Goal: Task Accomplishment & Management: Complete application form

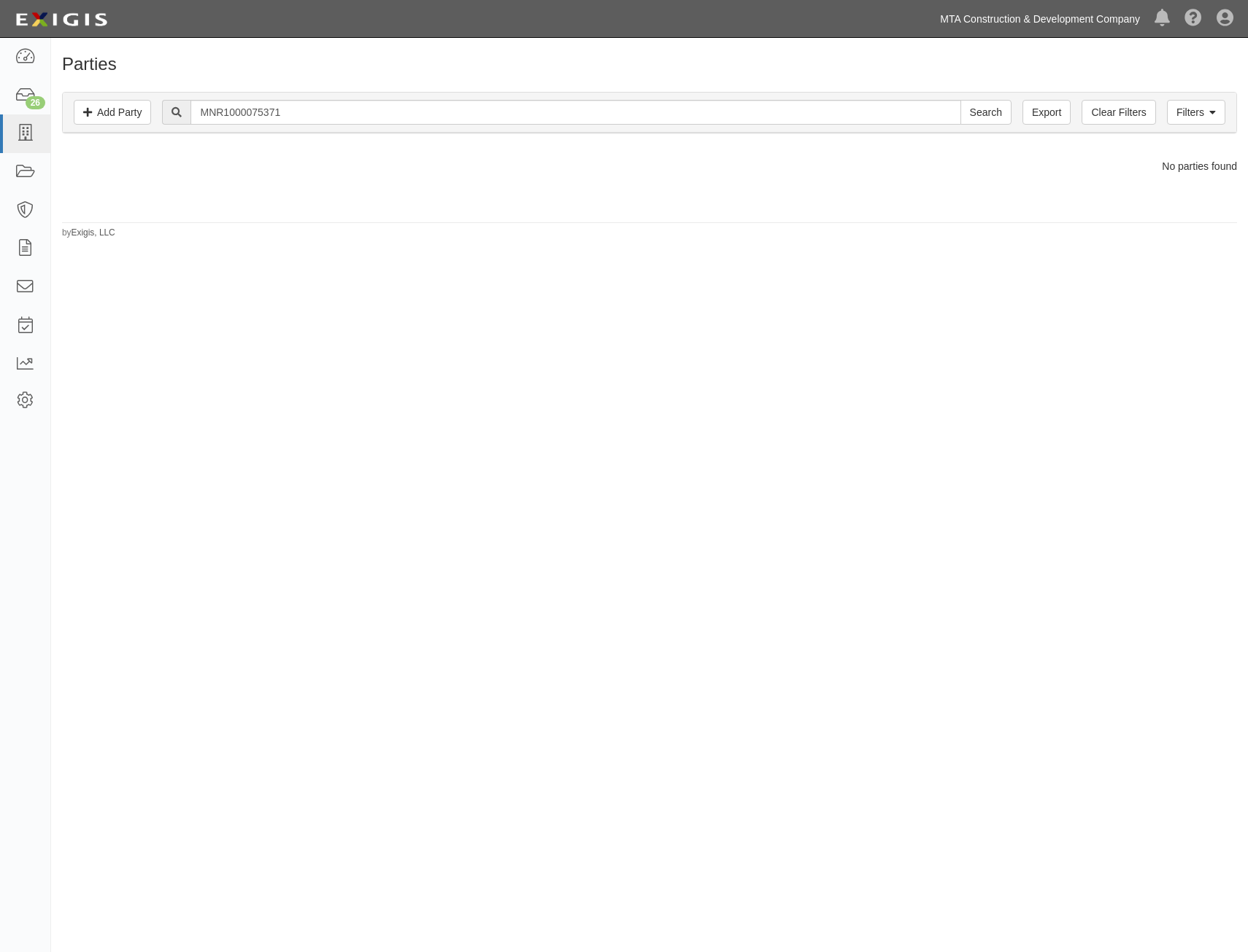
click at [1012, 12] on link "MTA Construction & Development Company" at bounding box center [1039, 19] width 214 height 29
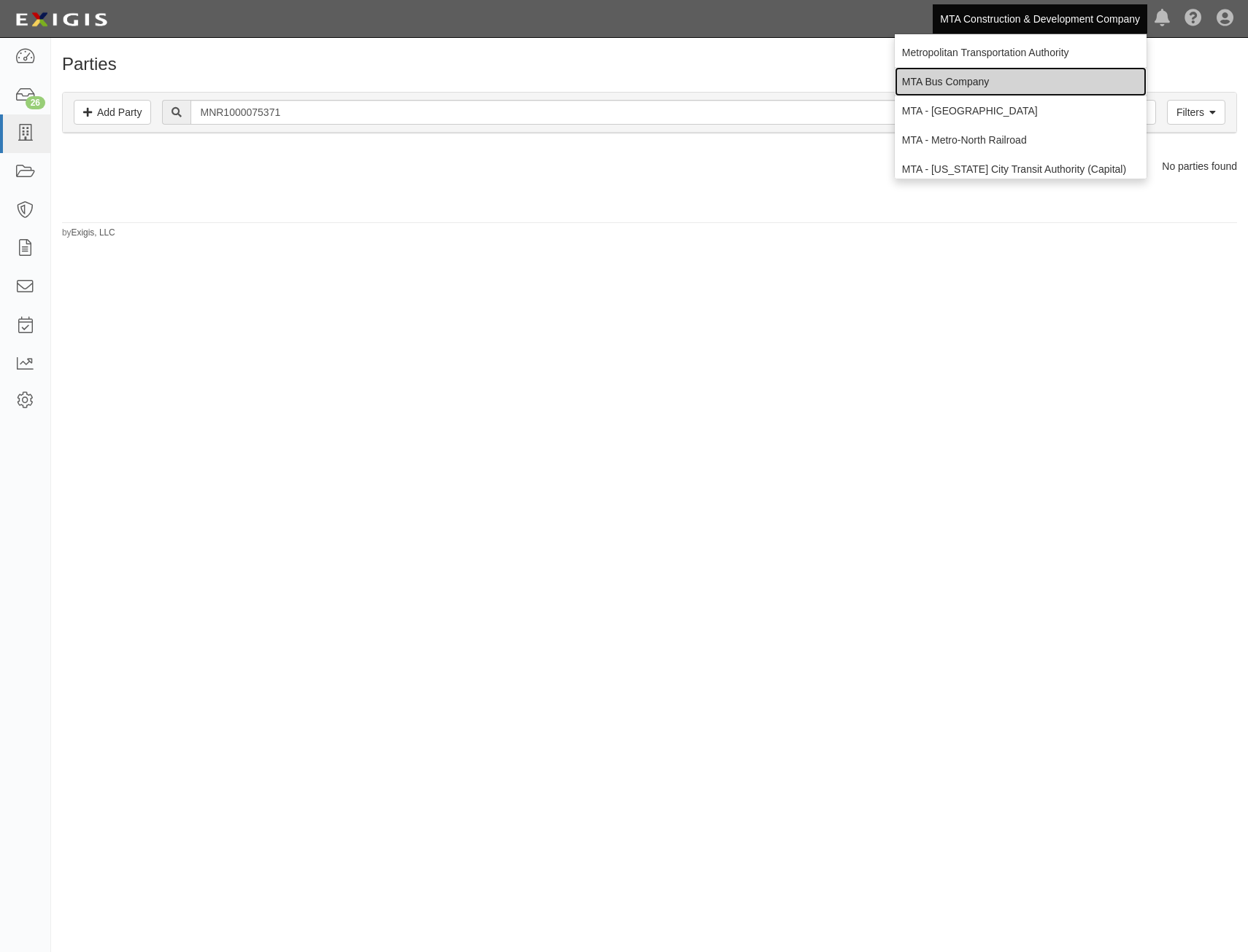
click at [989, 75] on link "MTA Bus Company" at bounding box center [1020, 81] width 252 height 29
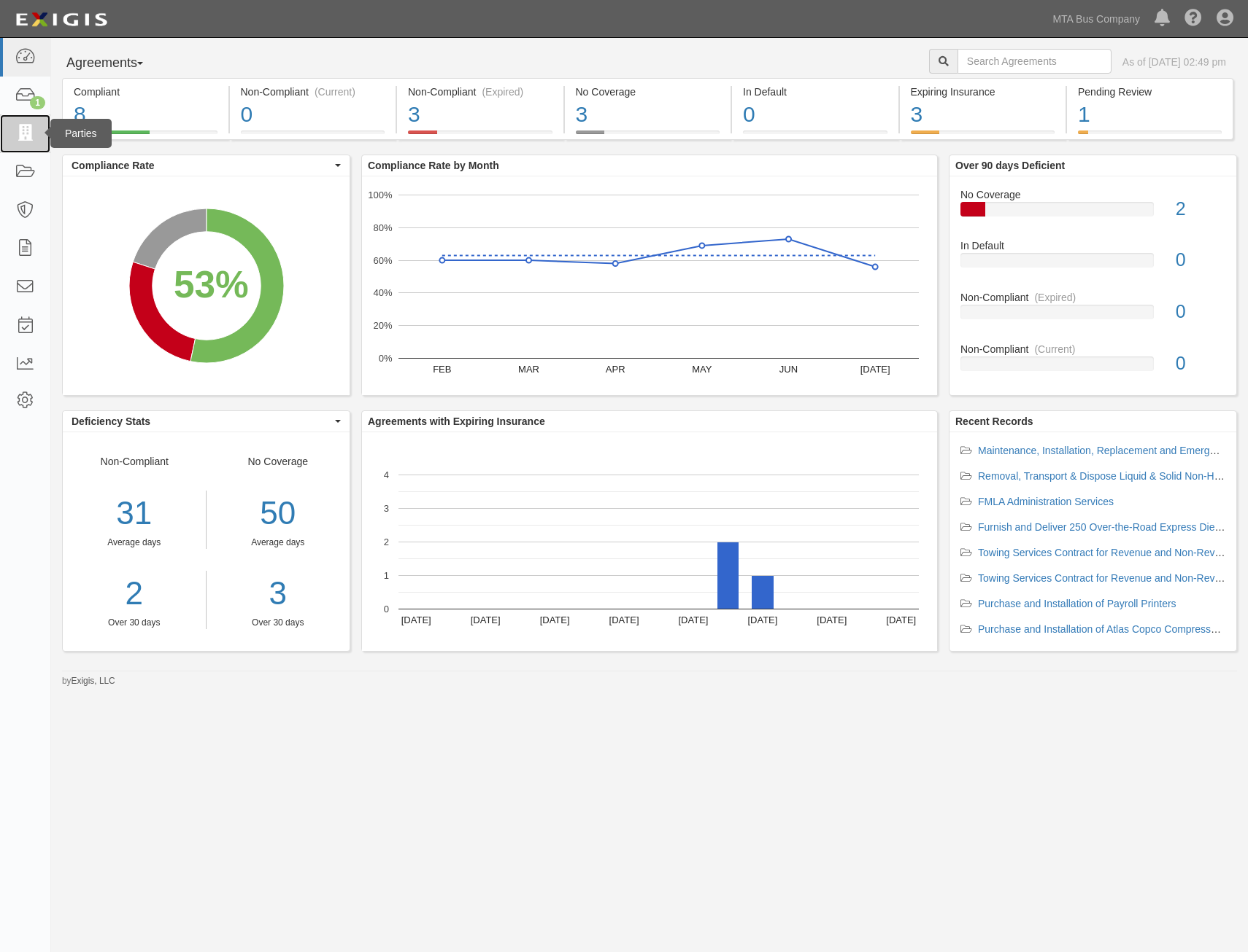
click at [30, 139] on icon at bounding box center [24, 134] width 21 height 17
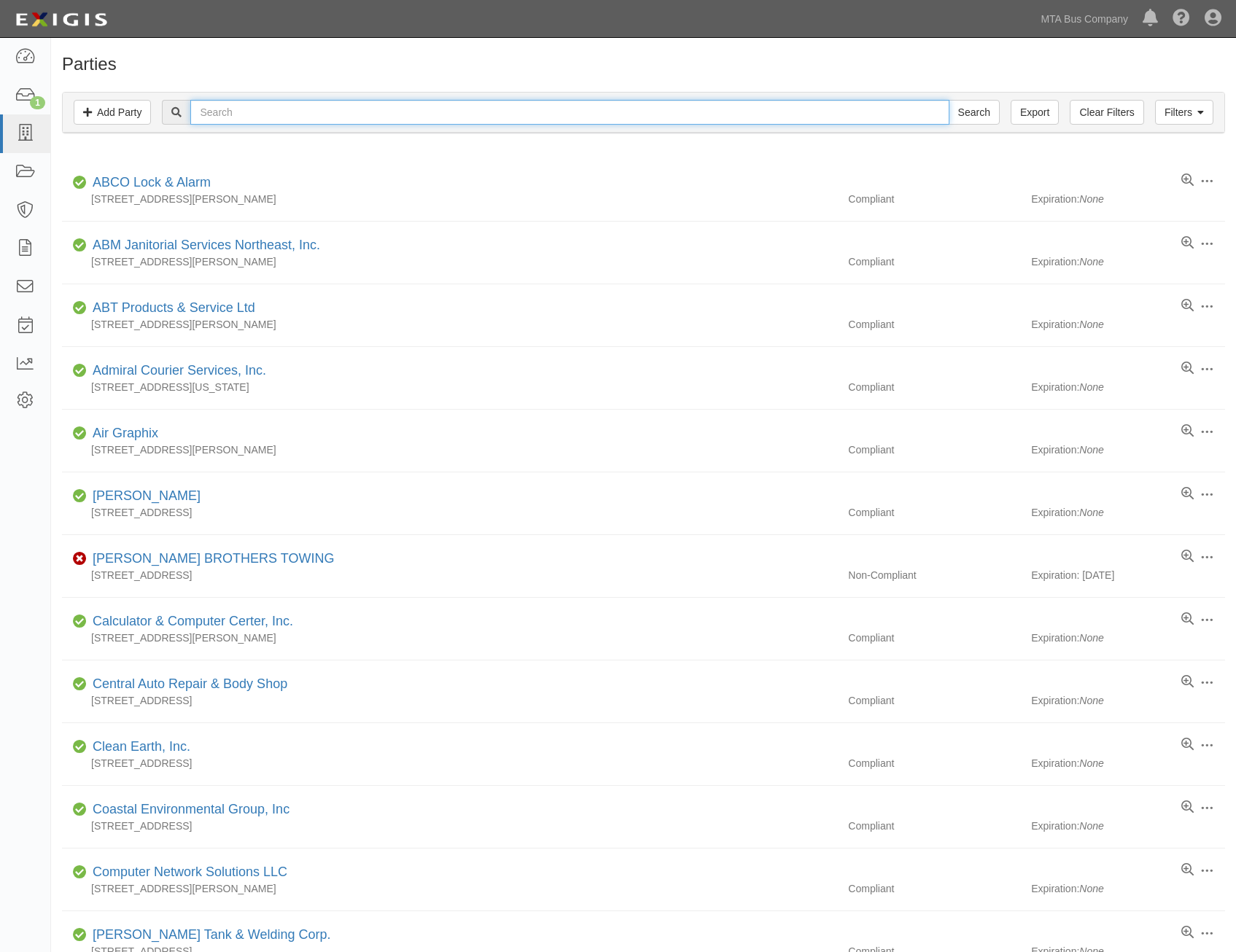
click at [379, 120] on input "text" at bounding box center [570, 112] width 759 height 24
type input "johnson'"
click at [949, 100] on input "Search" at bounding box center [974, 112] width 52 height 24
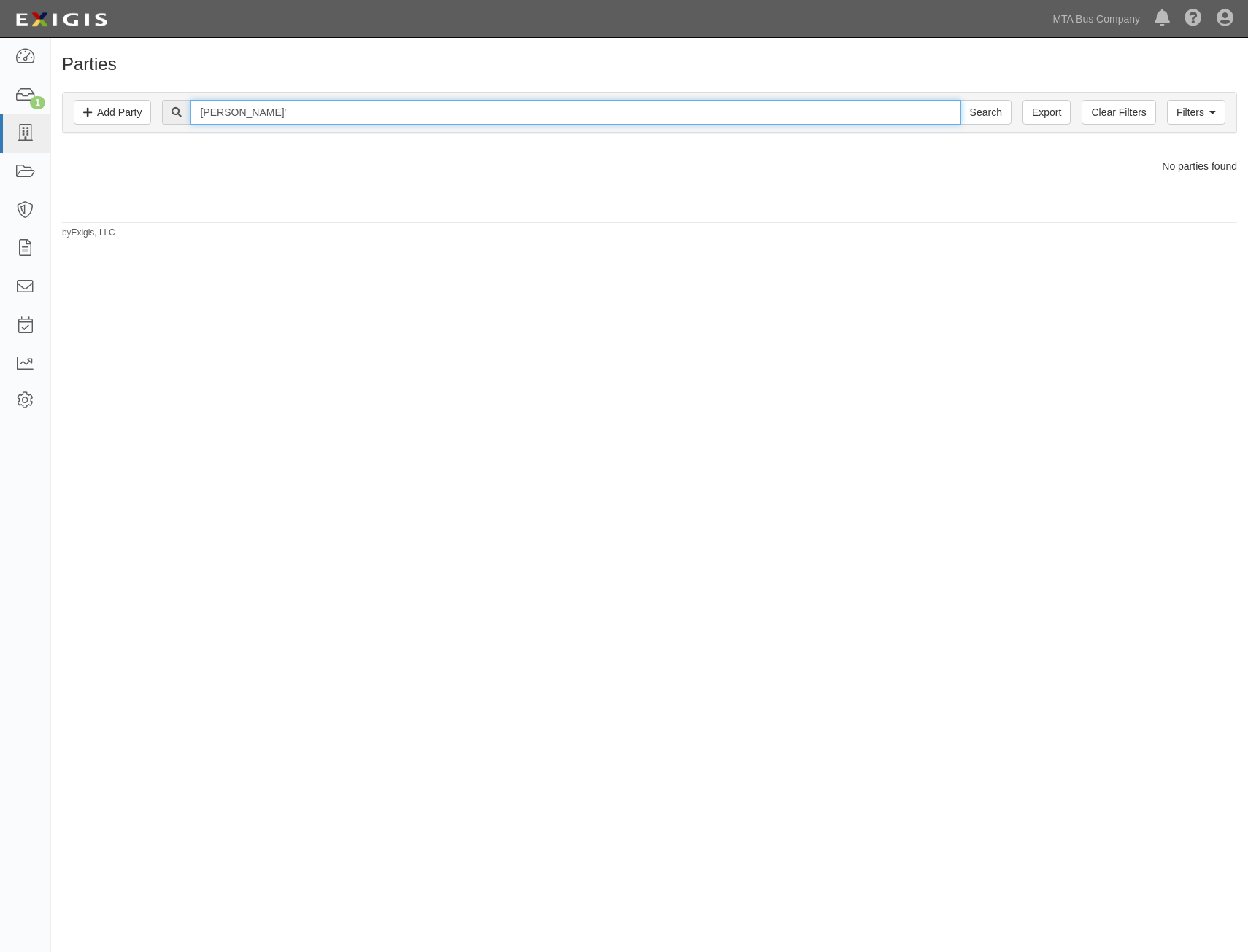
click at [380, 120] on input "johnson'" at bounding box center [576, 112] width 770 height 24
type input "johnson"
click at [960, 100] on input "Search" at bounding box center [985, 112] width 52 height 24
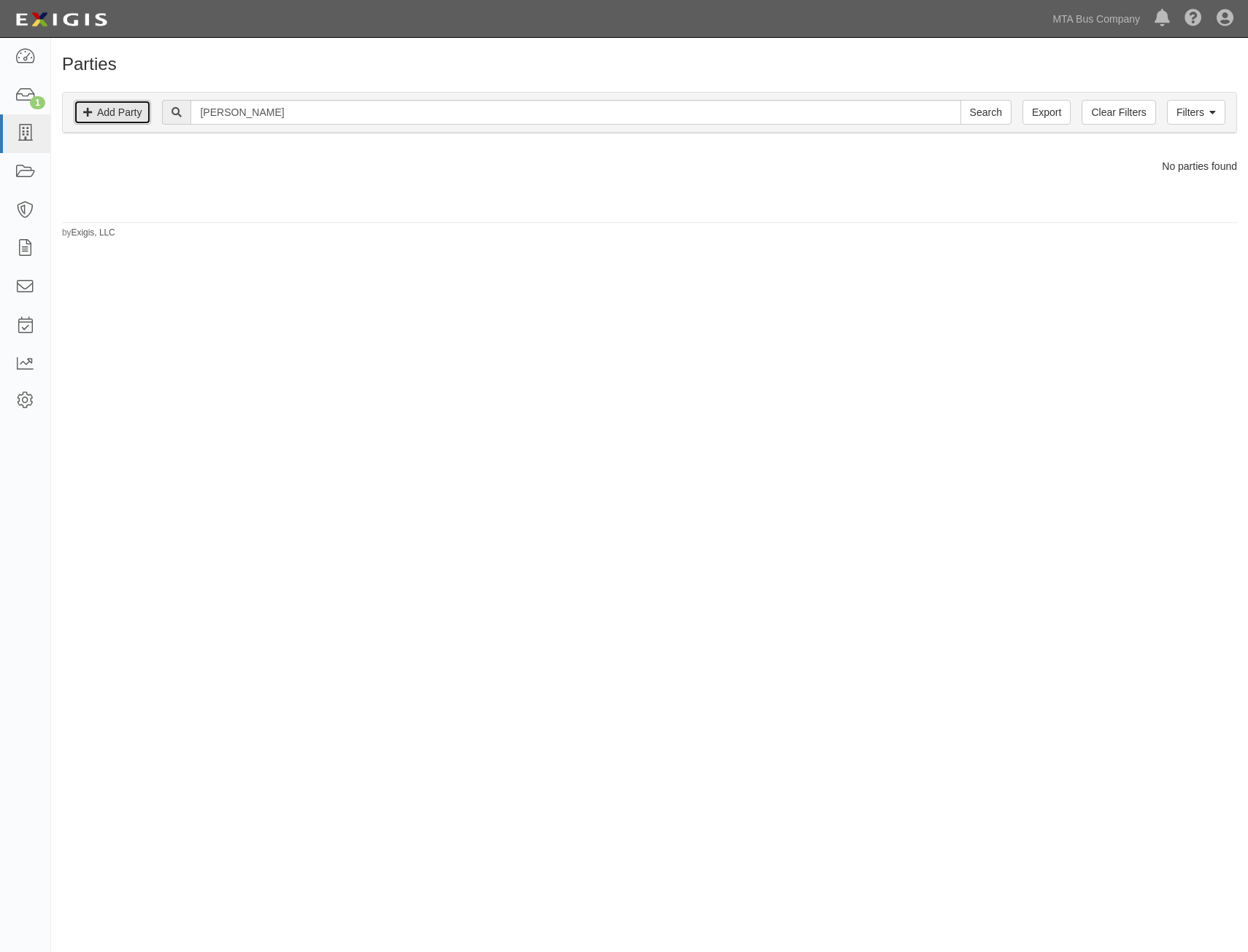
click at [104, 116] on link "Add Party" at bounding box center [113, 112] width 78 height 24
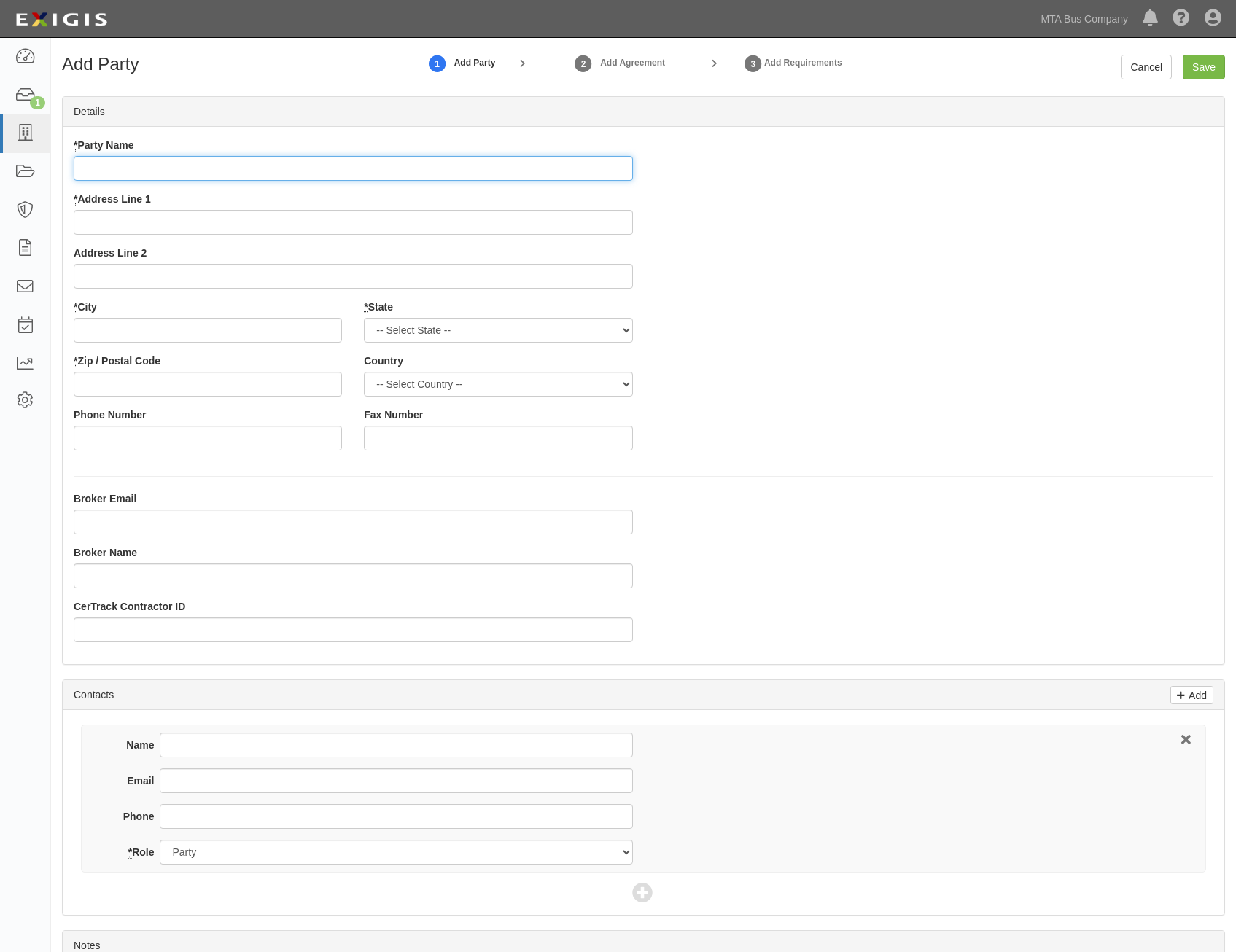
click at [600, 167] on input "* Party Name" at bounding box center [353, 168] width 559 height 24
paste input "[PERSON_NAME] Controls Security Solutions LLC"
type input "[PERSON_NAME] Controls Security Solutions LLC"
click at [989, 285] on div "* Party Name Johnson Controls Security Solutions LLC * Address Line 1 Address L…" at bounding box center [643, 300] width 1162 height 323
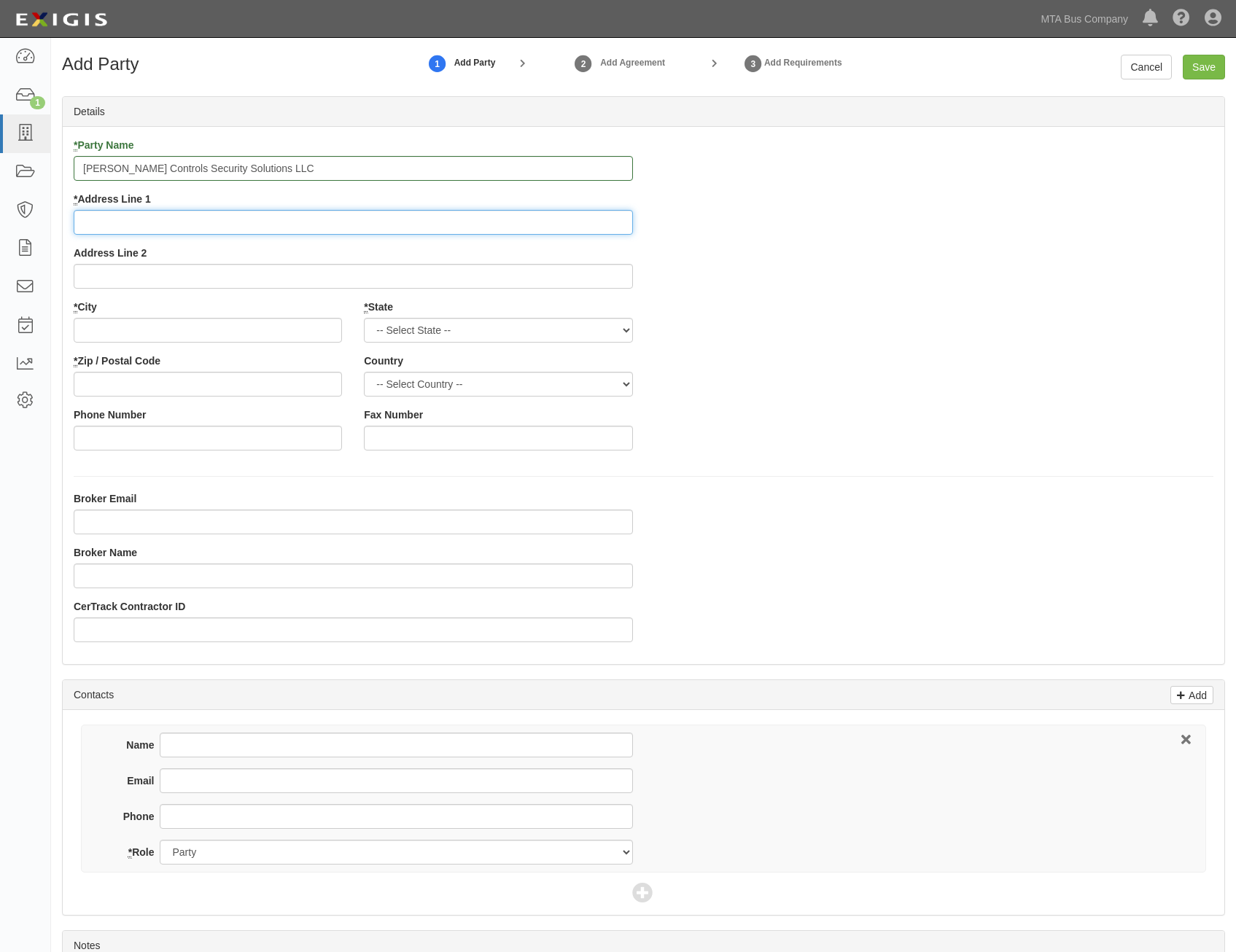
click at [520, 223] on input "* Address Line 1" at bounding box center [353, 222] width 559 height 24
paste input "5757 North Green Bay Avenue"
type input "5757 North Green Bay Avenue"
click at [860, 315] on div "* Party Name Johnson Controls Security Solutions LLC * Address Line 1 5757 Nort…" at bounding box center [643, 300] width 1162 height 323
click at [314, 321] on input "* City" at bounding box center [208, 330] width 268 height 24
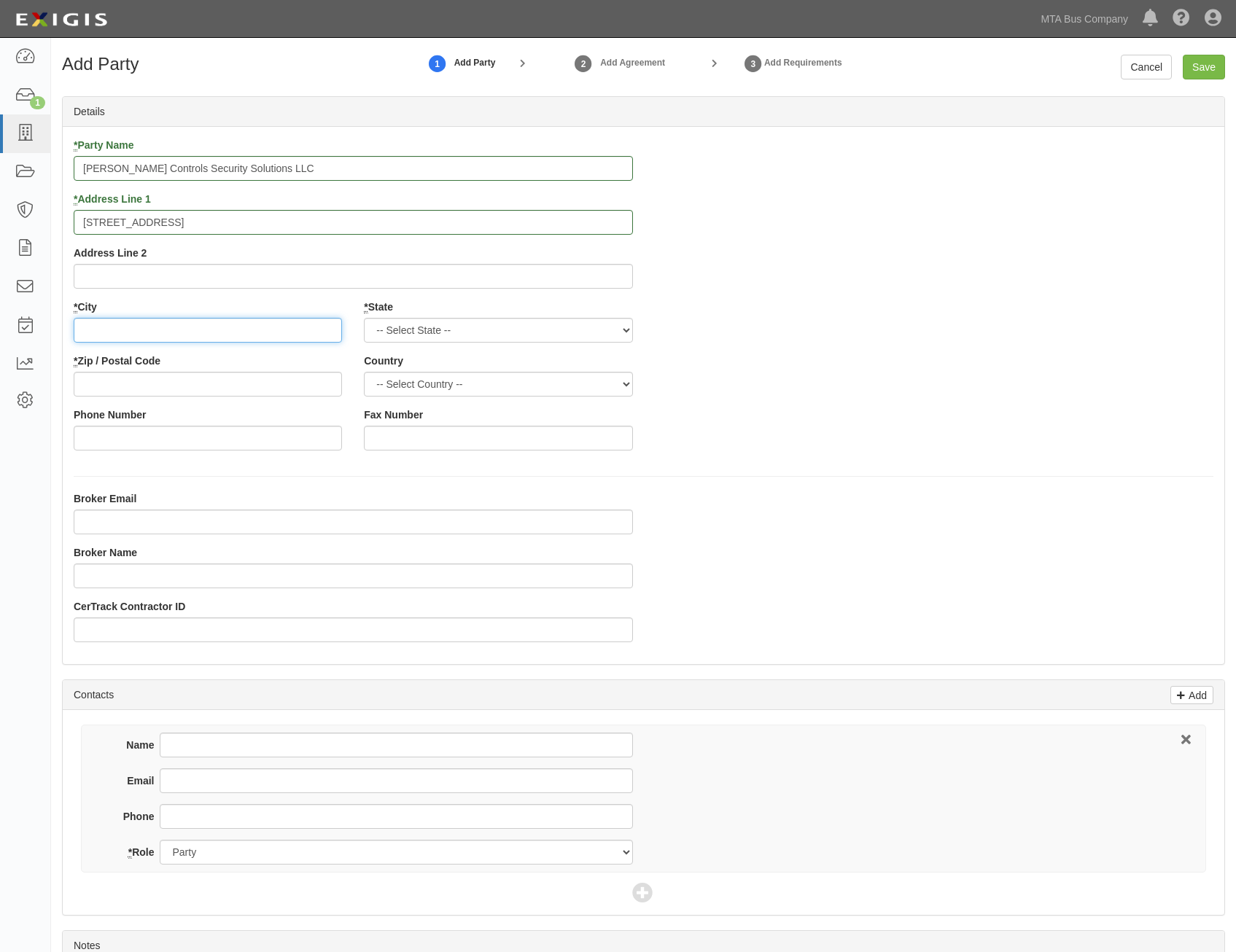
paste input "Milwaukee,"
type input "Milwaukee"
click at [531, 339] on select "-- Select State -- Alabama Alaska Arizona Arkansas California Colorado Connecti…" at bounding box center [498, 330] width 268 height 24
select select "WI"
click at [364, 318] on select "-- Select State -- Alabama Alaska Arizona Arkansas California Colorado Connecti…" at bounding box center [498, 330] width 268 height 24
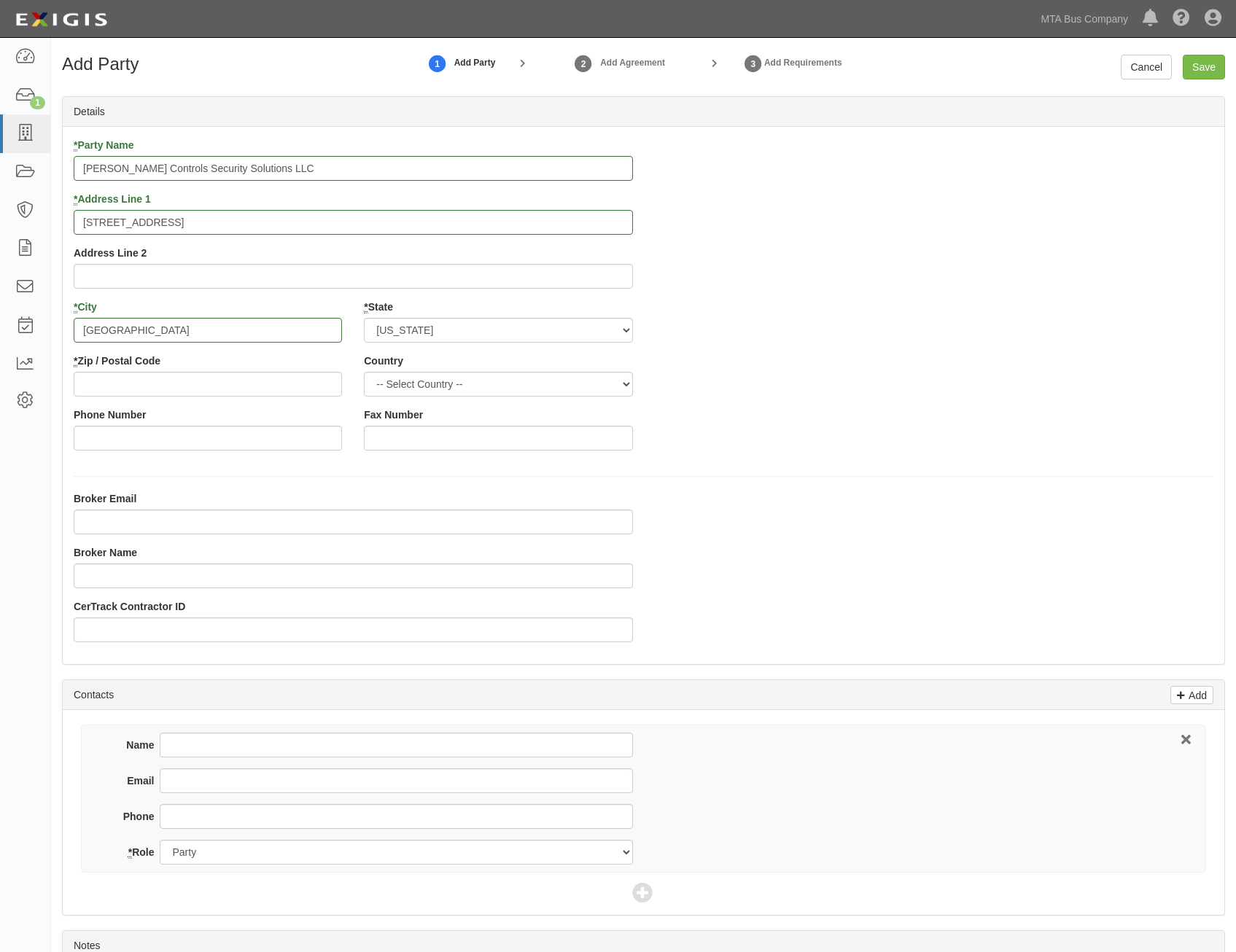
click at [598, 366] on div "Country -- Select Country -- United States Canada --------------- Afghanistan Å…" at bounding box center [498, 376] width 268 height 43
click at [595, 382] on select "-- Select Country -- United States Canada --------------- Afghanistan Åland Isl…" at bounding box center [498, 384] width 268 height 24
select select "US"
click at [364, 372] on select "-- Select Country -- United States Canada --------------- Afghanistan Åland Isl…" at bounding box center [498, 384] width 268 height 24
click at [707, 404] on div "* Party Name Johnson Controls Security Solutions LLC * Address Line 1 5757 Nort…" at bounding box center [643, 300] width 1162 height 323
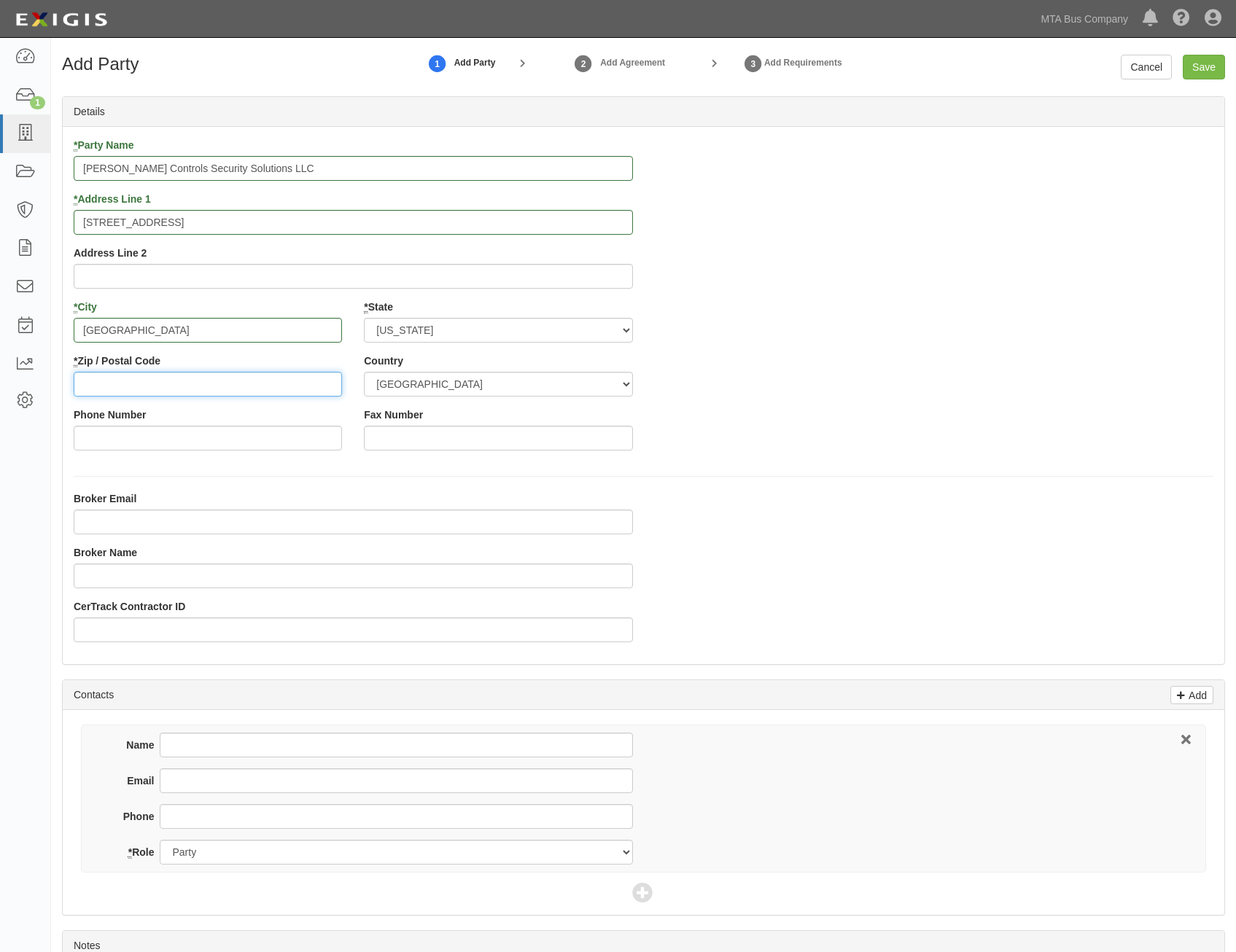
click at [317, 380] on input "* Zip / Postal Code" at bounding box center [208, 384] width 268 height 24
paste input "53209"
type input "53209"
click at [895, 459] on div "* Party Name Johnson Controls Security Solutions LLC * Address Line 1 5757 Nort…" at bounding box center [643, 300] width 1162 height 323
click at [1222, 69] on input "Save" at bounding box center [1204, 67] width 42 height 24
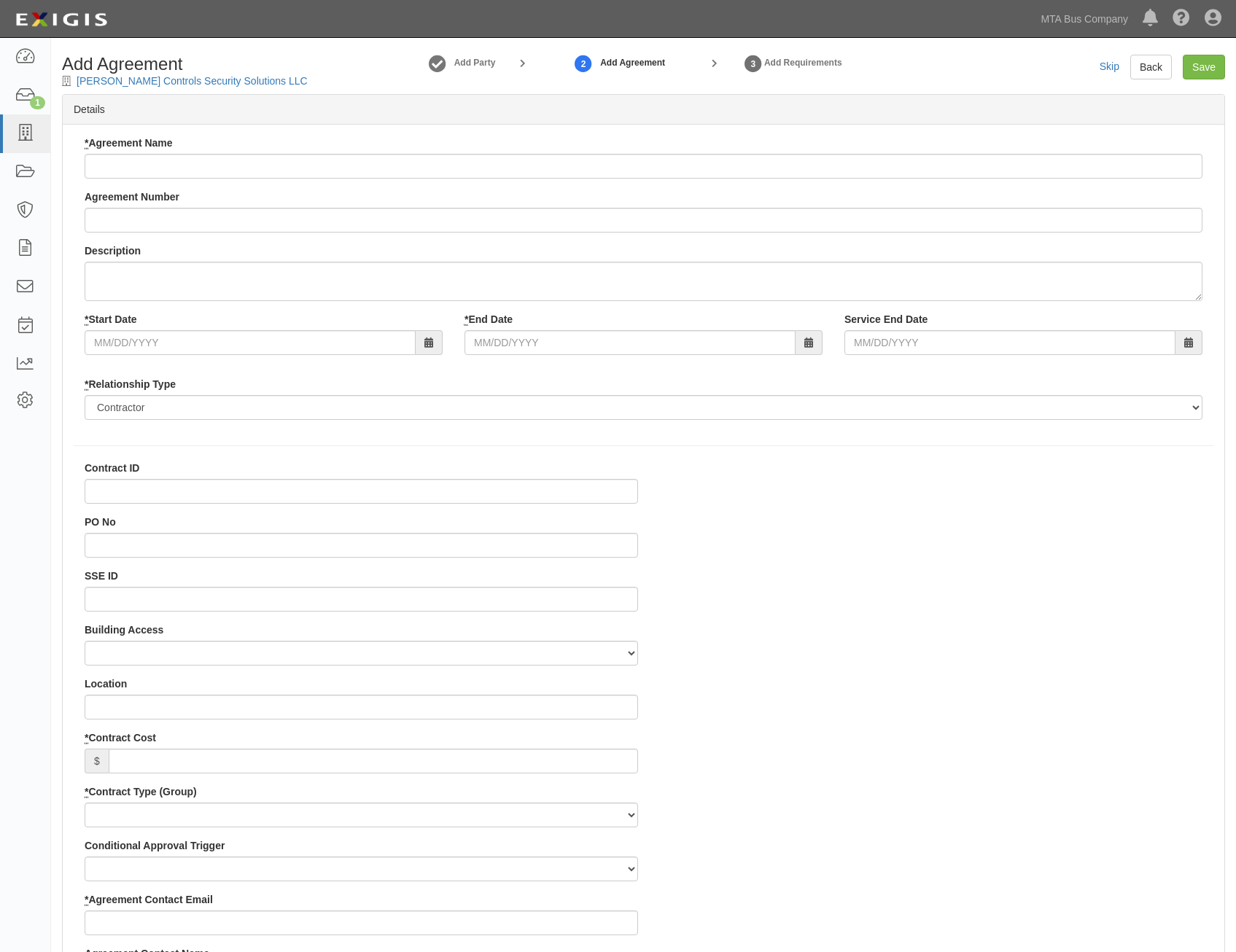
select select
click at [698, 168] on input "* Agreement Name" at bounding box center [644, 165] width 1119 height 24
paste input "Monitoring service and maintenance of Security/Burglar Alarm and Fire Alarm sys…"
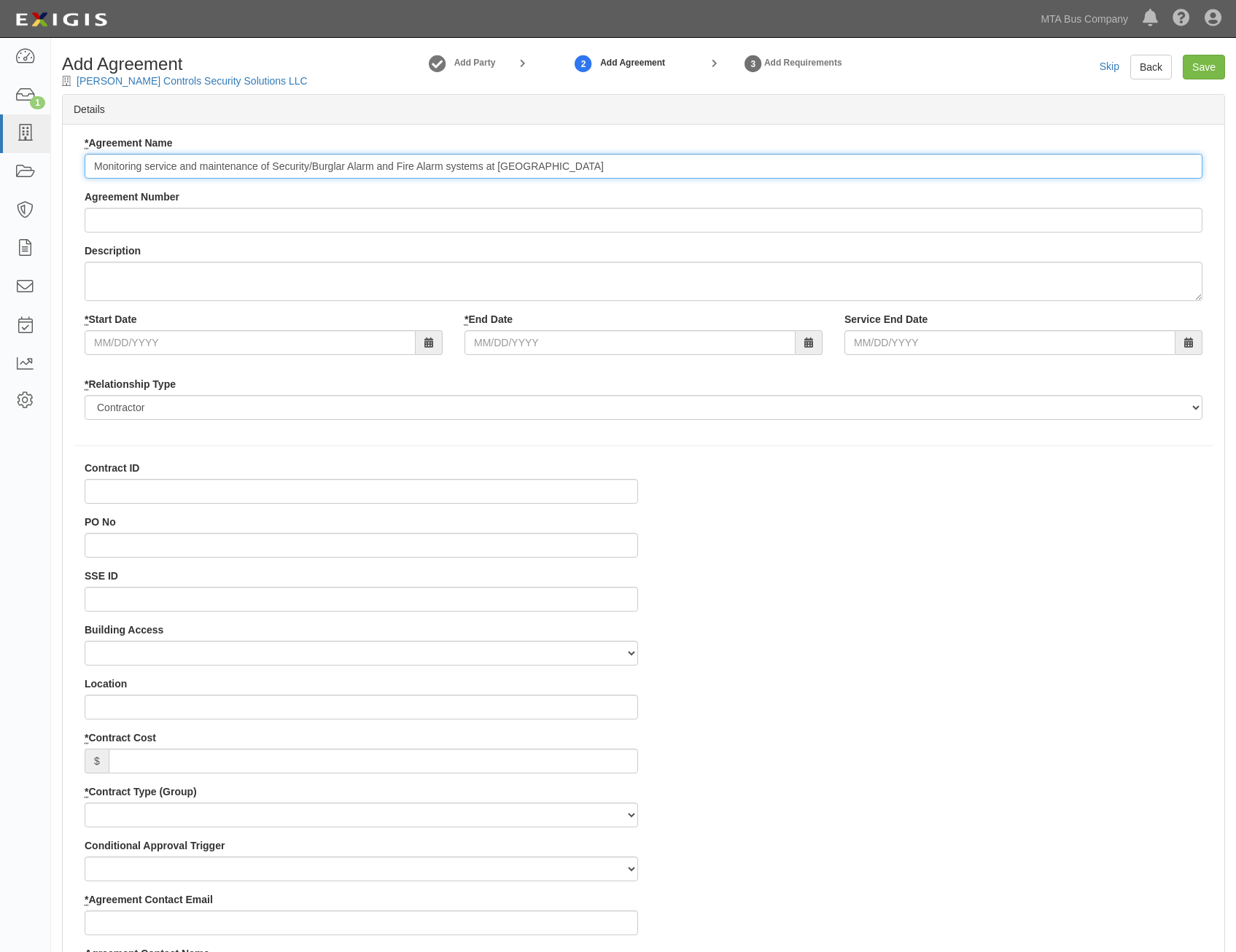
type input "Monitoring service and maintenance of Security/Burglar Alarm and Fire Alarm sys…"
click at [831, 221] on input "Agreement Number" at bounding box center [644, 219] width 1119 height 24
paste input "200000000000656"
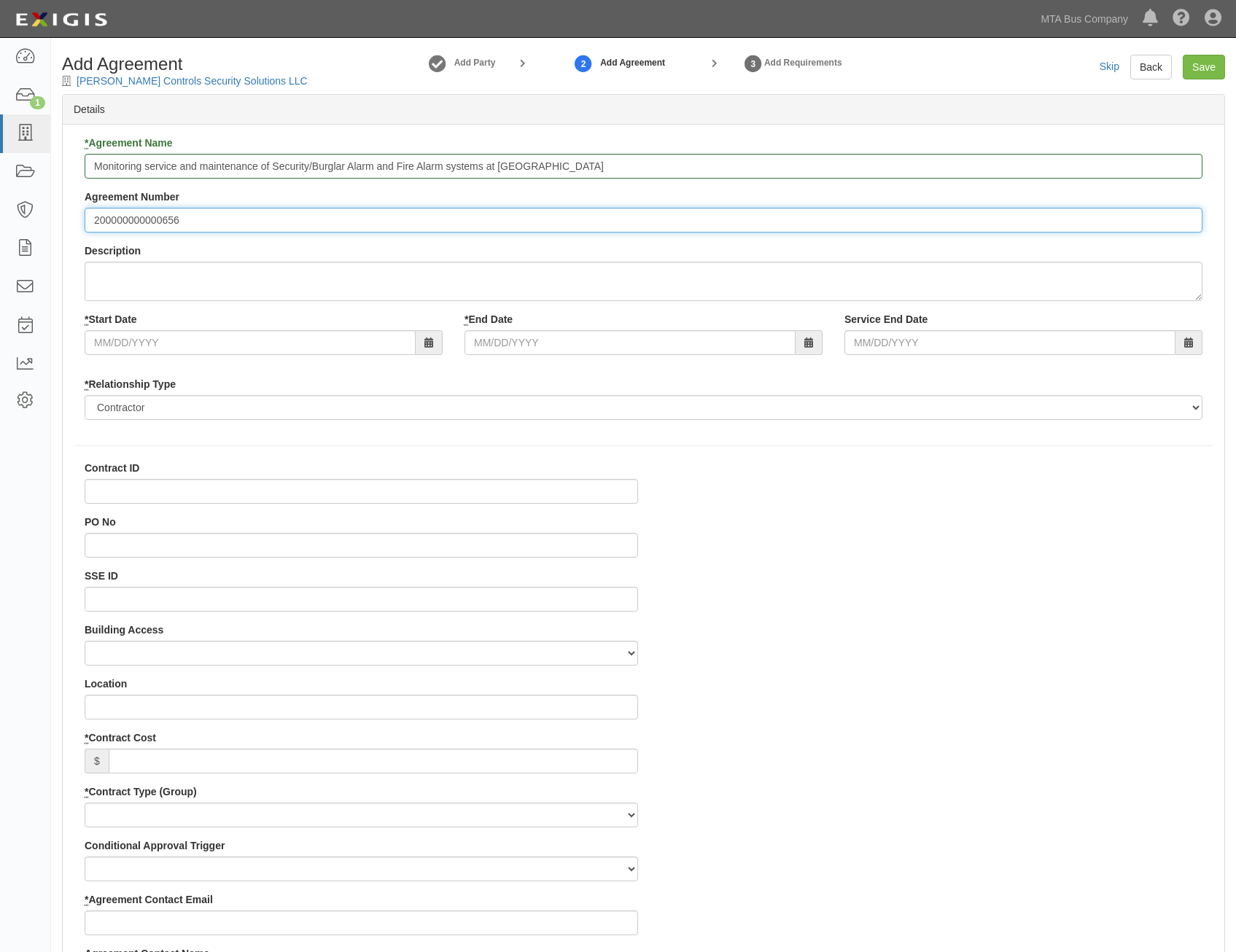
type input "200000000000656"
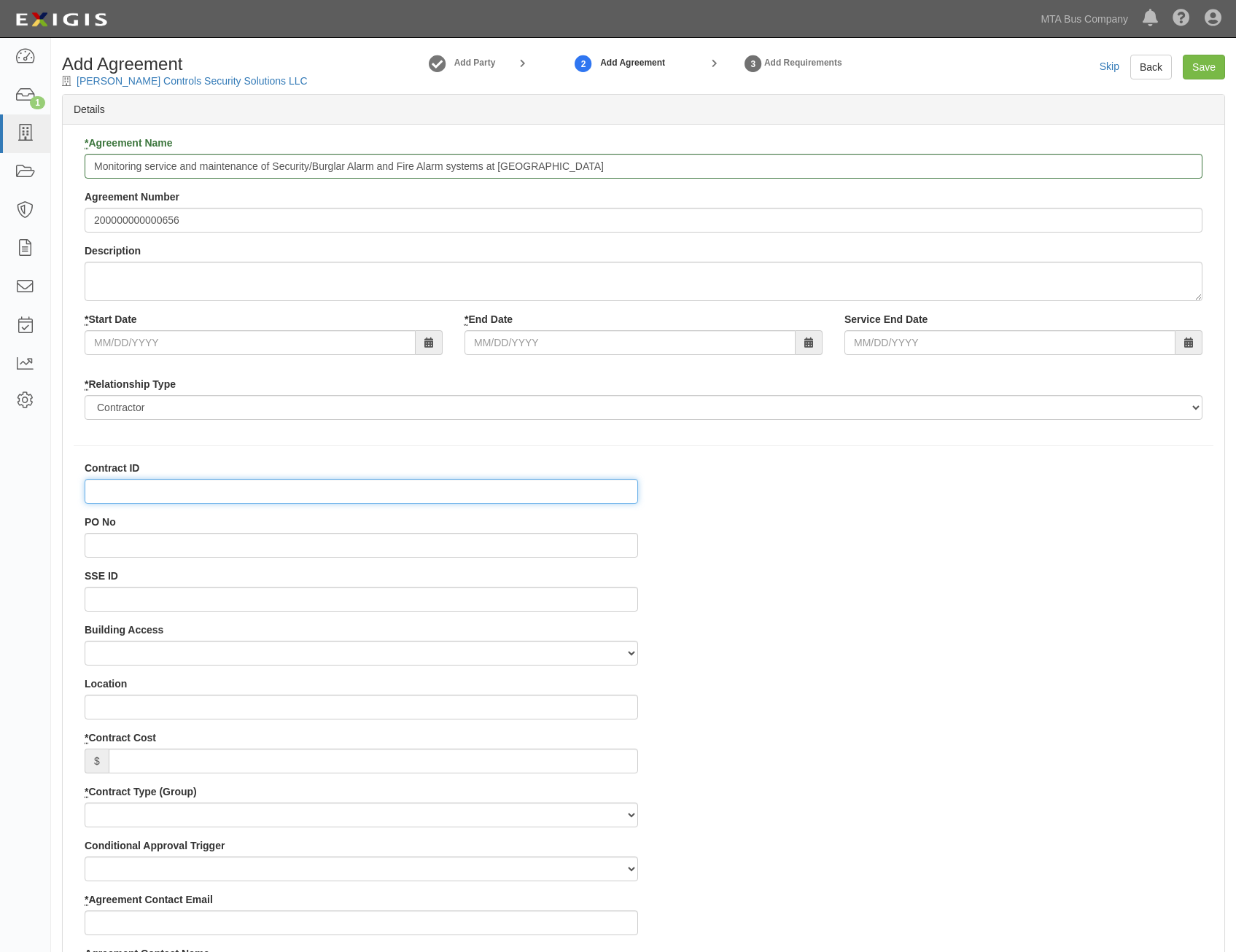
click at [602, 494] on input "Contract ID" at bounding box center [361, 490] width 554 height 24
paste input "200000000000656"
type input "200000000000656"
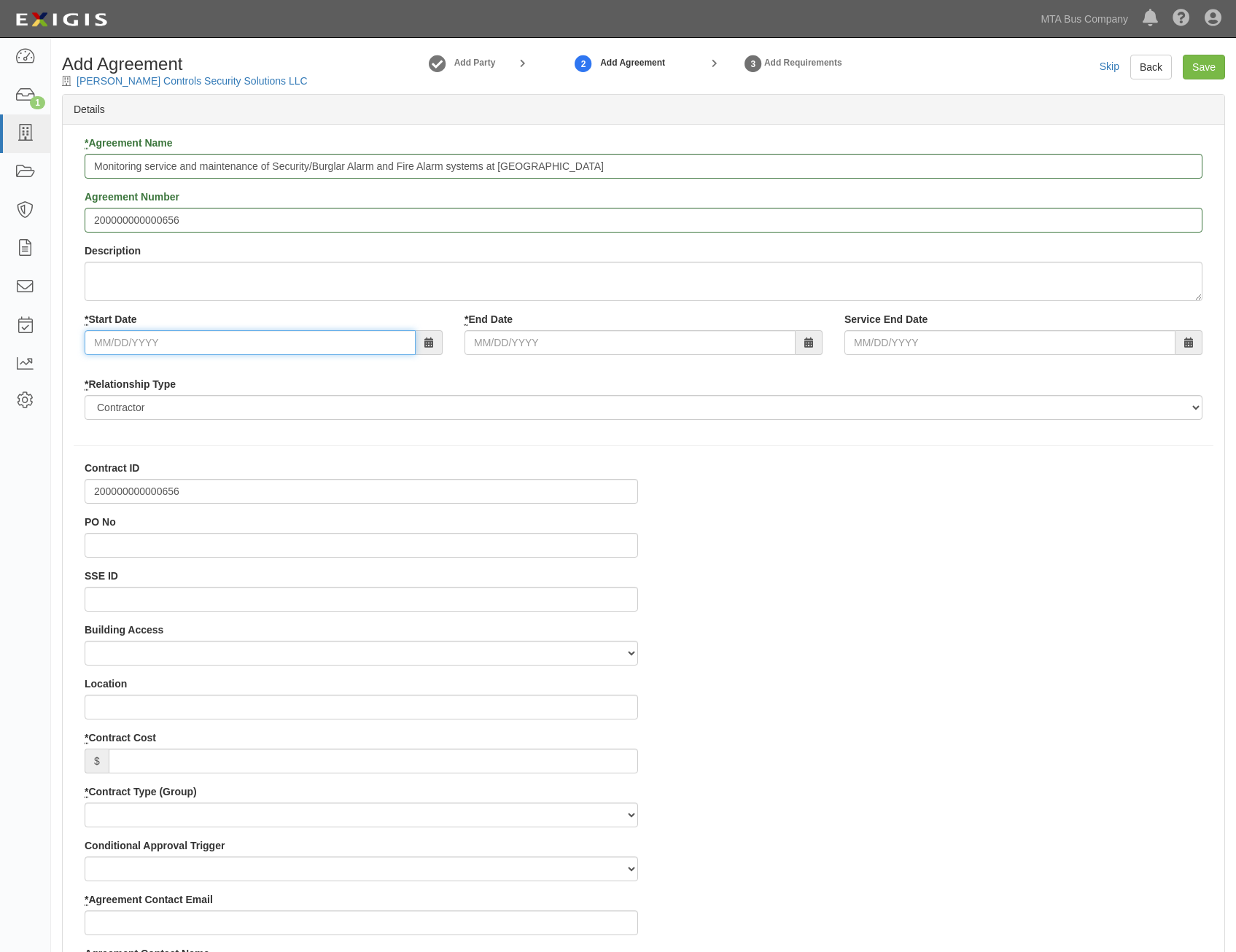
drag, startPoint x: 378, startPoint y: 342, endPoint x: 384, endPoint y: 339, distance: 6.7
click at [378, 342] on input "* Start Date" at bounding box center [250, 342] width 332 height 24
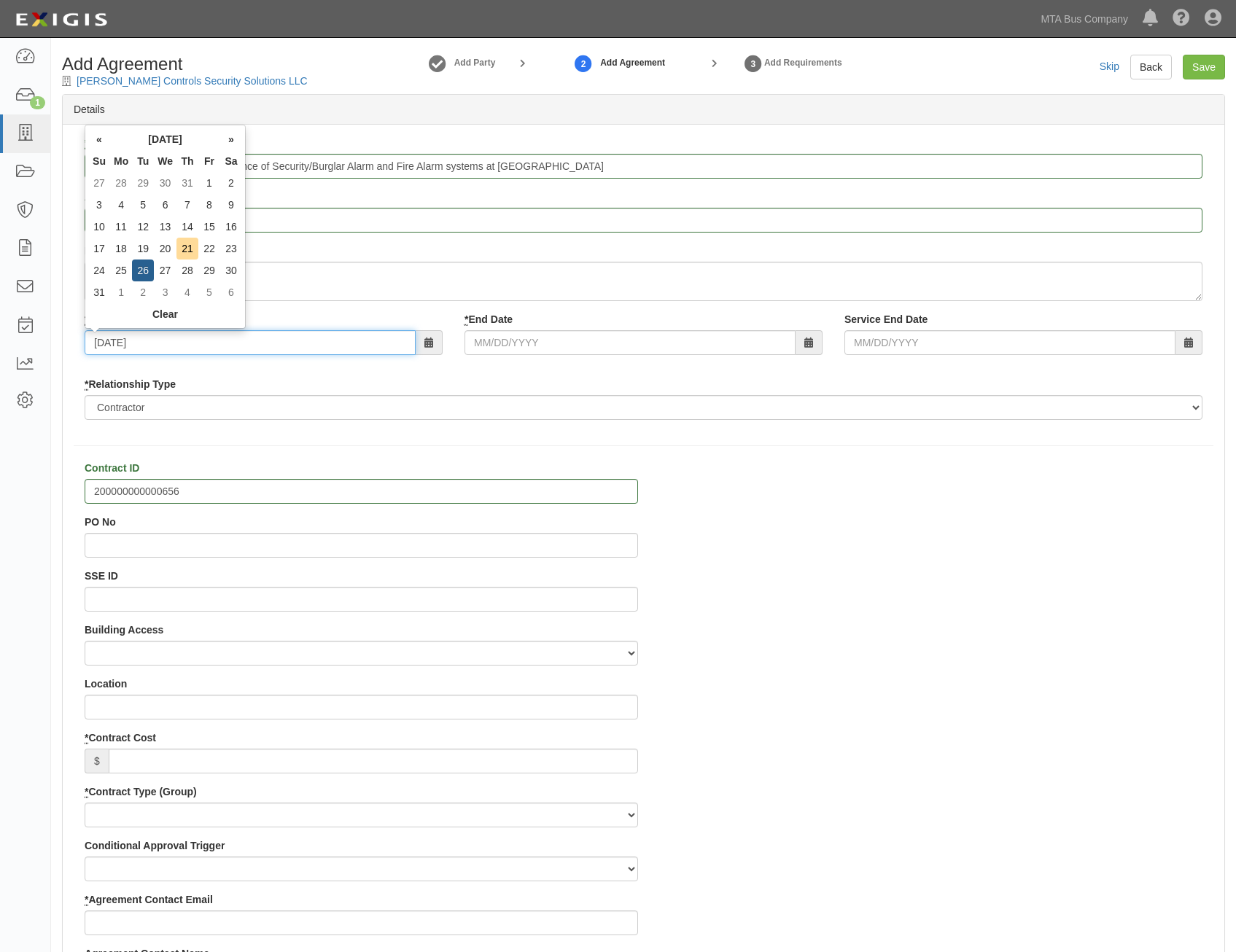
type input "08/26/2025"
click at [599, 342] on input "* End Date" at bounding box center [630, 342] width 332 height 24
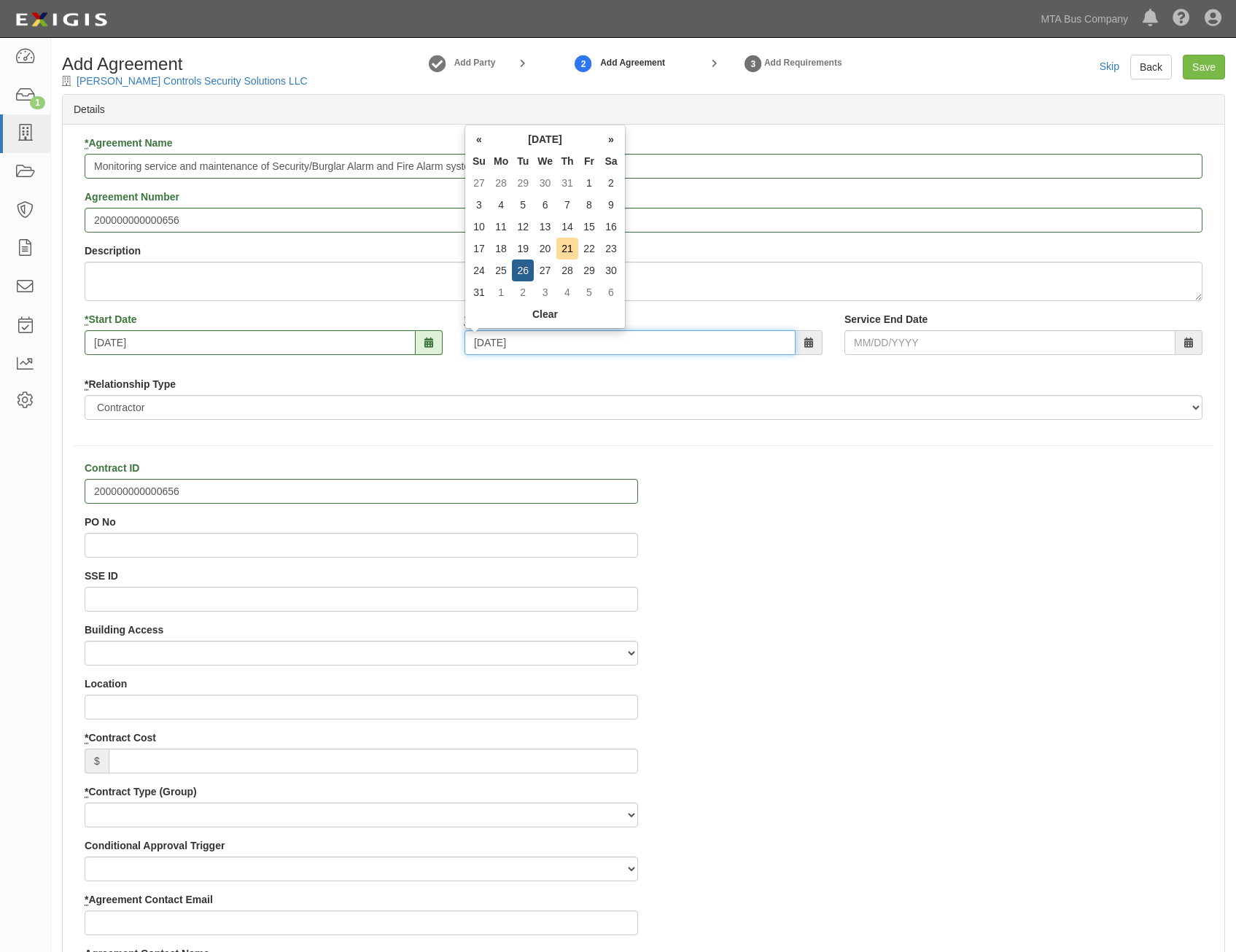
type input "08/26/2025"
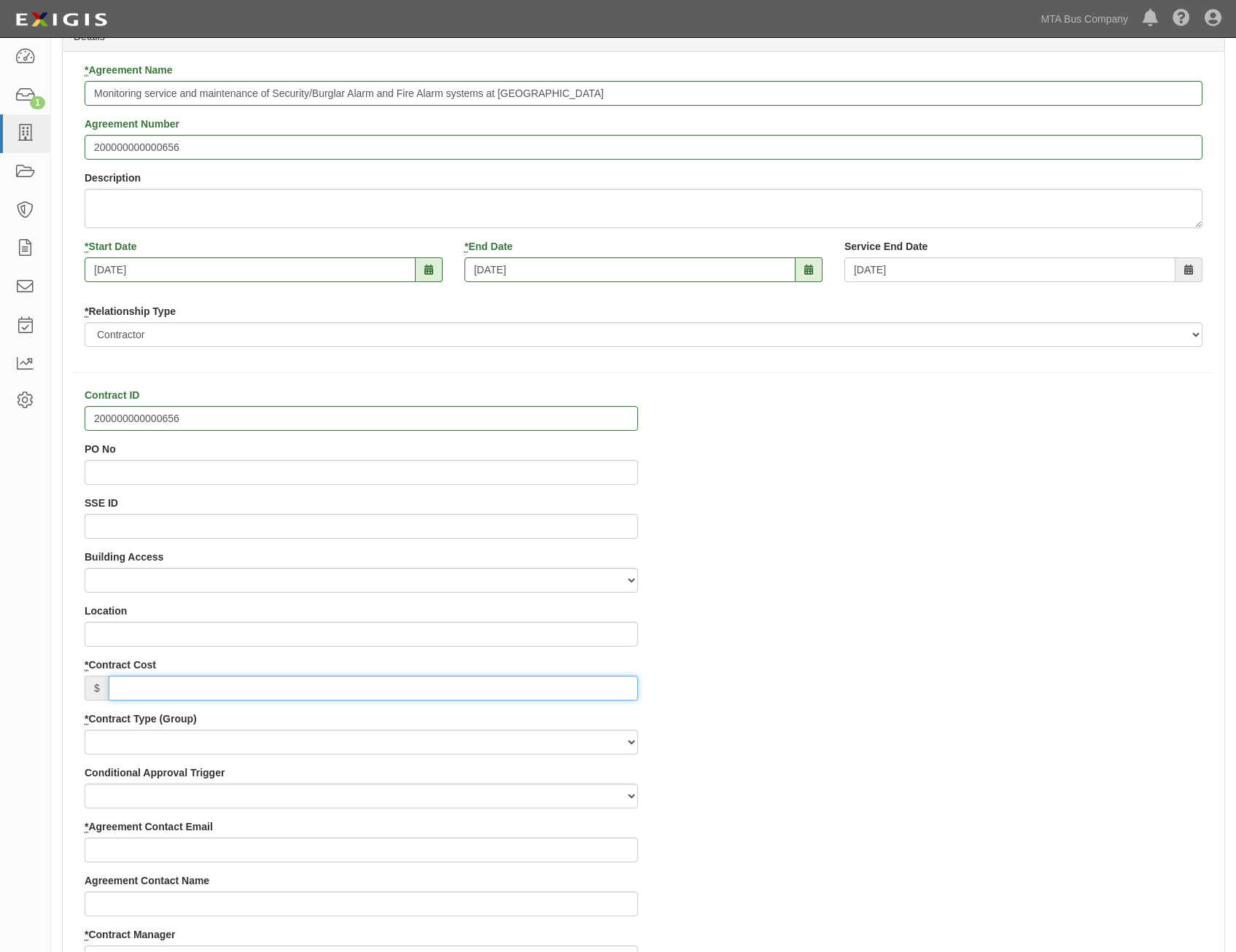
click at [597, 687] on input "* Contract Cost" at bounding box center [373, 687] width 529 height 24
paste input "108,002.25"
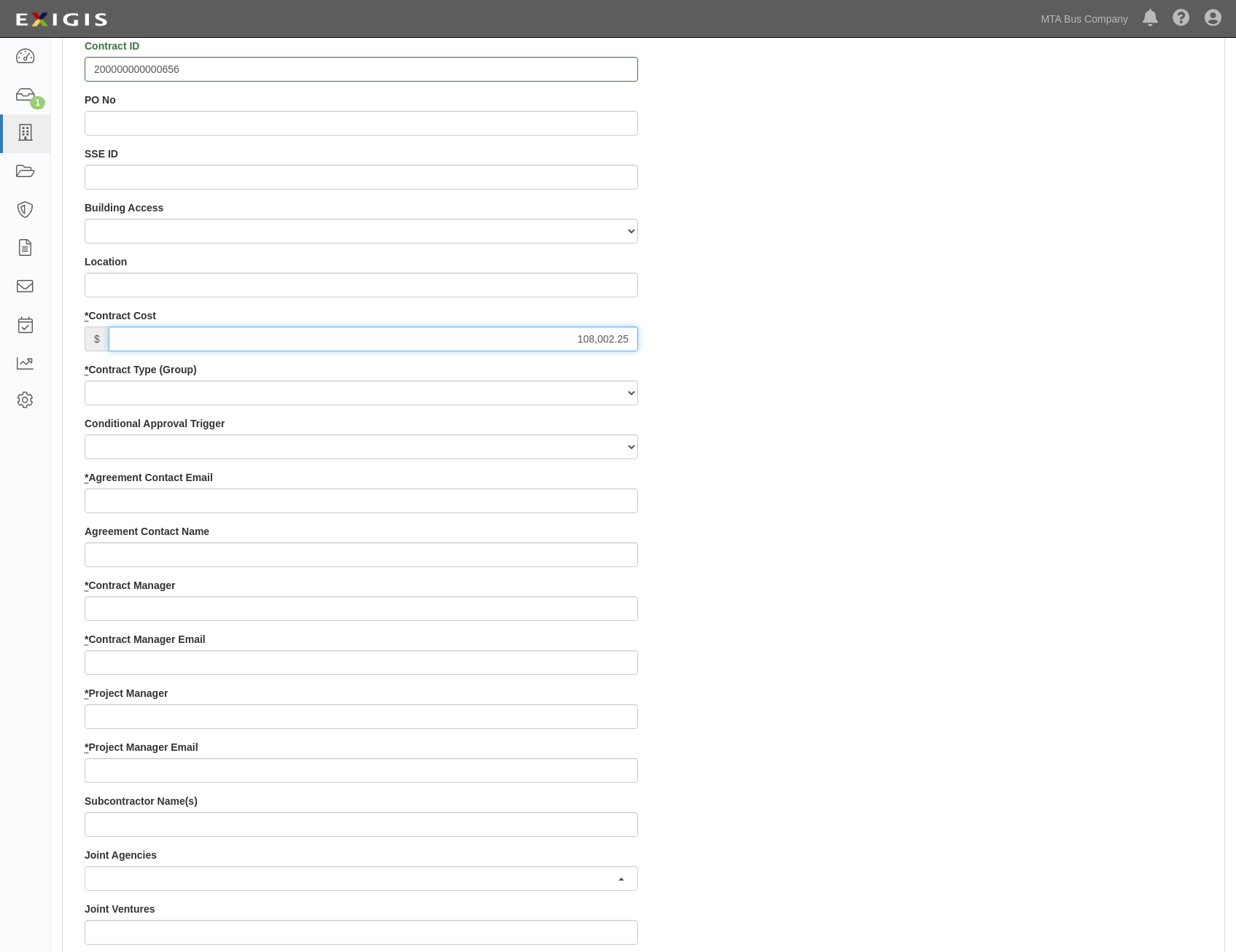
scroll to position [437, 0]
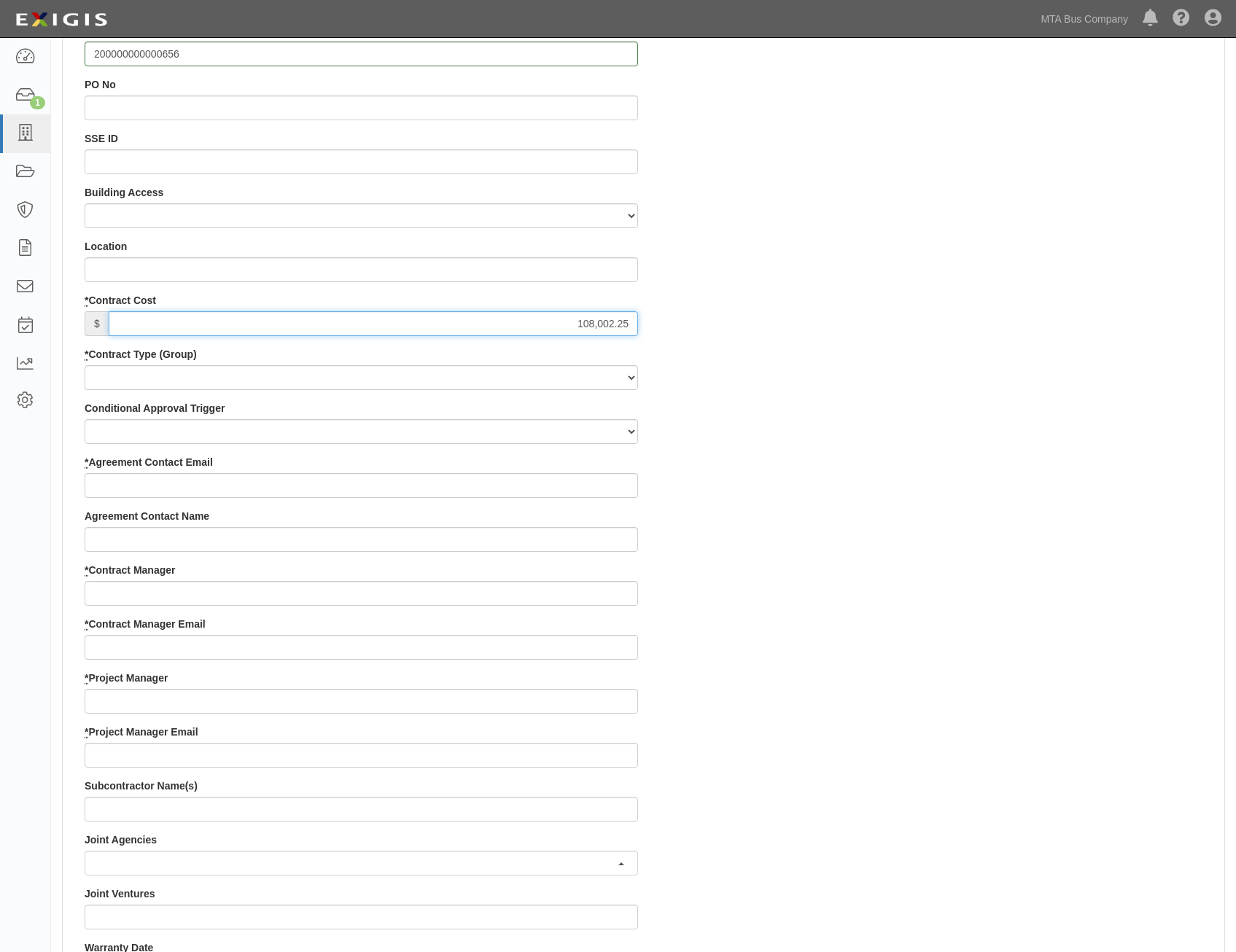
type input "108,002.25"
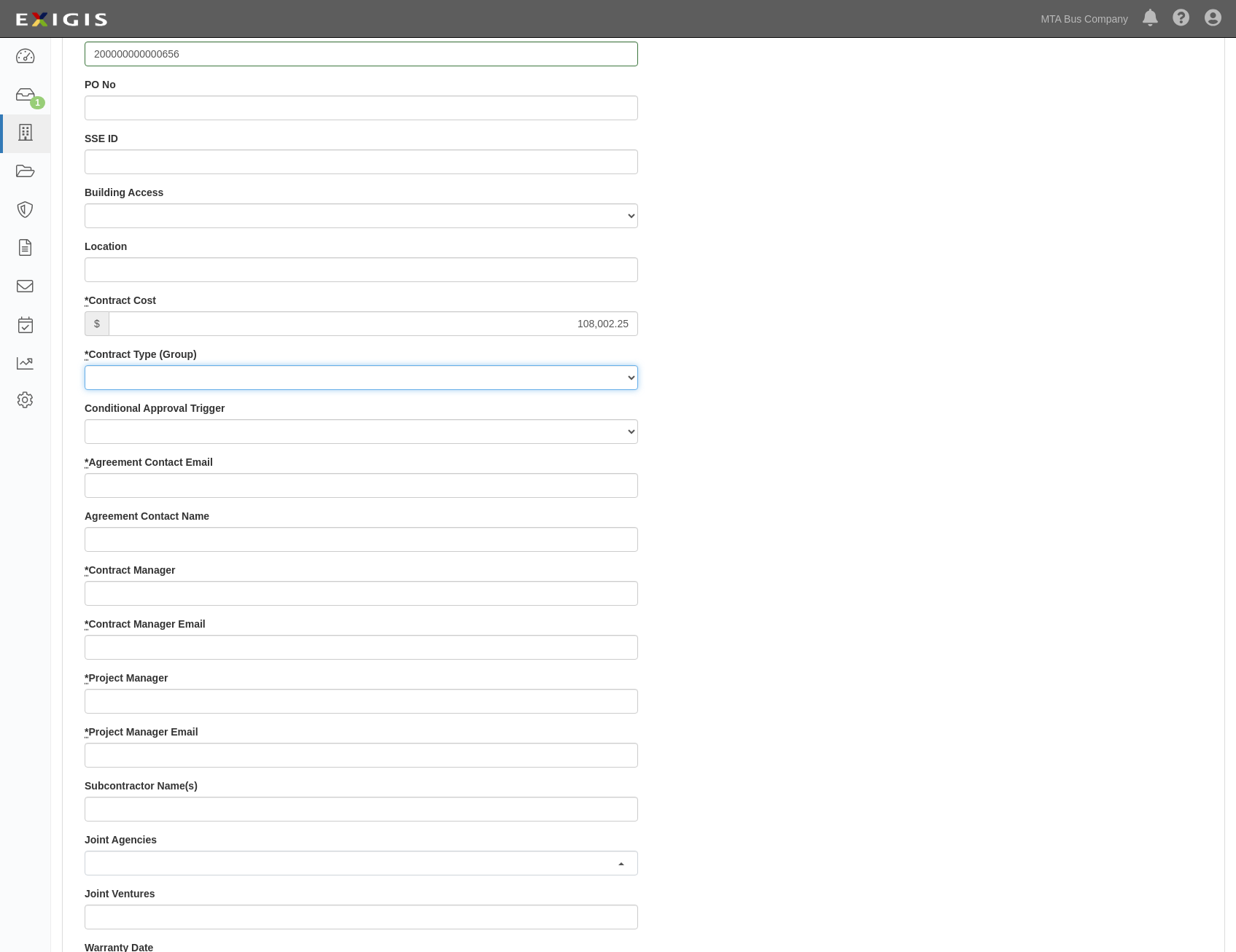
click at [611, 381] on select "Capital Operating Not for Benefit (incls. FA, Entry Permits) Real Estate Other" at bounding box center [361, 377] width 554 height 24
select select "127"
click at [85, 365] on select "Capital Operating Not for Benefit (incls. FA, Entry Permits) Real Estate Other" at bounding box center [361, 377] width 554 height 24
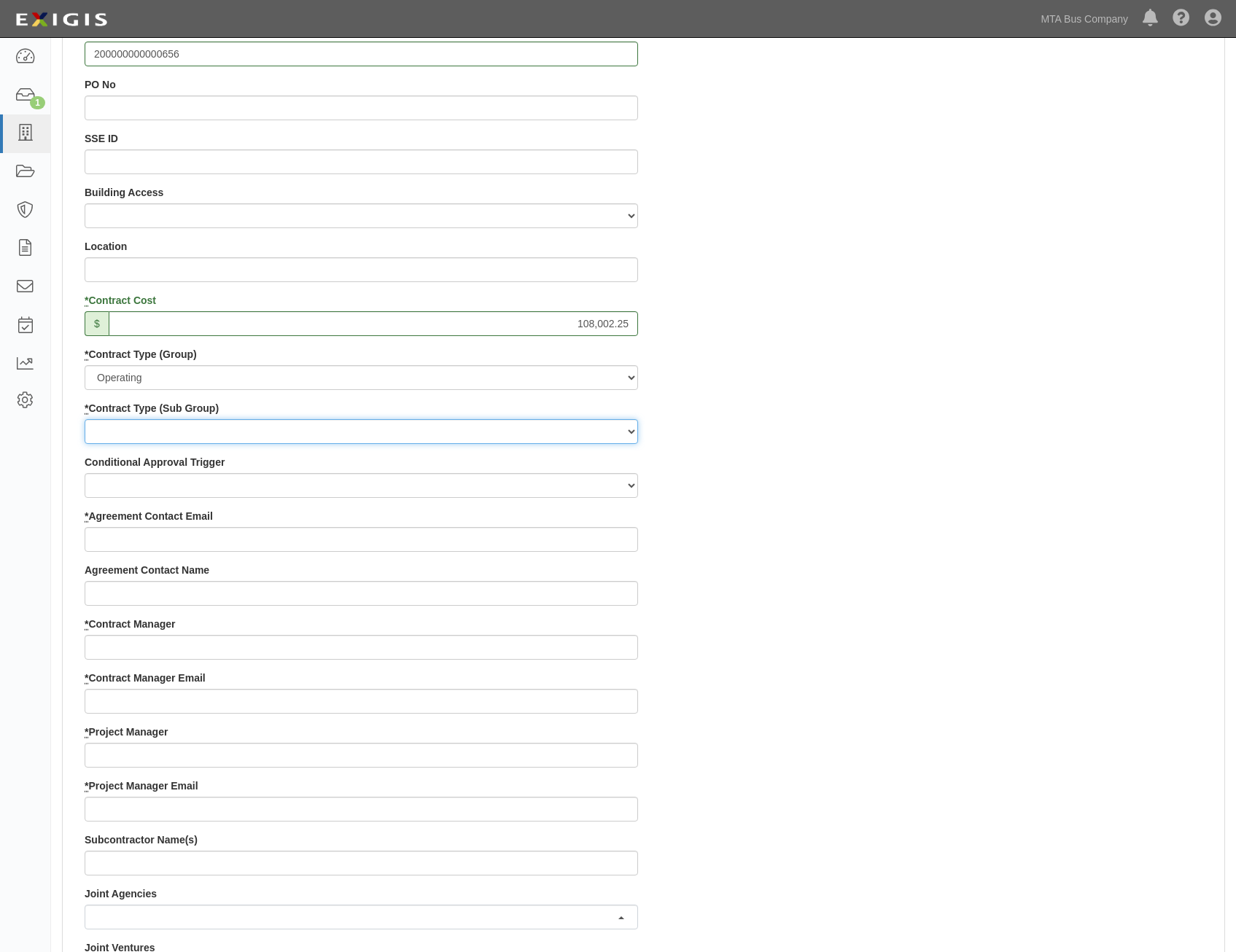
click at [576, 435] on select "Construction Loan / Test and Demo Maintenance Painting Personal Services Contra…" at bounding box center [361, 431] width 554 height 24
select select "266"
click at [85, 419] on select "Construction Loan / Test and Demo Maintenance Painting Personal Services Contra…" at bounding box center [361, 431] width 554 height 24
click at [823, 493] on div "Contract ID 200000000000656 PO No SSE ID Building Access 2 Broadway 341/345/347…" at bounding box center [643, 724] width 1162 height 1403
click at [593, 545] on input "* Agreement Contact Email" at bounding box center [361, 539] width 554 height 24
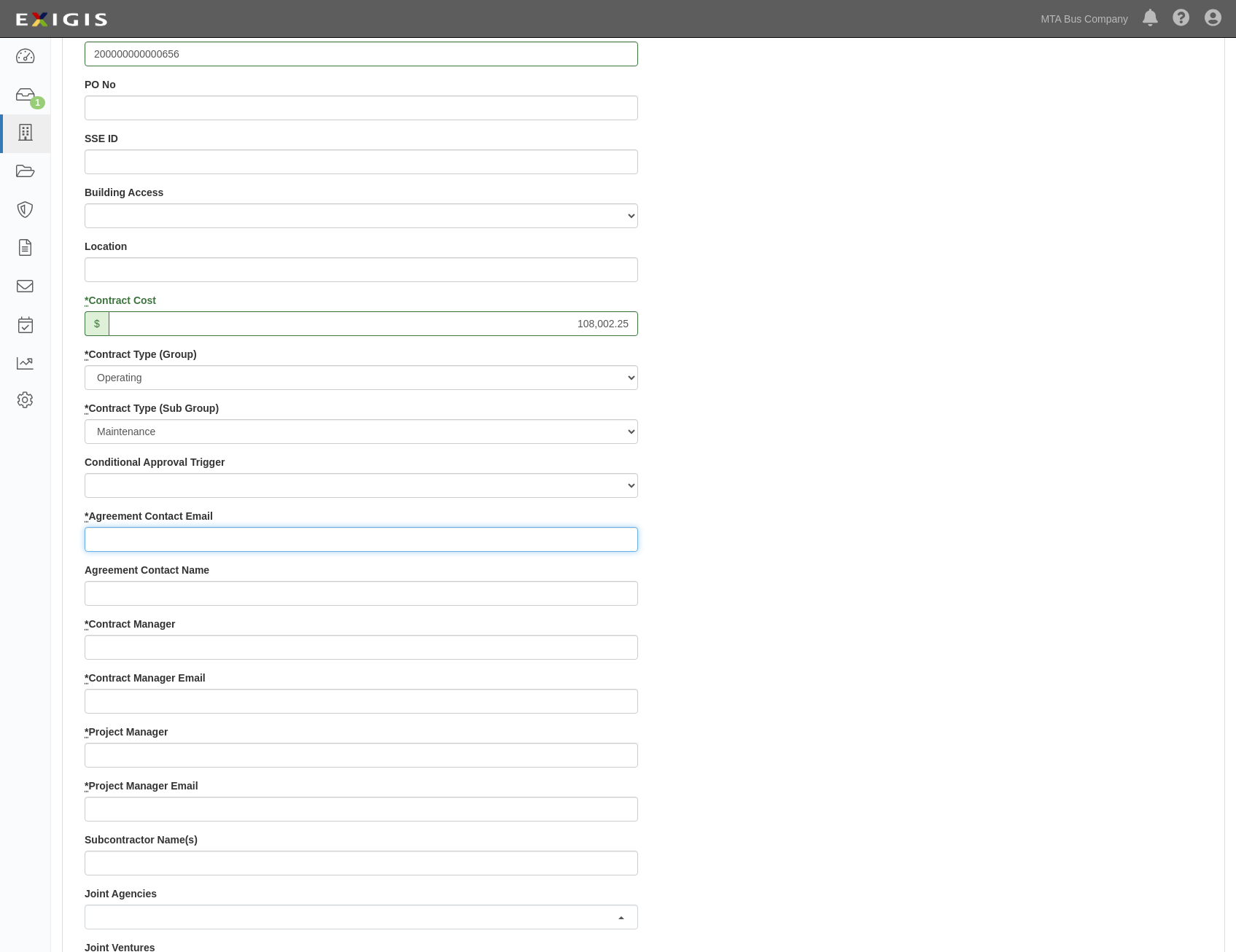
paste input "kevin.stoner@jci.com"
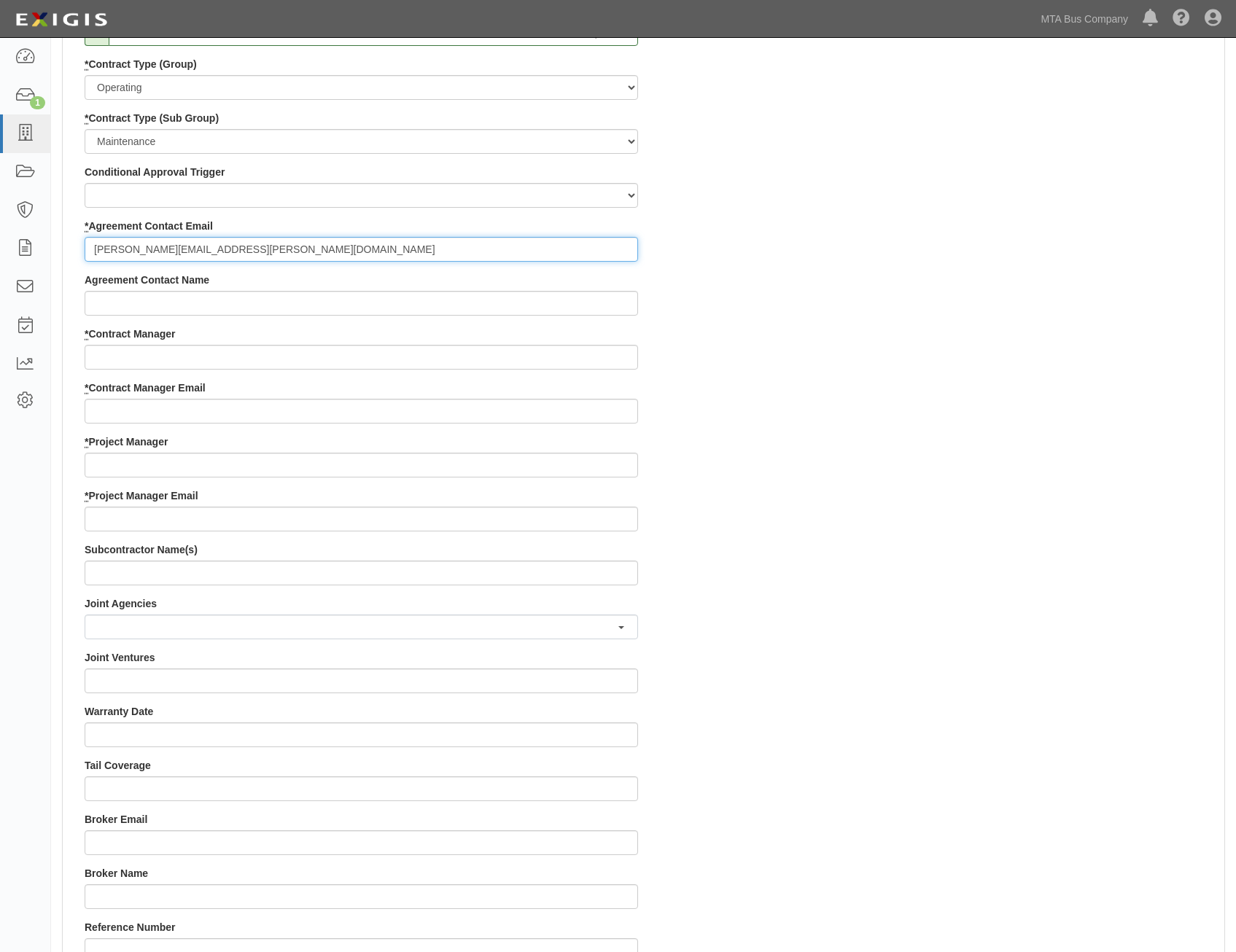
scroll to position [729, 0]
type input "kevin.stoner@jci.com"
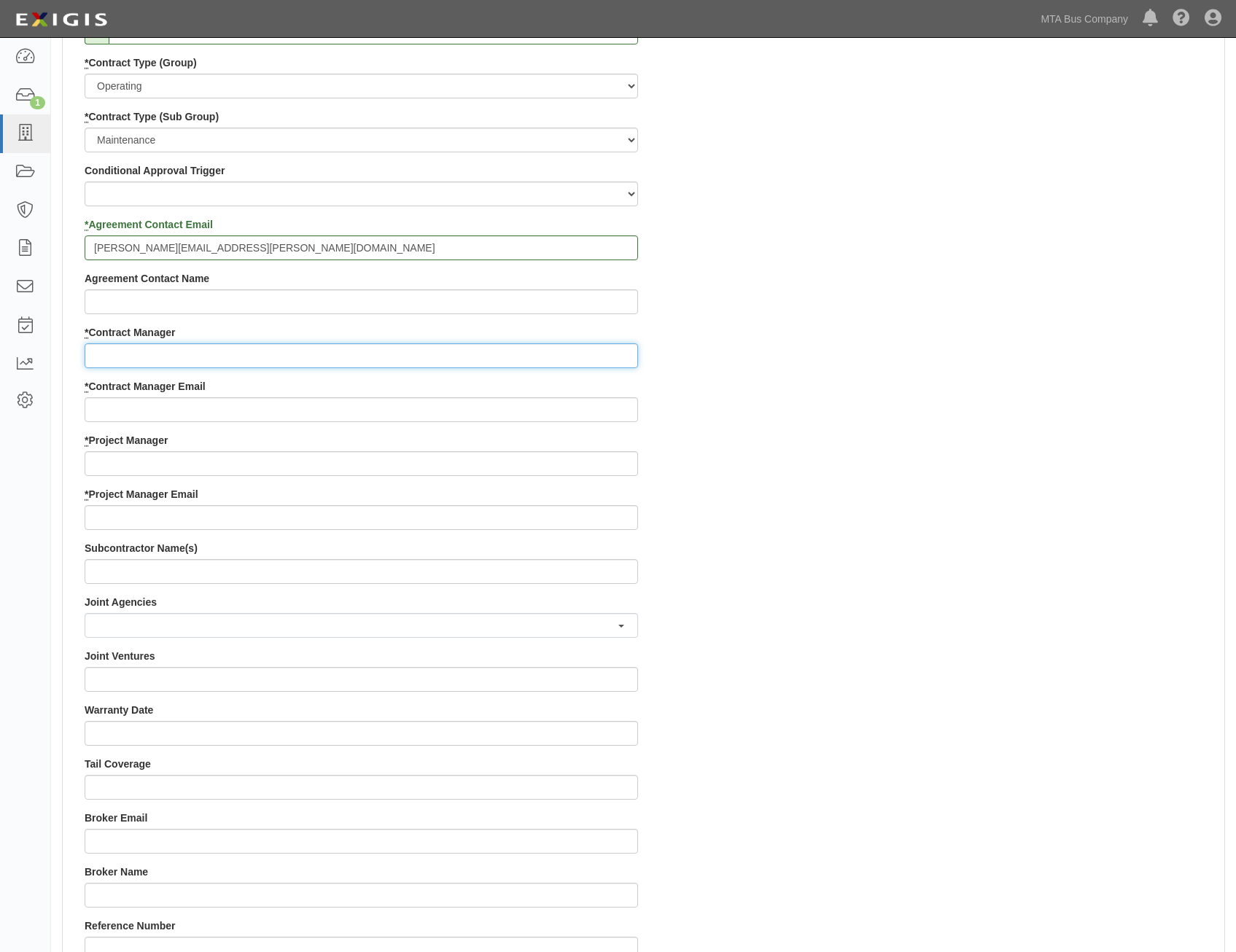
click at [593, 353] on input "* Contract Manager" at bounding box center [361, 355] width 554 height 24
paste input "Peter Lau"
type input "Peter Lau"
click at [905, 478] on div "Contract ID 200000000000656 PO No SSE ID Building Access 2 Broadway 341/345/347…" at bounding box center [643, 433] width 1162 height 1403
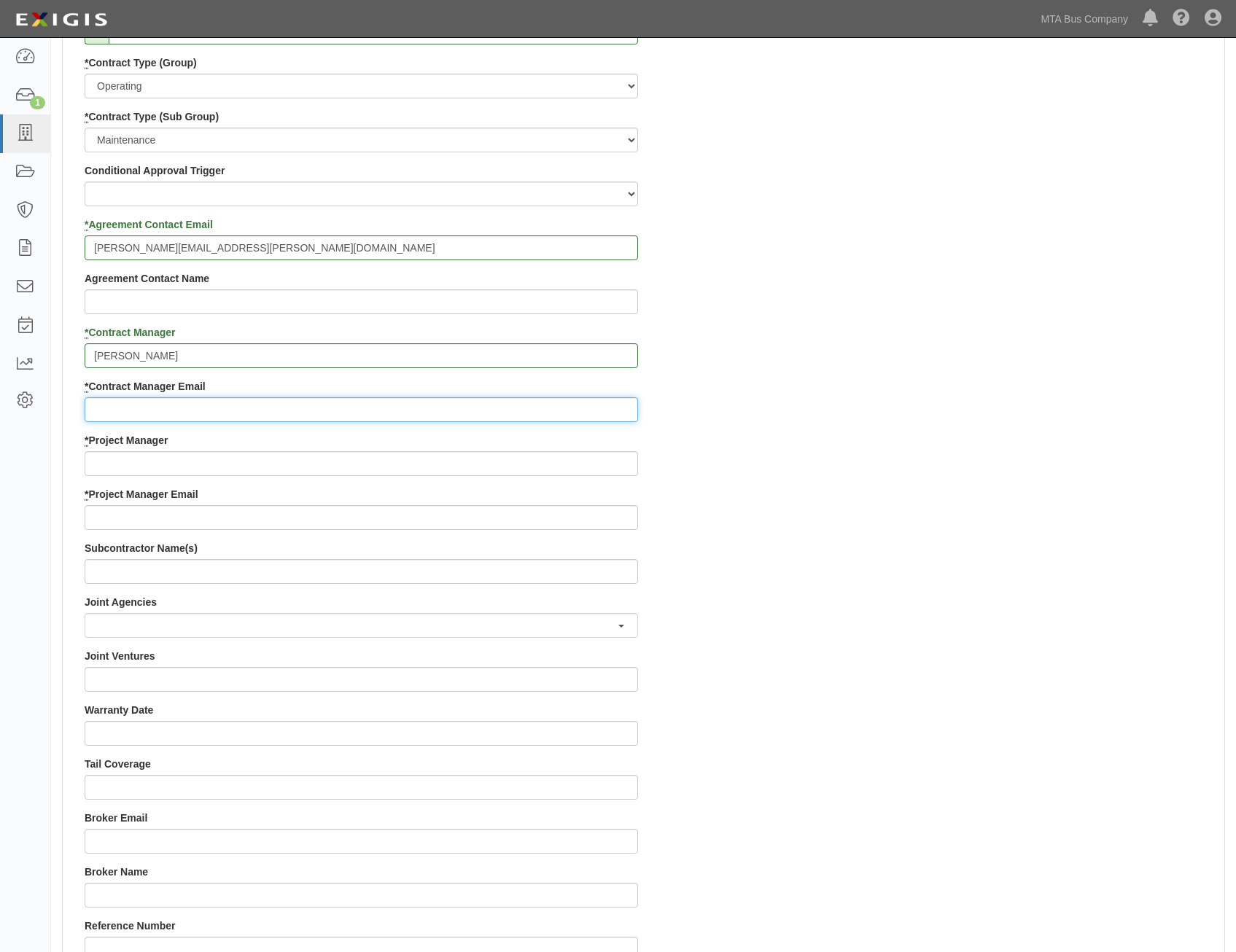
click at [595, 403] on input "* Contract Manager Email" at bounding box center [361, 409] width 554 height 24
paste input "peter.lau@mtahq.org"
type input "peter.lau@mtahq.org"
click at [1007, 505] on div "Contract ID 200000000000656 PO No SSE ID Building Access 2 Broadway 341/345/347…" at bounding box center [643, 433] width 1162 height 1403
click at [622, 462] on input "* Project Manager" at bounding box center [361, 463] width 554 height 24
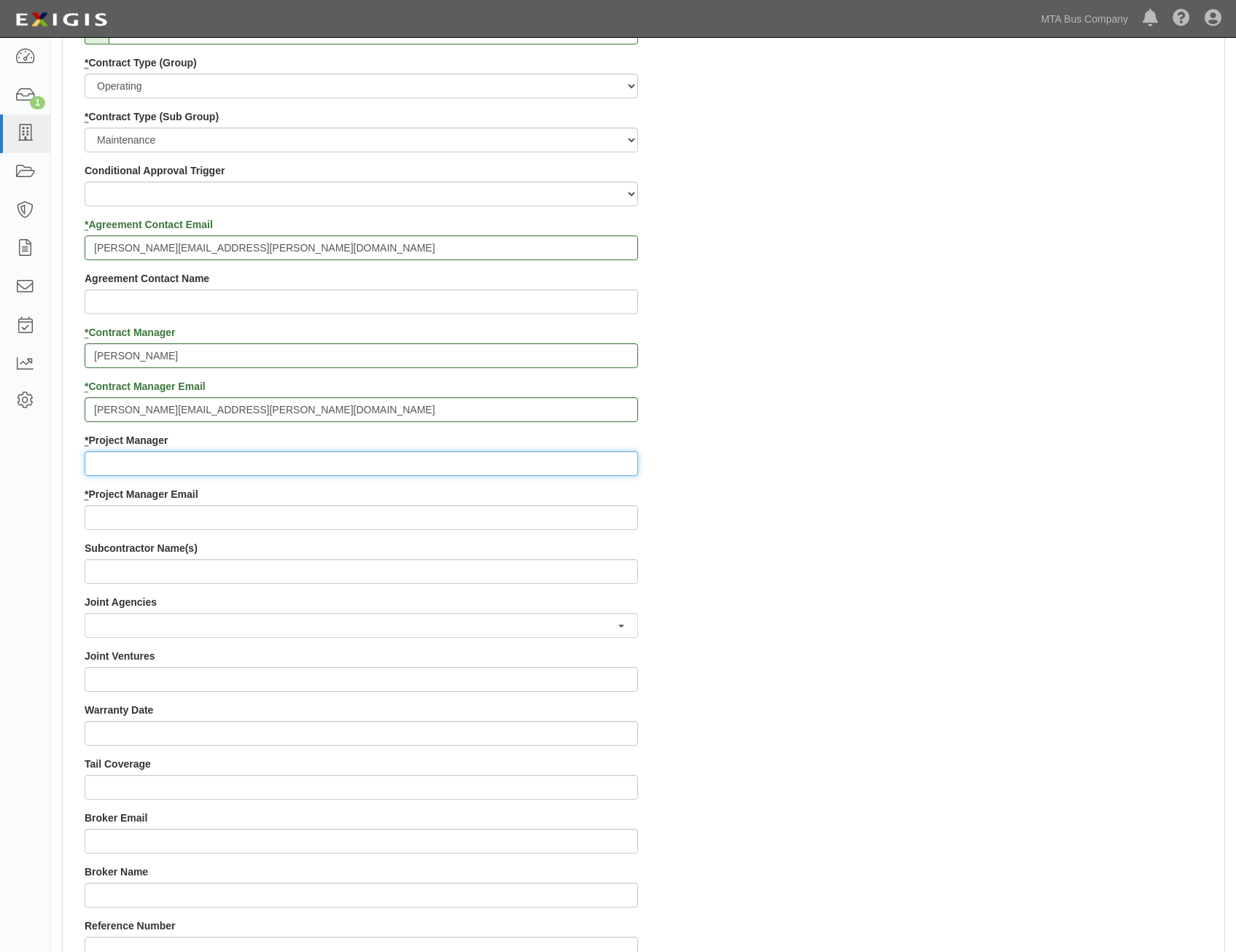
paste input "Germaine Jerome"
type input "Germaine Jerome"
click at [834, 559] on div "Contract ID 200000000000656 PO No SSE ID Building Access 2 Broadway 341/345/347…" at bounding box center [643, 433] width 1162 height 1403
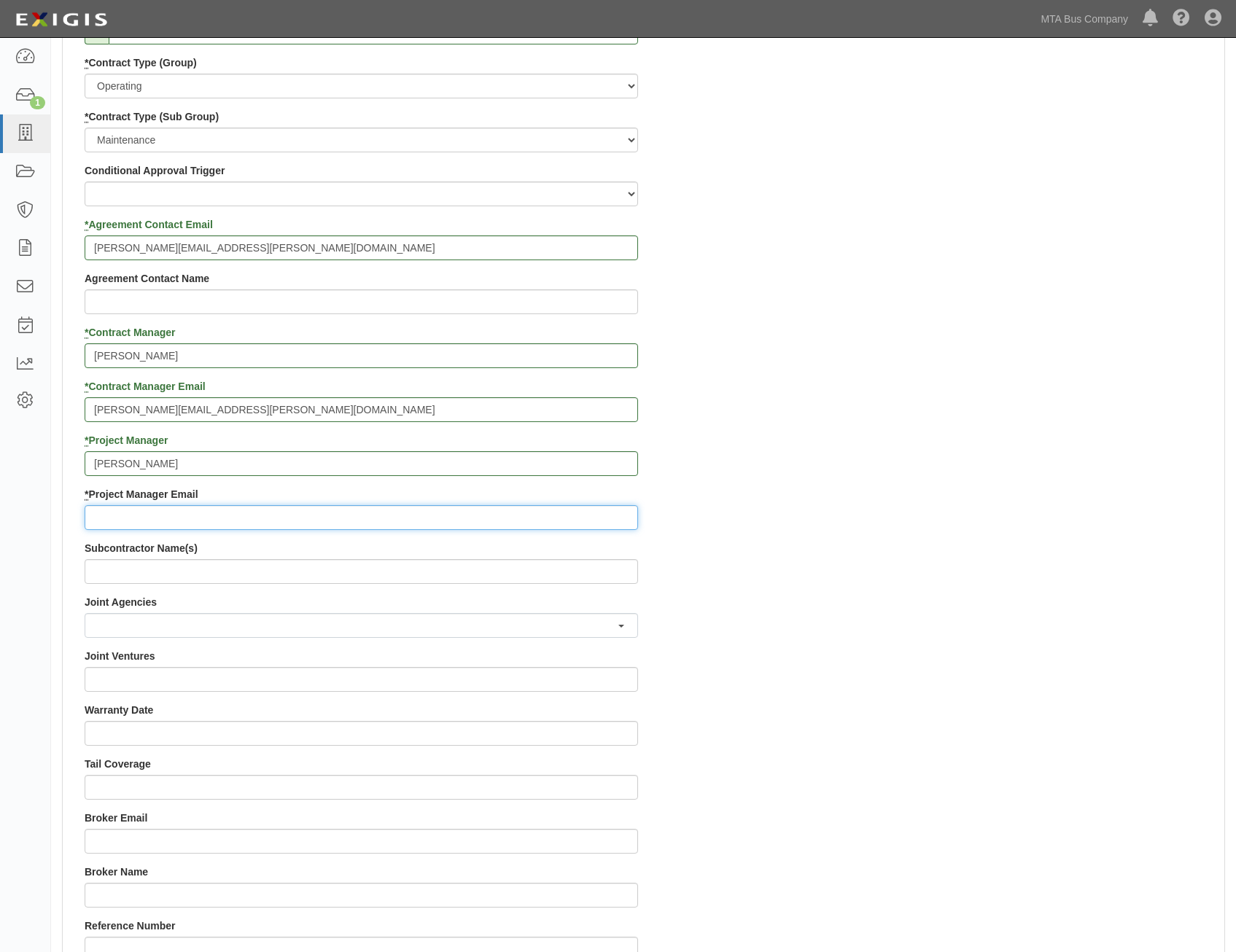
drag, startPoint x: 589, startPoint y: 524, endPoint x: 599, endPoint y: 520, distance: 10.8
click at [589, 524] on input "* Project Manager Email" at bounding box center [361, 517] width 554 height 24
paste input "germaine.jerome@nyct.com"
type input "germaine.jerome@nyct.com"
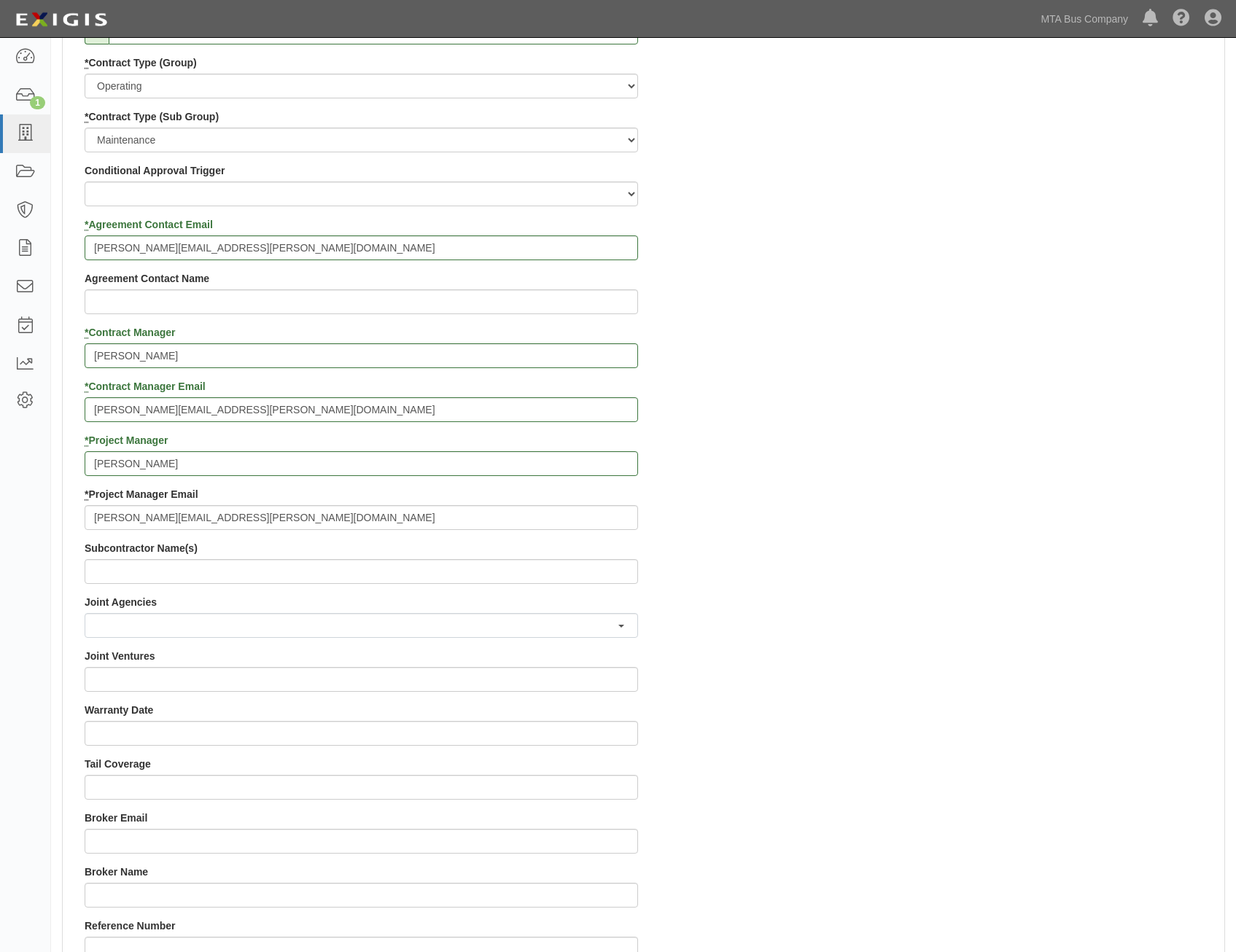
click at [812, 574] on div "Contract ID 200000000000656 PO No SSE ID Building Access 2 Broadway 341/345/347…" at bounding box center [643, 433] width 1162 height 1403
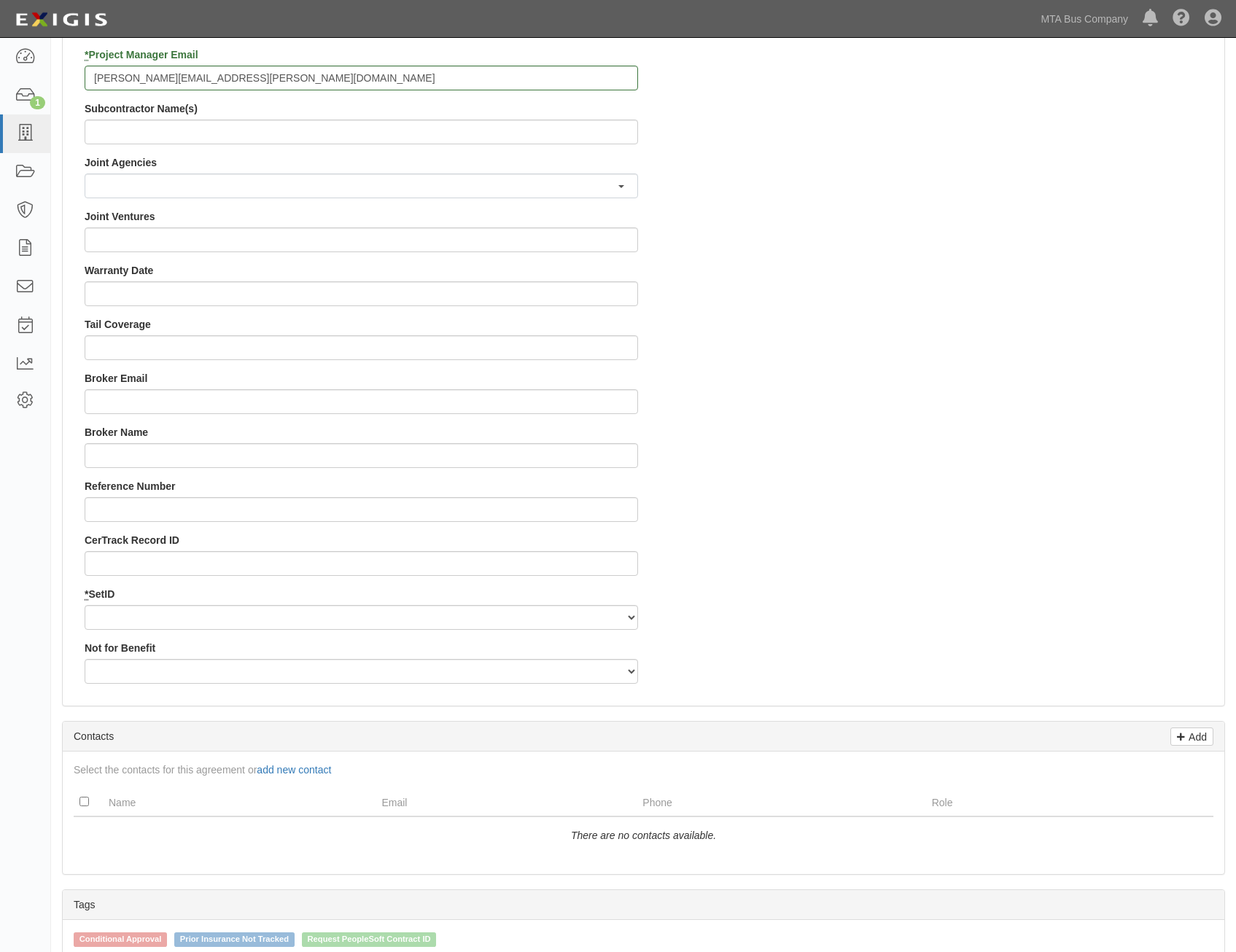
scroll to position [1239, 0]
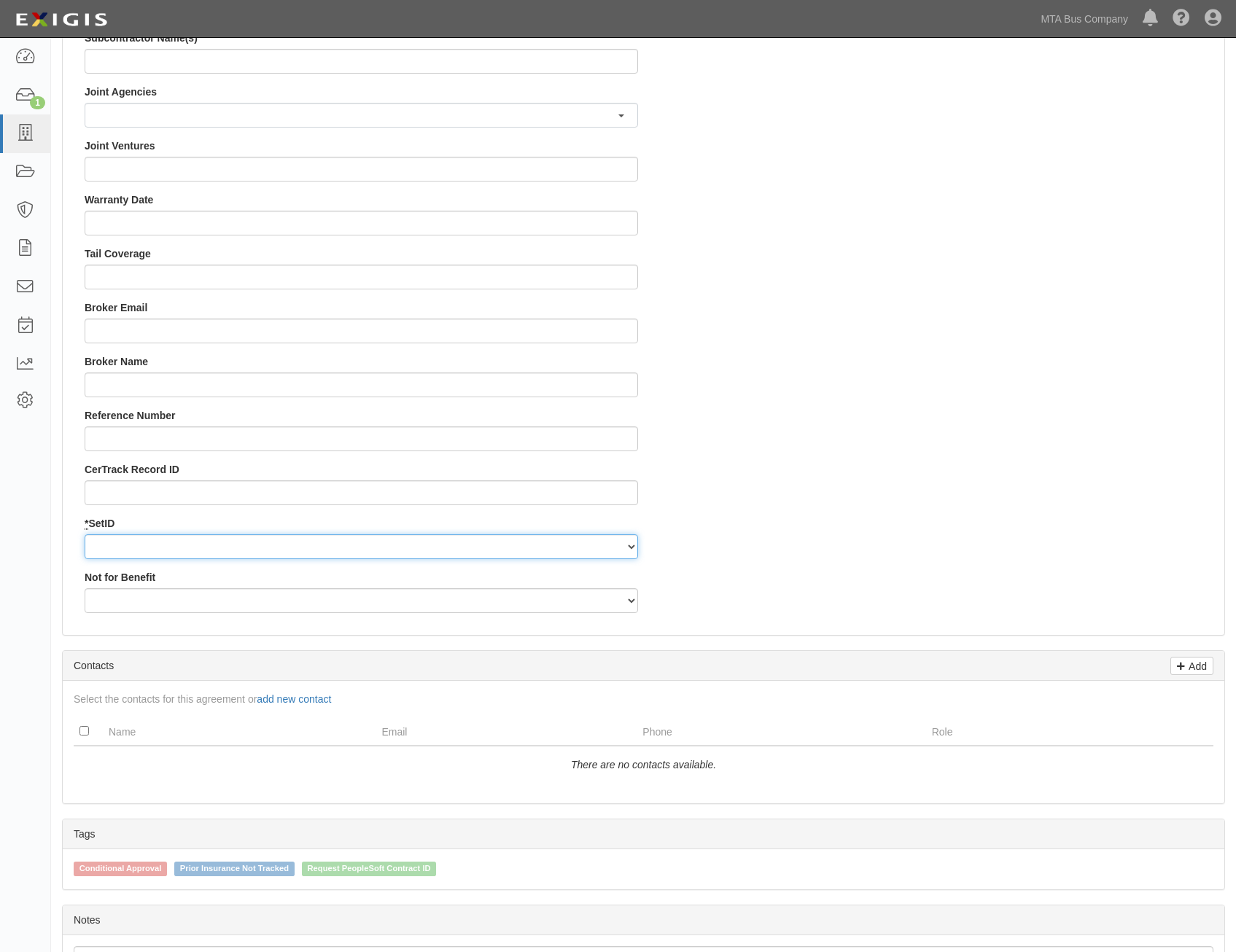
click at [545, 546] on select "MTABC" at bounding box center [361, 546] width 554 height 24
select select "95"
click at [85, 535] on select "MTABC" at bounding box center [361, 546] width 554 height 24
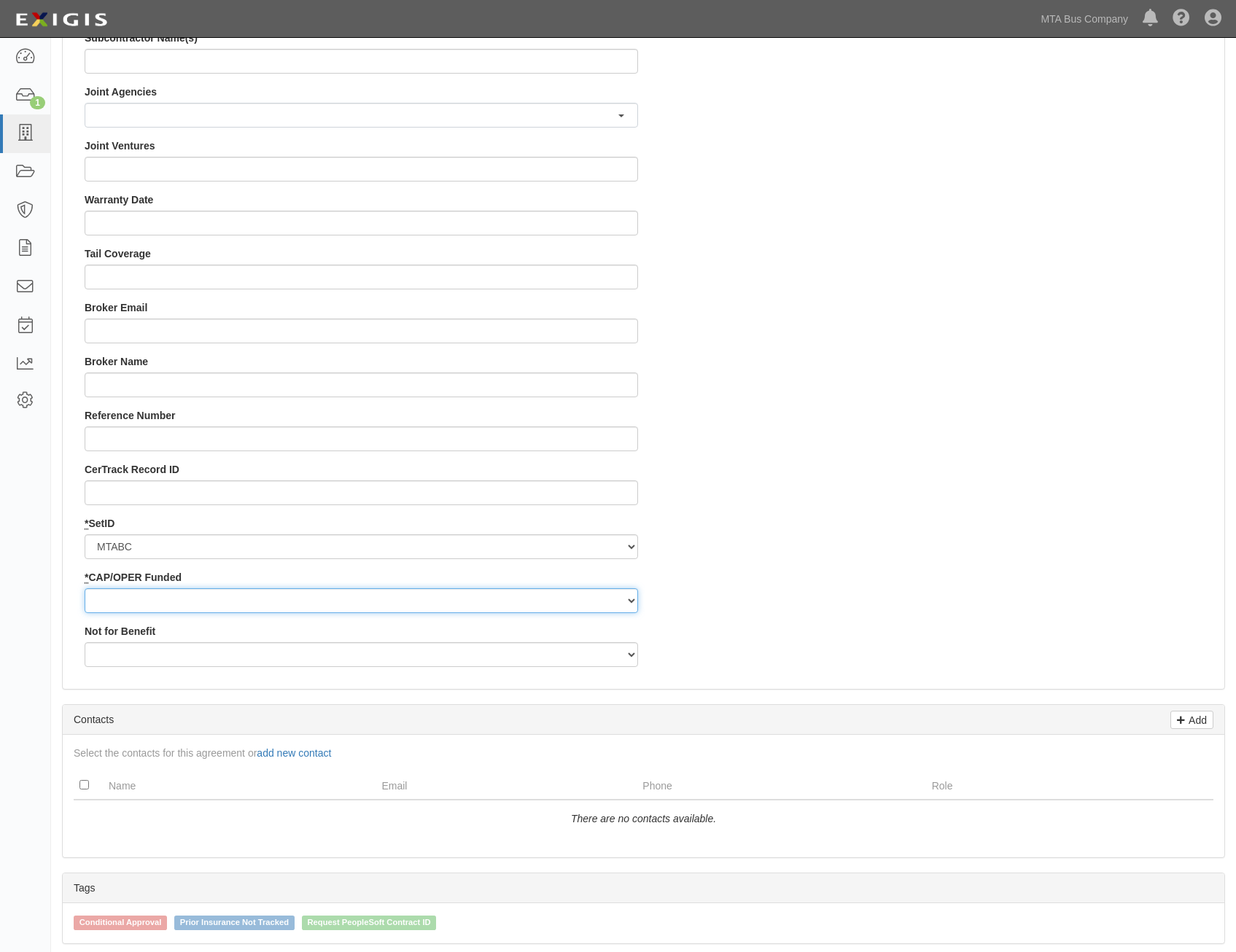
drag, startPoint x: 560, startPoint y: 594, endPoint x: 558, endPoint y: 602, distance: 8.2
click at [560, 594] on select "Capital Operating" at bounding box center [361, 601] width 554 height 24
select select "349"
click at [85, 589] on select "Capital Operating" at bounding box center [361, 601] width 554 height 24
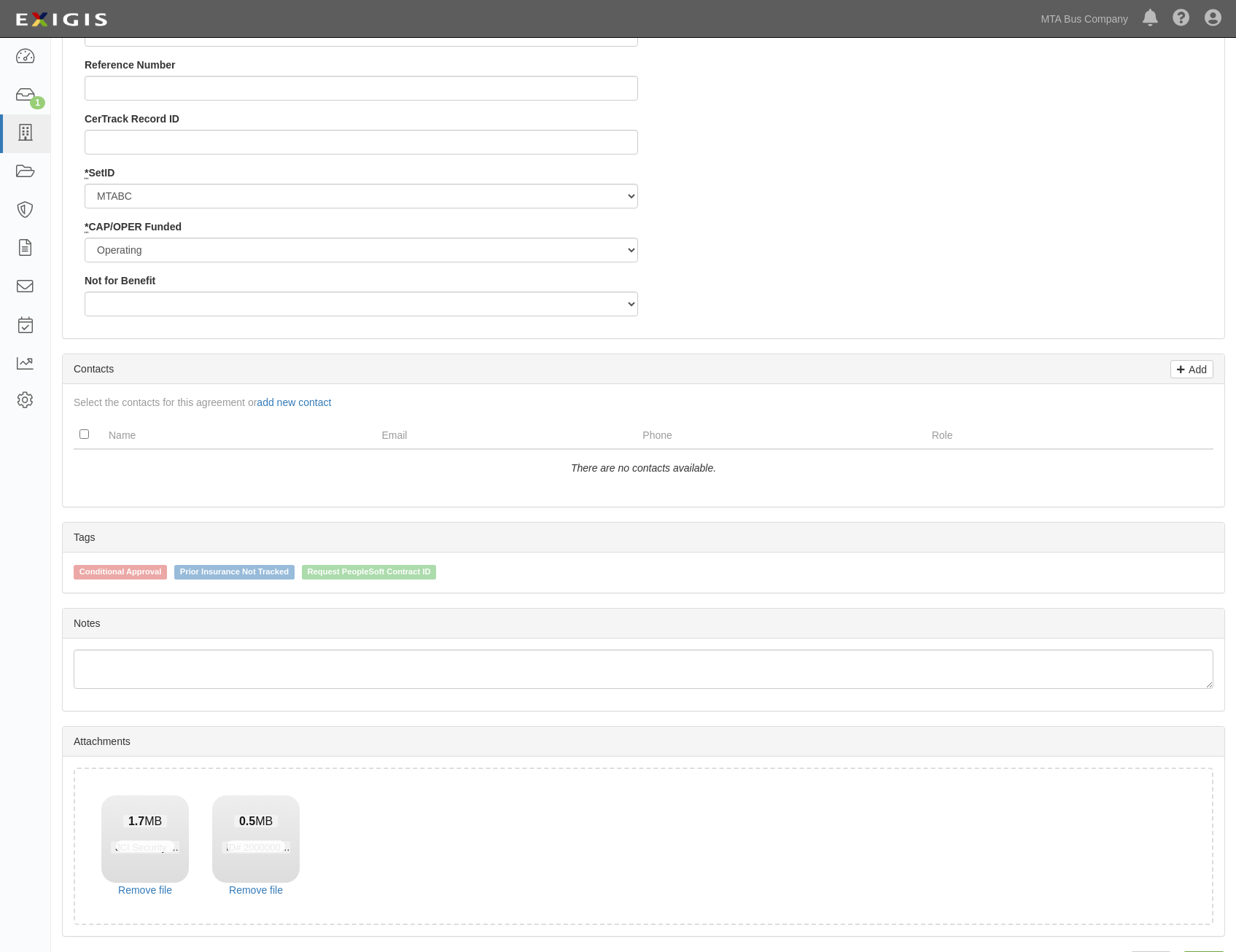
scroll to position [1636, 0]
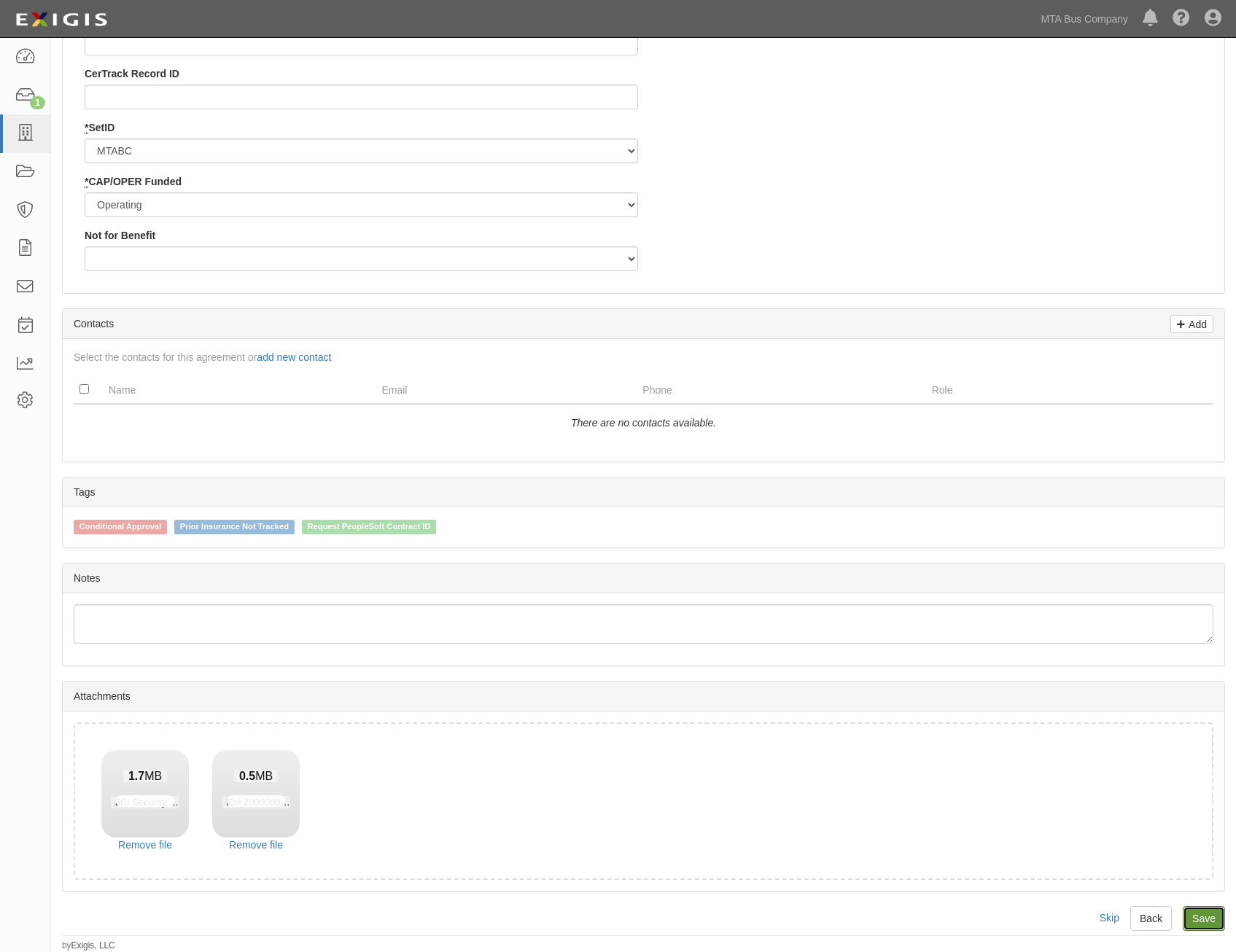
click at [1210, 924] on link "Save" at bounding box center [1204, 919] width 42 height 24
type input "108002.25"
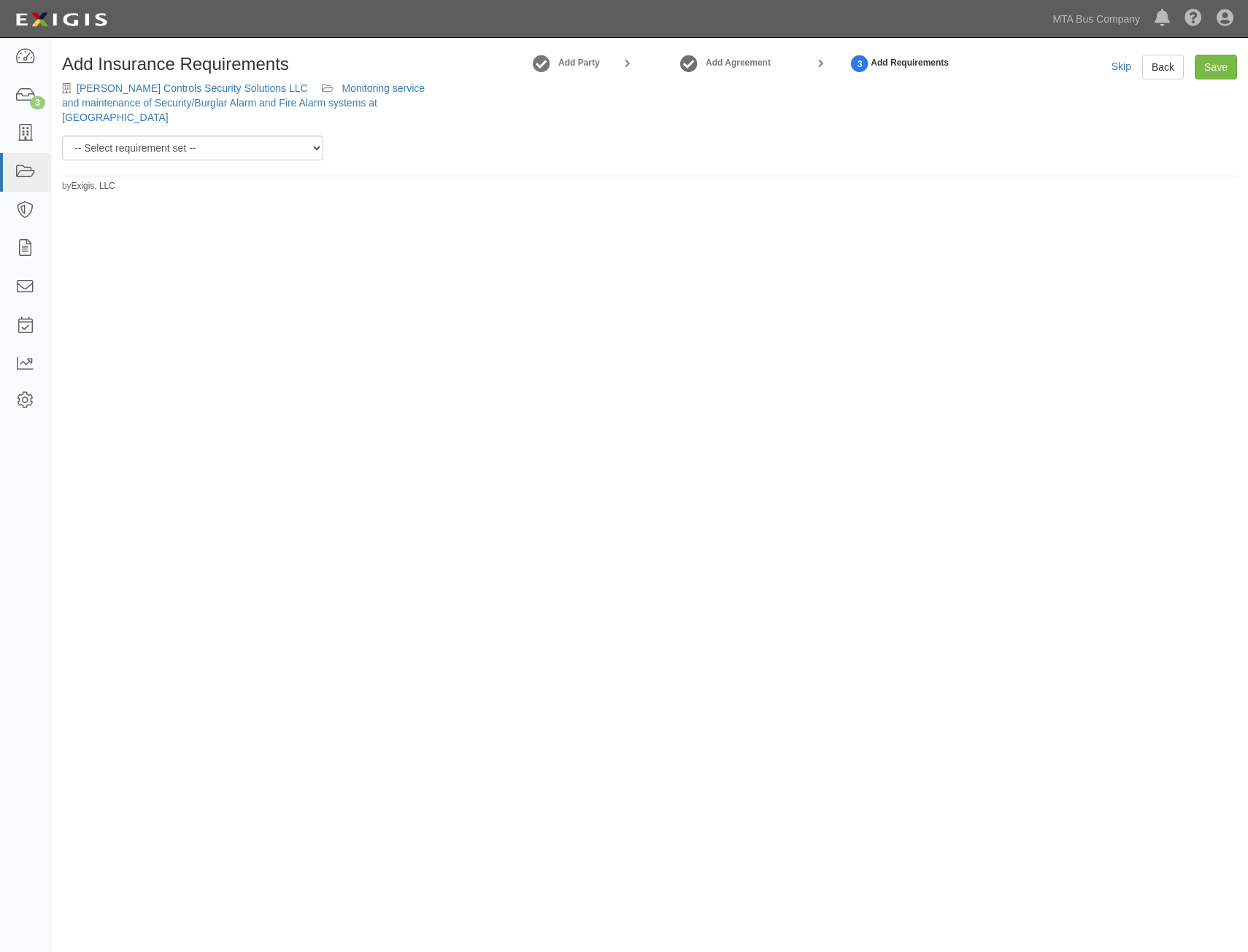
click at [259, 126] on div "Add Insurance Requirements [PERSON_NAME] Controls Security Solutions LLC Monito…" at bounding box center [251, 96] width 399 height 81
click at [255, 145] on select "-- Select requirement set -- Basic Basic Enhanced Option for Operating Agreemen…" at bounding box center [192, 147] width 261 height 24
select select "7464"
click at [62, 135] on select "-- Select requirement set -- Basic Basic Enhanced Option for Operating Agreemen…" at bounding box center [192, 147] width 261 height 24
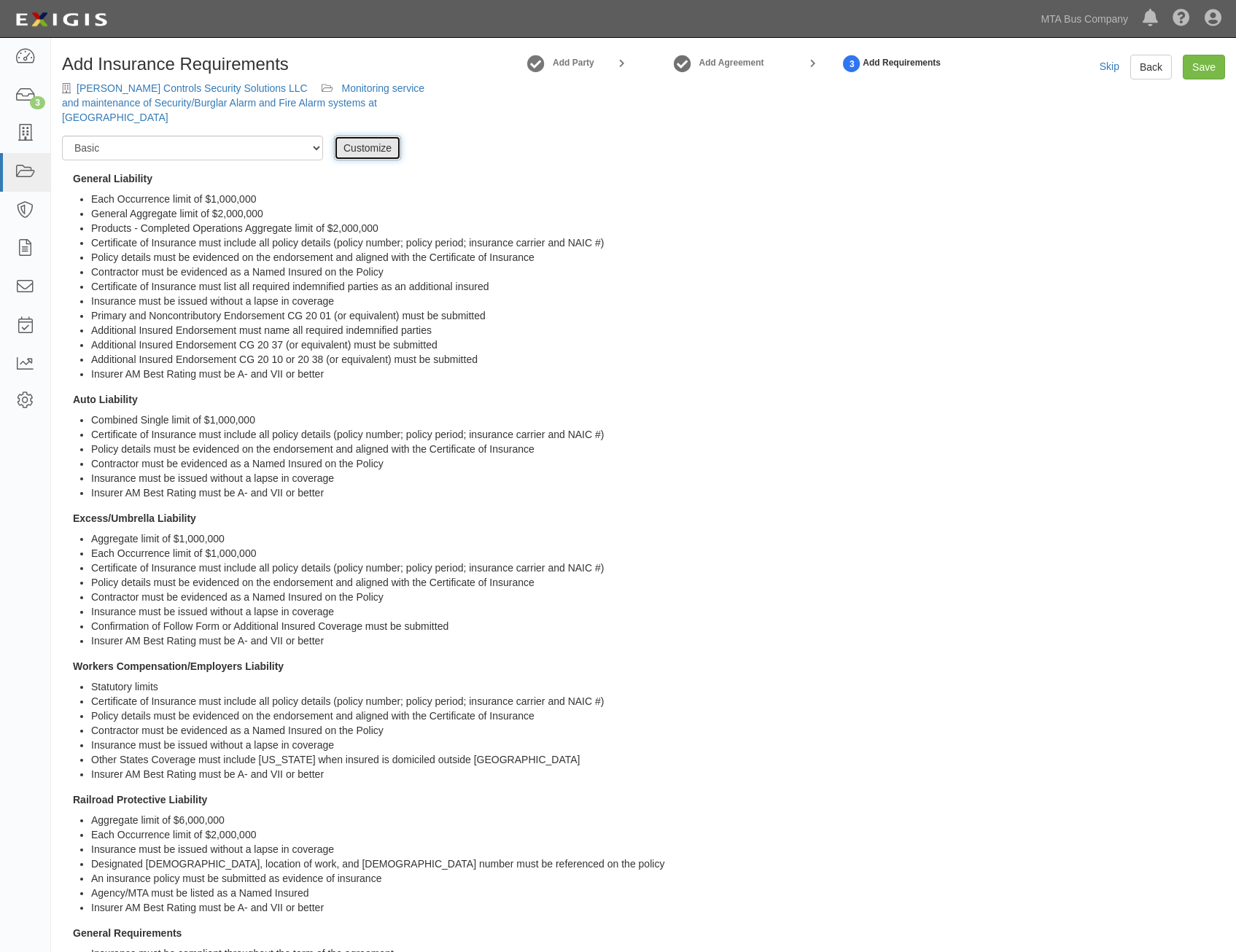
click at [382, 146] on link "Customize" at bounding box center [368, 147] width 67 height 24
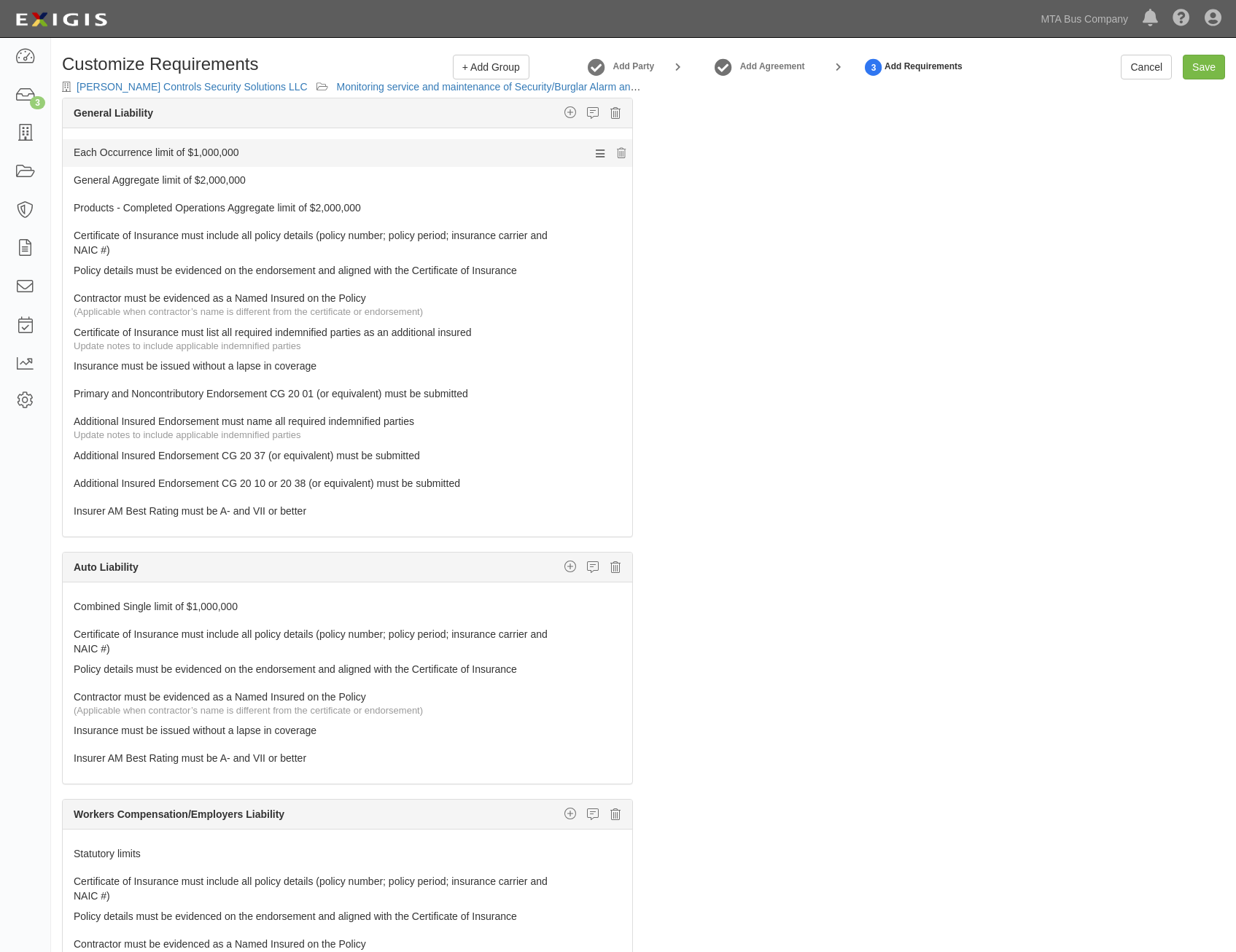
click at [421, 153] on link "Each Occurrence limit of $1,000,000" at bounding box center [321, 149] width 493 height 21
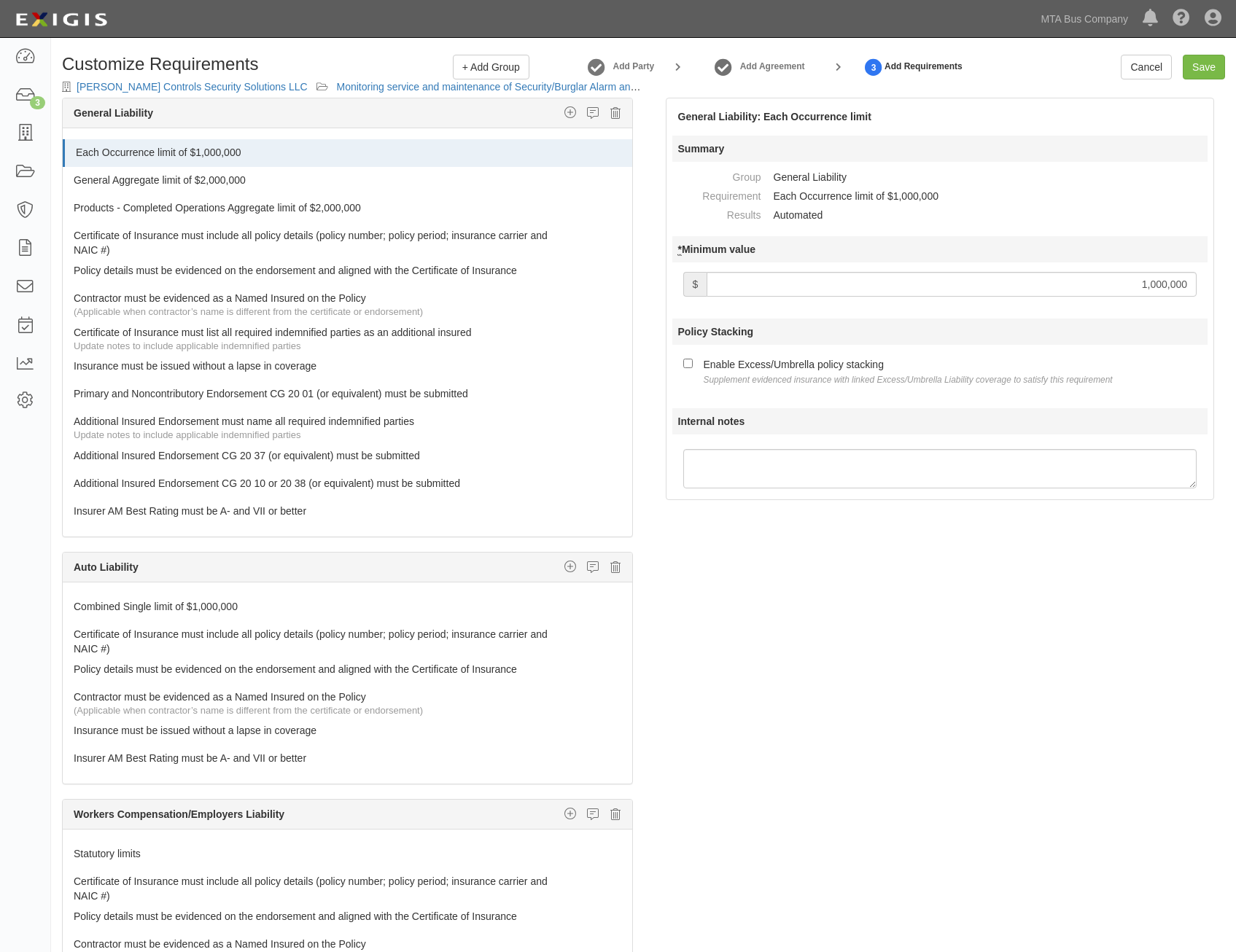
click at [761, 376] on small "Supplement evidenced insurance with linked Excess/Umbrella Liability coverage t…" at bounding box center [908, 379] width 409 height 10
click at [693, 369] on input "Enable Excess/Umbrella policy stacking Supplement evidenced insurance with link…" at bounding box center [688, 363] width 9 height 9
checkbox input "true"
click at [1103, 292] on input "1,000,000" at bounding box center [951, 284] width 491 height 24
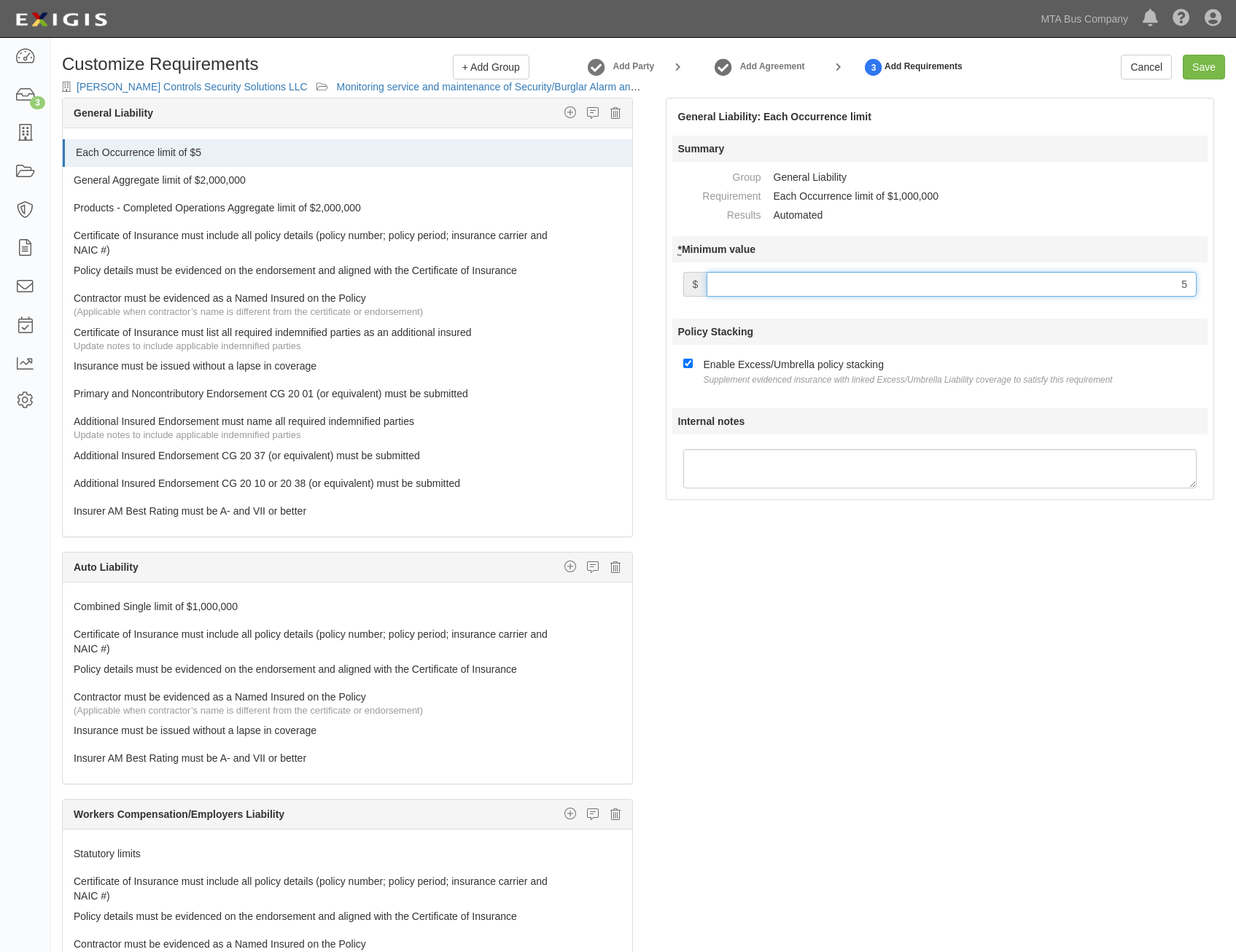
type input "5,000,000"
click at [313, 190] on div at bounding box center [347, 191] width 570 height 7
click at [332, 183] on link "General Aggregate limit of $2,000,000" at bounding box center [321, 177] width 493 height 21
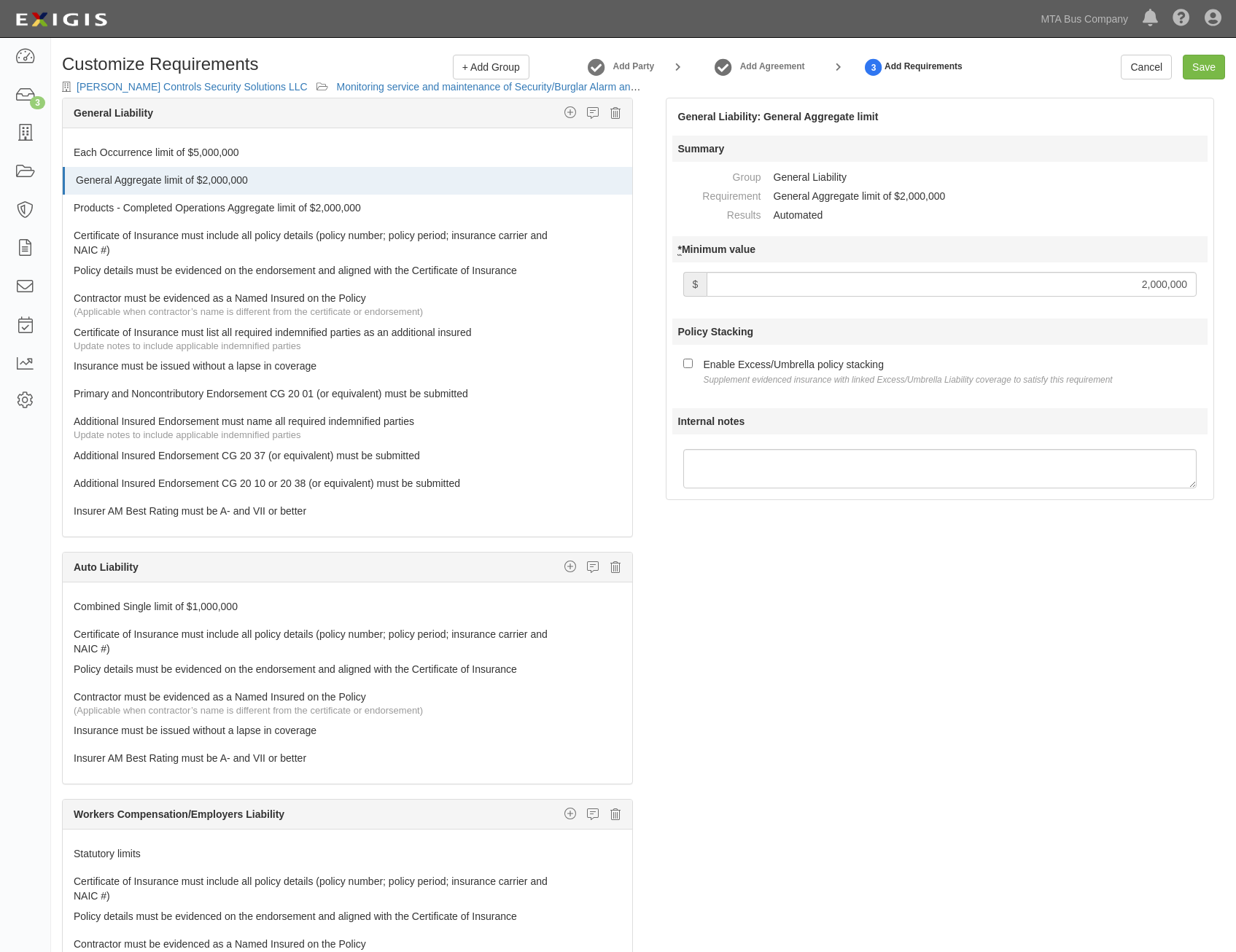
drag, startPoint x: 1120, startPoint y: 266, endPoint x: 1123, endPoint y: 280, distance: 14.3
click at [1120, 267] on div at bounding box center [940, 287] width 536 height 42
click at [1124, 282] on input "2,000,000" at bounding box center [951, 284] width 491 height 24
type input "5,000,000"
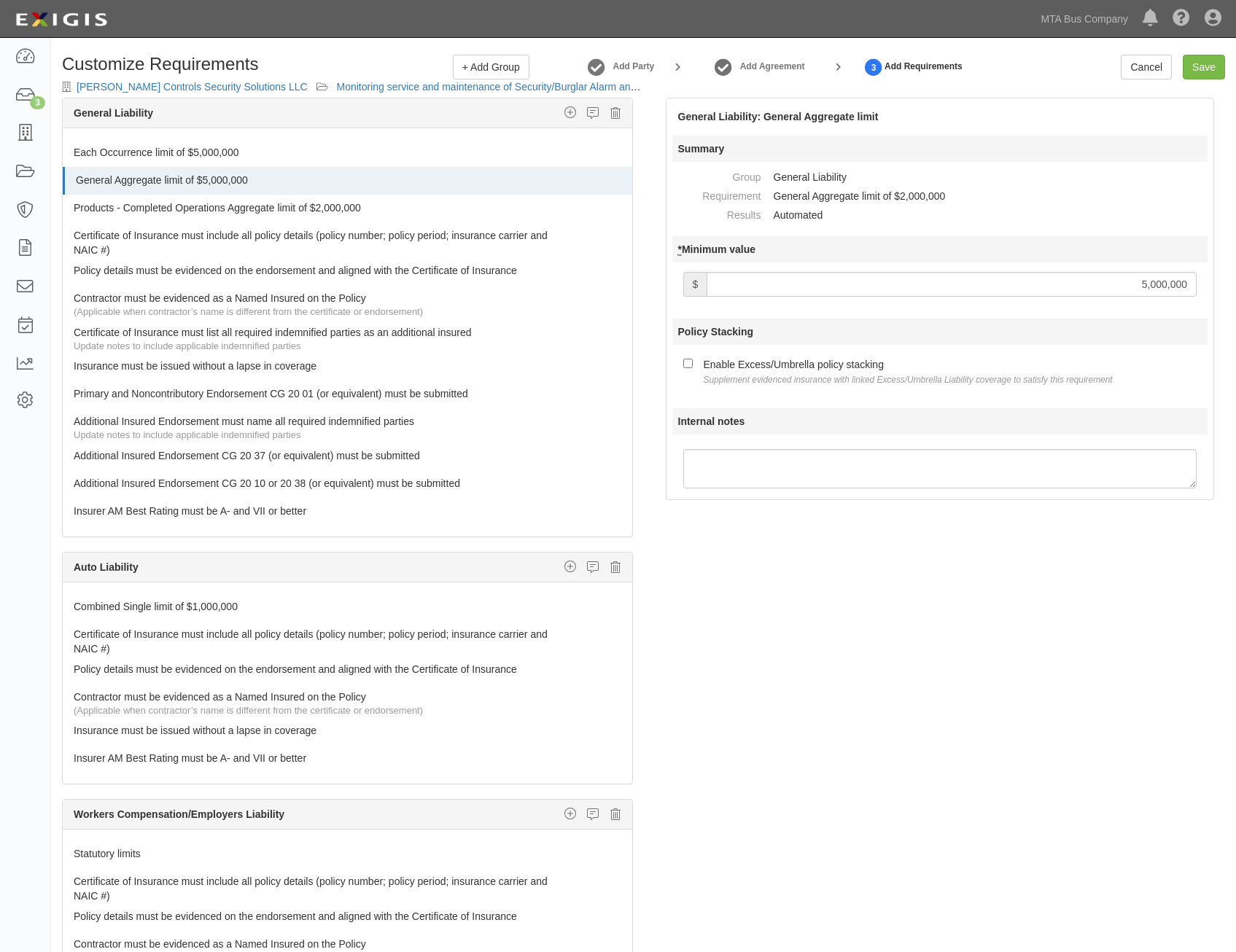
click at [849, 378] on small "Supplement evidenced insurance with linked Excess/Umbrella Liability coverage t…" at bounding box center [908, 379] width 409 height 10
click at [693, 369] on input "Enable Excess/Umbrella policy stacking Supplement evidenced insurance with link…" at bounding box center [688, 363] width 9 height 9
checkbox input "true"
click at [458, 208] on link "Products - Completed Operations Aggregate limit of $2,000,000" at bounding box center [321, 205] width 493 height 21
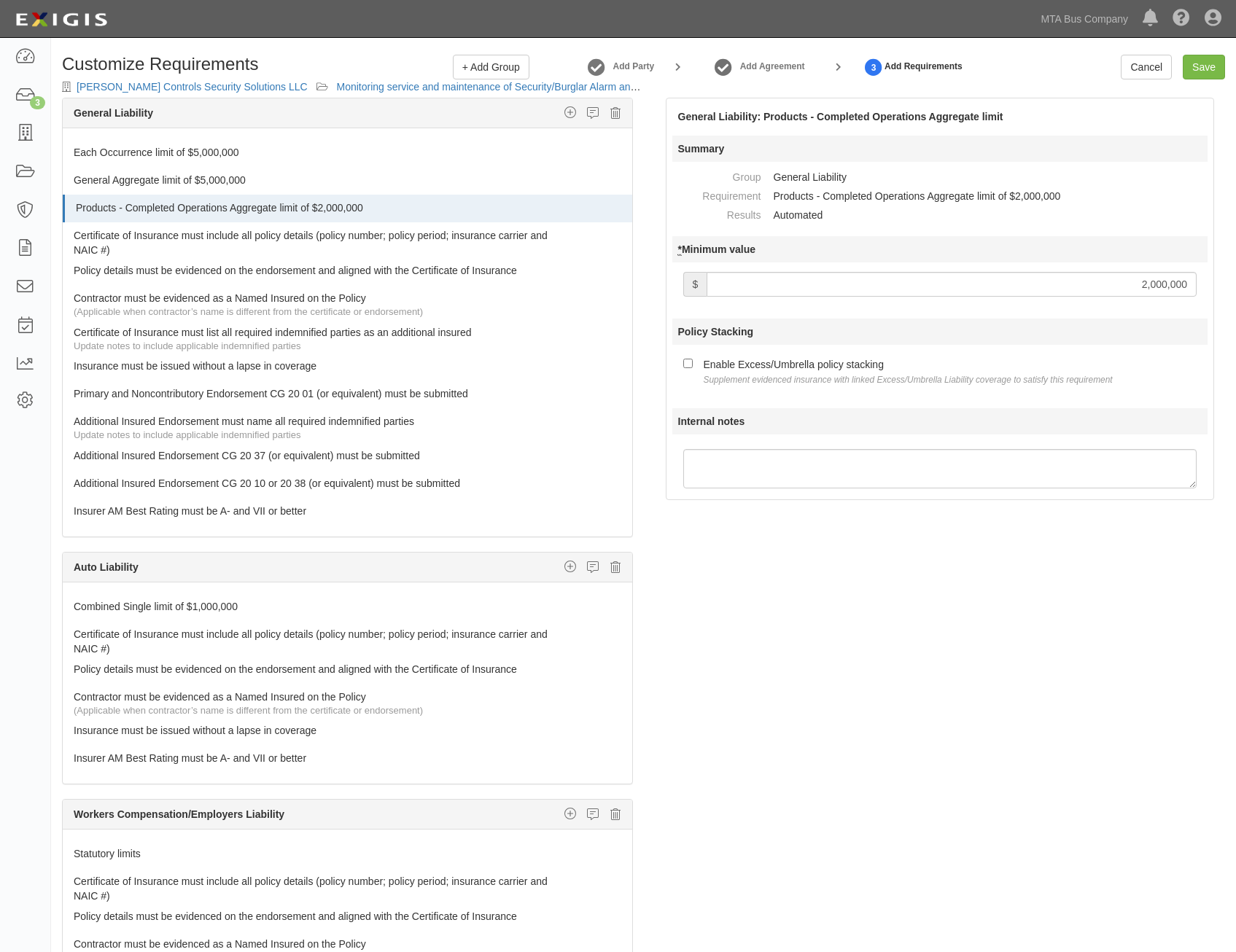
click at [1136, 303] on div at bounding box center [940, 287] width 536 height 42
click at [1147, 293] on input "2,000,000" at bounding box center [951, 284] width 491 height 24
type input "5,000,000"
click at [831, 361] on div "Enable Excess/Umbrella policy stacking Supplement evidenced insurance with link…" at bounding box center [908, 371] width 409 height 31
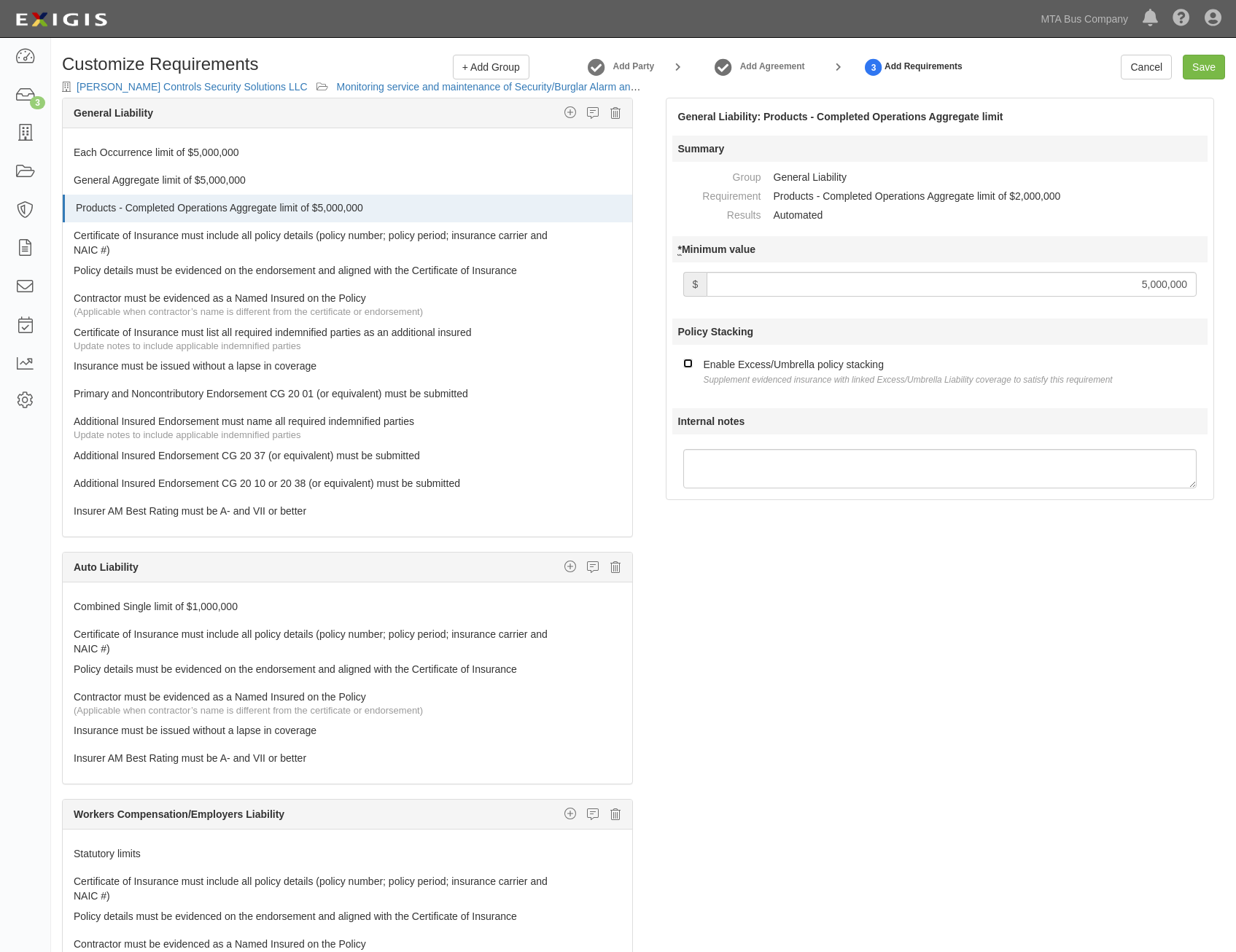
click at [693, 361] on input "Enable Excess/Umbrella policy stacking Supplement evidenced insurance with link…" at bounding box center [688, 363] width 9 height 9
checkbox input "true"
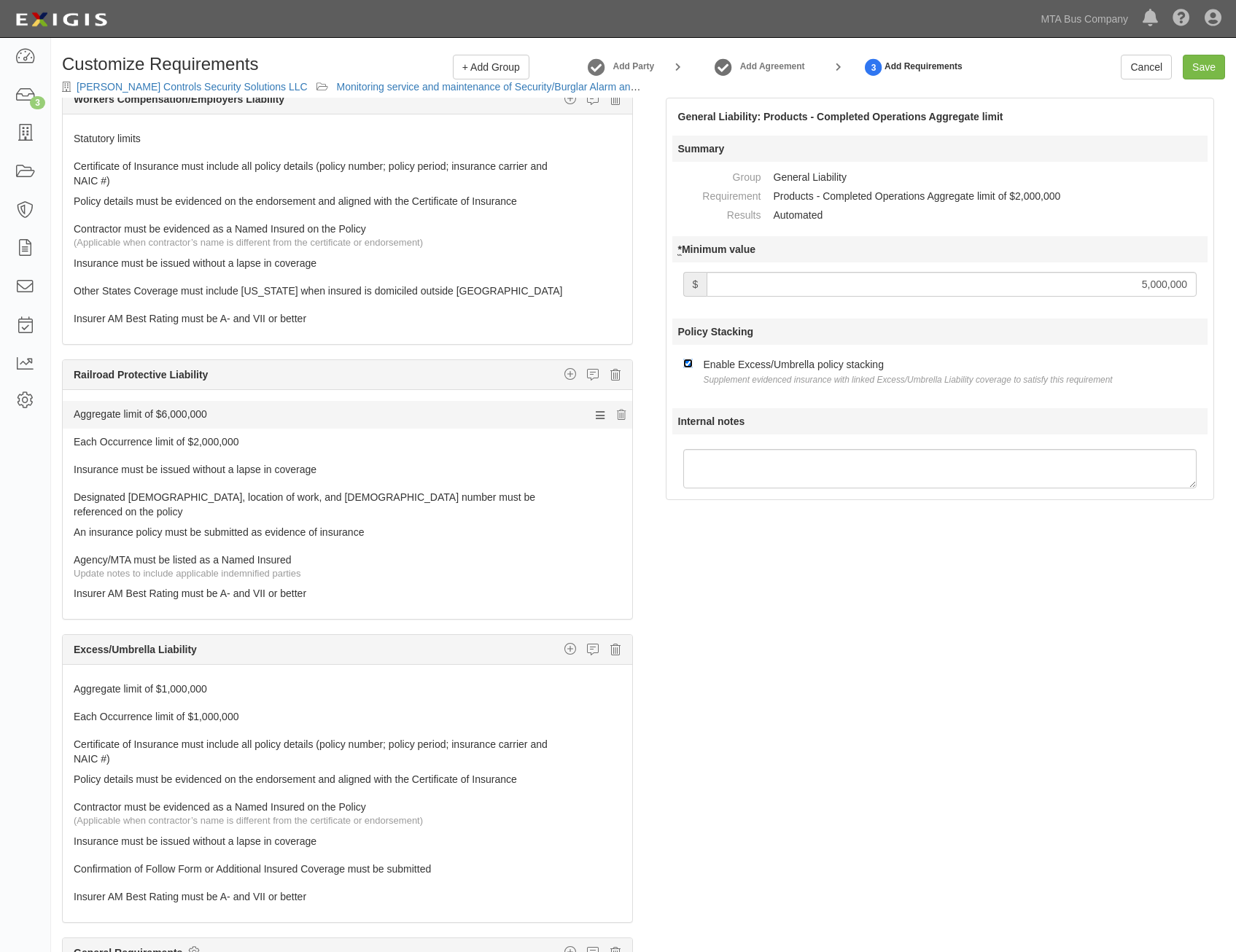
scroll to position [729, 0]
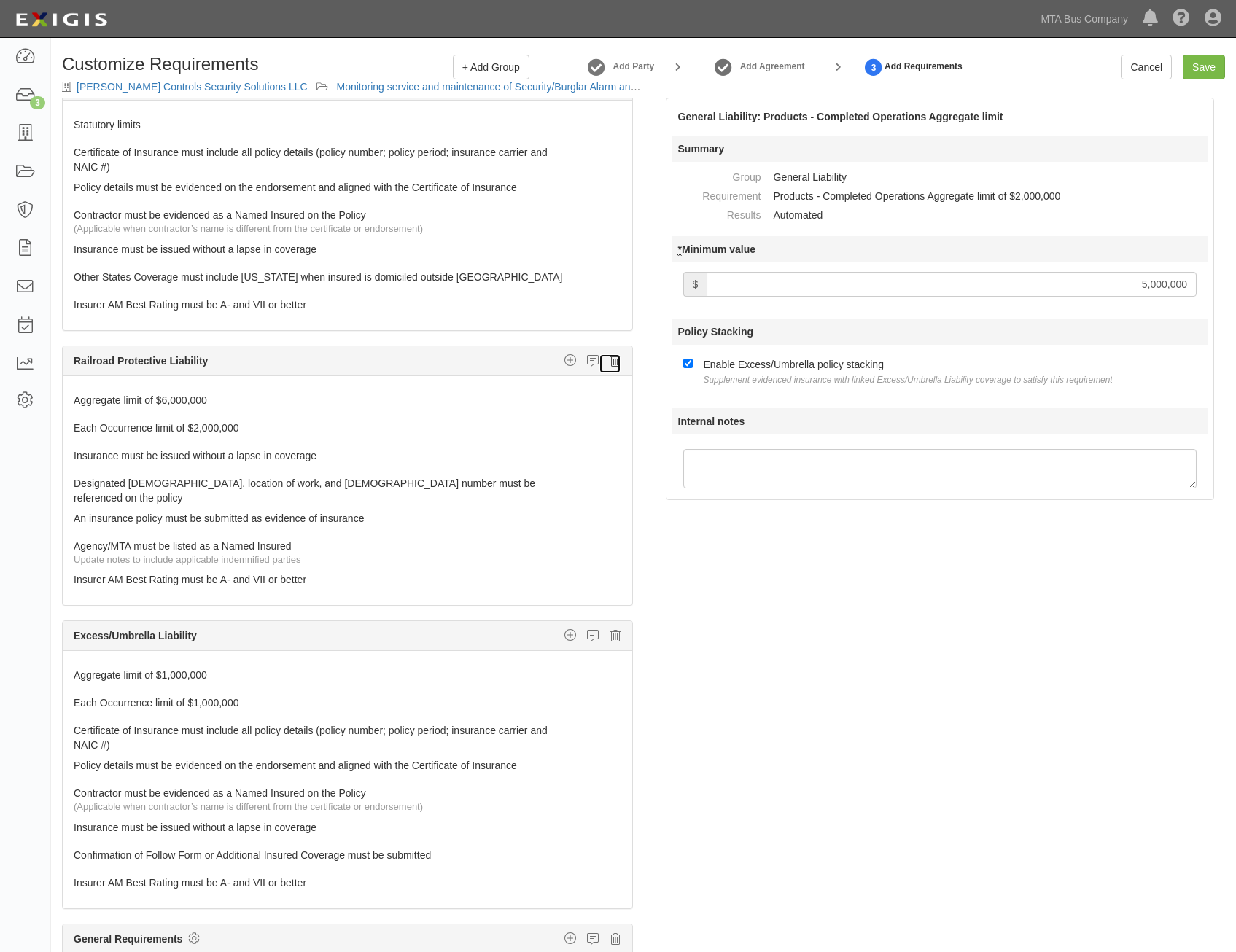
click at [611, 364] on icon at bounding box center [615, 360] width 10 height 14
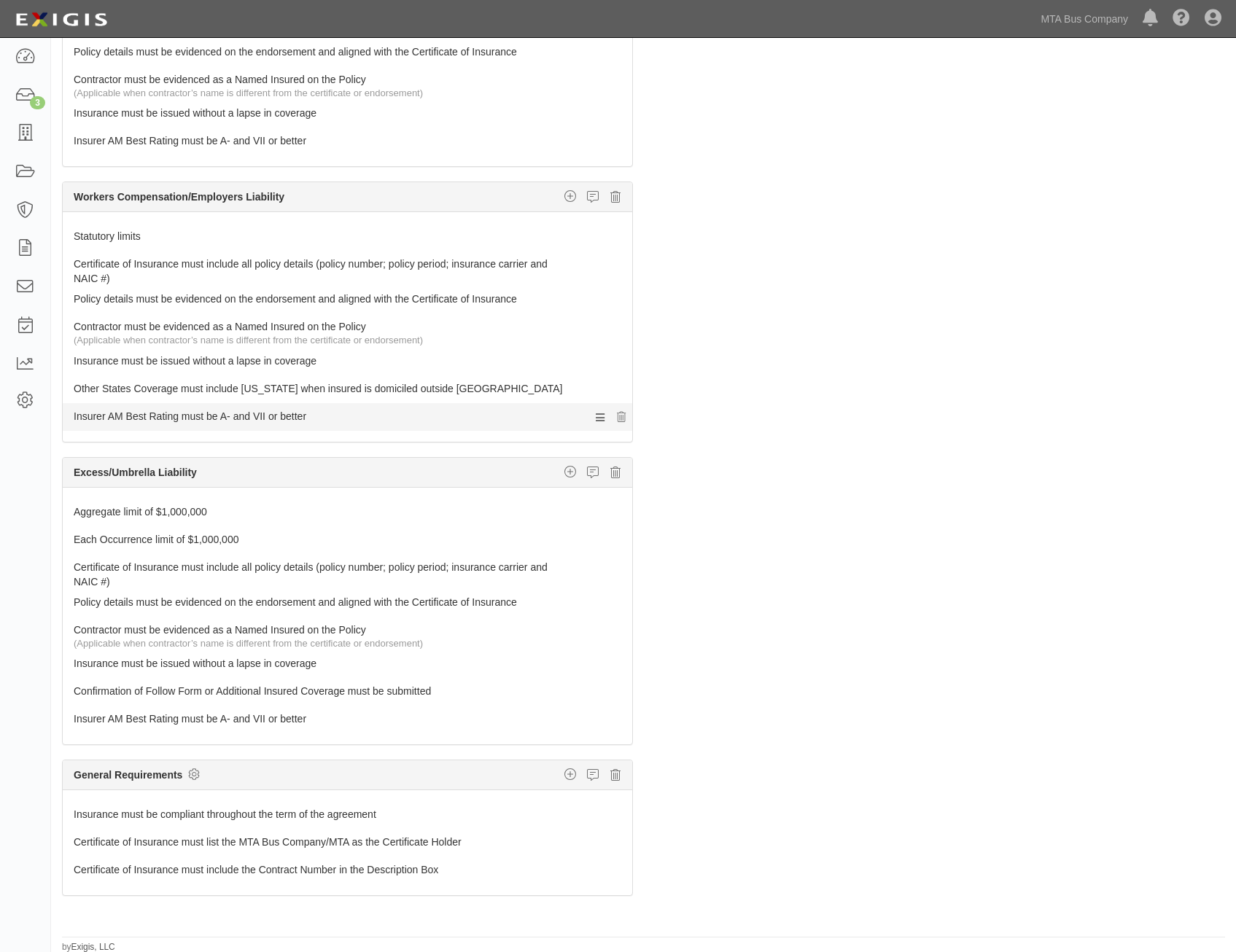
scroll to position [93, 0]
click at [611, 471] on icon at bounding box center [615, 471] width 10 height 14
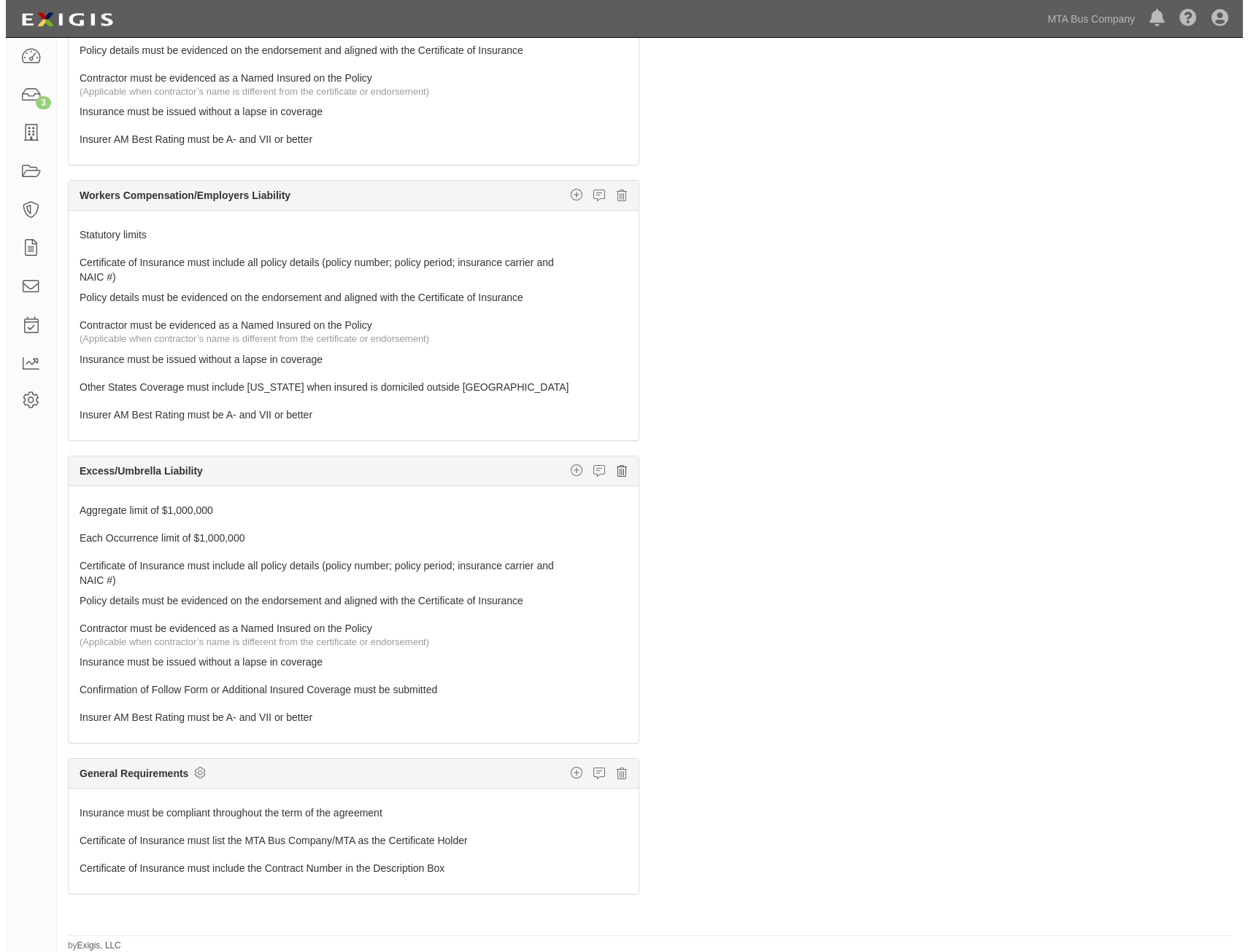
scroll to position [223, 0]
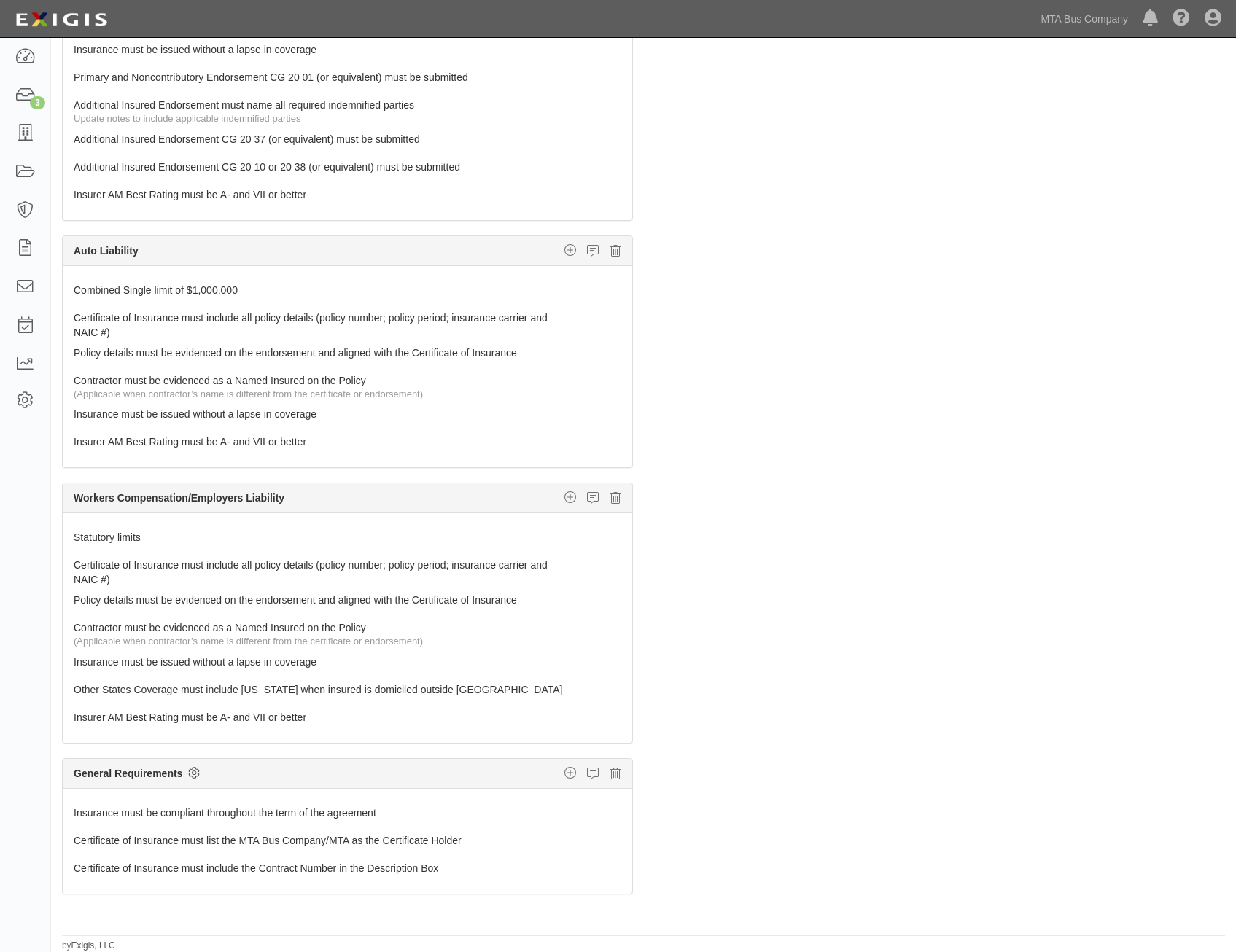
click at [192, 778] on icon at bounding box center [193, 773] width 12 height 14
checkbox input "true"
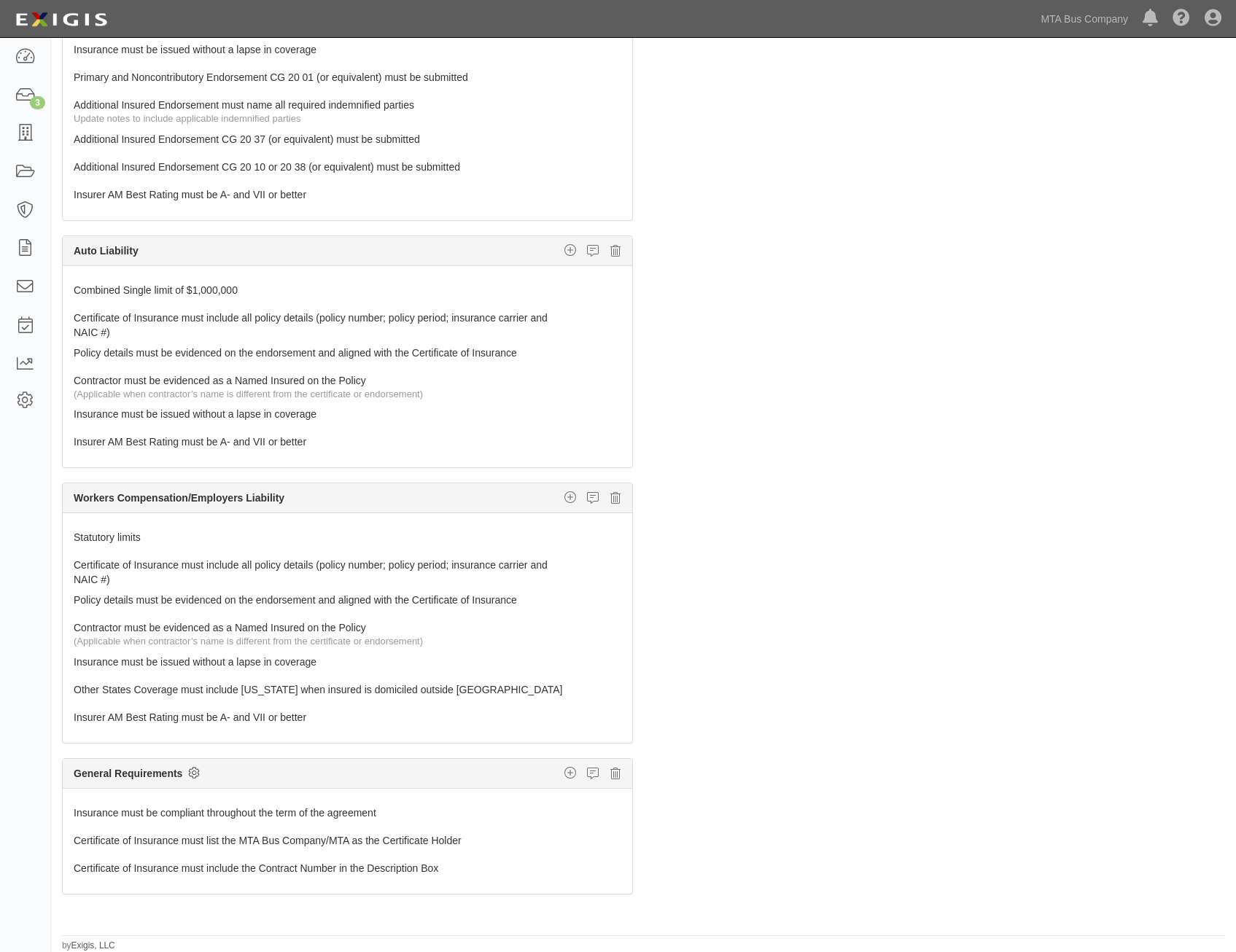
checkbox input "true"
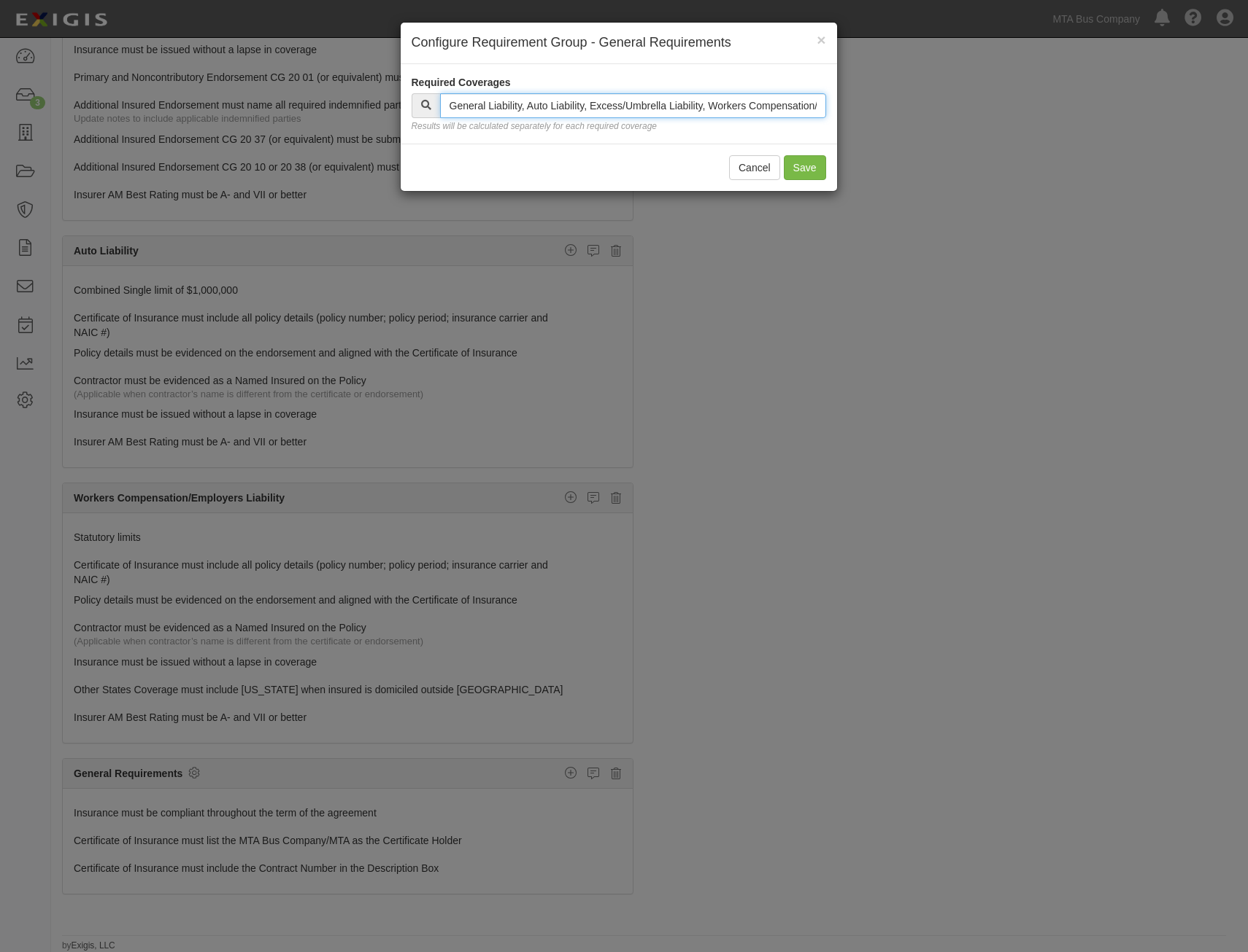
click at [744, 107] on input "text" at bounding box center [633, 105] width 386 height 24
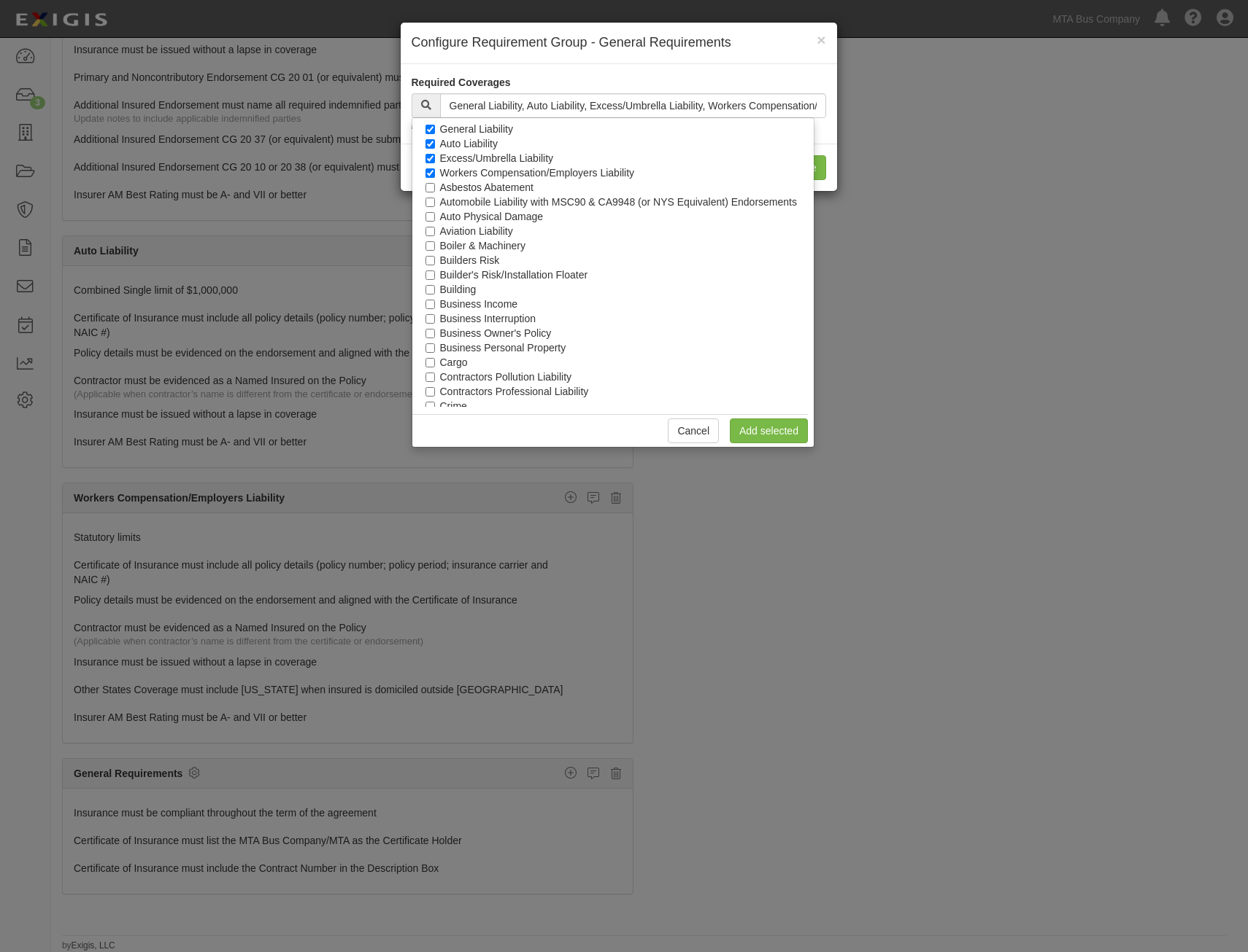
click at [536, 159] on label "Excess/Umbrella Liability" at bounding box center [497, 158] width 114 height 14
click at [435, 159] on input "Excess/Umbrella Liability" at bounding box center [430, 158] width 9 height 9
checkbox input "false"
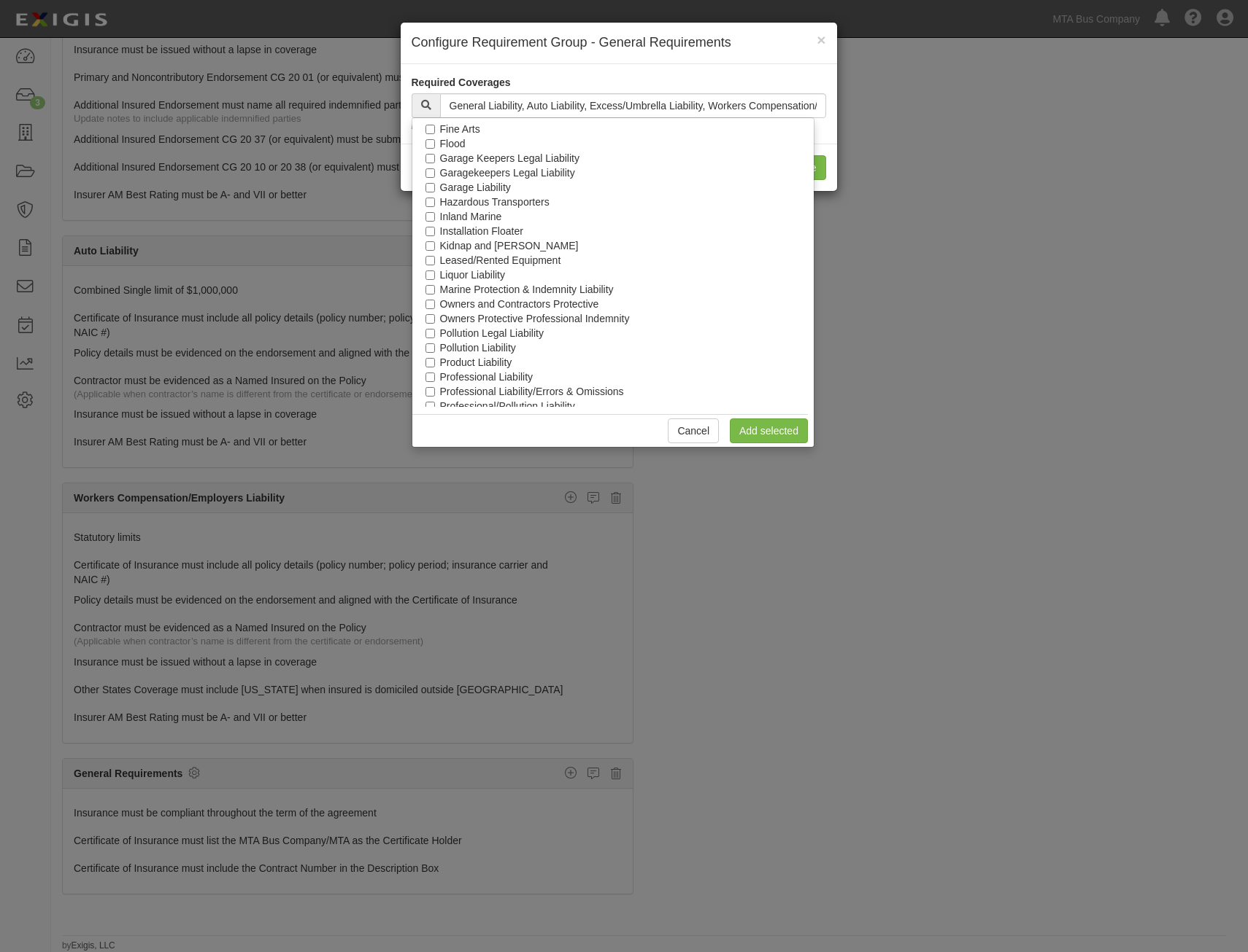
scroll to position [662, 0]
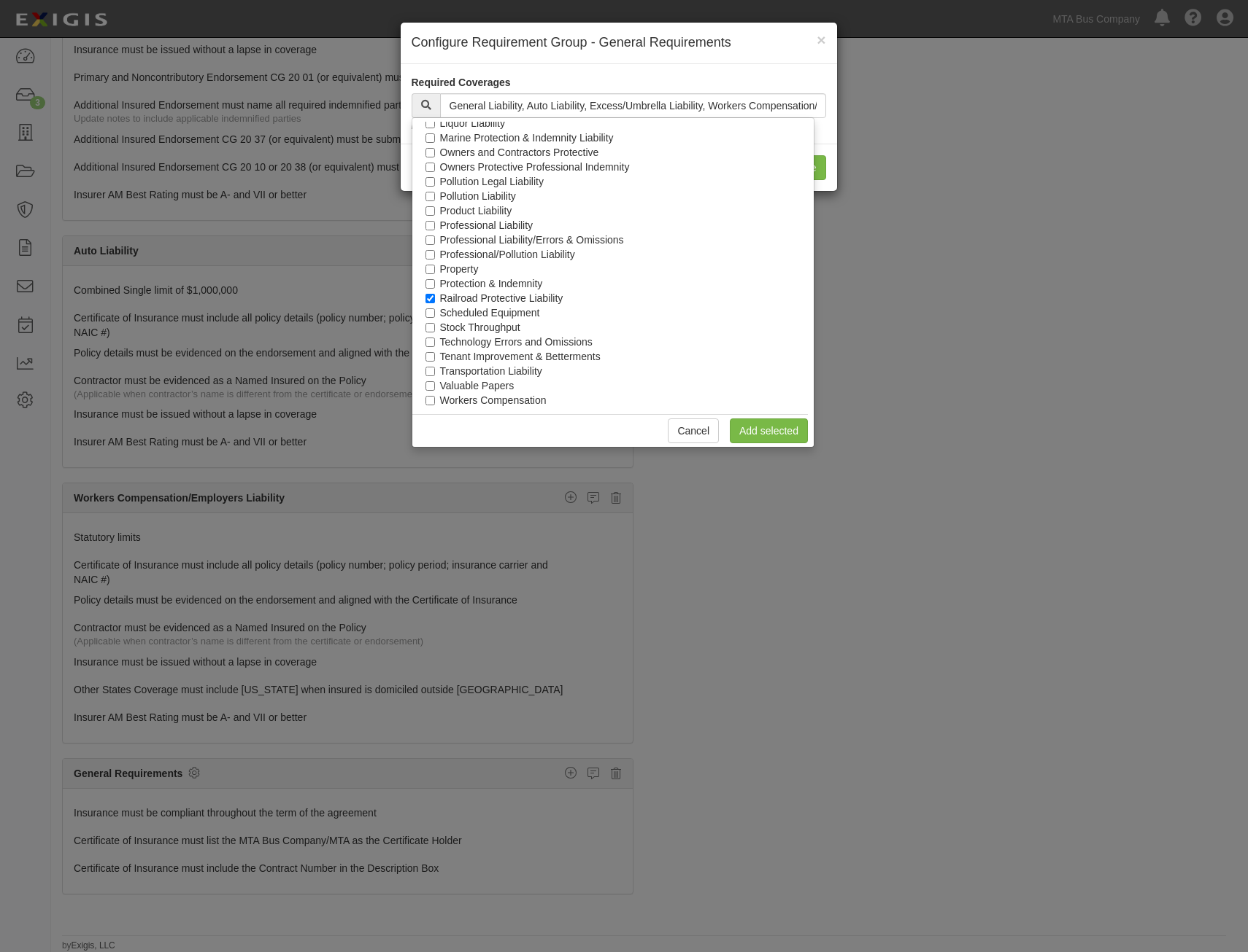
click at [541, 297] on label "Railroad Protective Liability" at bounding box center [502, 298] width 123 height 14
click at [435, 297] on input "Railroad Protective Liability" at bounding box center [430, 298] width 9 height 9
checkbox input "false"
click at [803, 427] on link "Add selected" at bounding box center [768, 430] width 78 height 24
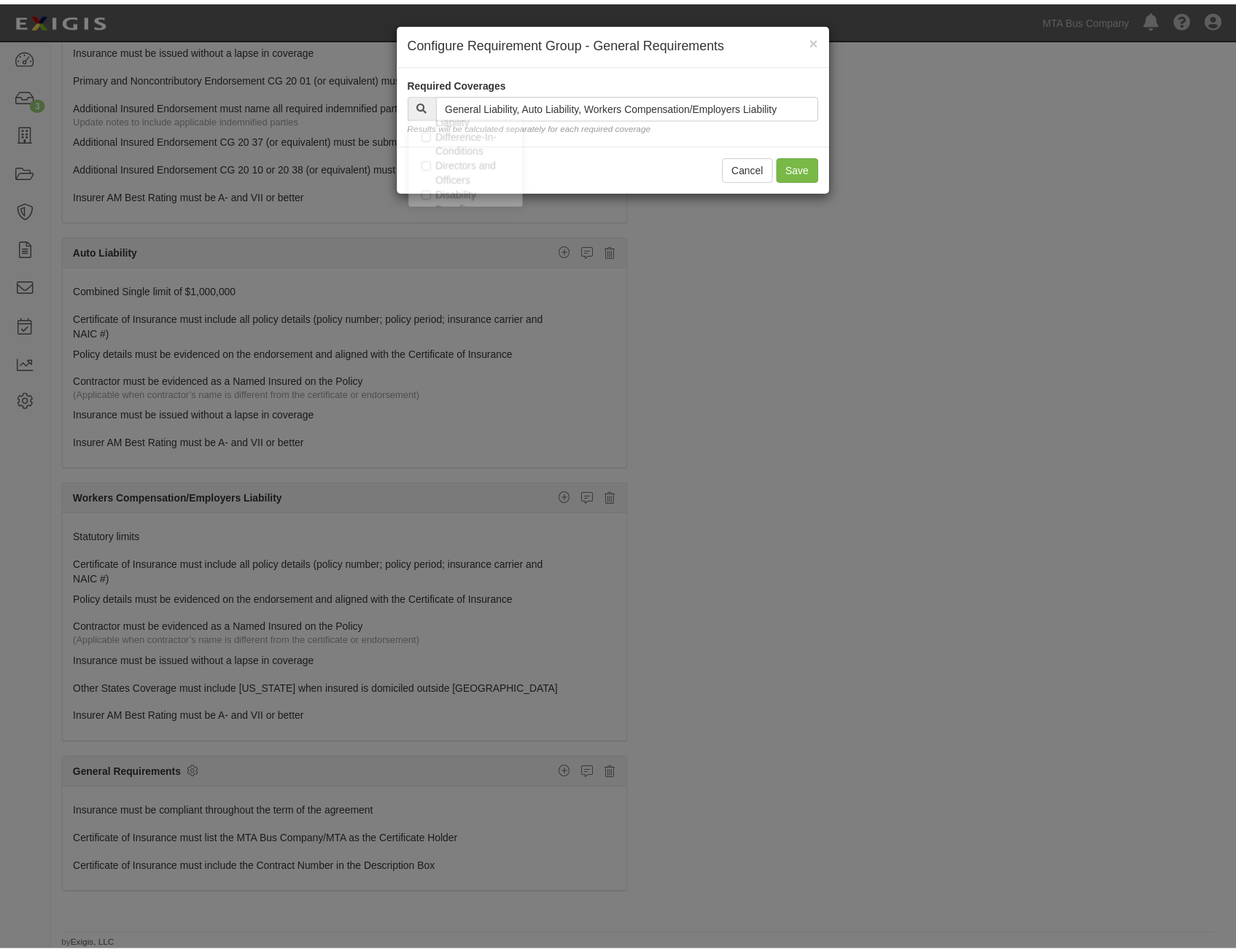
scroll to position [1493, 0]
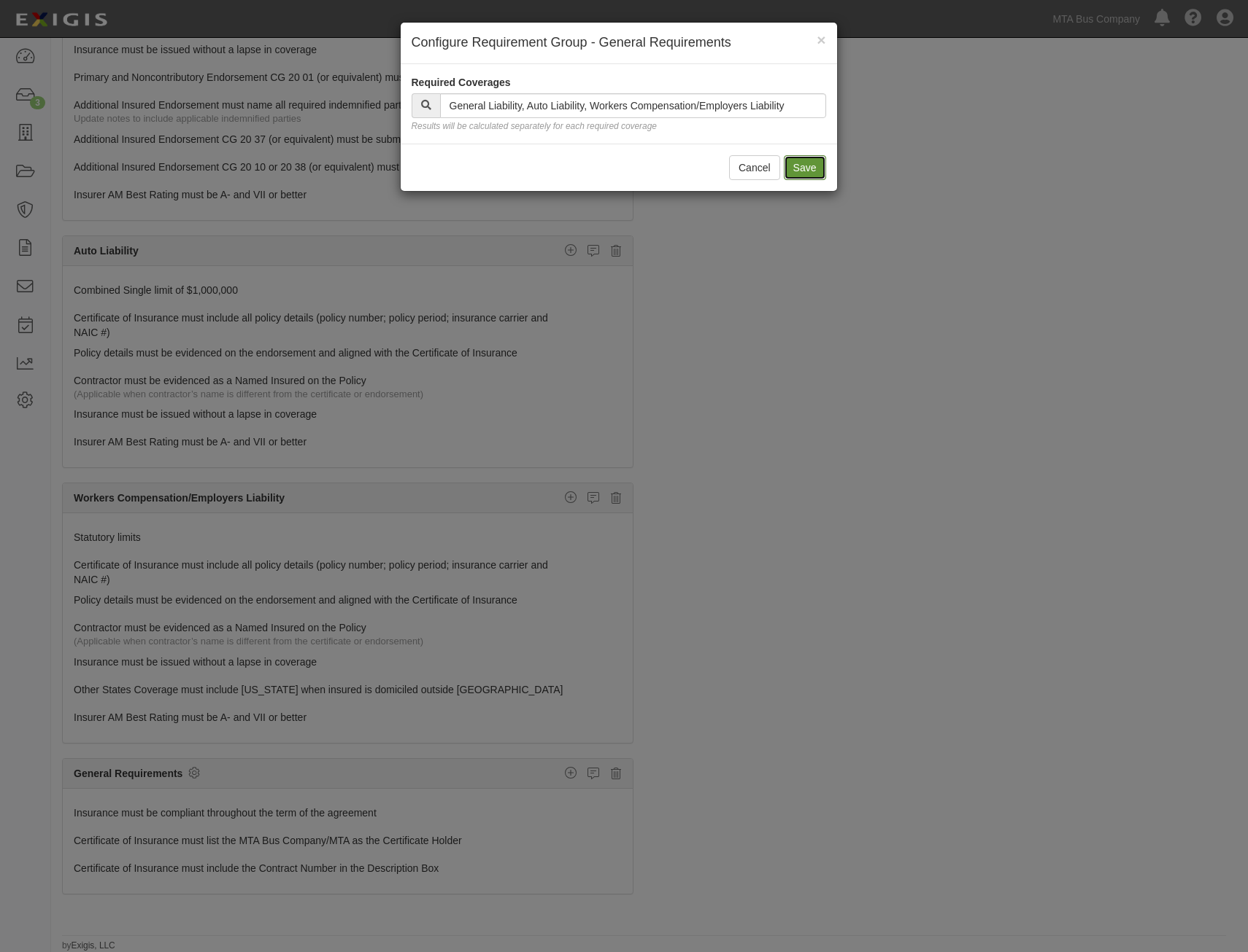
click at [811, 161] on button "Save" at bounding box center [804, 167] width 42 height 24
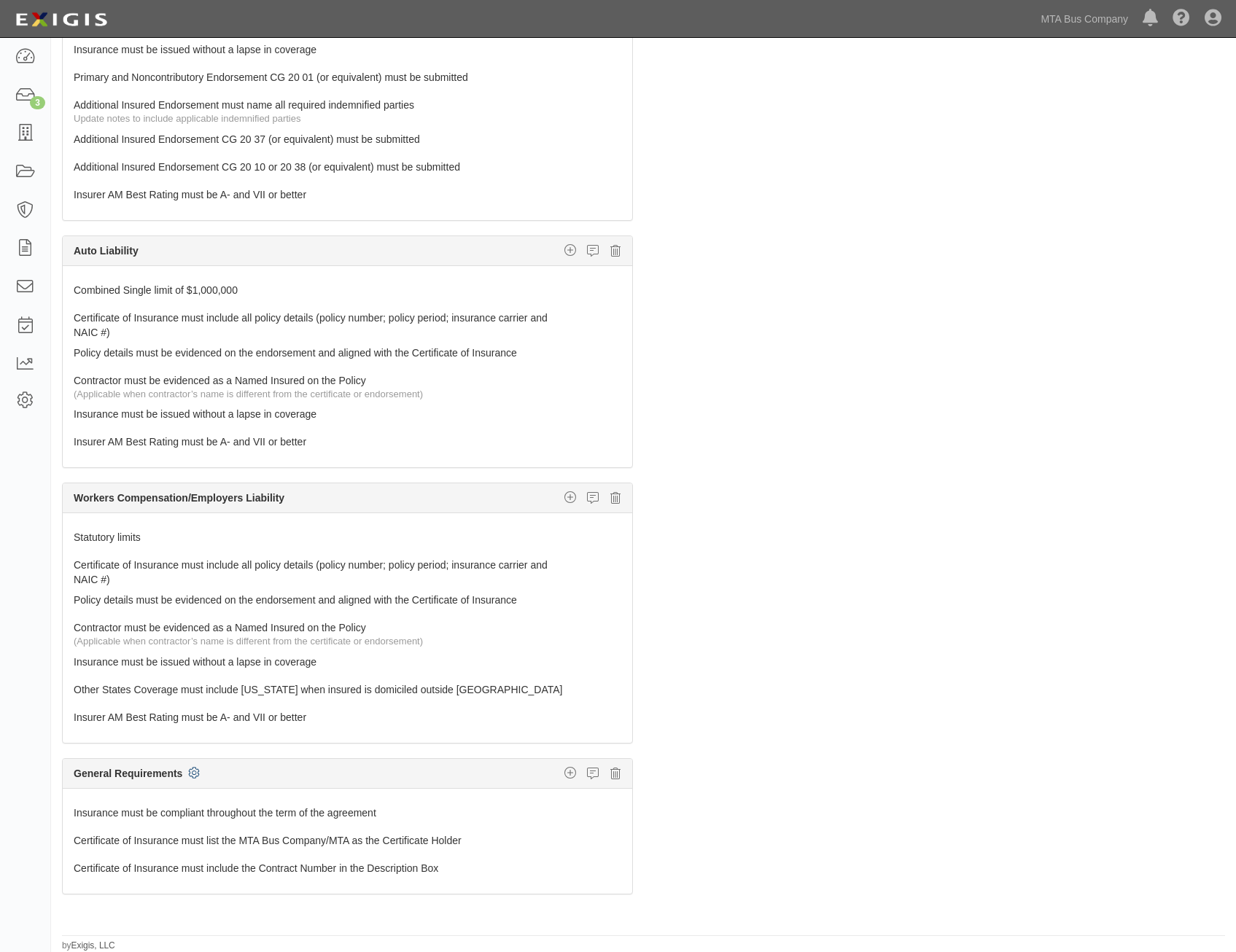
scroll to position [0, 0]
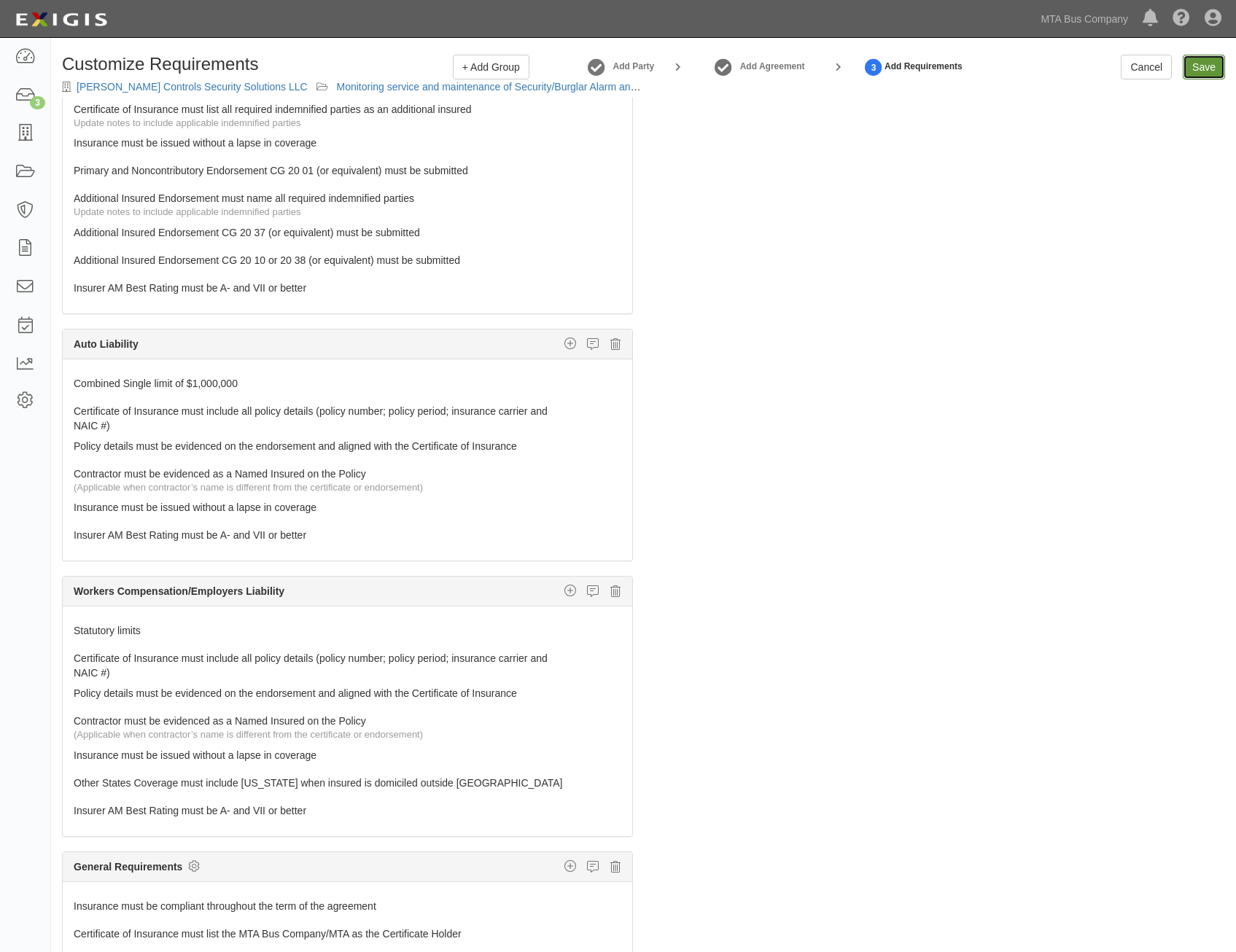
click at [1201, 65] on input "Save" at bounding box center [1204, 67] width 42 height 24
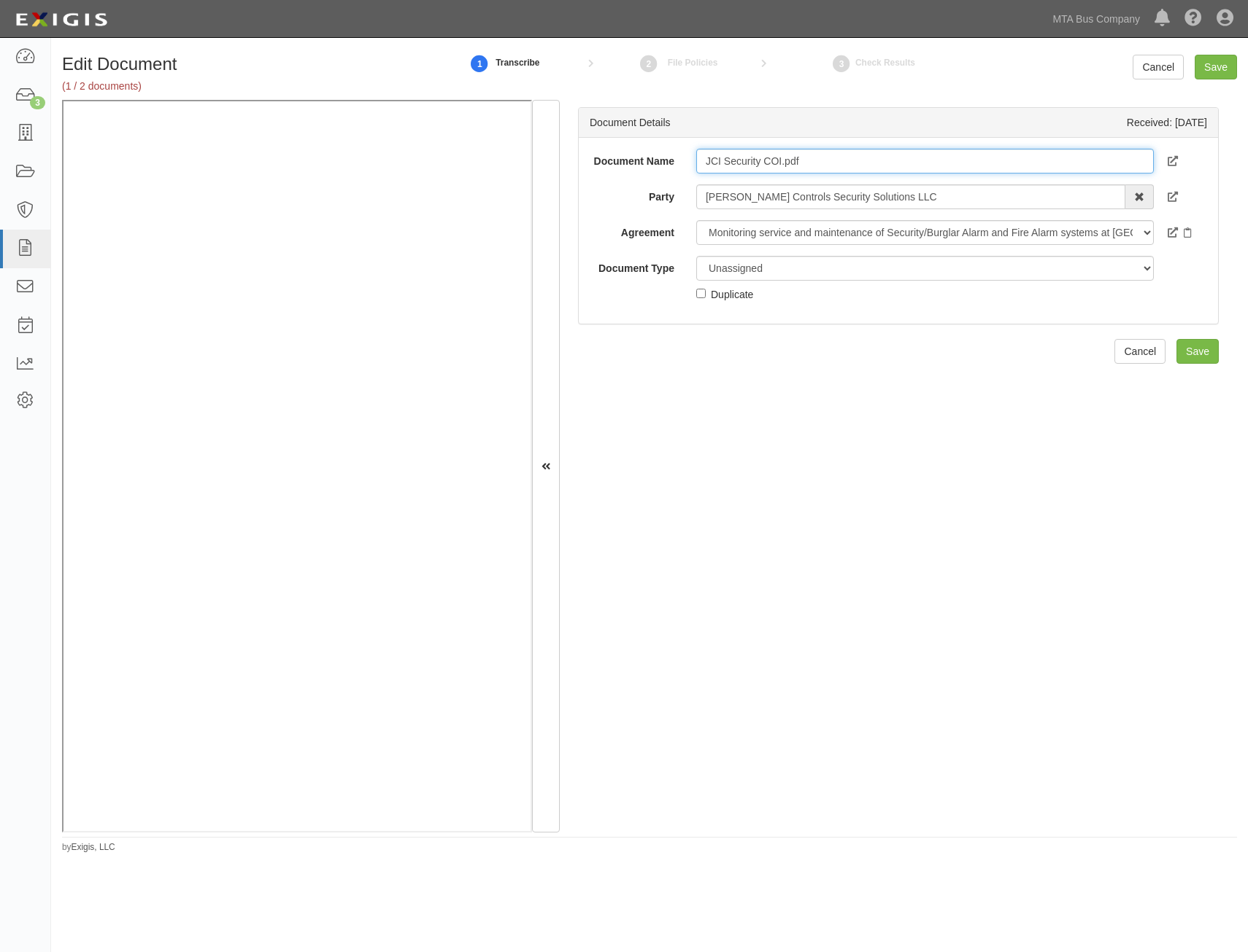
click at [829, 170] on input "JCI Security COI.pdf" at bounding box center [924, 161] width 457 height 24
type input "COI"
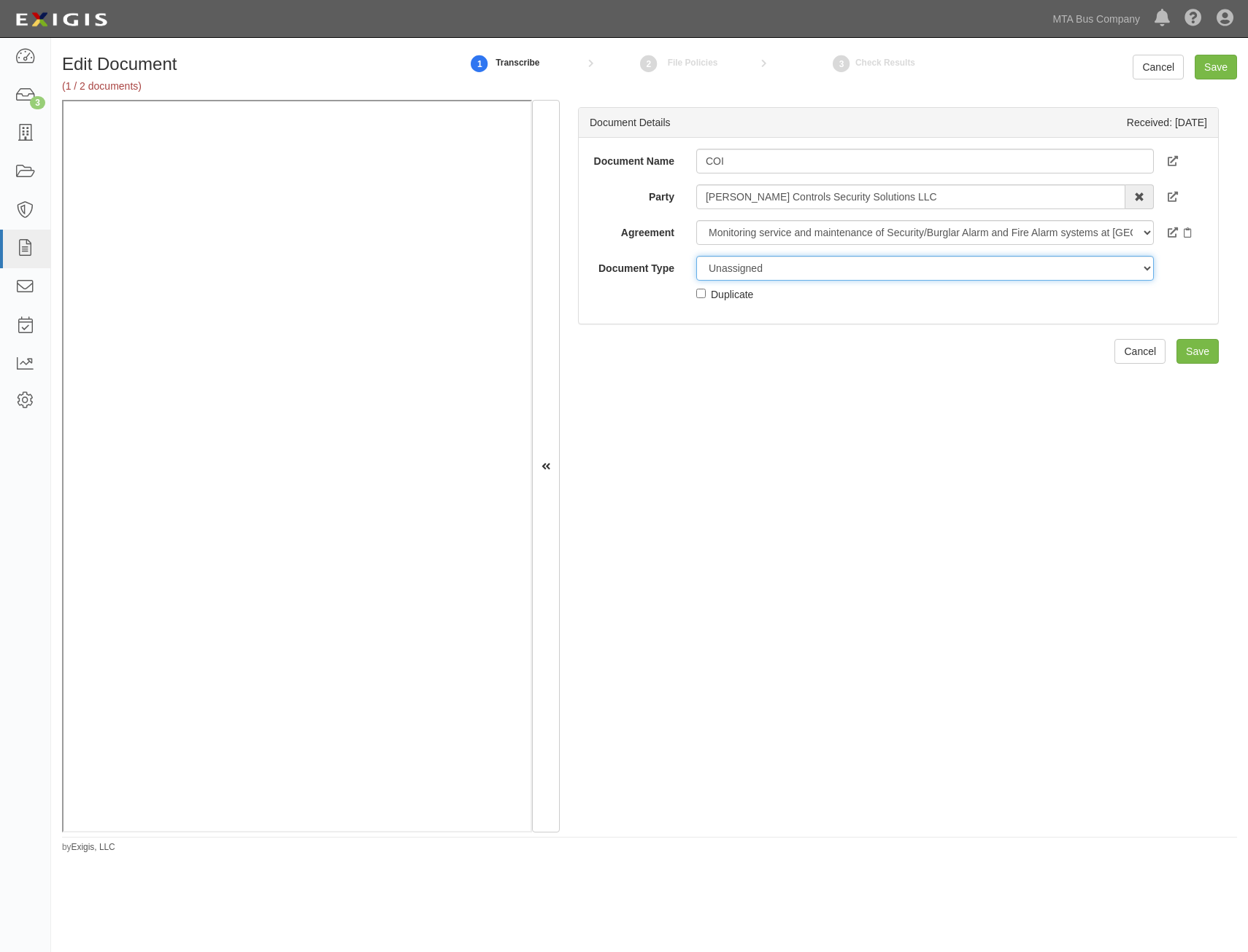
click at [892, 263] on select "Unassigned Binder Cancellation Notice Certificate Contract Endorsement Insuranc…" at bounding box center [924, 267] width 457 height 24
select select "CertificateDetail"
click at [696, 256] on select "Unassigned Binder Cancellation Notice Certificate Contract Endorsement Insuranc…" at bounding box center [924, 267] width 457 height 24
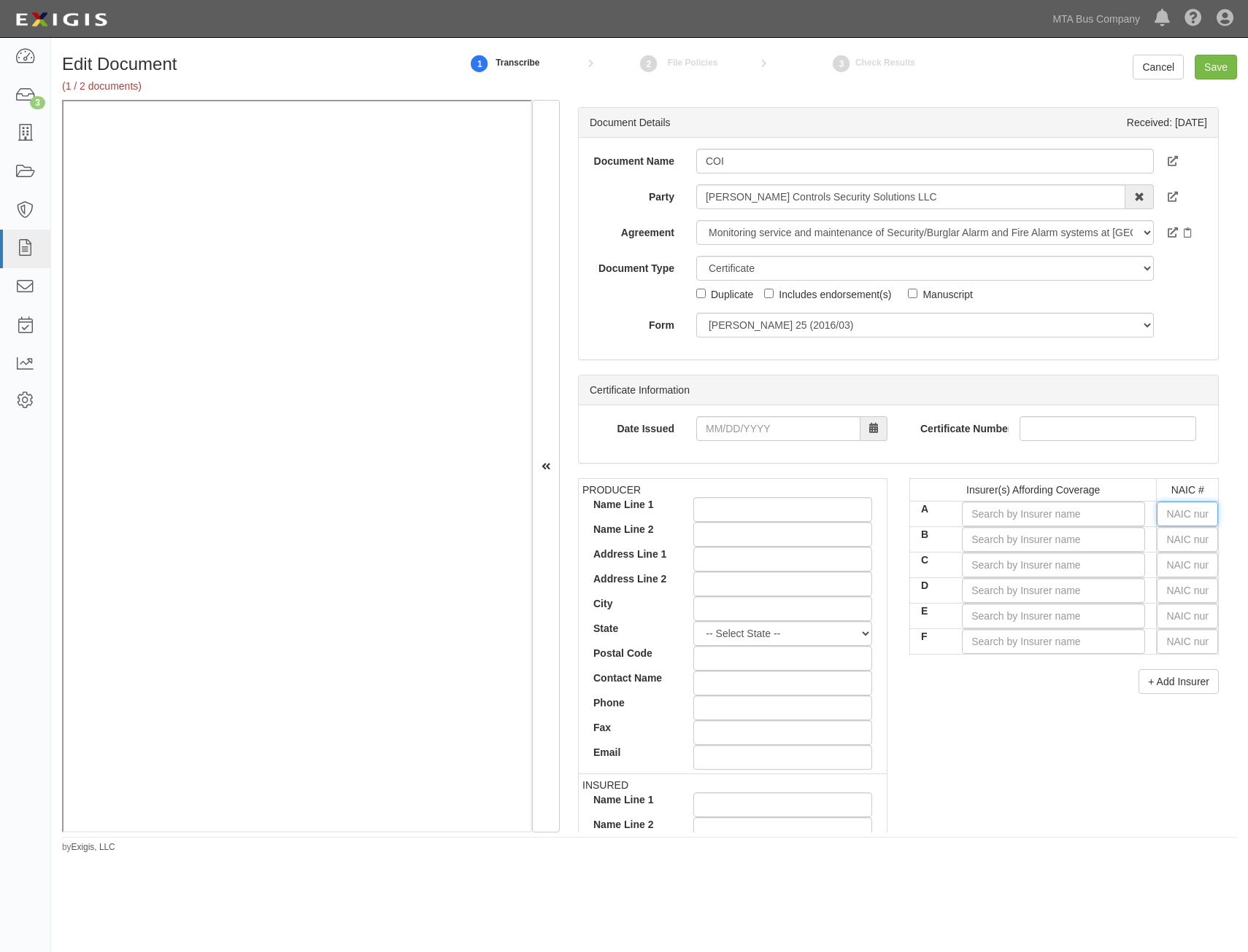
click at [1174, 506] on input "text" at bounding box center [1187, 513] width 61 height 24
type input "25232"
type input "2"
type input "24856"
type input "24"
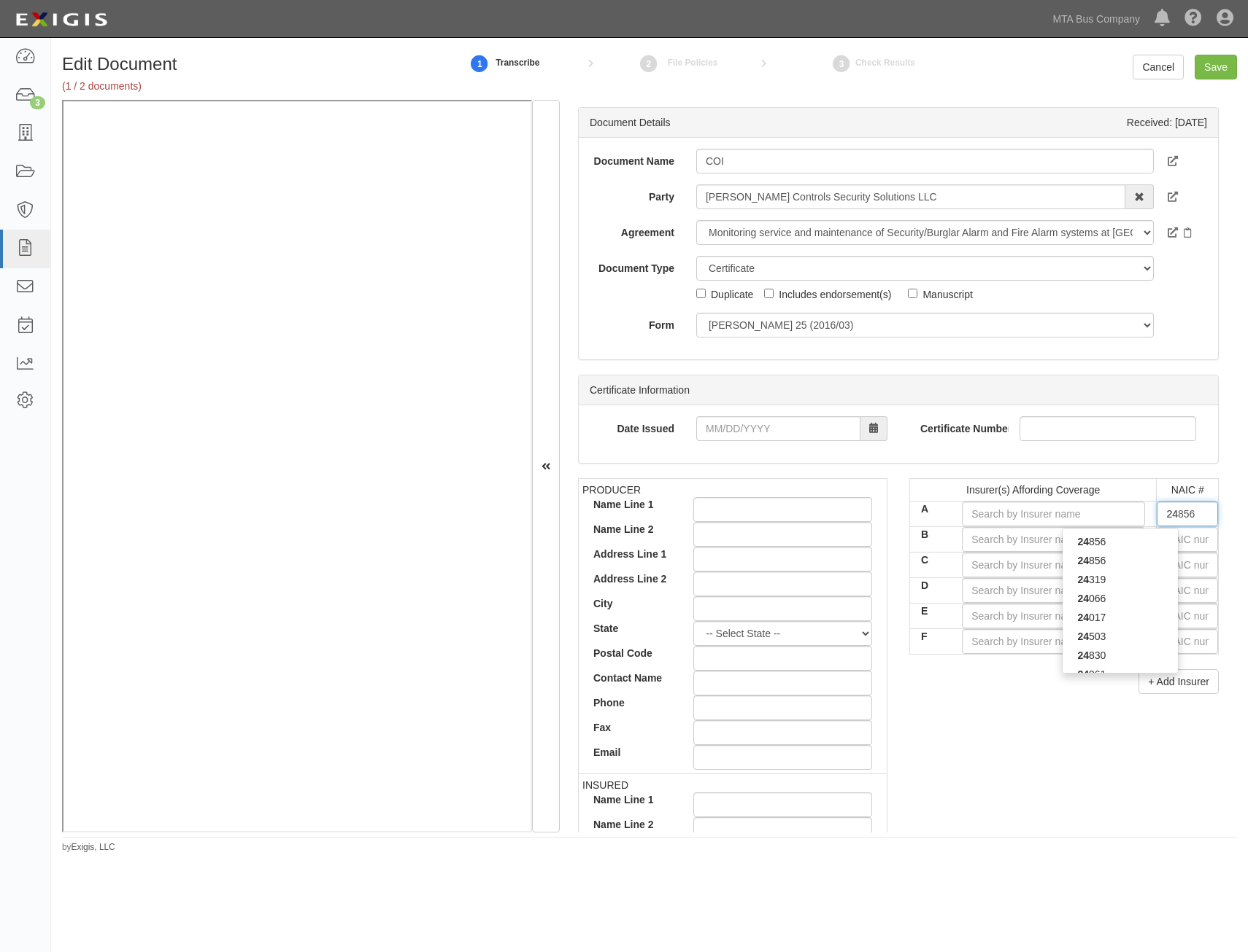
type input "24171"
type input "241"
type input "24147"
type input "2414"
type input "24147"
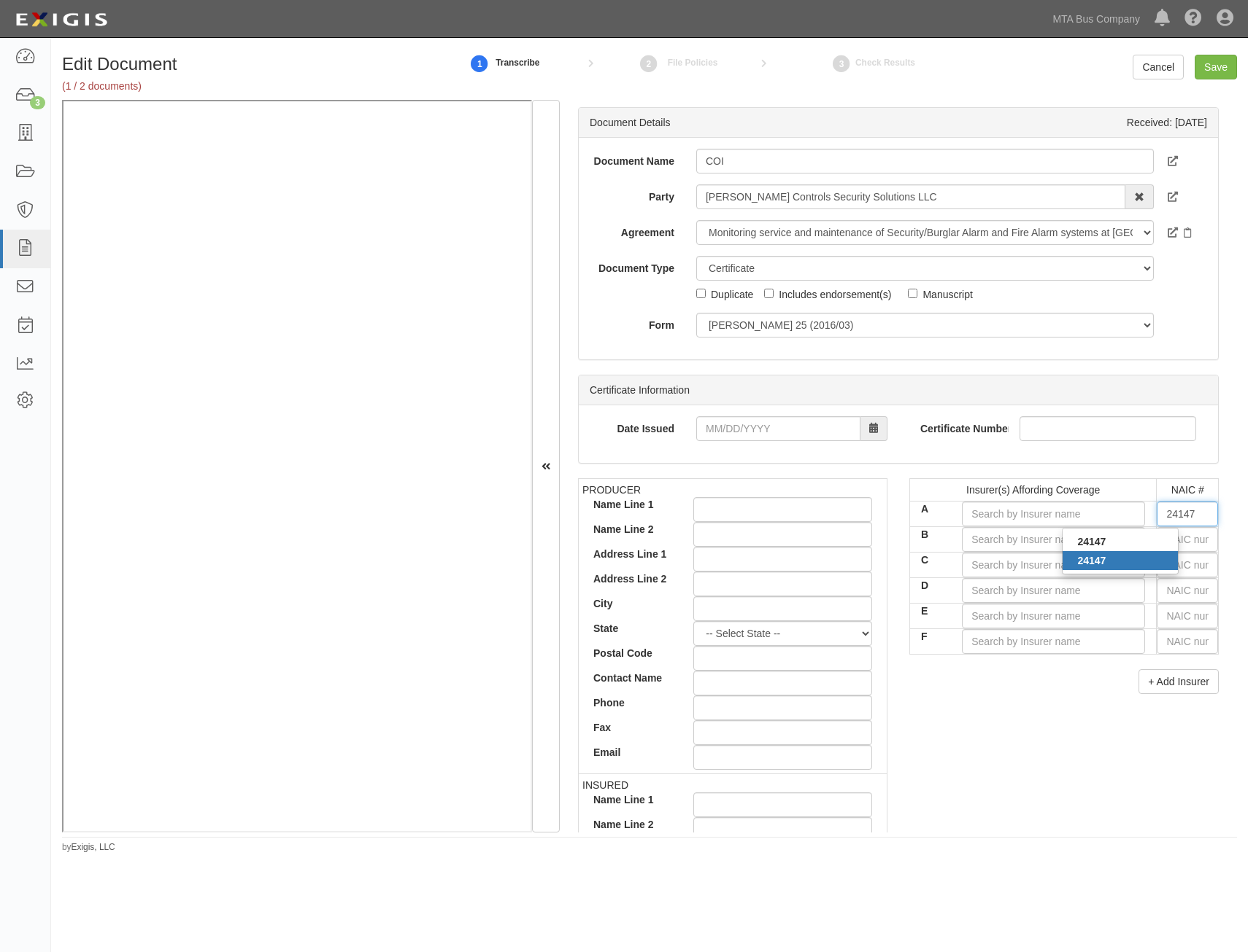
click at [1108, 557] on div "24147" at bounding box center [1121, 560] width 116 height 19
type input "Old Republic Insurance Company (A+ XV Rating)"
type input "24147"
click at [965, 696] on div "Insurer(s) Affording Coverage NAIC # A Old Republic Insurance Company (A+ XV Ra…" at bounding box center [1064, 592] width 332 height 227
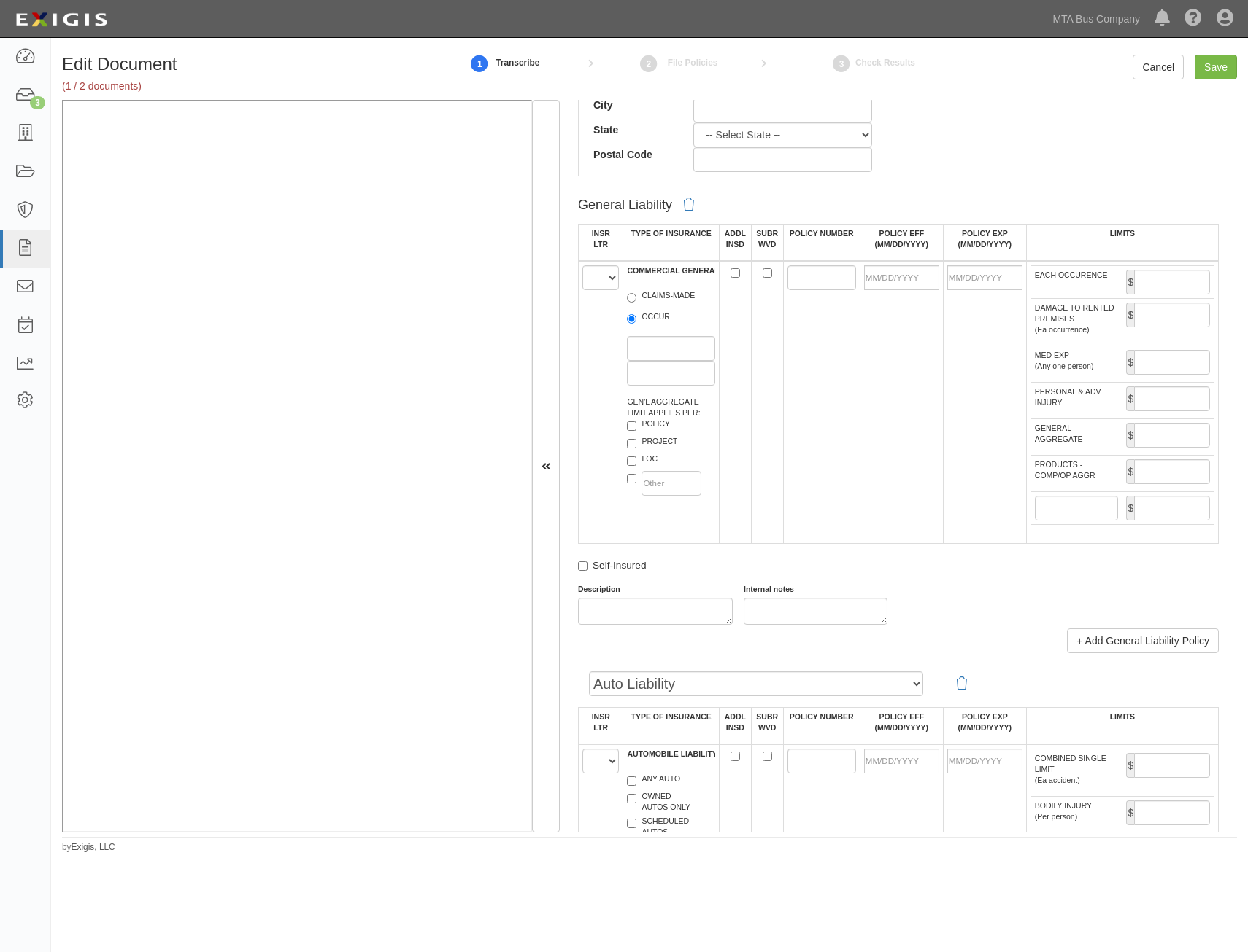
scroll to position [802, 0]
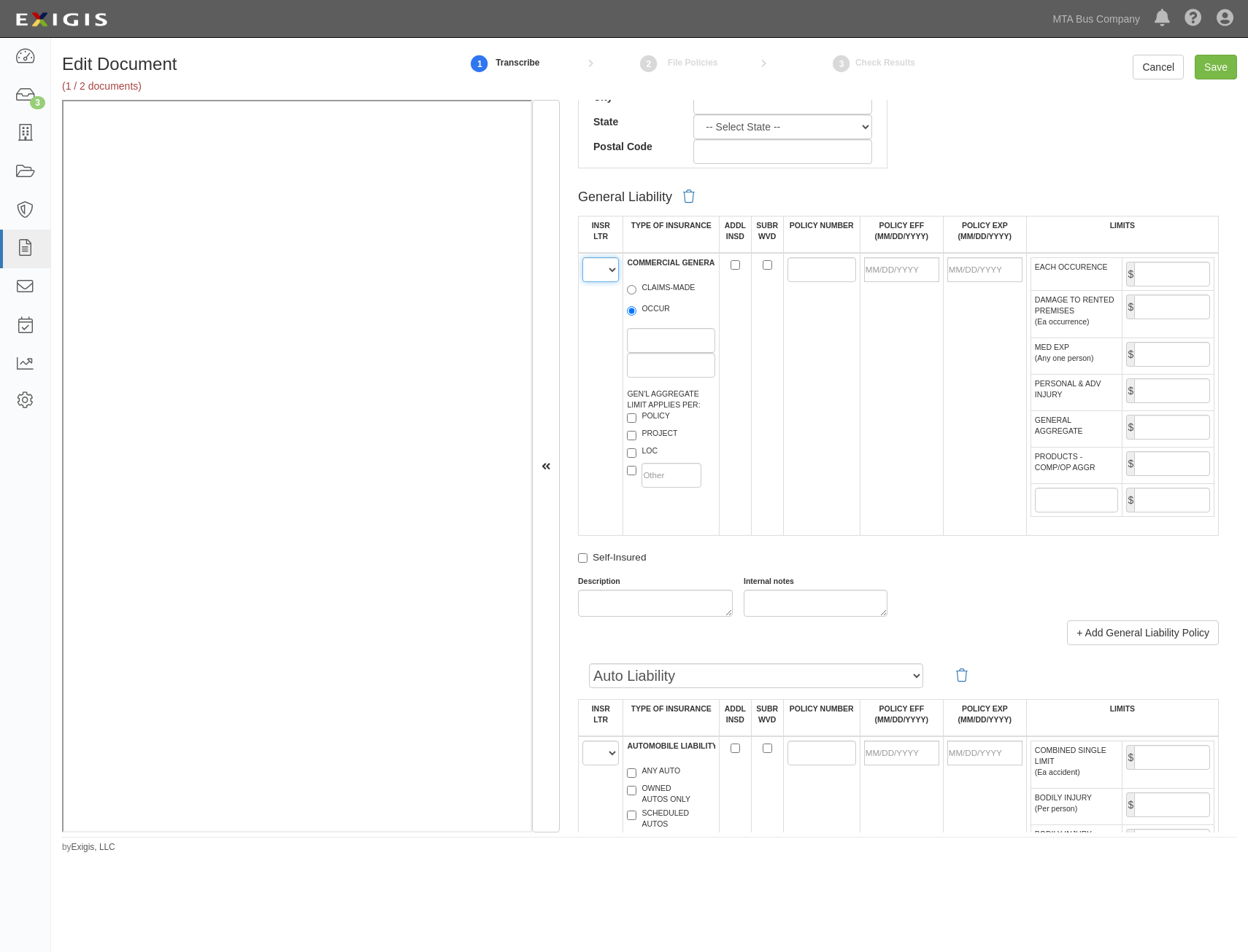
click at [596, 275] on select "A B C D E F" at bounding box center [600, 269] width 36 height 24
select select "A"
click at [582, 257] on select "A B C D E F" at bounding box center [600, 269] width 36 height 24
click at [637, 312] on label "OCCUR" at bounding box center [649, 311] width 43 height 14
click at [636, 312] on input "OCCUR" at bounding box center [632, 311] width 9 height 9
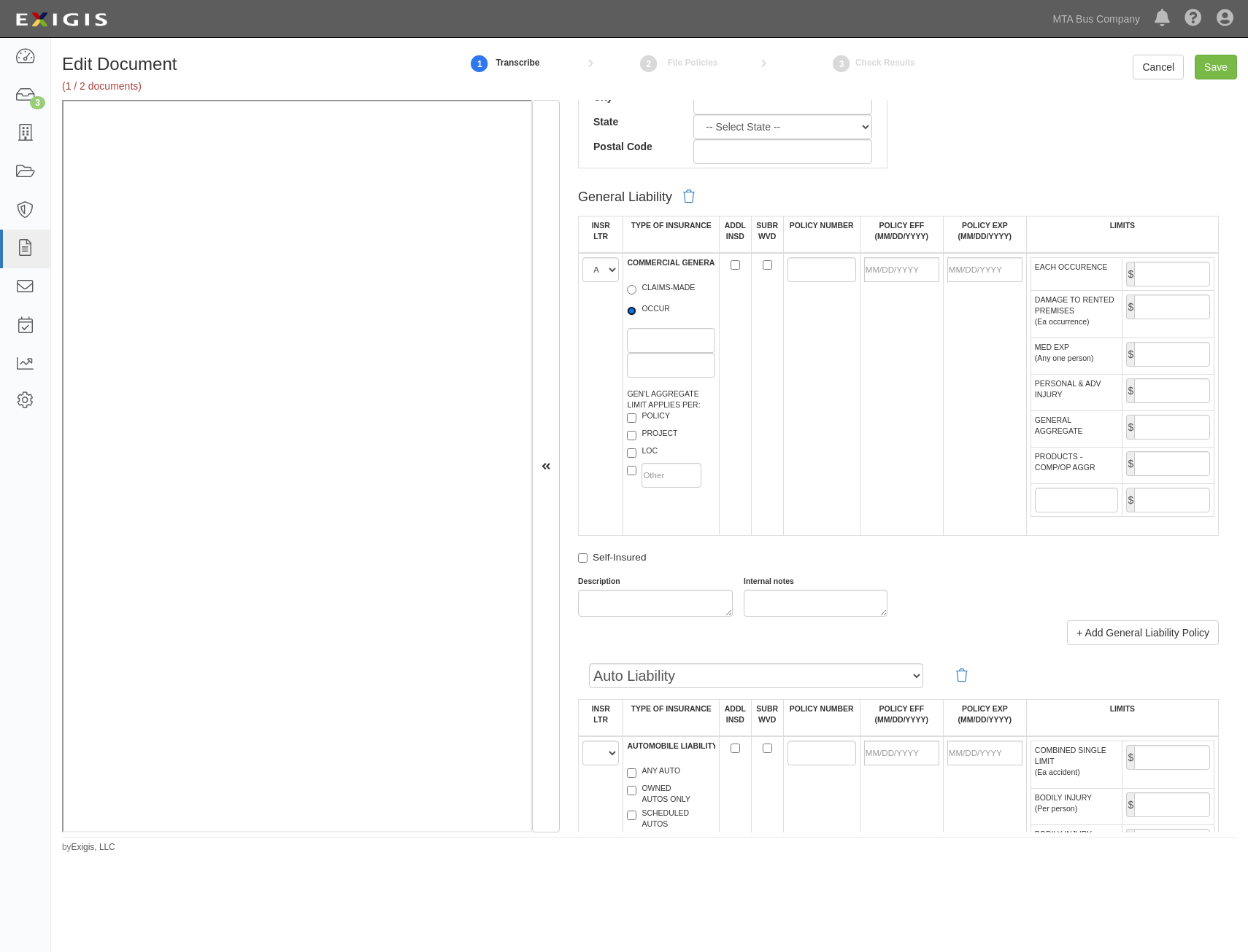
radio input "true"
click at [656, 422] on label "POLICY" at bounding box center [649, 418] width 43 height 14
click at [636, 422] on input "POLICY" at bounding box center [632, 418] width 9 height 9
checkbox input "true"
click at [805, 266] on input "POLICY NUMBER" at bounding box center [821, 269] width 69 height 24
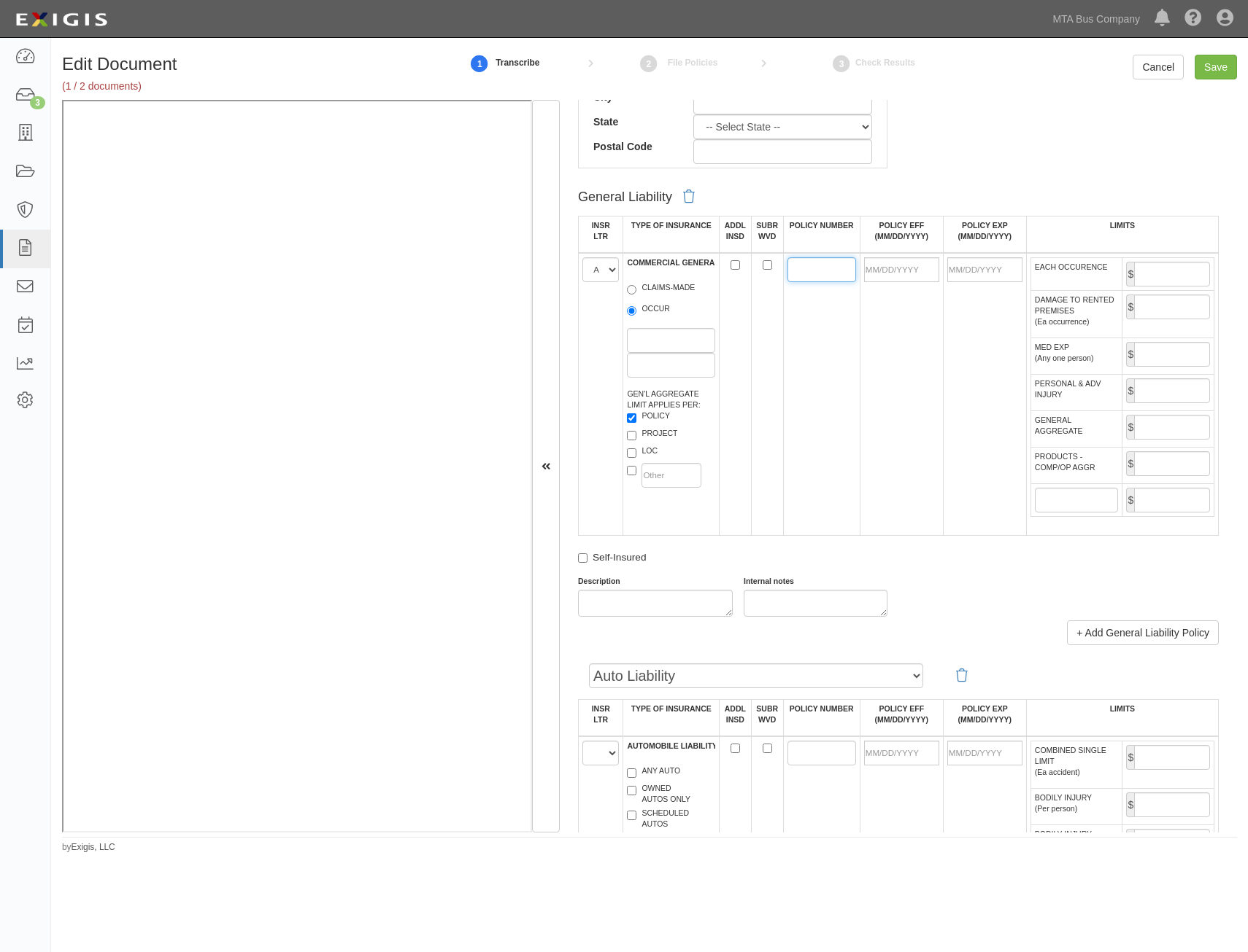
paste input "MWZY 313947-24"
type input "MWZY 313947-24"
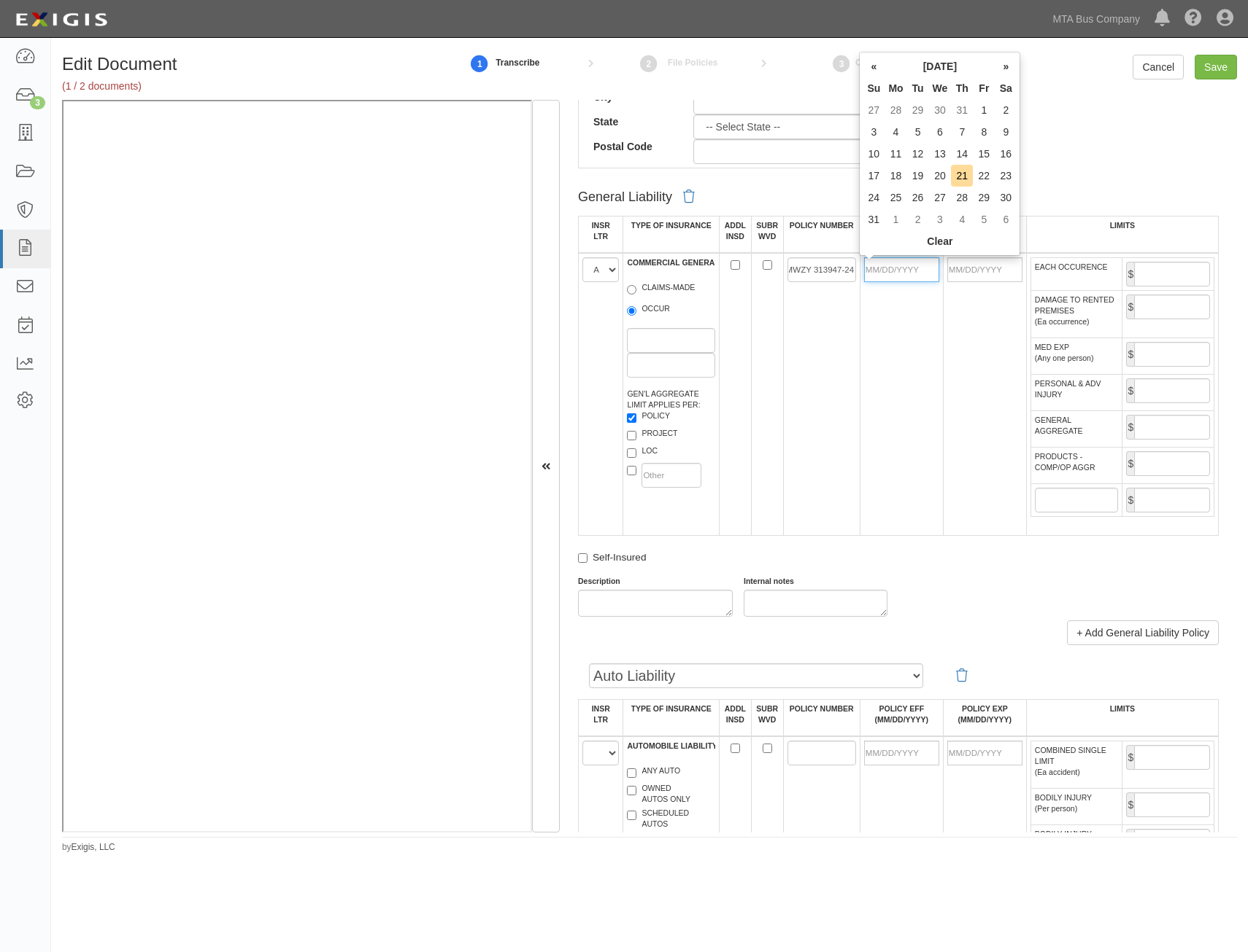
click at [919, 272] on input "POLICY EFF (MM/DD/YYYY)" at bounding box center [901, 269] width 75 height 24
type input "10/01/2024"
type input "10/01/2025"
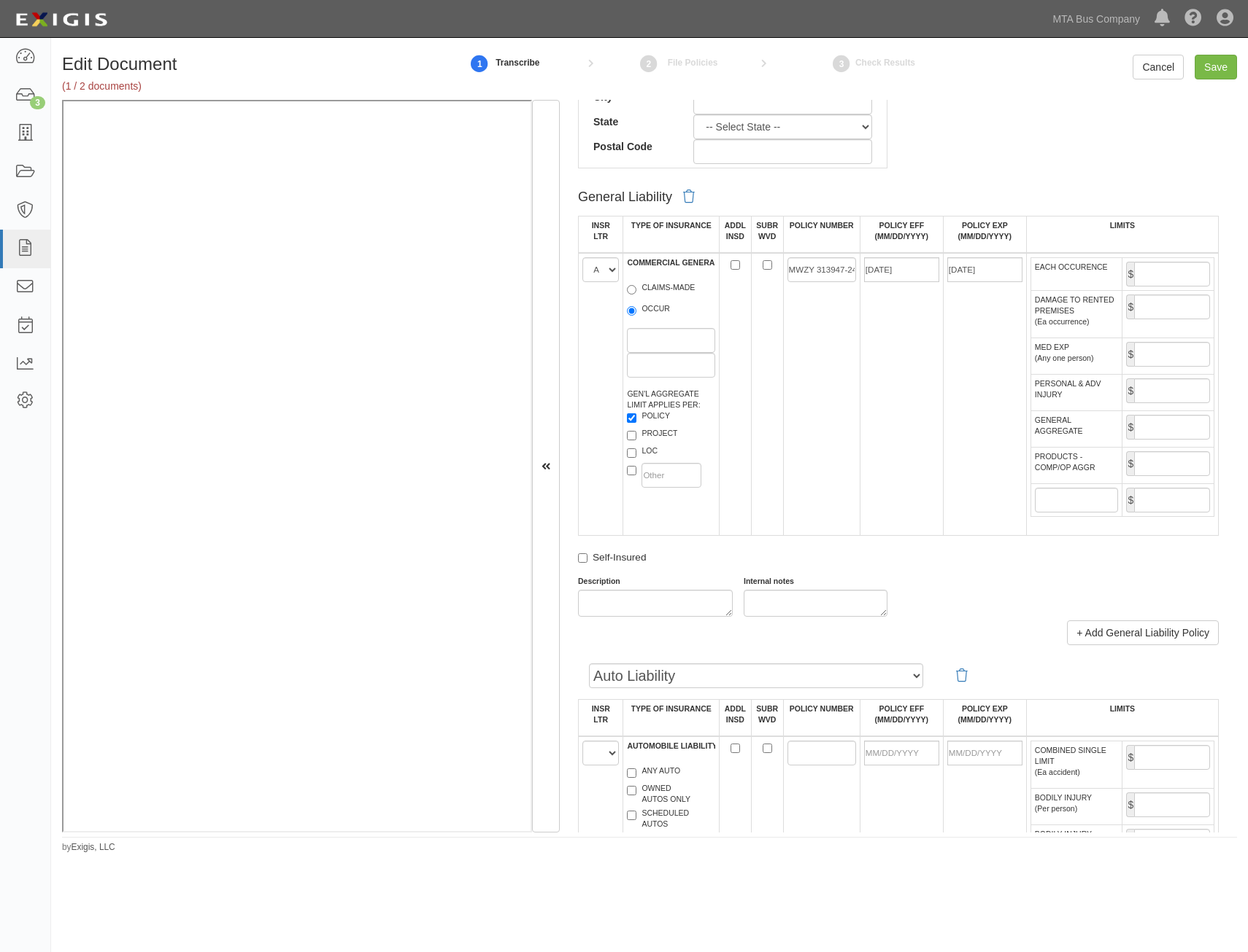
click at [1062, 380] on label "PERSONAL & ADV INJURY" at bounding box center [1076, 389] width 84 height 22
click at [1134, 380] on input "PERSONAL & ADV INJURY" at bounding box center [1172, 390] width 76 height 24
click at [899, 397] on td "10/01/2024" at bounding box center [901, 394] width 83 height 283
click at [1158, 269] on input "EACH OCCURENCE" at bounding box center [1172, 274] width 76 height 24
type input "5,000,000"
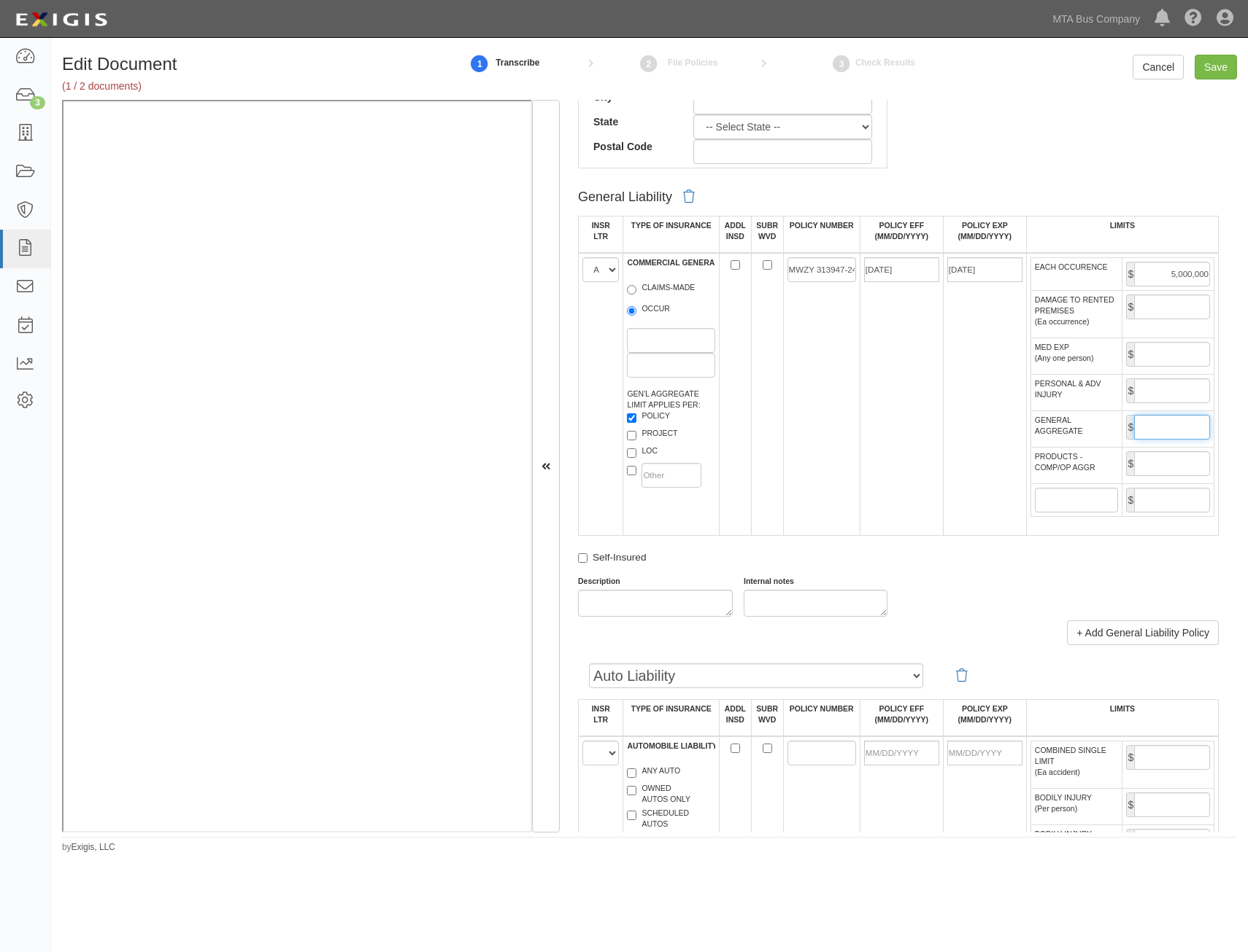
drag, startPoint x: 1153, startPoint y: 424, endPoint x: 1153, endPoint y: 433, distance: 9.0
click at [1153, 424] on input "GENERAL AGGREGATE" at bounding box center [1172, 426] width 76 height 24
type input "5,000,000"
click at [1192, 462] on input "PRODUCTS - COMP/OP AGGR" at bounding box center [1172, 463] width 76 height 24
type input "20,000,000"
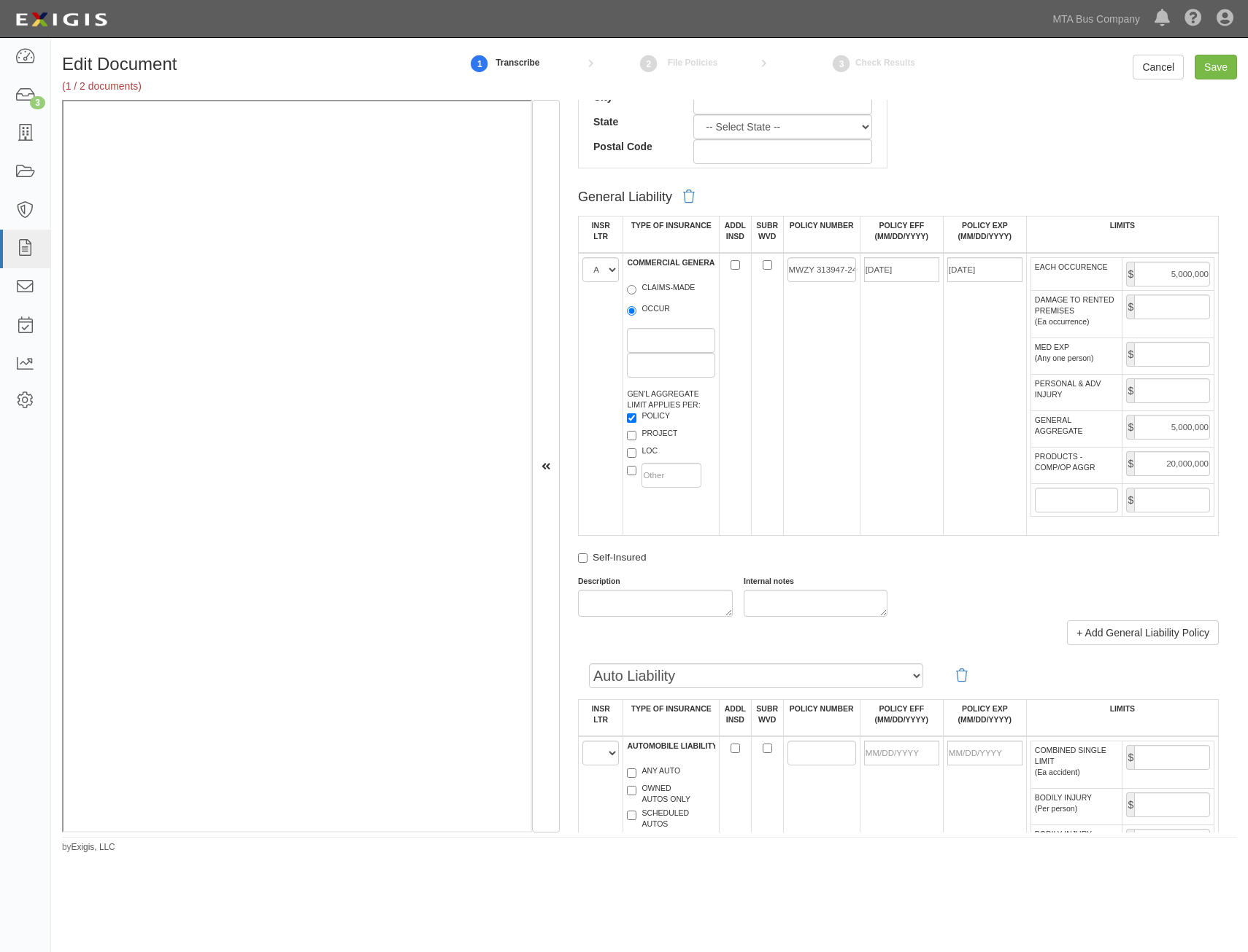
click at [878, 430] on td "10/01/2024" at bounding box center [901, 394] width 83 height 283
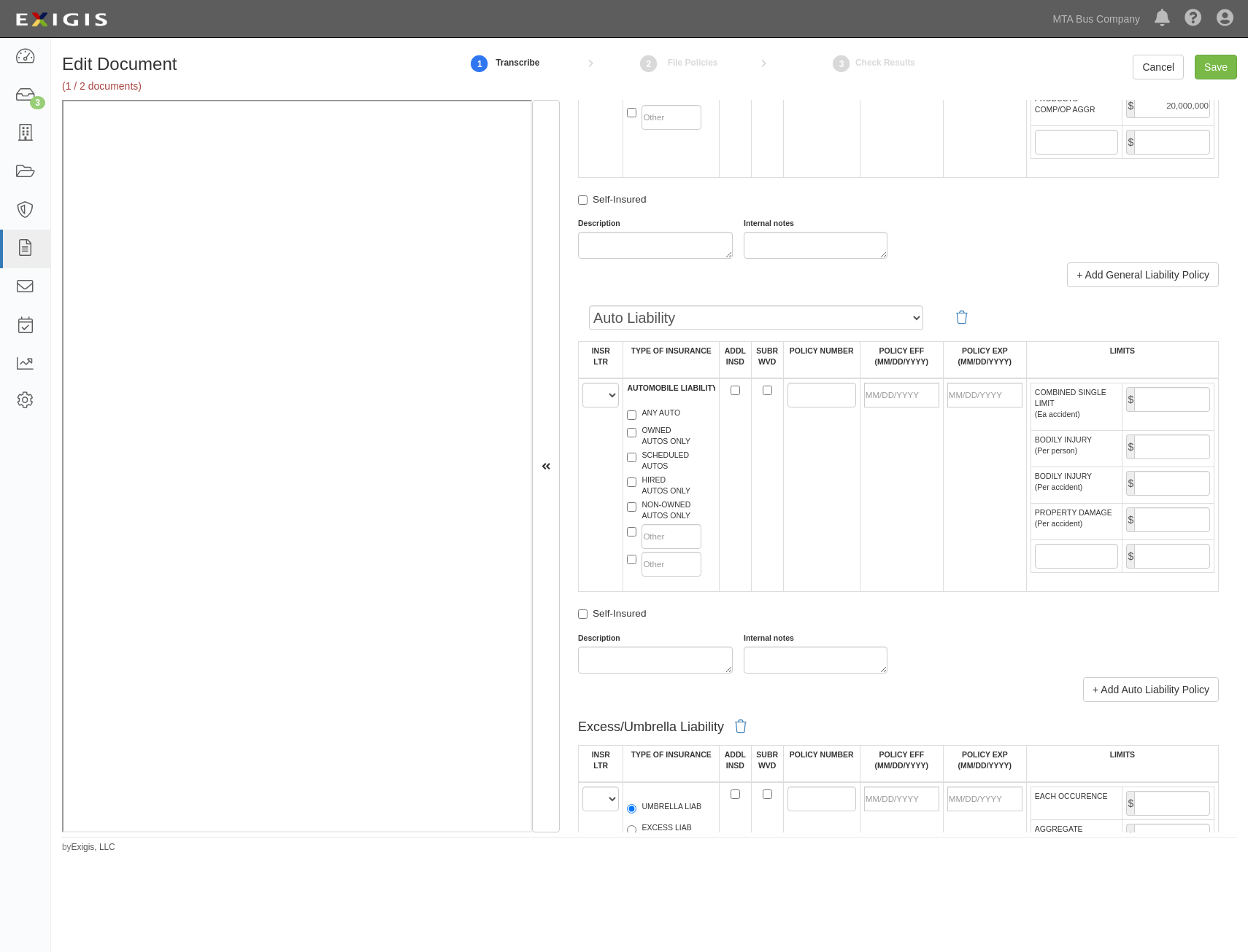
scroll to position [1167, 0]
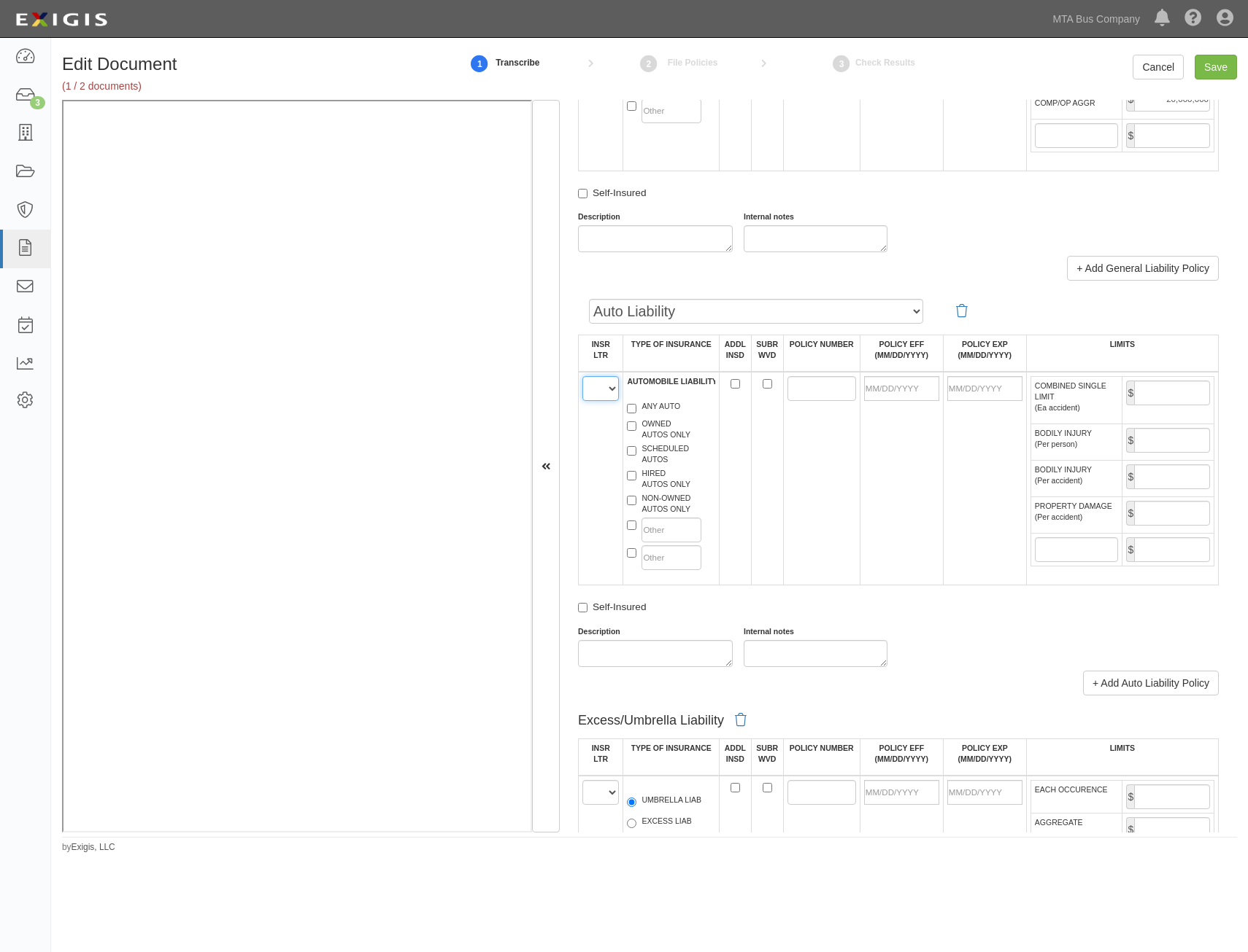
click at [604, 389] on select "A B C D E F" at bounding box center [600, 388] width 36 height 24
select select "A"
click at [582, 377] on select "A B C D E F" at bounding box center [600, 388] width 36 height 24
click at [669, 406] on label "ANY AUTO" at bounding box center [653, 408] width 53 height 14
click at [636, 406] on input "ANY AUTO" at bounding box center [632, 408] width 9 height 9
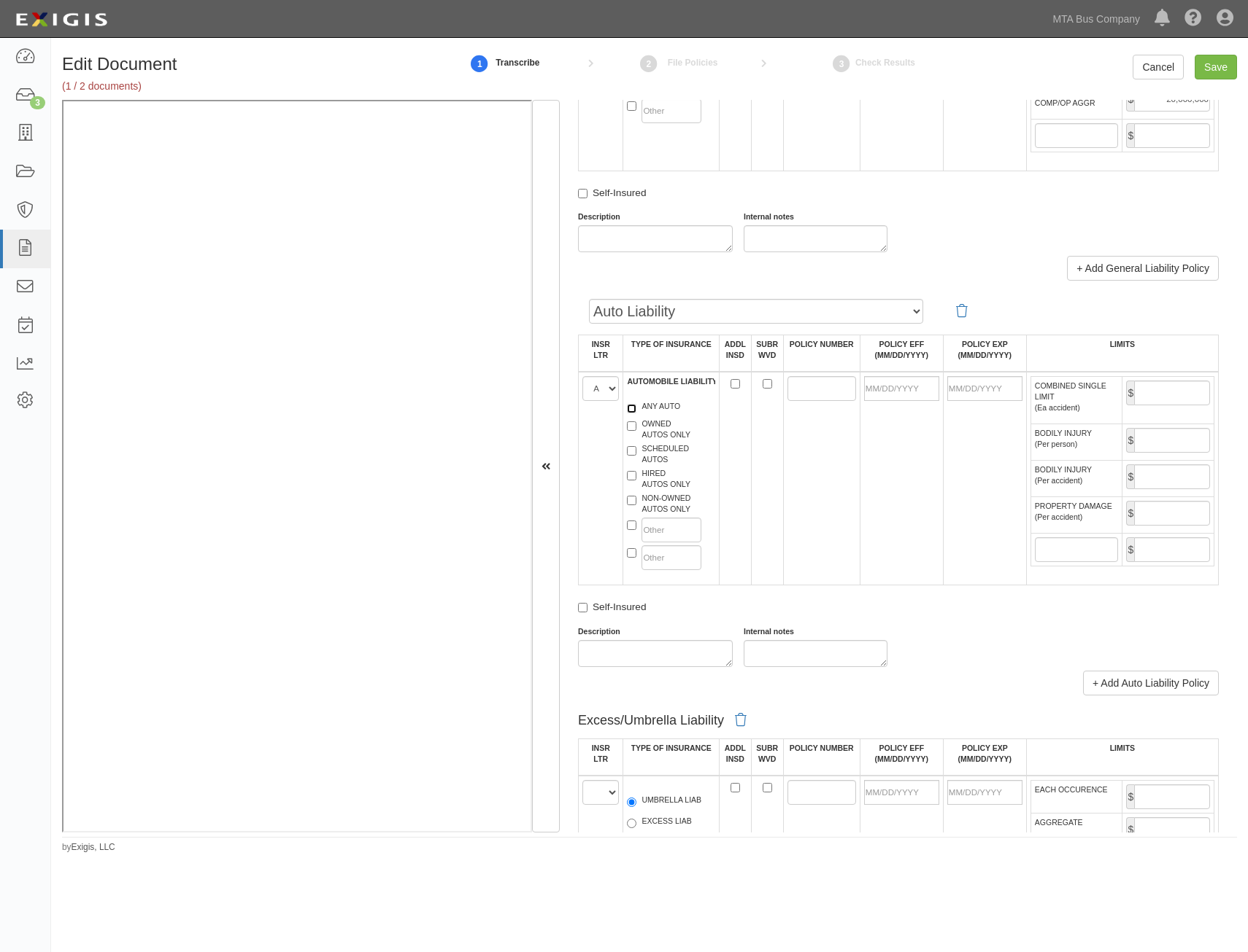
checkbox input "true"
click at [799, 388] on input "POLICY NUMBER" at bounding box center [821, 388] width 69 height 24
paste input "MWTB 313946-24"
type input "MWTB 313946-24"
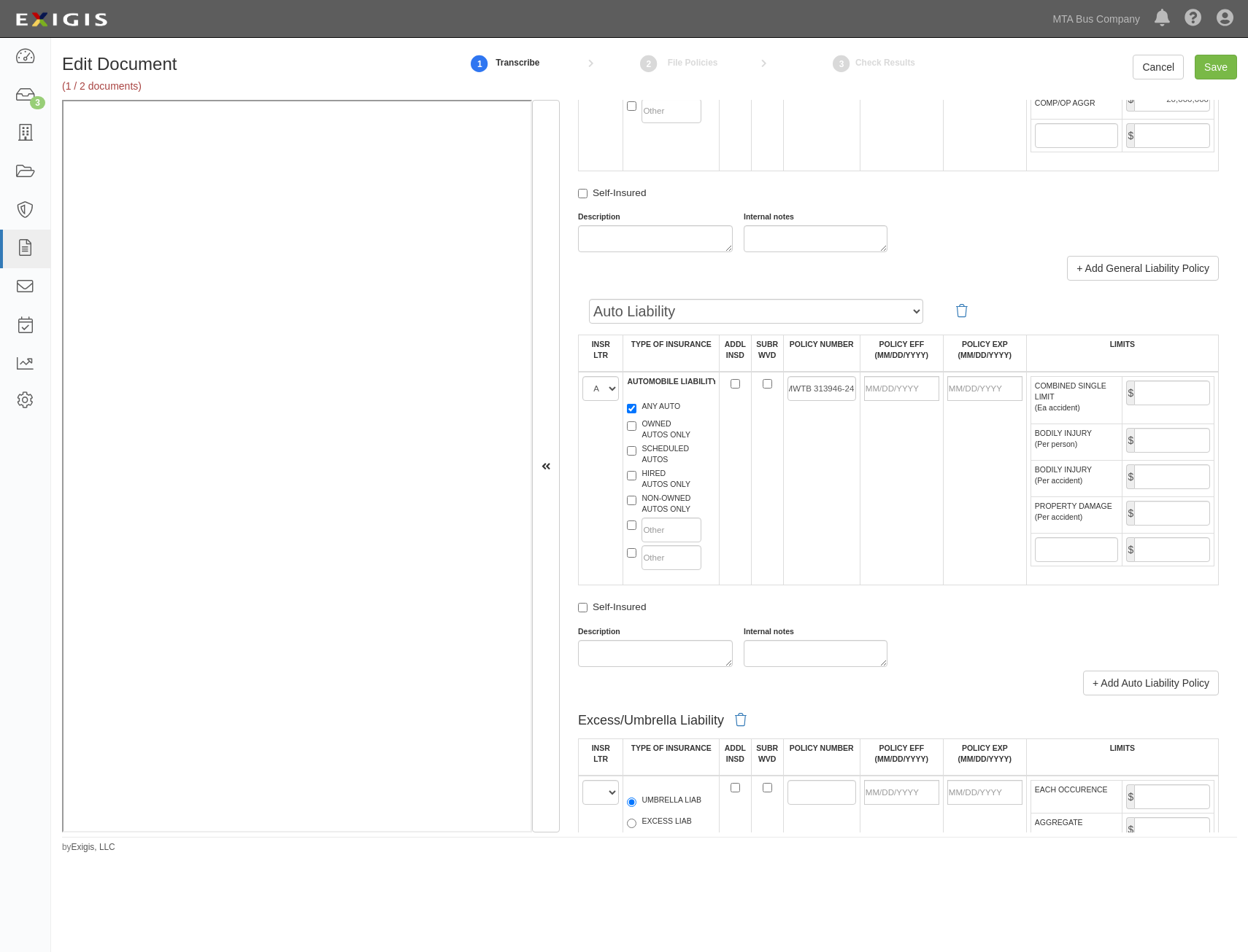
click at [906, 472] on td at bounding box center [901, 479] width 83 height 214
click at [916, 388] on input "POLICY EFF (MM/DD/YYYY)" at bounding box center [901, 388] width 75 height 24
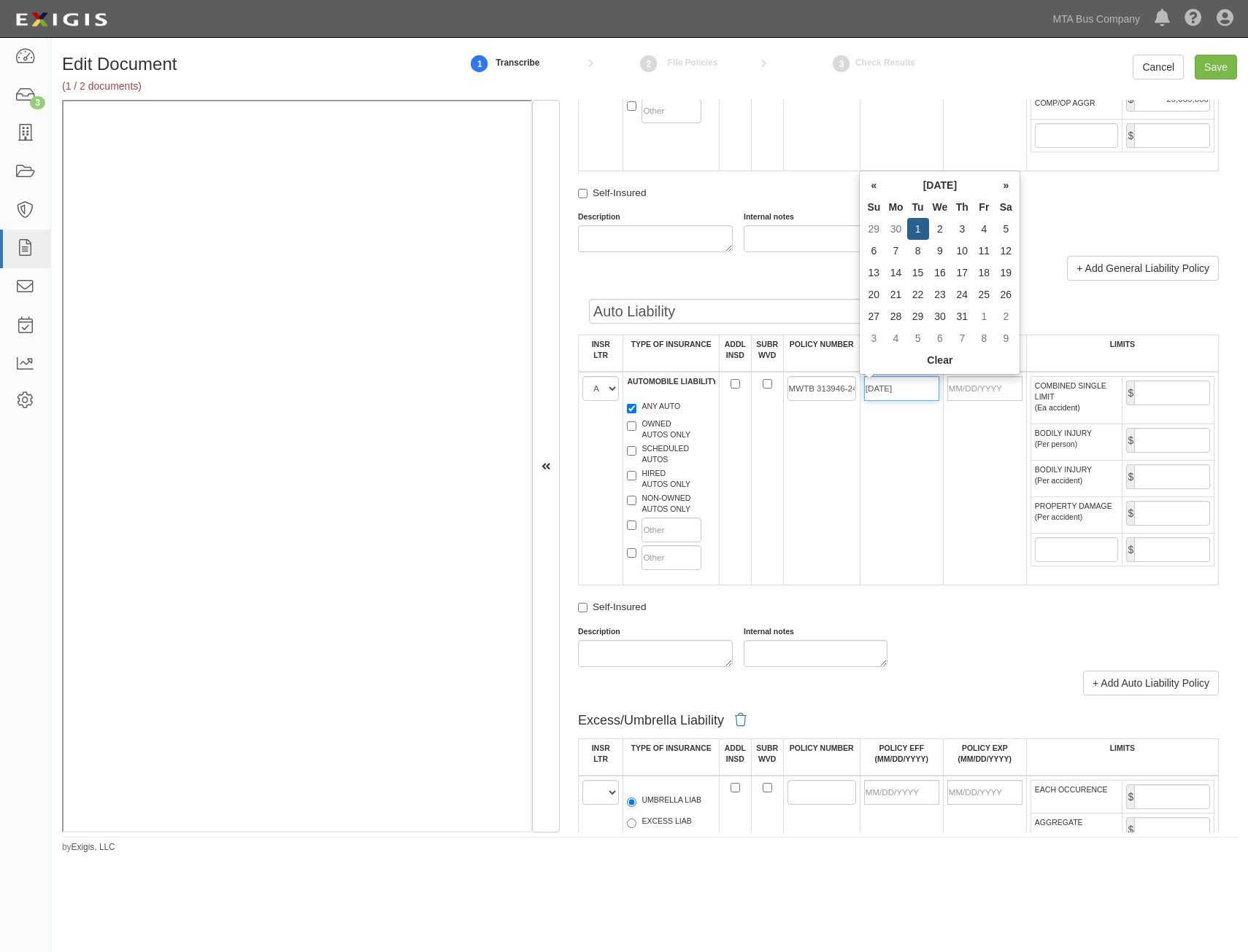
type input "10/01/2024"
type input "10/01/2025"
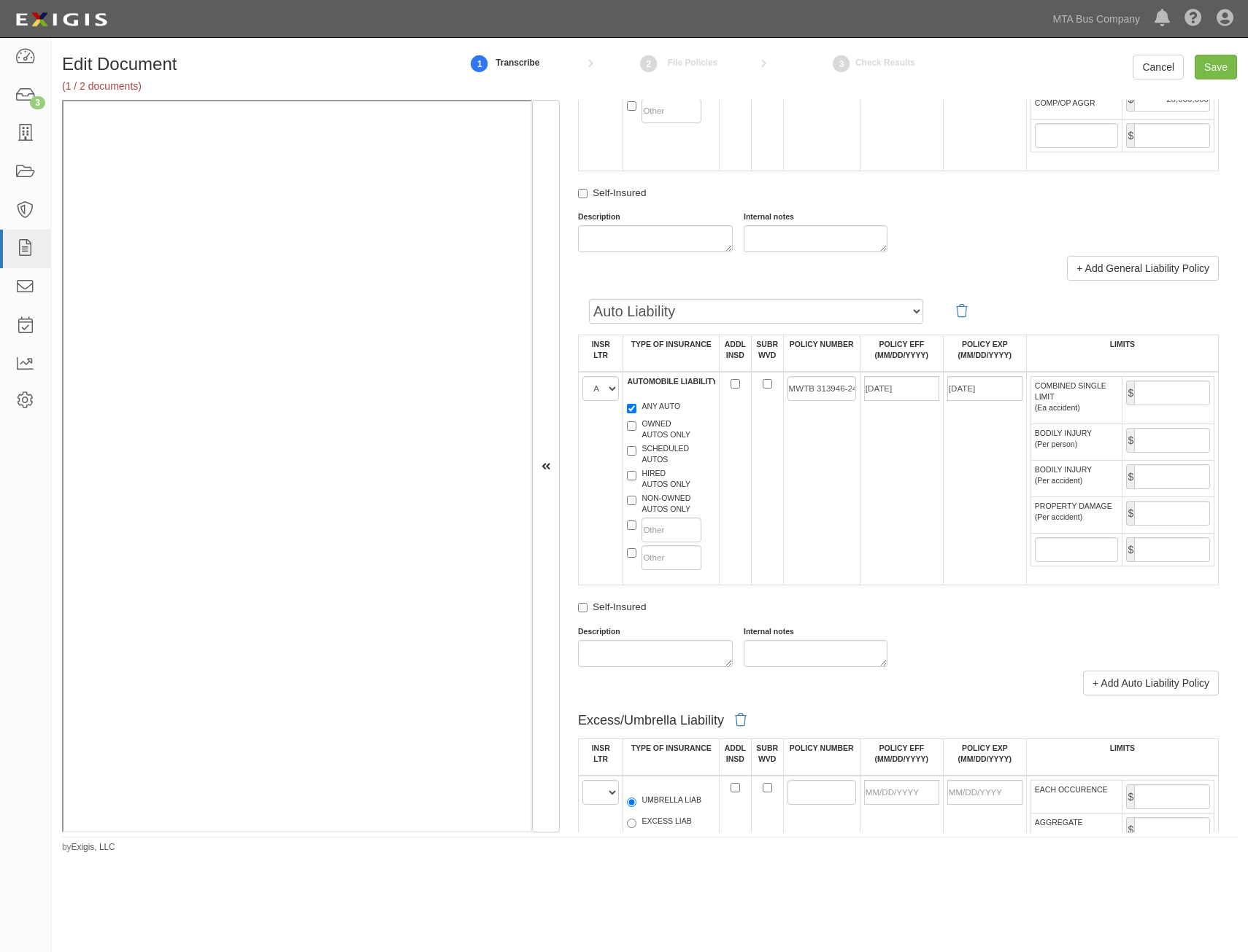
click at [826, 500] on td "MWTB 313946-24" at bounding box center [821, 479] width 77 height 214
click at [1171, 392] on input "COMBINED SINGLE LIMIT (Ea accident)" at bounding box center [1172, 392] width 76 height 24
type input "5,000,000"
click at [869, 498] on td "10/01/2024" at bounding box center [901, 479] width 83 height 214
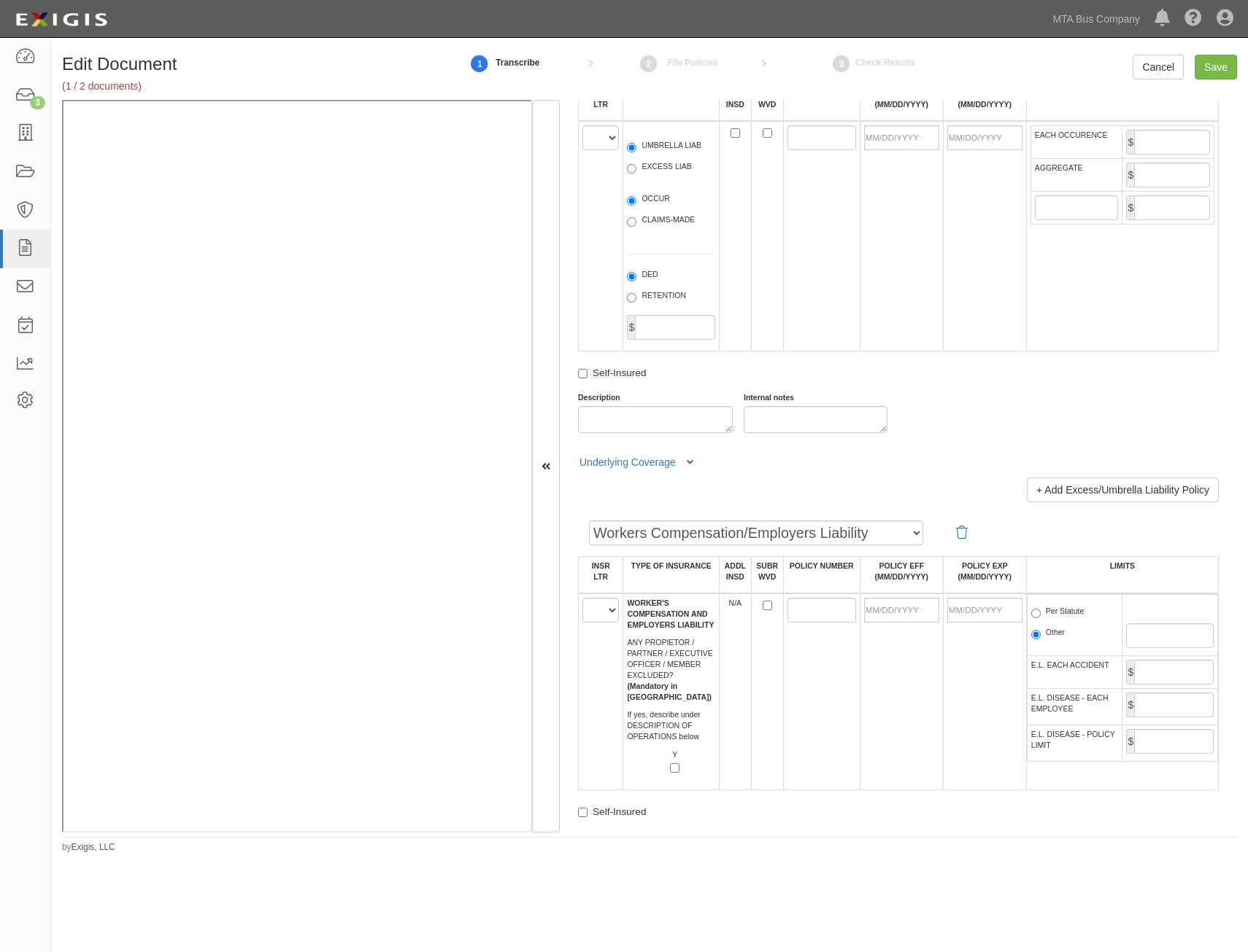
scroll to position [1823, 0]
click at [615, 611] on select "A B C D E F" at bounding box center [600, 608] width 36 height 24
select select "A"
click at [582, 596] on select "A B C D E F" at bounding box center [600, 608] width 36 height 24
click at [845, 679] on td at bounding box center [821, 691] width 77 height 197
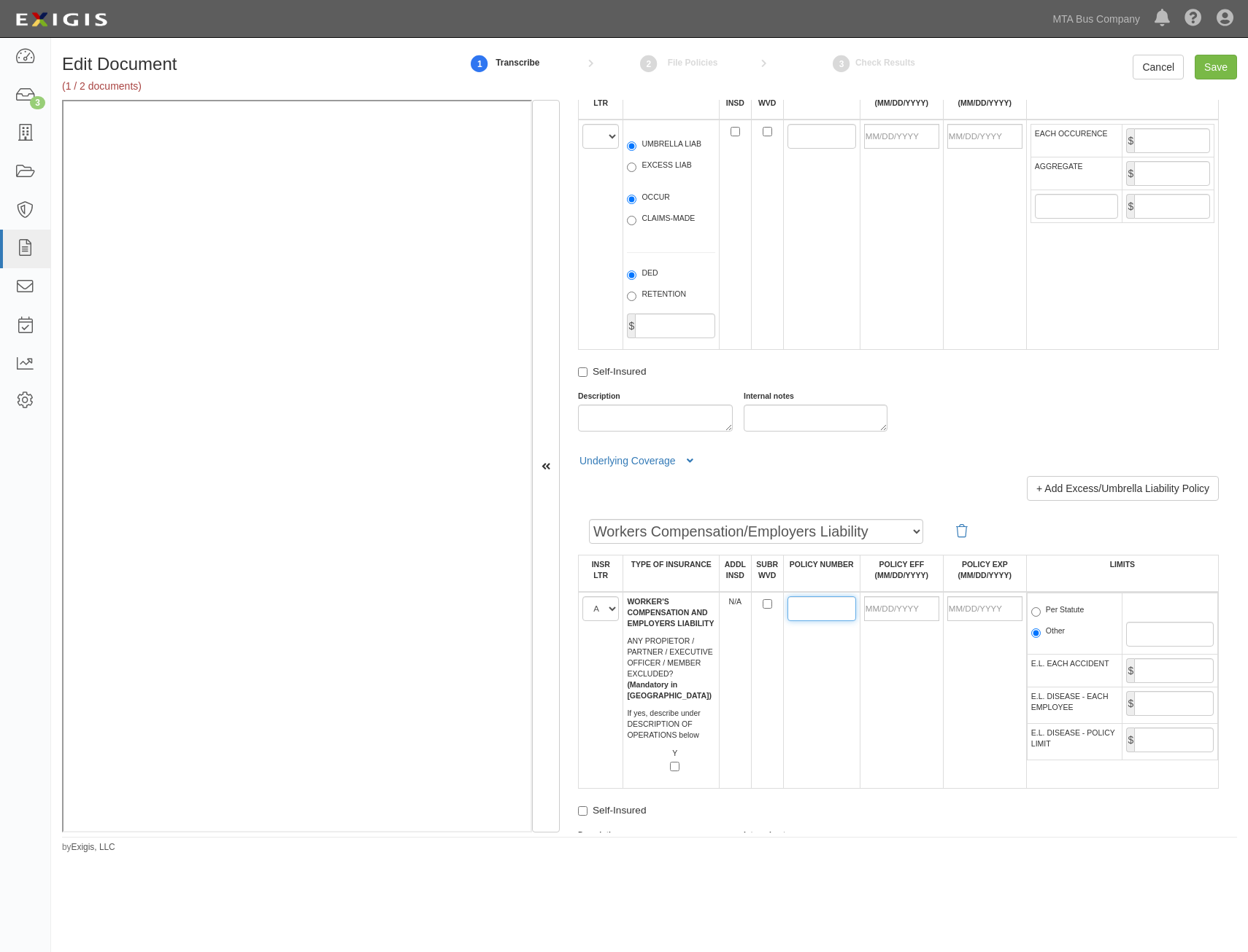
click at [794, 608] on input "POLICY NUMBER" at bounding box center [821, 608] width 69 height 24
paste input "MWC 313943-24"
type input "MWC 313943-24"
drag, startPoint x: 907, startPoint y: 608, endPoint x: 872, endPoint y: 639, distance: 46.8
click at [907, 608] on input "POLICY EFF (MM/DD/YYYY)" at bounding box center [901, 608] width 75 height 24
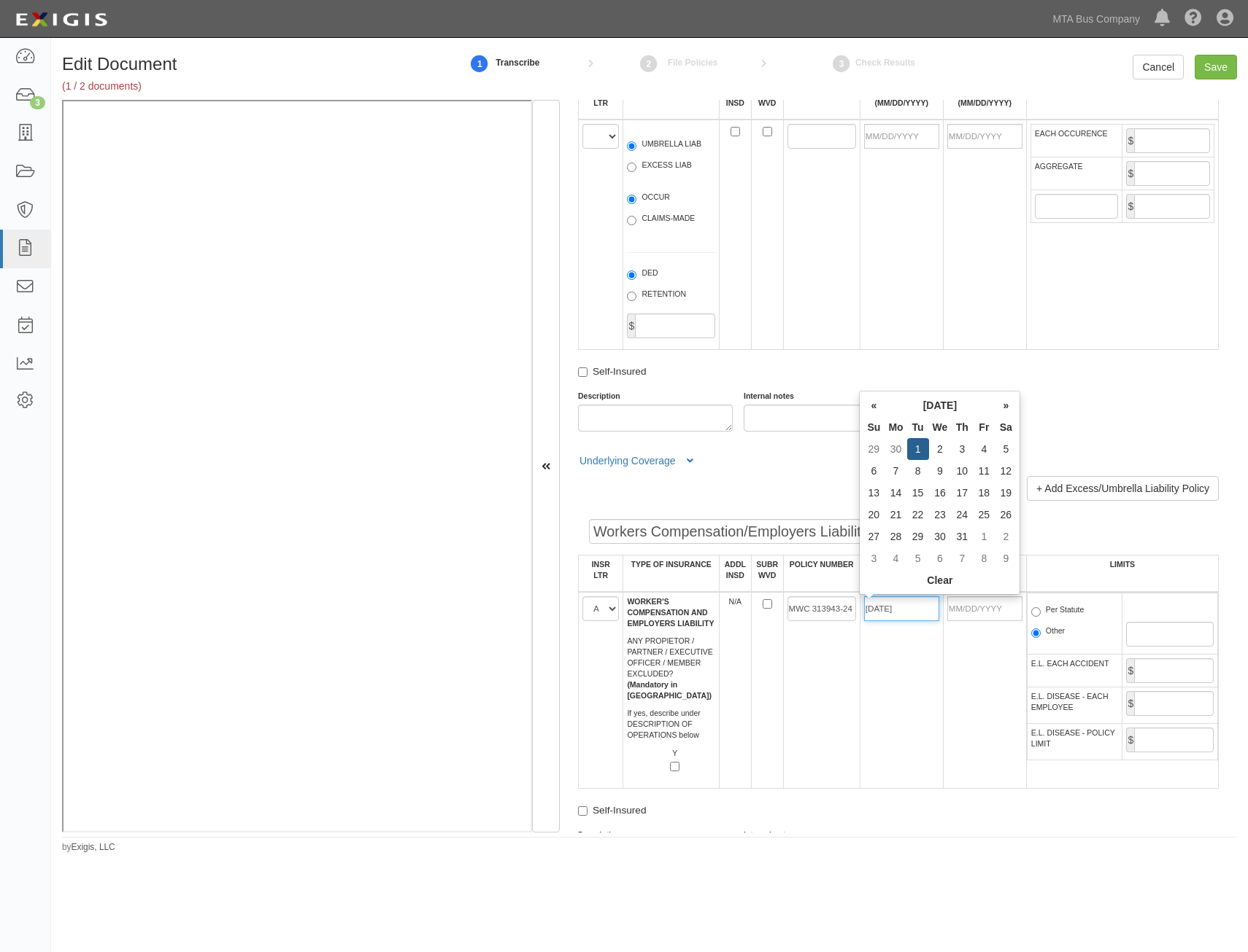
type input "10/01/2024"
type input "10/01/2025"
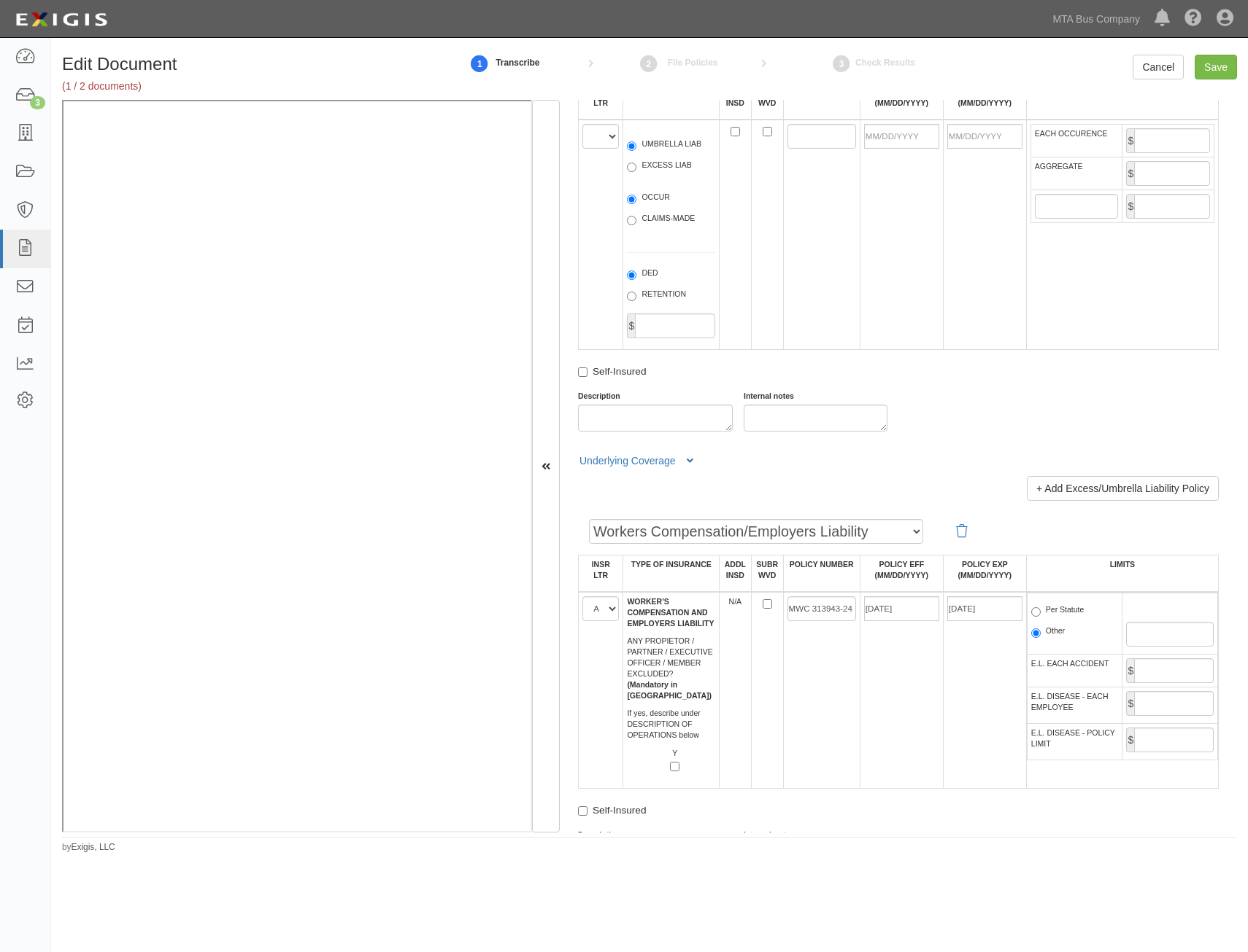
click at [842, 663] on td "MWC 313943-24" at bounding box center [821, 691] width 77 height 197
click at [1048, 612] on label "Per Statute" at bounding box center [1057, 611] width 53 height 14
click at [1040, 612] on input "Per Statute" at bounding box center [1036, 612] width 9 height 9
radio input "true"
click at [1157, 660] on input "E.L. EACH ACCIDENT" at bounding box center [1174, 670] width 80 height 24
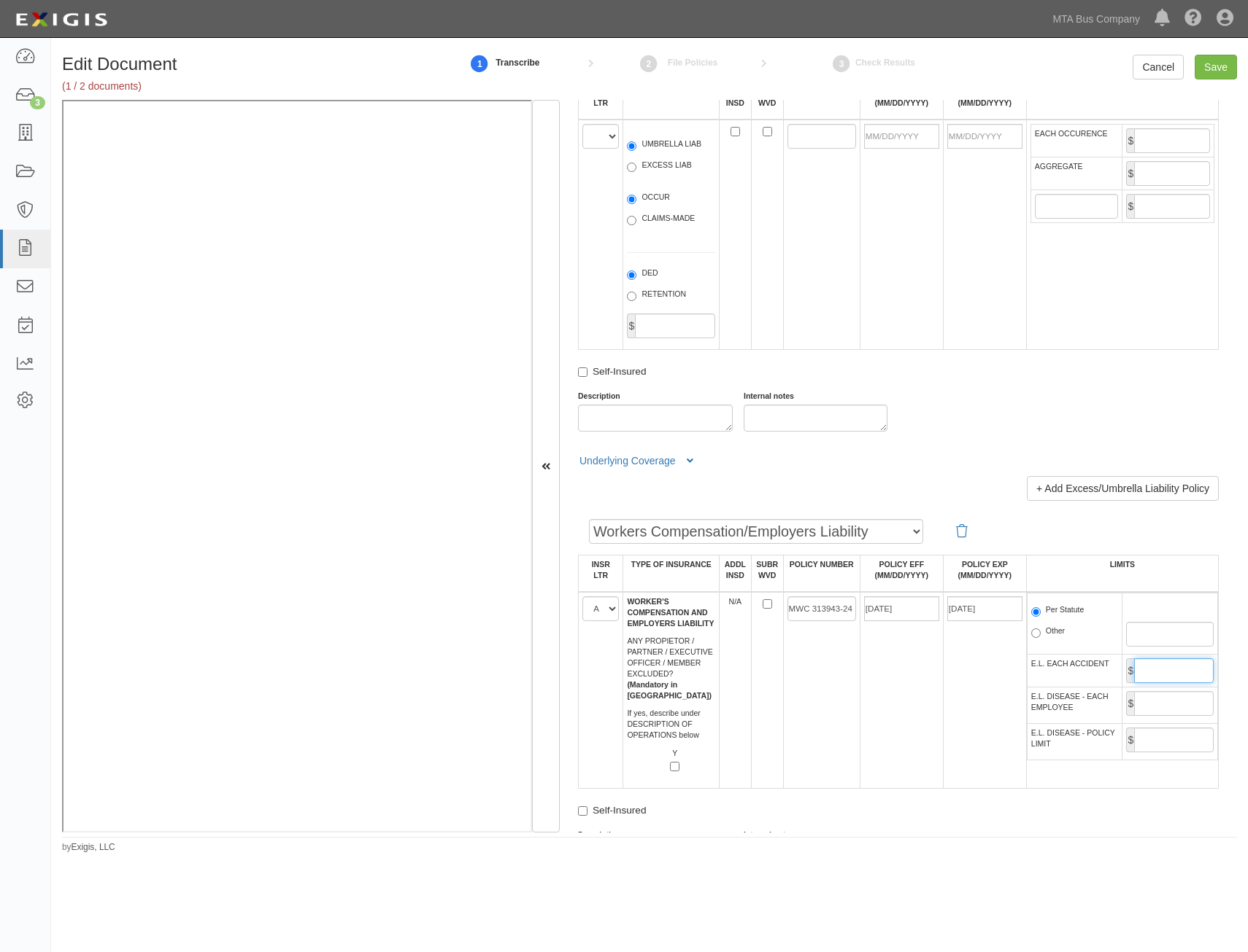
type input "1,000,000"
click at [1183, 704] on input "E.L. DISEASE - EACH EMPLOYEE" at bounding box center [1174, 703] width 80 height 24
type input "1,000,000"
click at [1168, 736] on input "E.L. DISEASE - POLICY LIMIT" at bounding box center [1174, 740] width 80 height 24
type input "1,000,000"
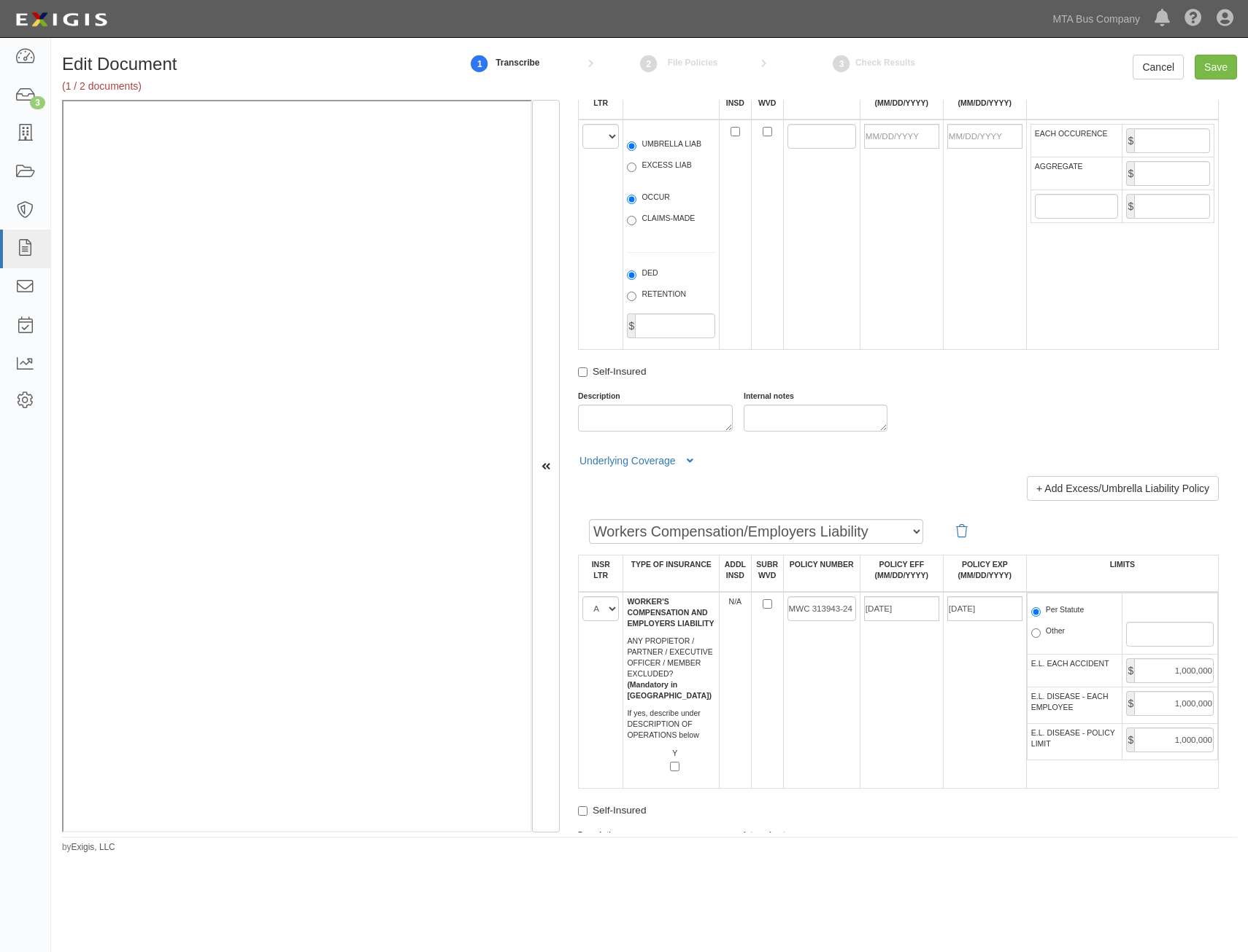
click at [815, 755] on td "MWC 313943-24" at bounding box center [821, 691] width 77 height 197
click at [1218, 65] on input "Save" at bounding box center [1215, 67] width 42 height 24
type input "5000000"
type input "20000000"
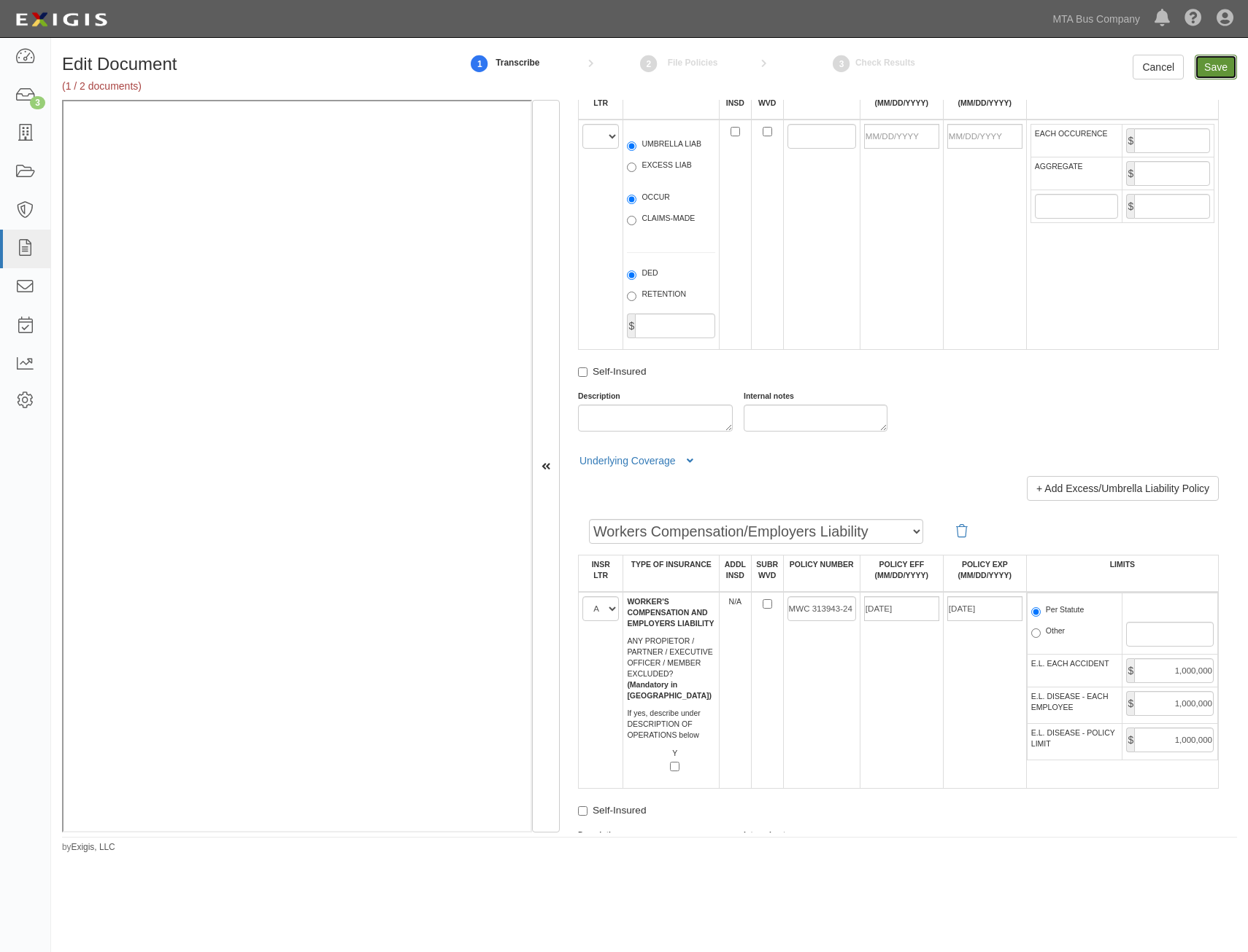
type input "5000000"
type input "1000000"
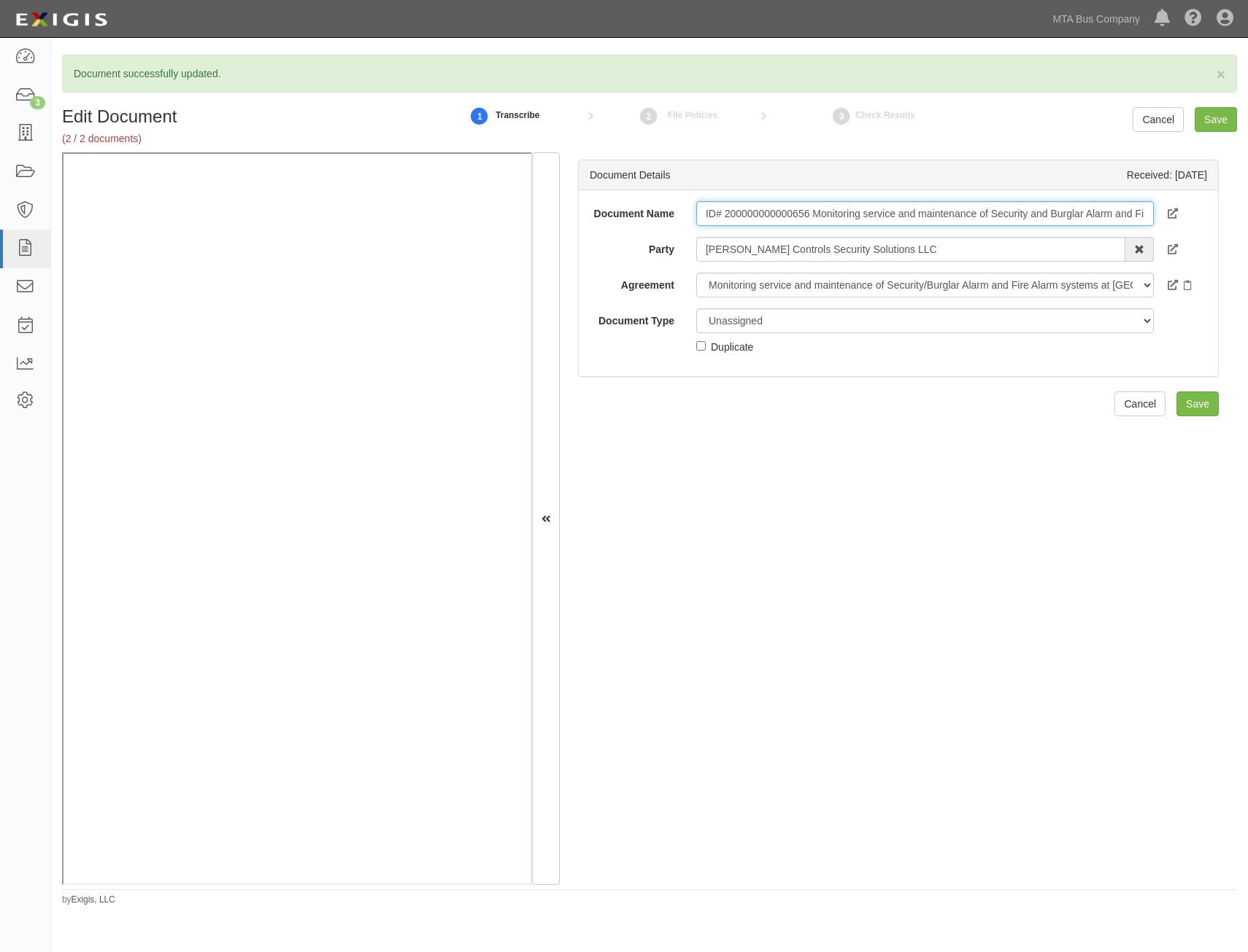
click at [1044, 219] on input "ID# 200000000000656 Monitoring service and maintenance of Security and Burglar …" at bounding box center [924, 213] width 457 height 24
type input "Insurance Requirements"
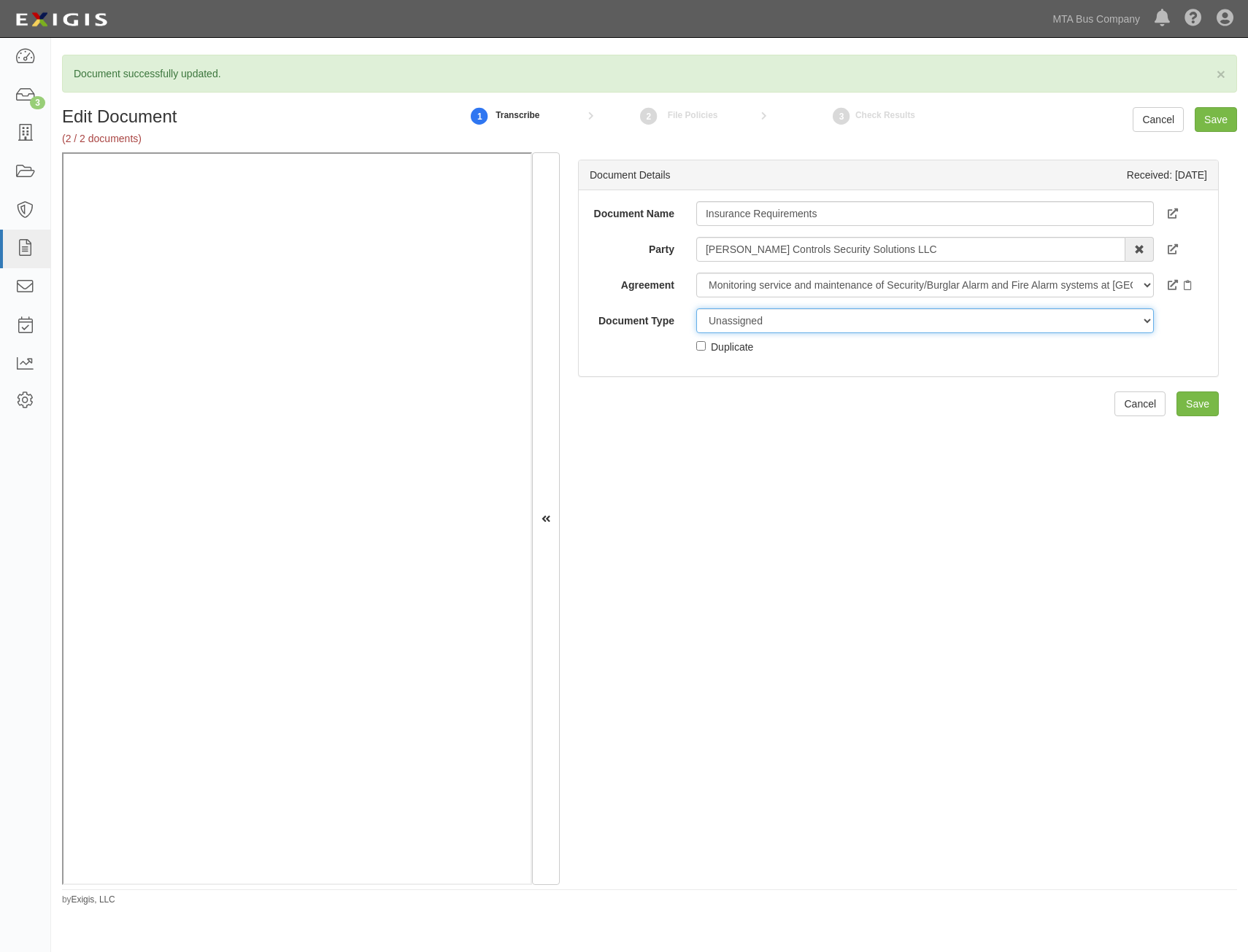
click at [870, 328] on select "Unassigned Binder Cancellation Notice Certificate Contract Endorsement Insuranc…" at bounding box center [924, 321] width 457 height 24
select select "RequirementDetail"
click at [696, 309] on select "Unassigned Binder Cancellation Notice Certificate Contract Endorsement Insuranc…" at bounding box center [924, 321] width 457 height 24
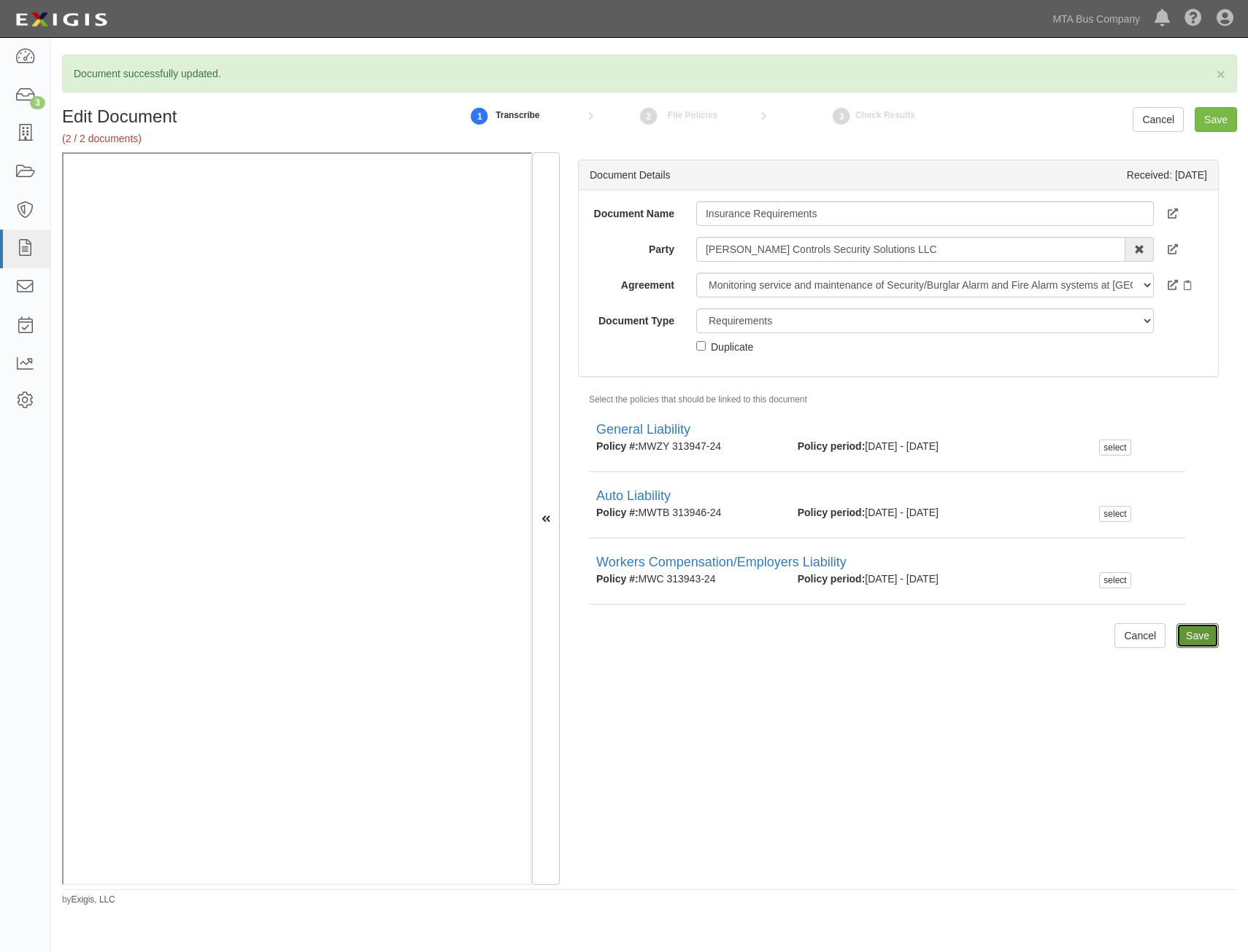
click at [1182, 634] on input "Save" at bounding box center [1196, 635] width 42 height 24
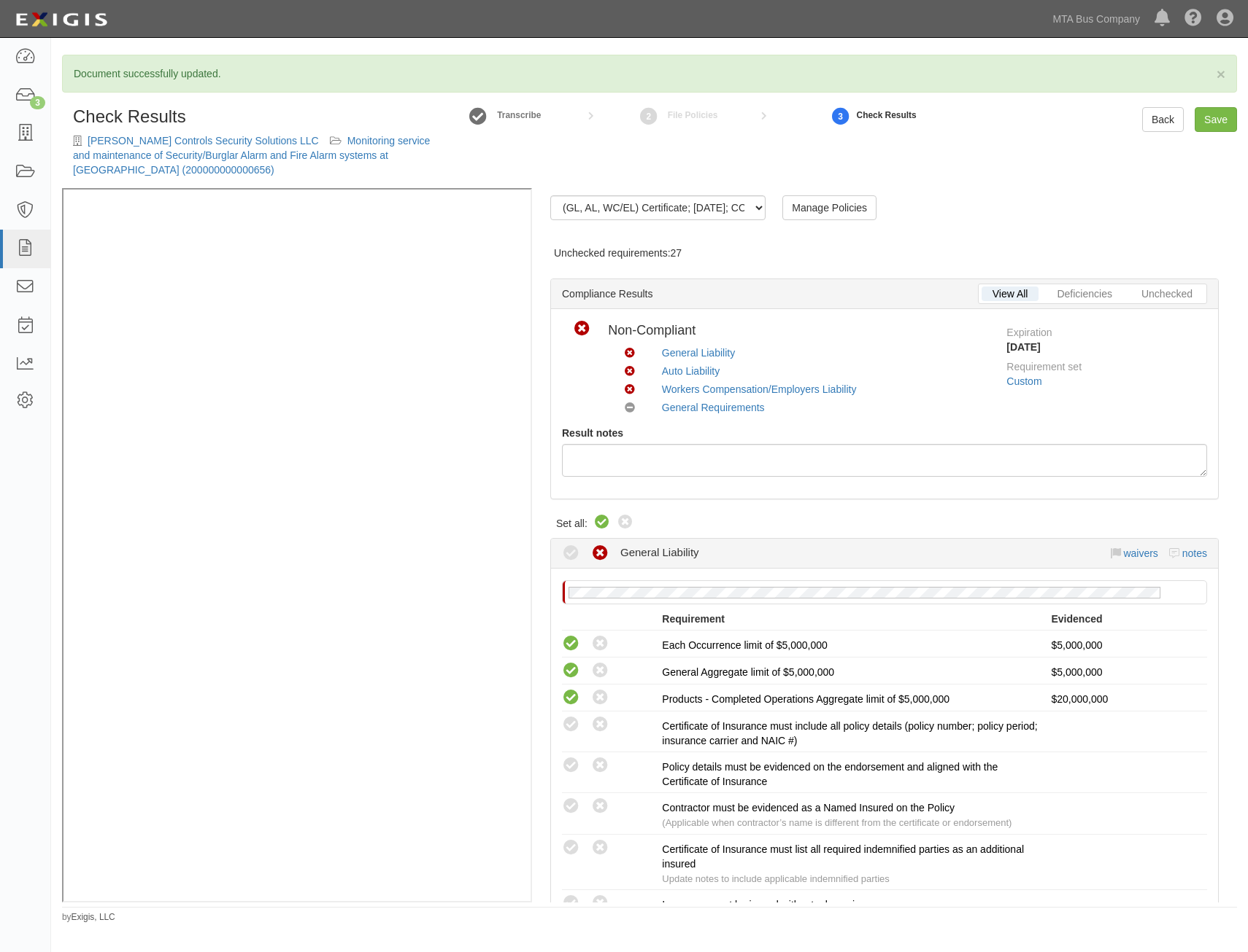
click at [596, 520] on icon at bounding box center [601, 522] width 17 height 17
radio input "true"
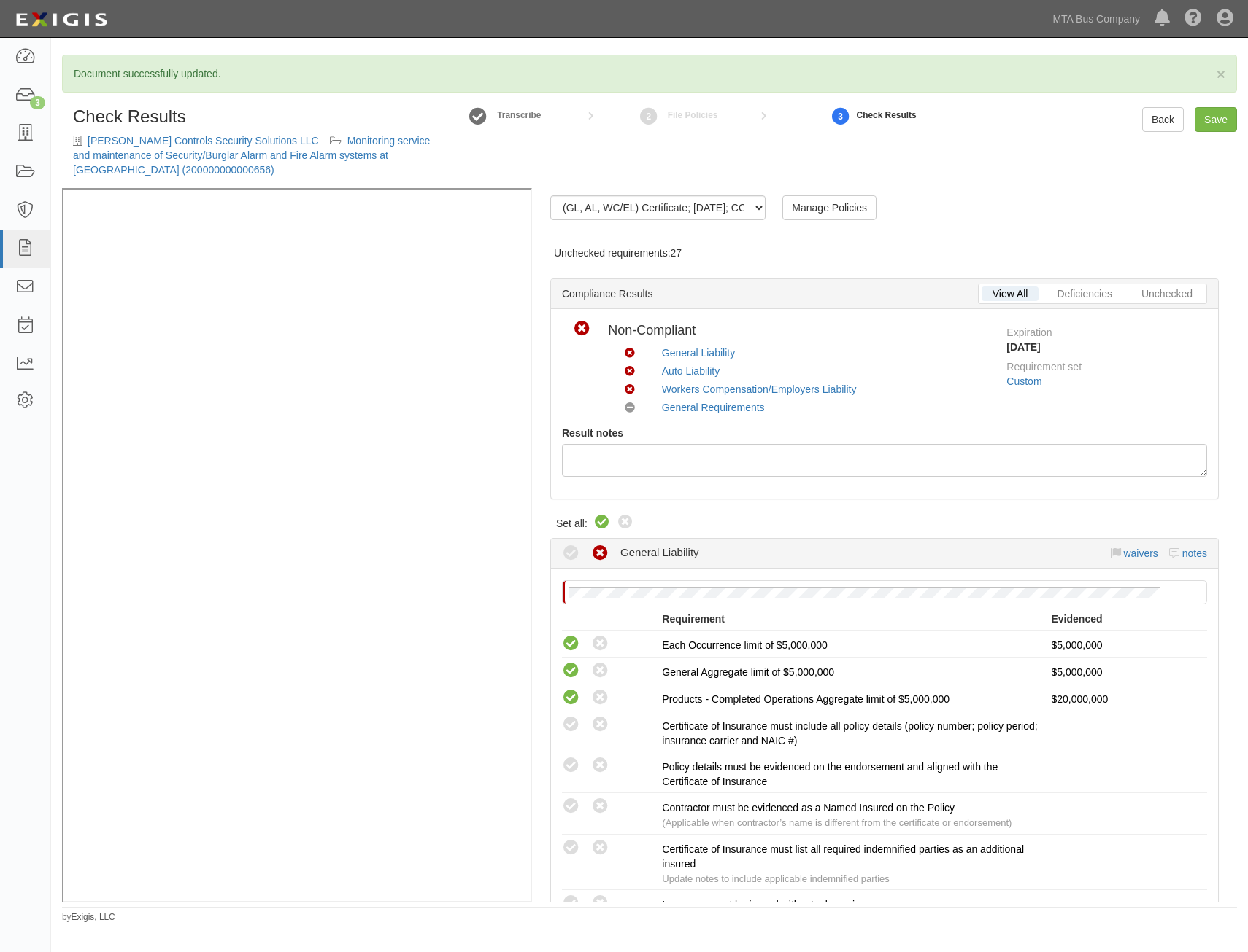
radio input "true"
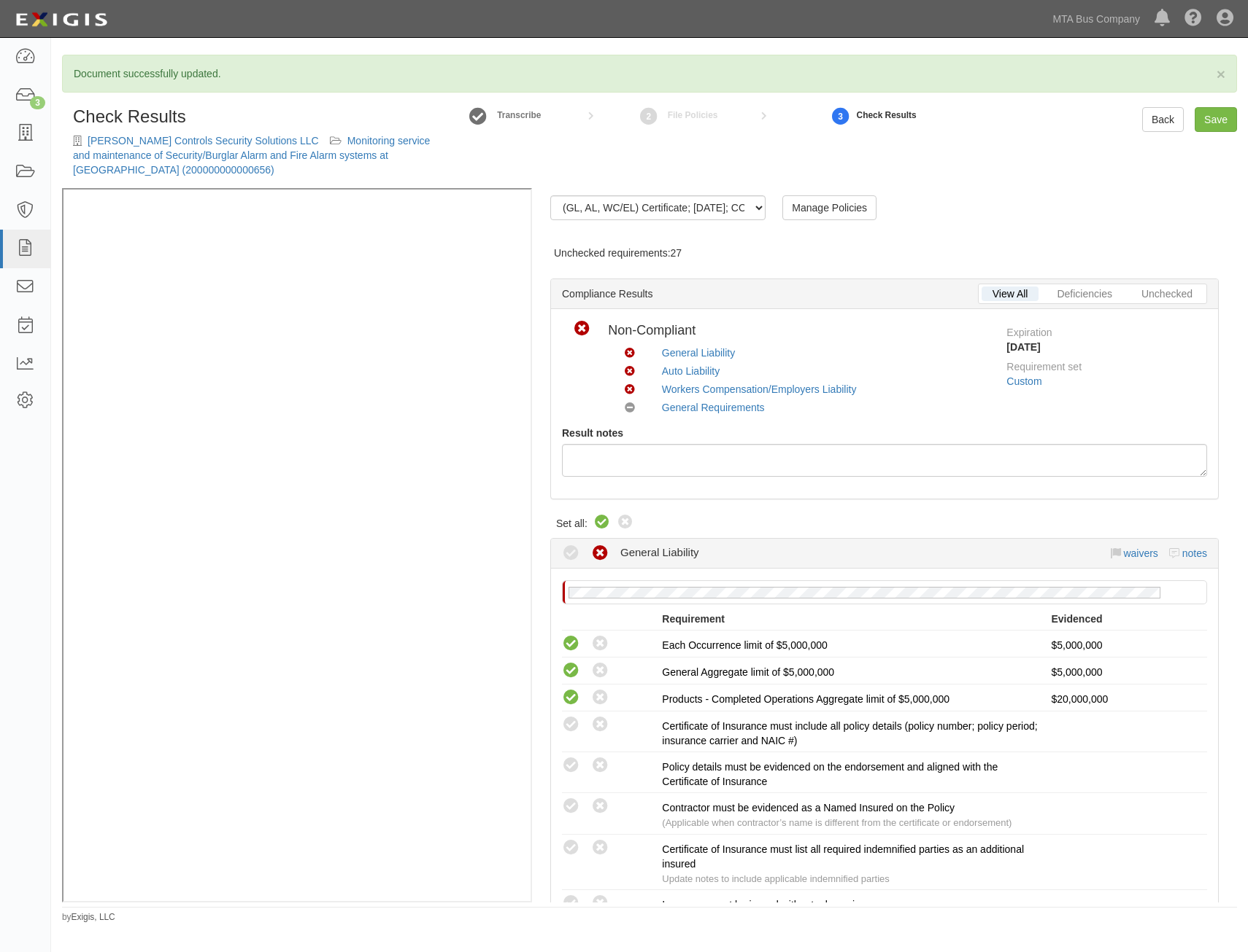
radio input "true"
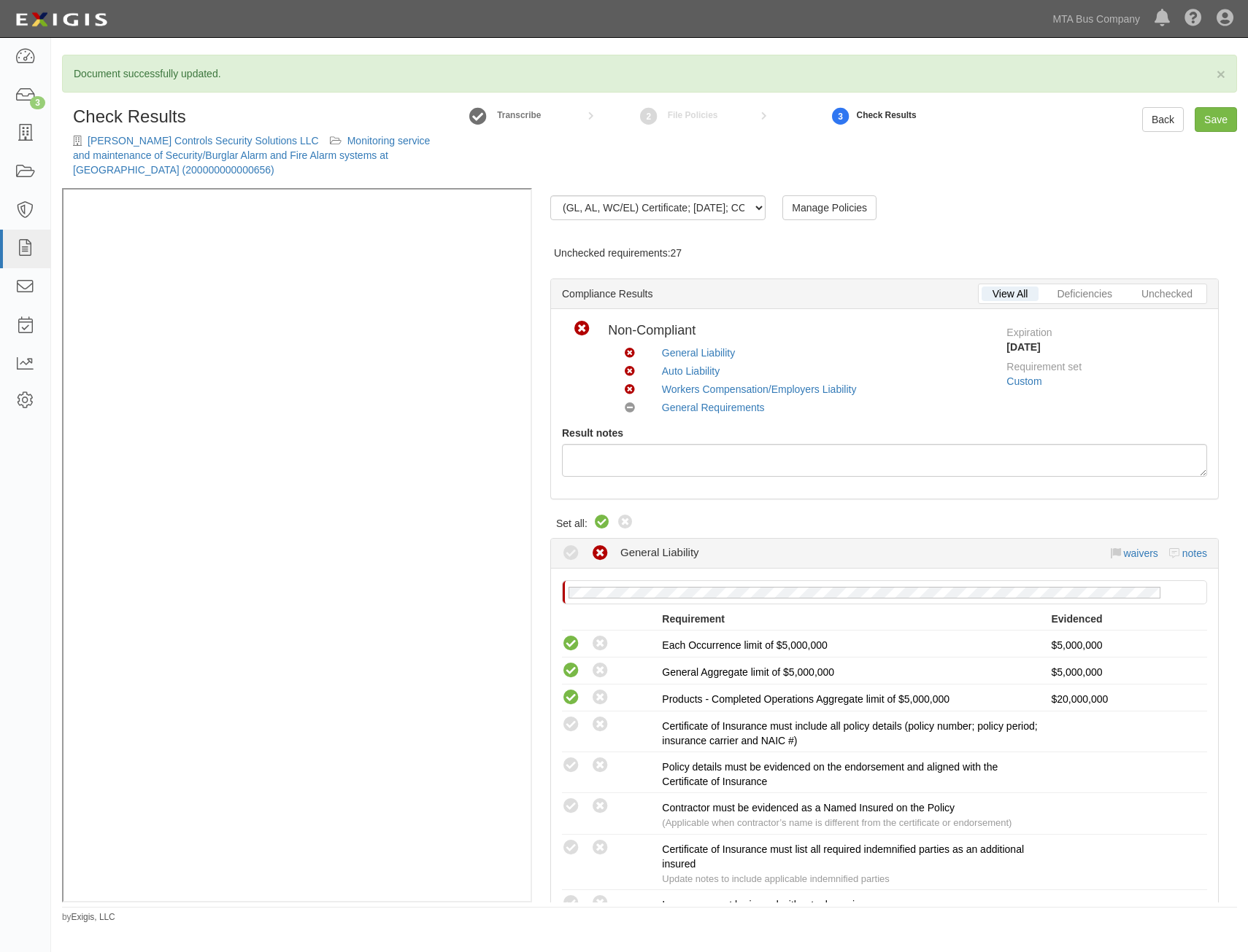
radio input "true"
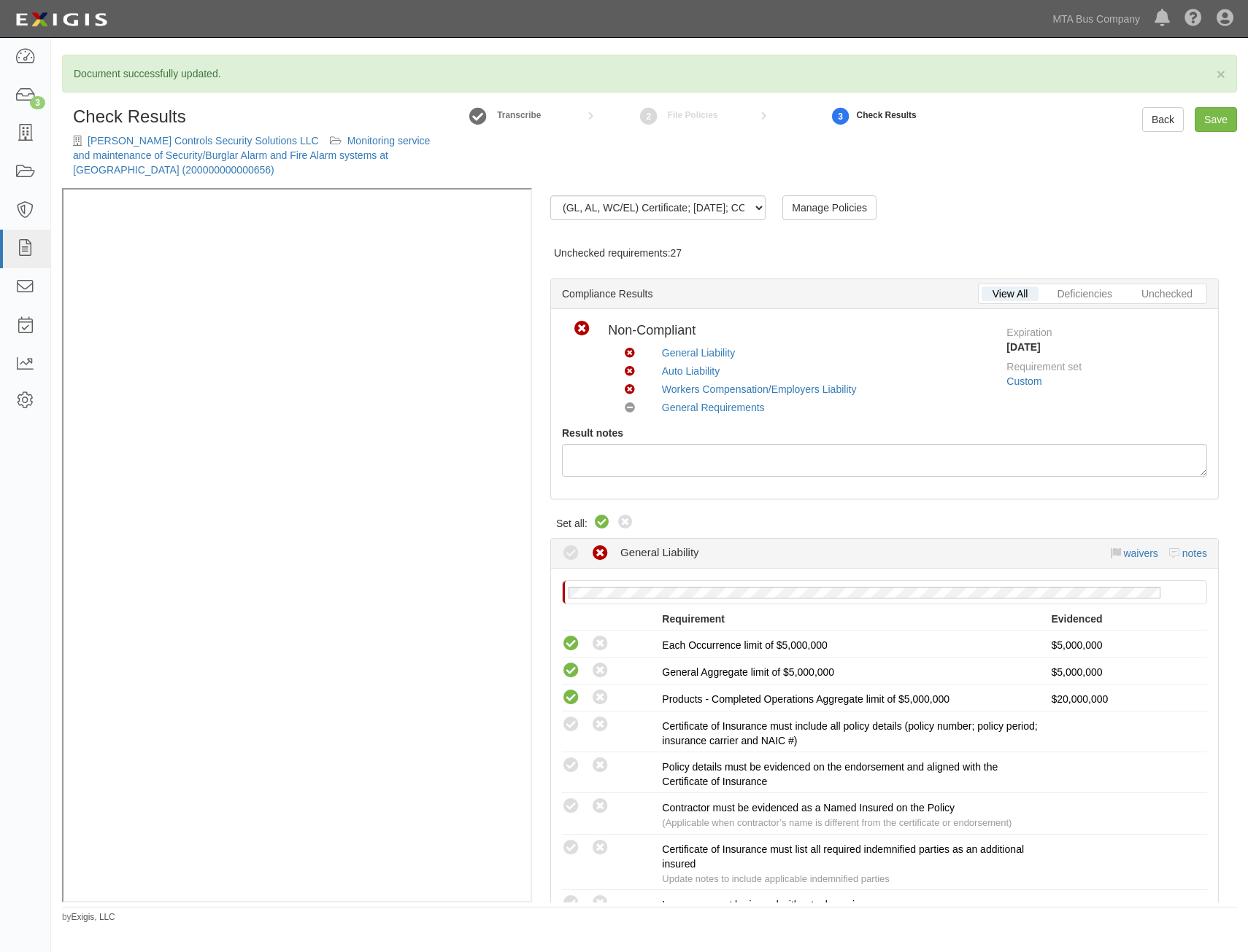
radio input "true"
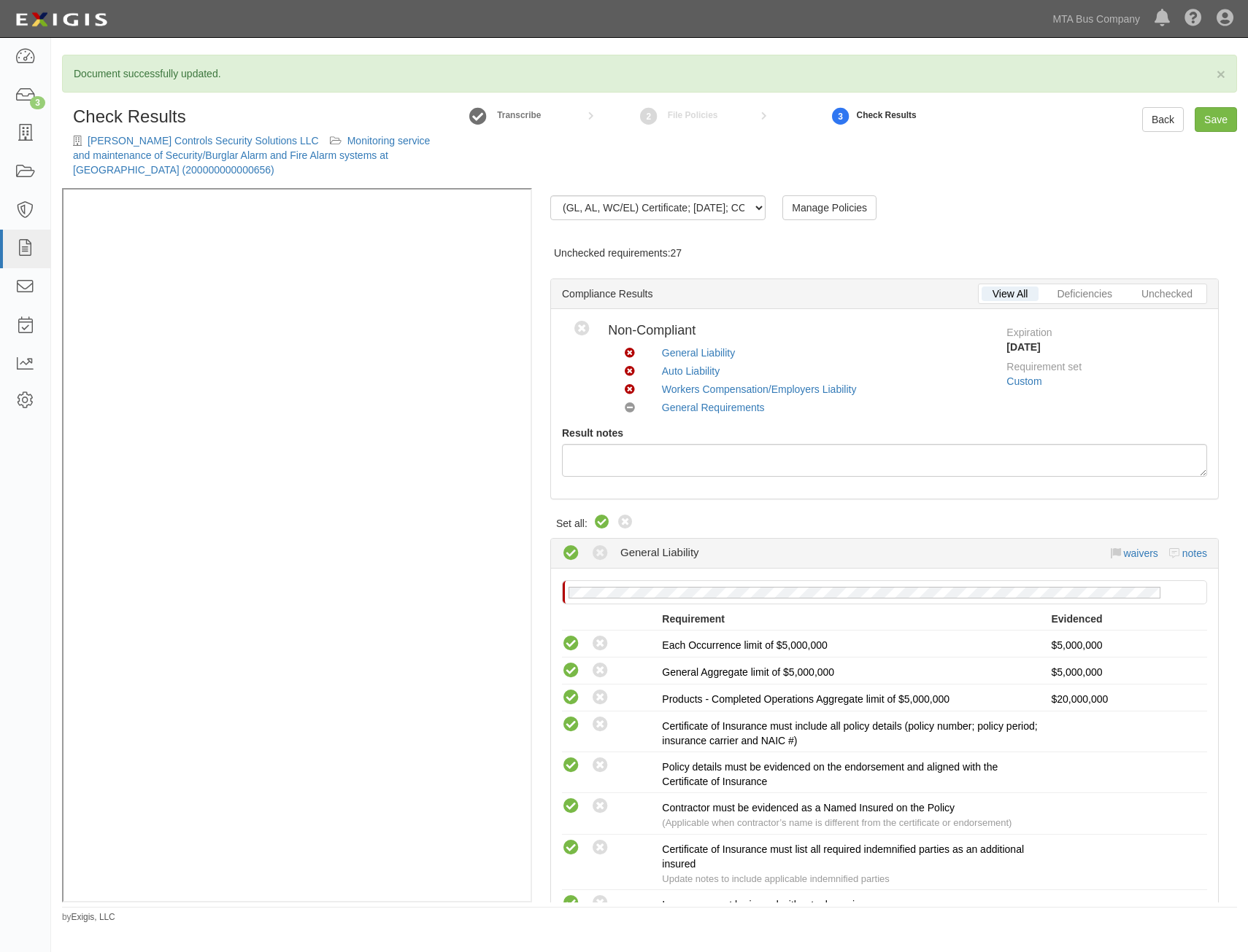
radio input "false"
radio input "true"
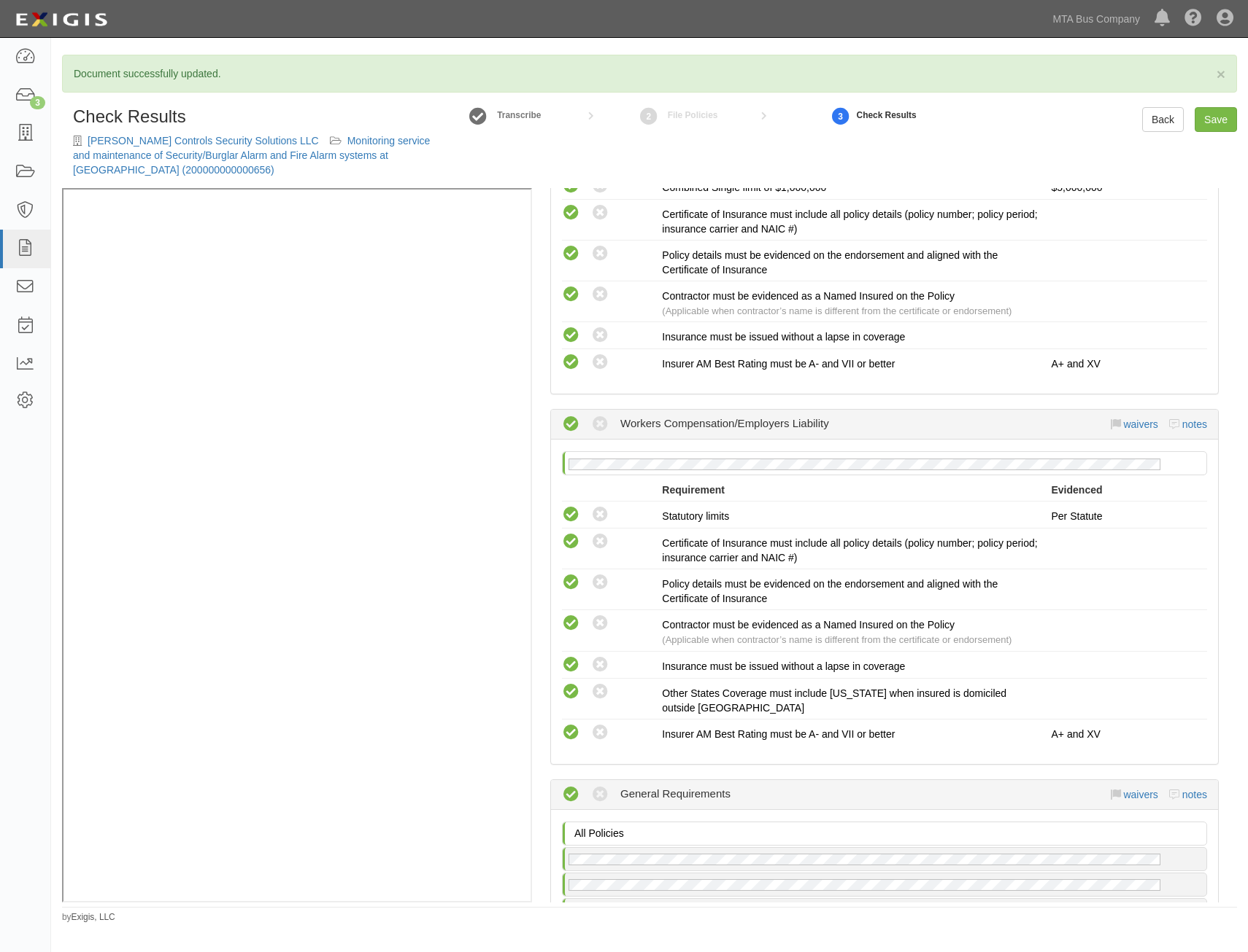
scroll to position [1571, 0]
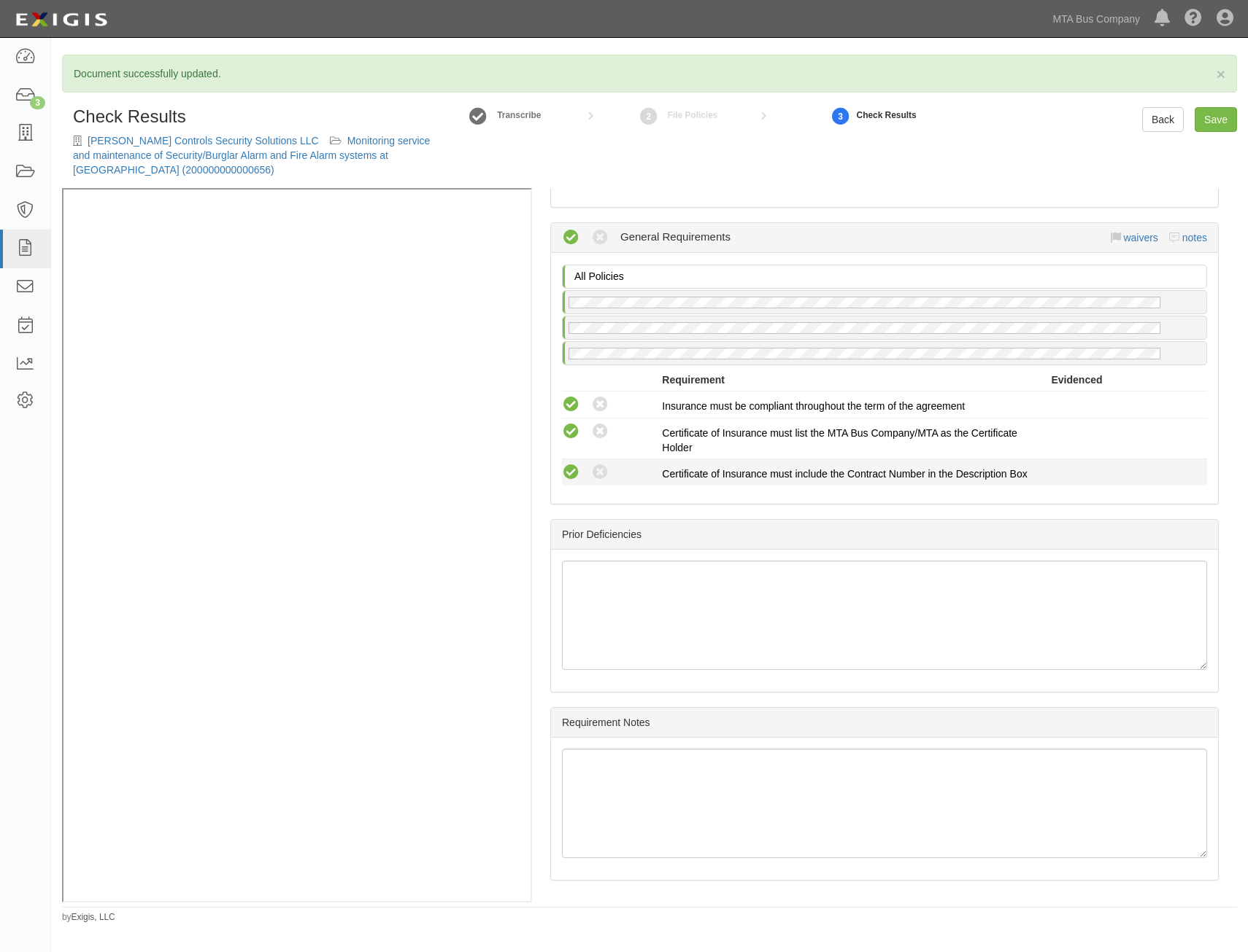
drag, startPoint x: 950, startPoint y: 328, endPoint x: 922, endPoint y: 602, distance: 275.4
click at [1212, 116] on link "Save" at bounding box center [1215, 119] width 42 height 24
radio input "true"
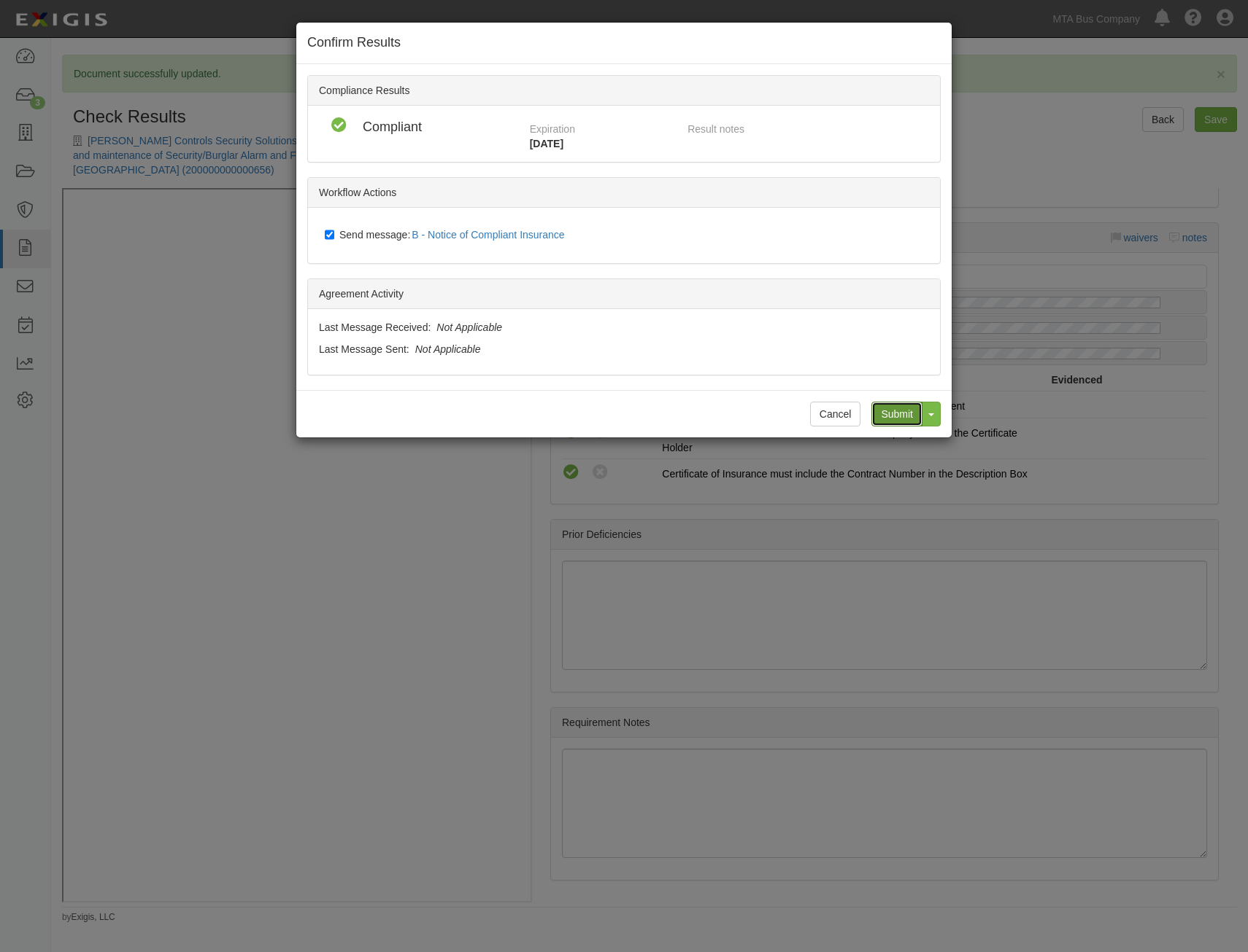
click at [876, 411] on input "Submit" at bounding box center [896, 414] width 52 height 24
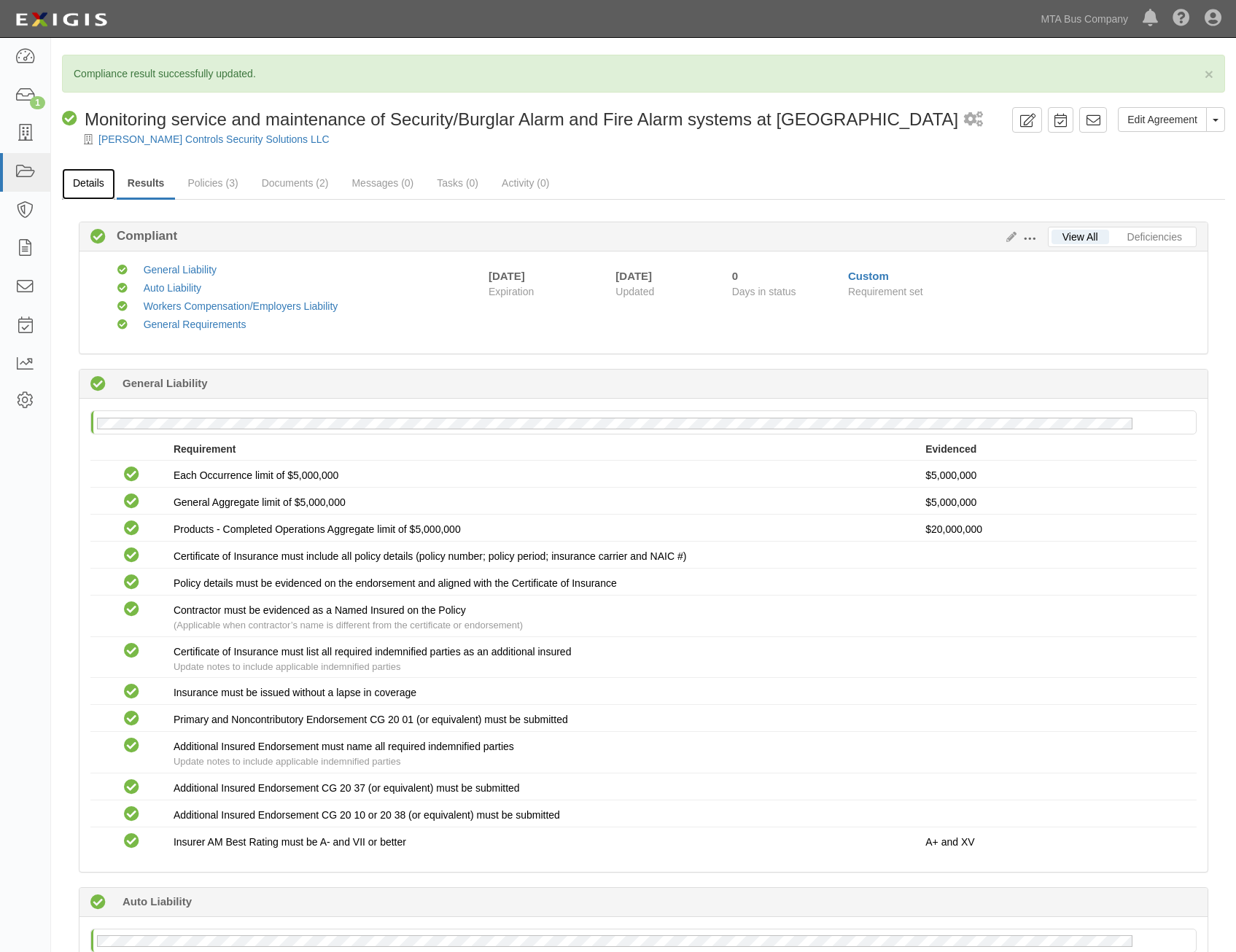
click at [94, 182] on link "Details" at bounding box center [89, 183] width 53 height 32
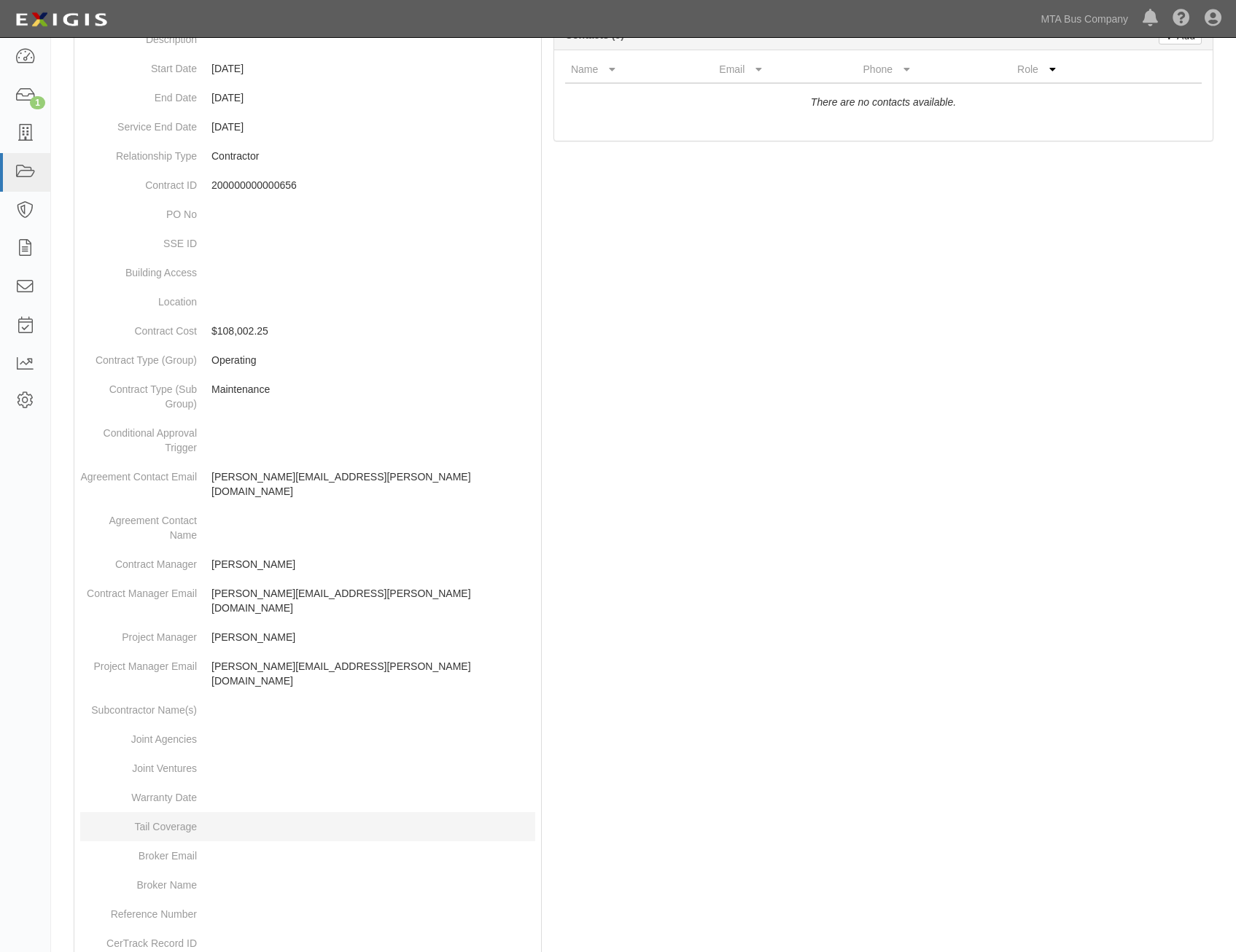
scroll to position [475, 0]
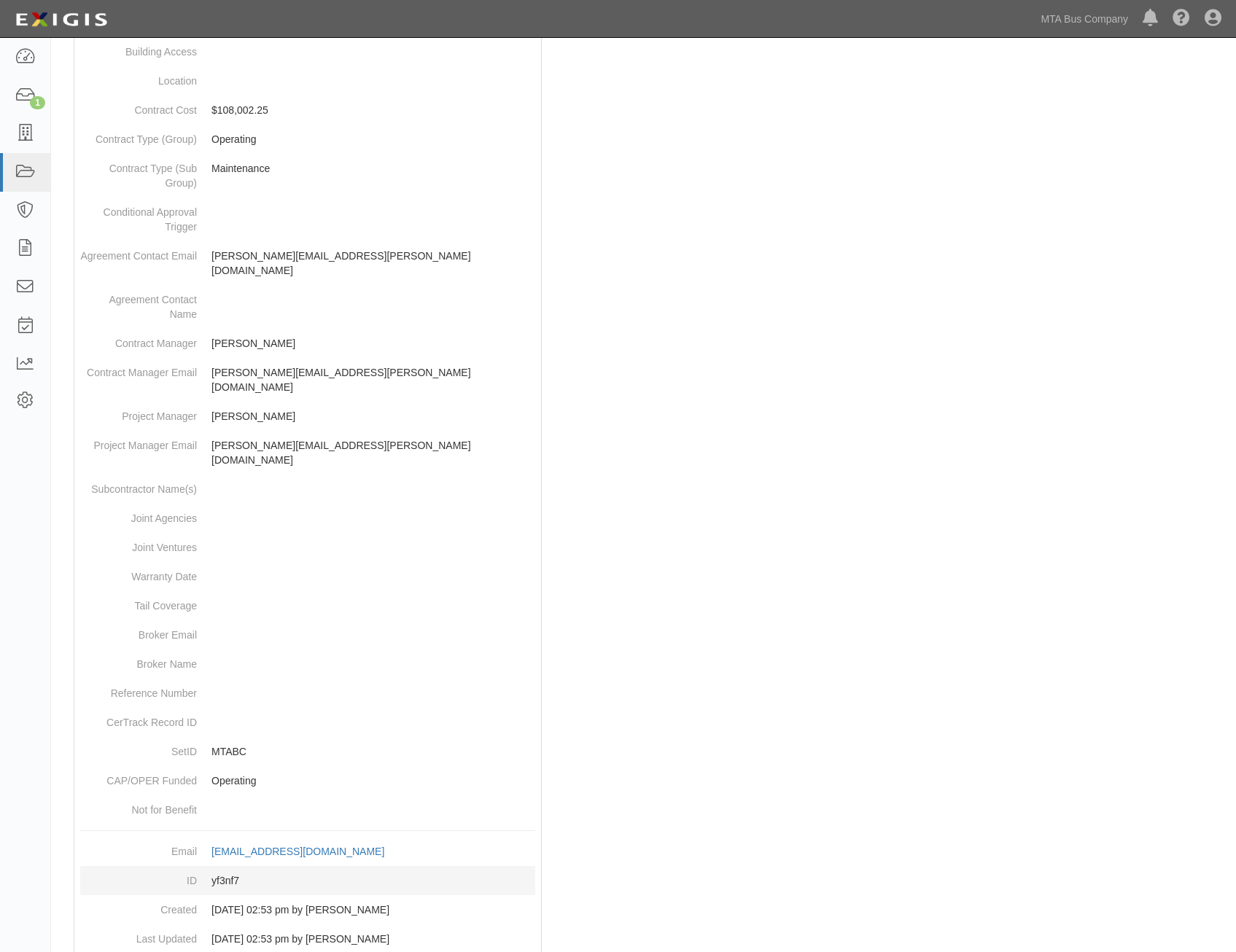
click at [225, 866] on dd "yf3nf7" at bounding box center [308, 881] width 455 height 29
copy dd "yf3nf7"
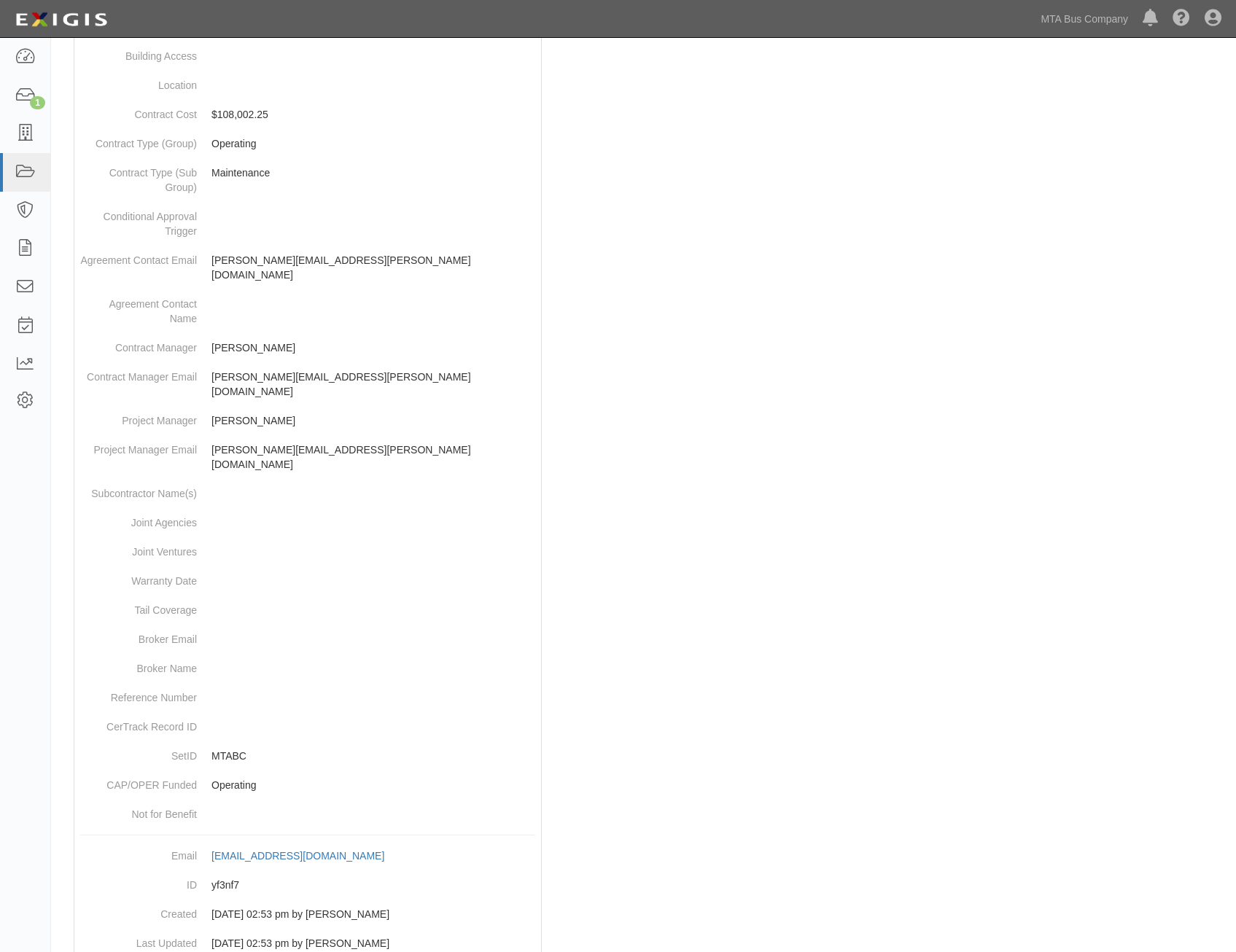
scroll to position [0, 0]
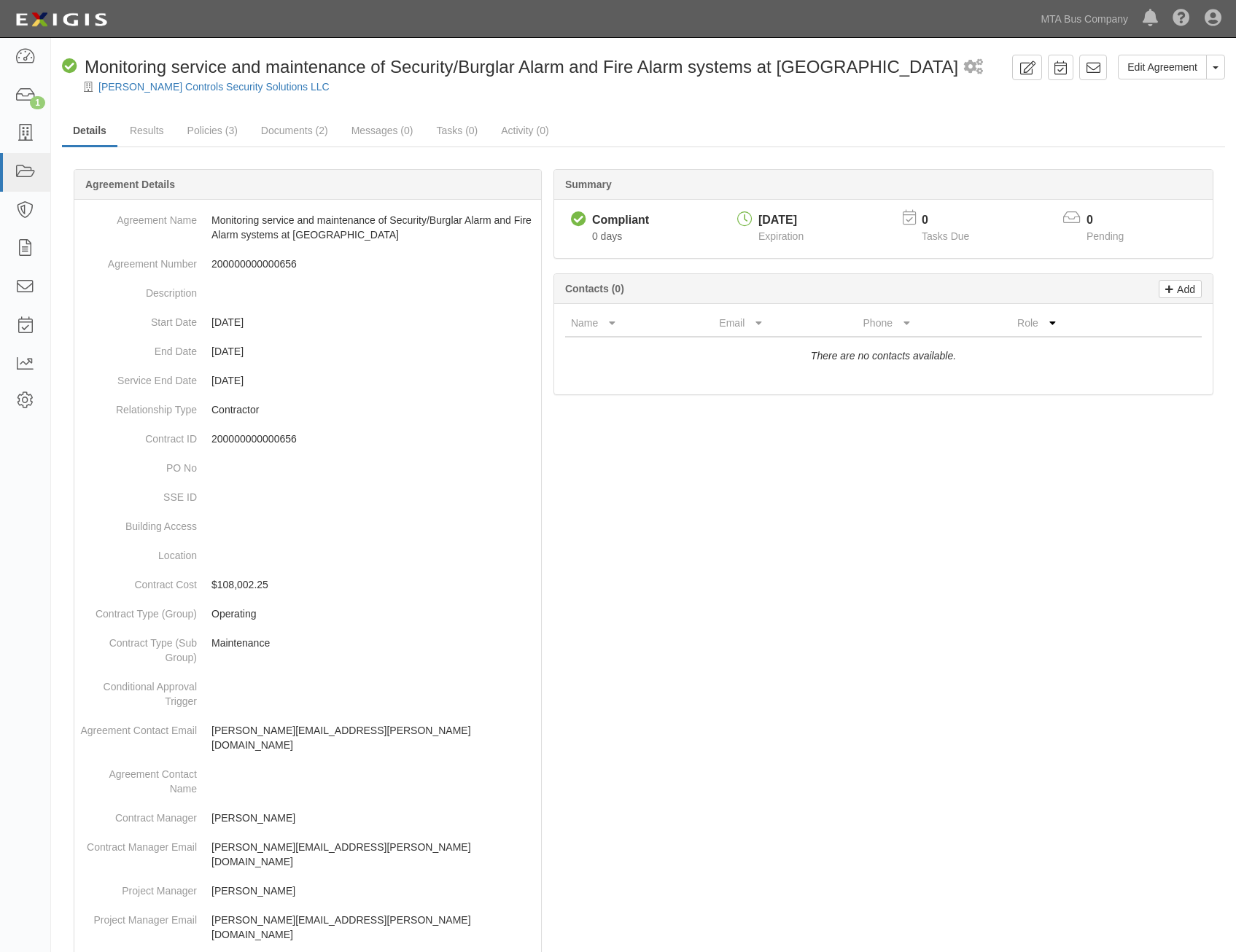
drag, startPoint x: 835, startPoint y: 825, endPoint x: 1039, endPoint y: 217, distance: 641.3
click at [1092, 71] on icon at bounding box center [1093, 68] width 14 height 14
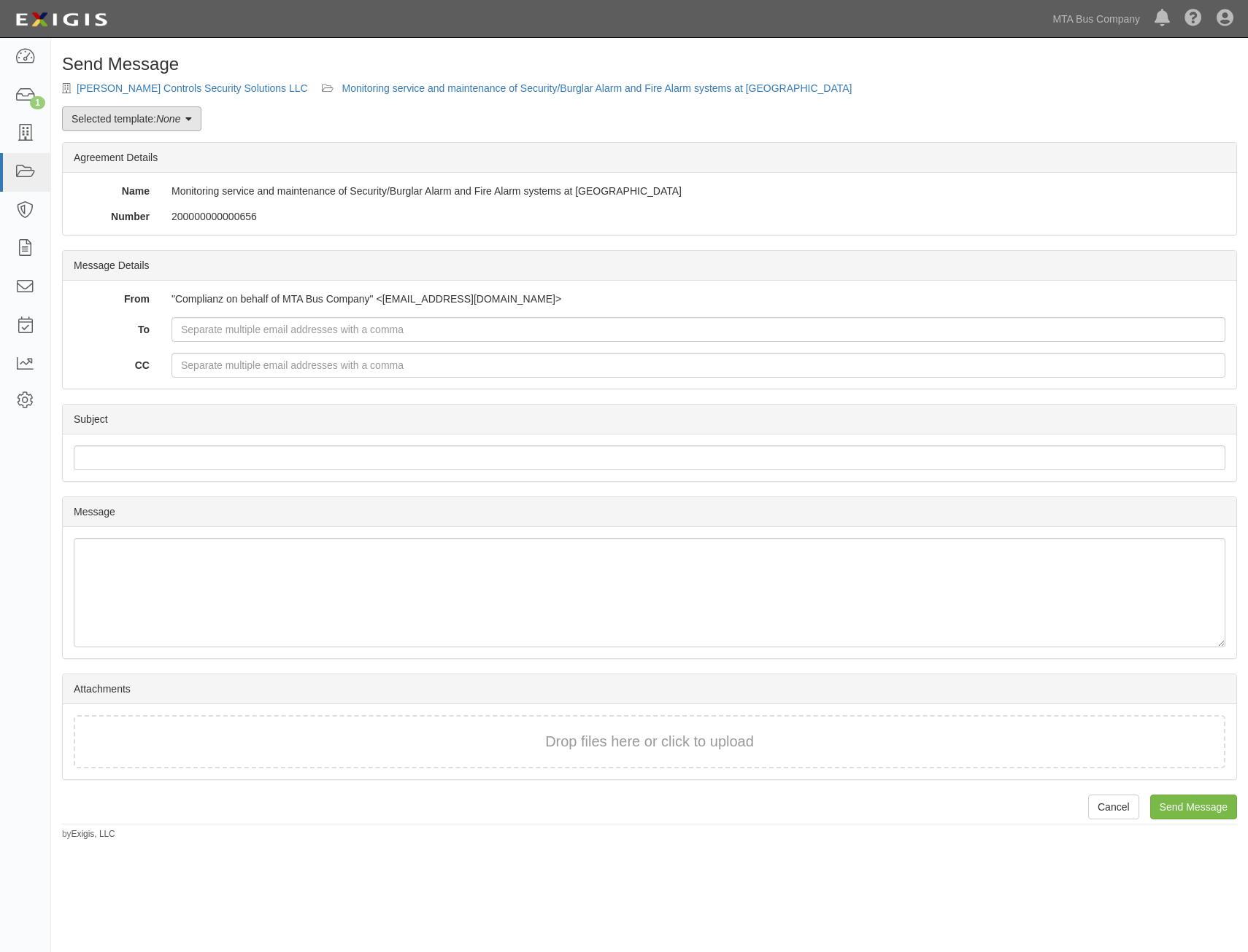
click at [182, 112] on link "Selected template: None" at bounding box center [132, 118] width 139 height 24
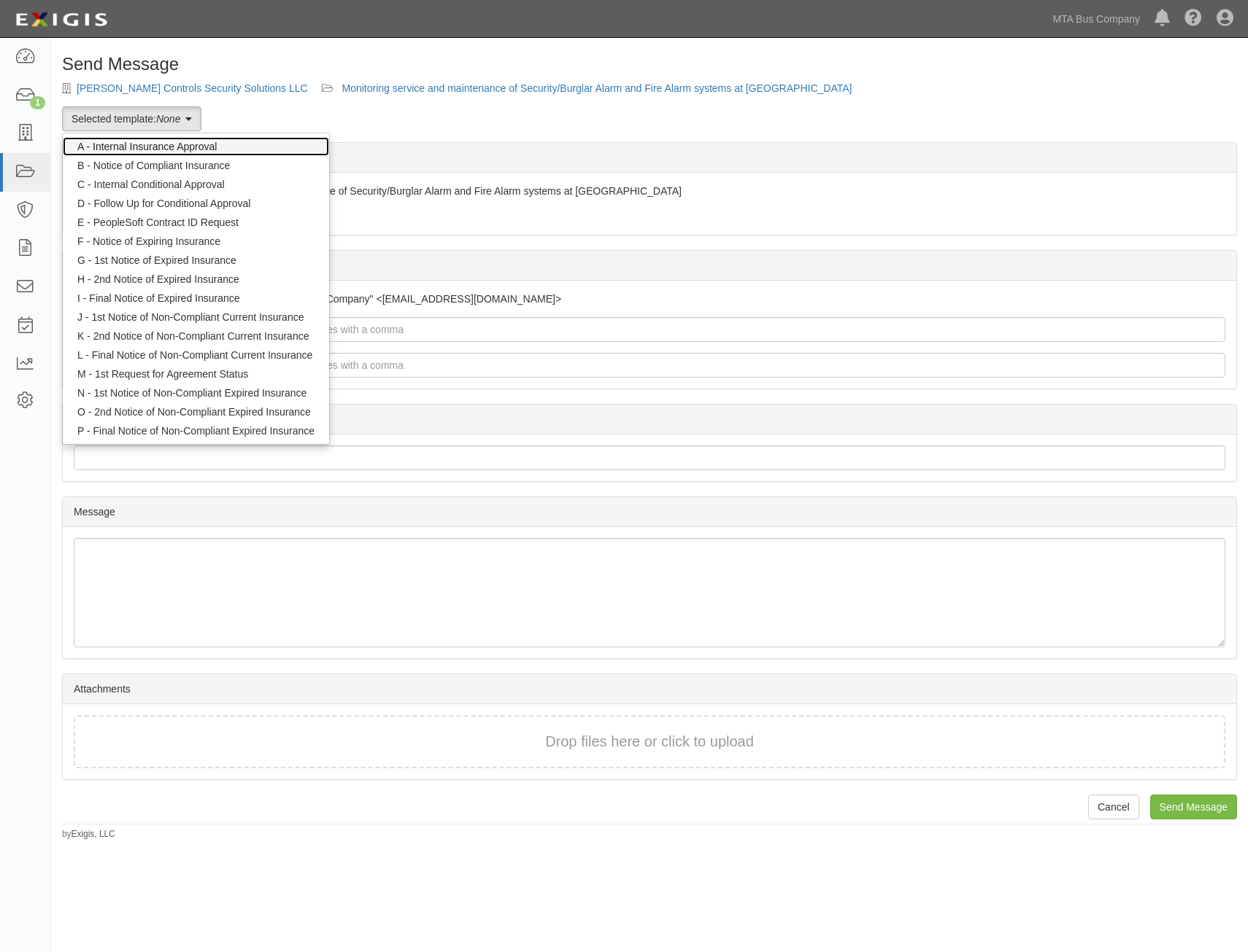
click at [208, 143] on link "A - Internal Insurance Approval" at bounding box center [195, 146] width 267 height 19
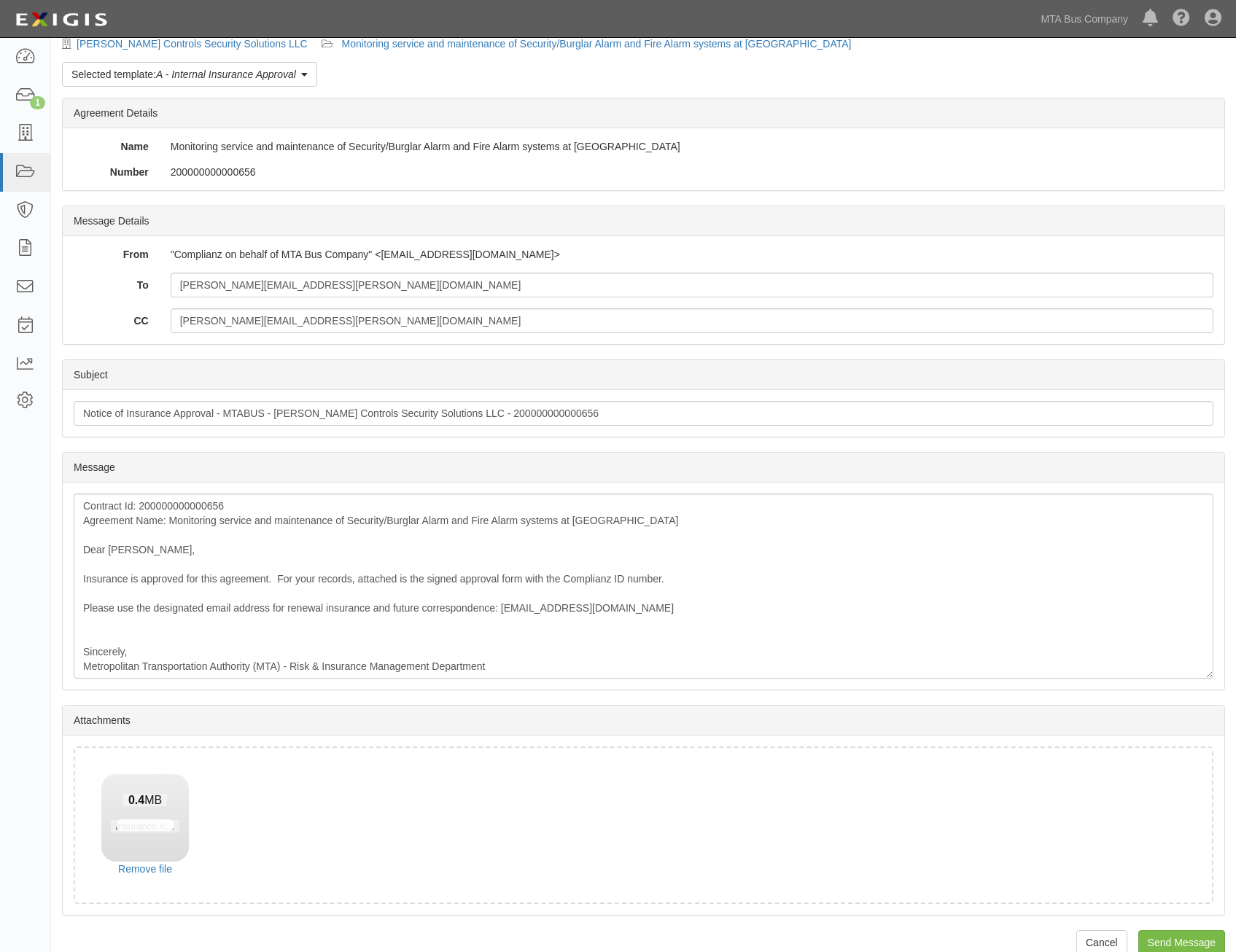
scroll to position [69, 0]
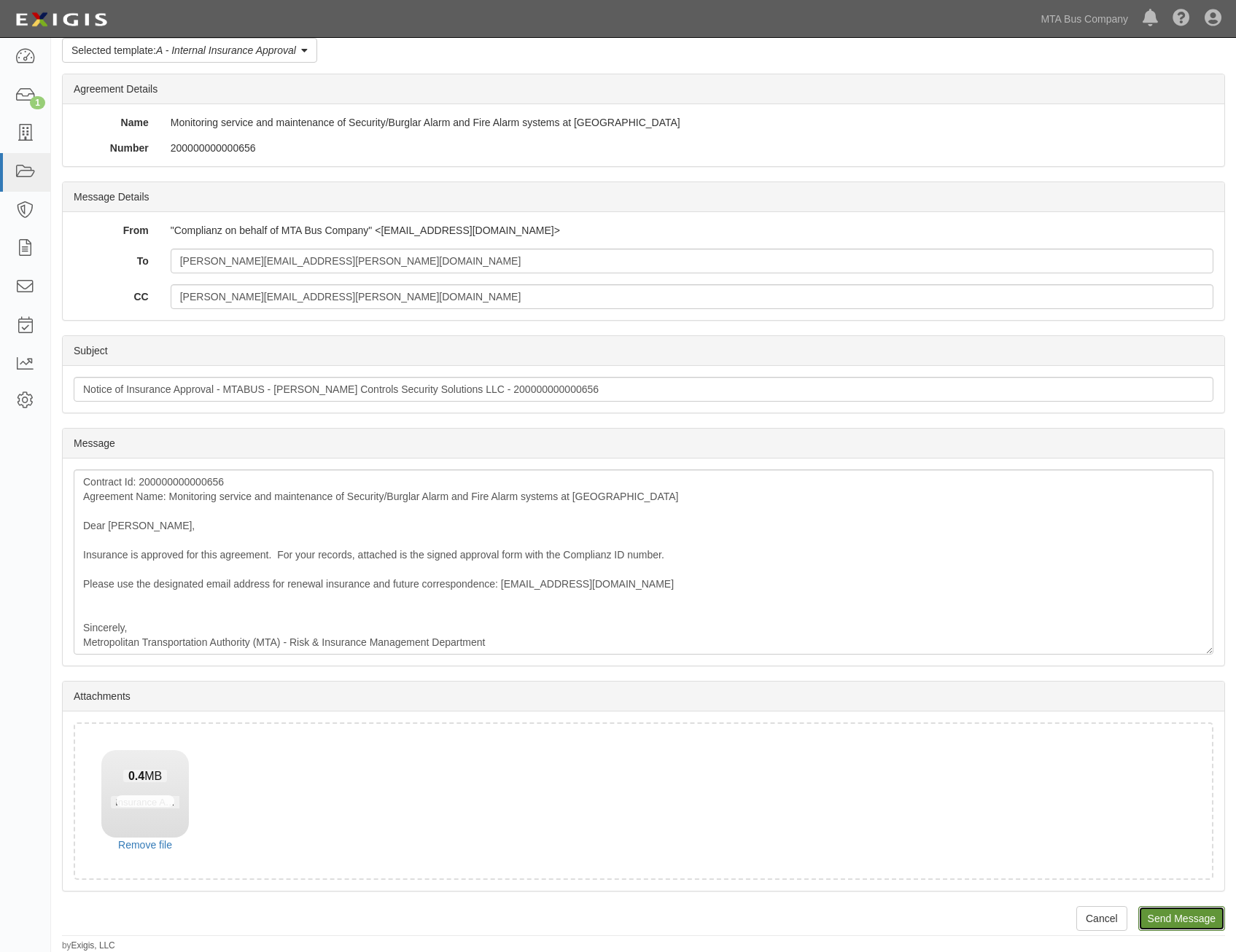
click at [1209, 916] on input "Send Message" at bounding box center [1182, 919] width 87 height 24
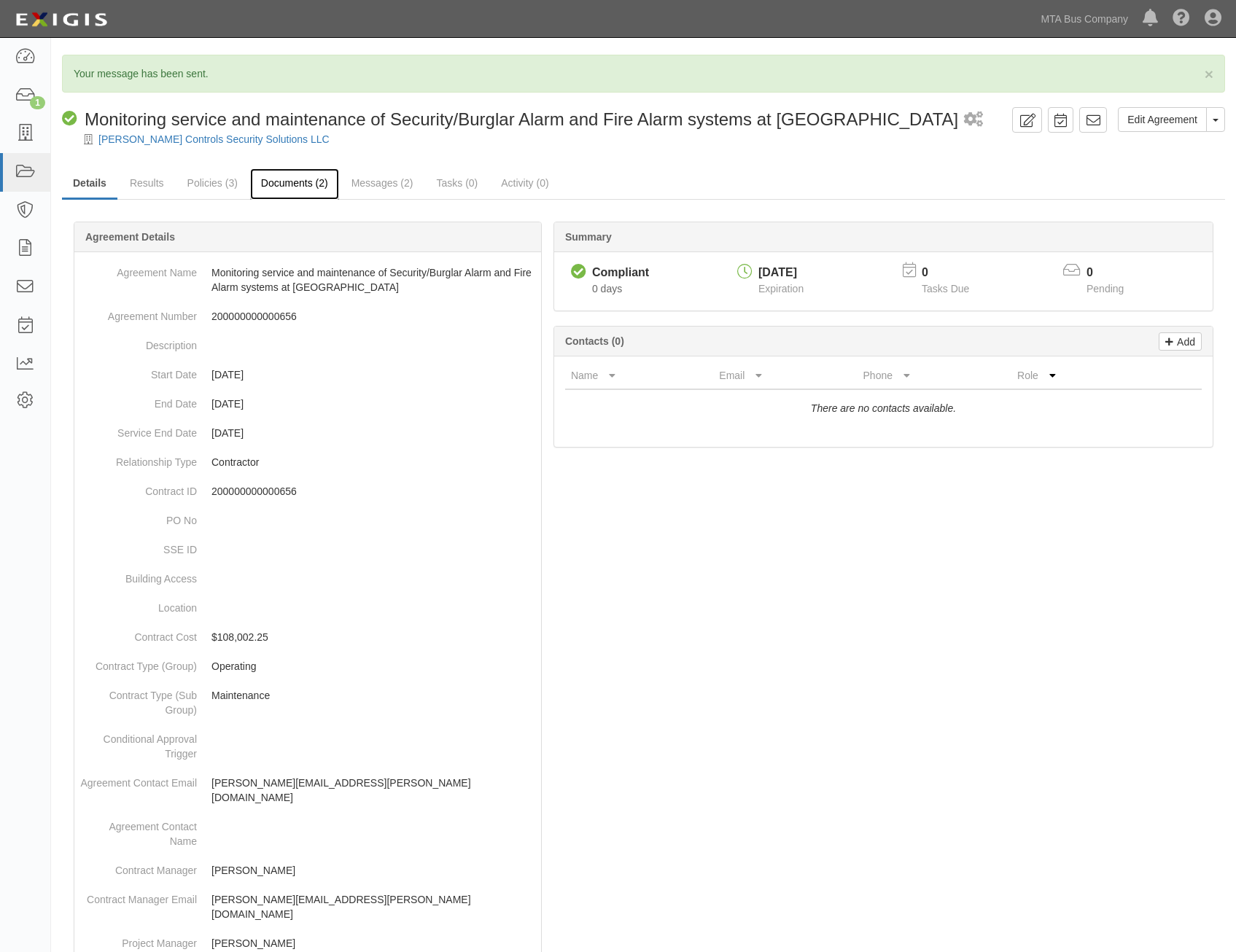
click at [301, 187] on link "Documents (2)" at bounding box center [295, 183] width 89 height 32
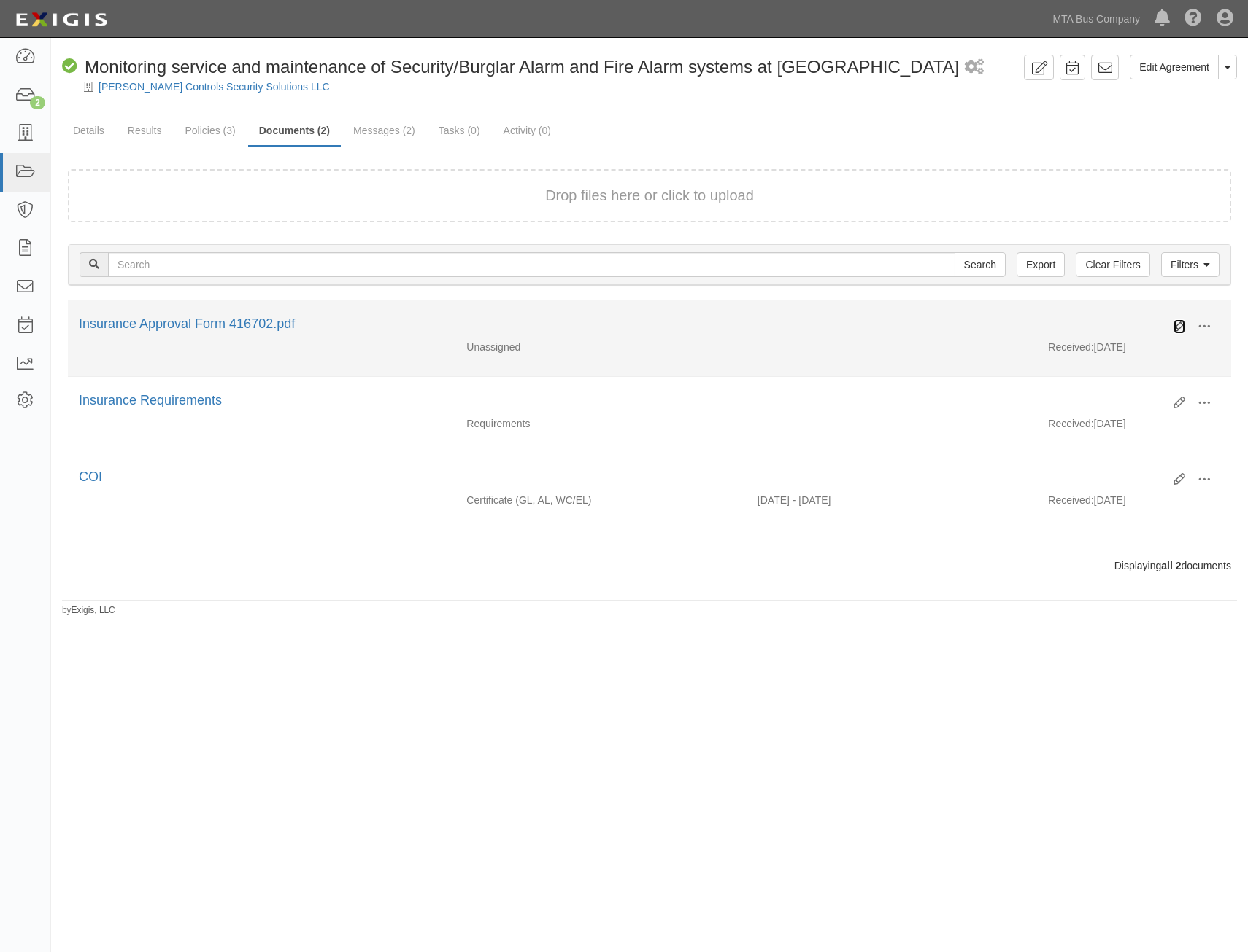
click at [1175, 324] on icon at bounding box center [1178, 326] width 12 height 12
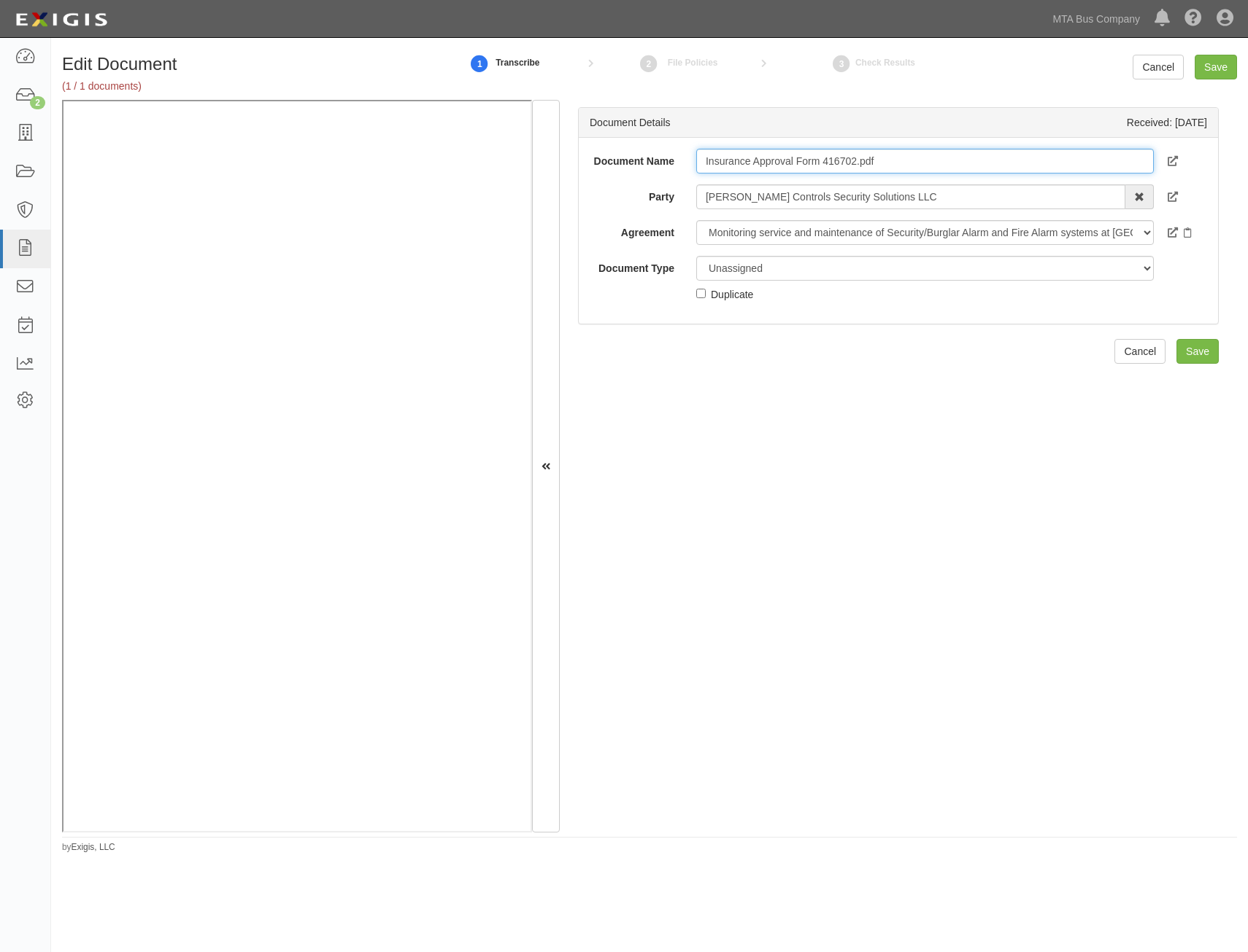
click at [983, 161] on input "Insurance Approval Form 416702.pdf" at bounding box center [924, 161] width 457 height 24
type input "Approval Form"
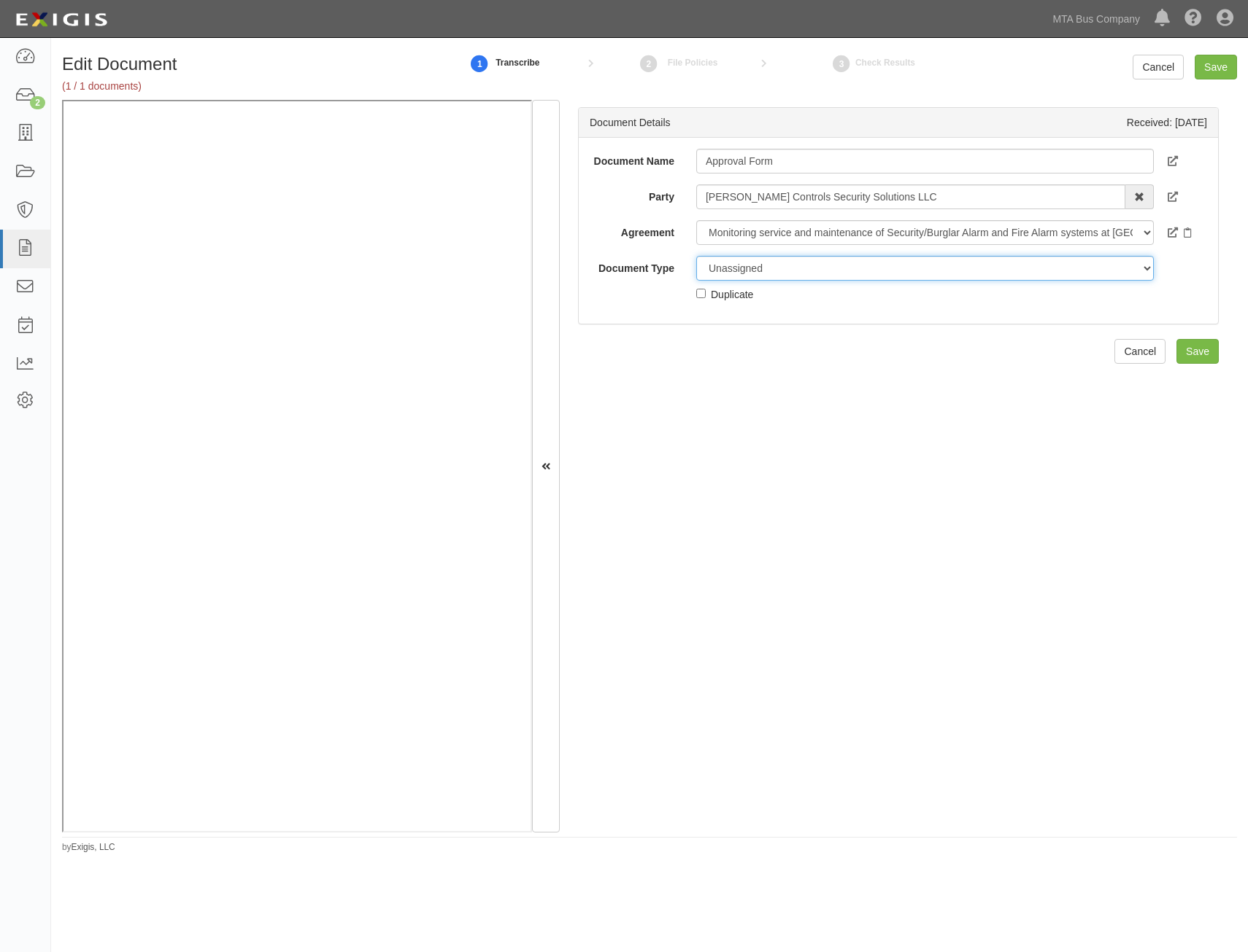
click at [930, 266] on select "Unassigned Binder Cancellation Notice Certificate Contract Endorsement Insuranc…" at bounding box center [924, 267] width 457 height 24
select select "OtherDetail"
click at [696, 256] on select "Unassigned Binder Cancellation Notice Certificate Contract Endorsement Insuranc…" at bounding box center [924, 267] width 457 height 24
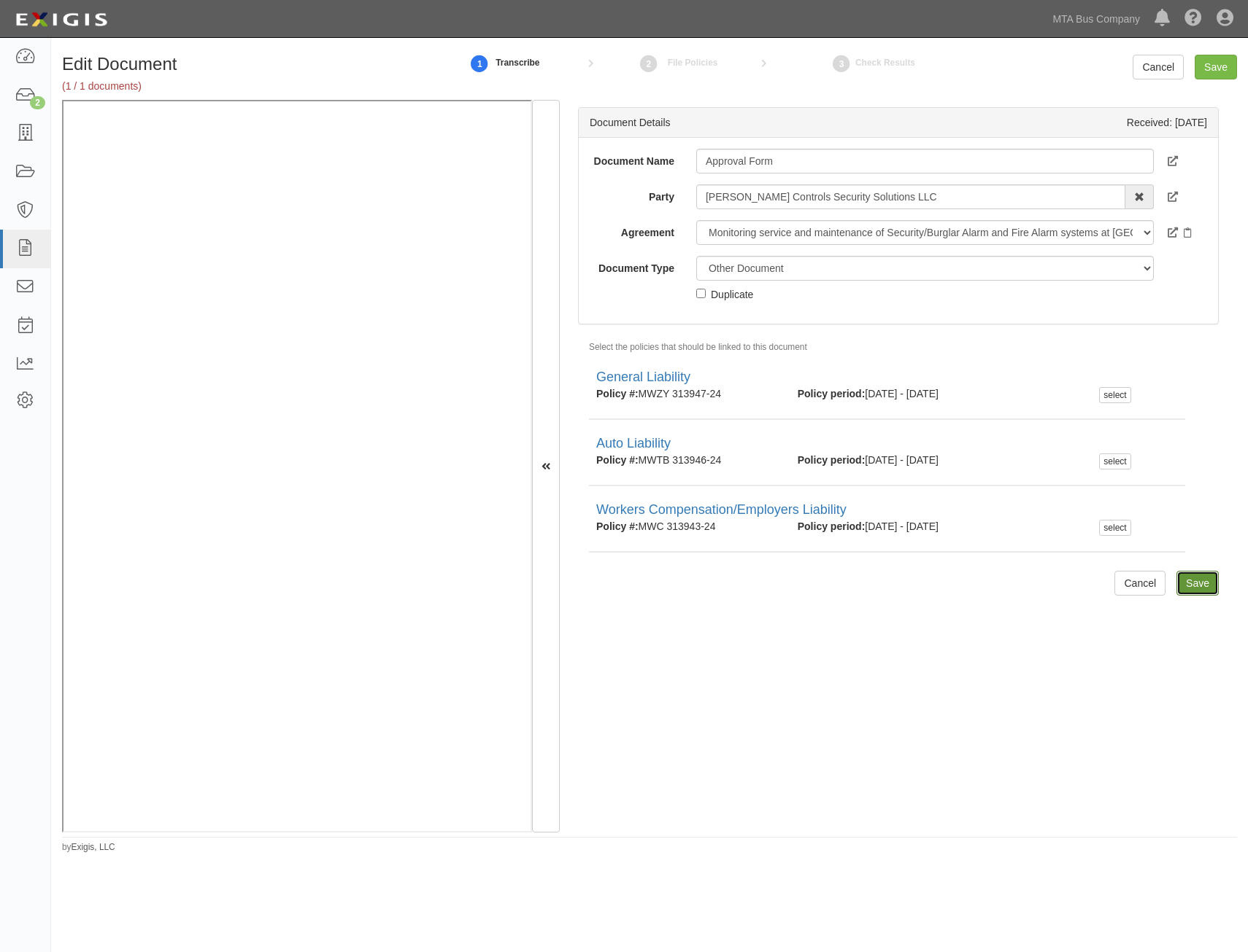
click at [1196, 587] on input "Save" at bounding box center [1196, 583] width 42 height 24
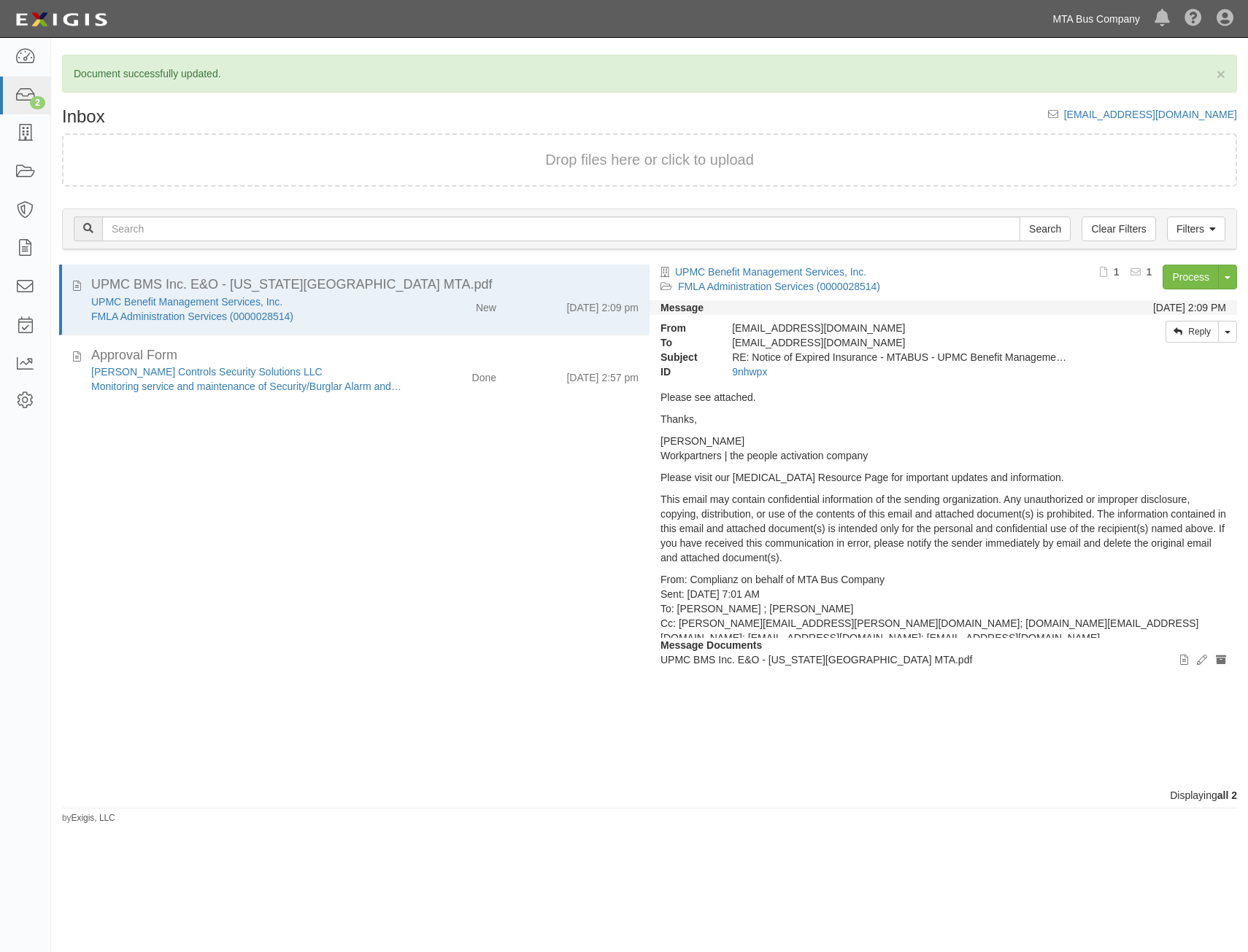
click at [1109, 23] on link "MTA Bus Company" at bounding box center [1095, 19] width 102 height 29
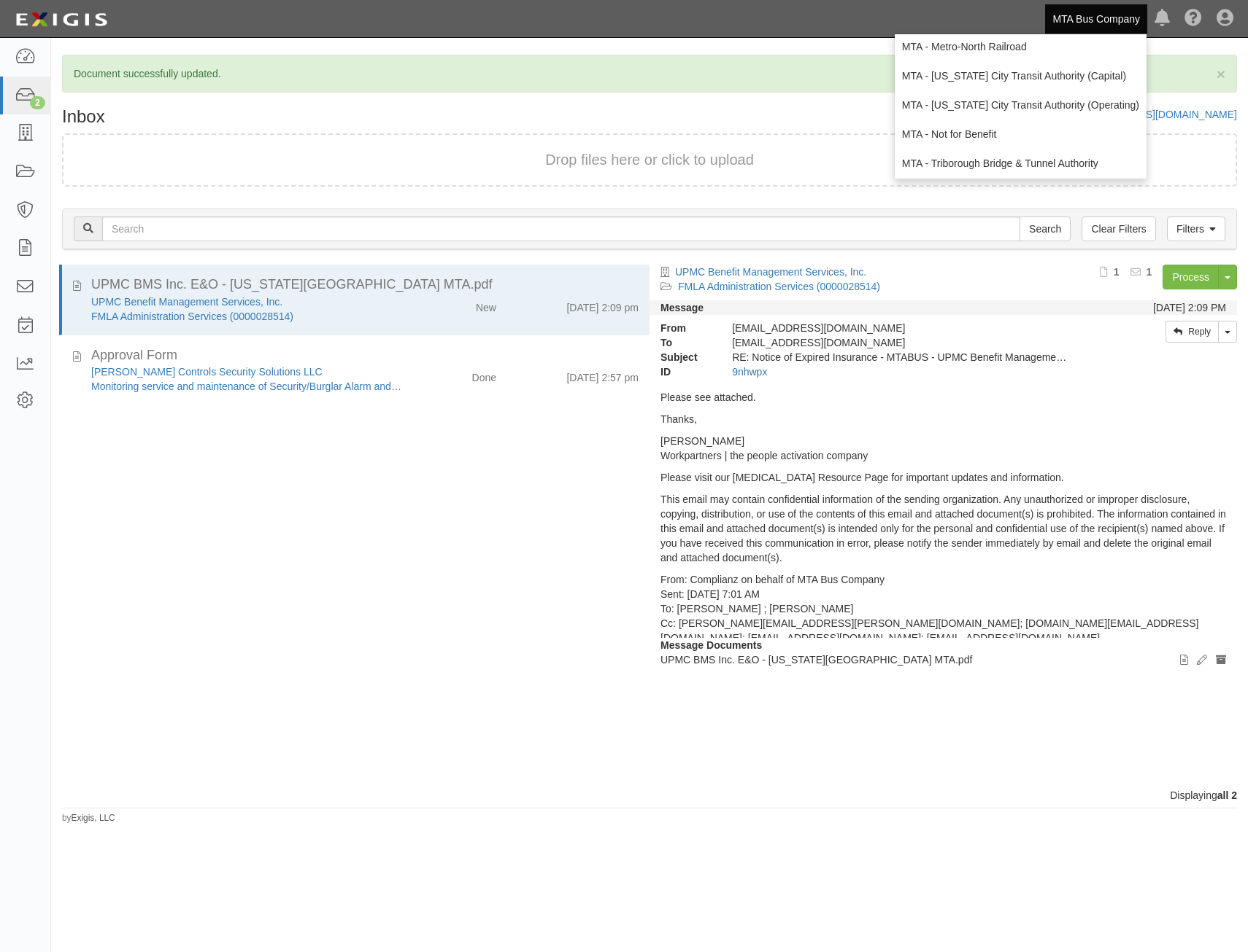
scroll to position [97, 0]
click at [1070, 100] on link "MTA - [US_STATE] City Transit Authority (Operating)" at bounding box center [1020, 102] width 252 height 29
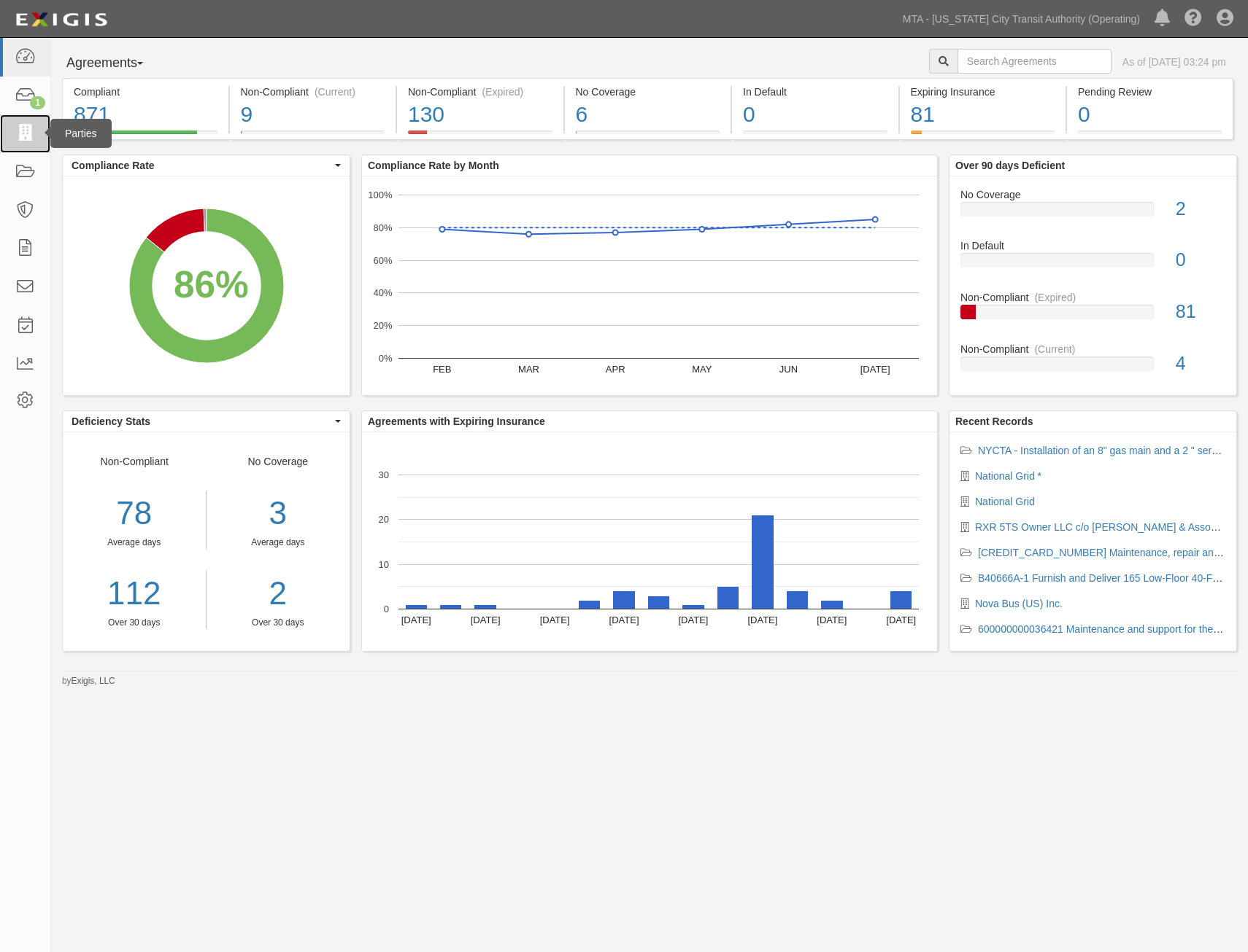
click at [33, 135] on icon at bounding box center [24, 134] width 21 height 17
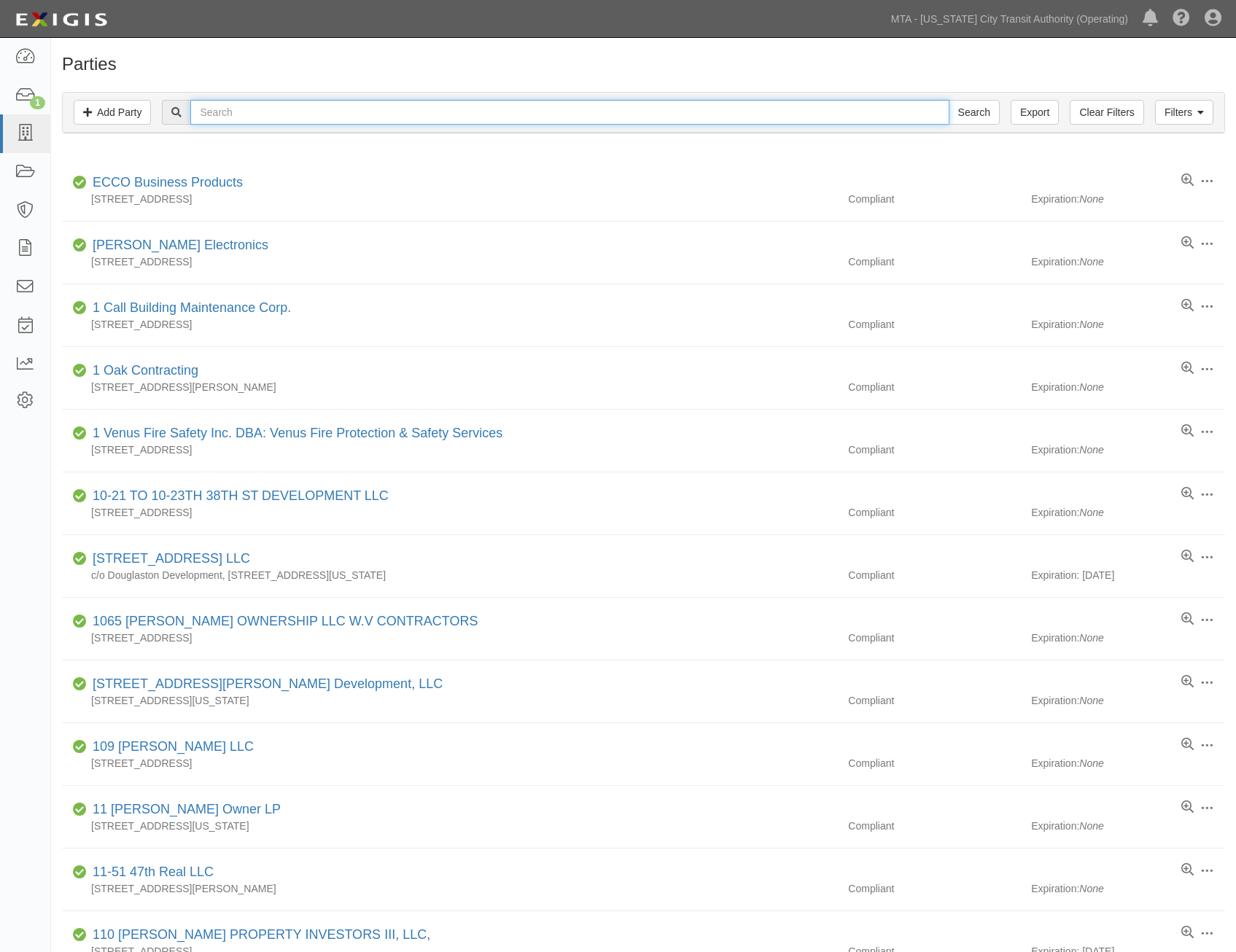
click at [353, 117] on input "text" at bounding box center [570, 112] width 759 height 24
type input "tristate"
click at [949, 100] on input "Search" at bounding box center [974, 112] width 52 height 24
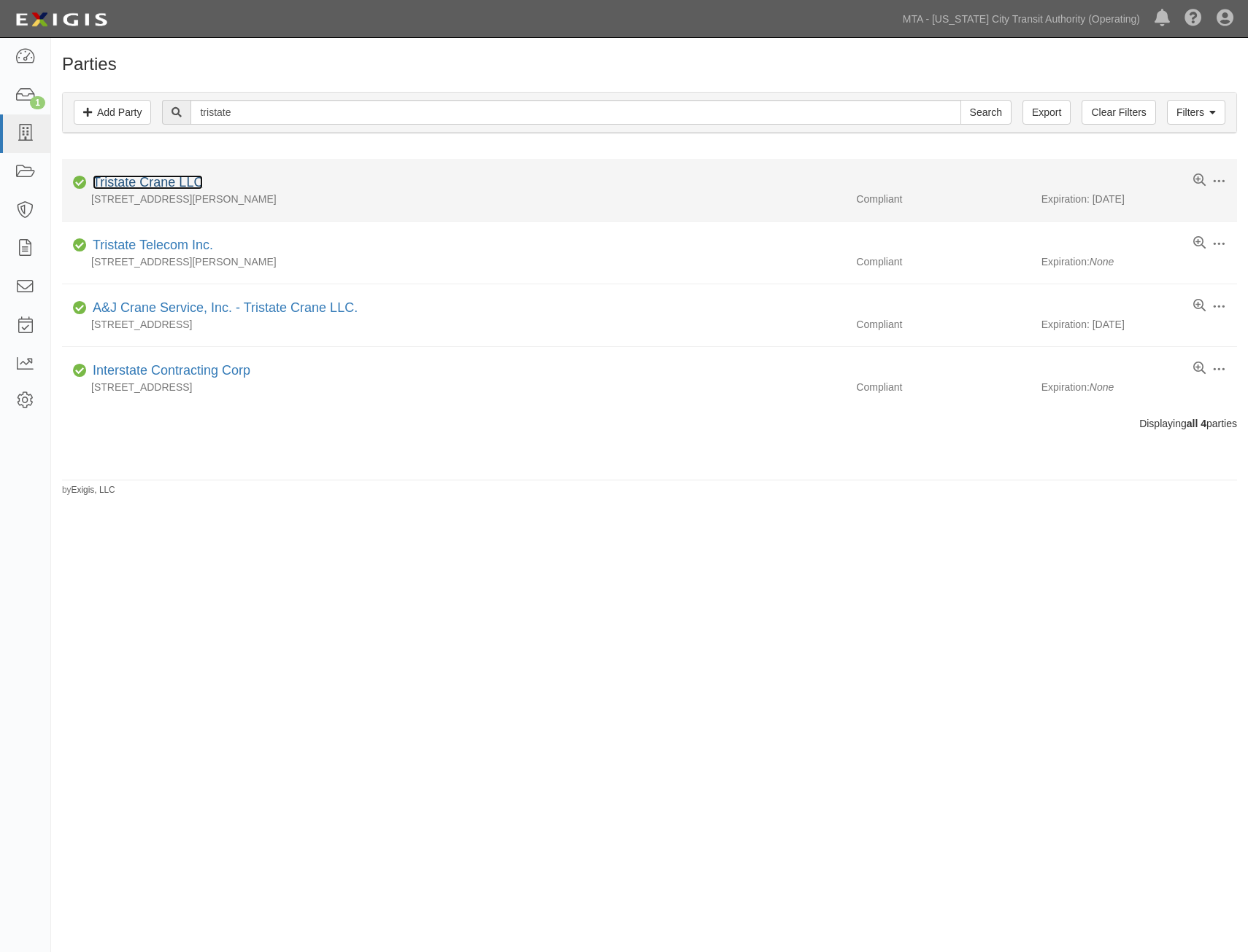
click at [187, 177] on link "Tristate Crane LLC" at bounding box center [148, 182] width 110 height 14
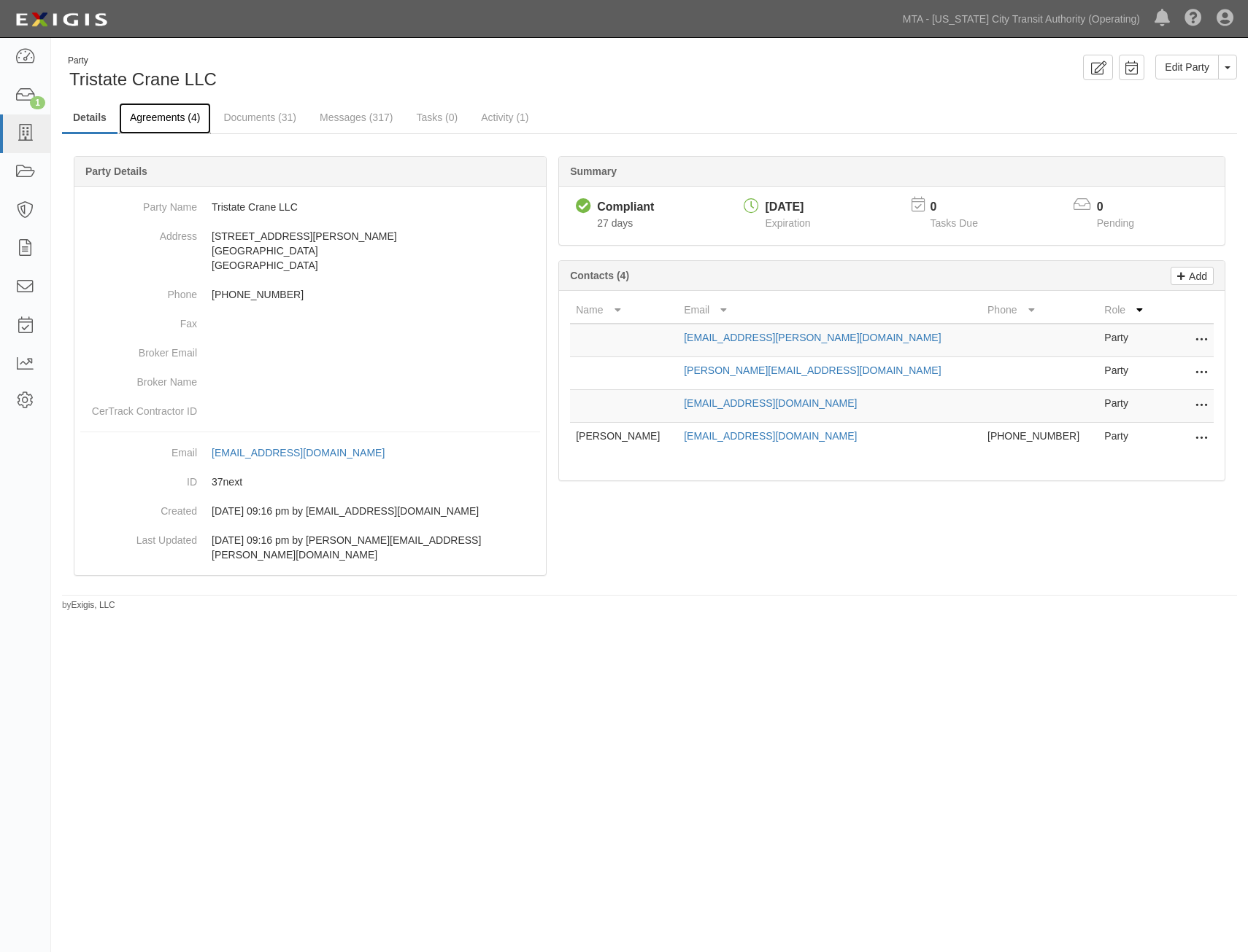
click at [173, 133] on link "Agreements (4)" at bounding box center [165, 118] width 92 height 32
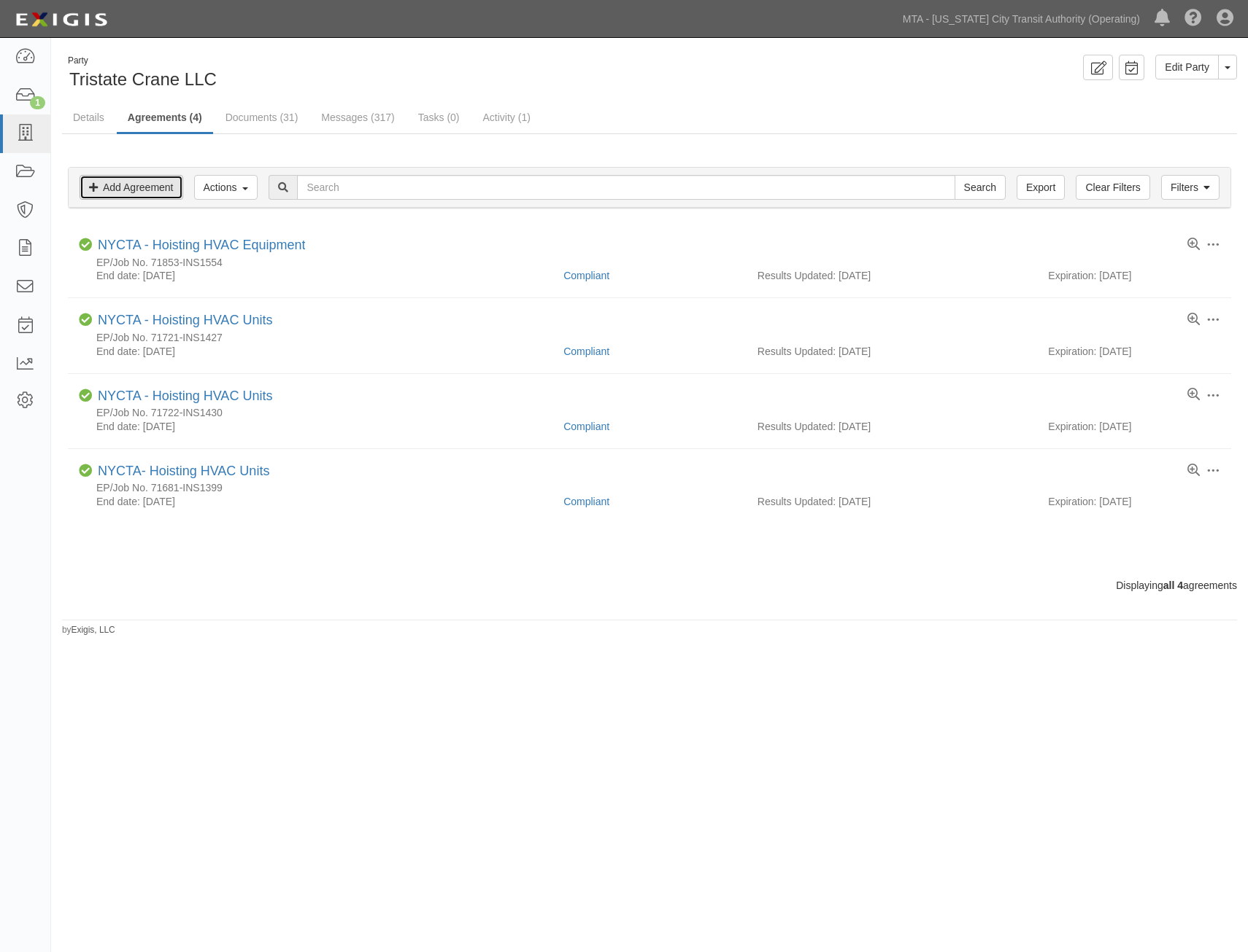
click at [164, 185] on link "Add Agreement" at bounding box center [131, 187] width 104 height 24
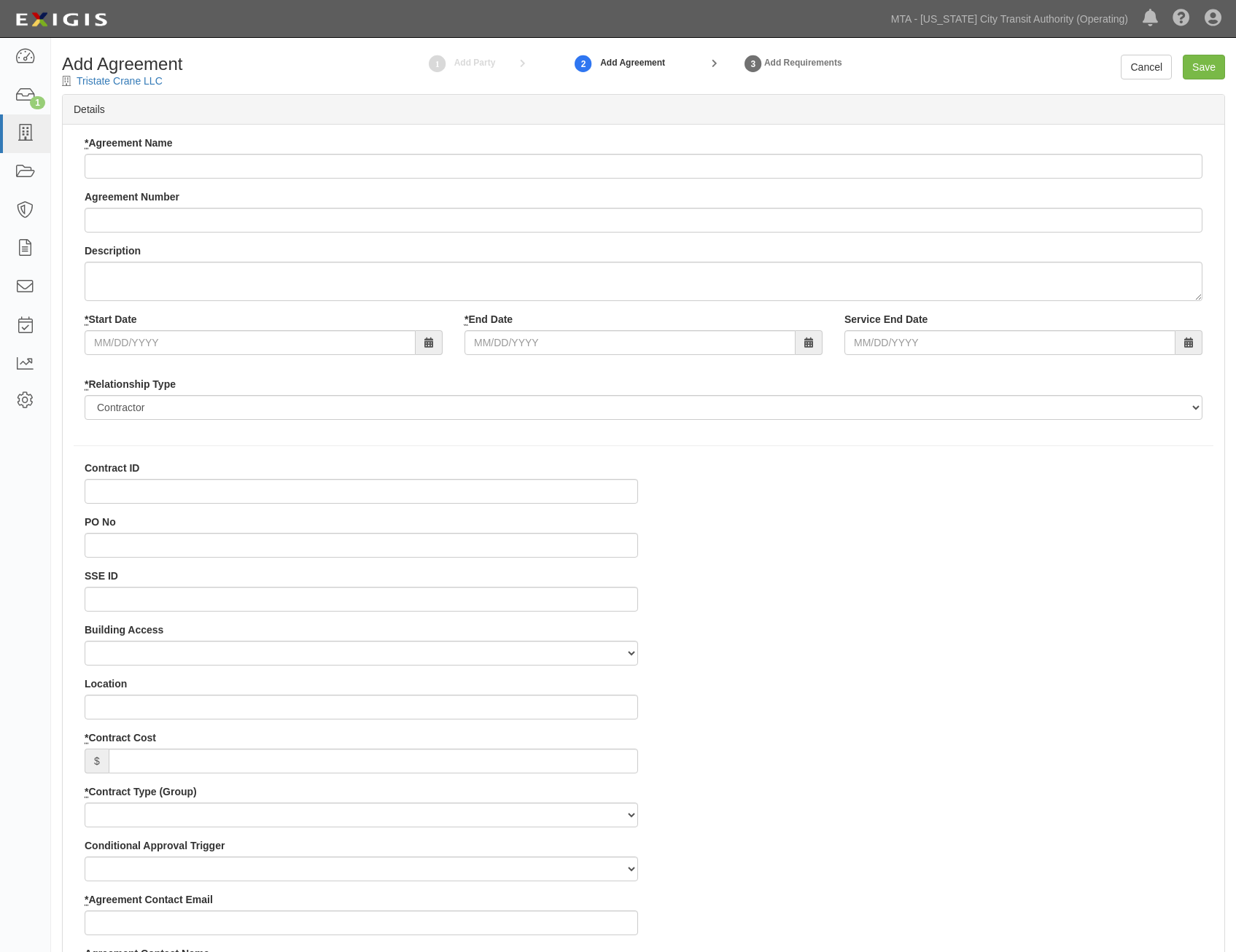
select select
click at [302, 181] on div "* Agreement Name Agreement Number Description * Start Date * End Date Service E…" at bounding box center [644, 283] width 1140 height 295
click at [345, 158] on input "* Agreement Name" at bounding box center [644, 165] width 1119 height 24
paste input "71886-INS1576"
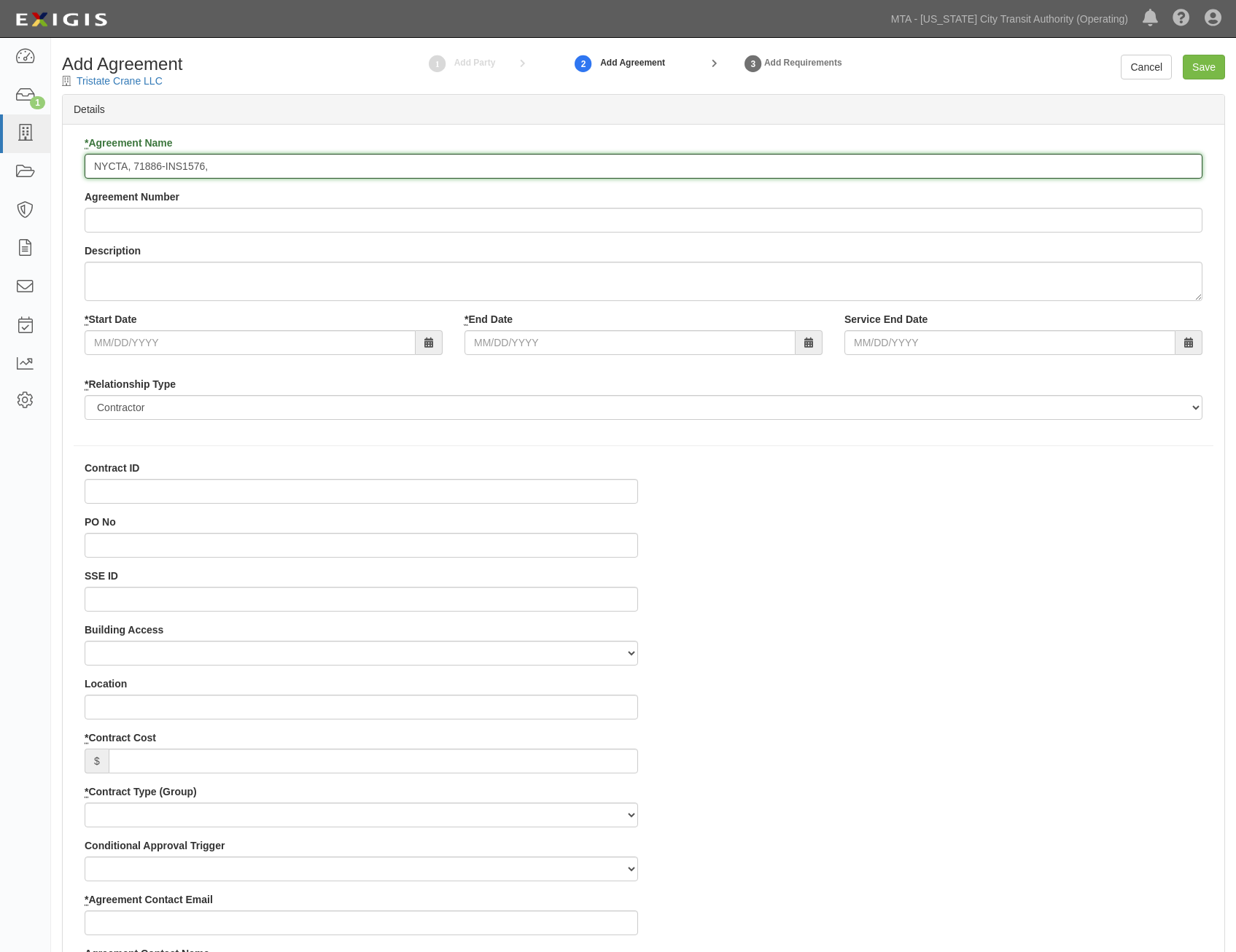
click at [675, 157] on input "NYCTA, 71886-INS1576," at bounding box center [644, 165] width 1119 height 24
paste input "Hoisting Telecom Equipment"
type input "NYCTA, 71886-INS1576, Hoisting Telecom Equipment"
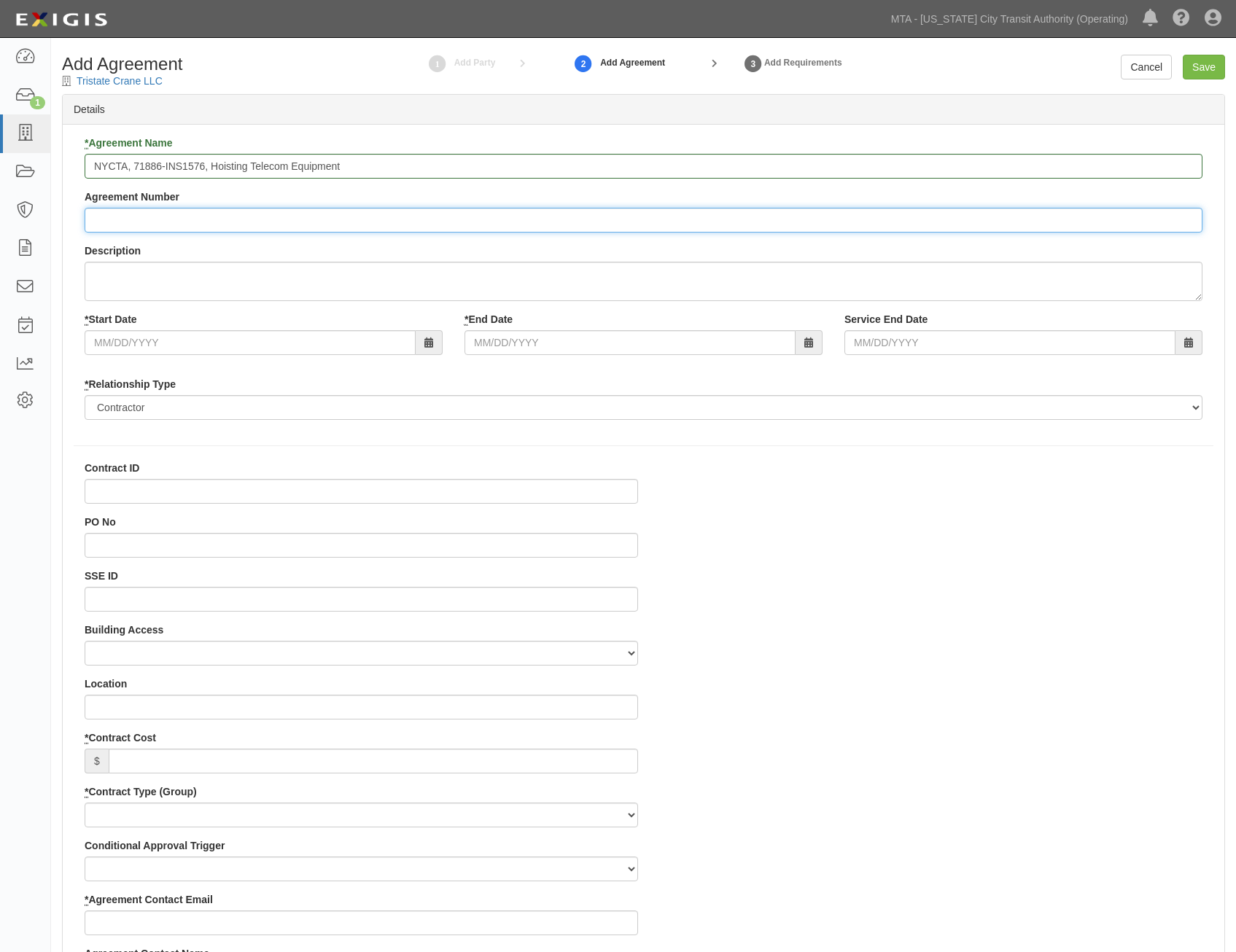
click at [604, 221] on input "Agreement Number" at bounding box center [644, 219] width 1119 height 24
paste input "71886-INS1576"
type input "71886-INS1576"
drag, startPoint x: 600, startPoint y: 507, endPoint x: 607, endPoint y: 490, distance: 18.4
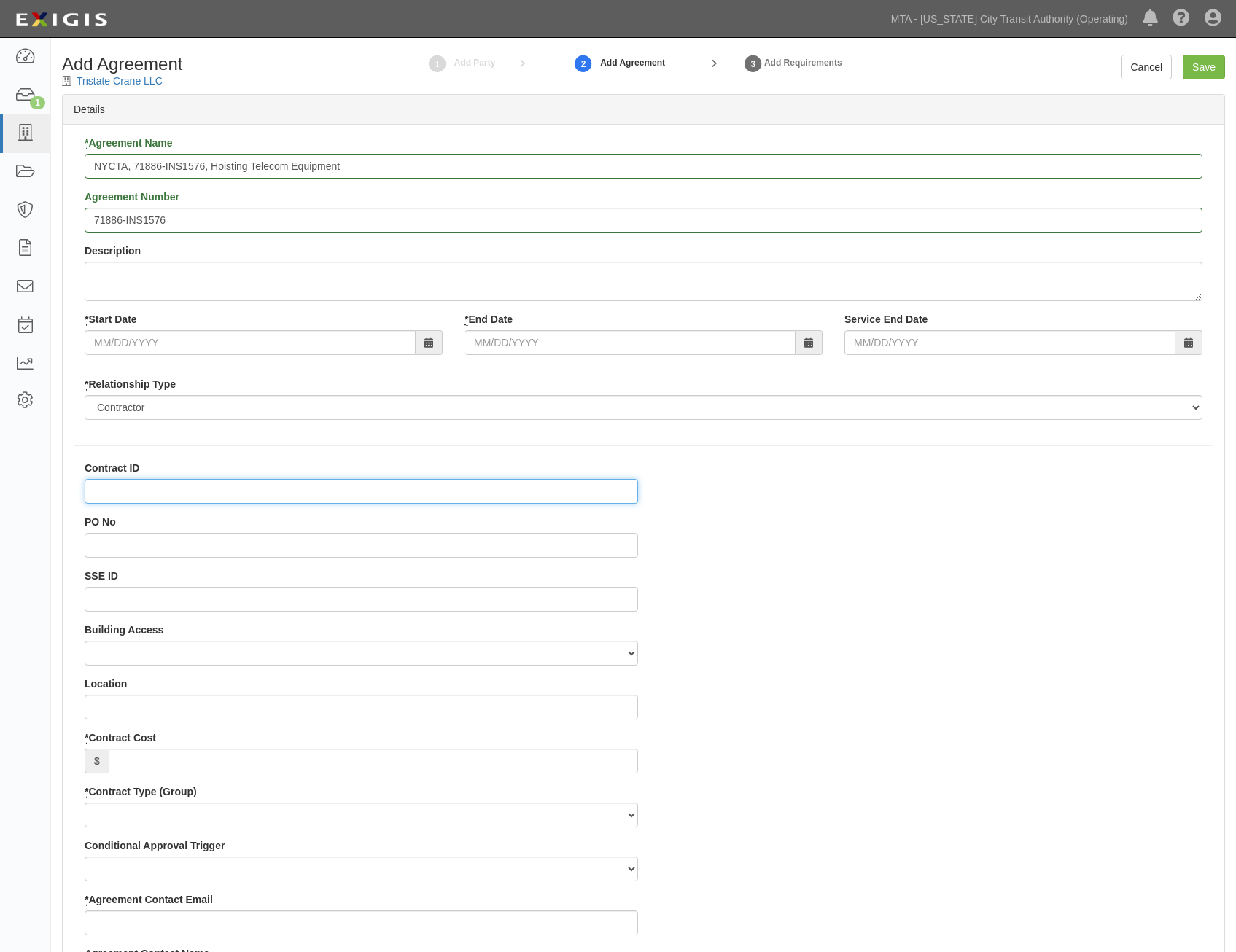
click at [607, 490] on input "Contract ID" at bounding box center [361, 490] width 554 height 24
paste input "71886-INS1576"
type input "71886-INS1576"
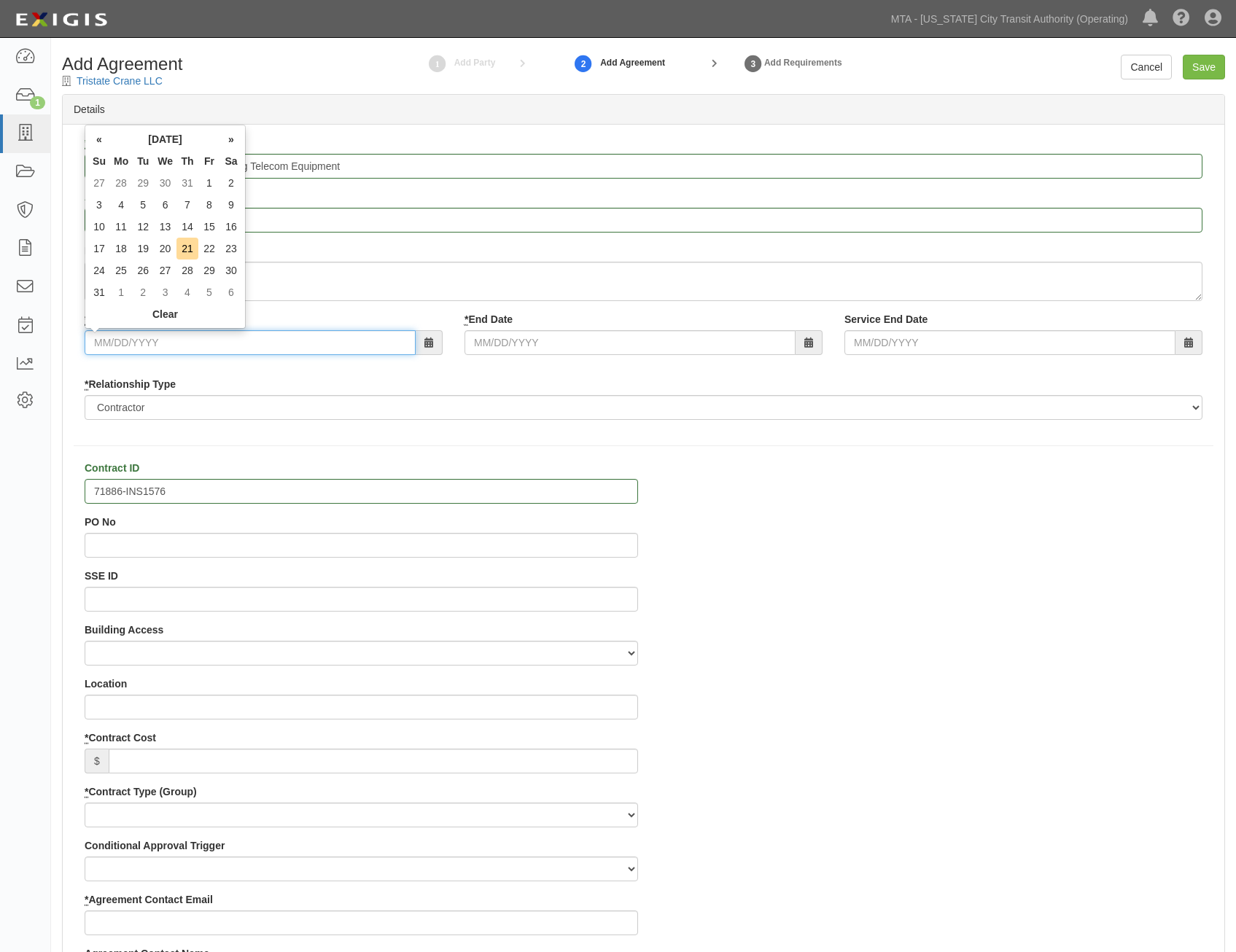
click at [346, 350] on input "* Start Date" at bounding box center [250, 342] width 332 height 24
type input "08/30/2025"
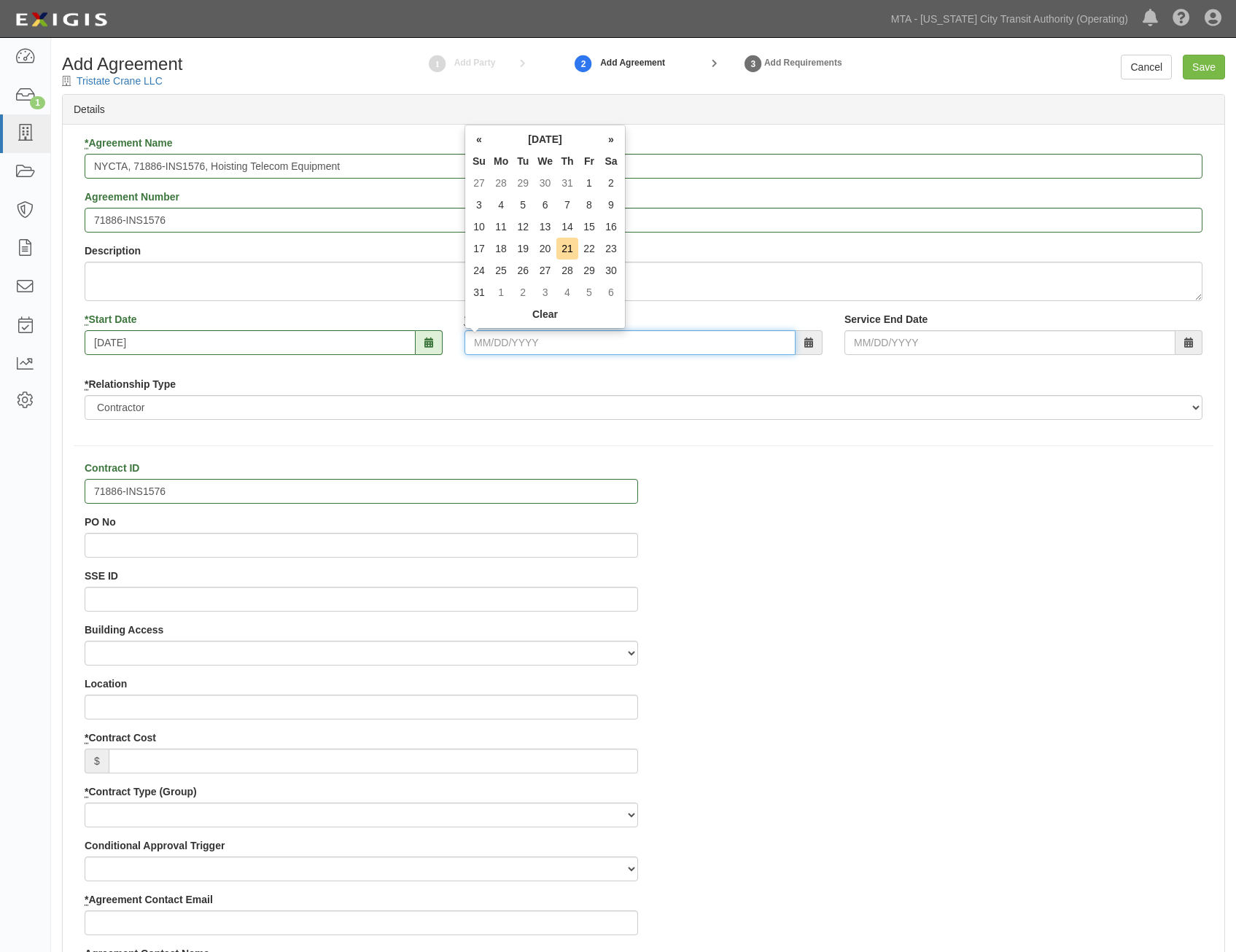
click at [602, 340] on input "* End Date" at bounding box center [630, 342] width 332 height 24
type input "08/31/2025"
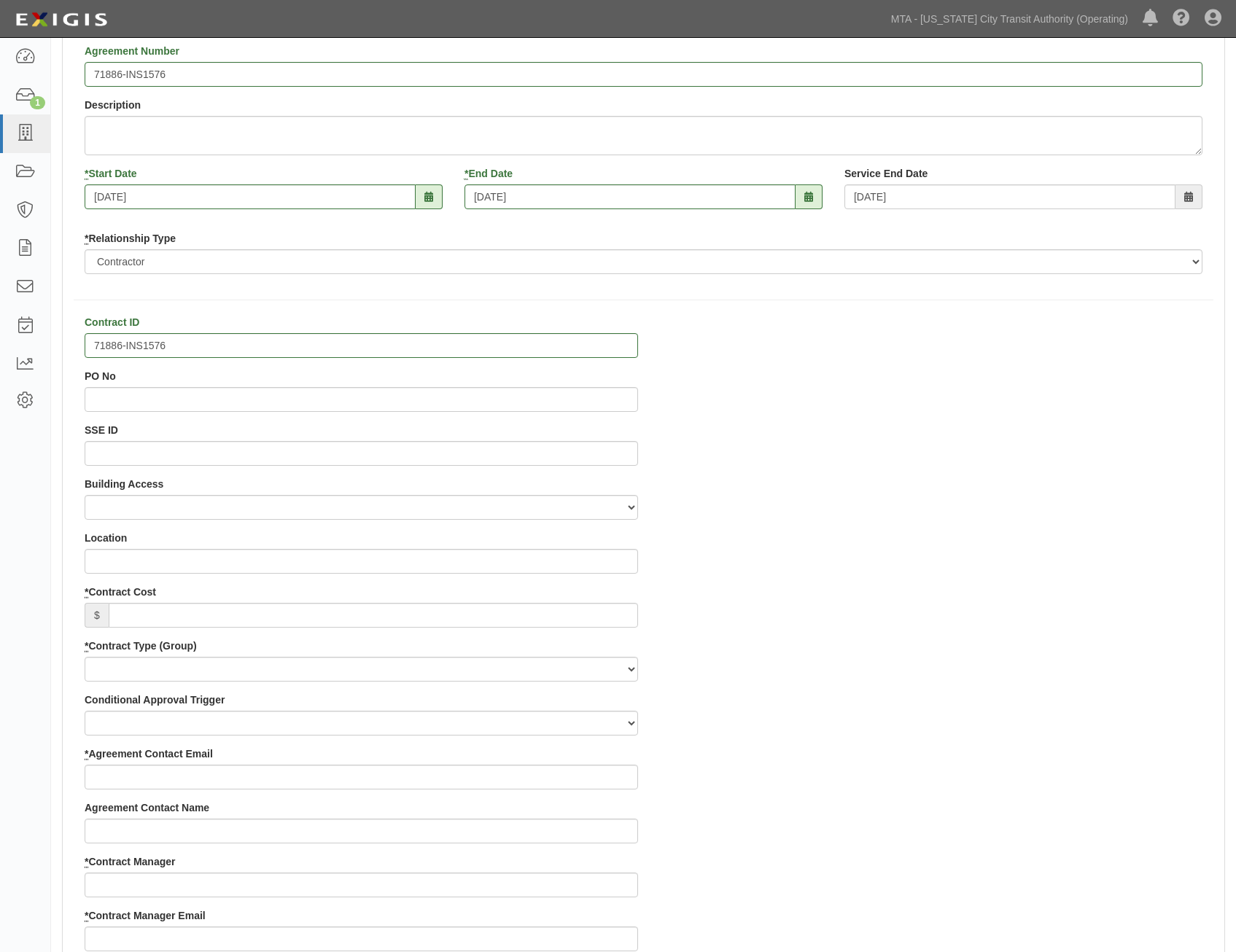
scroll to position [219, 0]
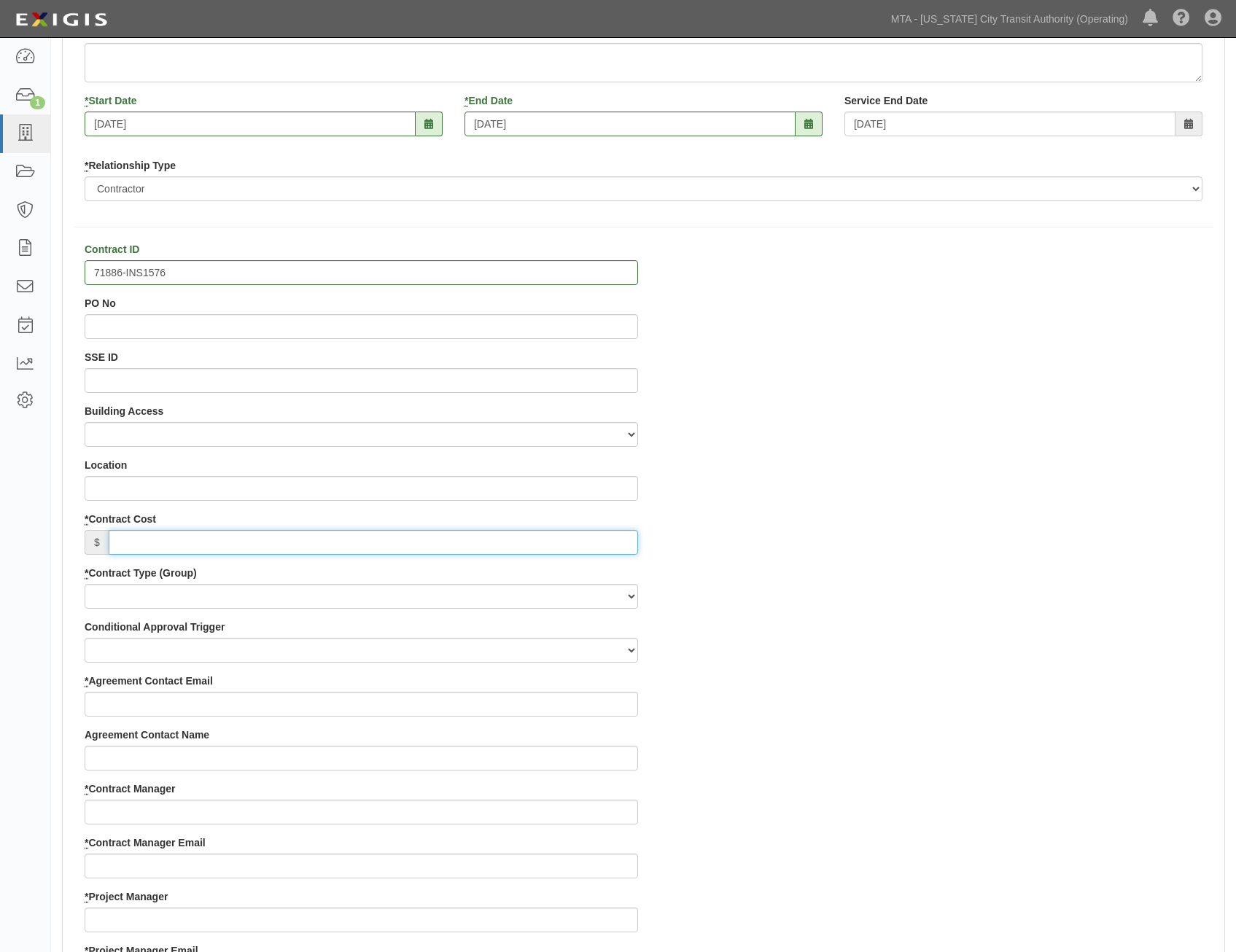
click at [569, 542] on input "* Contract Cost" at bounding box center [373, 542] width 529 height 24
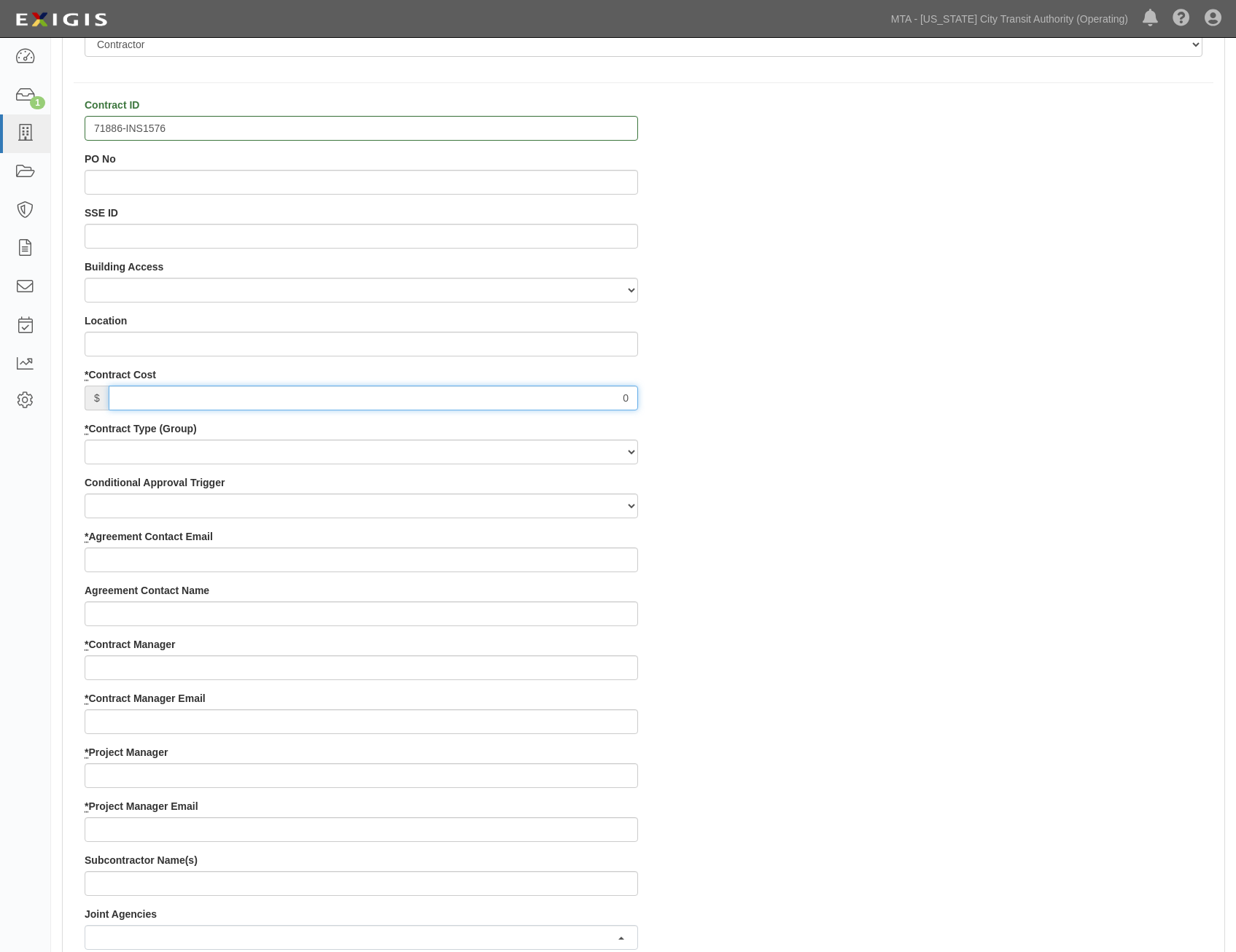
scroll to position [365, 0]
type input "0"
click at [555, 444] on select "Capital Operating Not for Benefit (incls. FA, Entry Permits) Real Estate Other" at bounding box center [361, 450] width 554 height 24
select select "103"
click at [85, 438] on select "Capital Operating Not for Benefit (incls. FA, Entry Permits) Real Estate Other" at bounding box center [361, 450] width 554 height 24
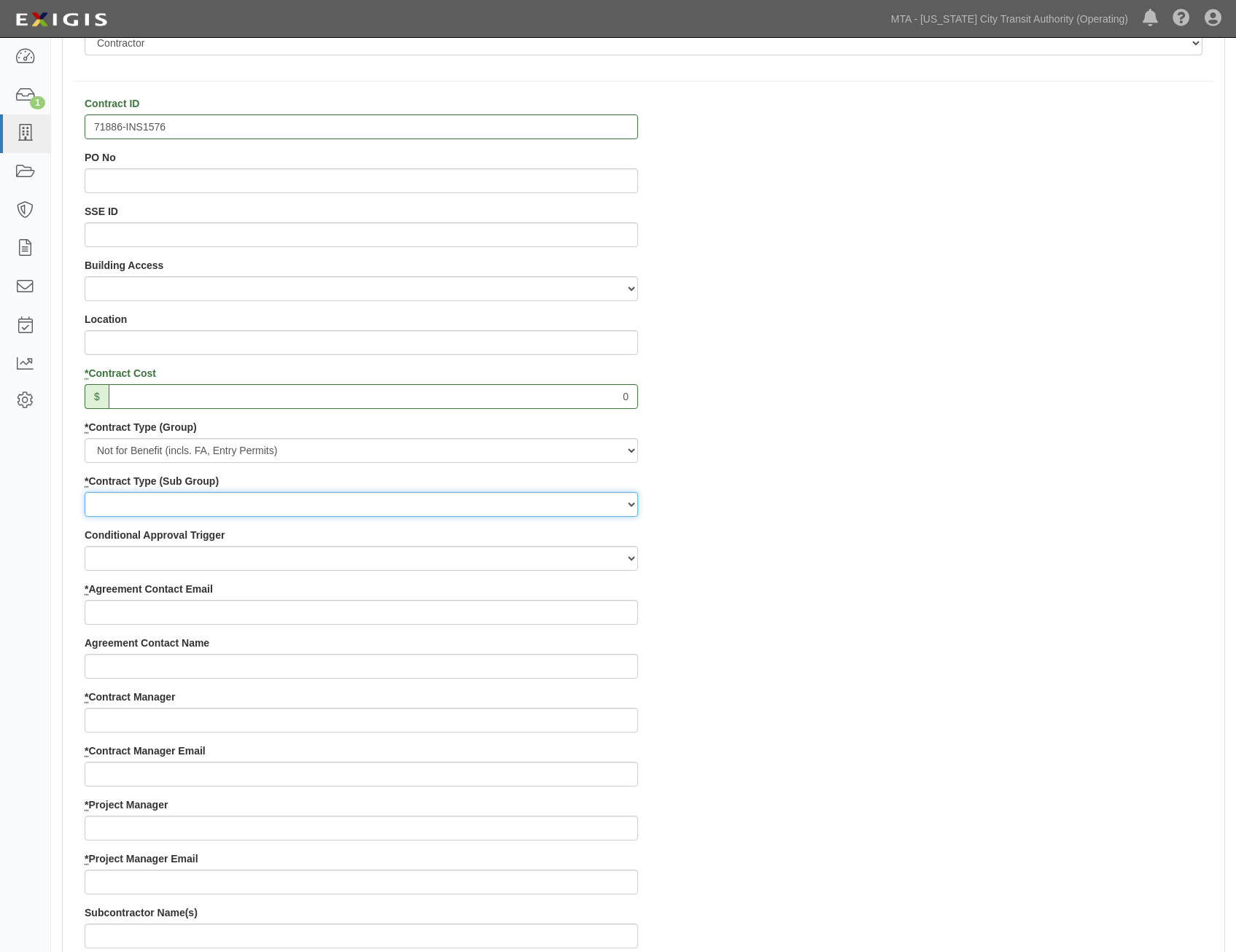
click at [579, 505] on select "Entry Permits Film Special Events Force Account (NYSDOT, CDOT, Other) NYS DEC O…" at bounding box center [361, 504] width 554 height 24
select select "166"
click at [85, 492] on select "Entry Permits Film Special Events Force Account (NYSDOT, CDOT, Other) NYS DEC O…" at bounding box center [361, 504] width 554 height 24
click at [833, 608] on div "Contract ID 71886-INS1576 PO No SSE ID Building Access 2 Broadway 341/345/347 B…" at bounding box center [643, 798] width 1162 height 1403
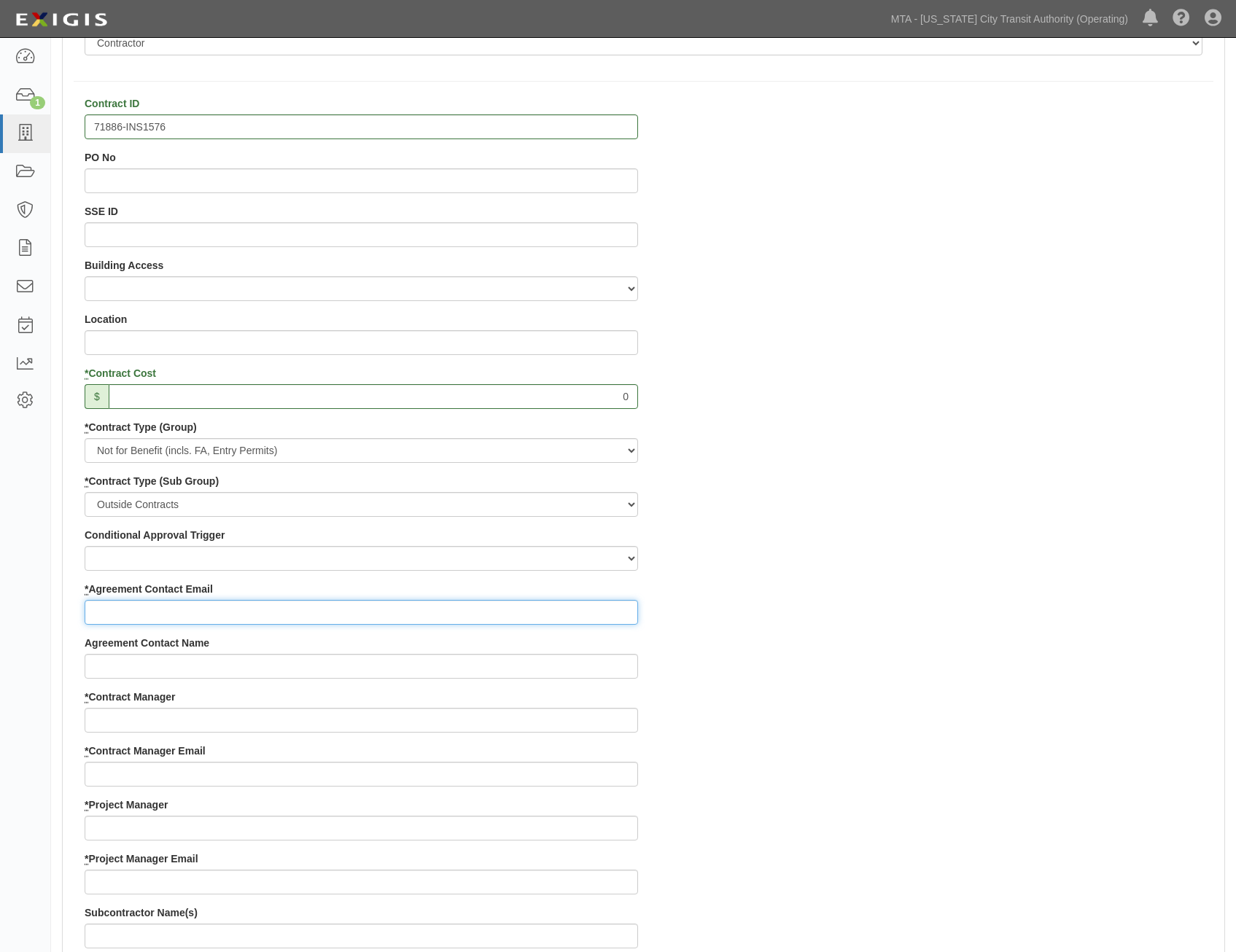
click at [548, 605] on input "* Agreement Contact Email" at bounding box center [361, 611] width 554 height 24
paste input "mrago@tristatecranellc.com"
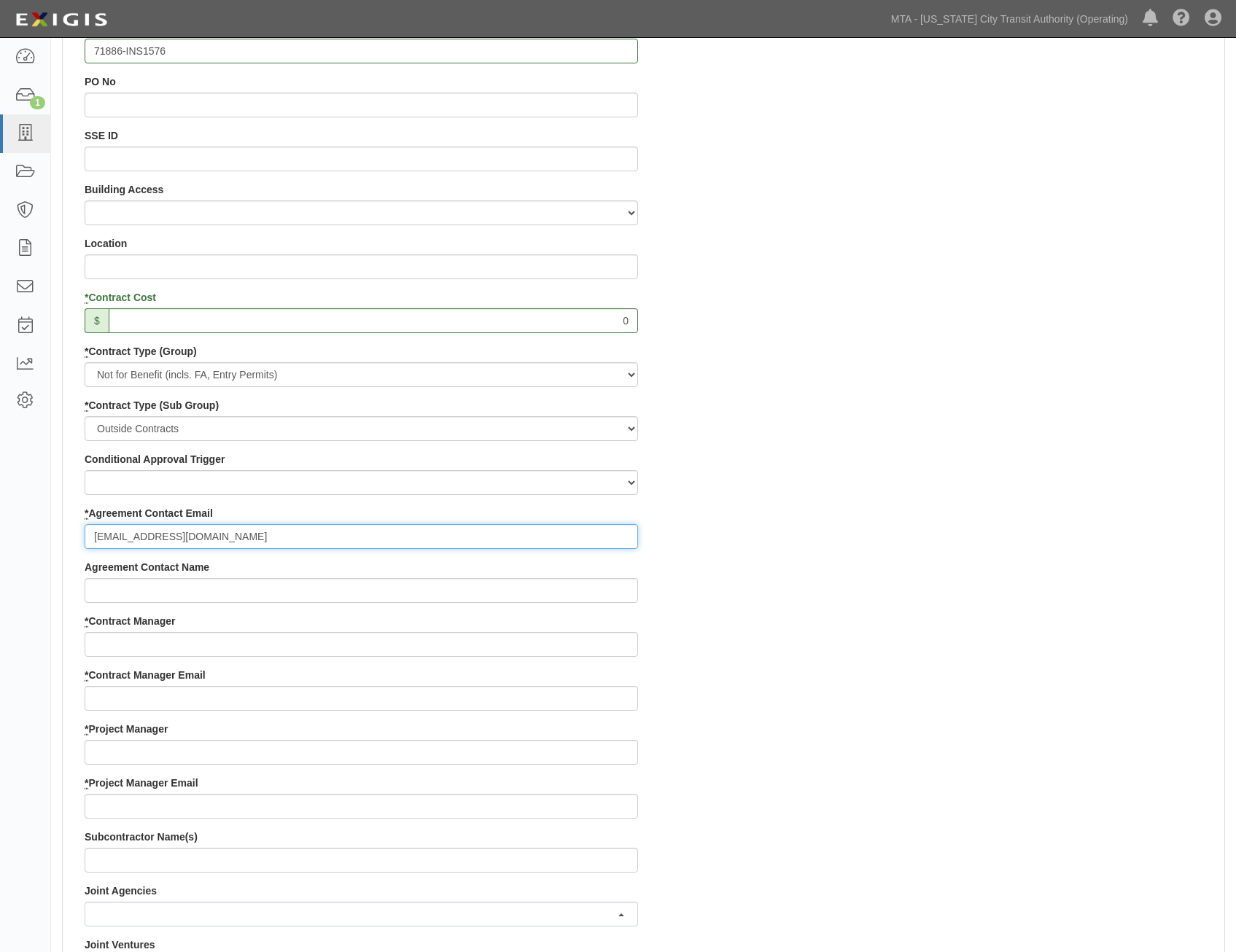
scroll to position [583, 0]
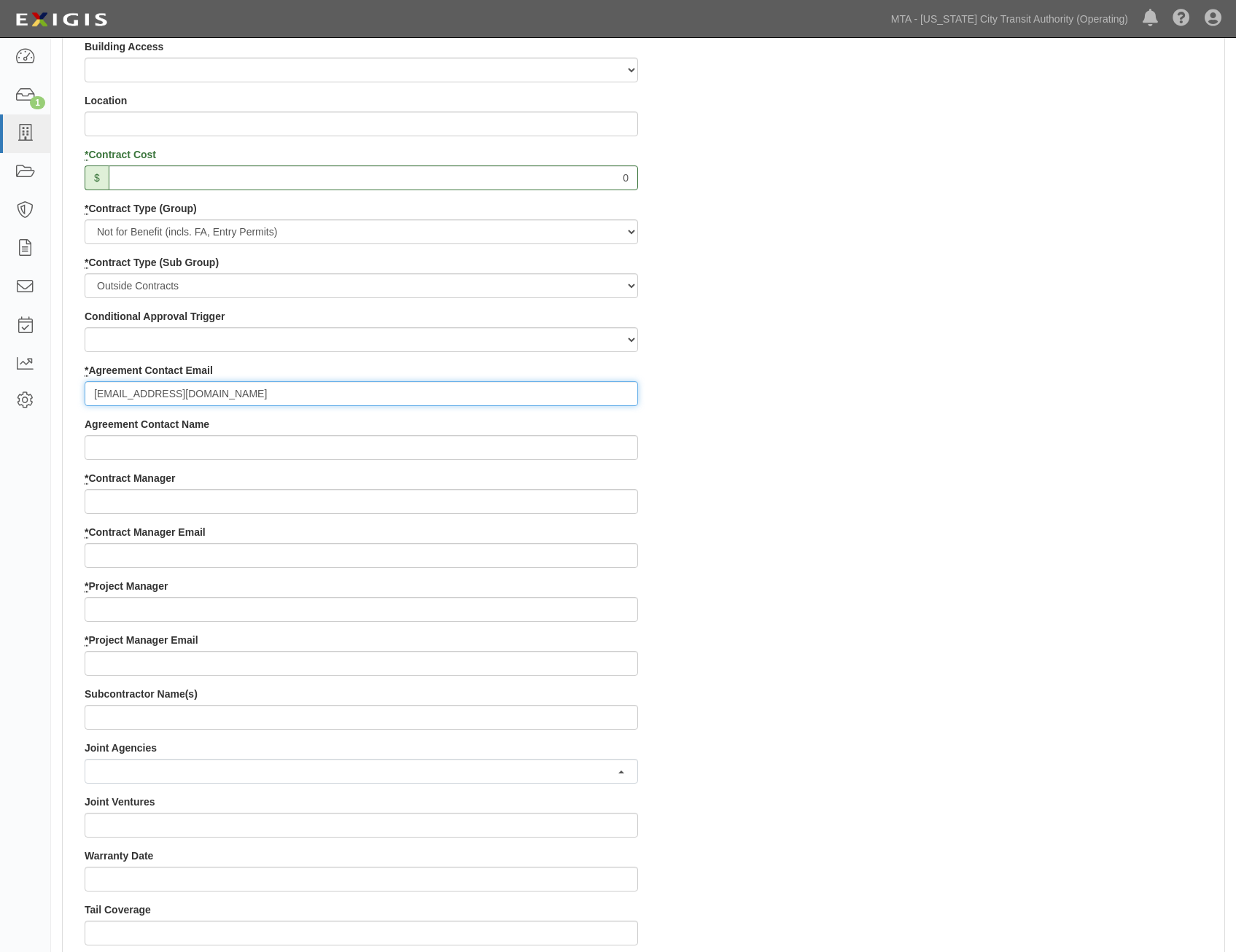
type input "mrago@tristatecranellc.com"
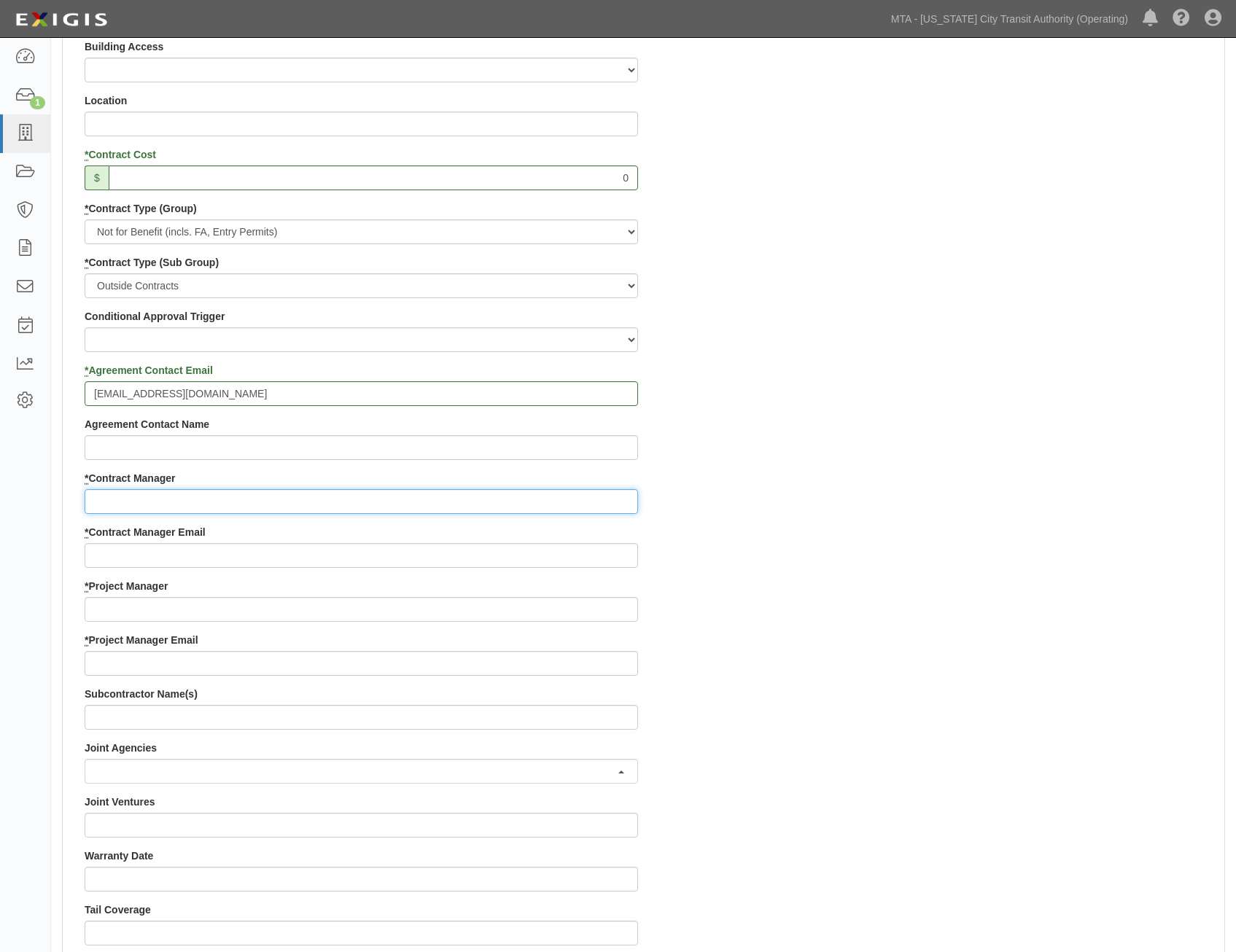
click at [553, 498] on input "* Contract Manager" at bounding box center [361, 501] width 554 height 24
paste input "Roman Hrynovets"
type input "Roman Hrynovets"
click at [917, 604] on div "Contract ID 71886-INS1576 PO No SSE ID Building Access 2 Broadway 341/345/347 B…" at bounding box center [643, 578] width 1162 height 1403
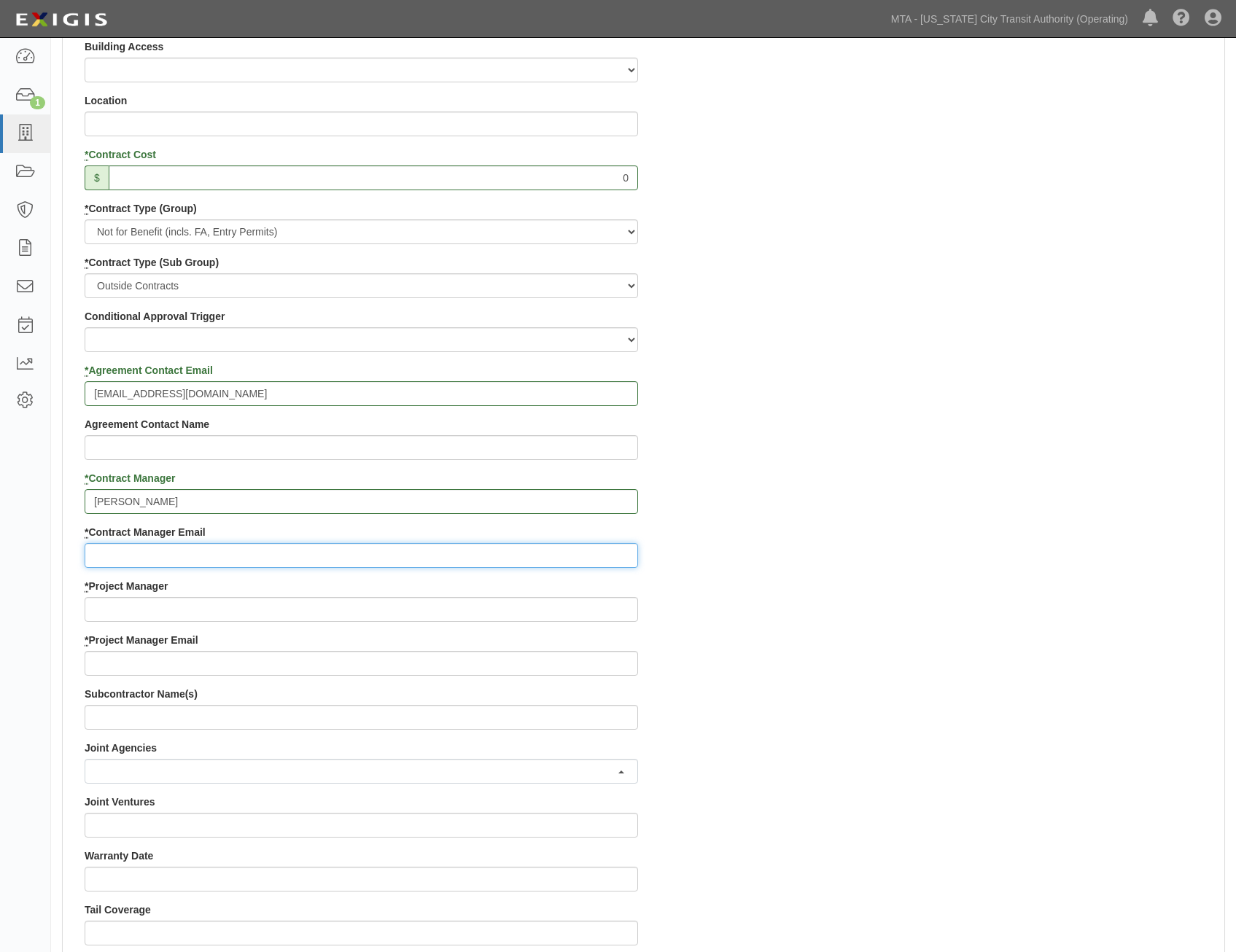
click at [430, 555] on input "* Contract Manager Email" at bounding box center [361, 555] width 554 height 24
paste input "Roman.Hrynovets@mtacd.org"
type input "Roman.Hrynovets@mtacd.org"
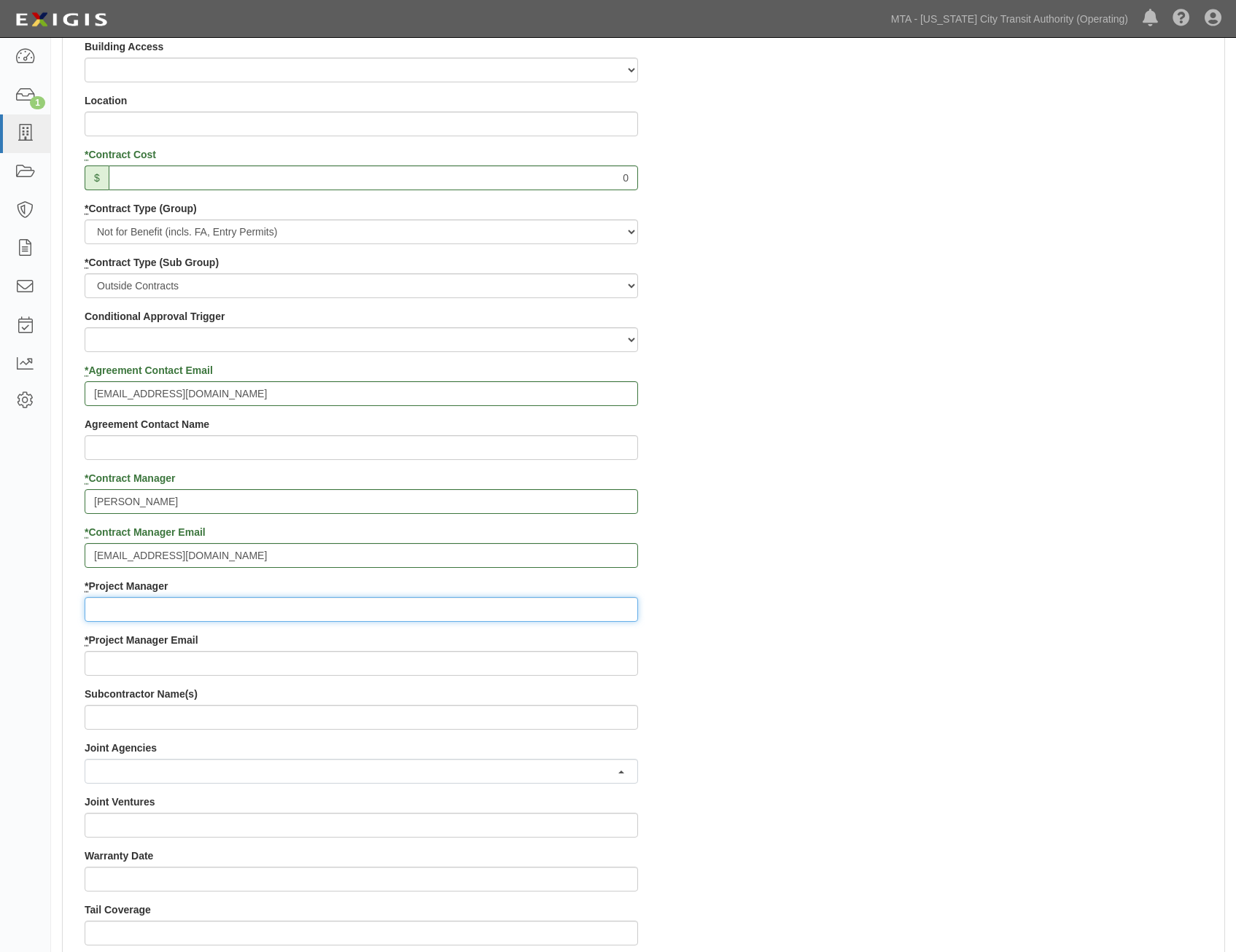
click at [543, 614] on input "* Project Manager" at bounding box center [361, 609] width 554 height 24
paste input "Contract Inspection"
type input "Contract Inspection"
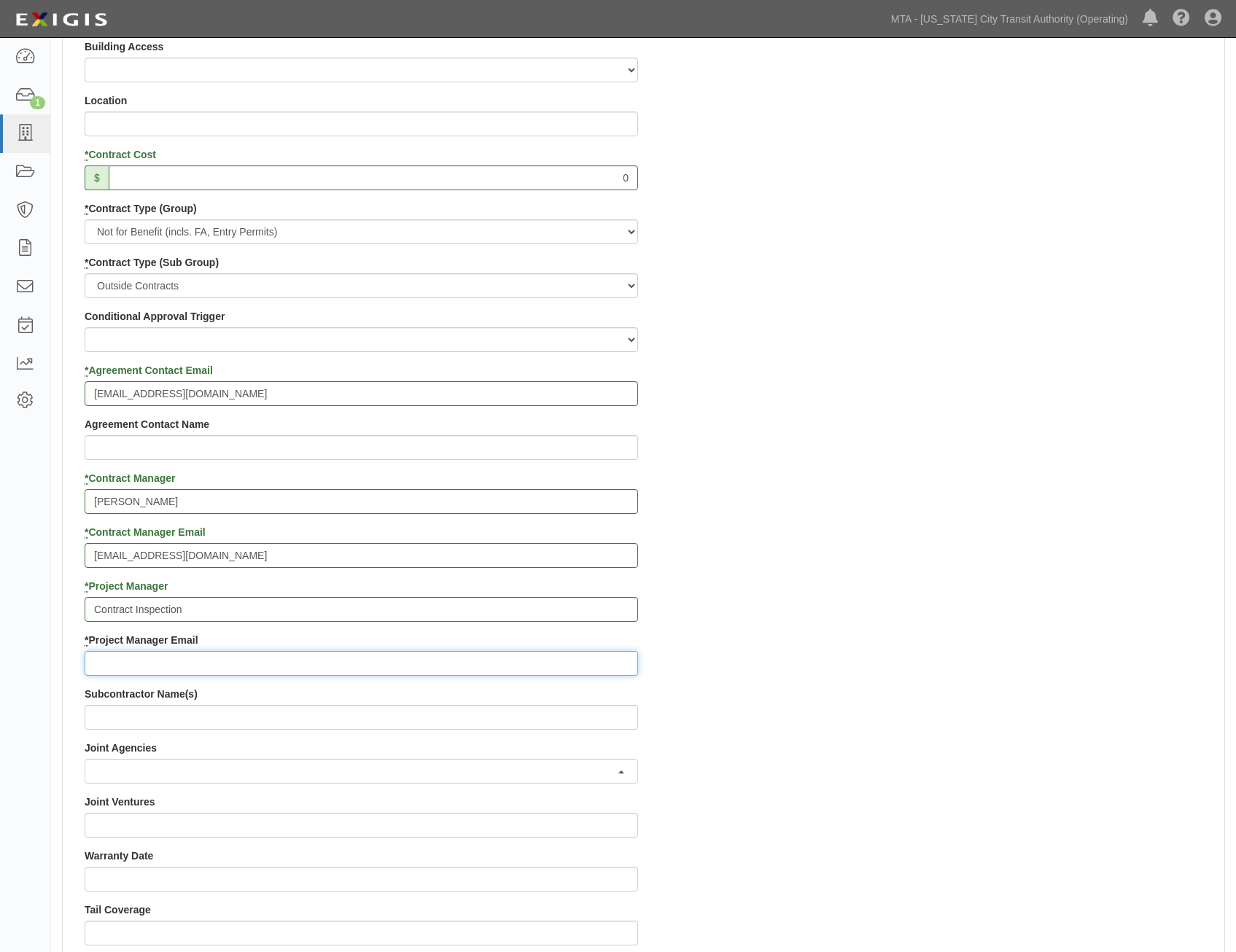
click at [601, 667] on input "* Project Manager Email" at bounding box center [361, 663] width 554 height 24
paste input "contract.inspection@nyct.com"
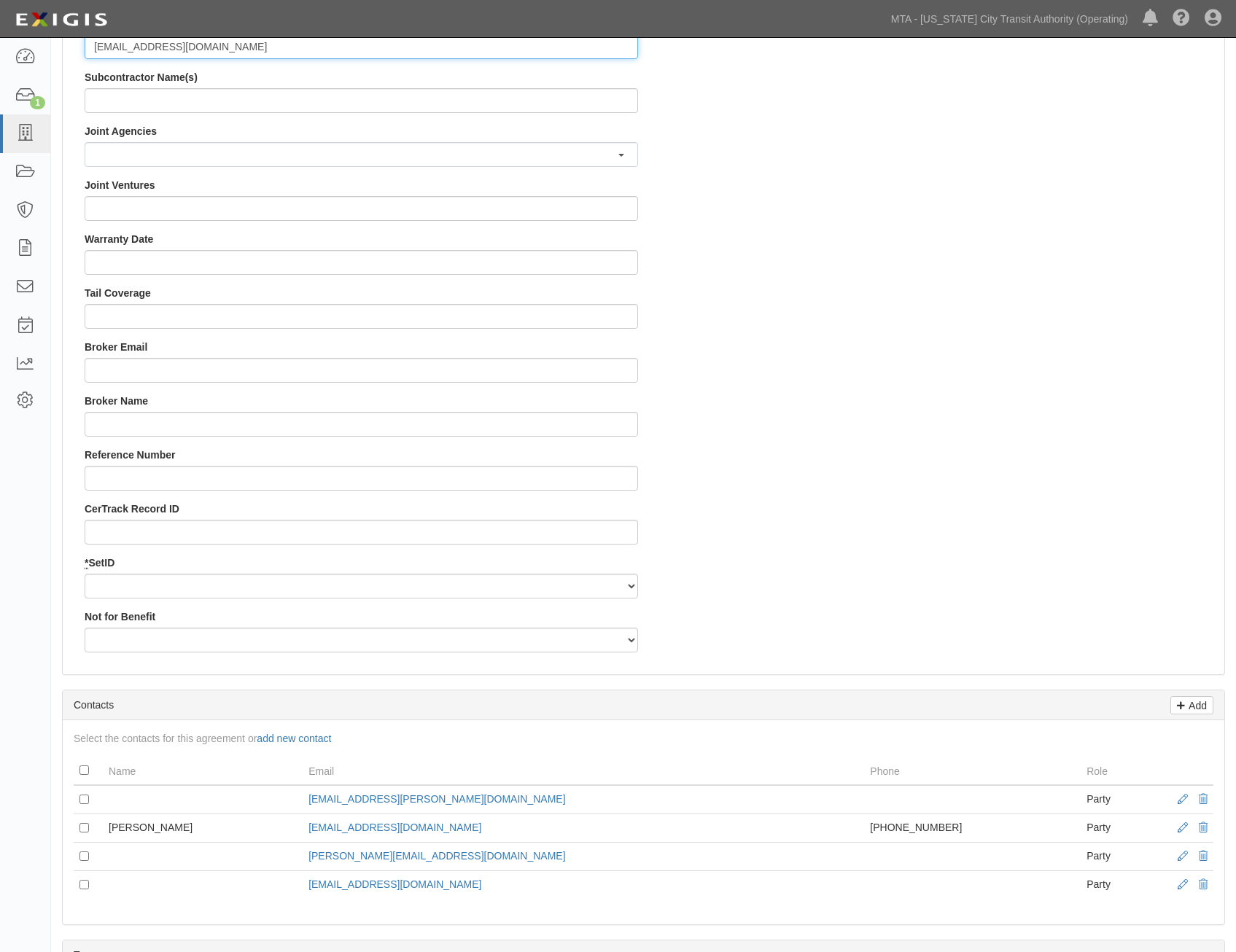
scroll to position [1239, 0]
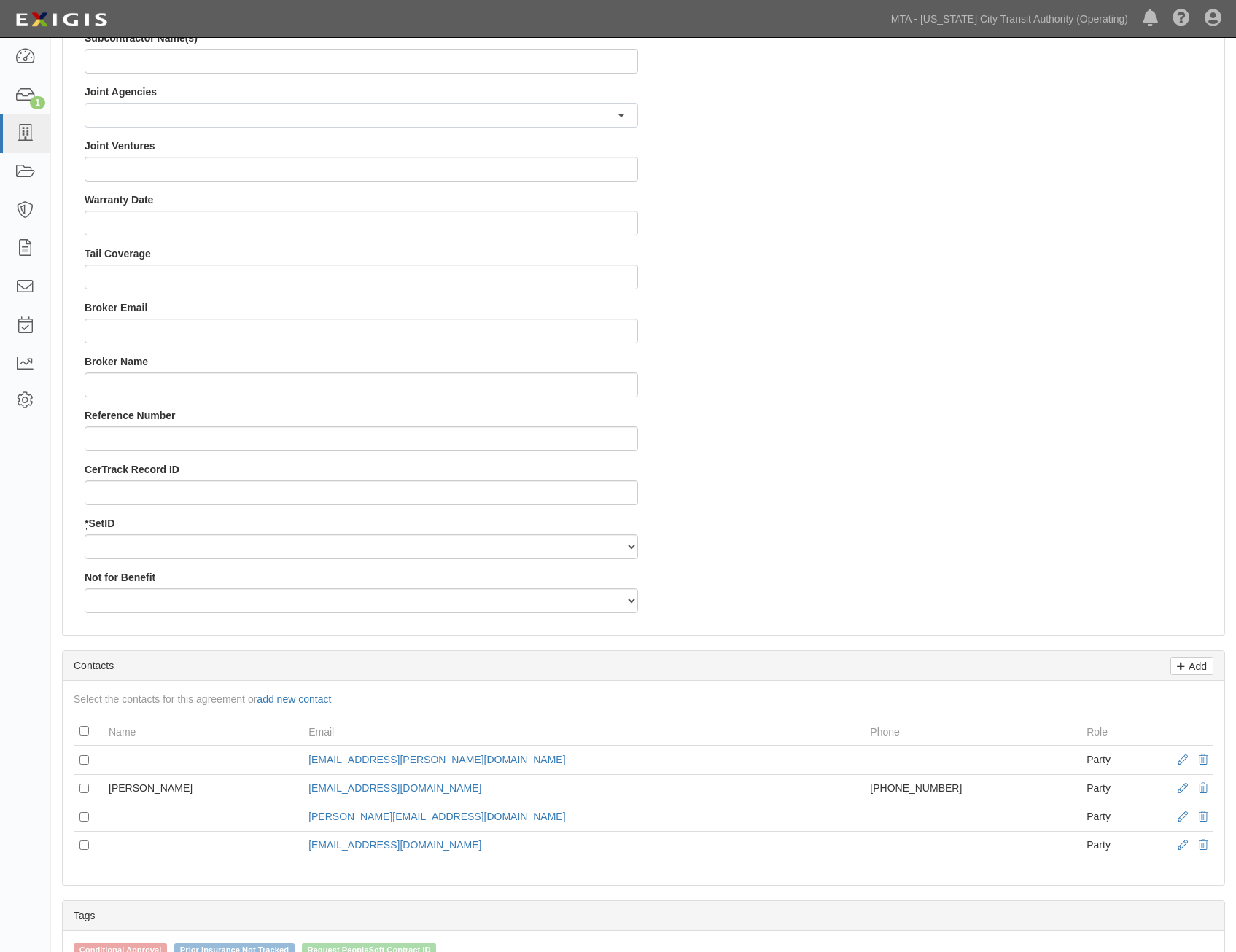
type input "contract.inspection@nyct.com"
click at [604, 551] on select "NYCTA SIRTA" at bounding box center [361, 546] width 554 height 24
select select "91"
click at [85, 535] on select "NYCTA SIRTA" at bounding box center [361, 546] width 554 height 24
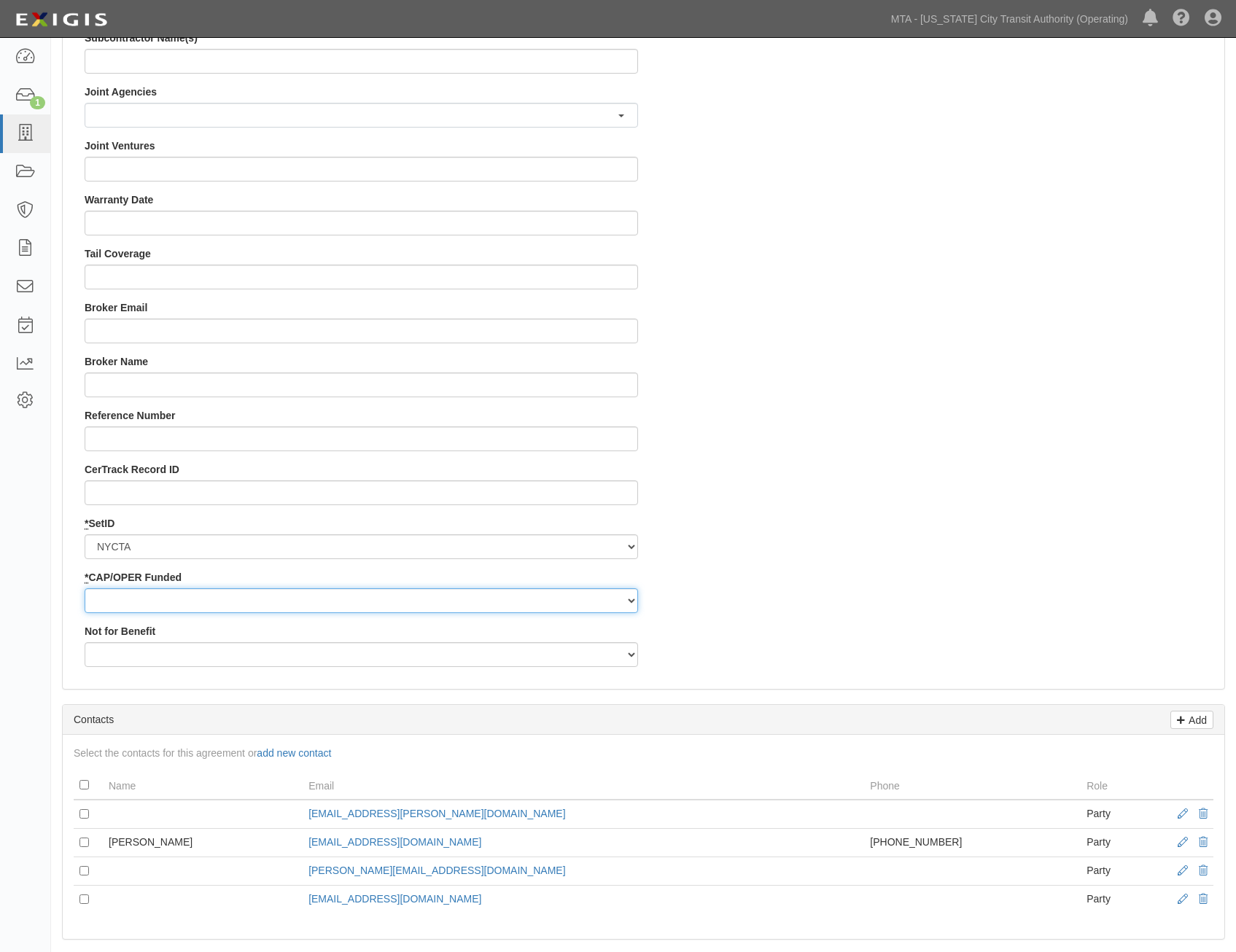
click at [566, 597] on select "Capital Operating" at bounding box center [361, 601] width 554 height 24
select select "92"
click at [85, 589] on select "Capital Operating" at bounding box center [361, 601] width 554 height 24
click at [584, 633] on div "Not for Benefit Yes No" at bounding box center [361, 646] width 554 height 43
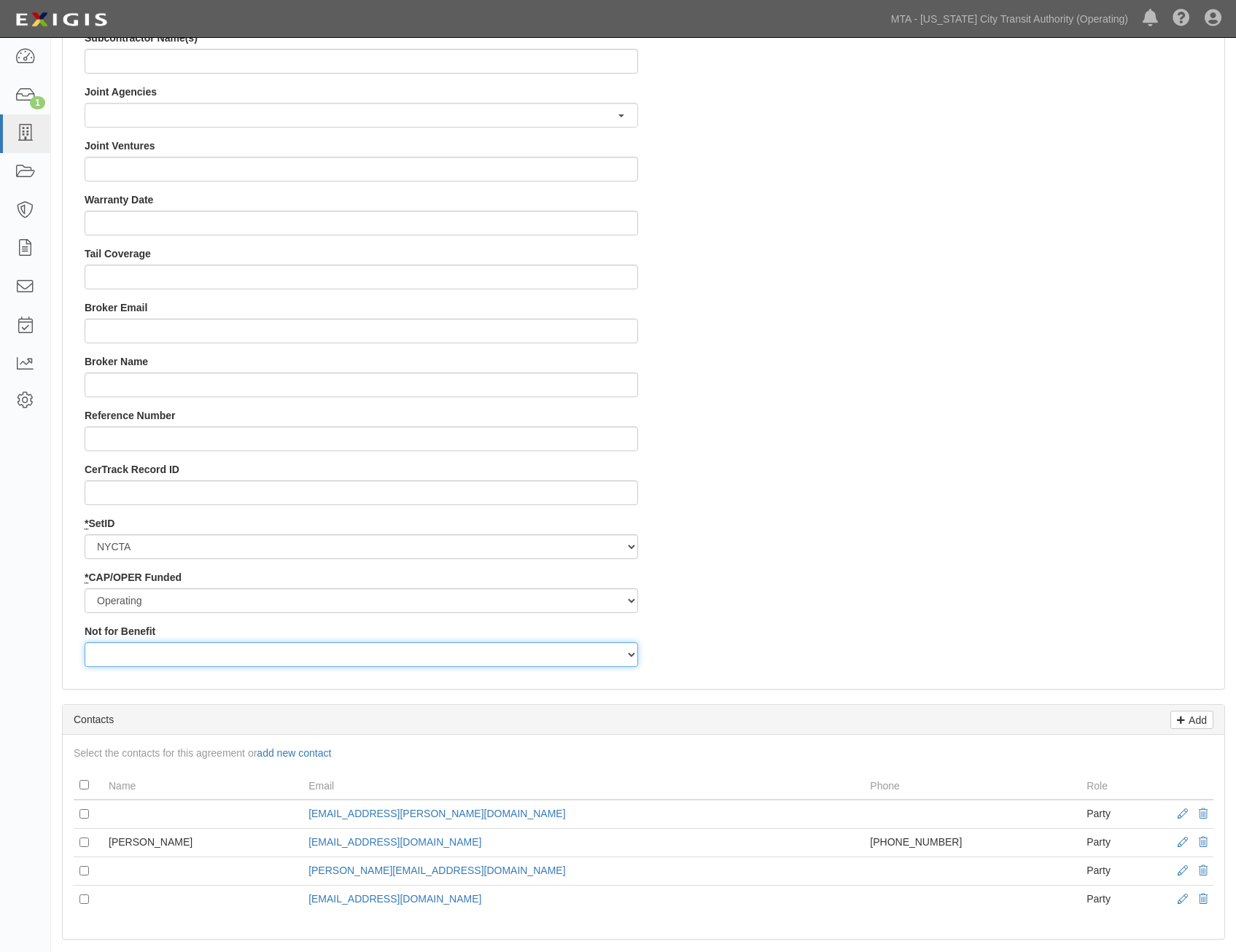
click at [570, 649] on select "Yes No" at bounding box center [361, 654] width 554 height 24
select select "507"
click at [85, 642] on select "Yes No" at bounding box center [361, 654] width 554 height 24
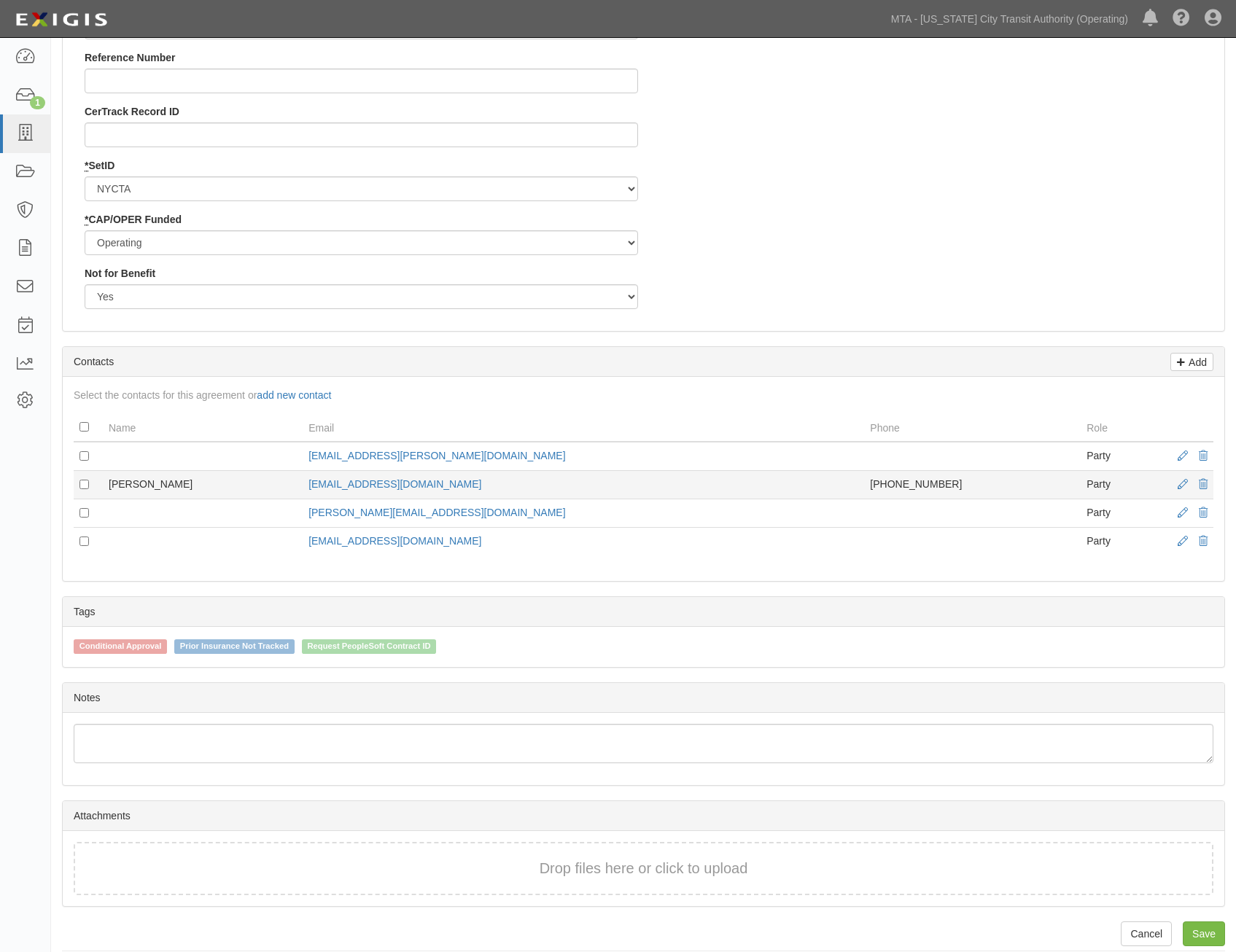
scroll to position [1613, 0]
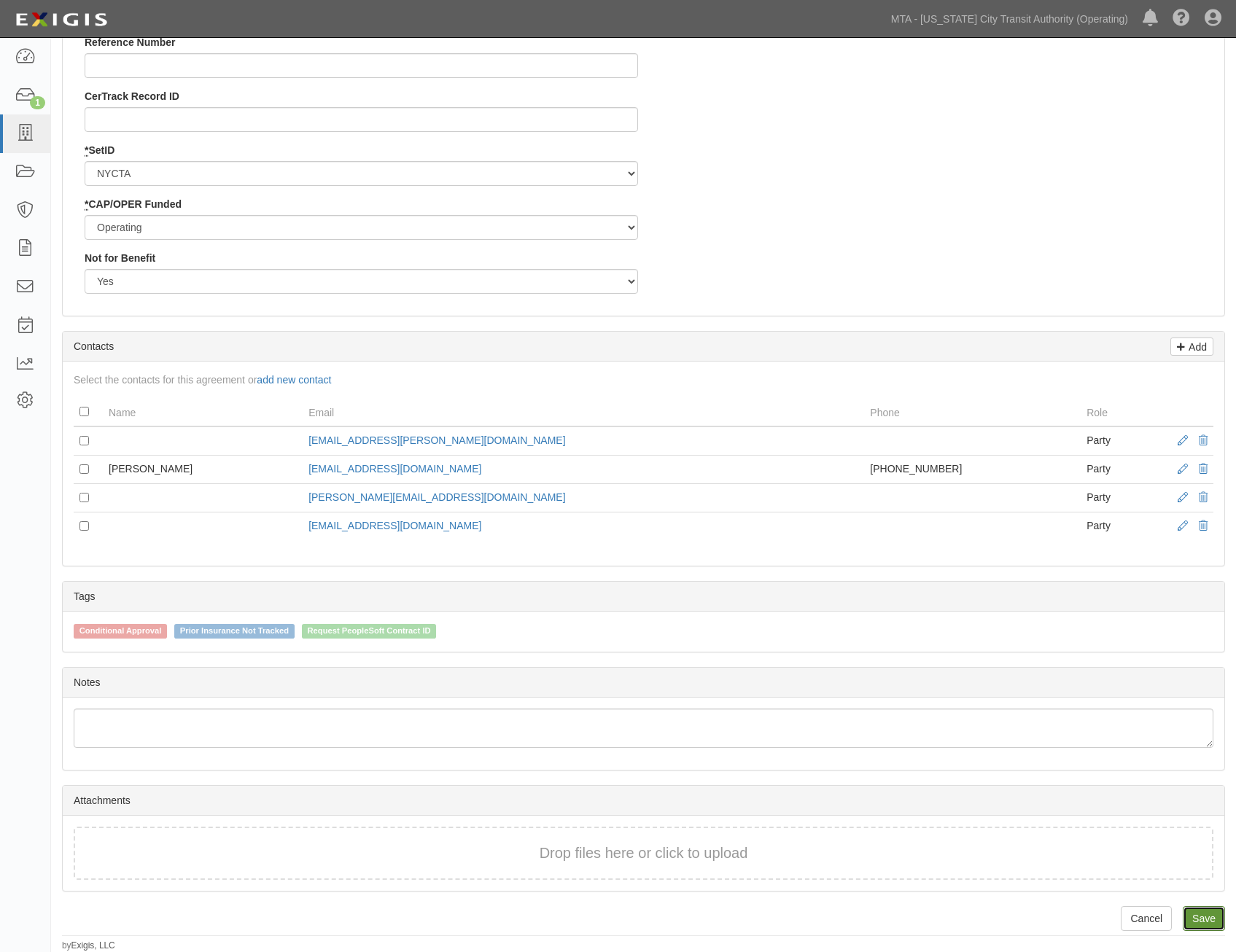
click at [1206, 915] on link "Save" at bounding box center [1204, 919] width 42 height 24
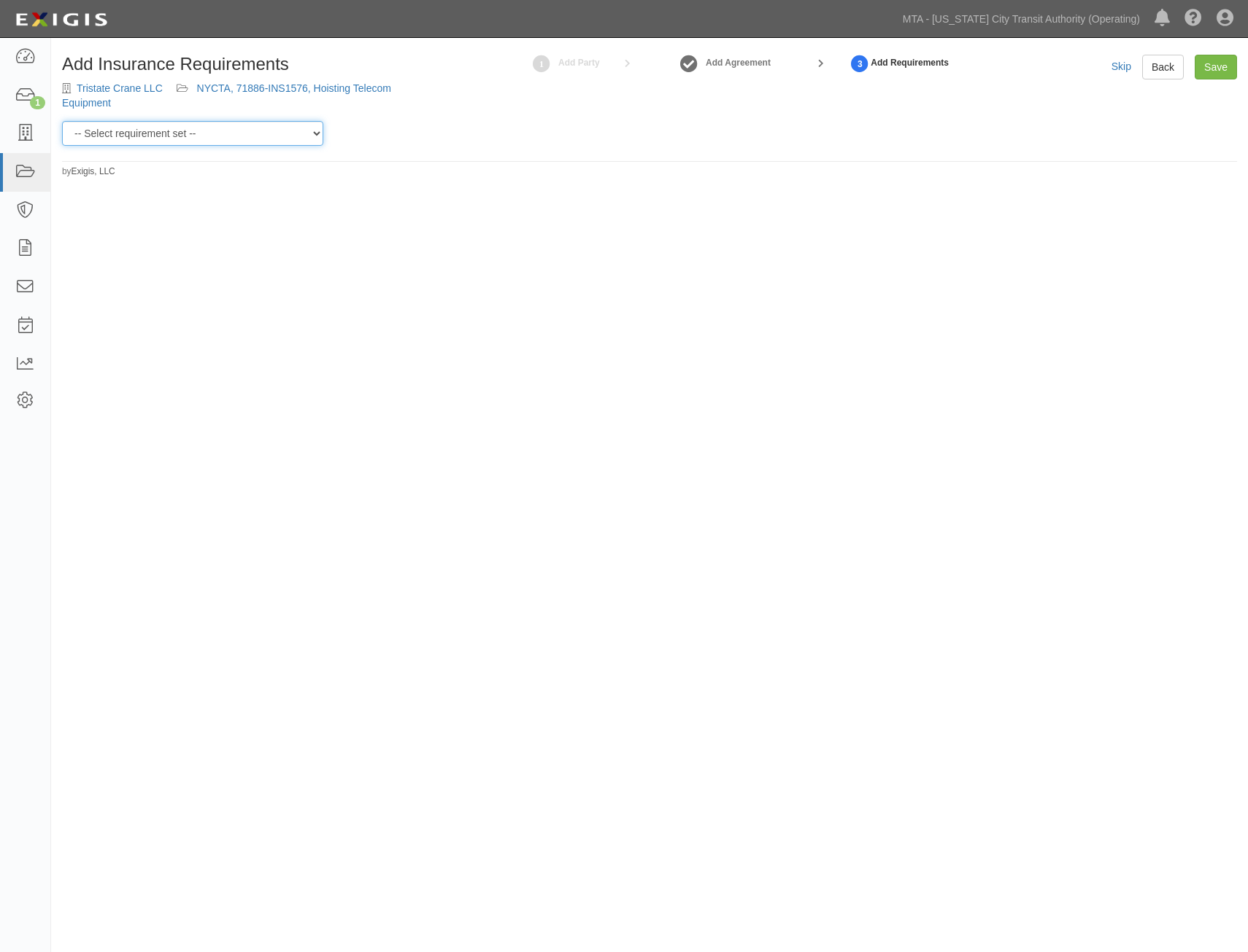
click at [267, 136] on select "-- Select requirement set -- Basic Basic Enhanced Option for Operating Agreemen…" at bounding box center [192, 133] width 261 height 24
select select "21174"
click at [62, 121] on select "-- Select requirement set -- Basic Basic Enhanced Option for Operating Agreemen…" at bounding box center [192, 133] width 261 height 24
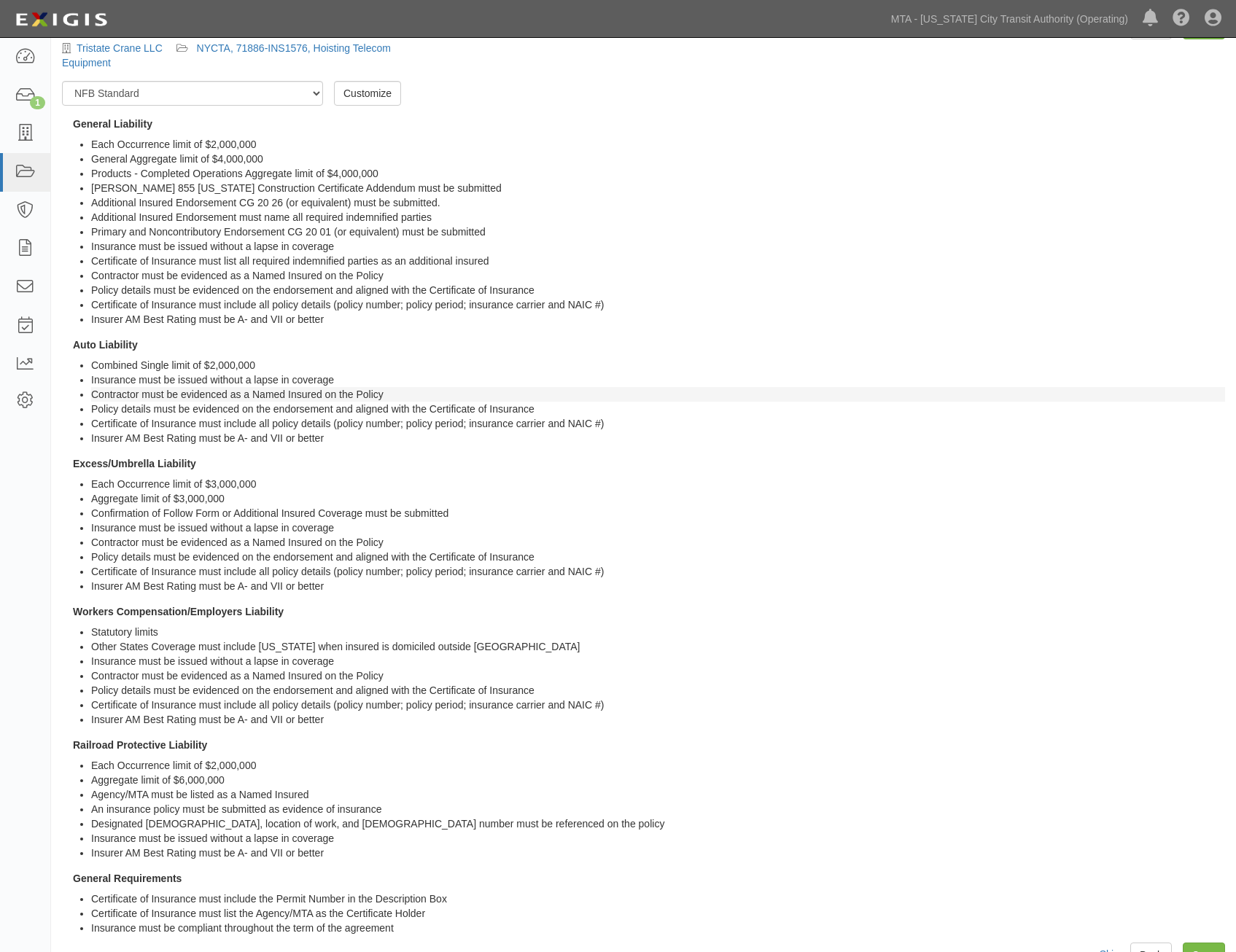
scroll to position [77, 0]
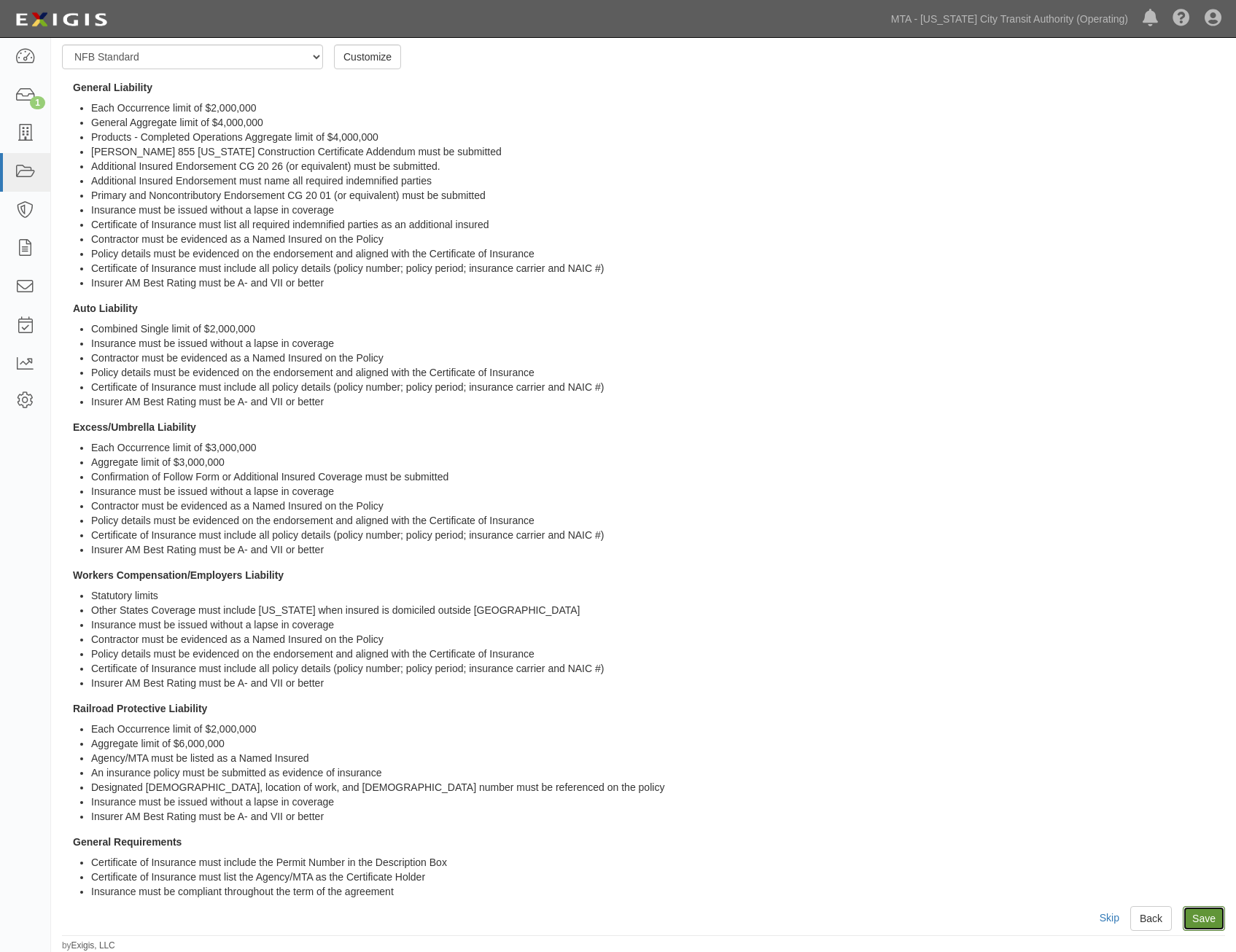
click at [1195, 919] on input "Save" at bounding box center [1204, 919] width 42 height 24
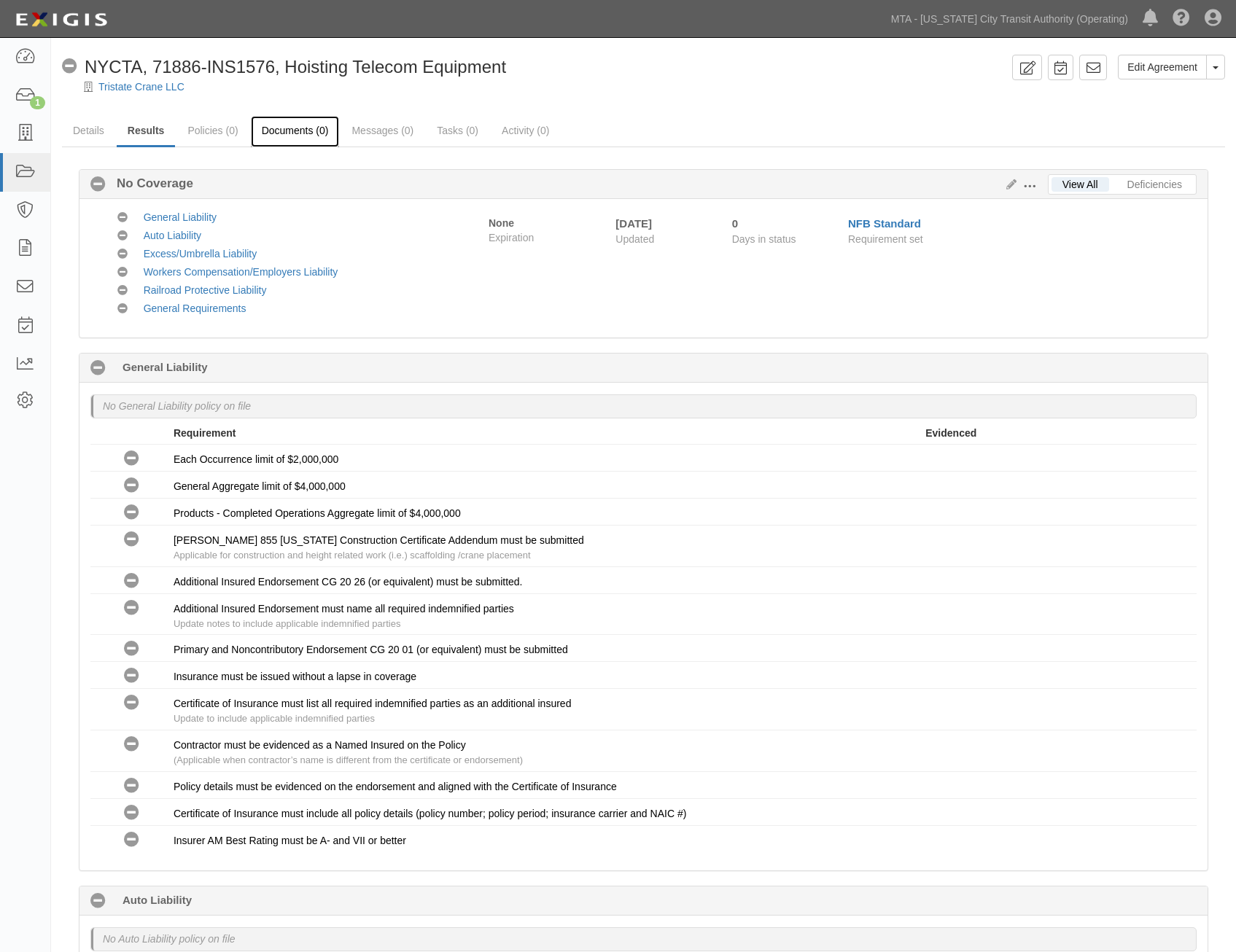
click at [304, 123] on link "Documents (0)" at bounding box center [295, 131] width 89 height 32
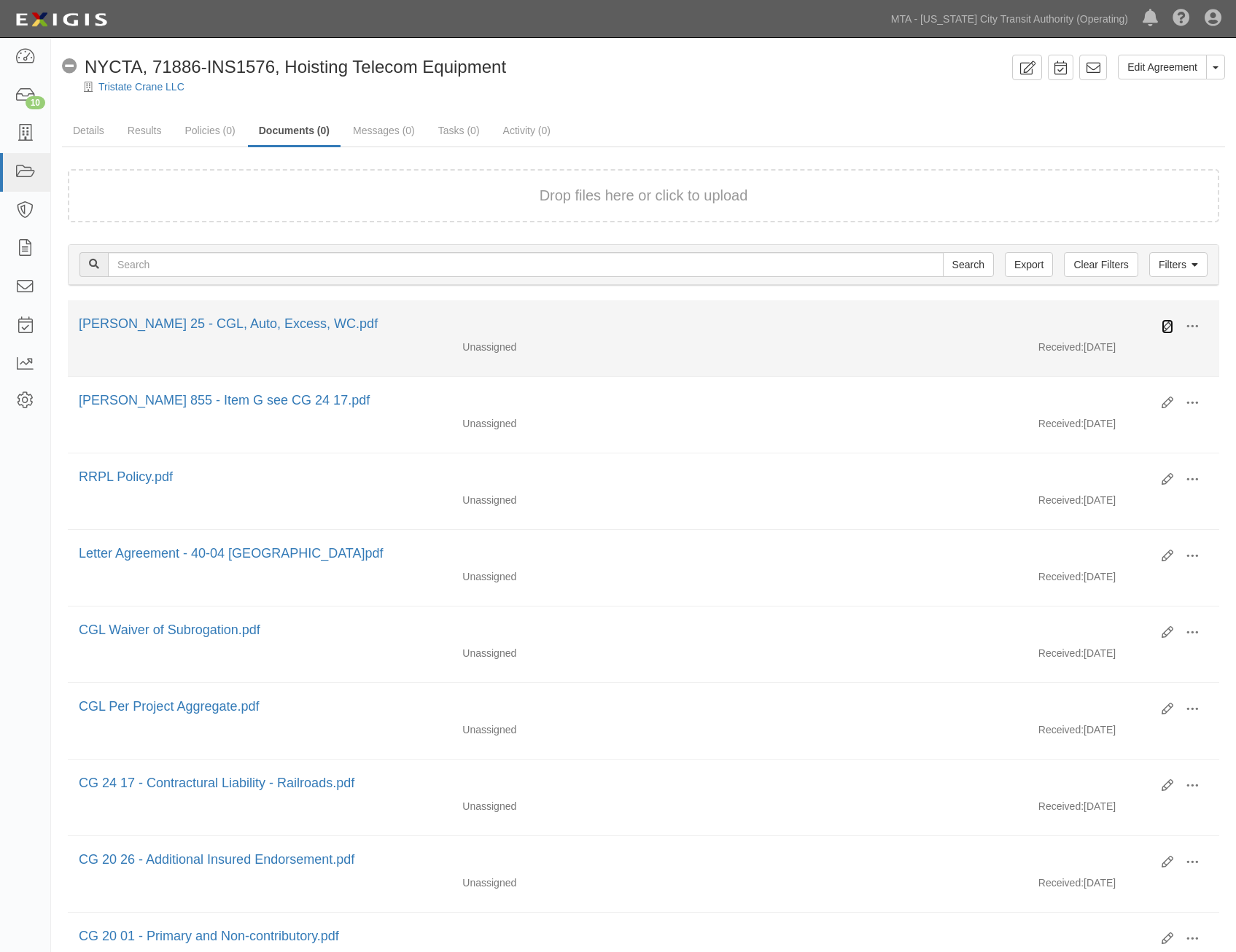
click at [1167, 323] on icon at bounding box center [1167, 326] width 12 height 12
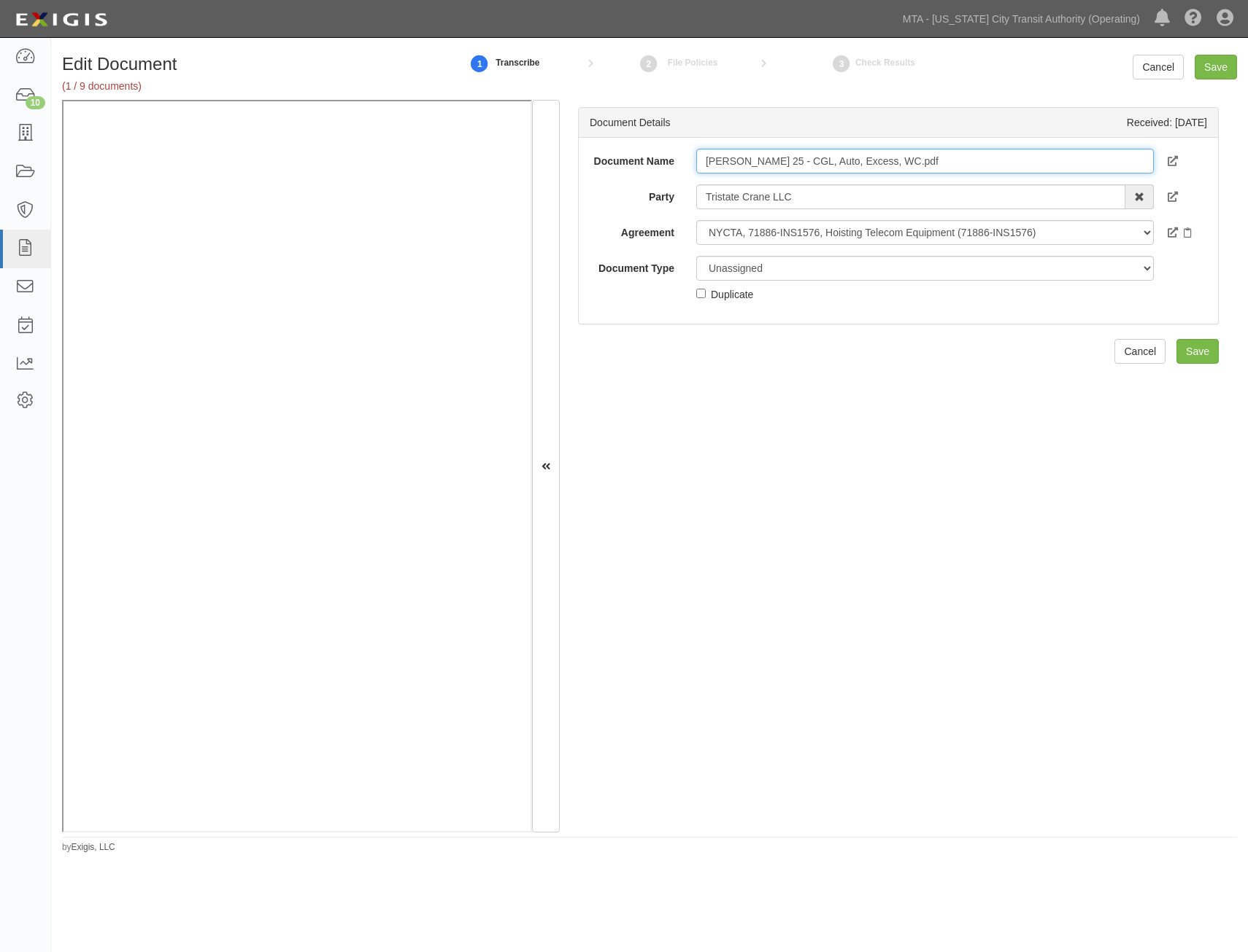
click at [953, 154] on input "[PERSON_NAME] 25 - CGL, Auto, Excess, WC.pdf" at bounding box center [924, 161] width 457 height 24
click at [953, 154] on input "ACORD 25 - CGL, Auto, Excess, WC.pdf" at bounding box center [924, 161] width 457 height 24
type input "COI"
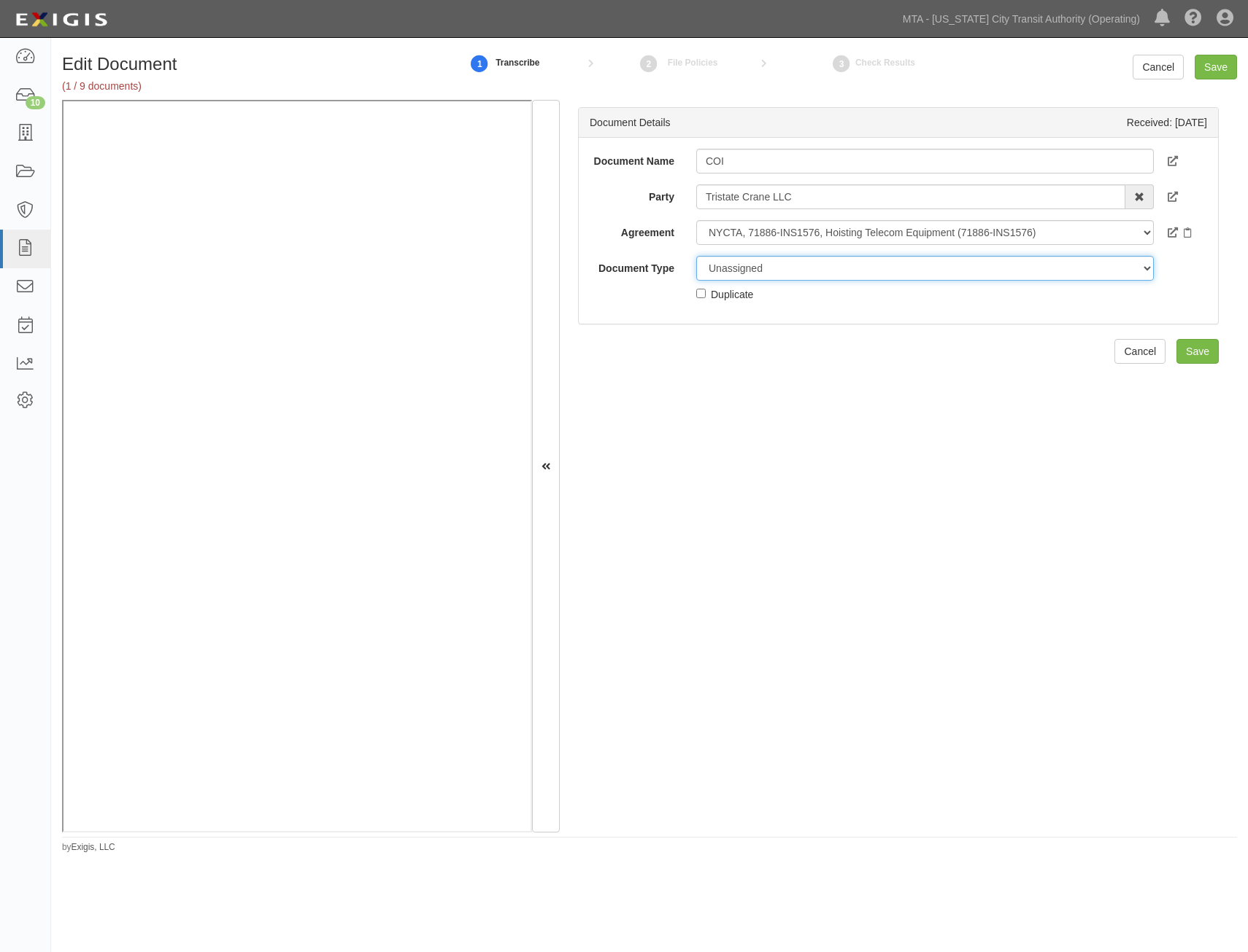
click at [907, 265] on select "Unassigned Binder Cancellation Notice Certificate Contract Endorsement Insuranc…" at bounding box center [924, 267] width 457 height 24
select select "CertificateDetail"
click at [696, 256] on select "Unassigned Binder Cancellation Notice Certificate Contract Endorsement Insuranc…" at bounding box center [924, 267] width 457 height 24
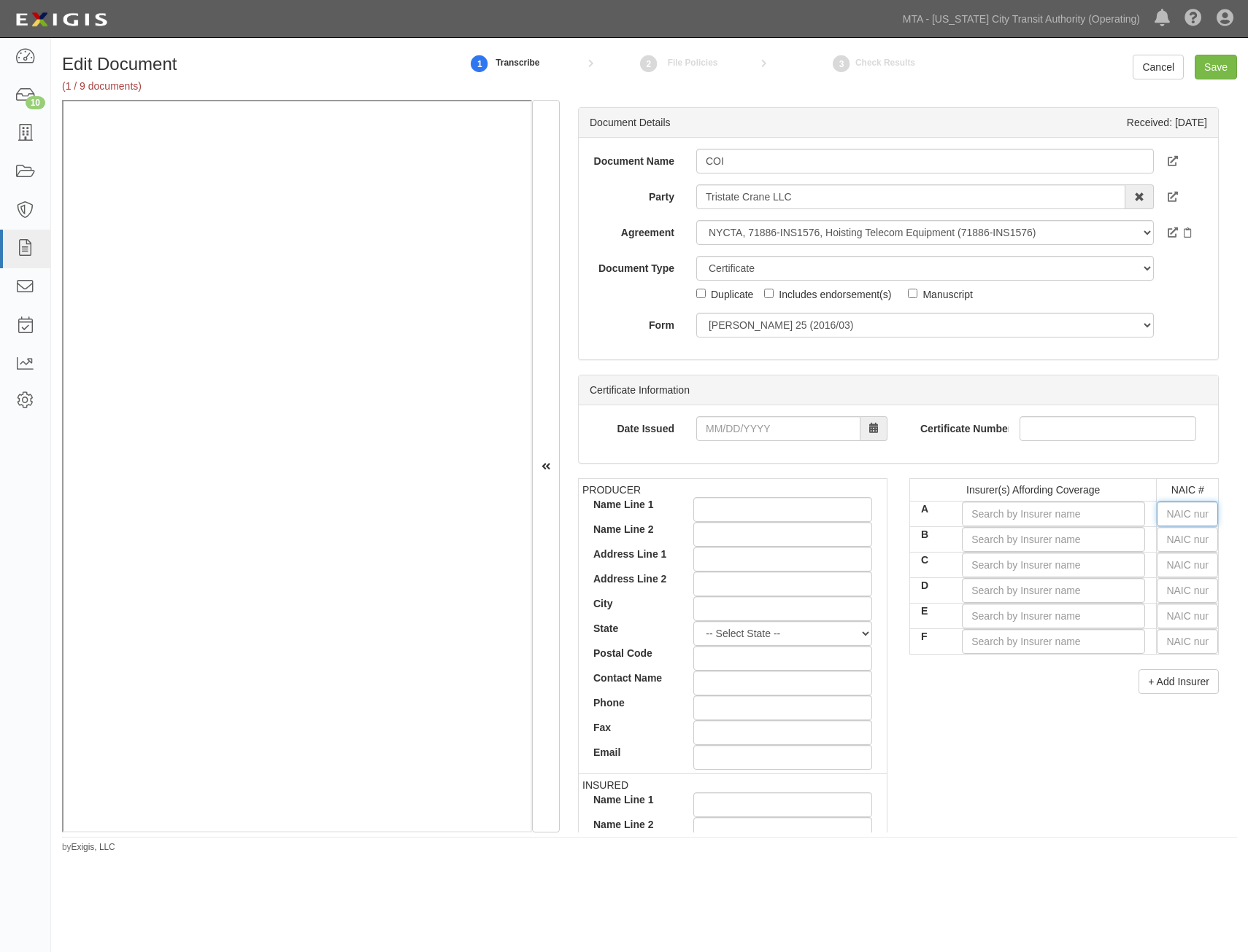
click at [1189, 520] on input "text" at bounding box center [1187, 513] width 61 height 24
type input "12294"
click at [1180, 537] on input "text" at bounding box center [1187, 539] width 61 height 24
click at [1208, 506] on div "Insurer(s) Affording Coverage NAIC # A B C D E F + Add Insurer" at bounding box center [1064, 592] width 332 height 227
click at [1187, 516] on input "text" at bounding box center [1187, 513] width 61 height 24
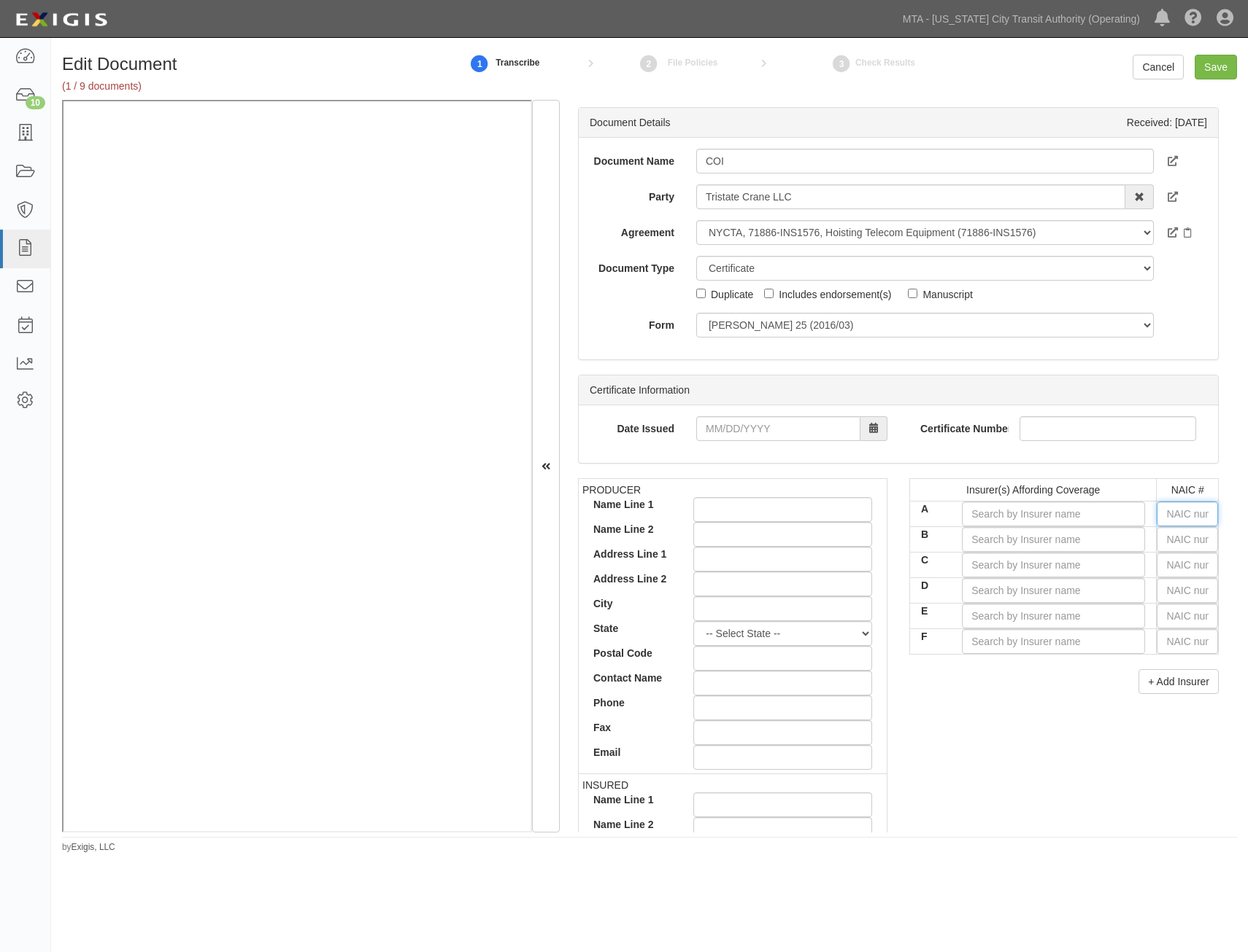
type input "16862"
type input "1"
type input "12963"
type input "12"
type input "12228"
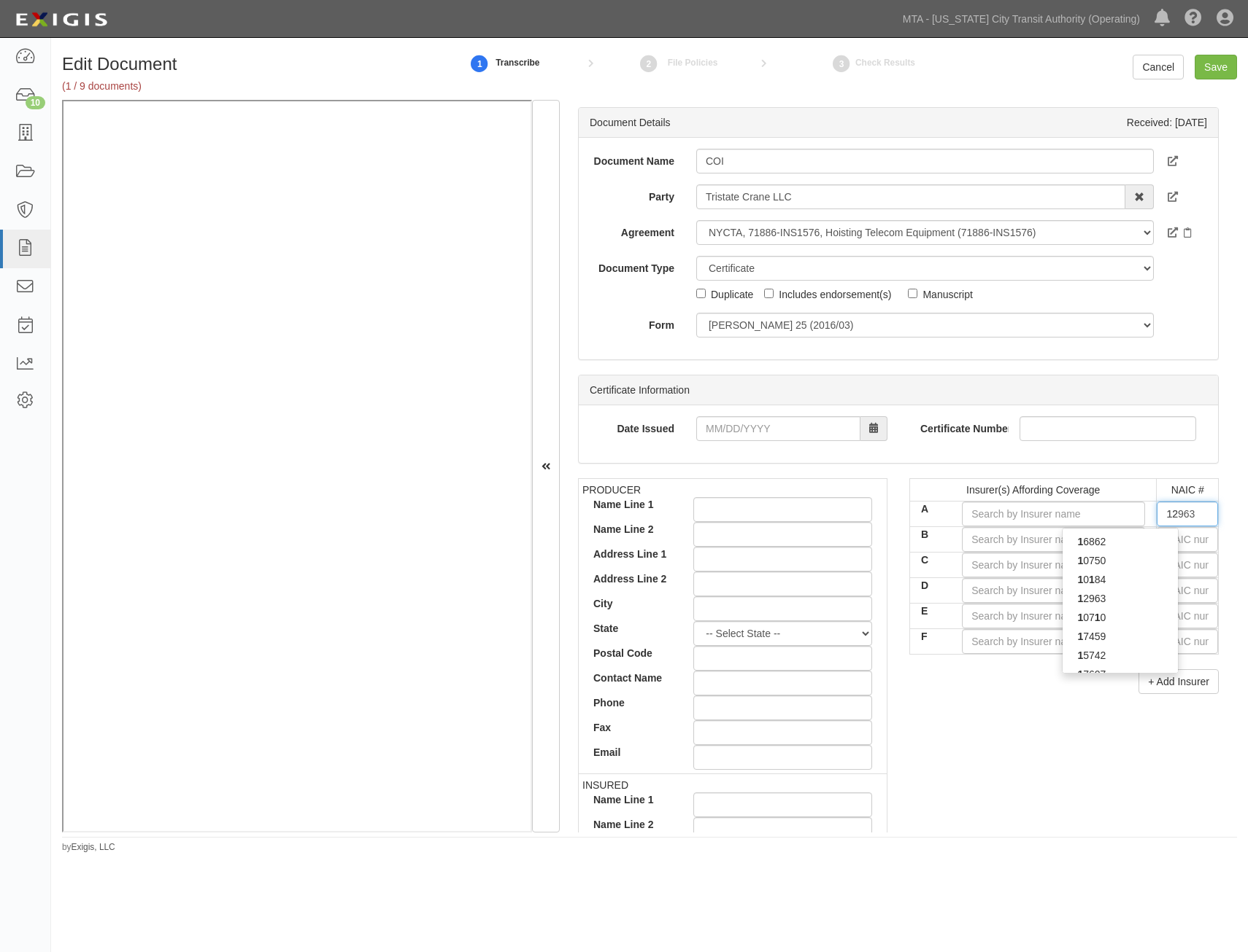
type input "122"
type input "12294"
type input "1229"
type input "12294"
click at [1094, 539] on strong "12294" at bounding box center [1091, 541] width 28 height 12
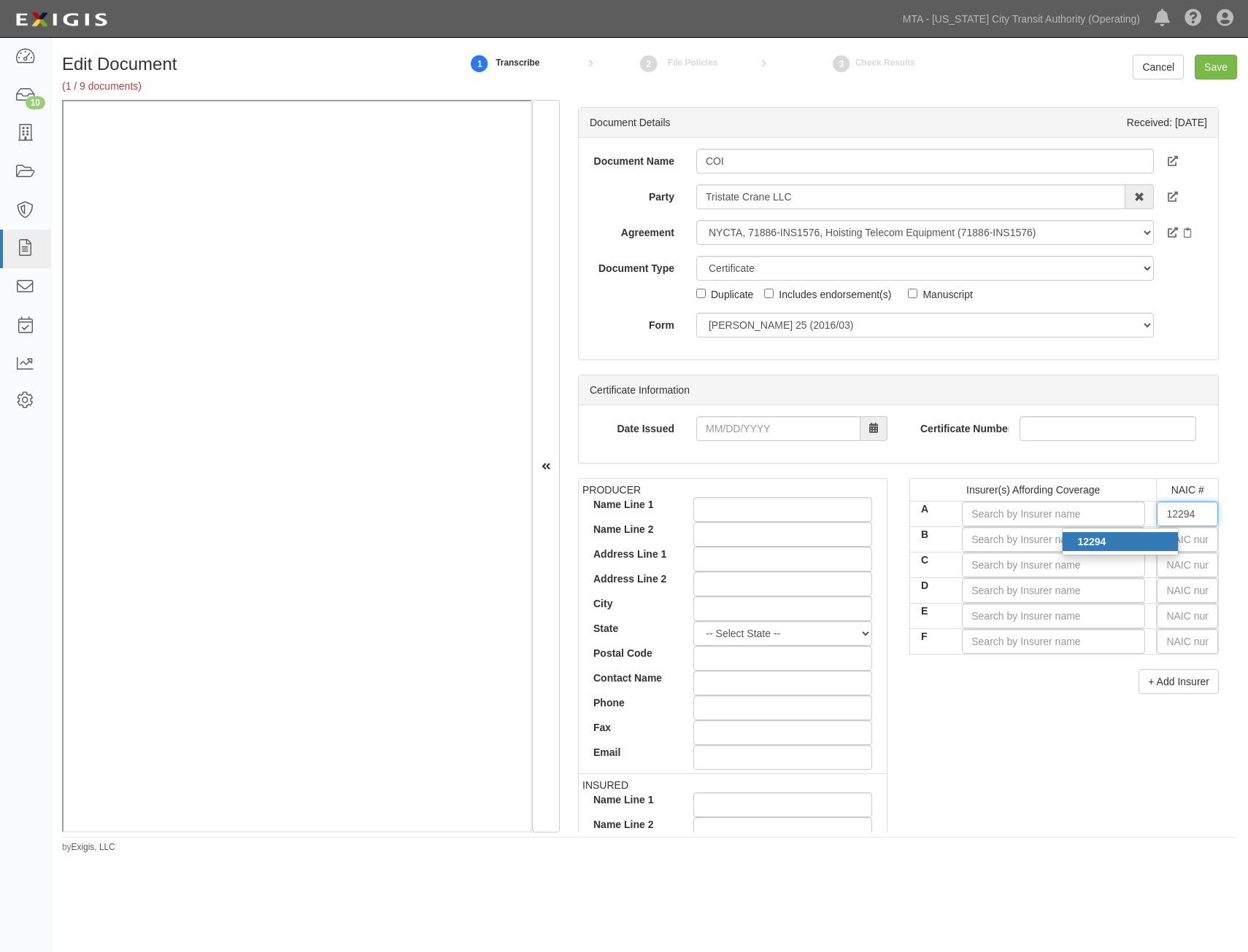
type input "Southwest Marine and General Ins Co (A- X Rating)"
type input "12294"
click at [1178, 543] on input "text" at bounding box center [1187, 539] width 61 height 24
type input "16862"
type input "16"
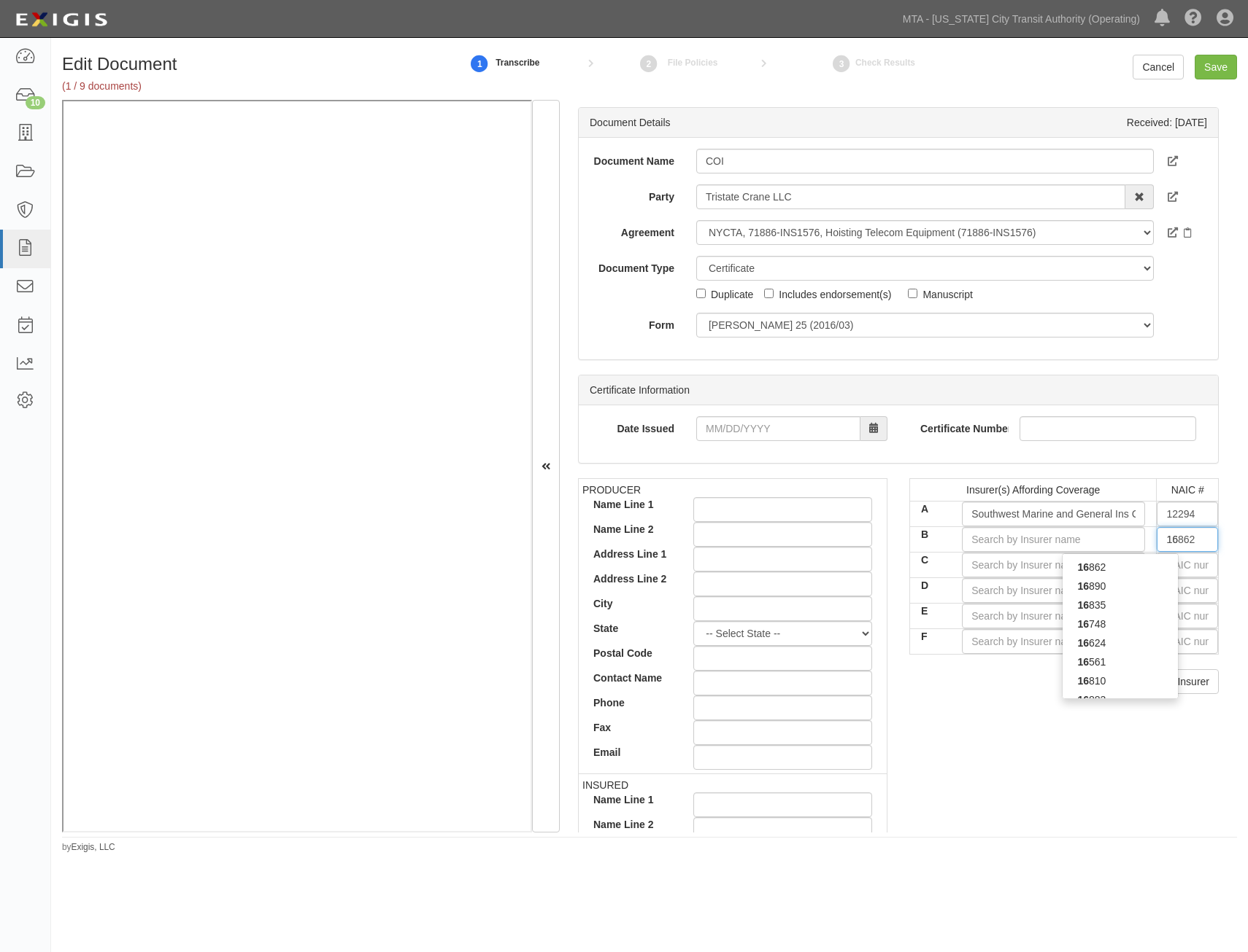
type input "16624"
type input "166"
type input "16608"
type input "1660"
type input "16608"
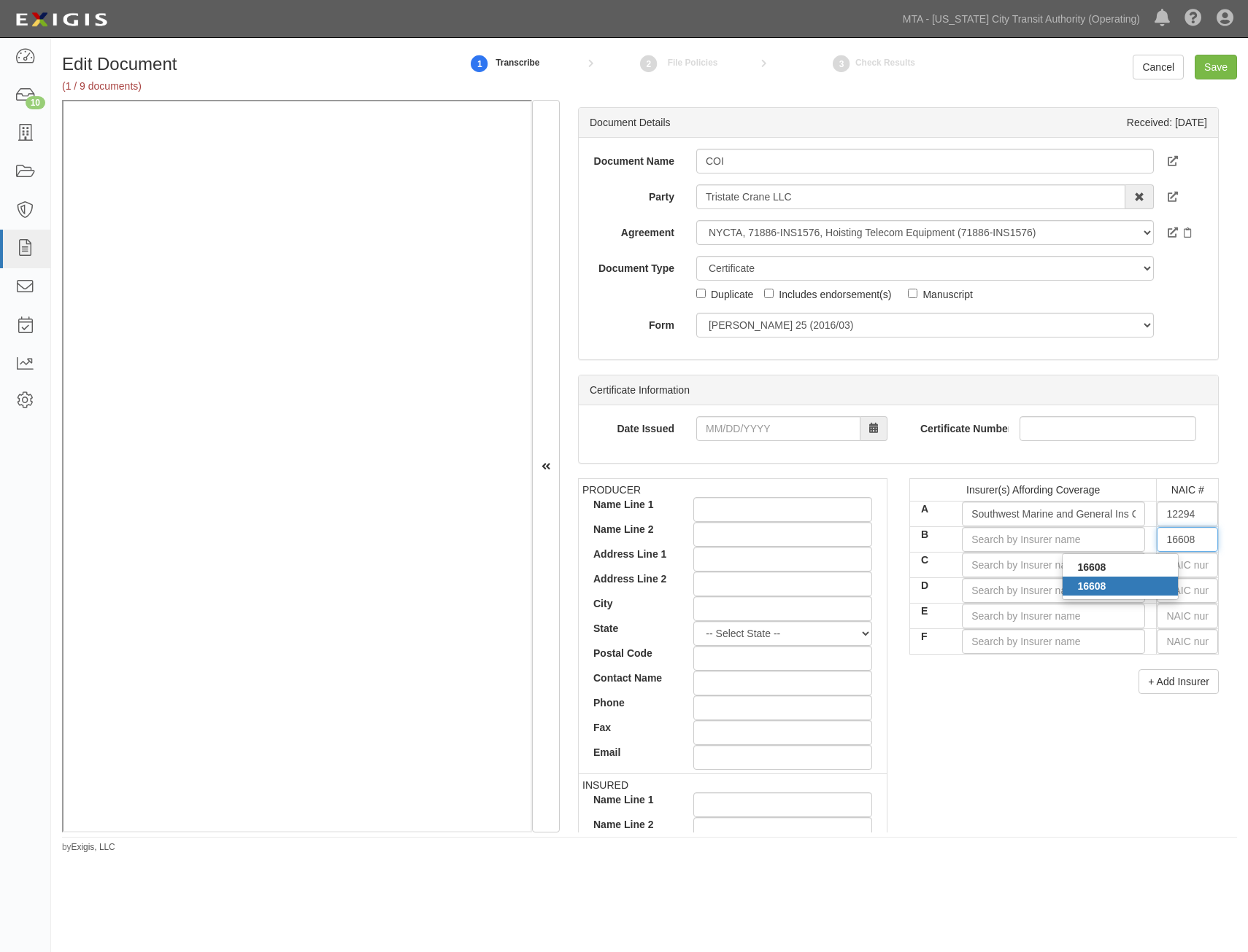
click at [1138, 581] on div "16608" at bounding box center [1121, 586] width 116 height 19
type input "New York Marine and General Insurance Co (A- X Rating)"
type input "16608"
click at [1181, 566] on input "text" at bounding box center [1187, 565] width 61 height 24
type input "16862"
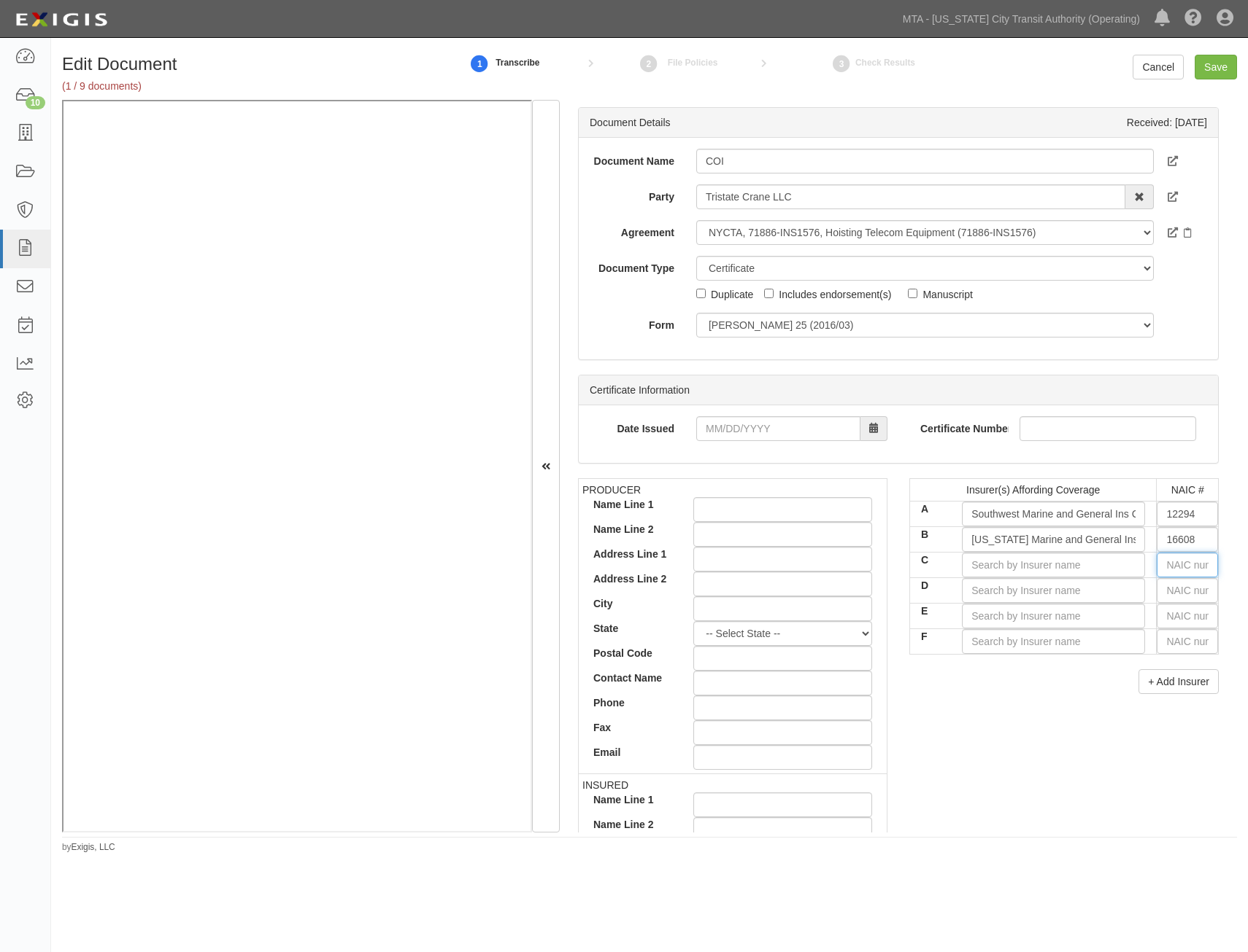
type input "1"
type input "18430"
type input "184"
type input "18468"
type input "1846"
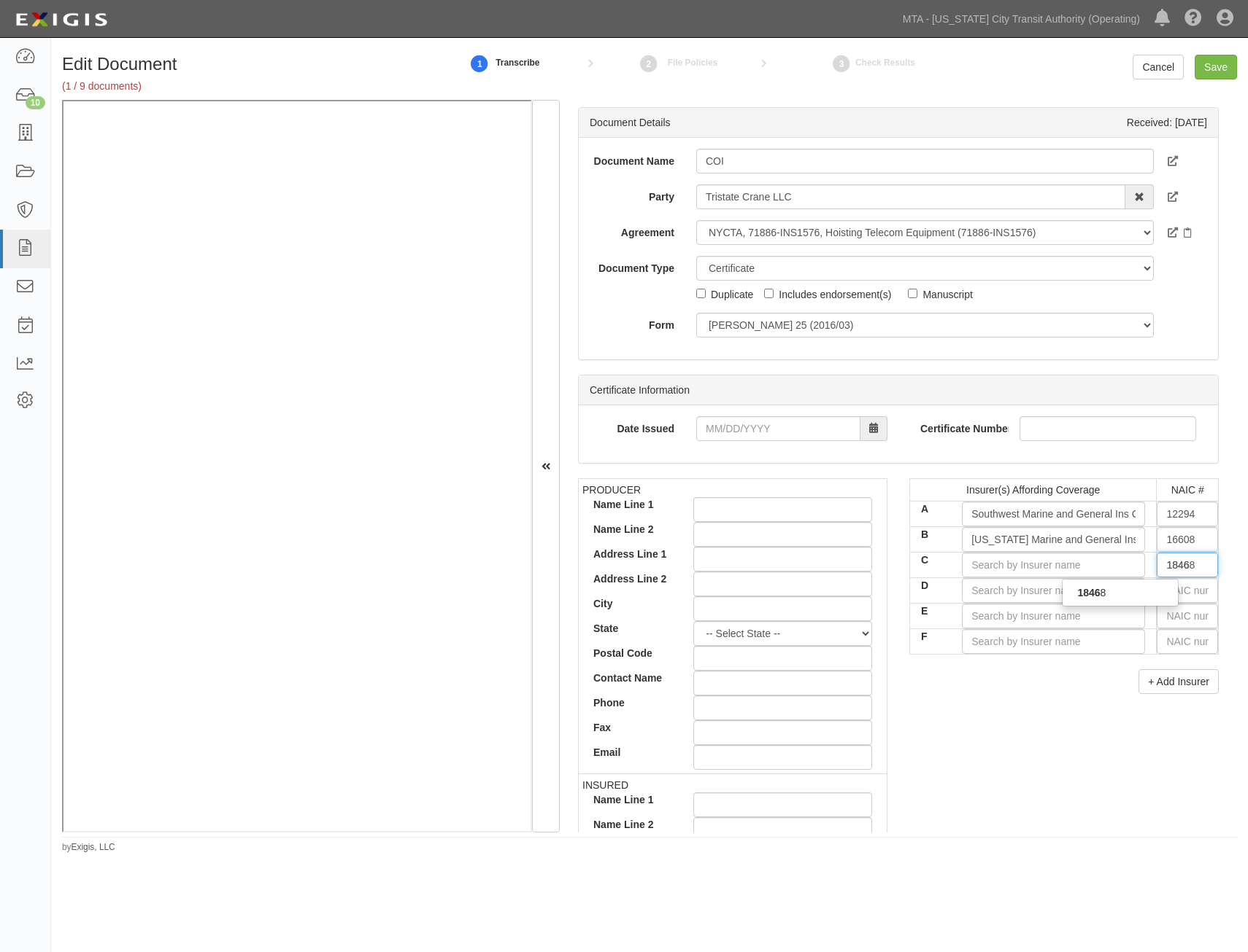
type input "18468"
click at [1149, 595] on div "18468" at bounding box center [1121, 593] width 116 height 19
type input "Indemnity National Insurance Company (A VIII Rating)"
type input "18468"
click at [1172, 593] on input "text" at bounding box center [1187, 590] width 61 height 24
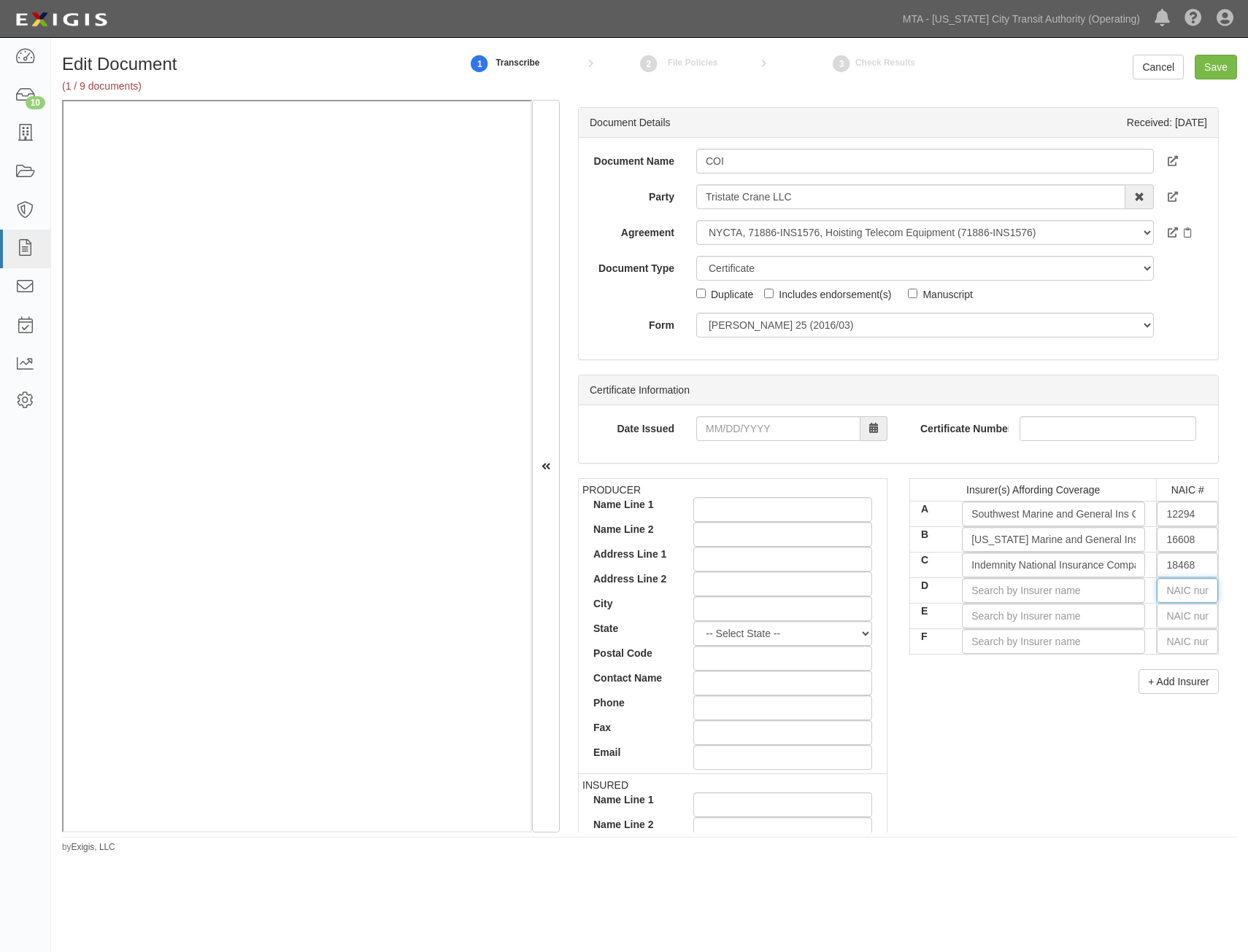
type input "16862"
type input "1"
type input "10750"
type input "10"
type input "10541"
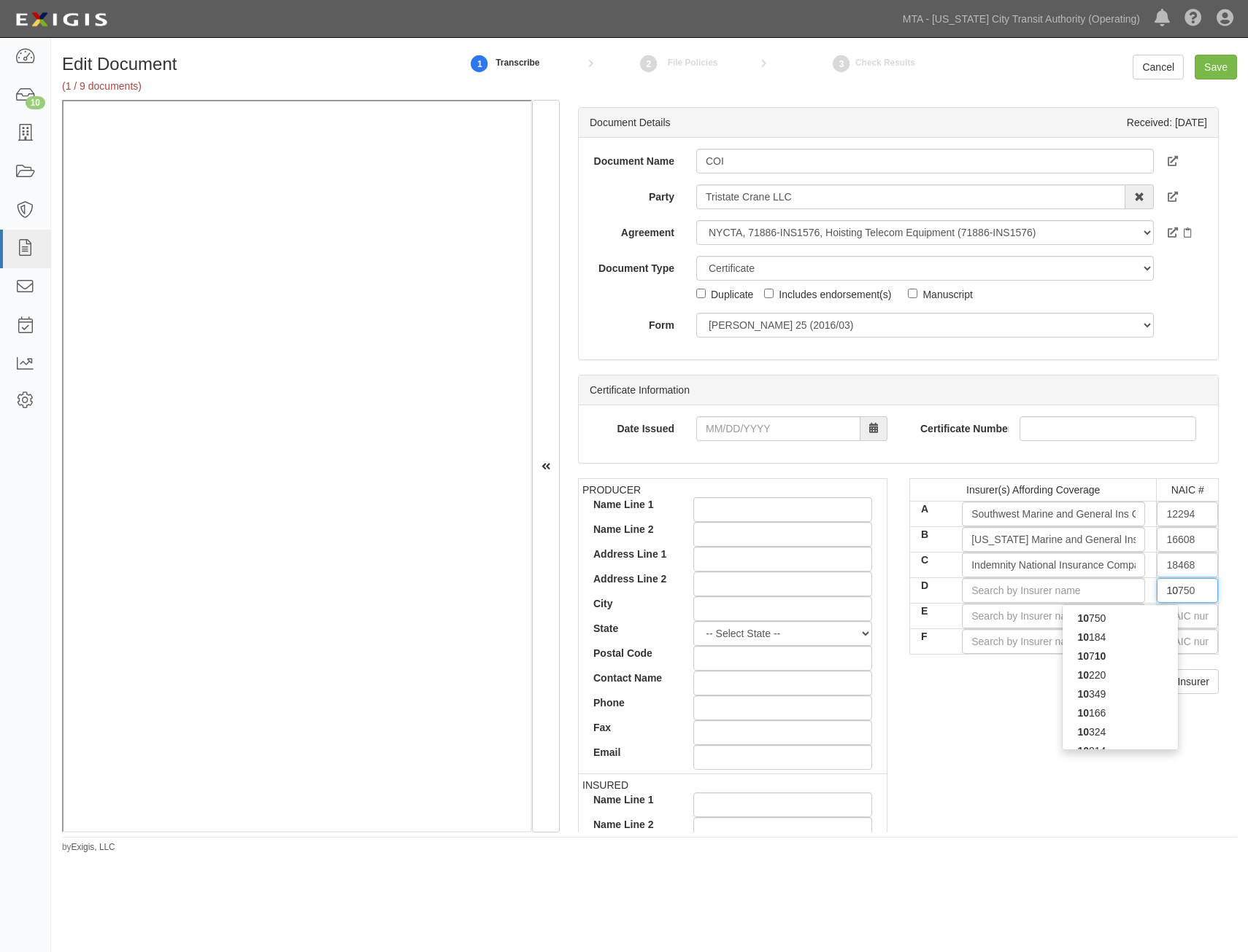
type input "105"
type input "10510"
type input "1051"
type input "10510"
click at [1138, 617] on div "10510" at bounding box center [1121, 618] width 116 height 19
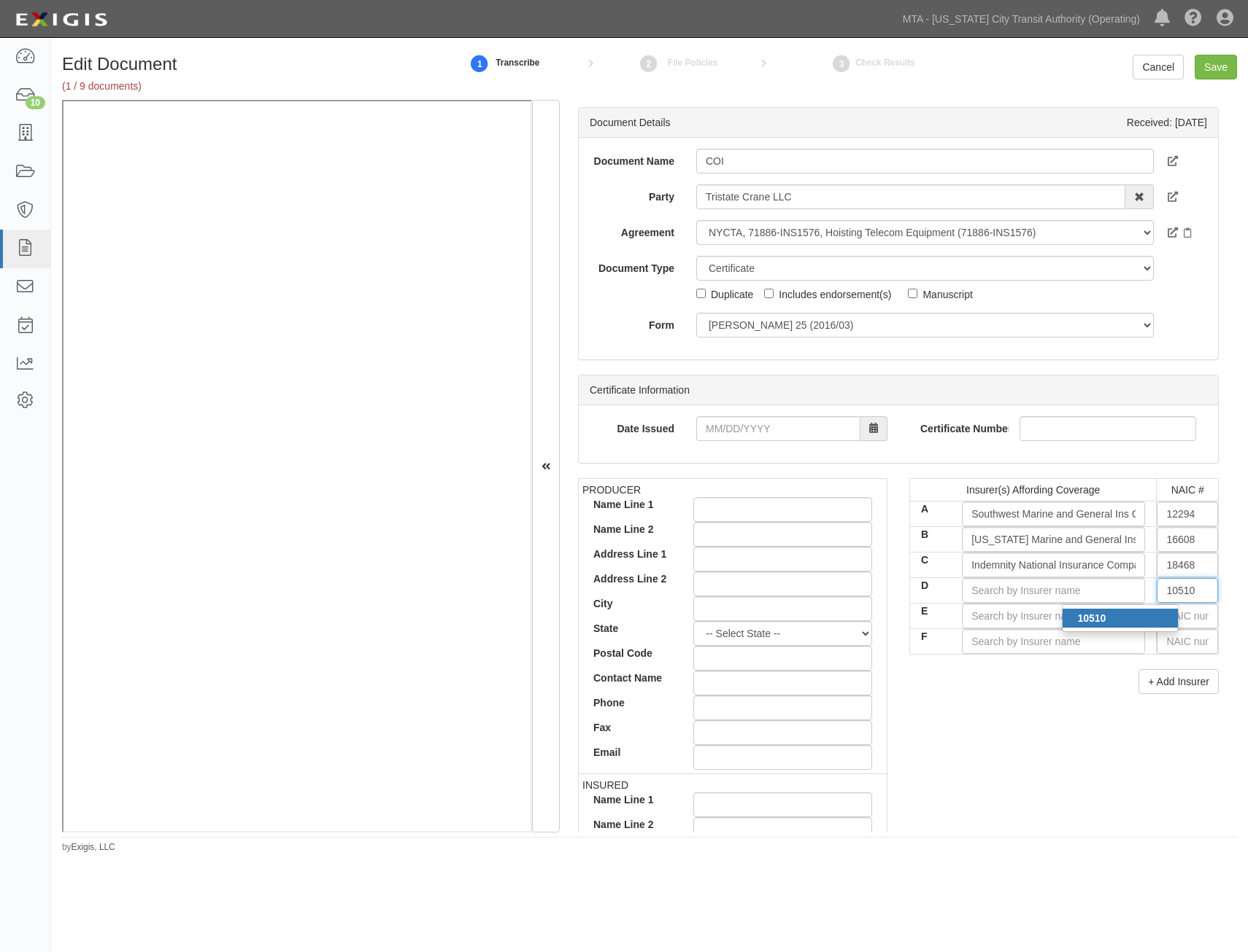
type input "Carolina Casualty Insurance Company (A+ XV Rating)"
type input "10510"
click at [1186, 615] on input "text" at bounding box center [1187, 615] width 61 height 24
type input "25232"
type input "25"
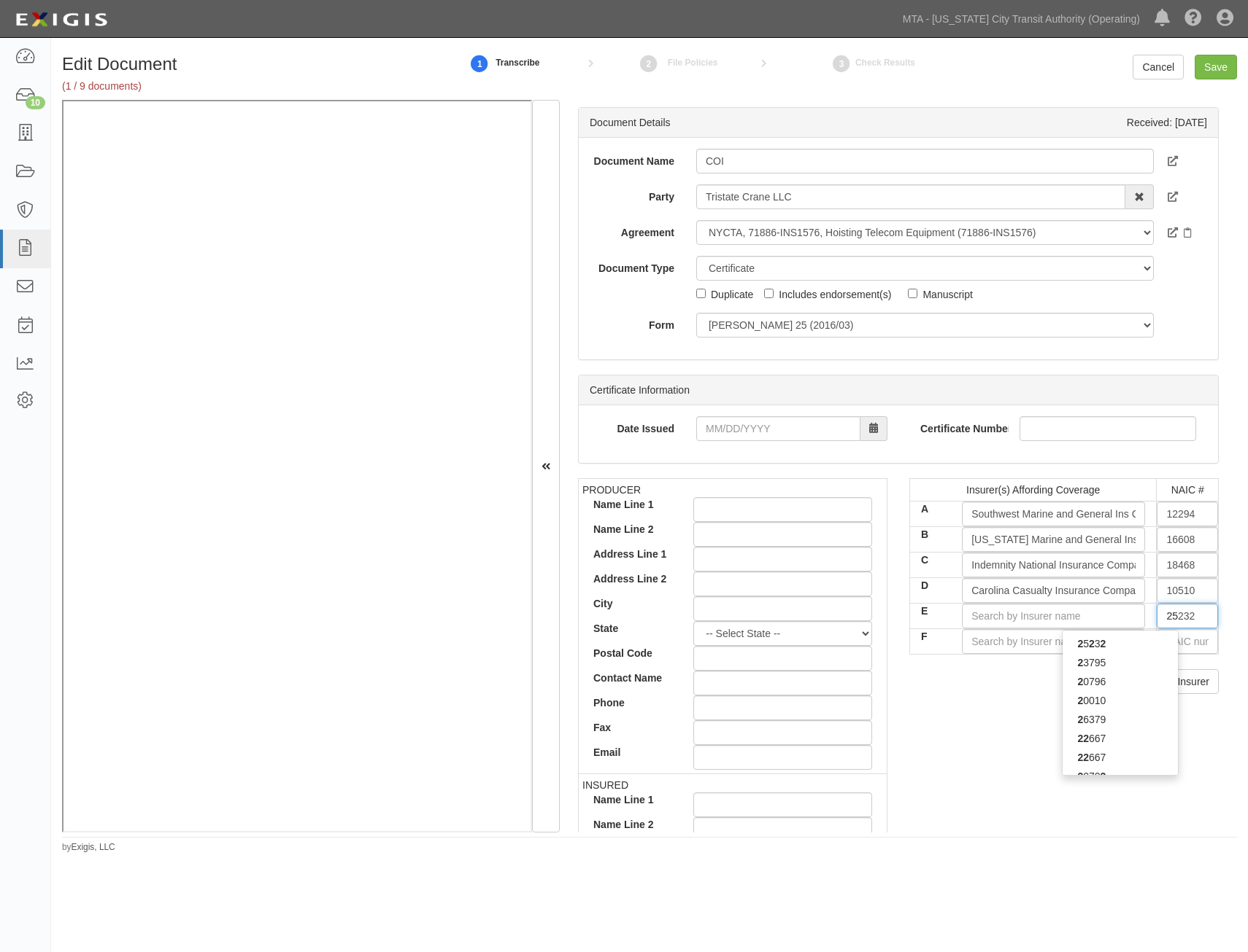
type input "25615"
type input "256"
type input "25674"
type input "2567"
type input "25674"
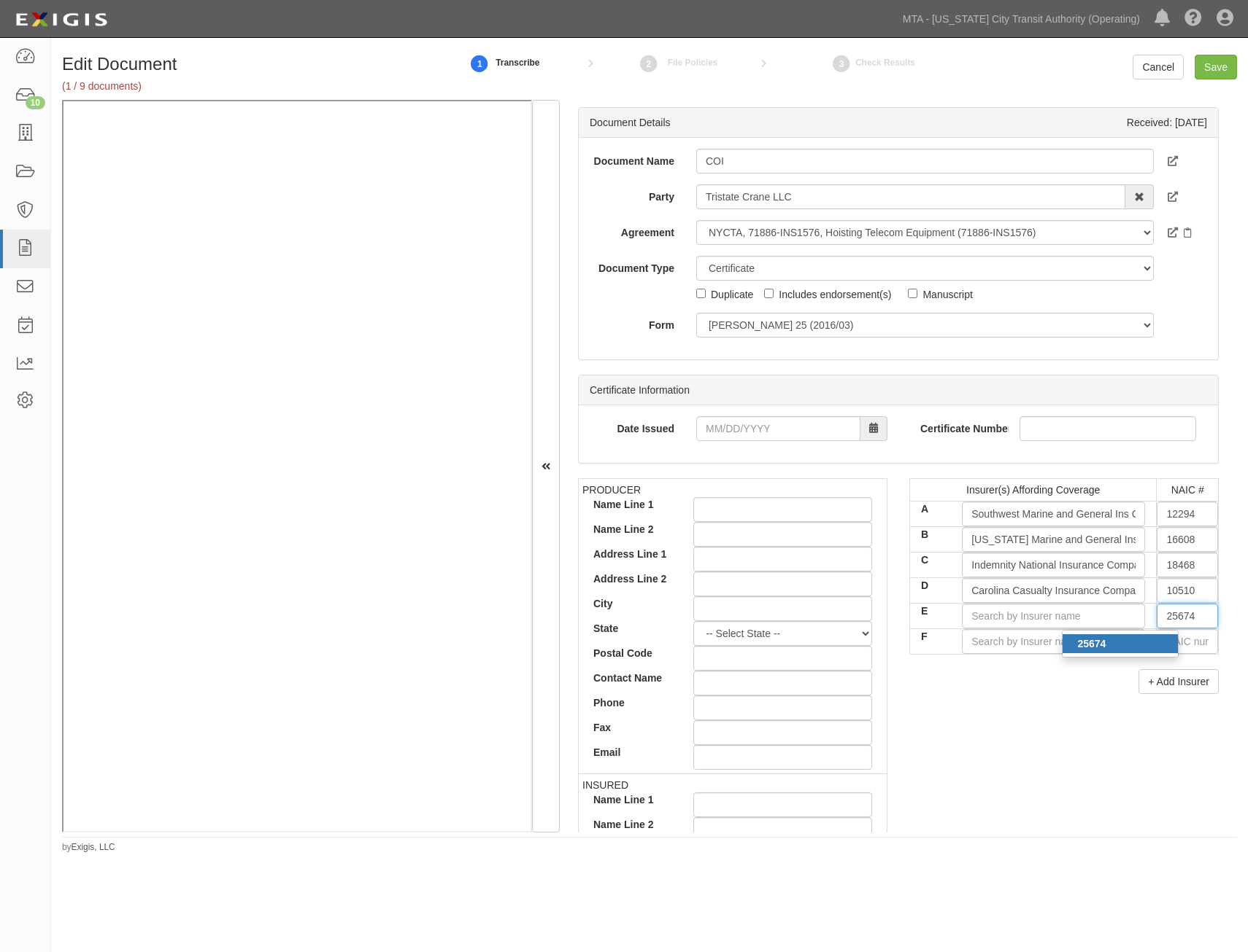
click at [1149, 640] on div "25674" at bounding box center [1121, 643] width 116 height 19
type input "Travelers Property Casualty Co of Amer (A++ XV Rating)"
type input "25674"
click at [1179, 641] on input "text" at bounding box center [1187, 641] width 61 height 24
type input "25232"
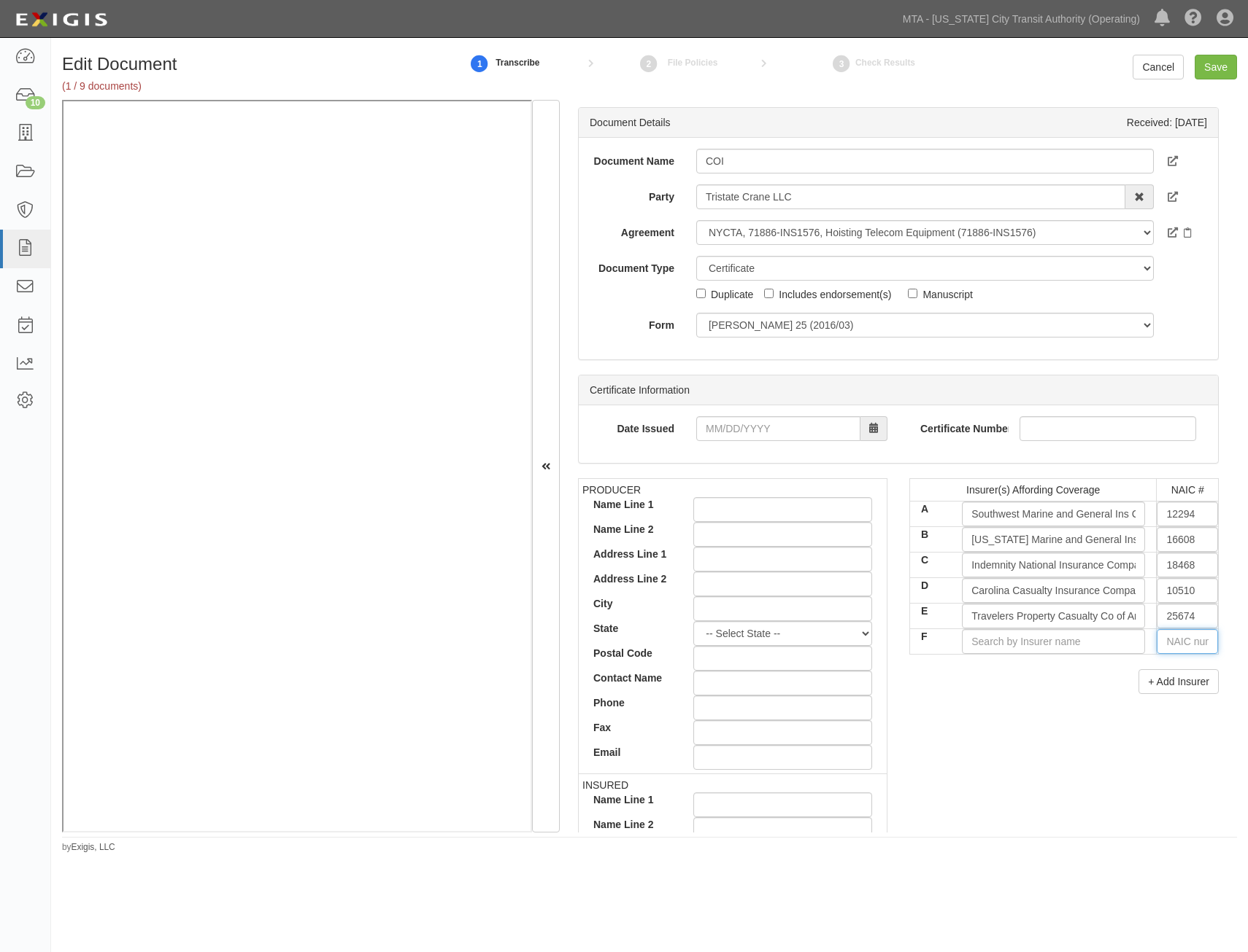
type input "2"
type input "21571"
type input "21"
type input "21199"
type input "2119"
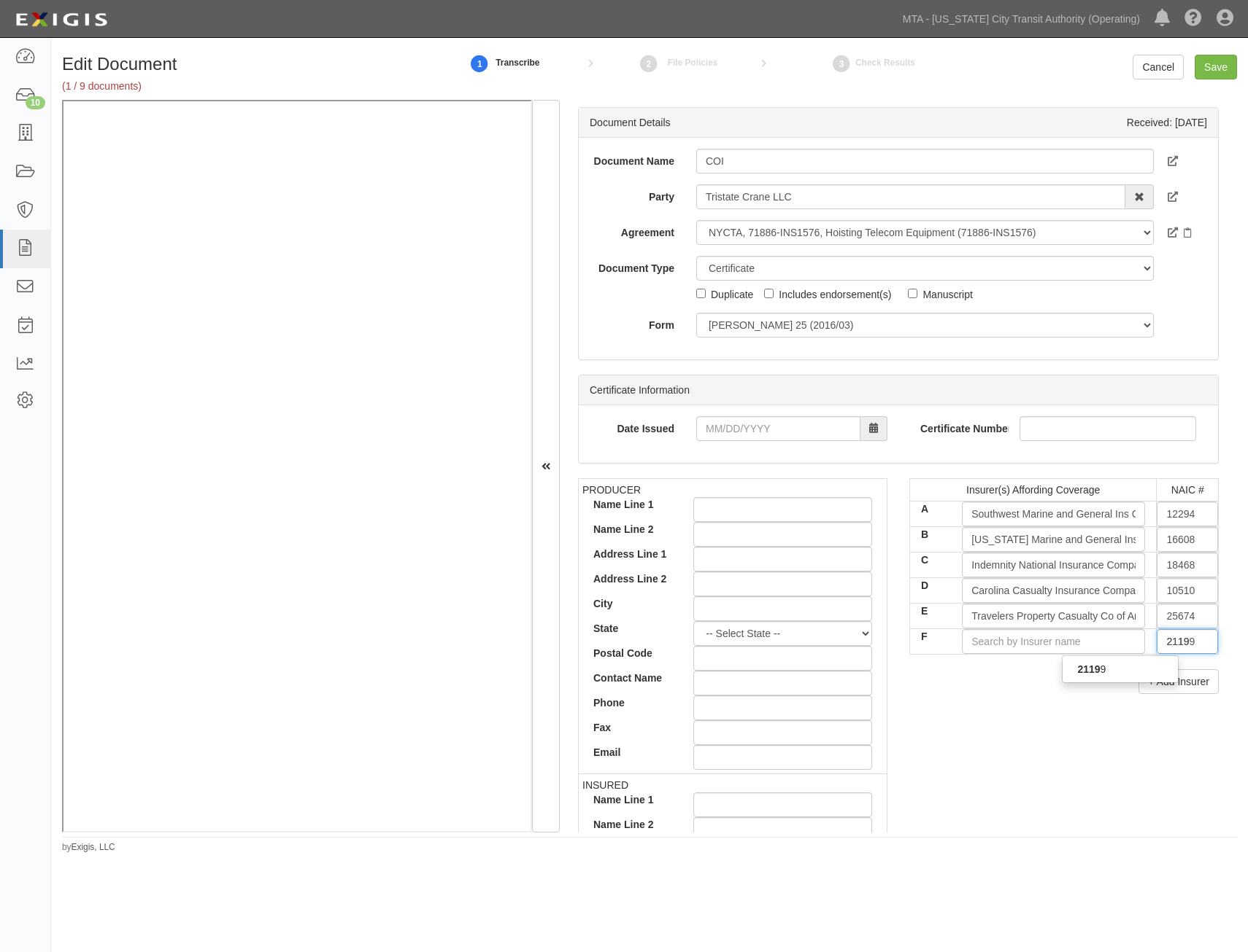
type input "21199"
click at [1151, 668] on div "21199" at bounding box center [1121, 669] width 116 height 19
type input "Arch Specialty Insurance Company (A+ XV Rating)"
type input "21199"
click at [959, 706] on div "PRODUCER Name Line 1 Name Line 2 Address Line 1 Address Line 2 City State -- Se…" at bounding box center [897, 732] width 662 height 507
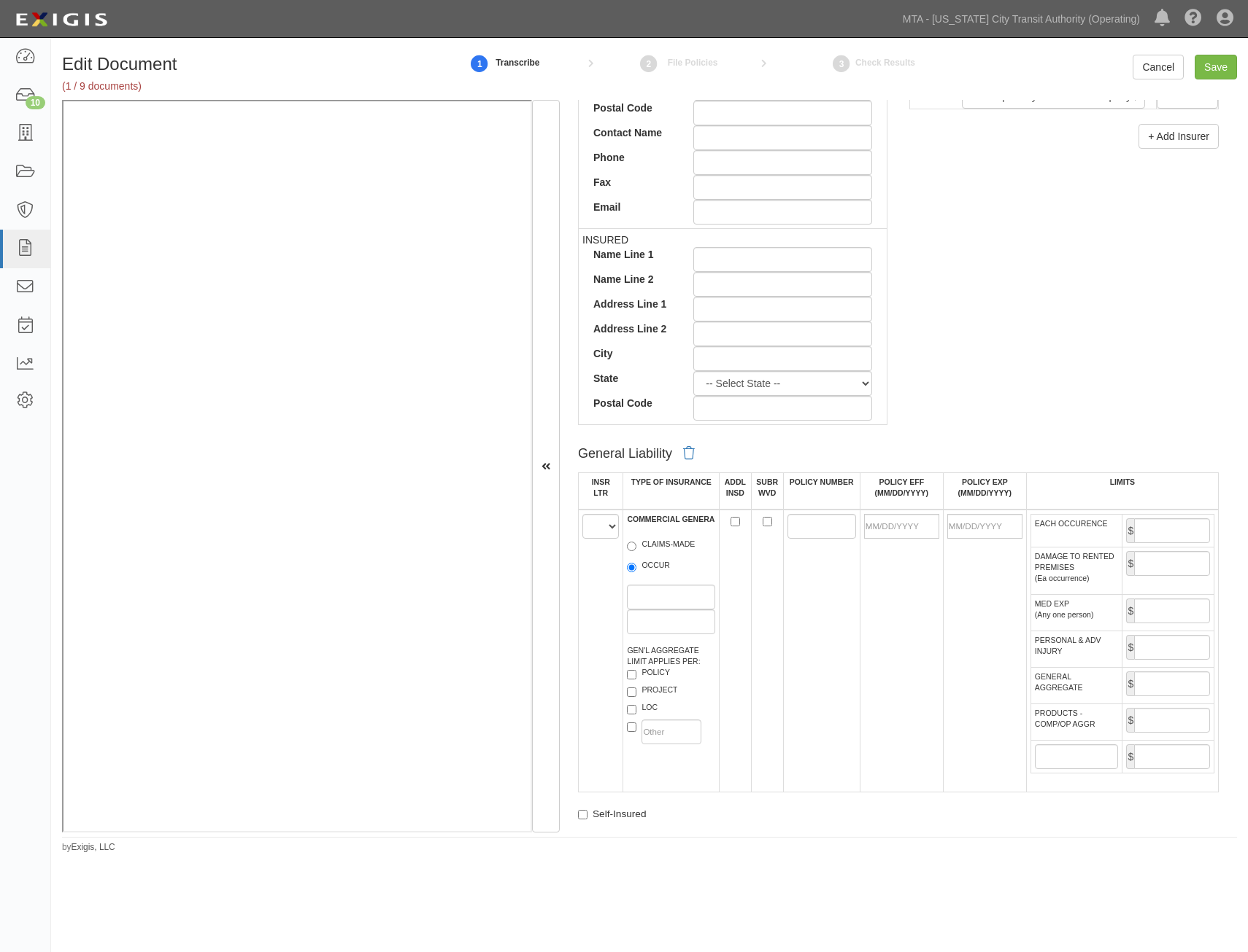
scroll to position [657, 0]
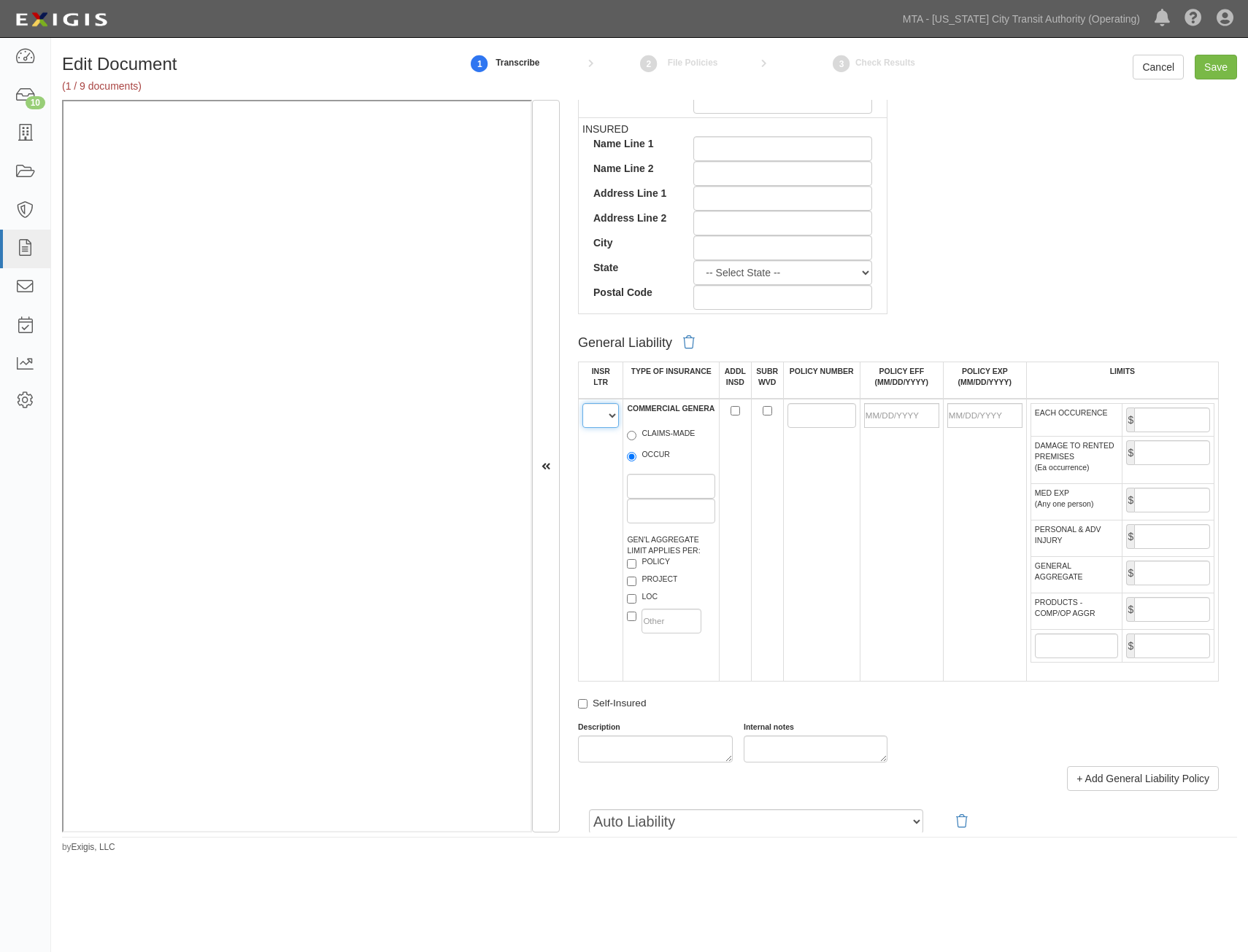
click at [596, 406] on select "A B C D E F" at bounding box center [600, 415] width 36 height 24
select select "A"
click at [582, 403] on select "A B C D E F" at bounding box center [600, 415] width 36 height 24
click at [650, 458] on label "OCCUR" at bounding box center [649, 456] width 43 height 14
click at [636, 458] on input "OCCUR" at bounding box center [632, 457] width 9 height 9
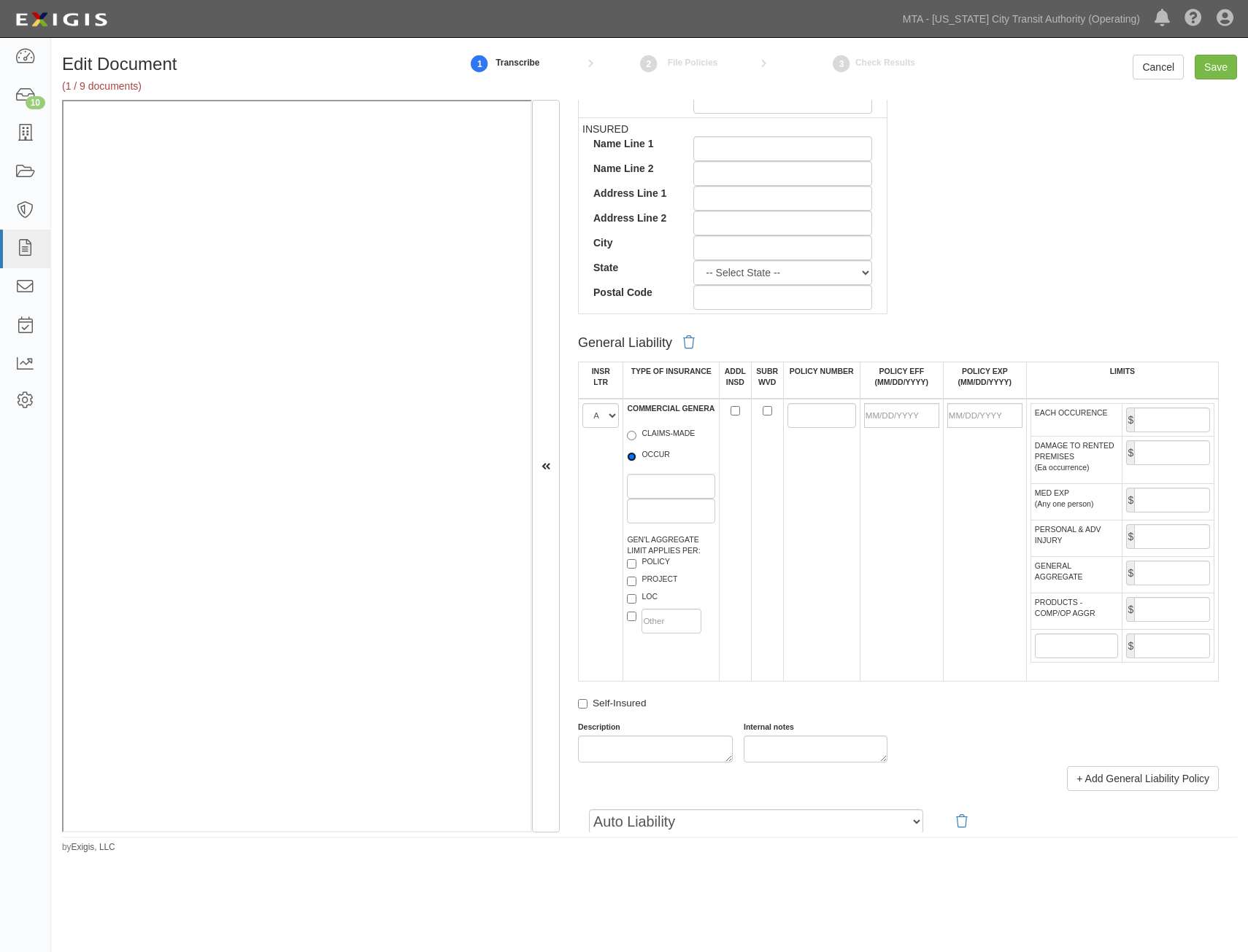
radio input "true"
click at [662, 576] on label "PROJECT" at bounding box center [652, 581] width 51 height 14
click at [636, 577] on input "PROJECT" at bounding box center [632, 582] width 9 height 9
checkbox input "true"
click at [734, 410] on input "ADDL INSD" at bounding box center [735, 411] width 9 height 9
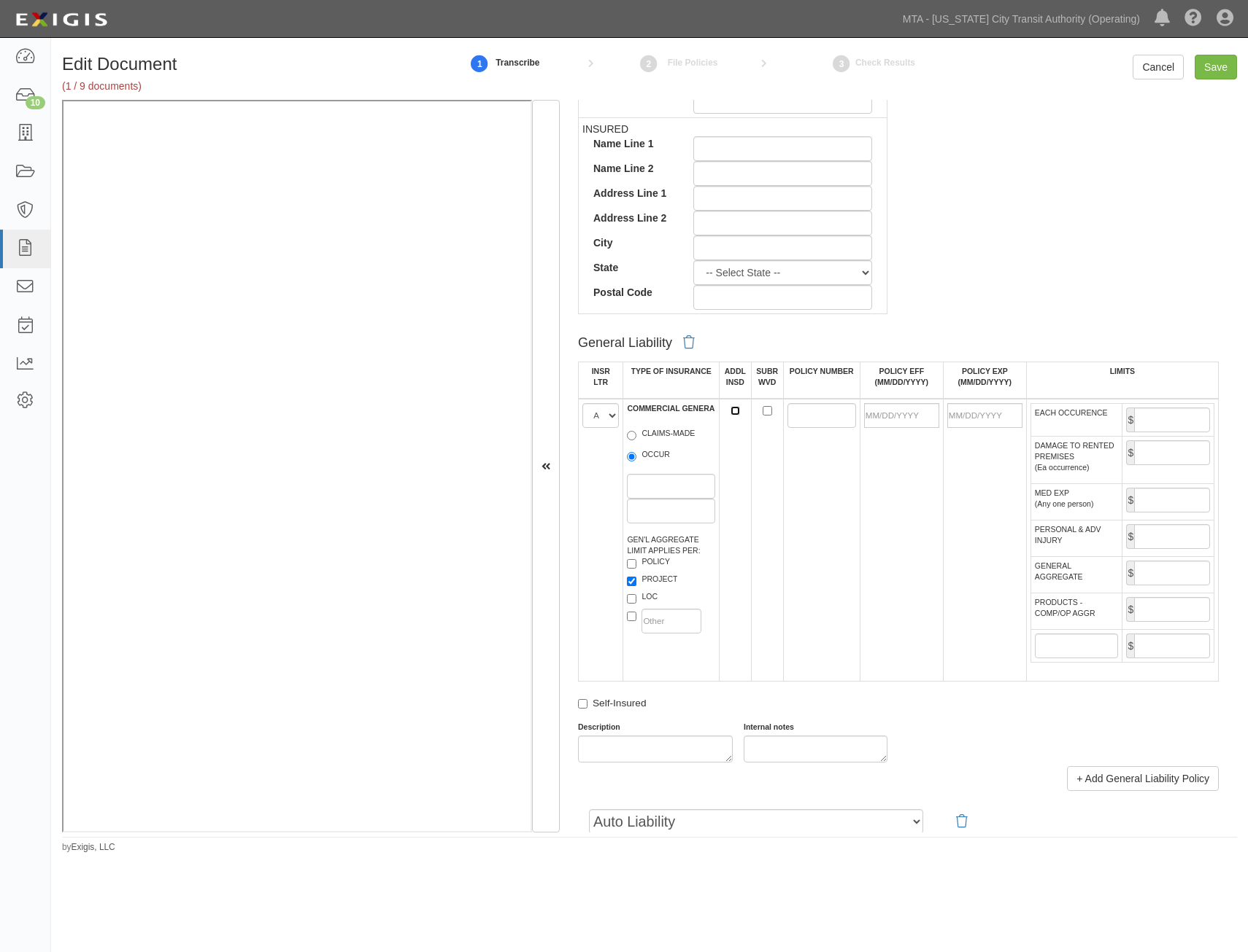
checkbox input "true"
click at [766, 411] on input "SUBR WVD" at bounding box center [767, 411] width 9 height 9
checkbox input "true"
click at [801, 418] on input "POLICY NUMBER" at bounding box center [821, 415] width 69 height 24
paste input "GL202500028101"
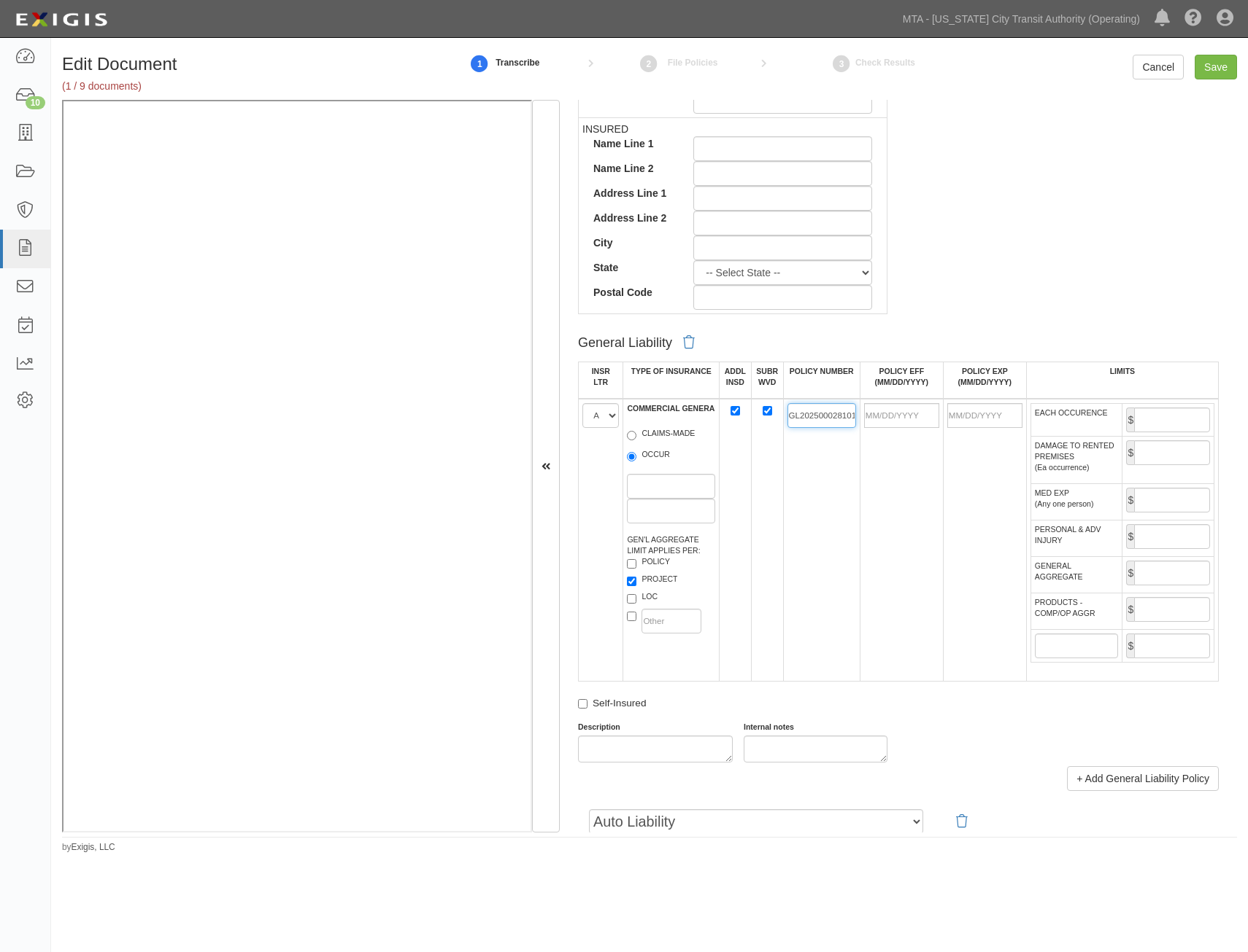
scroll to position [0, 3]
type input "GL202500028101"
click at [926, 534] on td at bounding box center [901, 540] width 83 height 283
click at [891, 418] on input "POLICY EFF (MM/DD/YYYY)" at bounding box center [901, 415] width 75 height 24
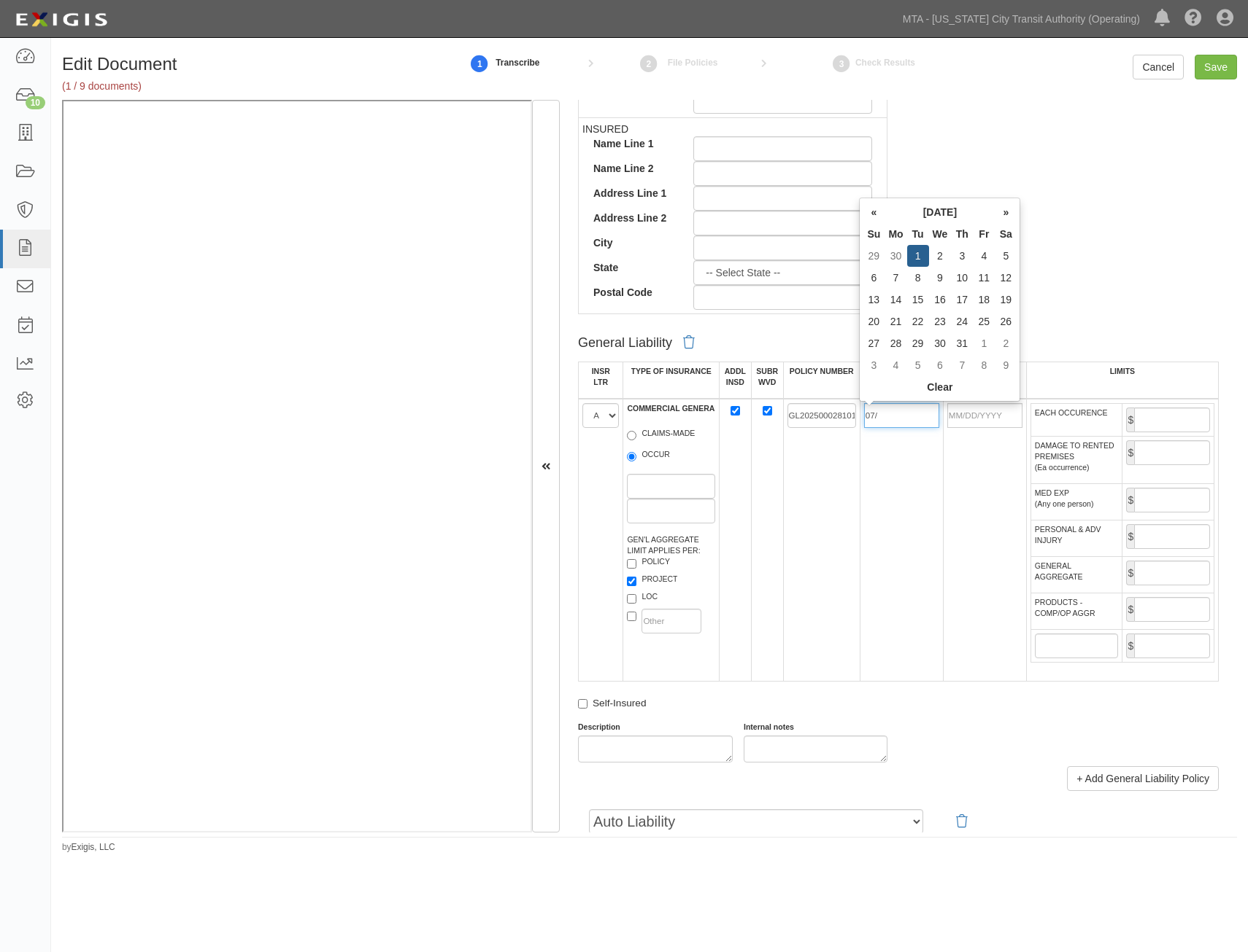
type input "0"
type input "01/07/2025"
type input "01/07/2026"
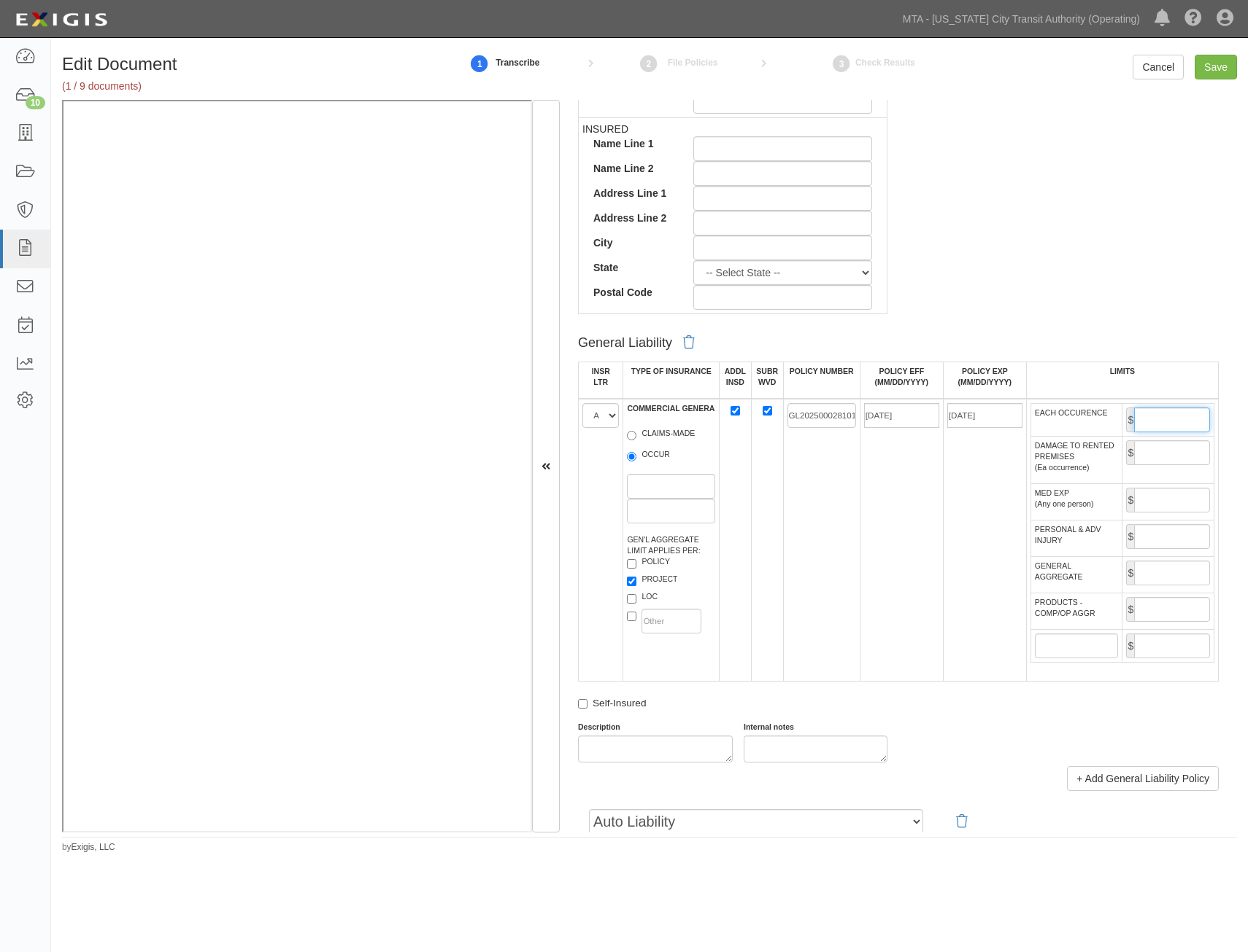
click at [1183, 413] on input "EACH OCCURENCE" at bounding box center [1172, 419] width 76 height 24
type input "1,000,000"
click at [1147, 581] on input "GENERAL AGGREGATE" at bounding box center [1172, 573] width 76 height 24
type input "2,000,000"
click at [1150, 611] on input "PRODUCTS - COMP/OP AGGR" at bounding box center [1172, 609] width 76 height 24
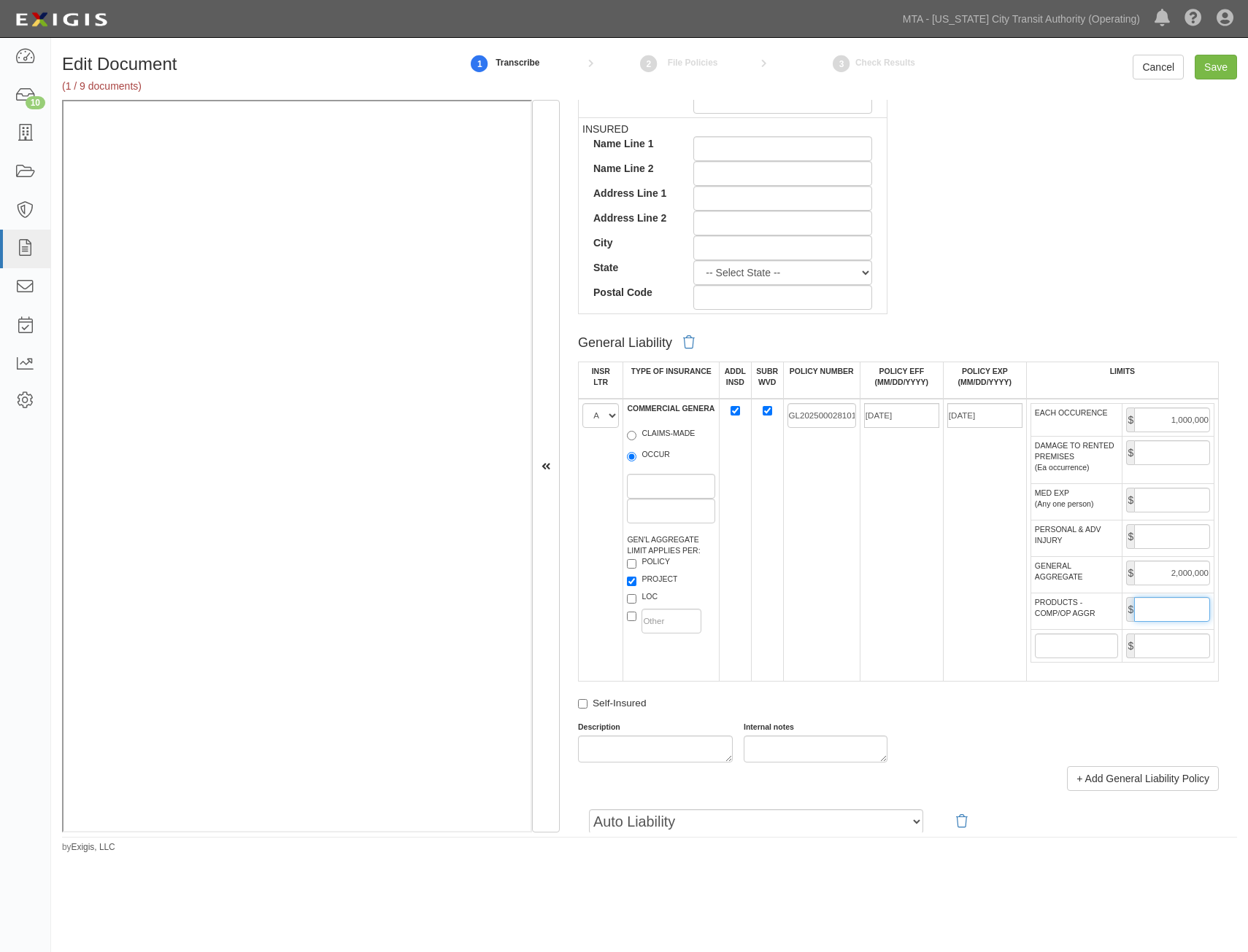
type input "2,000,000"
click at [822, 611] on td "GL202500028101" at bounding box center [821, 540] width 77 height 283
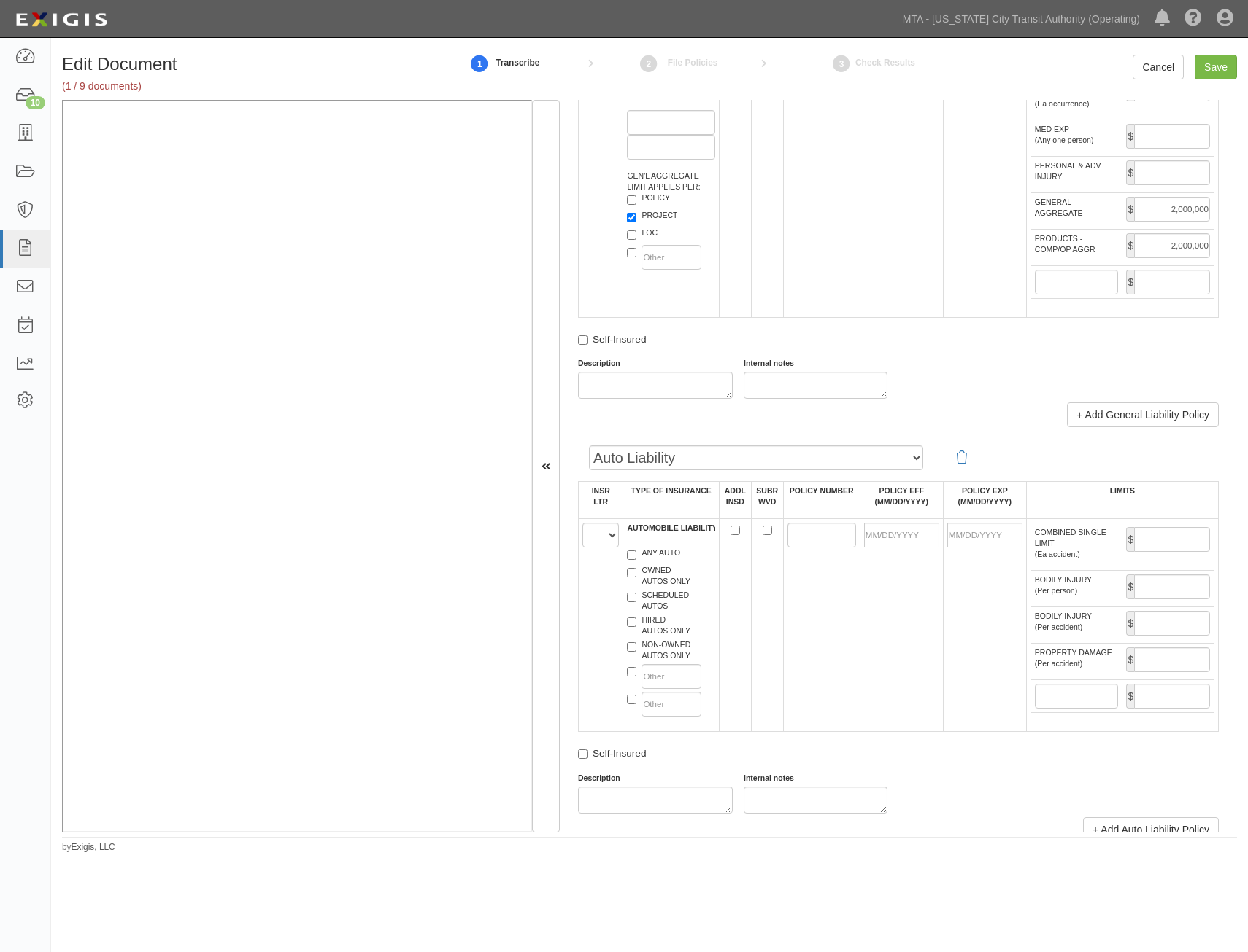
scroll to position [1021, 0]
click at [604, 543] on select "A B C D E F" at bounding box center [600, 534] width 36 height 24
select select "B"
click at [582, 522] on select "A B C D E F" at bounding box center [600, 534] width 36 height 24
click at [665, 602] on label "SCHEDULED AUTOS" at bounding box center [658, 600] width 62 height 22
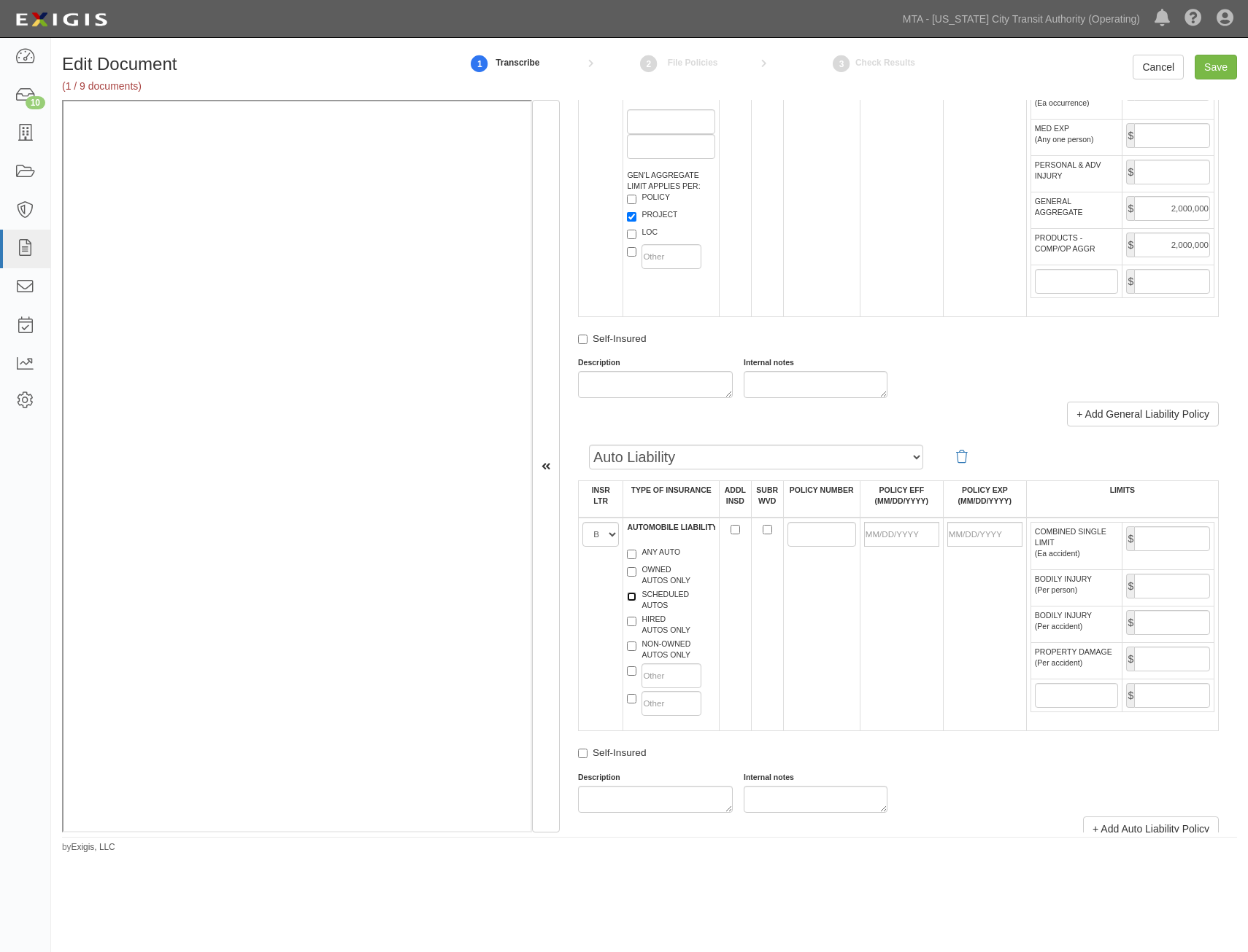
click at [636, 602] on input "SCHEDULED AUTOS" at bounding box center [632, 597] width 9 height 9
checkbox input "true"
click at [668, 626] on label "HIRED AUTOS ONLY" at bounding box center [659, 625] width 63 height 22
click at [636, 626] on input "HIRED AUTOS ONLY" at bounding box center [632, 621] width 9 height 9
checkbox input "true"
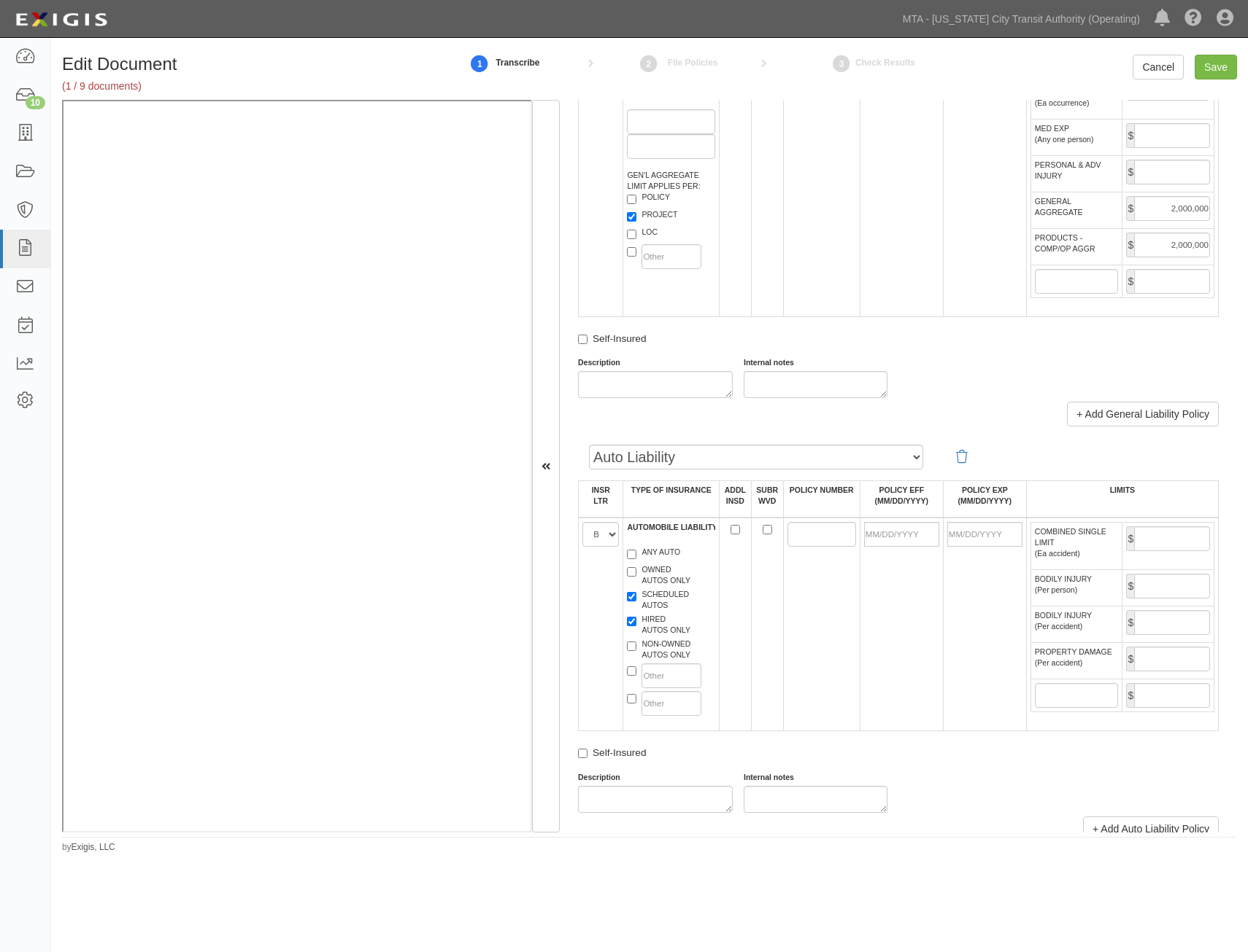
click at [680, 651] on label "NON-OWNED AUTOS ONLY" at bounding box center [659, 649] width 63 height 22
click at [636, 651] on input "NON-OWNED AUTOS ONLY" at bounding box center [632, 646] width 9 height 9
checkbox input "true"
click at [802, 528] on input "POLICY NUMBER" at bounding box center [821, 534] width 69 height 24
paste input "AU202500020066"
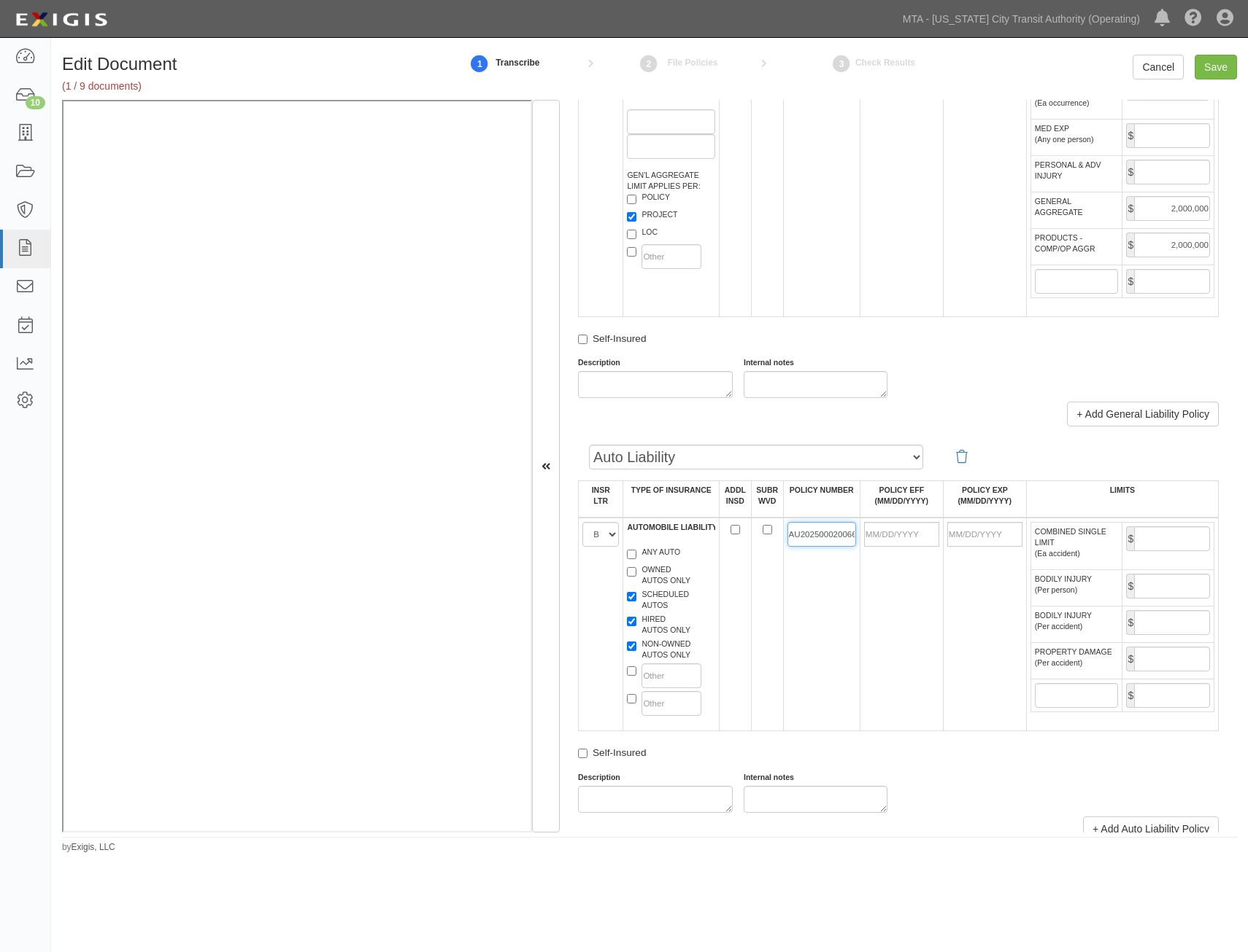
scroll to position [0, 4]
type input "AU202500020066"
click at [908, 532] on input "POLICY EFF (MM/DD/YYYY)" at bounding box center [901, 534] width 75 height 24
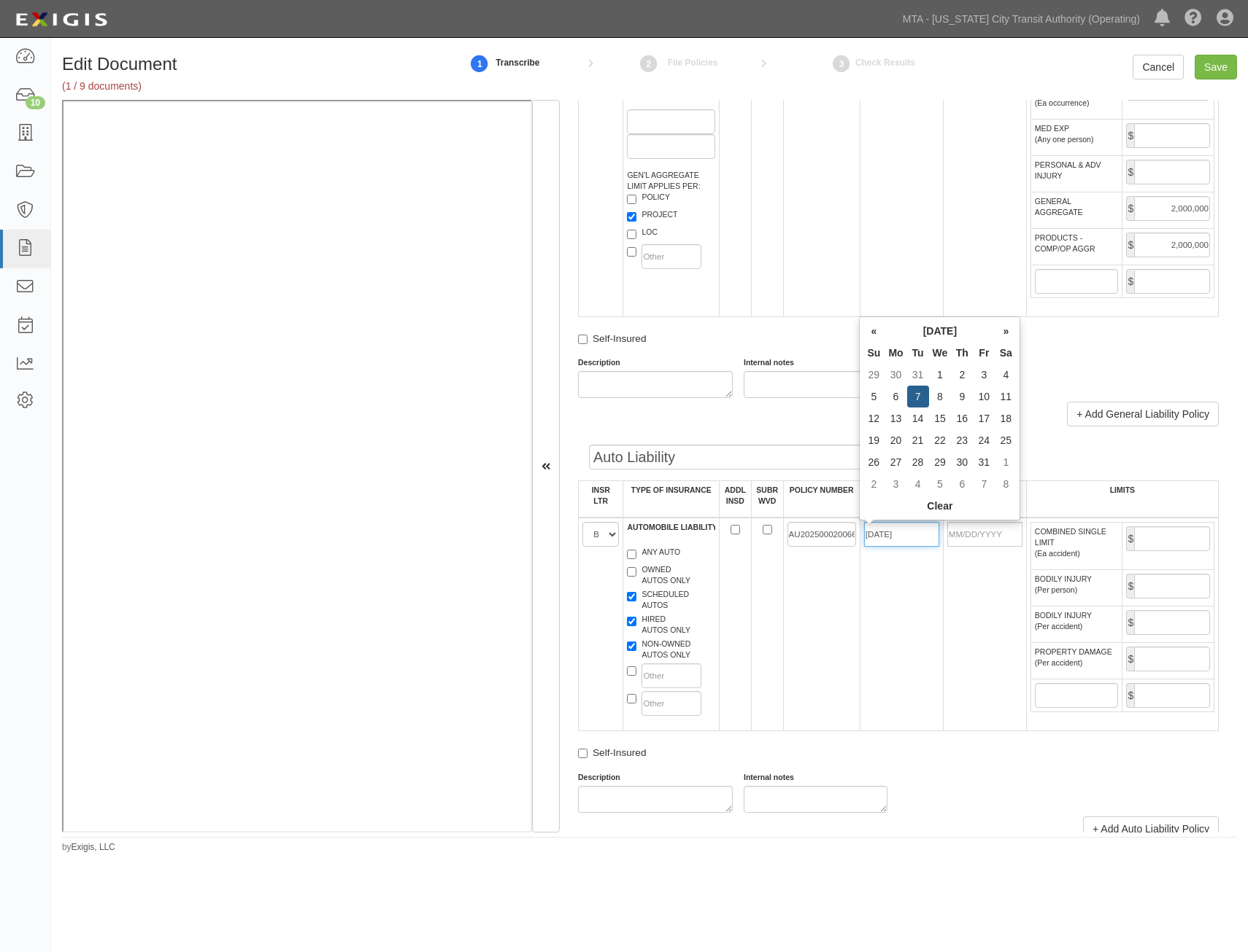
type input "01/07/2025"
type input "01/07/2026"
click at [920, 660] on td "01/07/2025" at bounding box center [901, 624] width 83 height 214
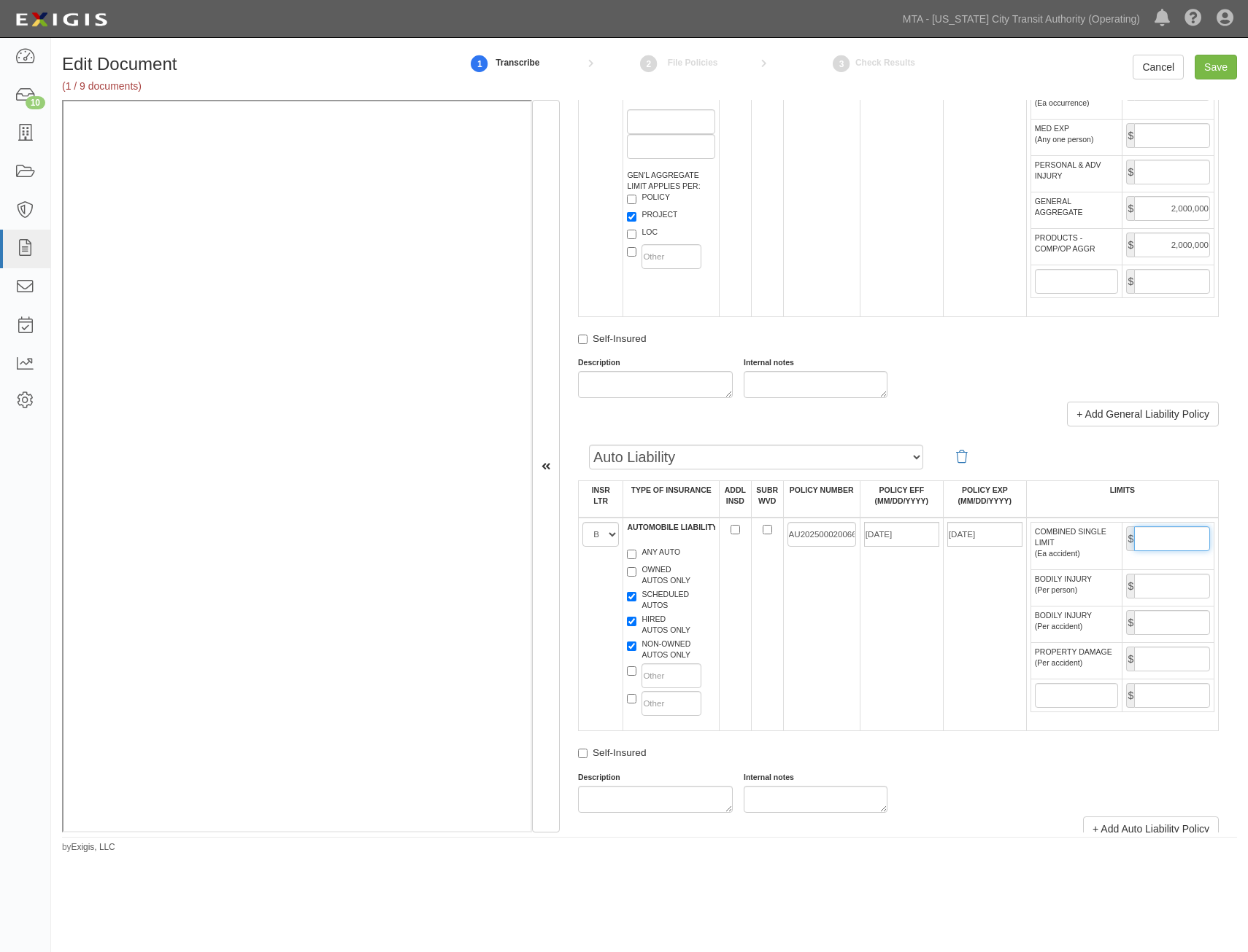
click at [1180, 537] on input "COMBINED SINGLE LIMIT (Ea accident)" at bounding box center [1172, 538] width 76 height 24
type input "1,000,000"
click at [859, 646] on td "01/07/2025" at bounding box center [901, 624] width 83 height 214
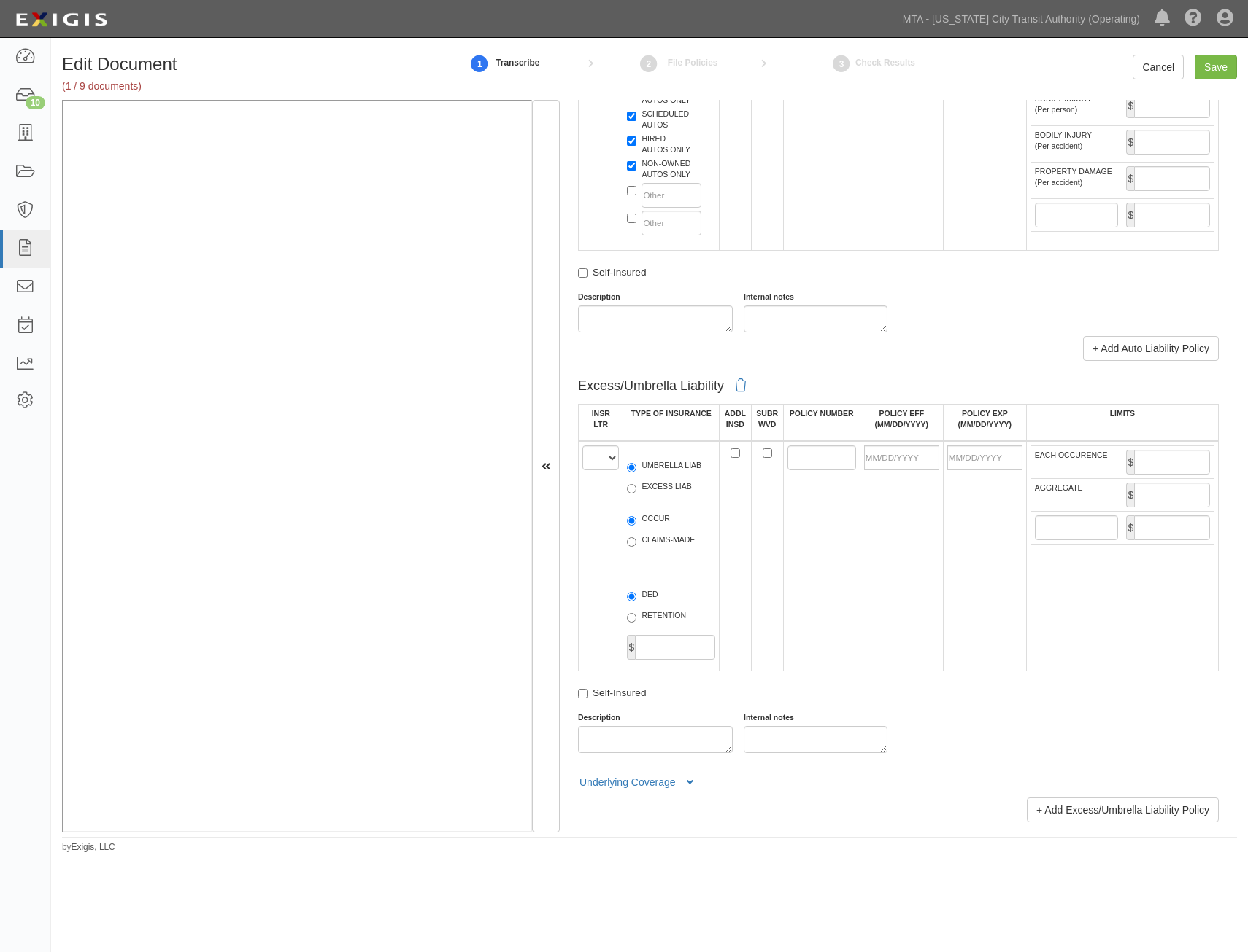
scroll to position [1531, 0]
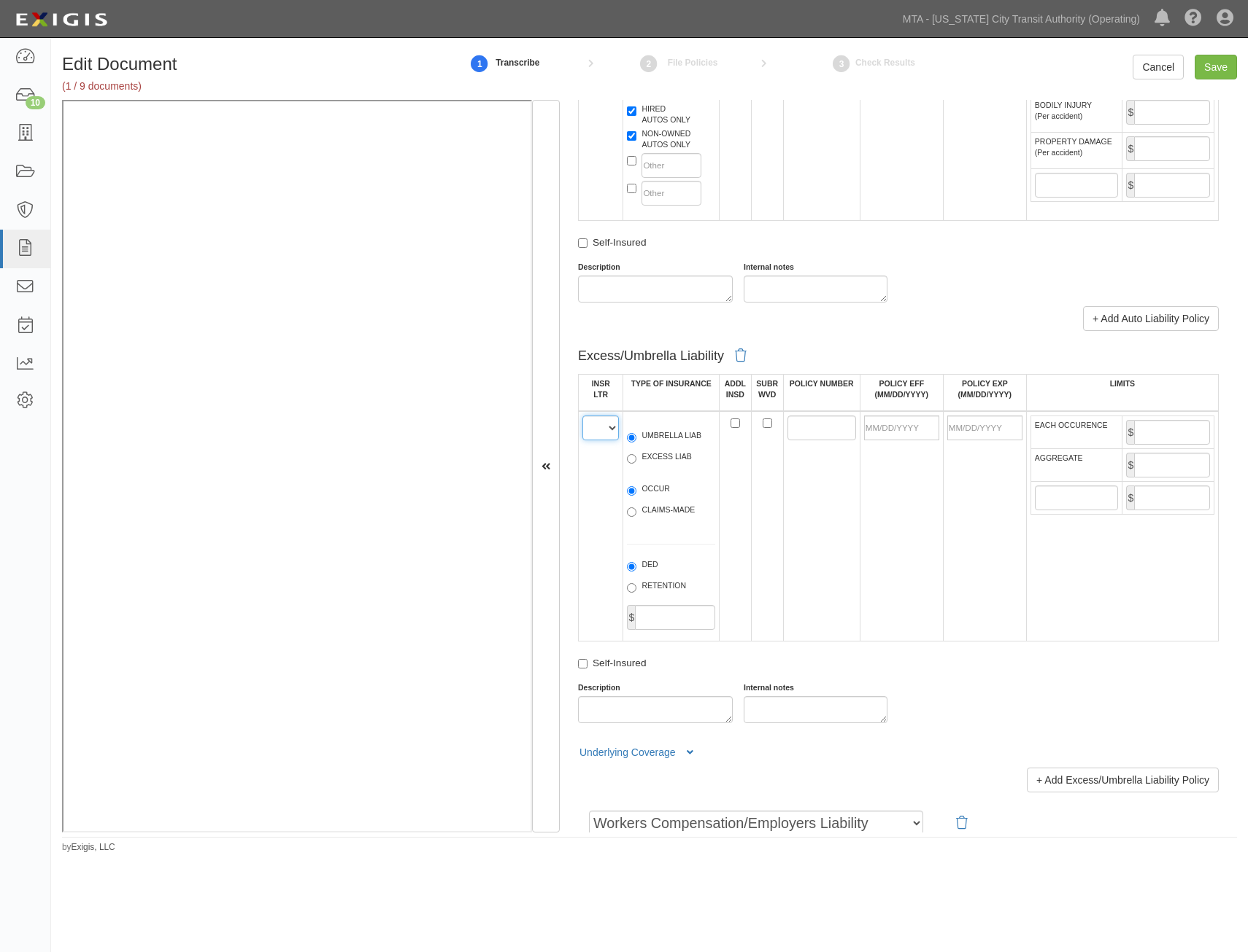
drag, startPoint x: 600, startPoint y: 432, endPoint x: 600, endPoint y: 440, distance: 8.0
click at [600, 432] on select "A B C D E F" at bounding box center [600, 427] width 36 height 24
select select "C"
click at [582, 415] on select "A B C D E F" at bounding box center [600, 427] width 36 height 24
click at [671, 453] on label "EXCESS LIAB" at bounding box center [659, 459] width 64 height 14
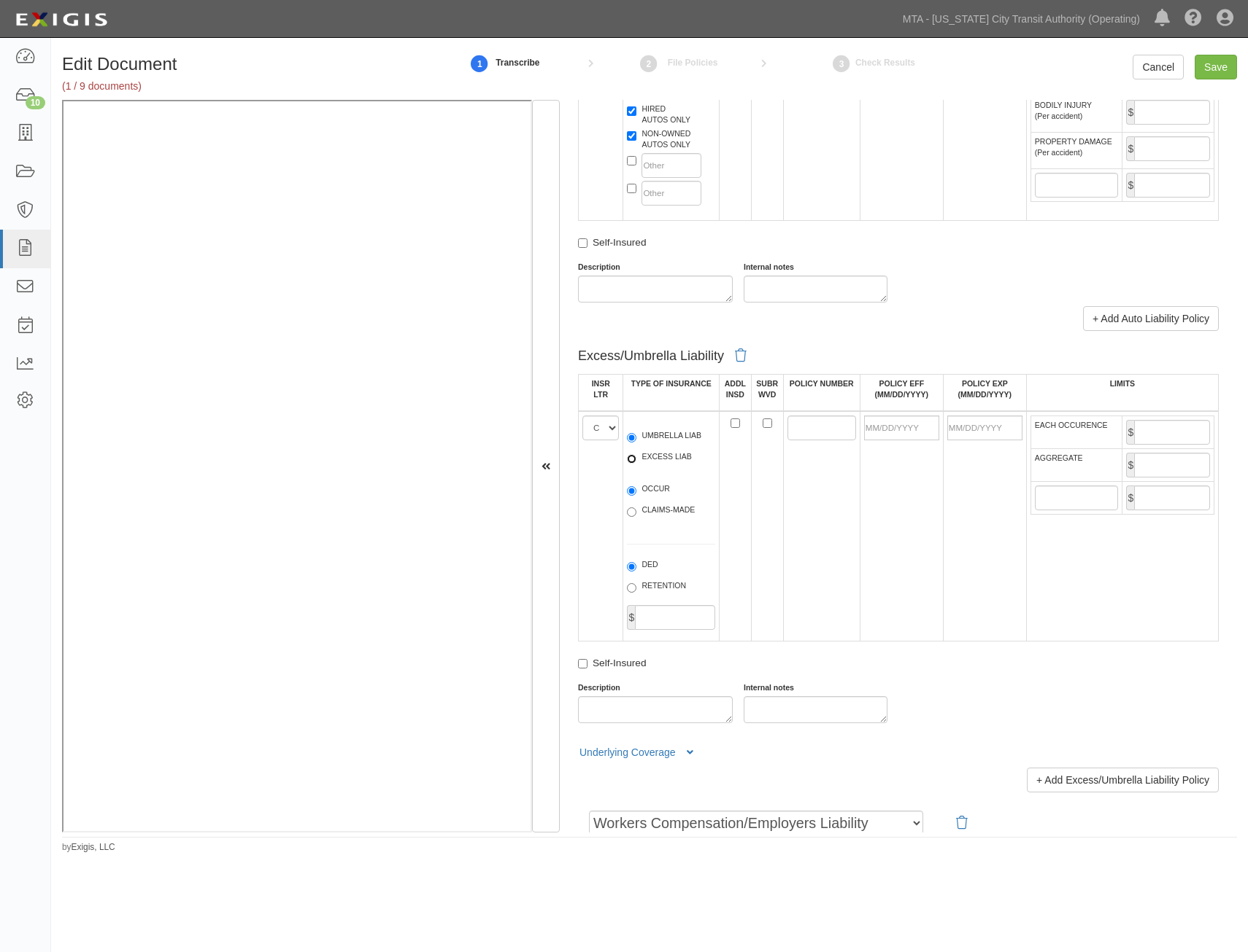
click at [636, 454] on input "EXCESS LIAB" at bounding box center [632, 459] width 9 height 9
radio input "true"
click at [660, 490] on label "OCCUR" at bounding box center [649, 490] width 43 height 14
click at [636, 490] on input "OCCUR" at bounding box center [632, 491] width 9 height 9
radio input "true"
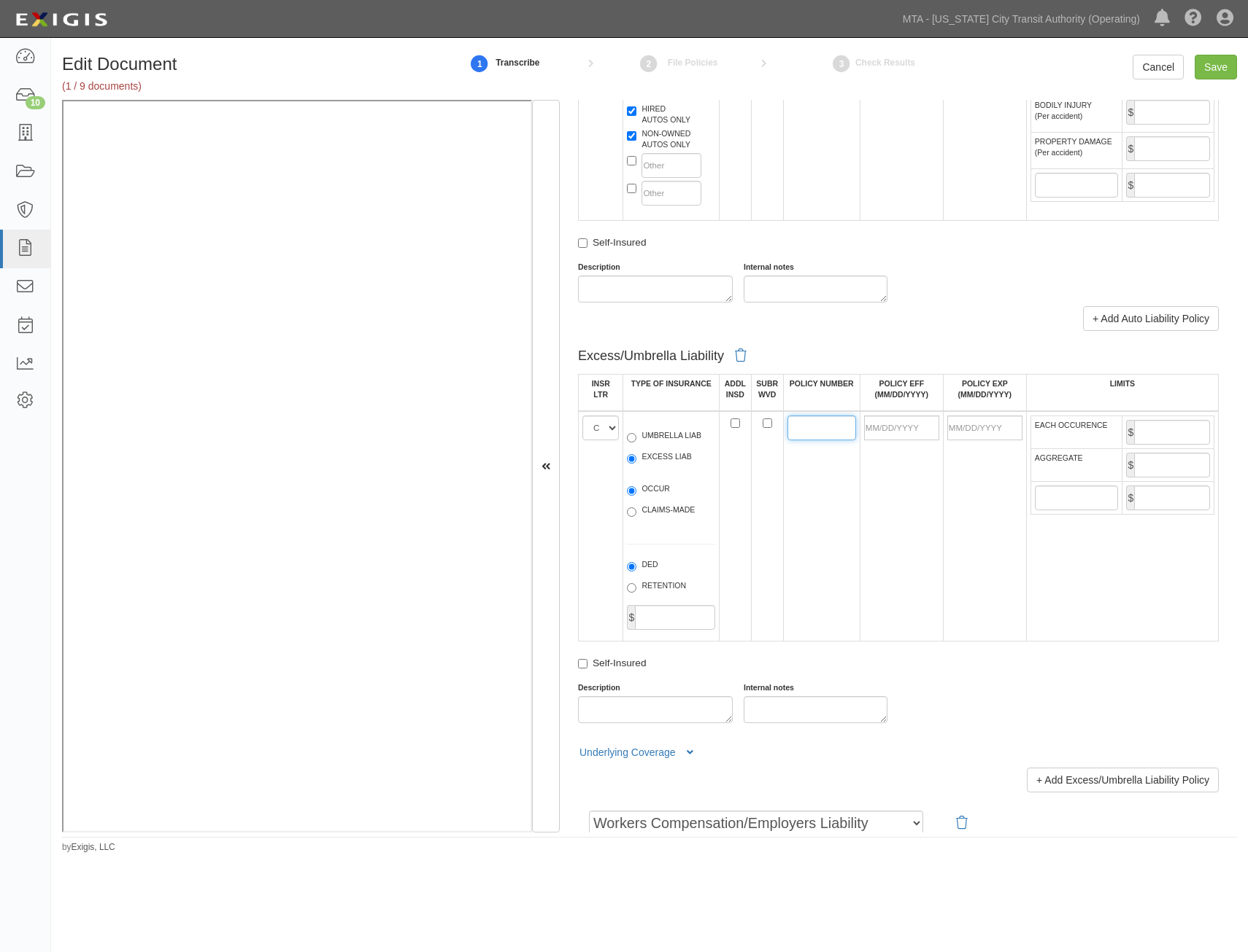
click at [839, 424] on input "POLICY NUMBER" at bounding box center [821, 427] width 69 height 24
paste input "XS0001832 25"
type input "XS0001832 25"
click at [943, 494] on td at bounding box center [984, 526] width 83 height 230
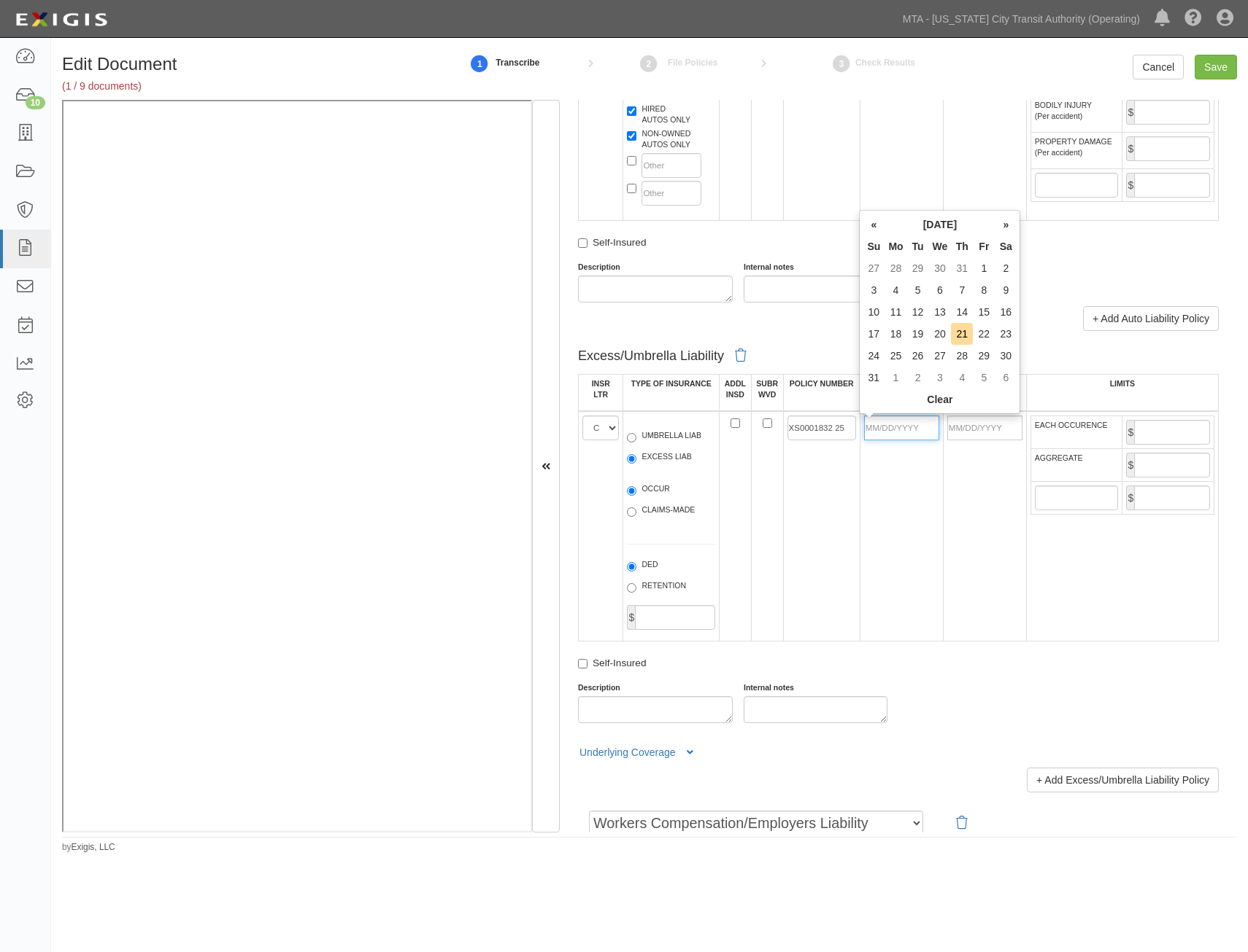
drag, startPoint x: 882, startPoint y: 436, endPoint x: 867, endPoint y: 453, distance: 22.7
click at [882, 436] on input "POLICY EFF (MM/DD/YYYY)" at bounding box center [901, 427] width 75 height 24
type input "01/07/2025"
type input "[DATE]"
click at [812, 540] on td "XS0001832 25" at bounding box center [821, 526] width 77 height 230
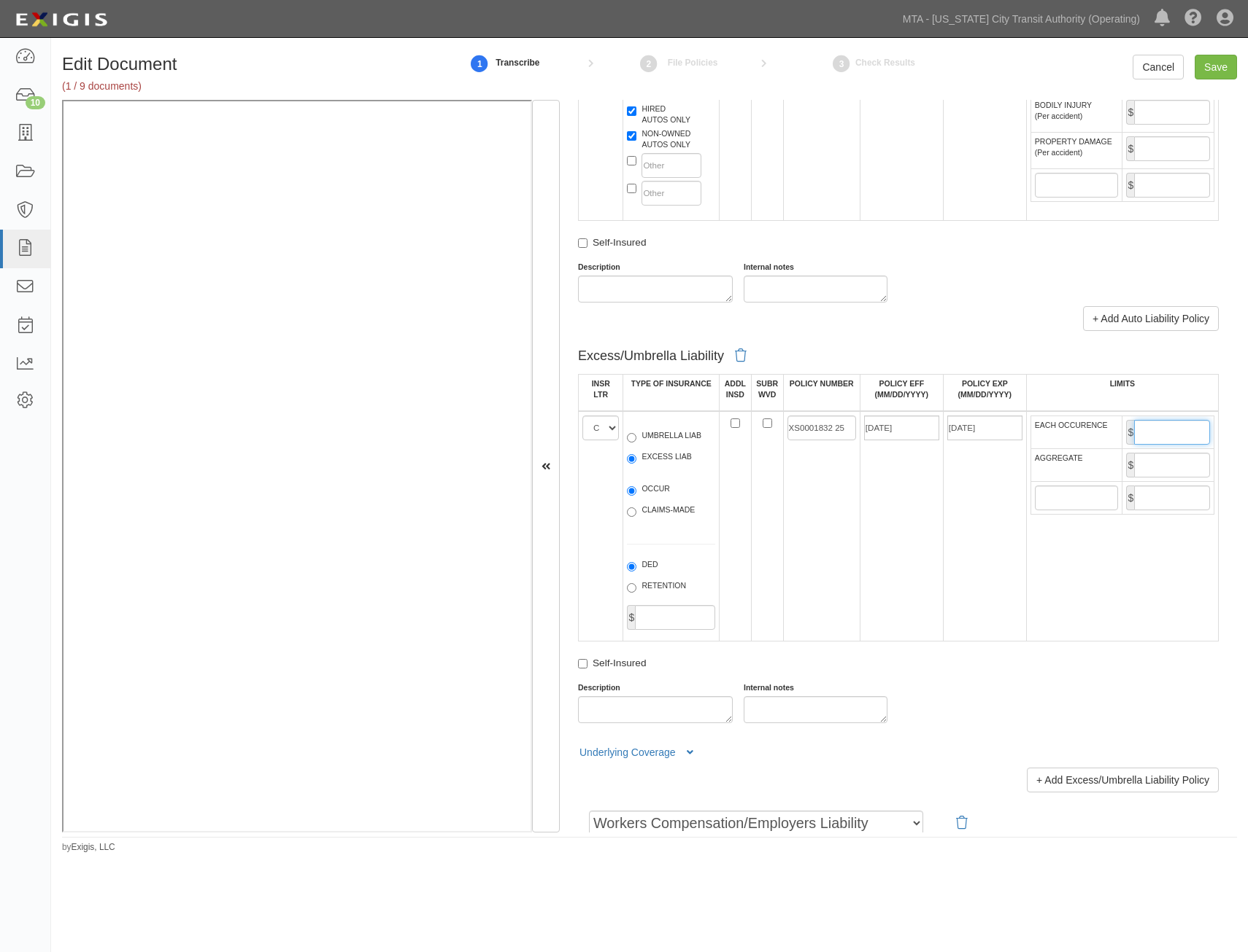
click at [1182, 435] on input "EACH OCCURENCE" at bounding box center [1172, 432] width 76 height 24
type input "5,000,000"
click at [1171, 463] on input "AGGREGATE" at bounding box center [1172, 464] width 76 height 24
type input "5,000,000"
click at [786, 555] on td "XS0001832 25" at bounding box center [821, 526] width 77 height 230
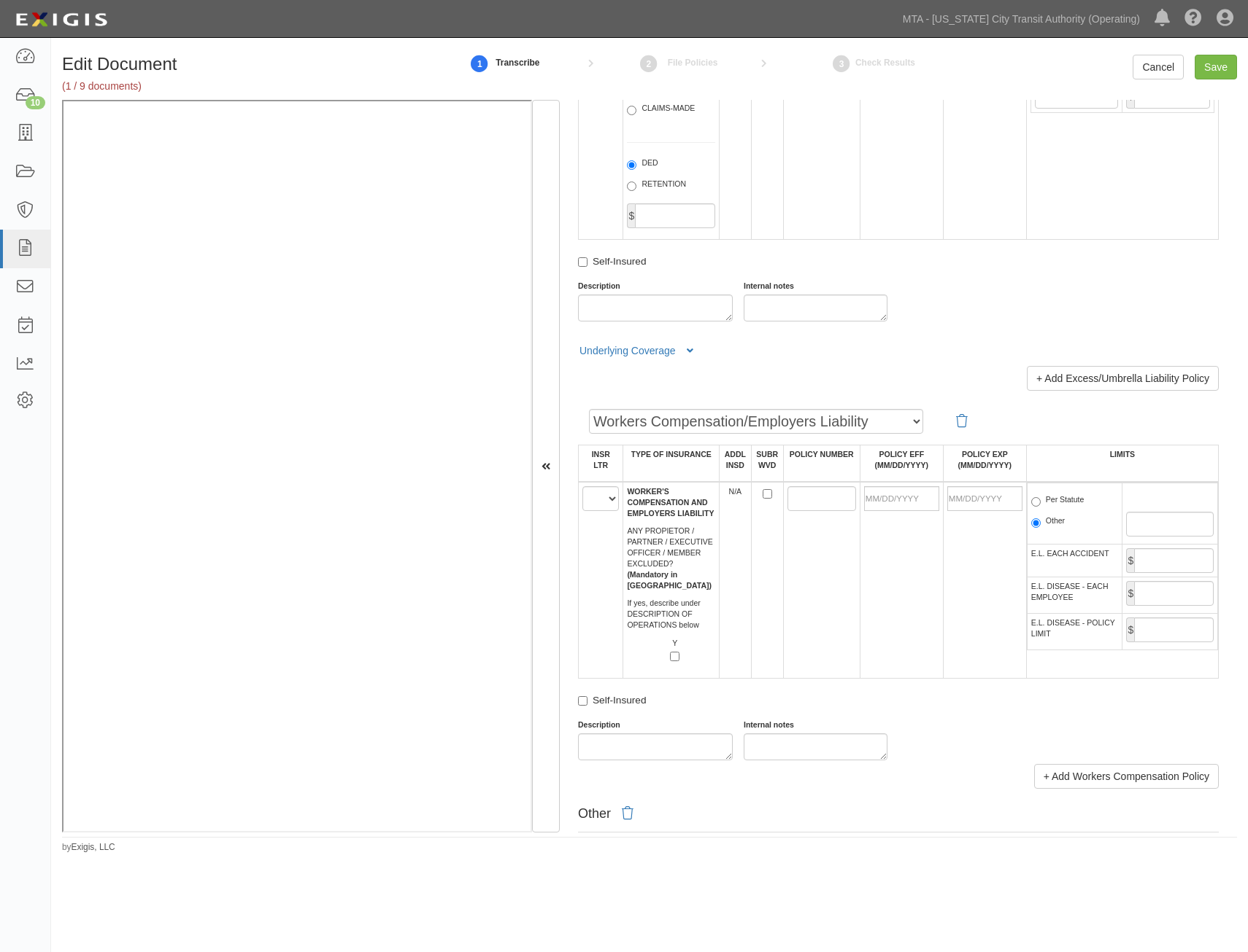
scroll to position [1969, 0]
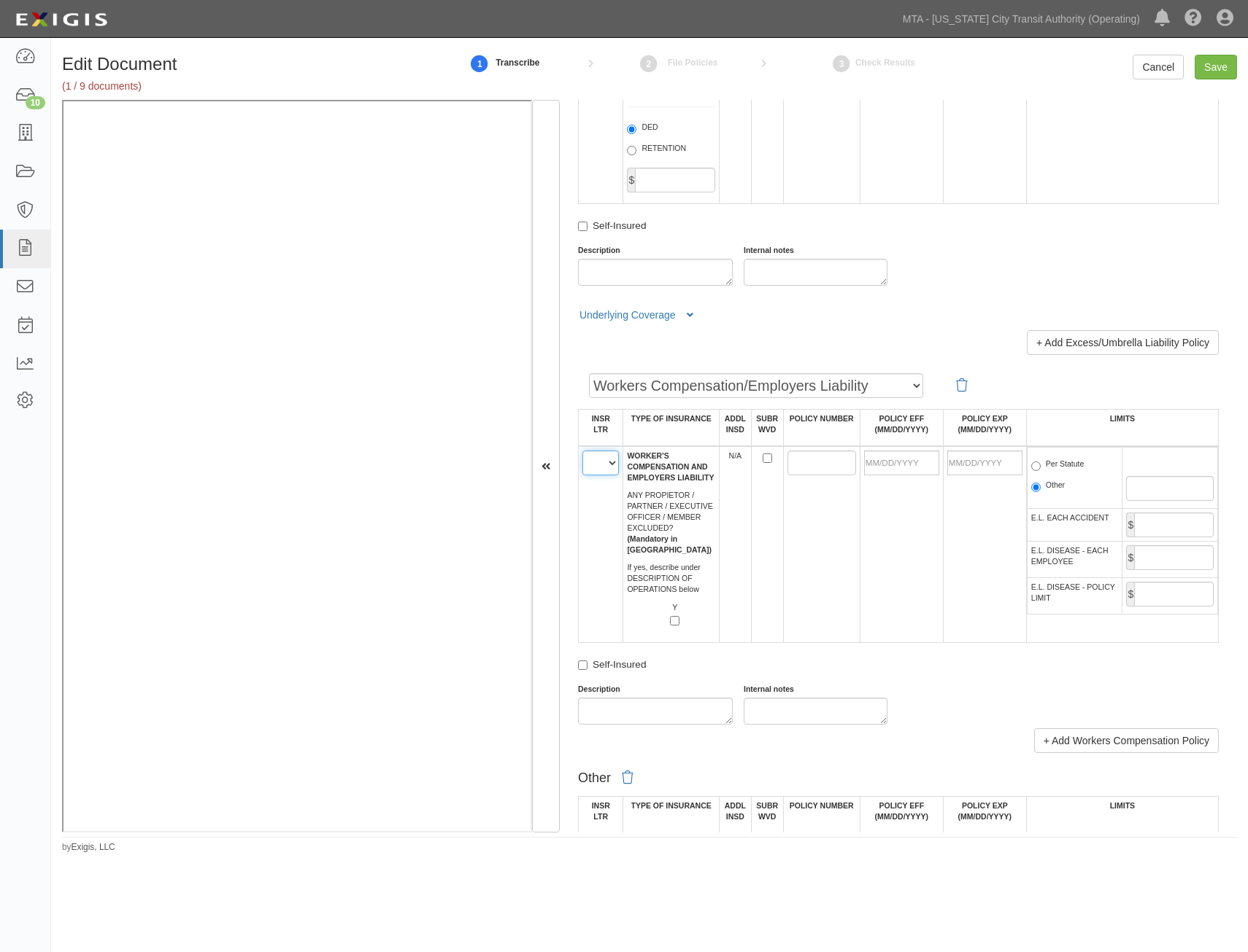
click at [605, 463] on select "A B C D E F" at bounding box center [600, 462] width 36 height 24
select select "D"
click at [582, 451] on select "A B C D E F" at bounding box center [600, 462] width 36 height 24
click at [849, 554] on td at bounding box center [821, 545] width 77 height 197
click at [805, 463] on input "POLICY NUMBER" at bounding box center [821, 462] width 69 height 24
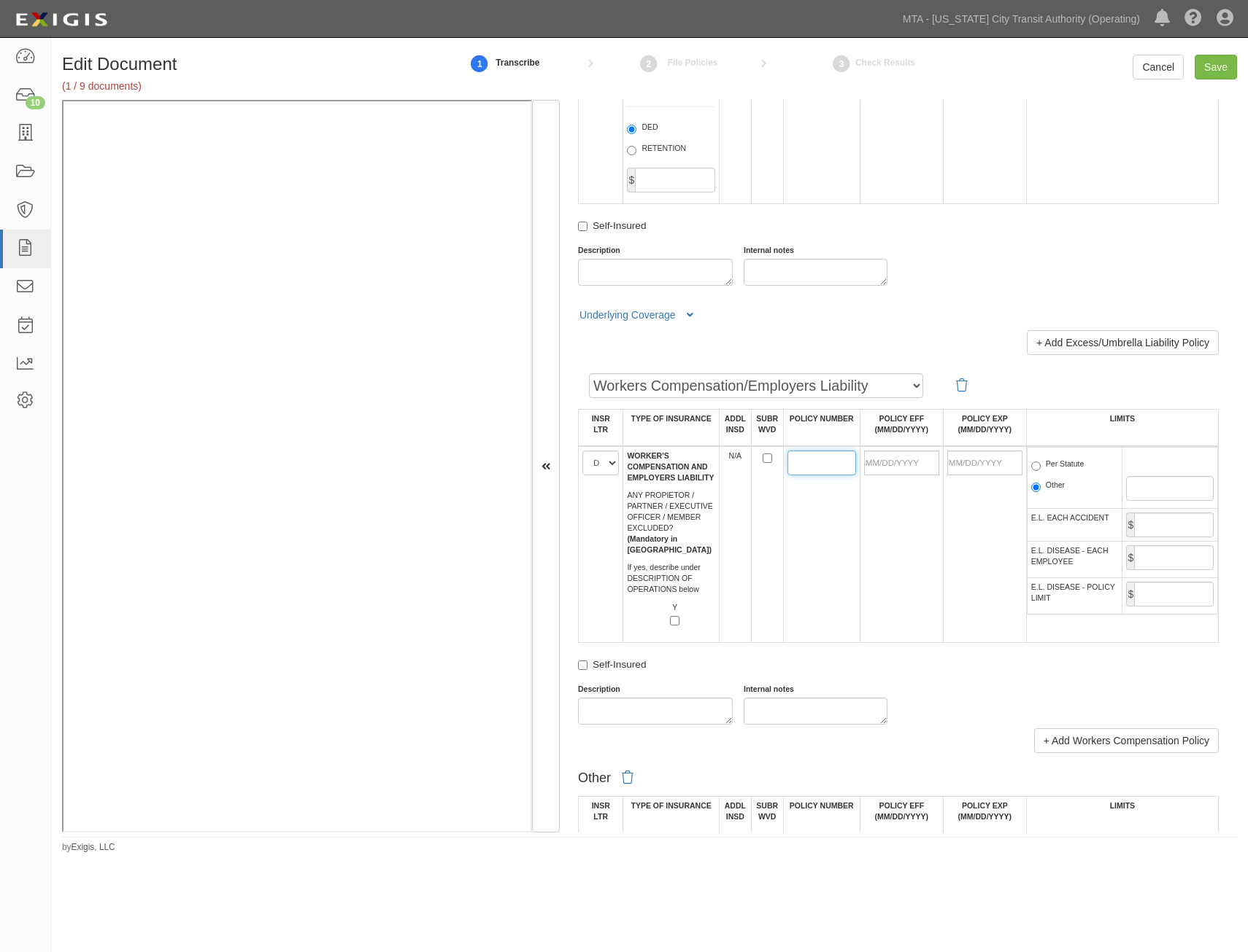
paste input "BIN458044087"
type input "BIN458044087"
click at [914, 468] on input "POLICY EFF (MM/DD/YYYY)" at bounding box center [901, 462] width 75 height 24
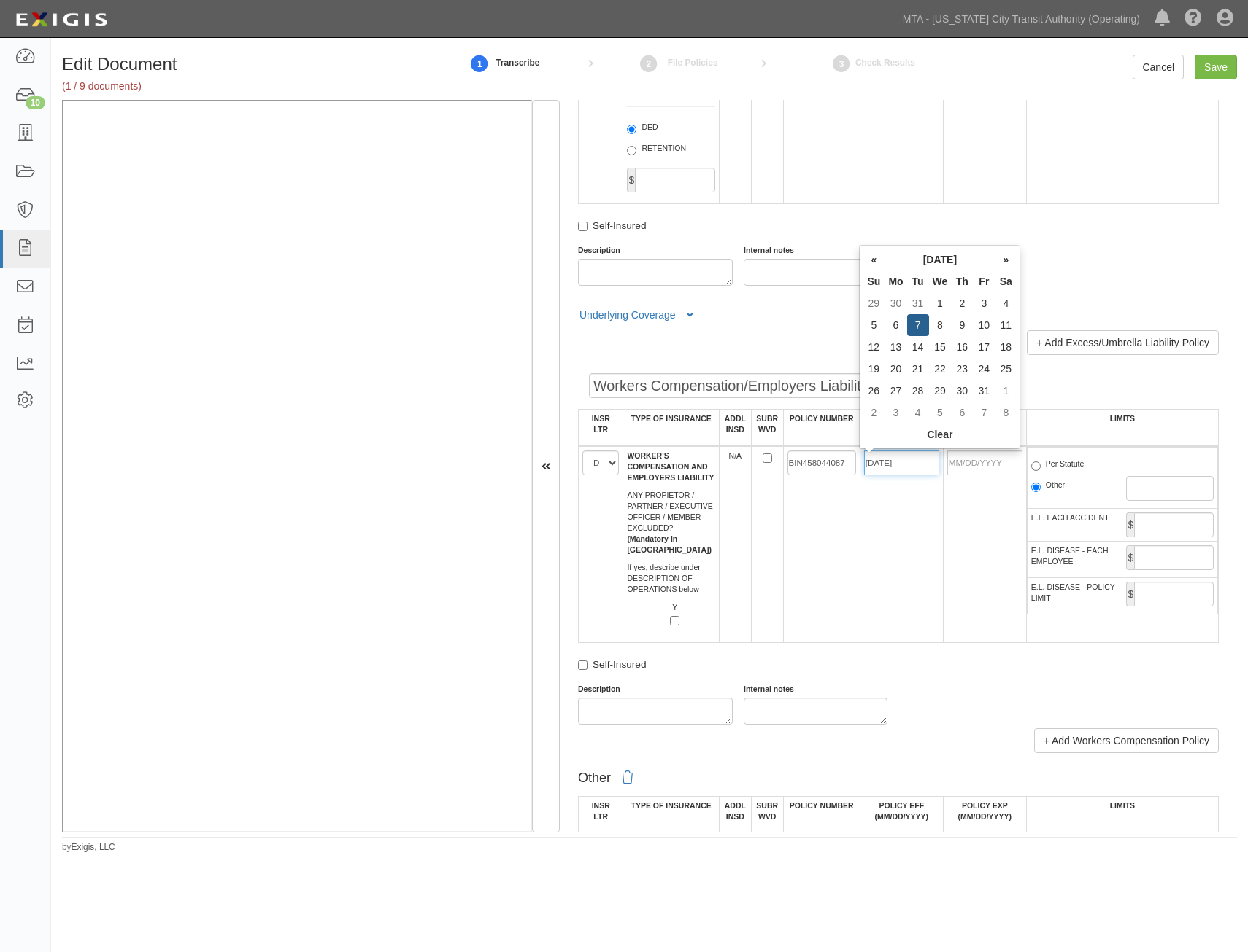
type input "01/07/2025"
type input "[DATE]"
click at [868, 618] on td "01/07/2025" at bounding box center [901, 545] width 83 height 197
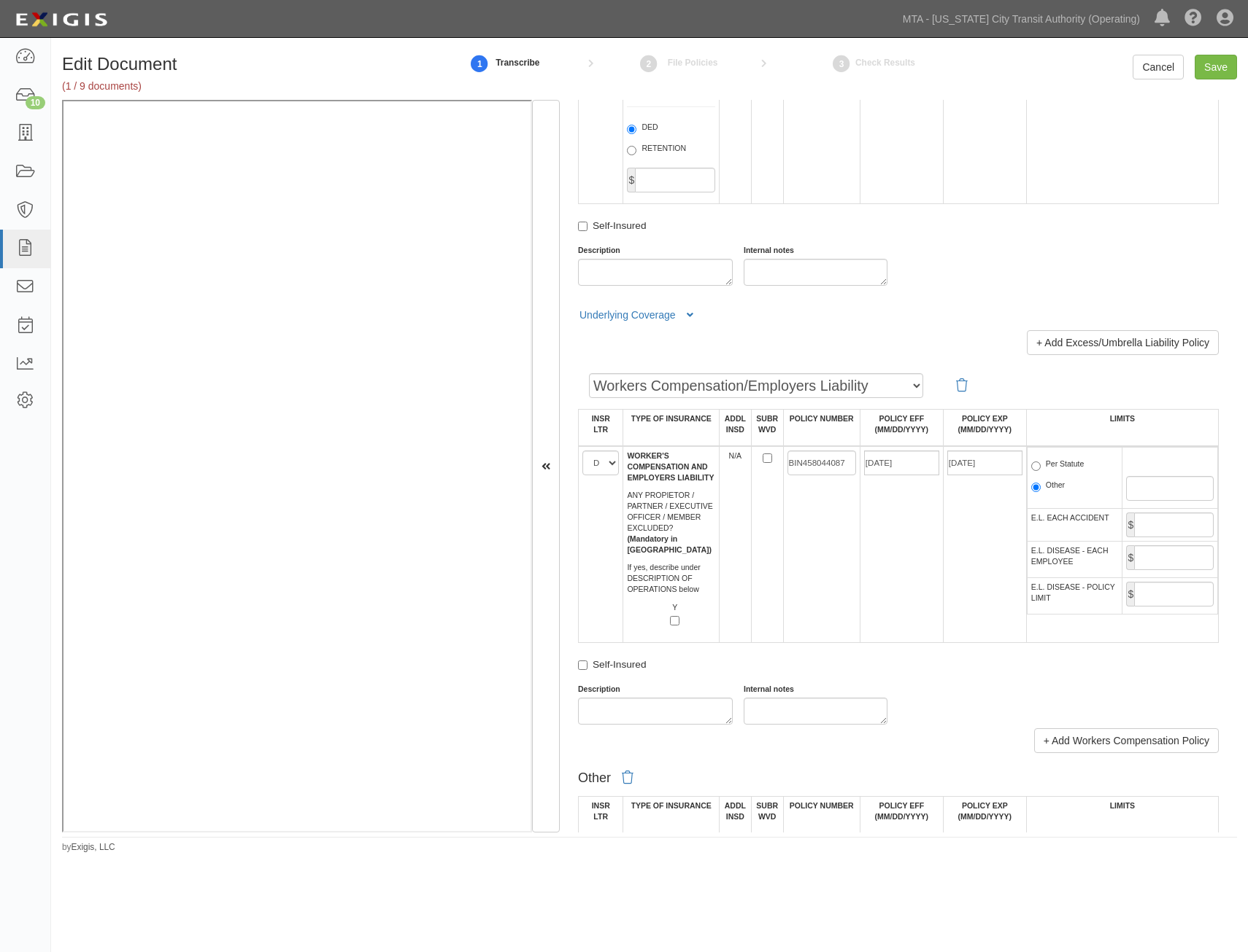
click at [1066, 465] on label "Per Statute" at bounding box center [1057, 466] width 53 height 14
click at [1040, 465] on input "Per Statute" at bounding box center [1036, 466] width 9 height 9
radio input "true"
click at [1168, 519] on input "E.L. EACH ACCIDENT" at bounding box center [1174, 525] width 80 height 24
type input "1,000,000"
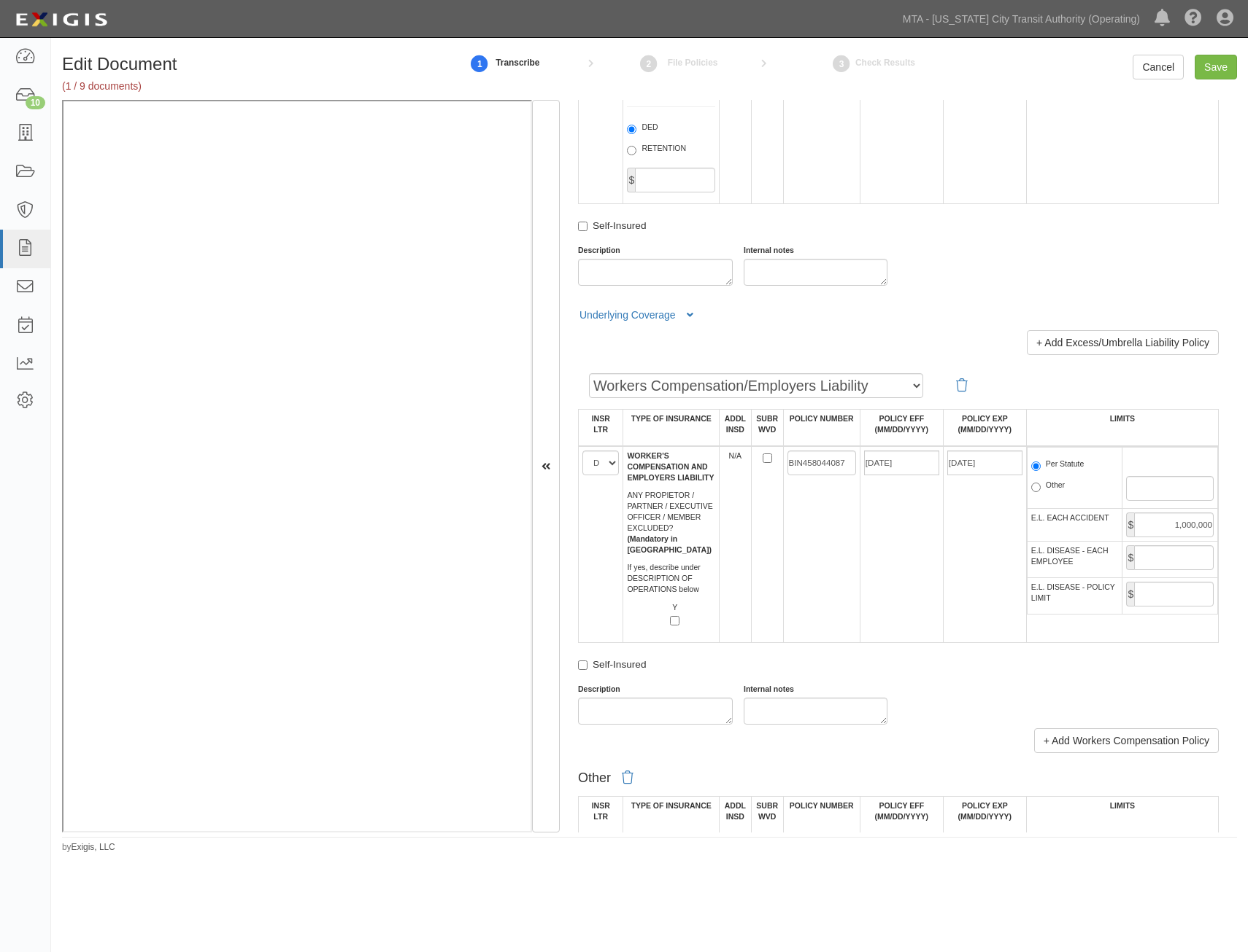
click at [1174, 545] on td "$" at bounding box center [1170, 560] width 96 height 36
click at [1162, 568] on input "E.L. DISEASE - EACH EMPLOYEE" at bounding box center [1174, 557] width 80 height 24
type input "1,000,000"
click at [1177, 596] on input "E.L. DISEASE - POLICY LIMIT" at bounding box center [1174, 593] width 80 height 24
type input "1,000,000"
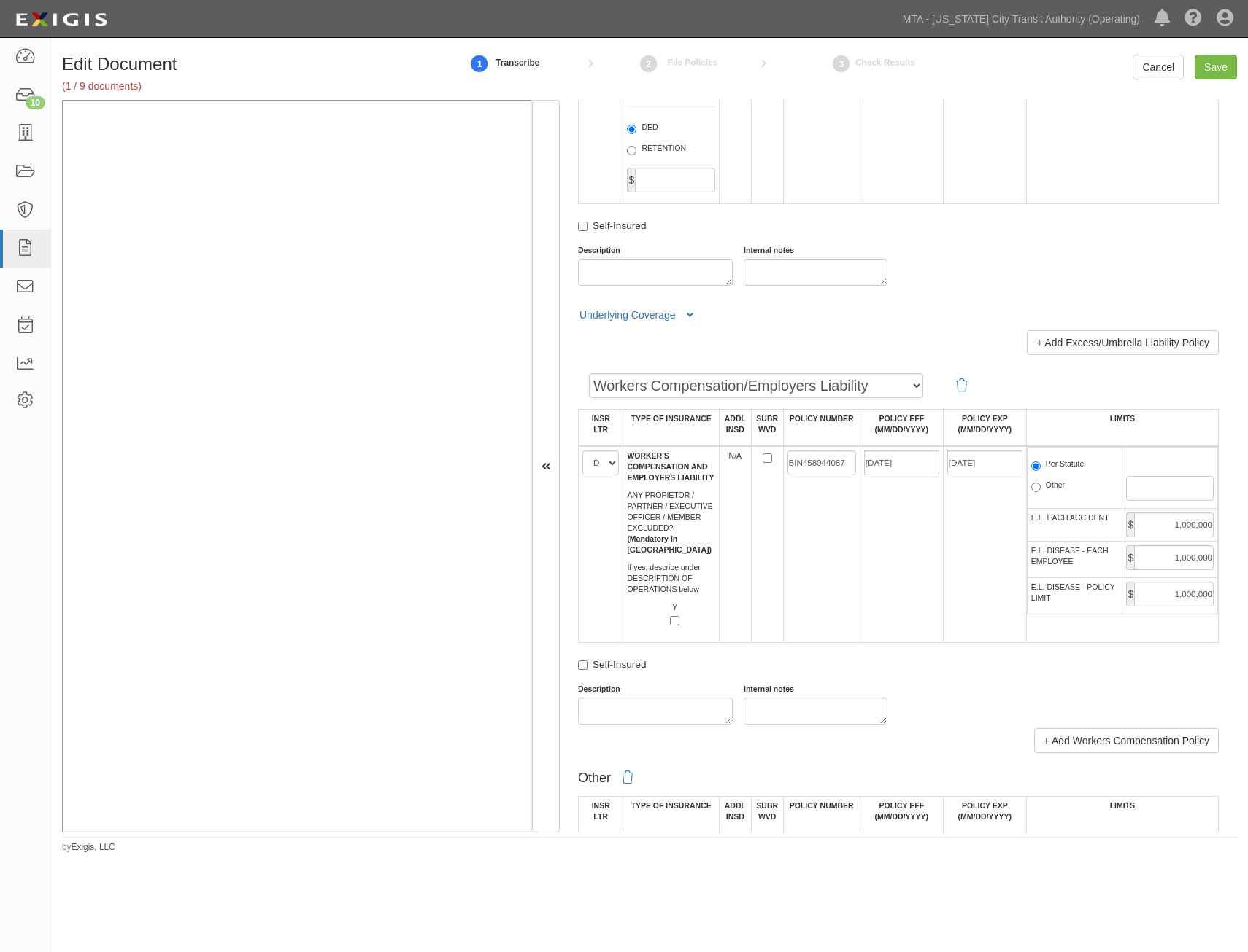
click at [875, 620] on td "01/07/2025" at bounding box center [901, 545] width 83 height 197
click at [1222, 71] on input "Save" at bounding box center [1215, 67] width 42 height 24
type input "1000000"
type input "2000000"
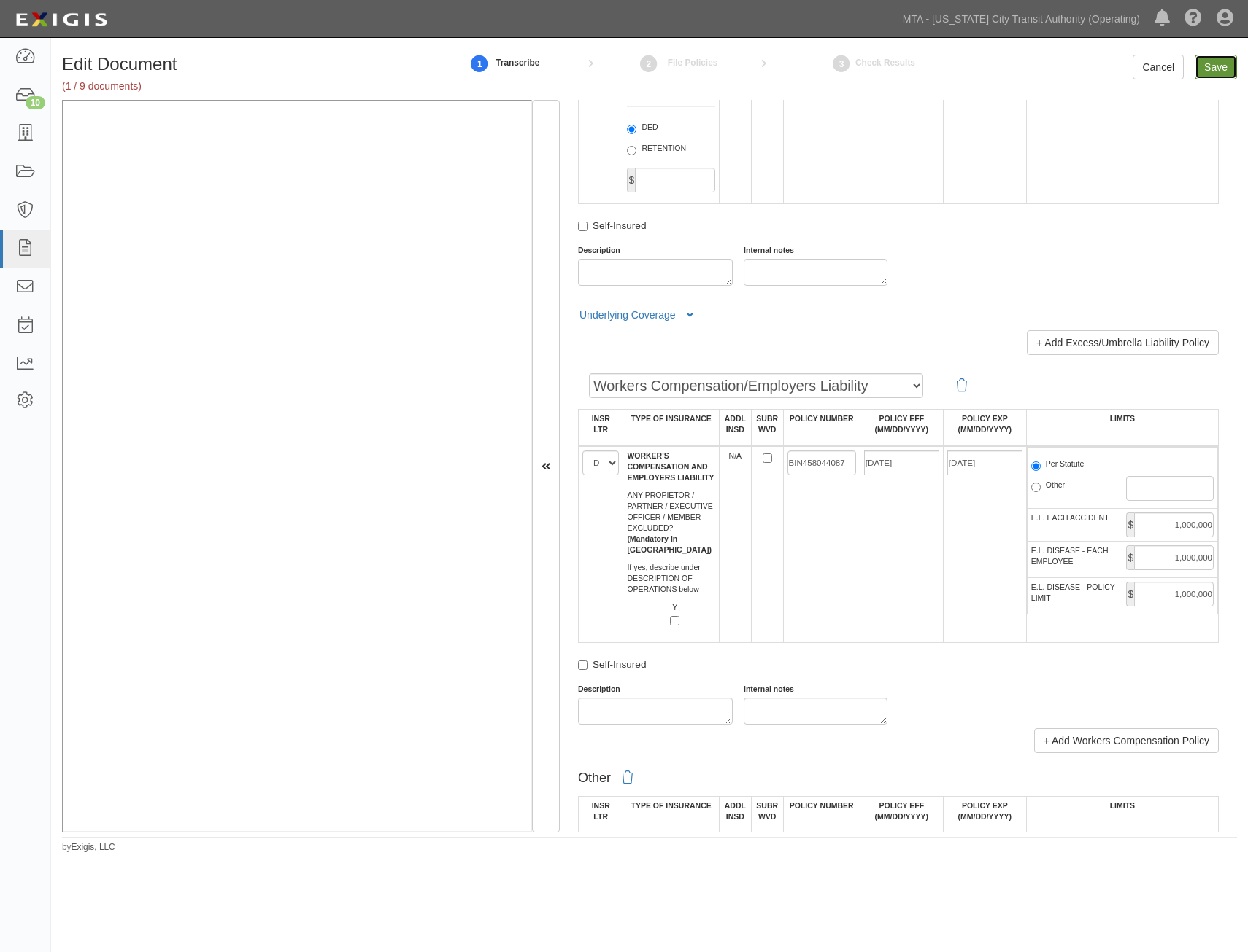
type input "1000000"
type input "5000000"
type input "1000000"
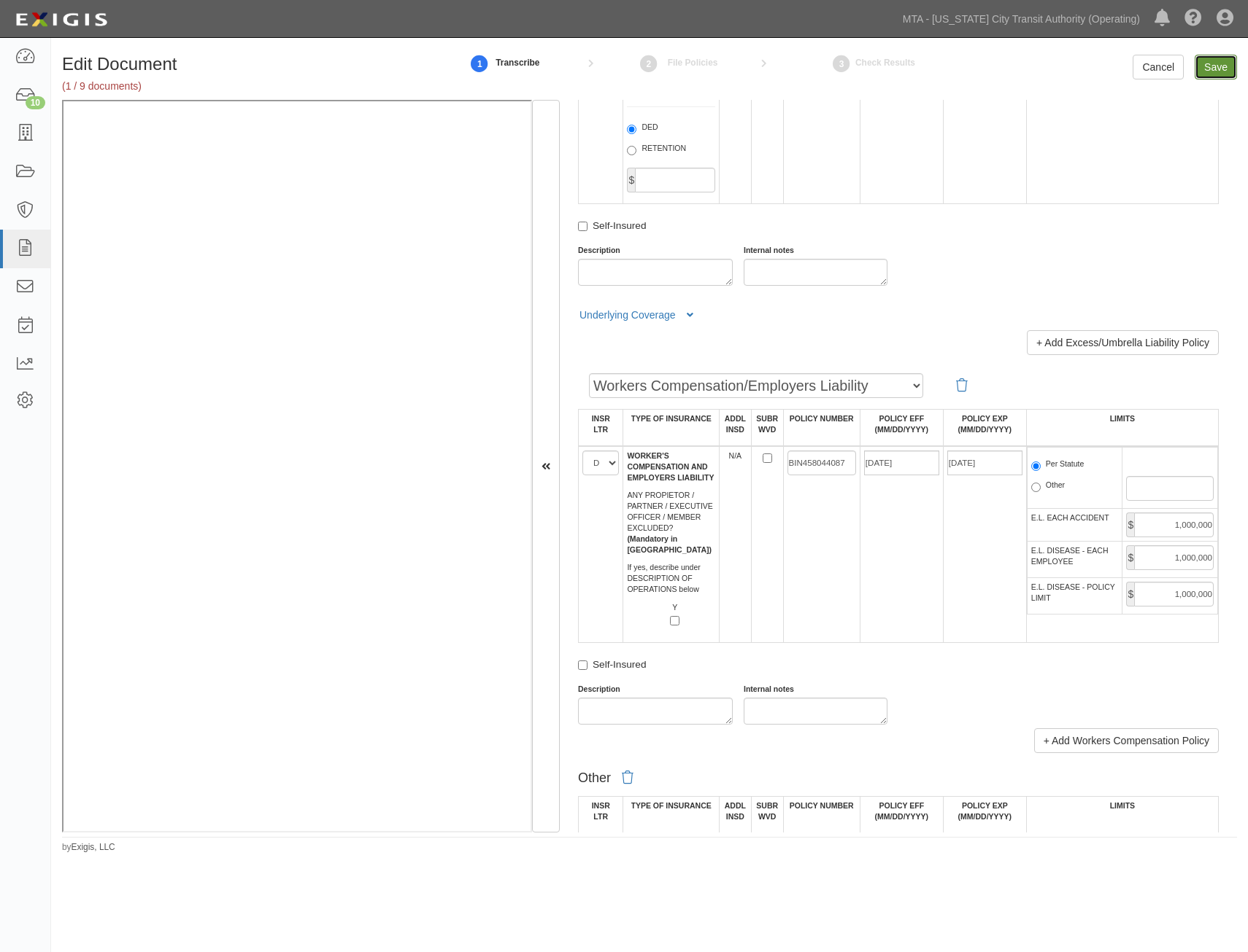
type input "1000000"
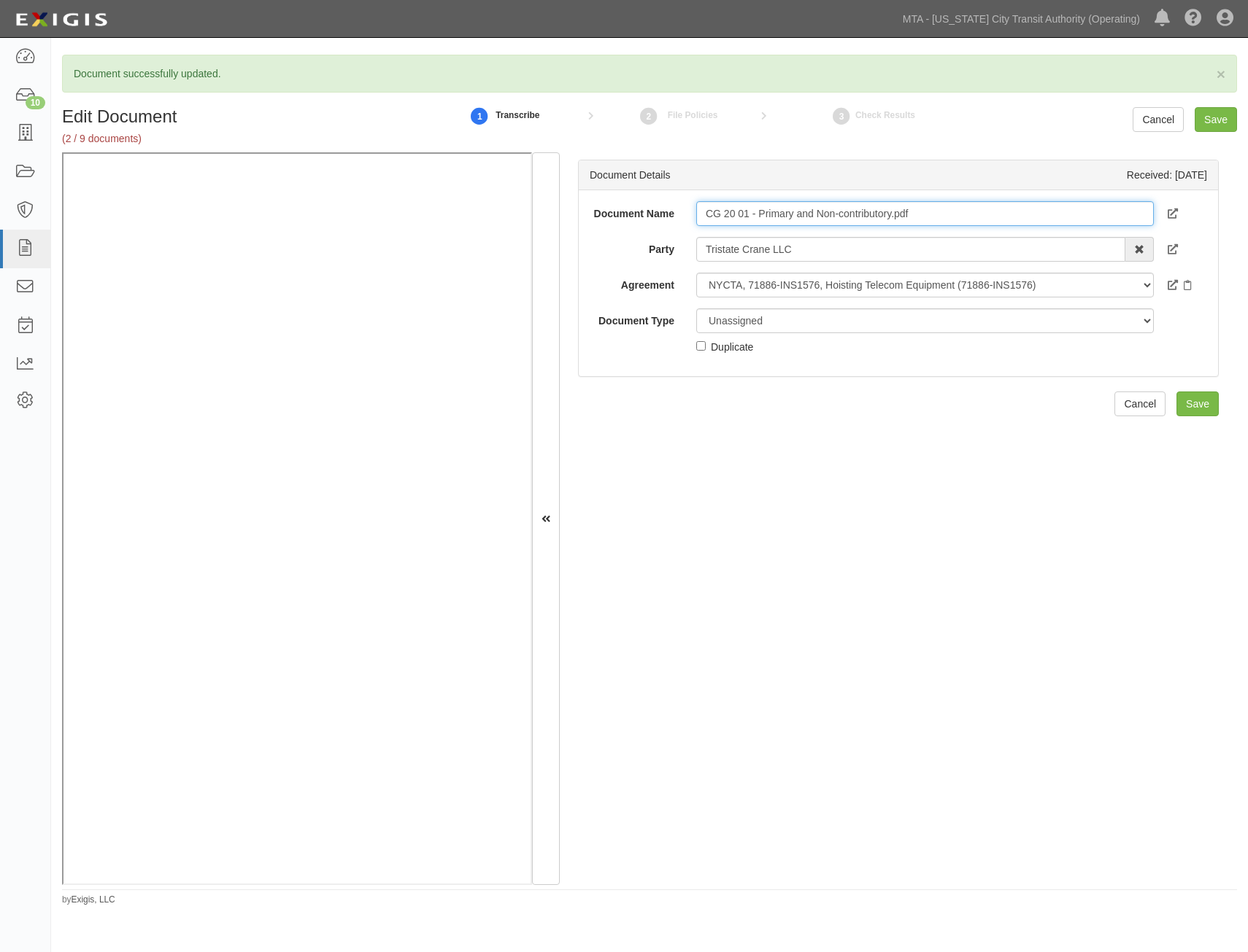
click at [963, 220] on input "CG 20 01 - Primary and Non-contributory.pdf" at bounding box center [924, 213] width 457 height 24
type input "CG 20 01 - Primary and Non-contributory"
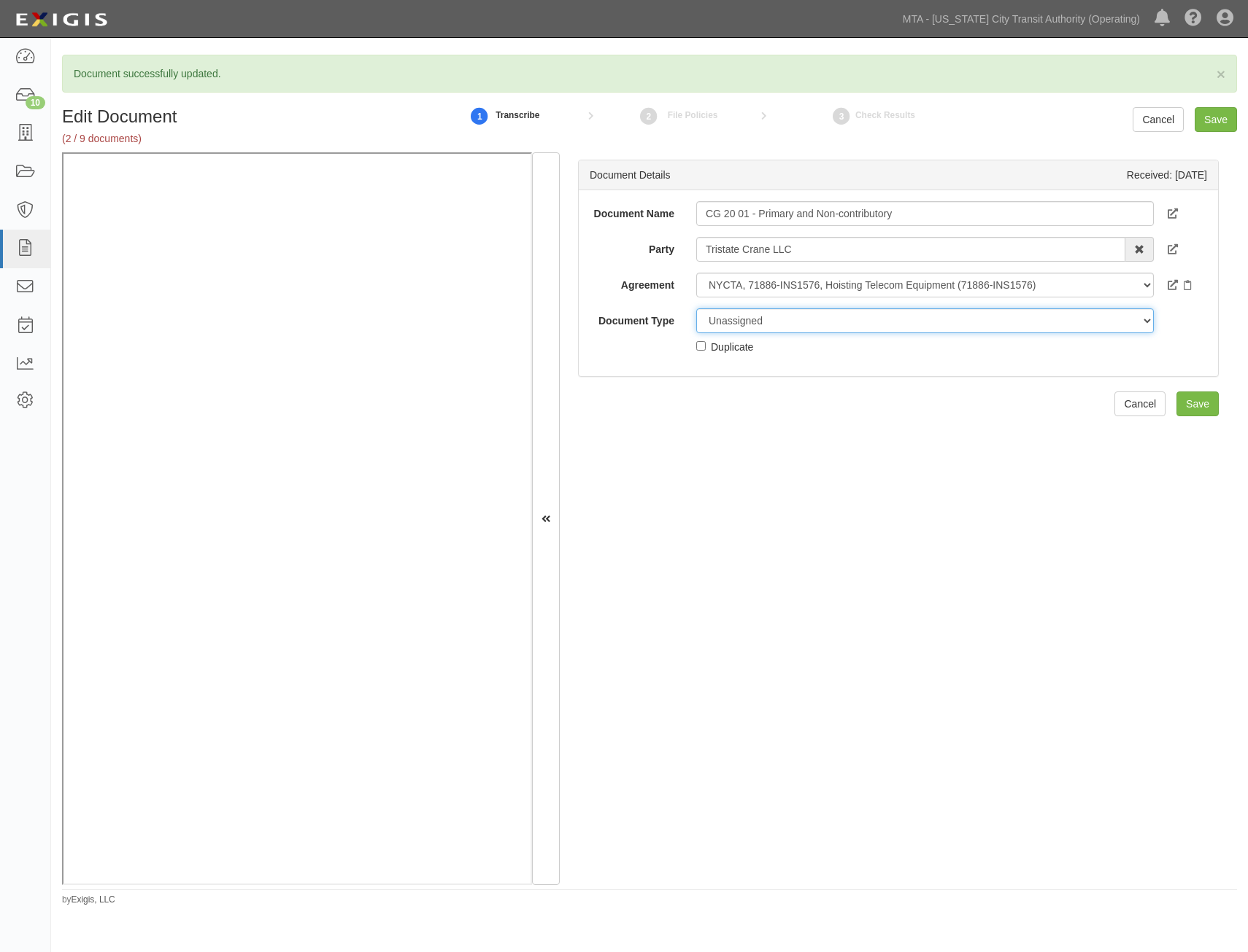
drag, startPoint x: 940, startPoint y: 320, endPoint x: 926, endPoint y: 332, distance: 18.4
click at [940, 320] on select "Unassigned Binder Cancellation Notice Certificate Contract Endorsement Insuranc…" at bounding box center [924, 321] width 457 height 24
select select "EndorsementDetail"
click at [696, 309] on select "Unassigned Binder Cancellation Notice Certificate Contract Endorsement Insuranc…" at bounding box center [924, 321] width 457 height 24
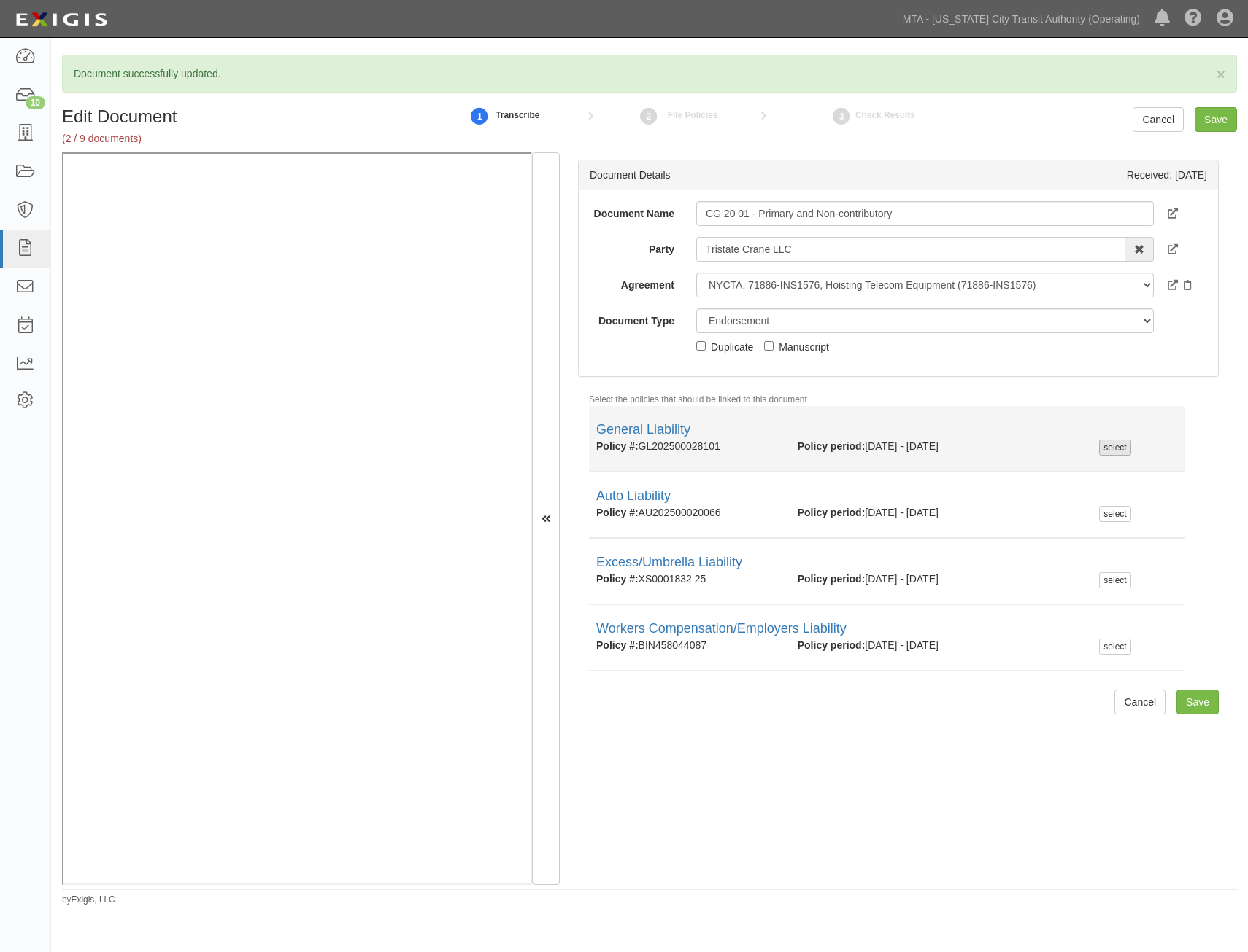
click at [1114, 446] on div "select" at bounding box center [1114, 448] width 32 height 16
checkbox input "true"
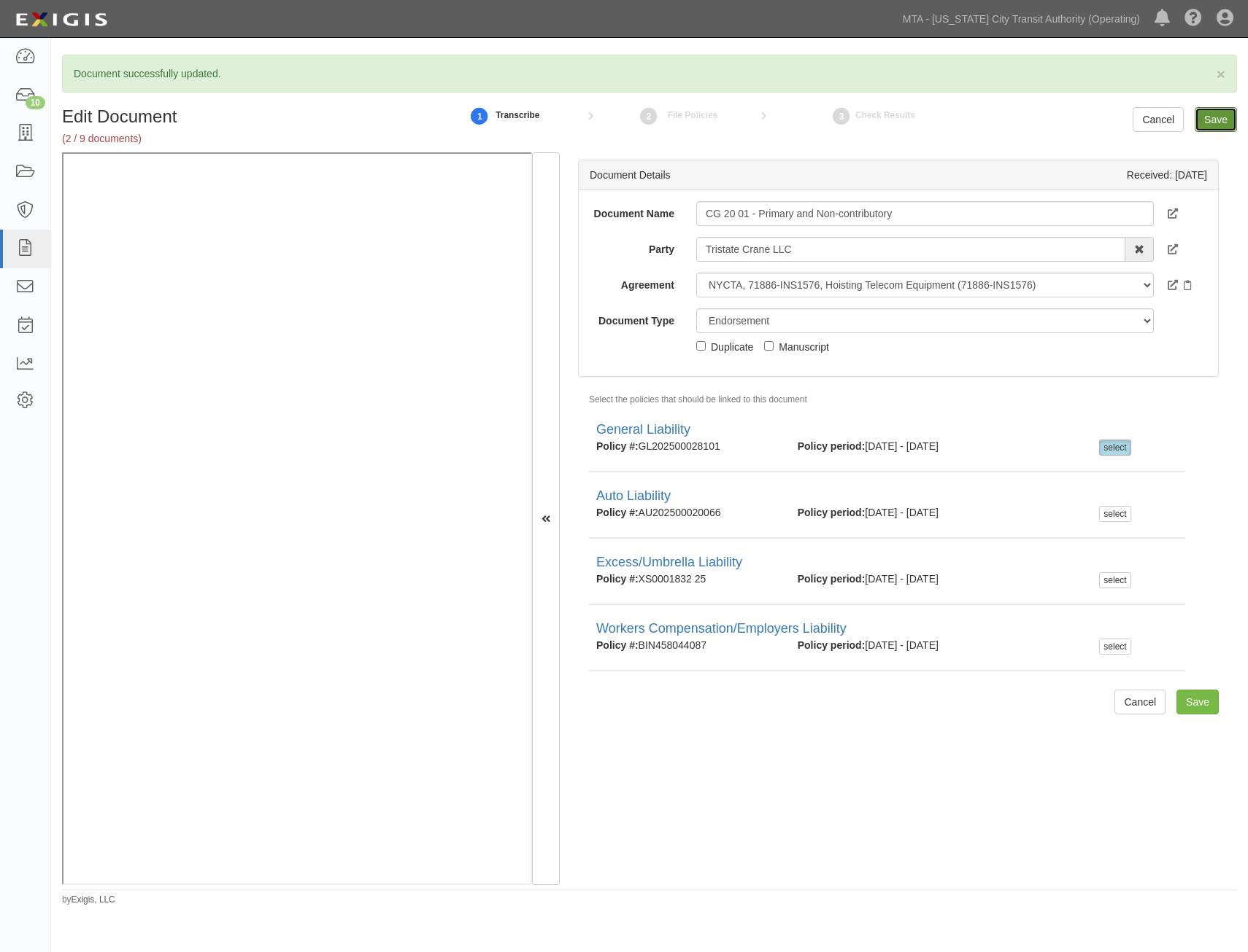
click at [1214, 123] on input "Save" at bounding box center [1215, 119] width 42 height 24
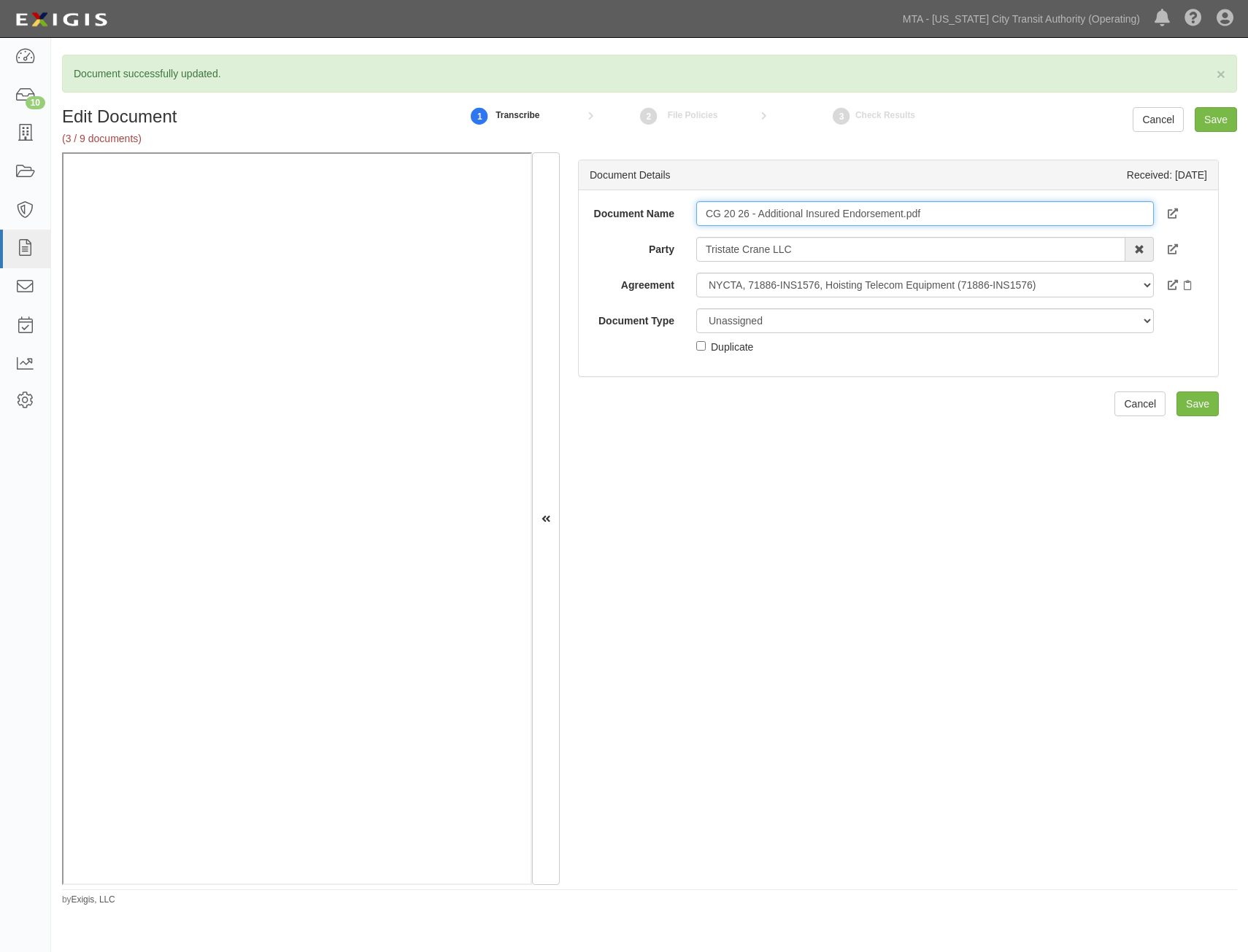
click at [943, 216] on input "CG 20 26 - Additional Insured Endorsement.pdf" at bounding box center [924, 213] width 457 height 24
type input "CG 20 26 - Additional Insured Endorsement"
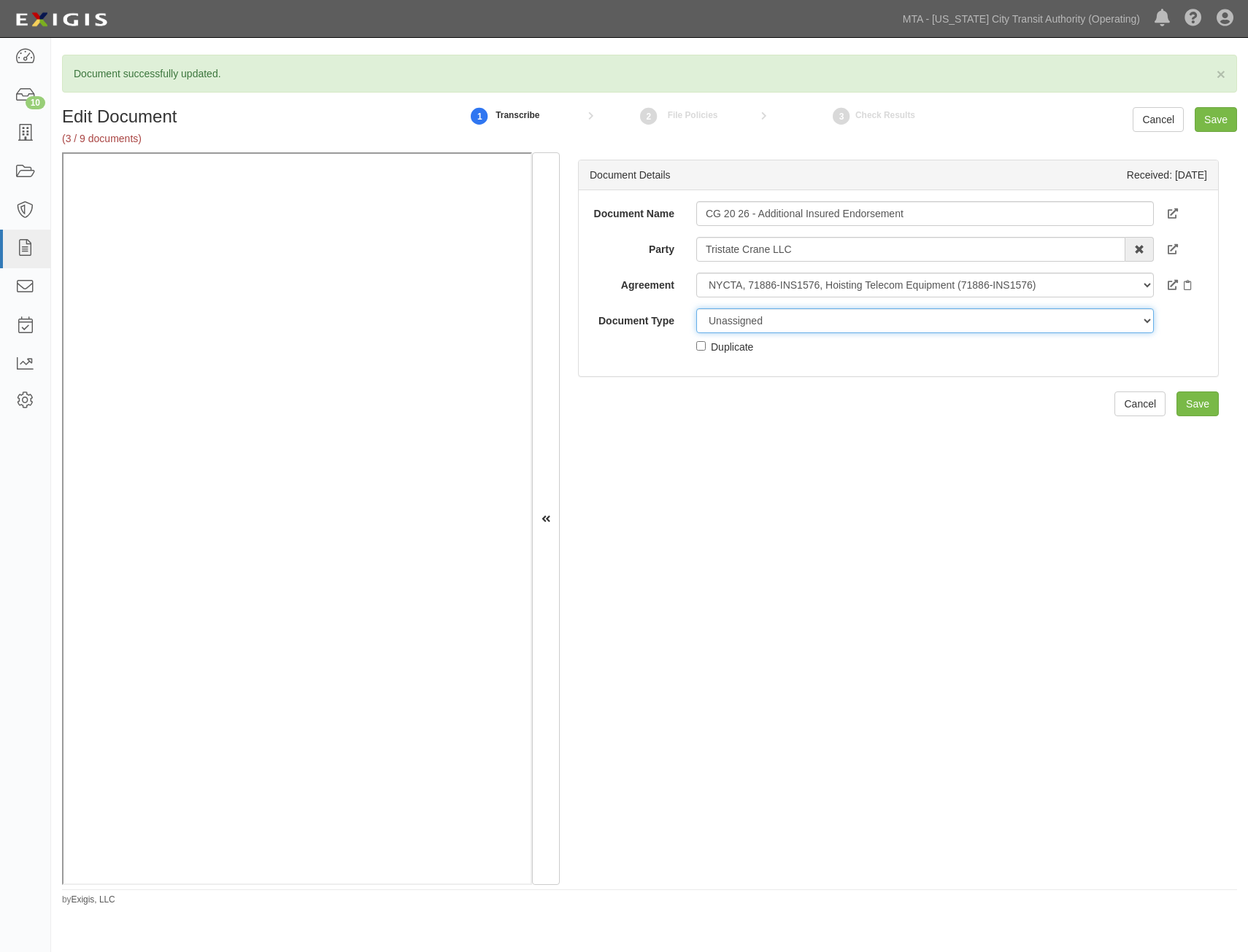
click at [864, 320] on select "Unassigned Binder Cancellation Notice Certificate Contract Endorsement Insuranc…" at bounding box center [924, 321] width 457 height 24
select select "EndorsementDetail"
click at [696, 309] on select "Unassigned Binder Cancellation Notice Certificate Contract Endorsement Insuranc…" at bounding box center [924, 321] width 457 height 24
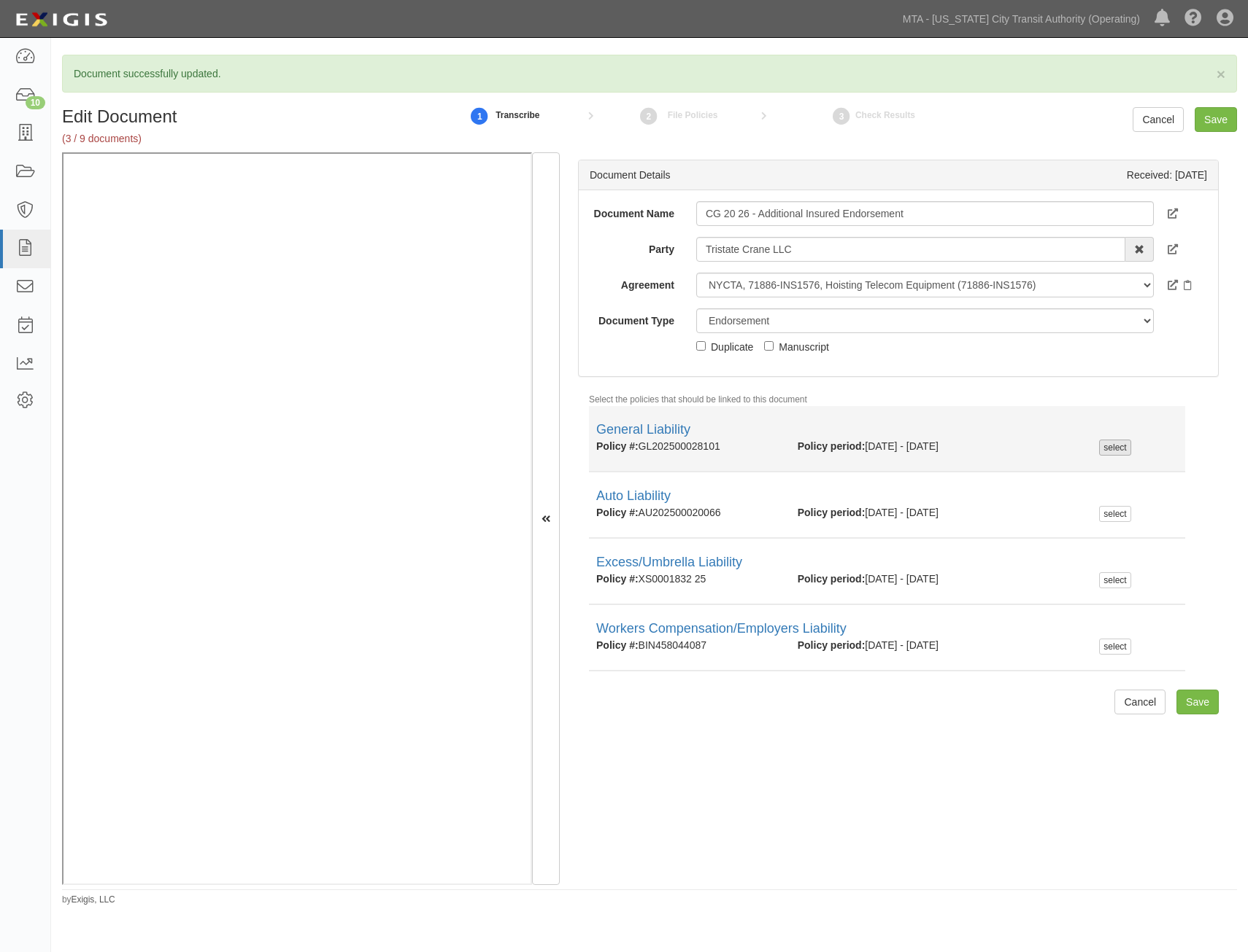
click at [1114, 449] on div "select" at bounding box center [1114, 448] width 32 height 16
checkbox input "true"
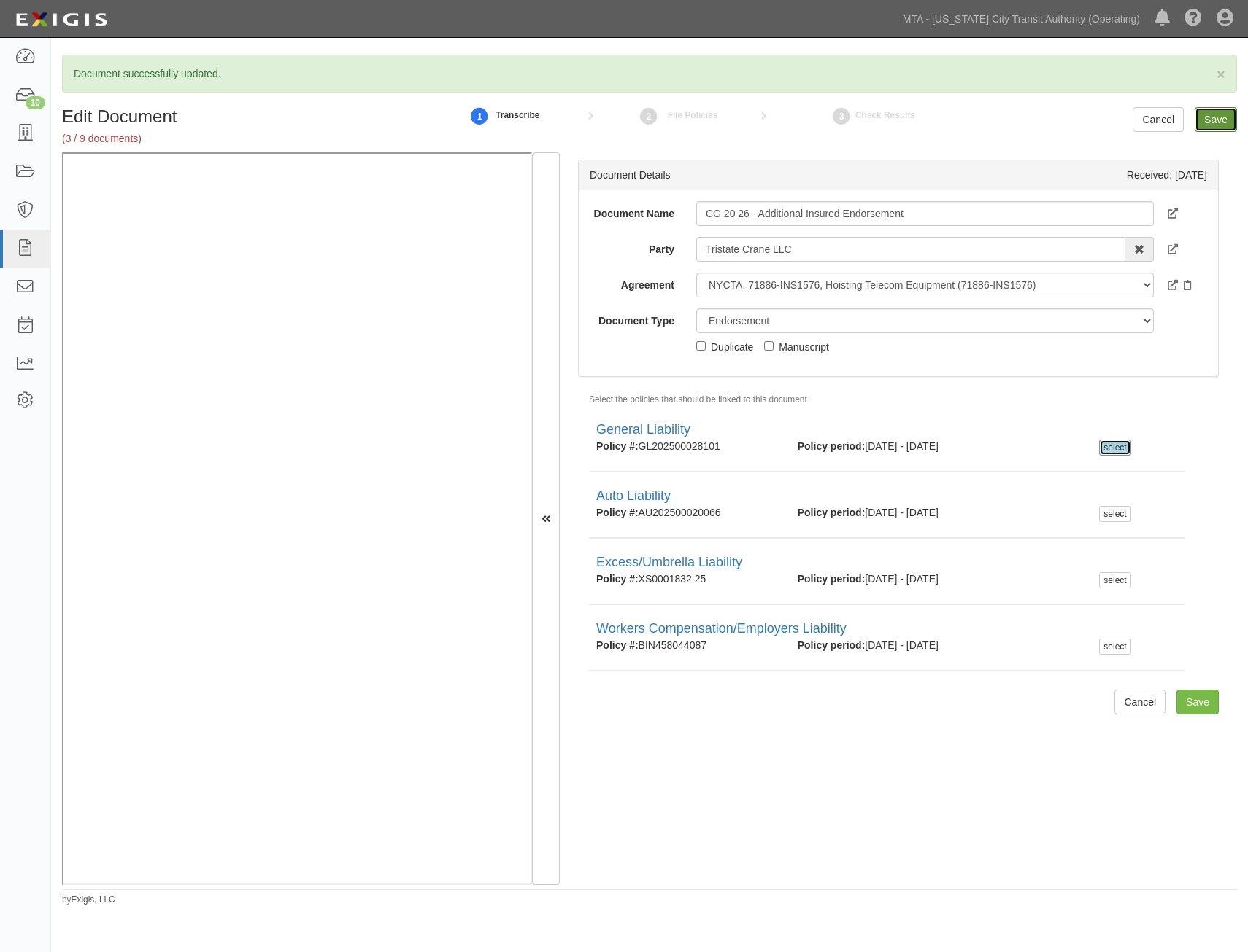
click at [1221, 122] on input "Save" at bounding box center [1215, 119] width 42 height 24
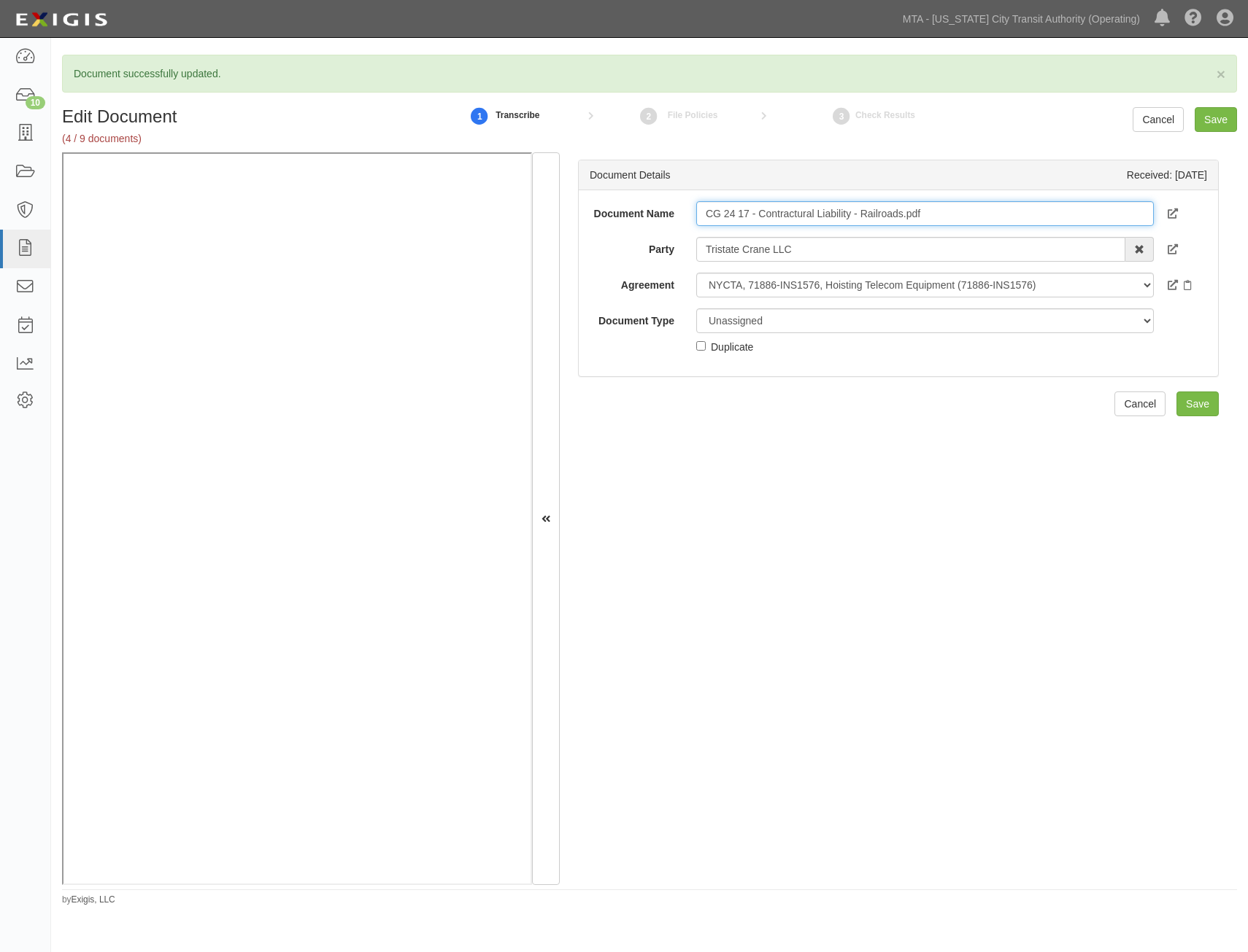
click at [954, 217] on input "CG 24 17 - Contractural Liability - Railroads.pdf" at bounding box center [924, 213] width 457 height 24
type input "CG 24 17 - Contractural Liability - Railroads"
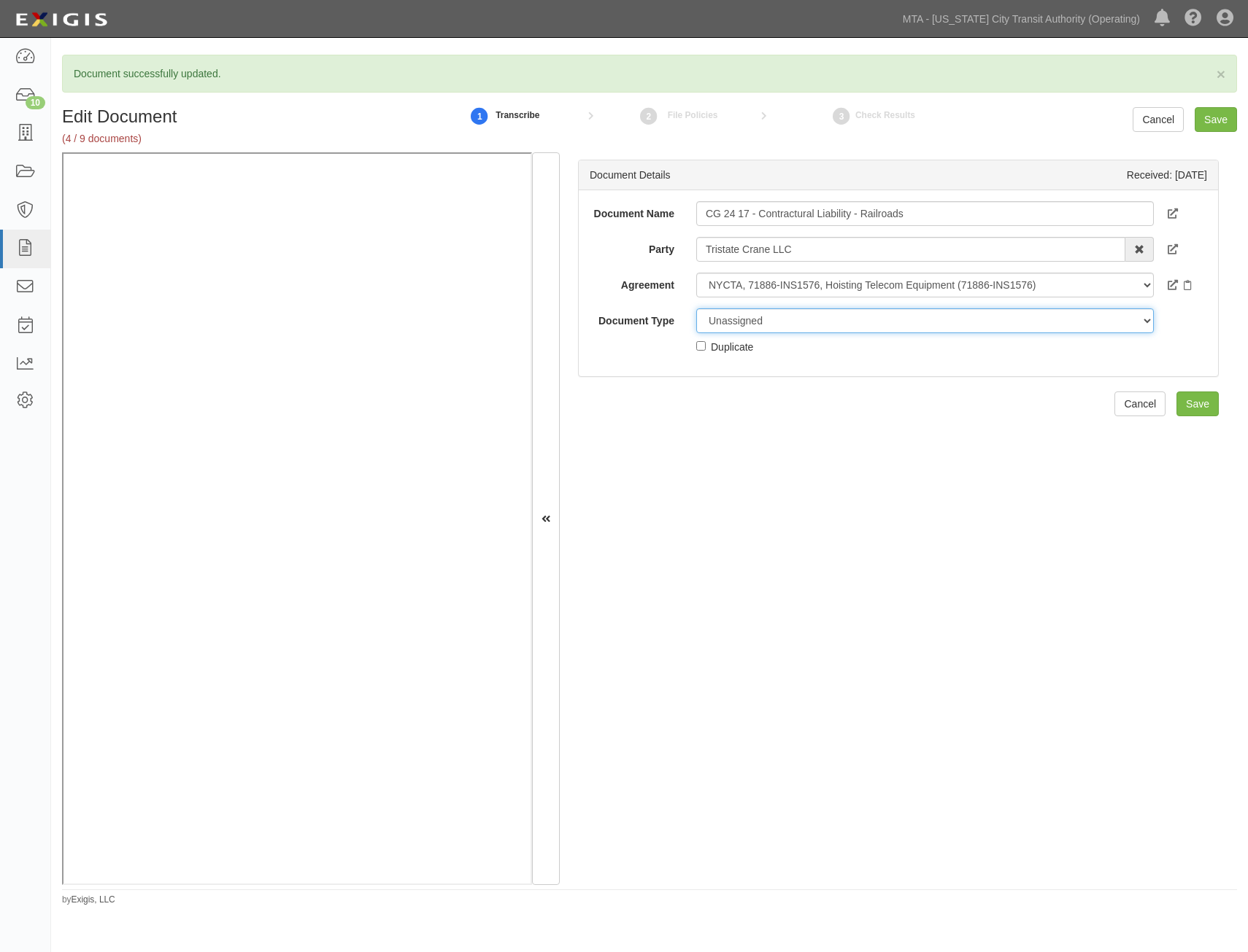
click at [971, 310] on select "Unassigned Binder Cancellation Notice Certificate Contract Endorsement Insuranc…" at bounding box center [924, 321] width 457 height 24
select select "EndorsementDetail"
click at [696, 309] on select "Unassigned Binder Cancellation Notice Certificate Contract Endorsement Insuranc…" at bounding box center [924, 321] width 457 height 24
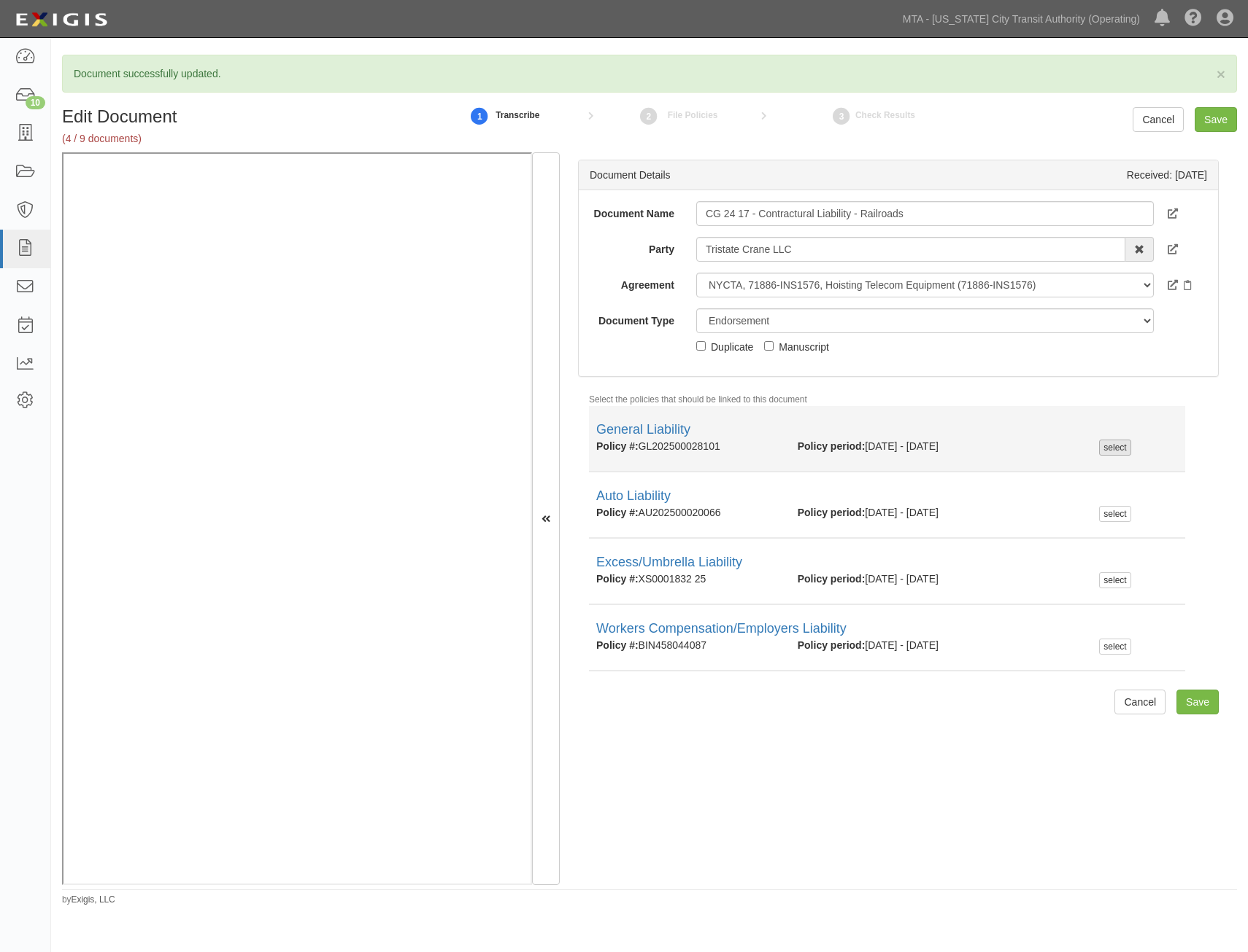
click at [1102, 444] on div "select" at bounding box center [1114, 448] width 32 height 16
checkbox input "true"
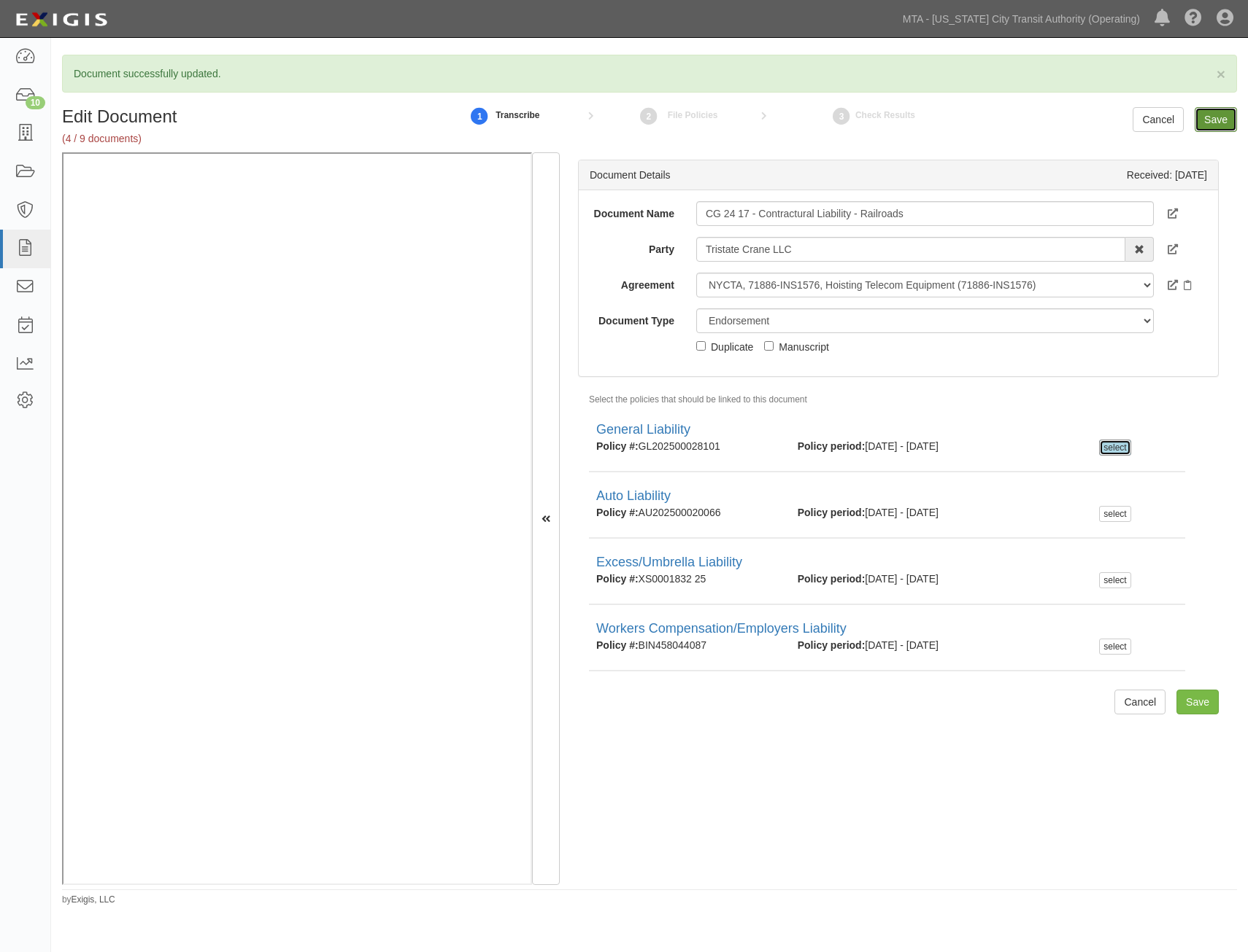
click at [1221, 123] on input "Save" at bounding box center [1215, 119] width 42 height 24
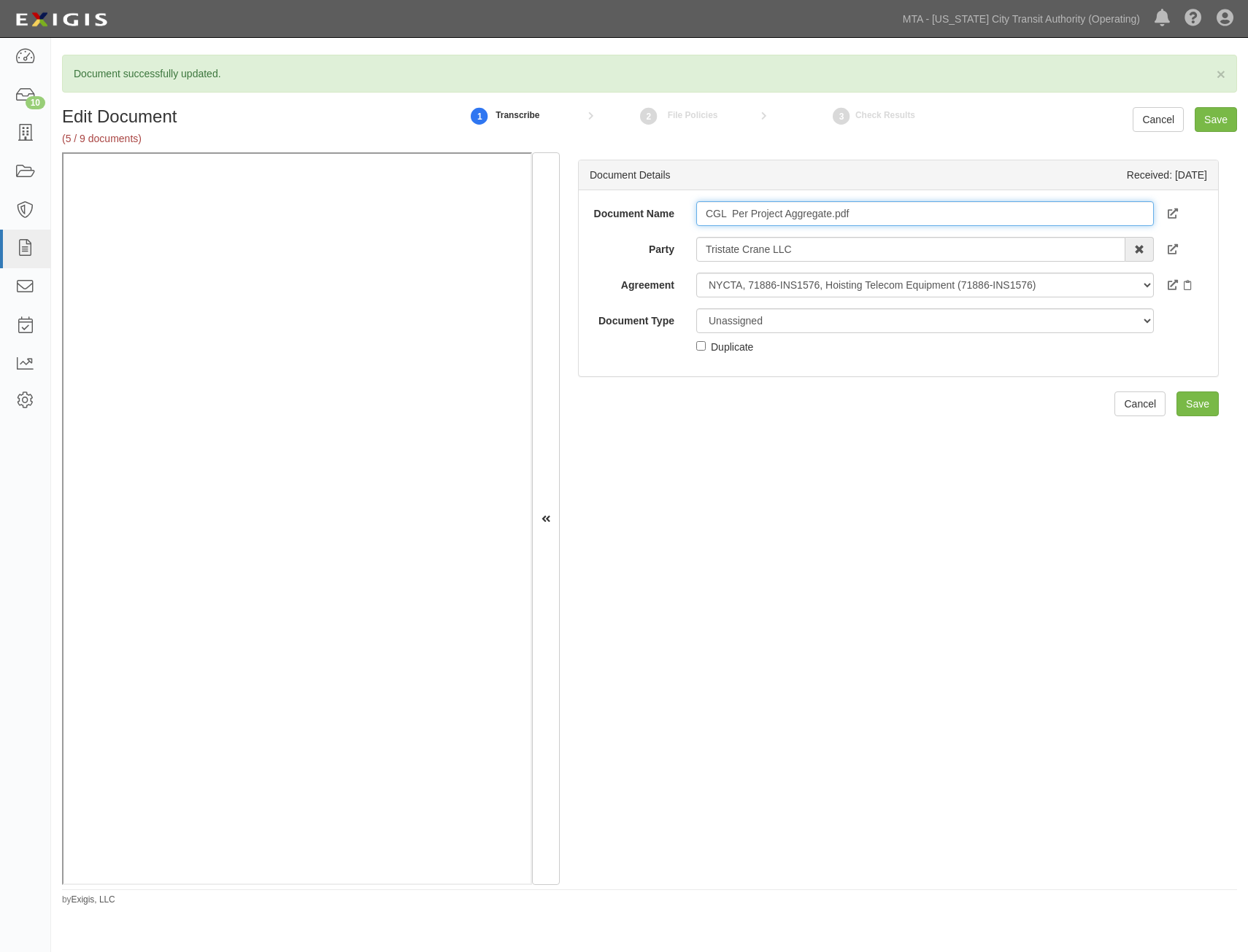
click at [904, 221] on input "CGL Per Project Aggregate.pdf" at bounding box center [924, 213] width 457 height 24
type input "CGL Per Project Aggregate"
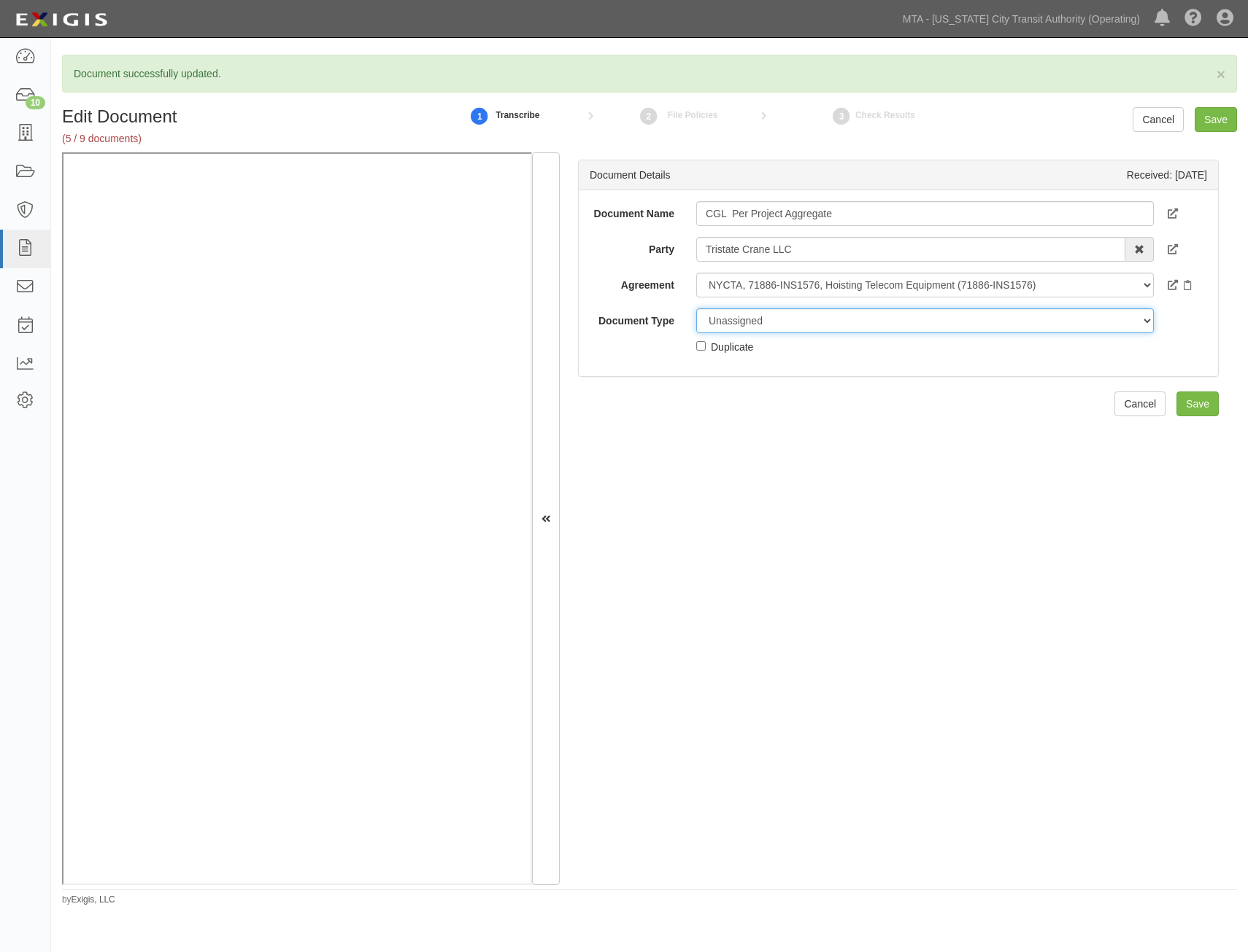
click at [953, 325] on select "Unassigned Binder Cancellation Notice Certificate Contract Endorsement Insuranc…" at bounding box center [924, 321] width 457 height 24
select select "EndorsementDetail"
click at [696, 309] on select "Unassigned Binder Cancellation Notice Certificate Contract Endorsement Insuranc…" at bounding box center [924, 321] width 457 height 24
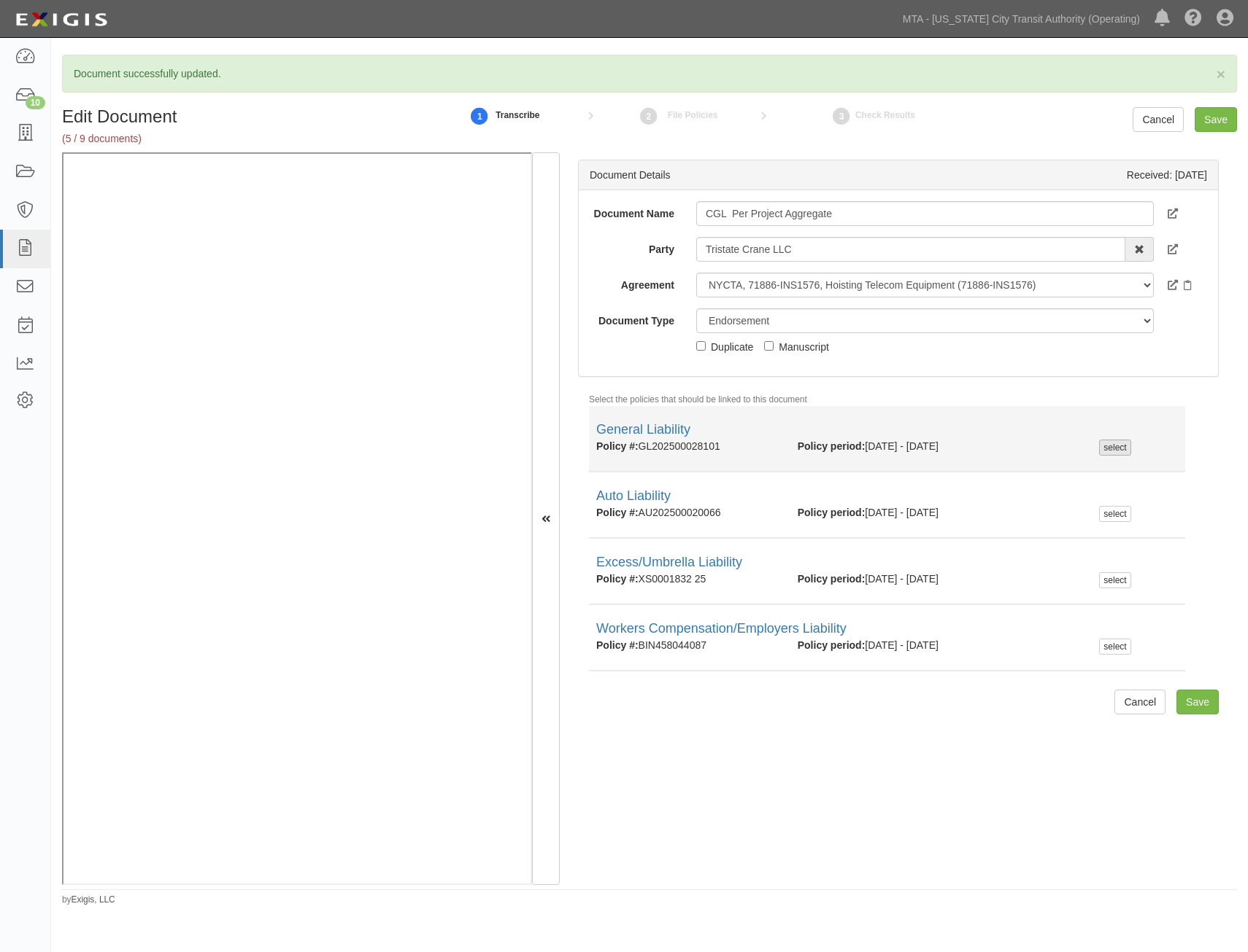
click at [1107, 449] on div "select" at bounding box center [1114, 448] width 32 height 16
checkbox input "true"
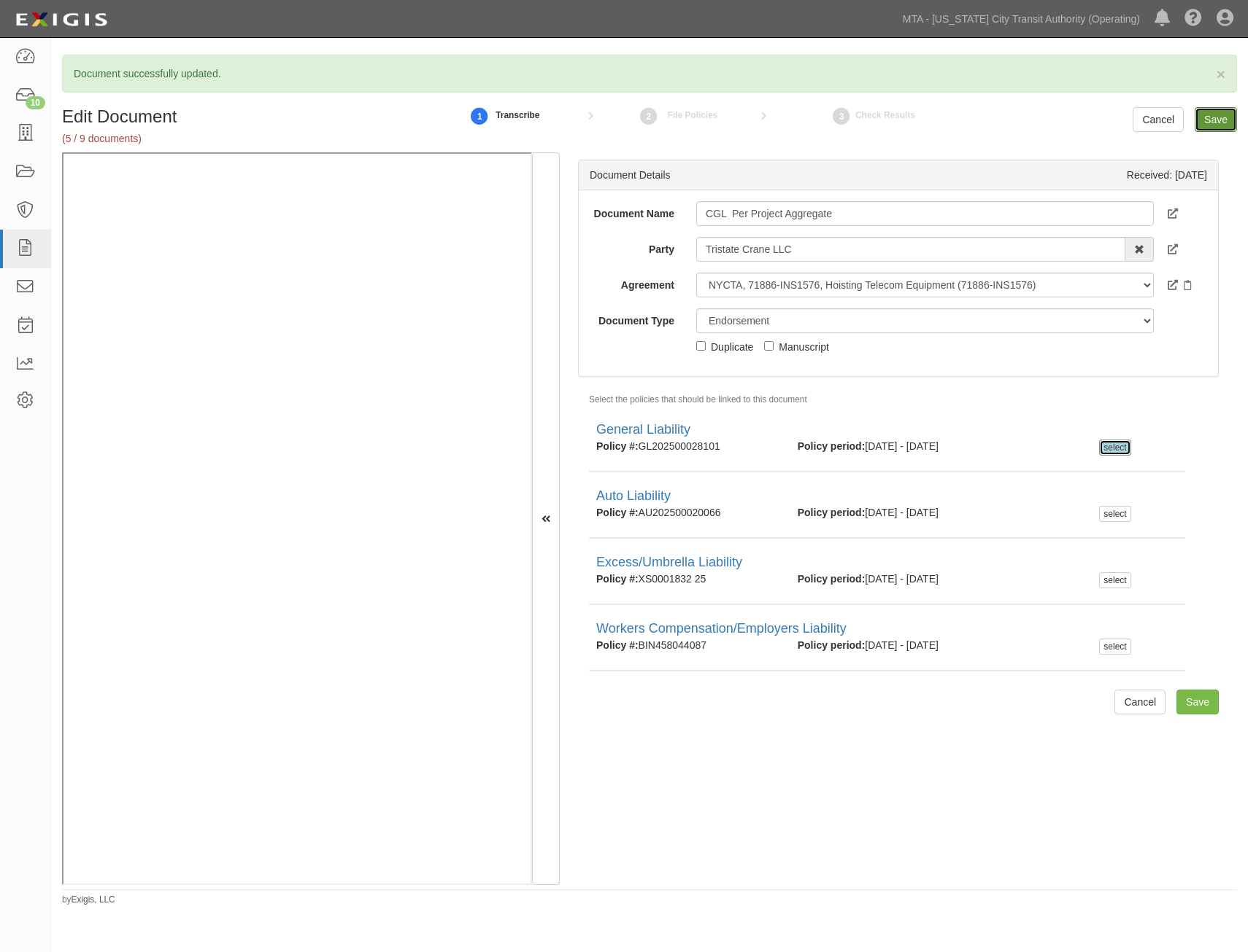
click at [1214, 123] on input "Save" at bounding box center [1215, 119] width 42 height 24
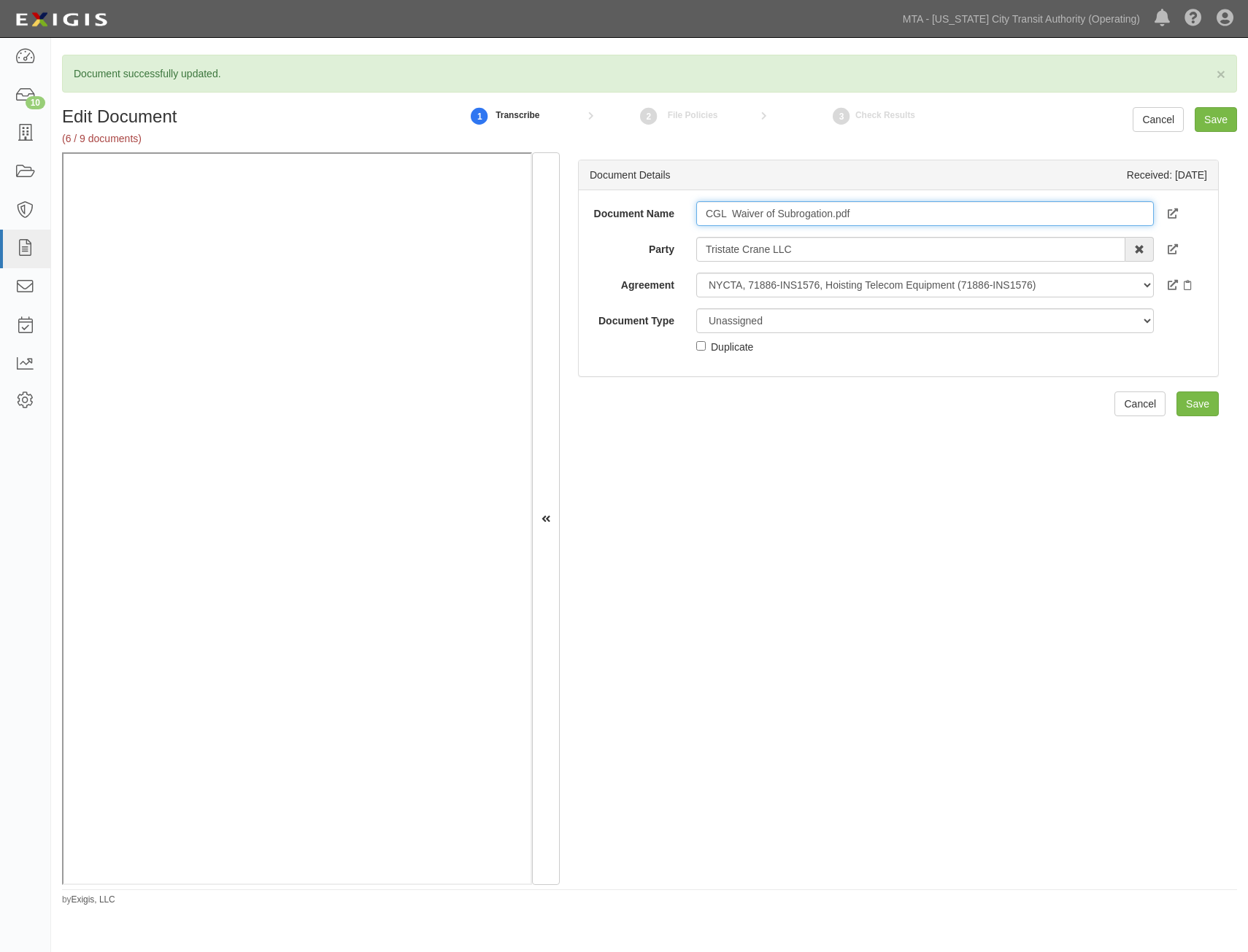
click at [982, 213] on input "CGL Waiver of Subrogation.pdf" at bounding box center [924, 213] width 457 height 24
type input "CGL Waiver of Subrogation"
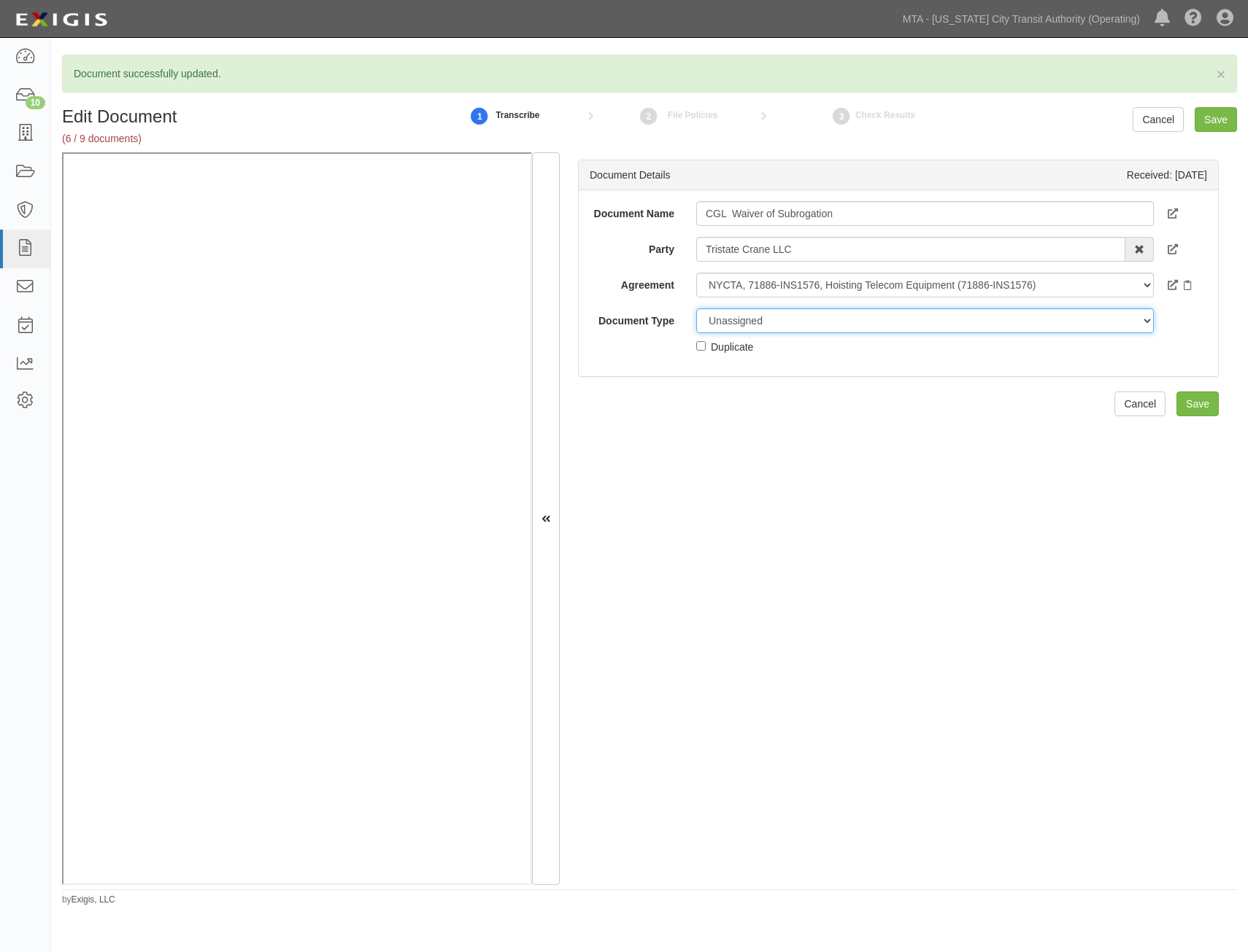
click at [957, 323] on select "Unassigned Binder Cancellation Notice Certificate Contract Endorsement Insuranc…" at bounding box center [924, 321] width 457 height 24
select select "EndorsementDetail"
click at [696, 309] on select "Unassigned Binder Cancellation Notice Certificate Contract Endorsement Insuranc…" at bounding box center [924, 321] width 457 height 24
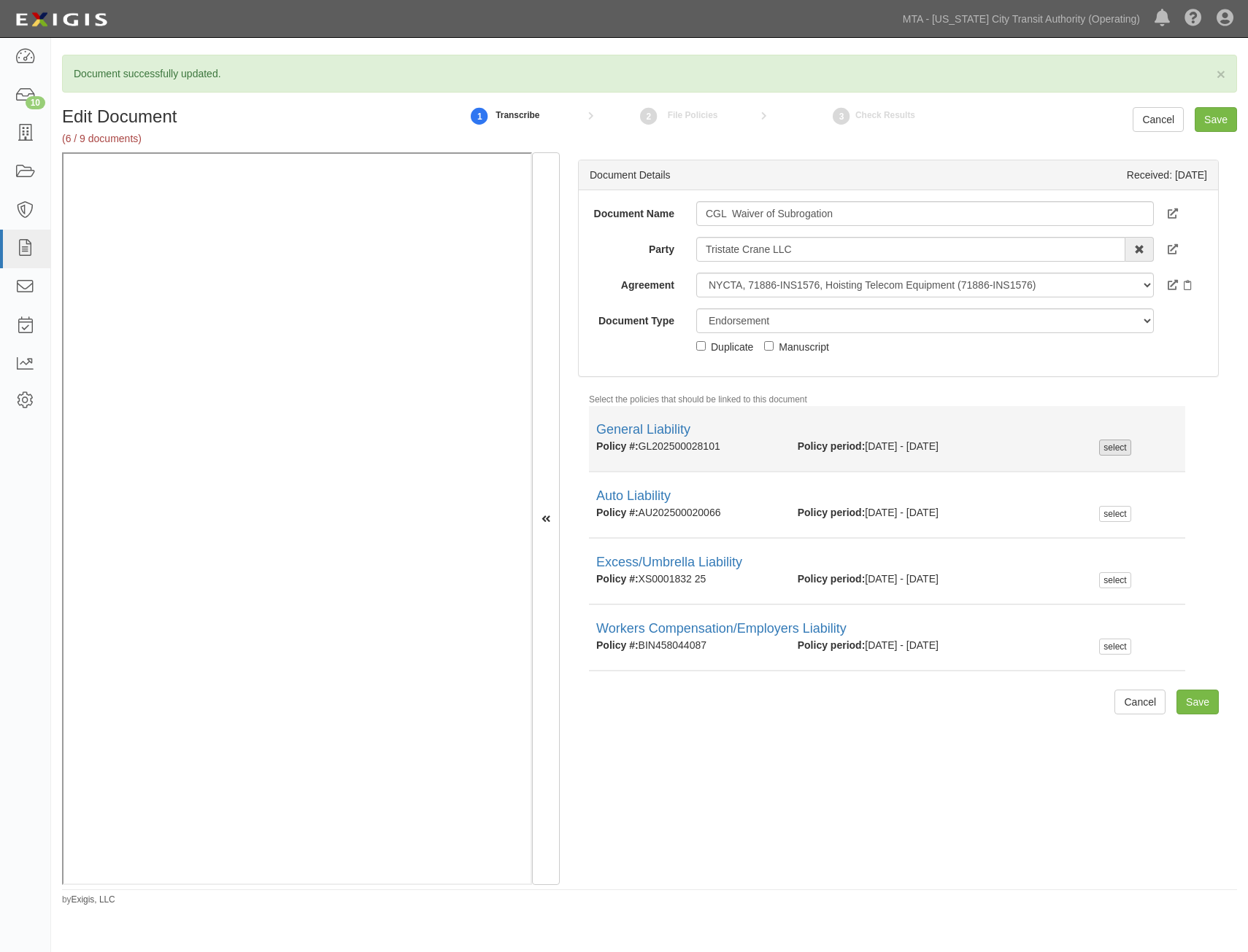
click at [1119, 441] on div "select" at bounding box center [1114, 448] width 32 height 16
checkbox input "true"
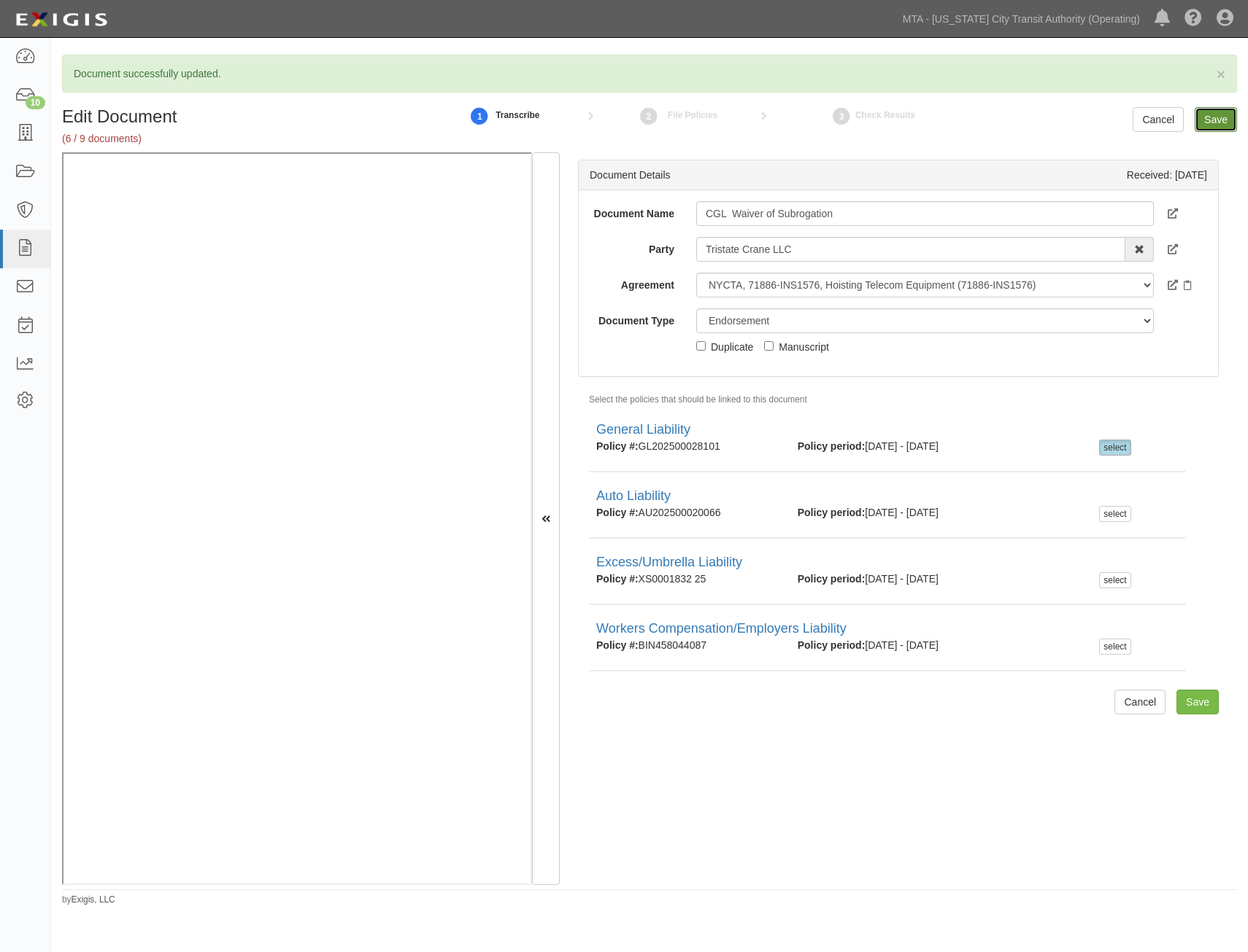
click at [1216, 119] on input "Save" at bounding box center [1215, 119] width 42 height 24
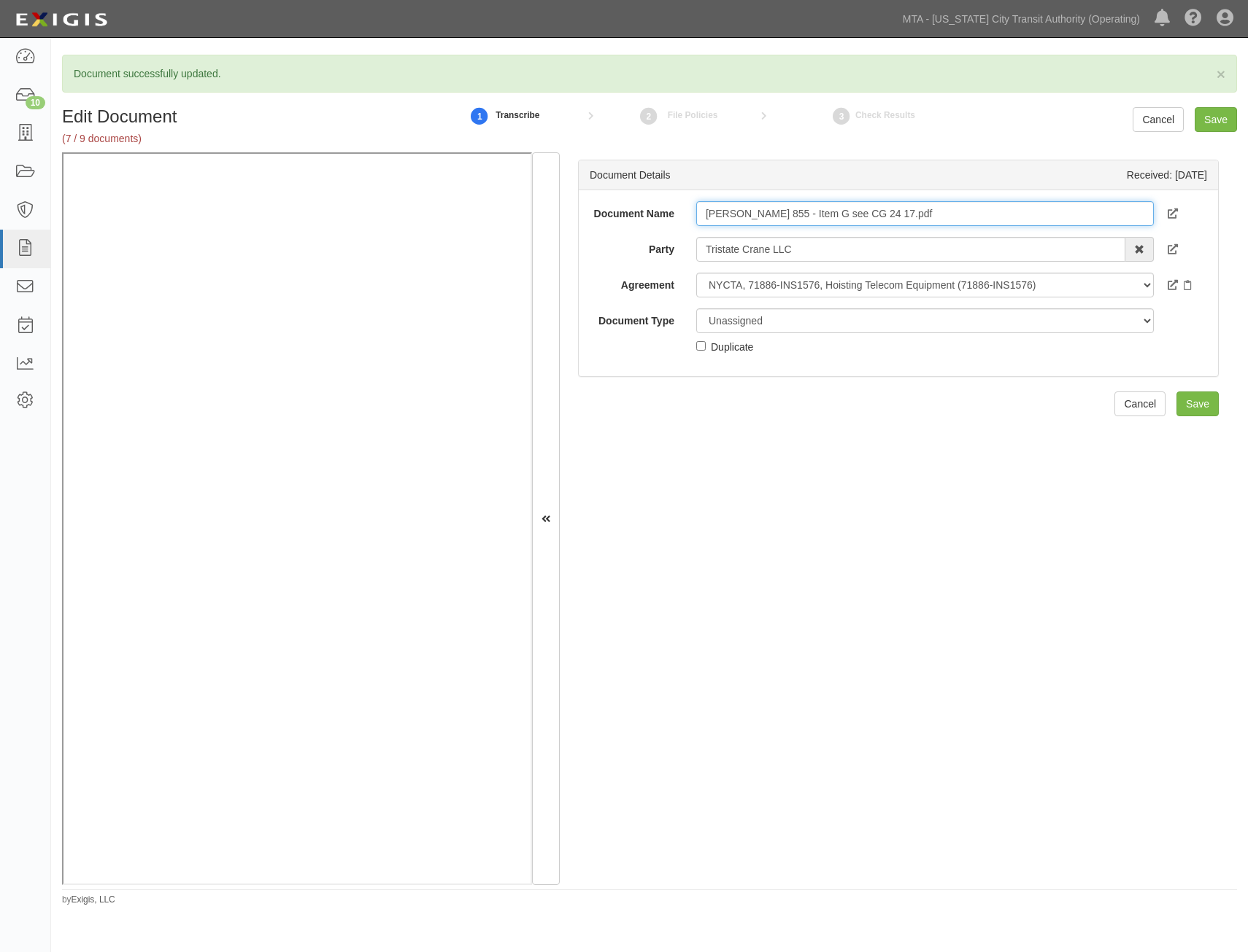
click at [925, 223] on input "[PERSON_NAME] 855 - Item G see CG 24 17.pdf" at bounding box center [924, 213] width 457 height 24
type input "[PERSON_NAME] 855 - Item G see CG 24 17"
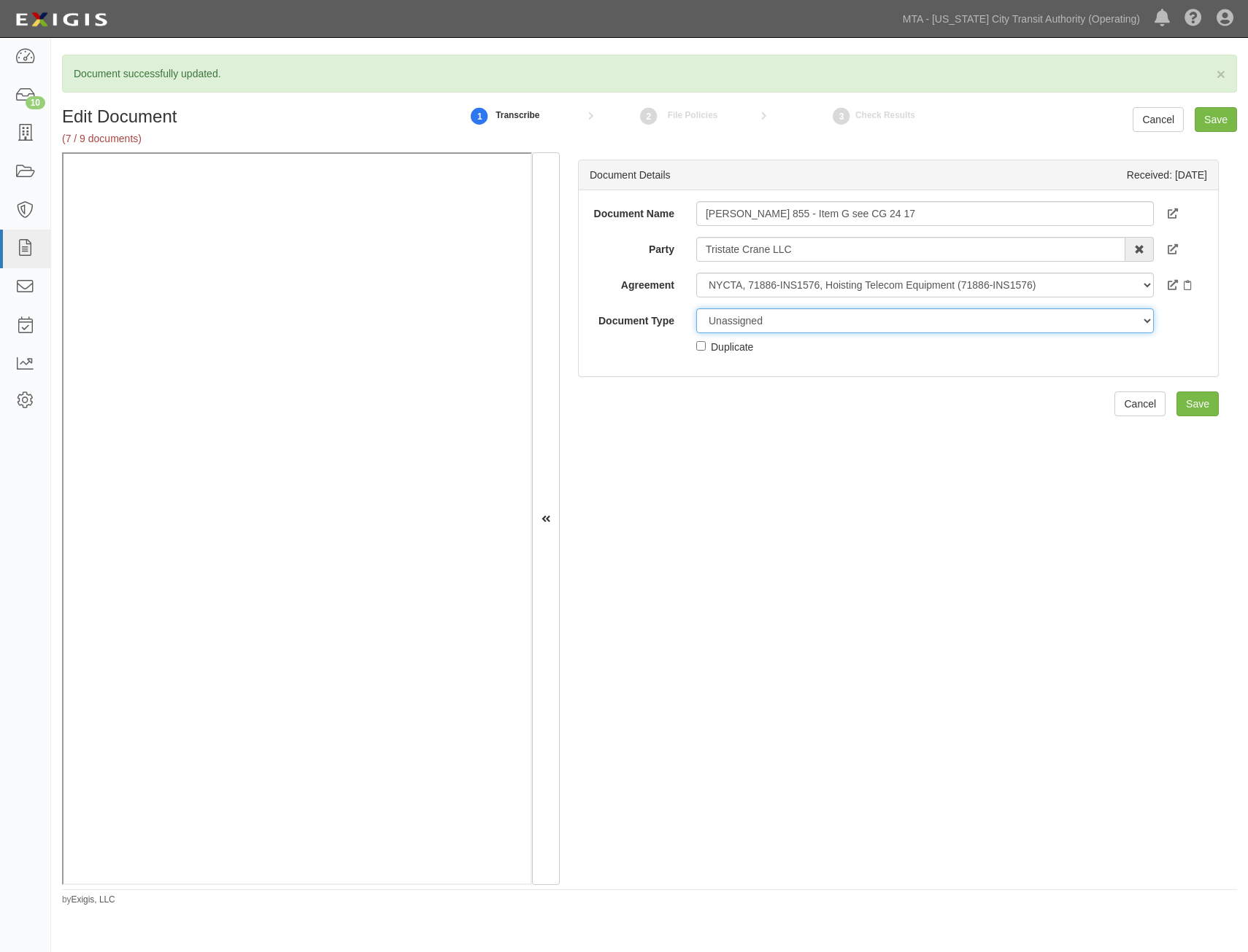
click at [950, 329] on select "Unassigned Binder Cancellation Notice Certificate Contract Endorsement Insuranc…" at bounding box center [924, 321] width 457 height 24
select select "CertificateDetail"
click at [696, 309] on select "Unassigned Binder Cancellation Notice Certificate Contract Endorsement Insuranc…" at bounding box center [924, 321] width 457 height 24
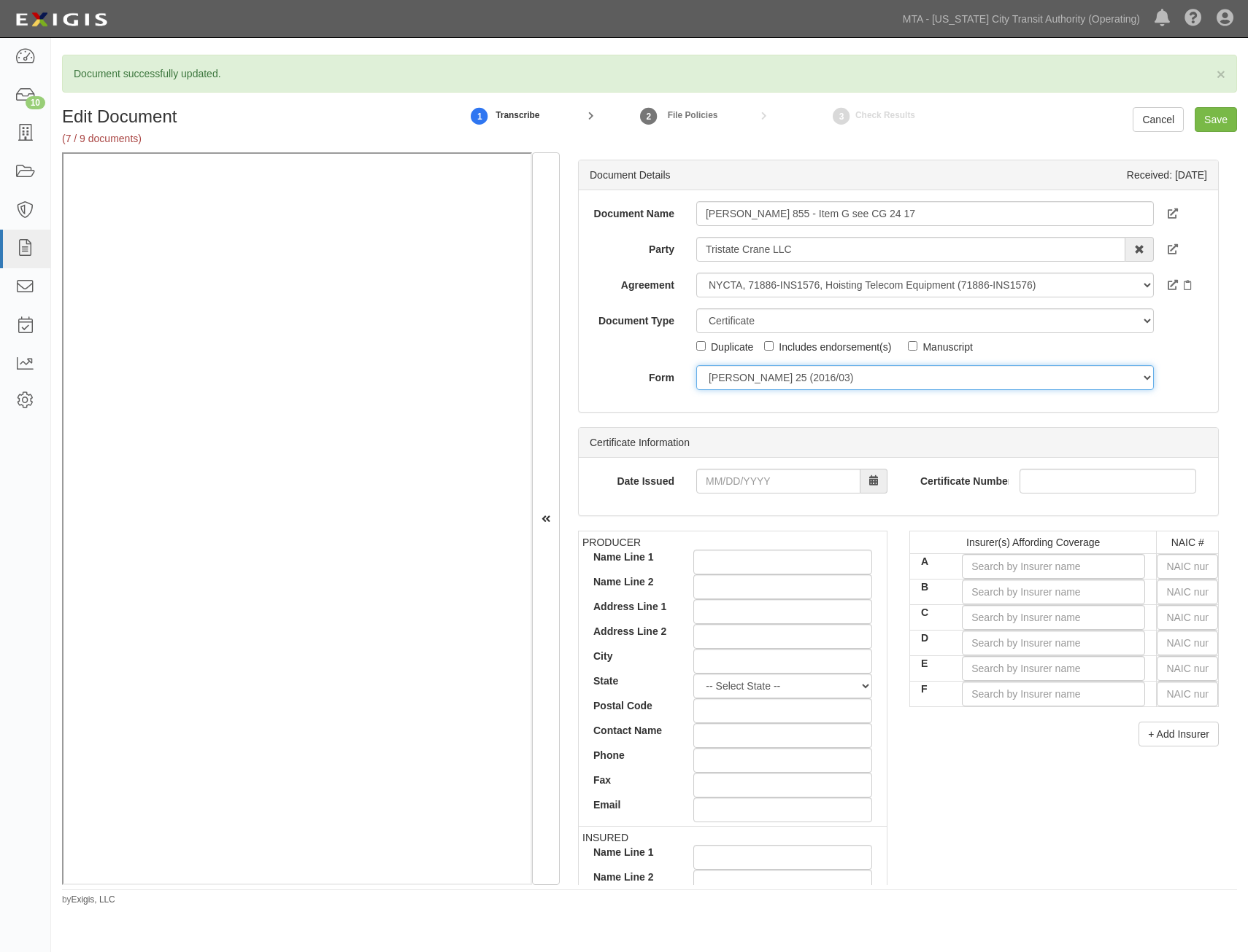
click at [883, 375] on select "[PERSON_NAME] 25 (2016/03) [PERSON_NAME] 101 [PERSON_NAME] 855 NY (2014/05) Gen…" at bounding box center [924, 377] width 457 height 24
select select "Acord855FormDetail"
click at [696, 365] on select "[PERSON_NAME] 25 (2016/03) [PERSON_NAME] 101 [PERSON_NAME] 855 NY (2014/05) Gen…" at bounding box center [924, 377] width 457 height 24
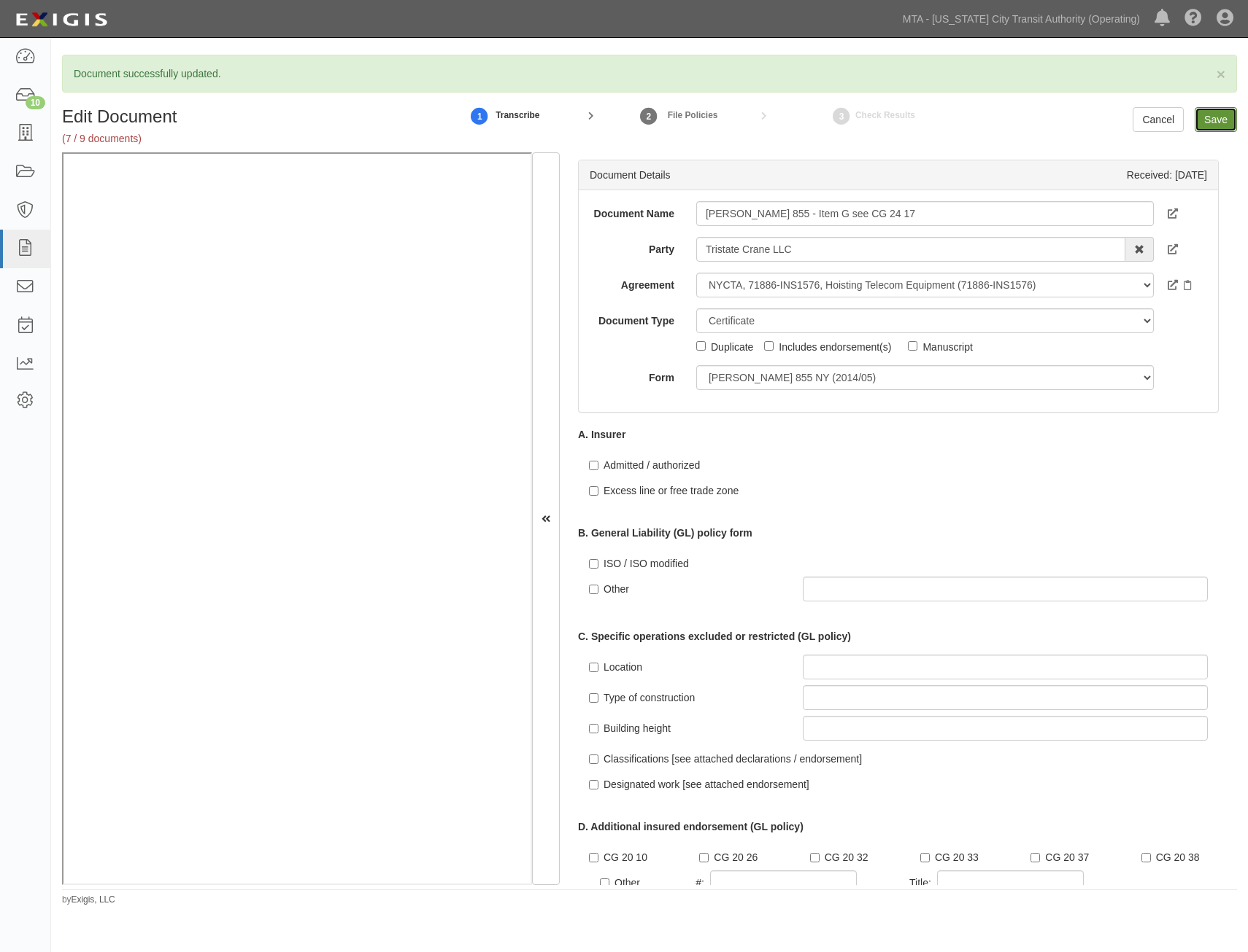
click at [1216, 124] on input "Save" at bounding box center [1215, 119] width 42 height 24
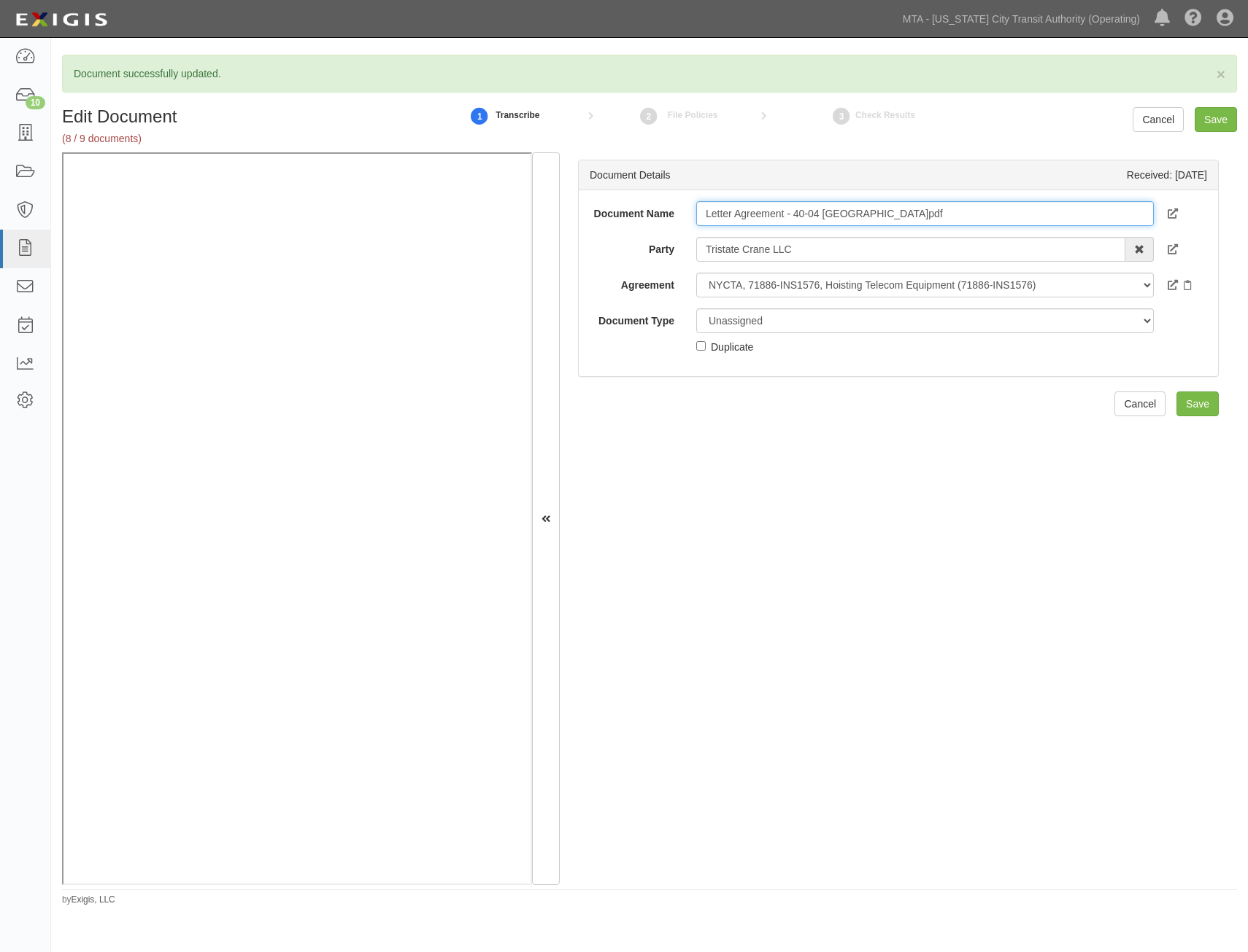
click at [968, 221] on input "Letter Agreement - 40-04 [GEOGRAPHIC_DATA]pdf" at bounding box center [924, 213] width 457 height 24
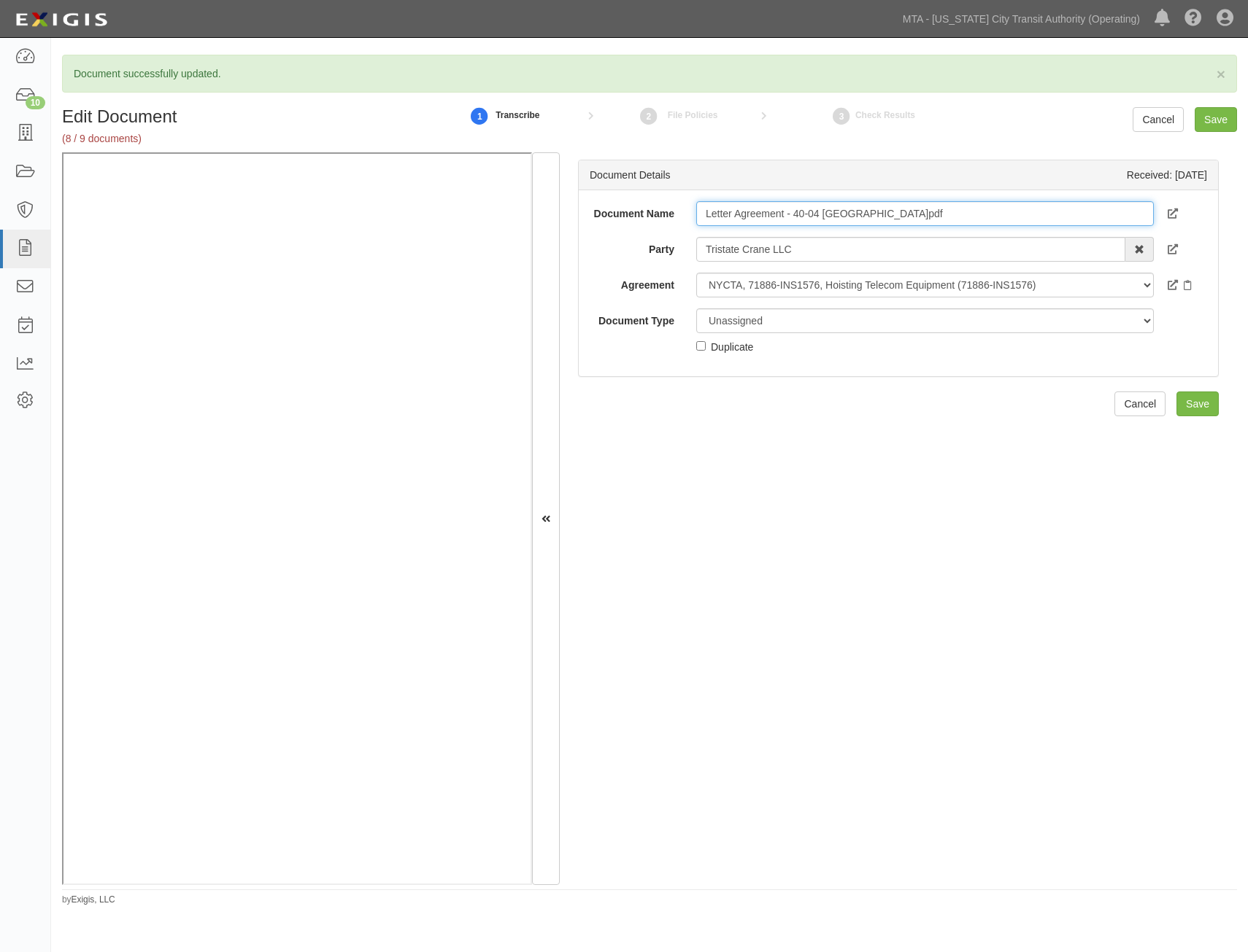
click at [968, 221] on input "Letter Agreement - 40-04 [GEOGRAPHIC_DATA]pdf" at bounding box center [924, 213] width 457 height 24
click at [968, 221] on input "Letter Agreement - 40-04 Forley St, Queens.pdf" at bounding box center [924, 213] width 457 height 24
type input "Letter Agreement - 40-04 Forley St, Queens"
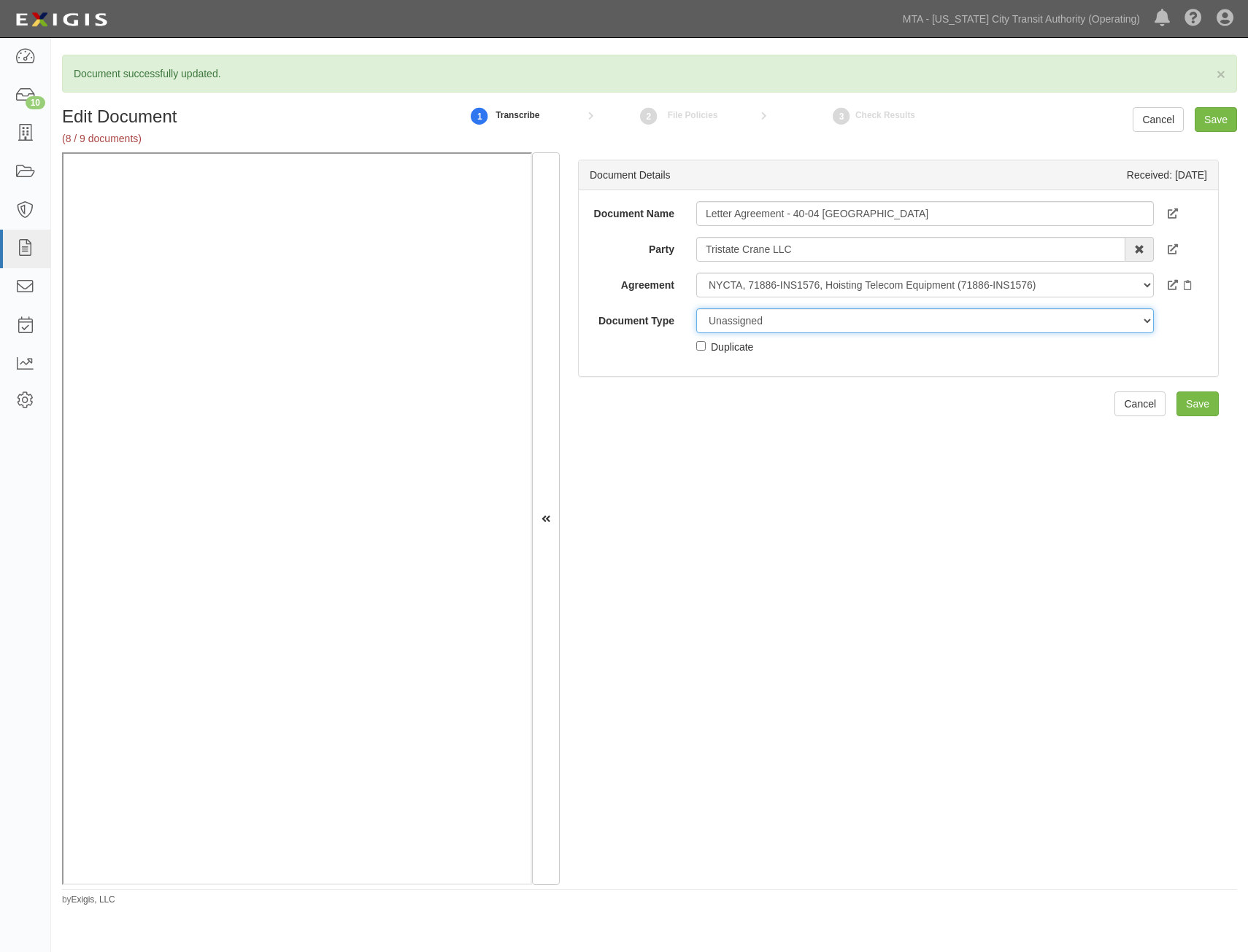
click at [957, 322] on select "Unassigned Binder Cancellation Notice Certificate Contract Endorsement Insuranc…" at bounding box center [924, 321] width 457 height 24
select select "OtherDetail"
click at [696, 309] on select "Unassigned Binder Cancellation Notice Certificate Contract Endorsement Insuranc…" at bounding box center [924, 321] width 457 height 24
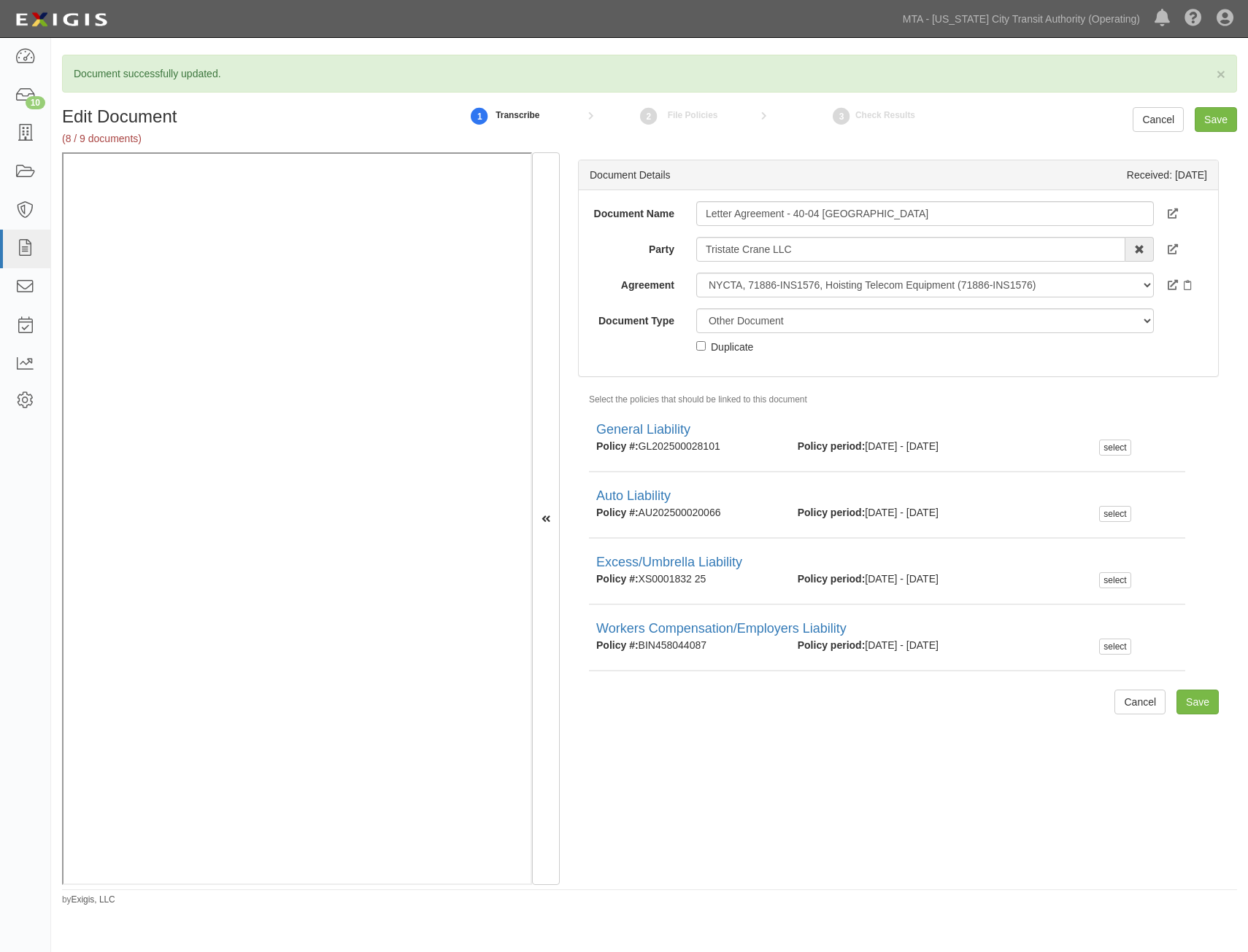
click at [1191, 714] on div "Document Details Received: 08/21/2025 Document Name Letter Agreement - 40-04 Fo…" at bounding box center [897, 519] width 677 height 733
click at [1193, 700] on input "Save" at bounding box center [1196, 702] width 42 height 24
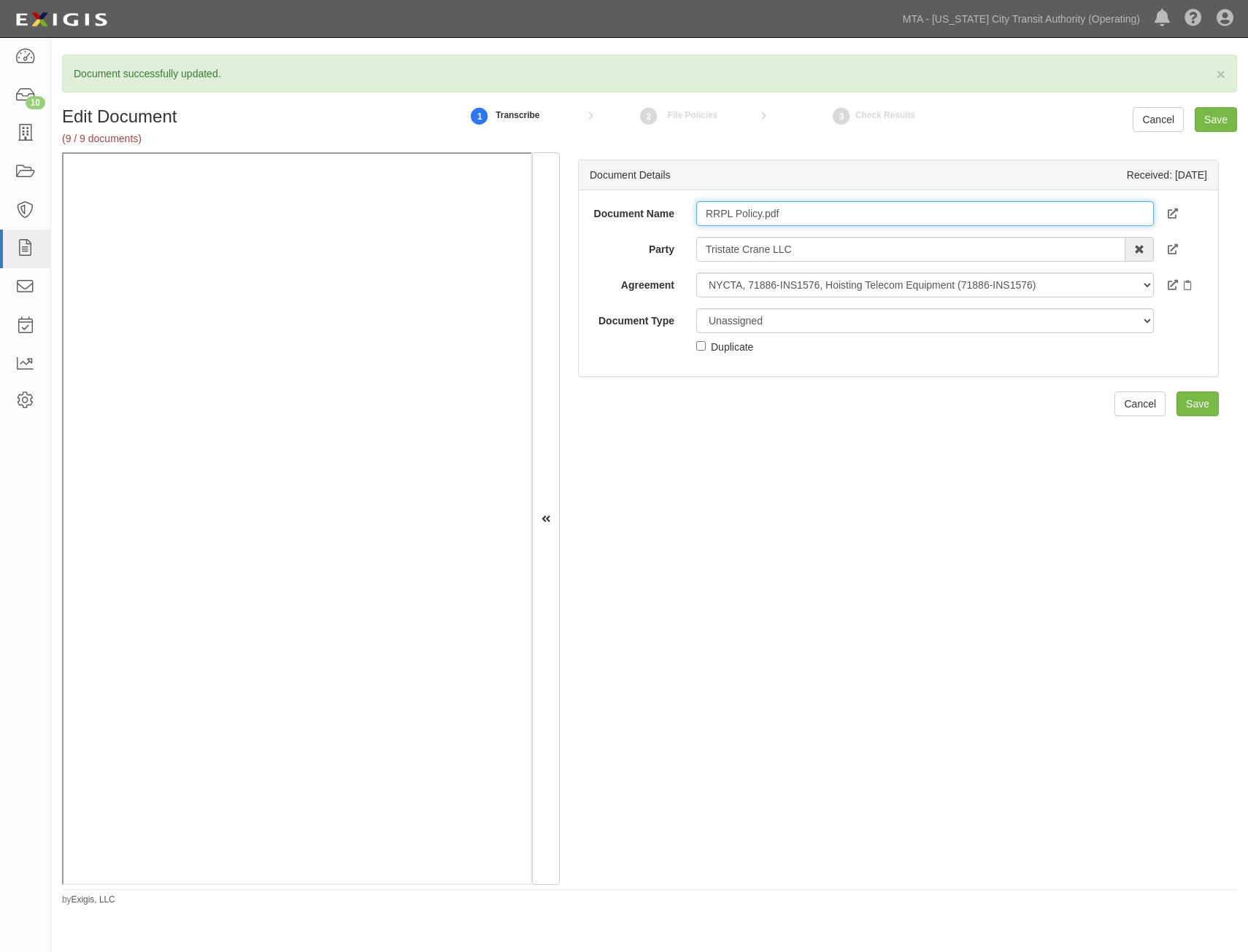
click at [991, 221] on input "RRPL Policy.pdf" at bounding box center [924, 213] width 457 height 24
type input "RRPL Policy"
click at [985, 340] on div "Unassigned Binder Cancellation Notice Certificate Contract Endorsement Insuranc…" at bounding box center [924, 331] width 479 height 46
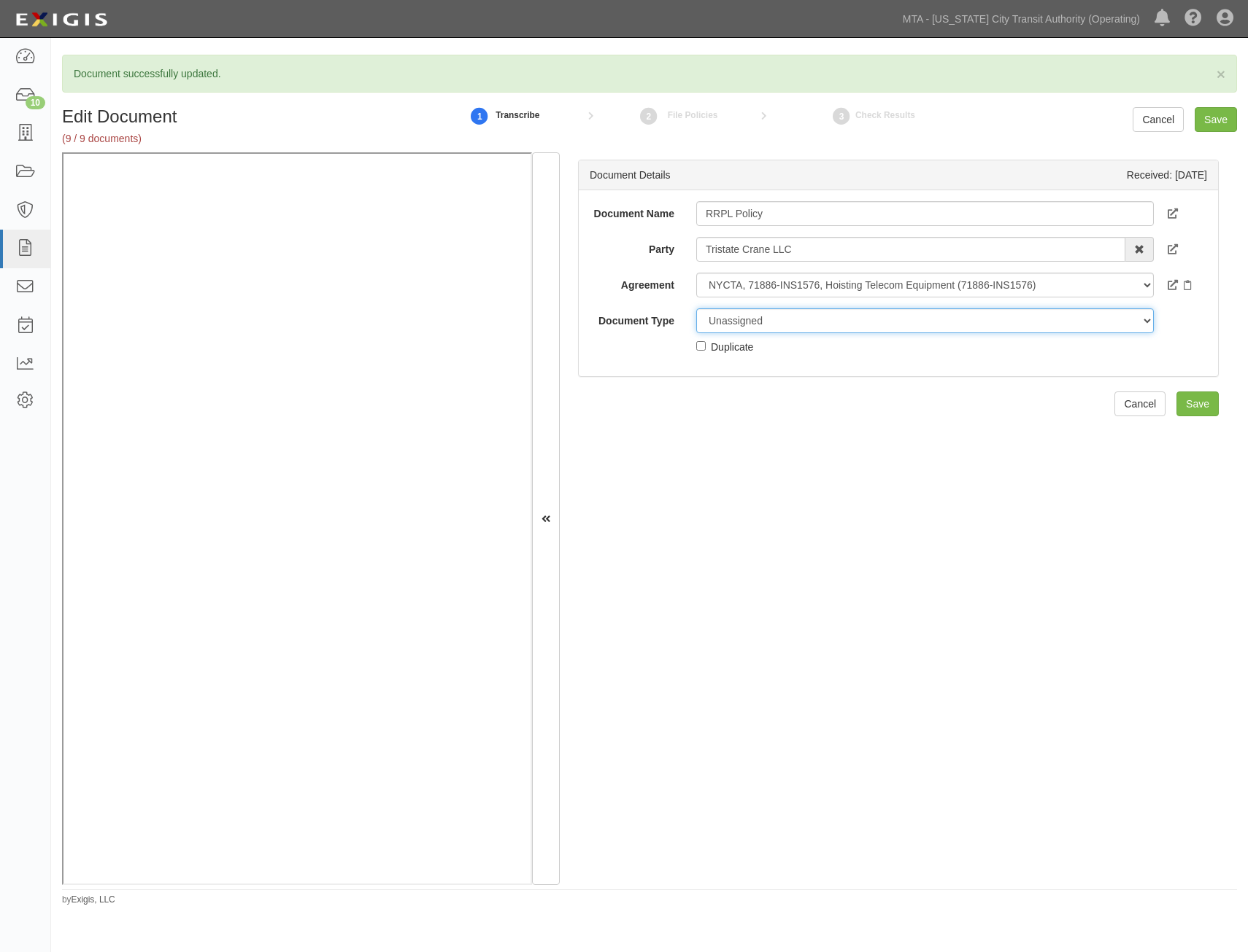
click at [990, 320] on select "Unassigned Binder Cancellation Notice Certificate Contract Endorsement Insuranc…" at bounding box center [924, 321] width 457 height 24
select select "PolicyDetail"
click at [696, 309] on select "Unassigned Binder Cancellation Notice Certificate Contract Endorsement Insuranc…" at bounding box center [924, 321] width 457 height 24
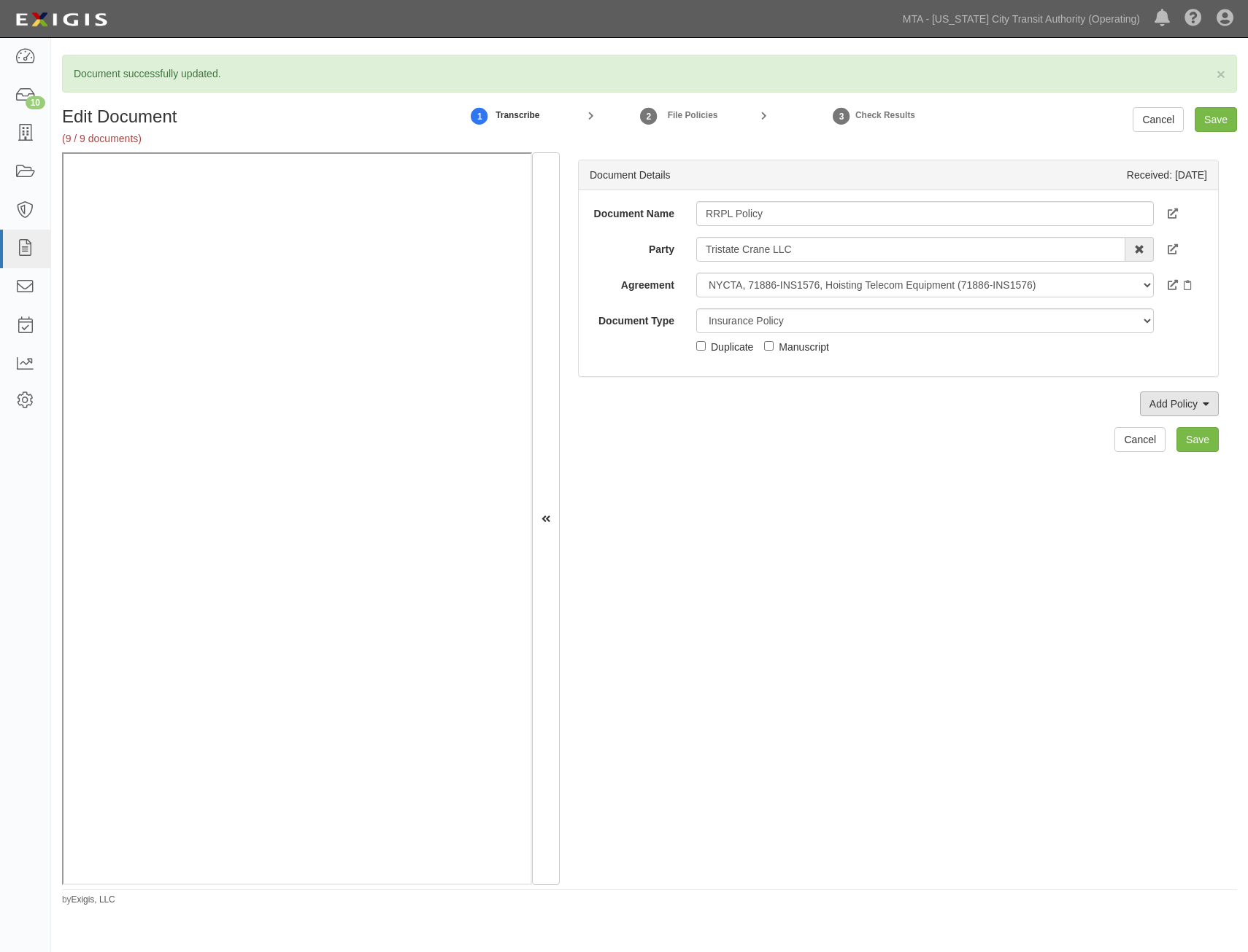
click at [1168, 397] on link "Add Policy" at bounding box center [1178, 404] width 79 height 24
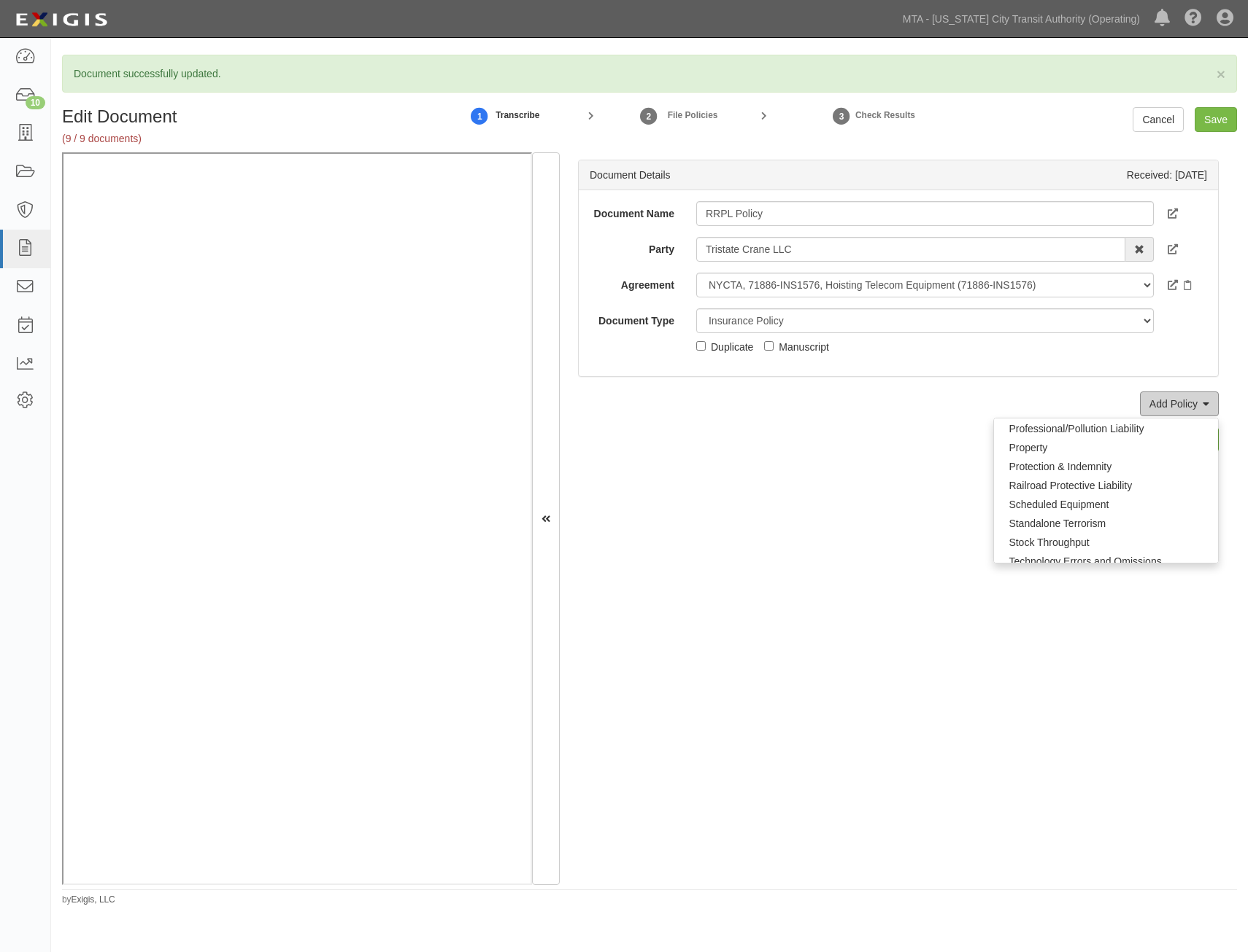
scroll to position [1021, 0]
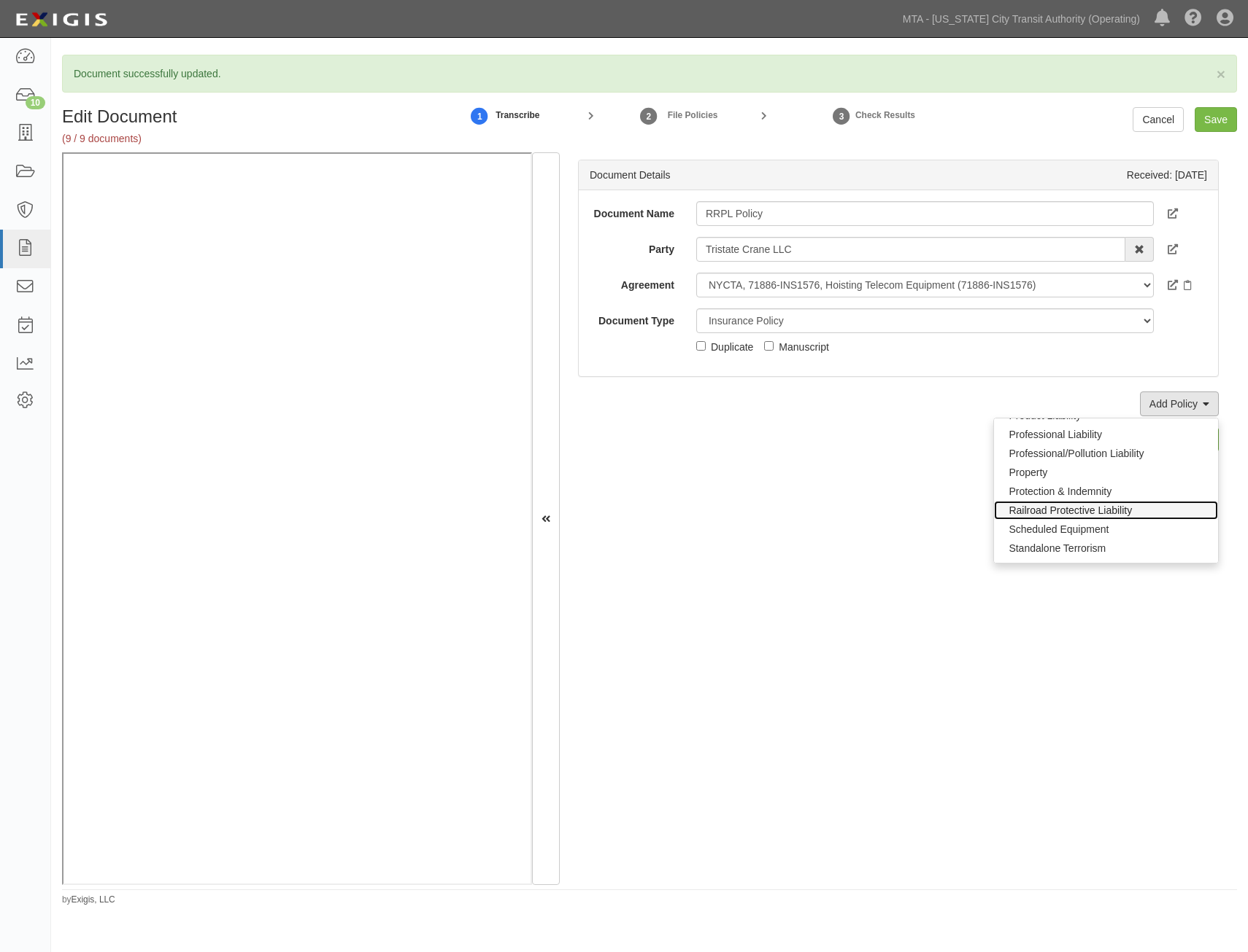
click at [1080, 510] on link "Railroad Protective Liability" at bounding box center [1106, 510] width 224 height 19
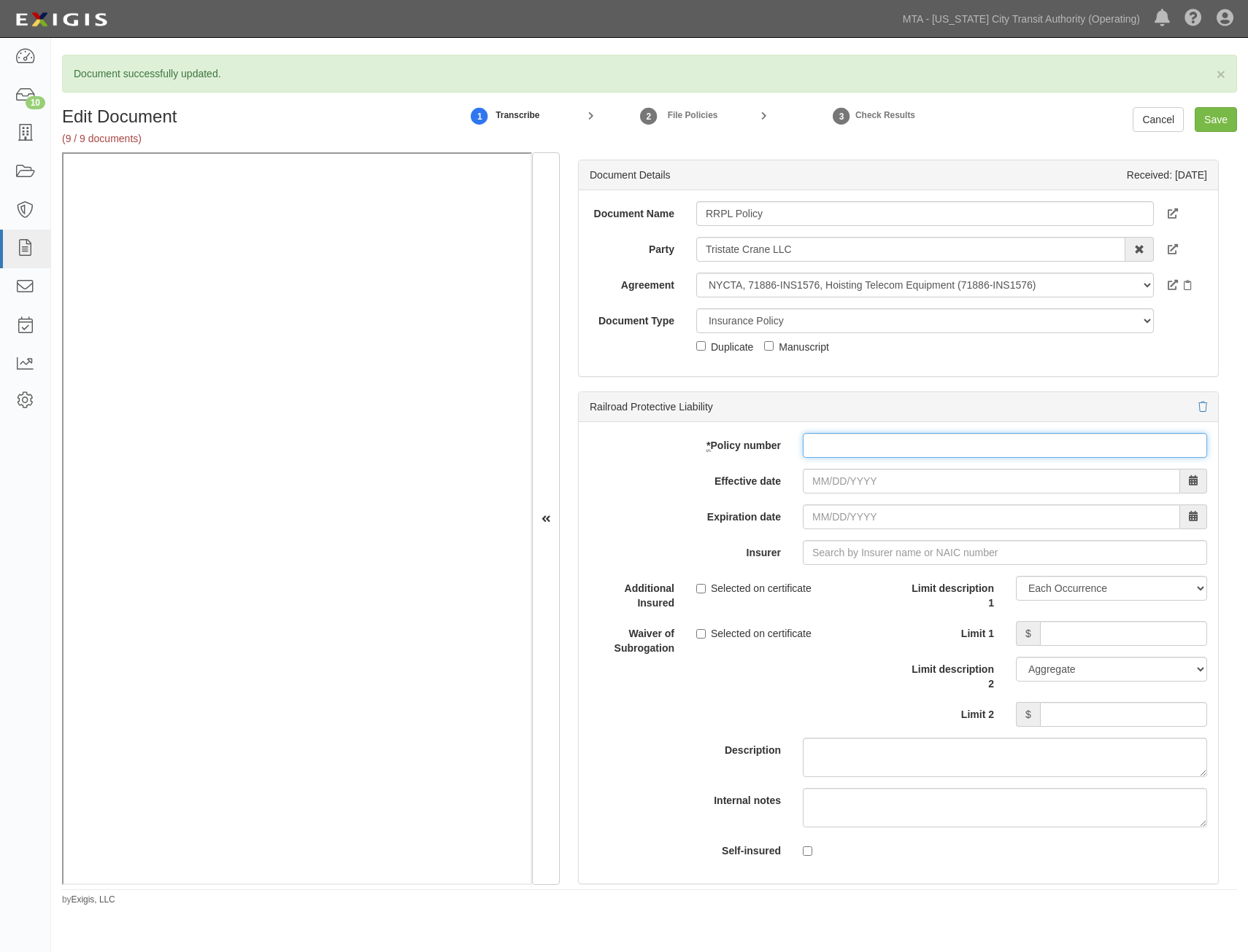
click at [1013, 443] on input "* Policy number" at bounding box center [1004, 445] width 404 height 24
paste input "RRP019397017765"
type input "RRP019397017765"
click at [1029, 481] on input "Effective date" at bounding box center [990, 481] width 377 height 24
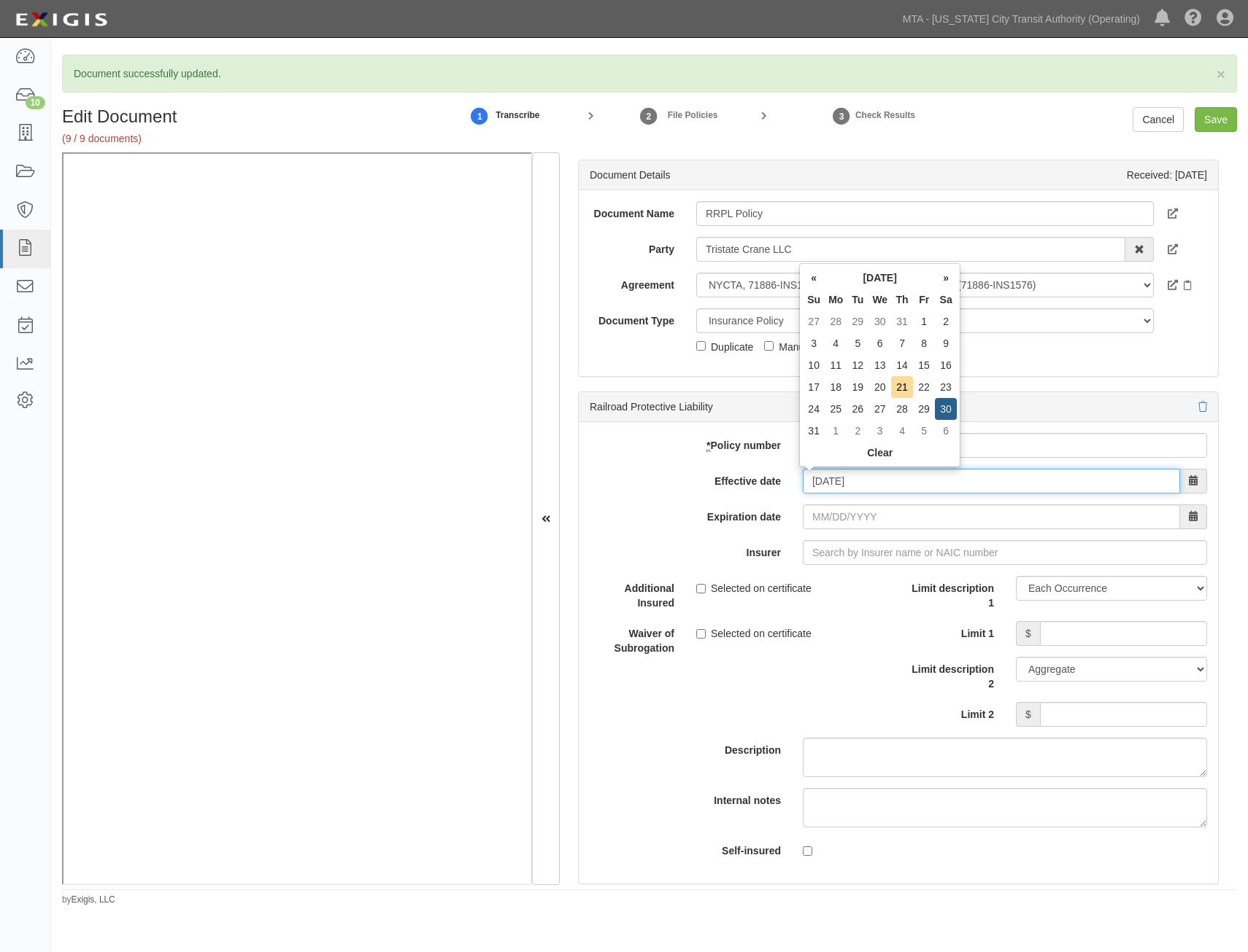
type input "08/30/2025"
type input "08/30/2026"
click at [710, 537] on div "* Policy number RRP019397017765 Effective date 08/30/2025 Expiration date 08/30…" at bounding box center [897, 652] width 639 height 462
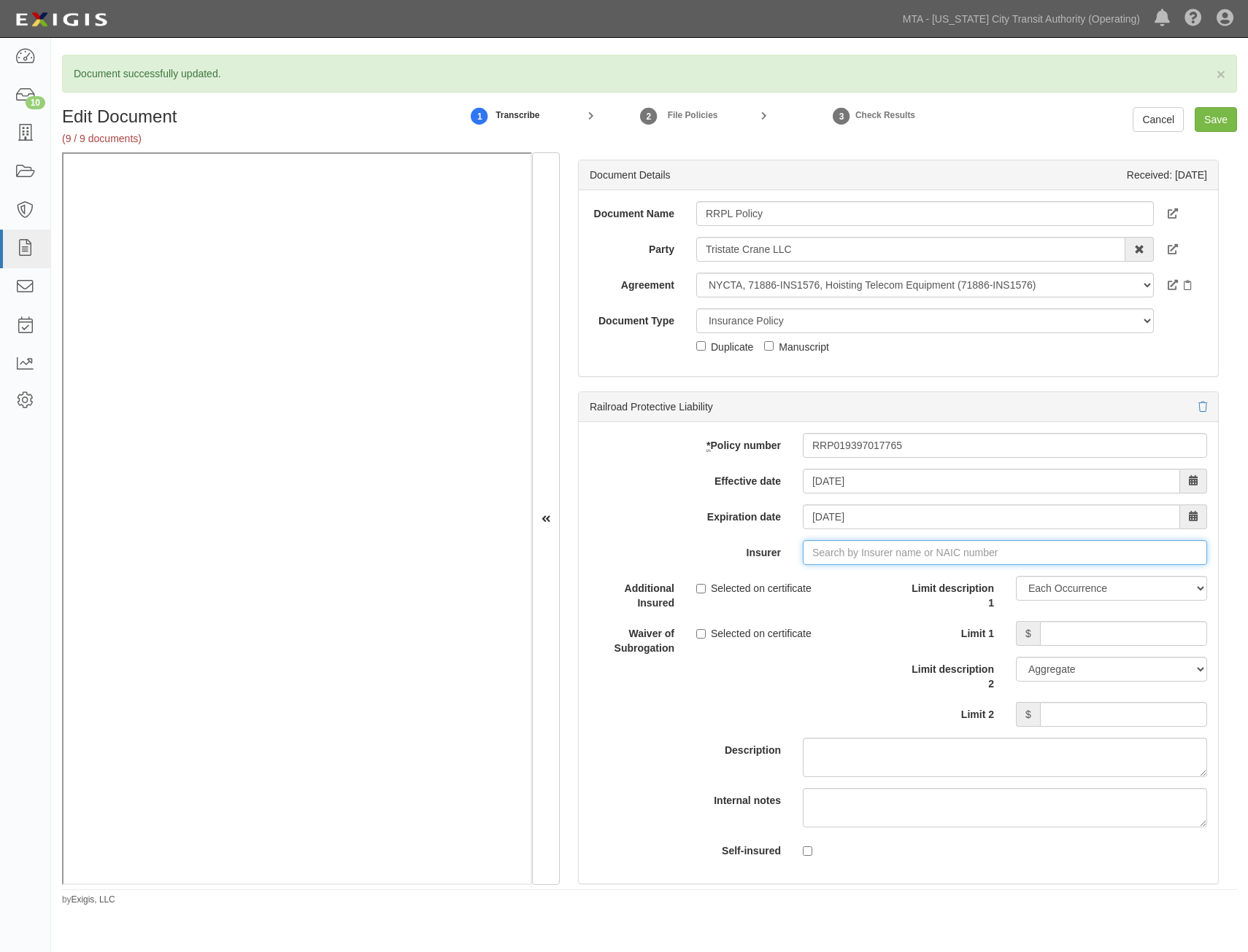
click at [861, 551] on input "Insurer" at bounding box center [1004, 552] width 404 height 24
type input "h"
type input "hudson Excess Insurance Company (14484) A+ XV Rating"
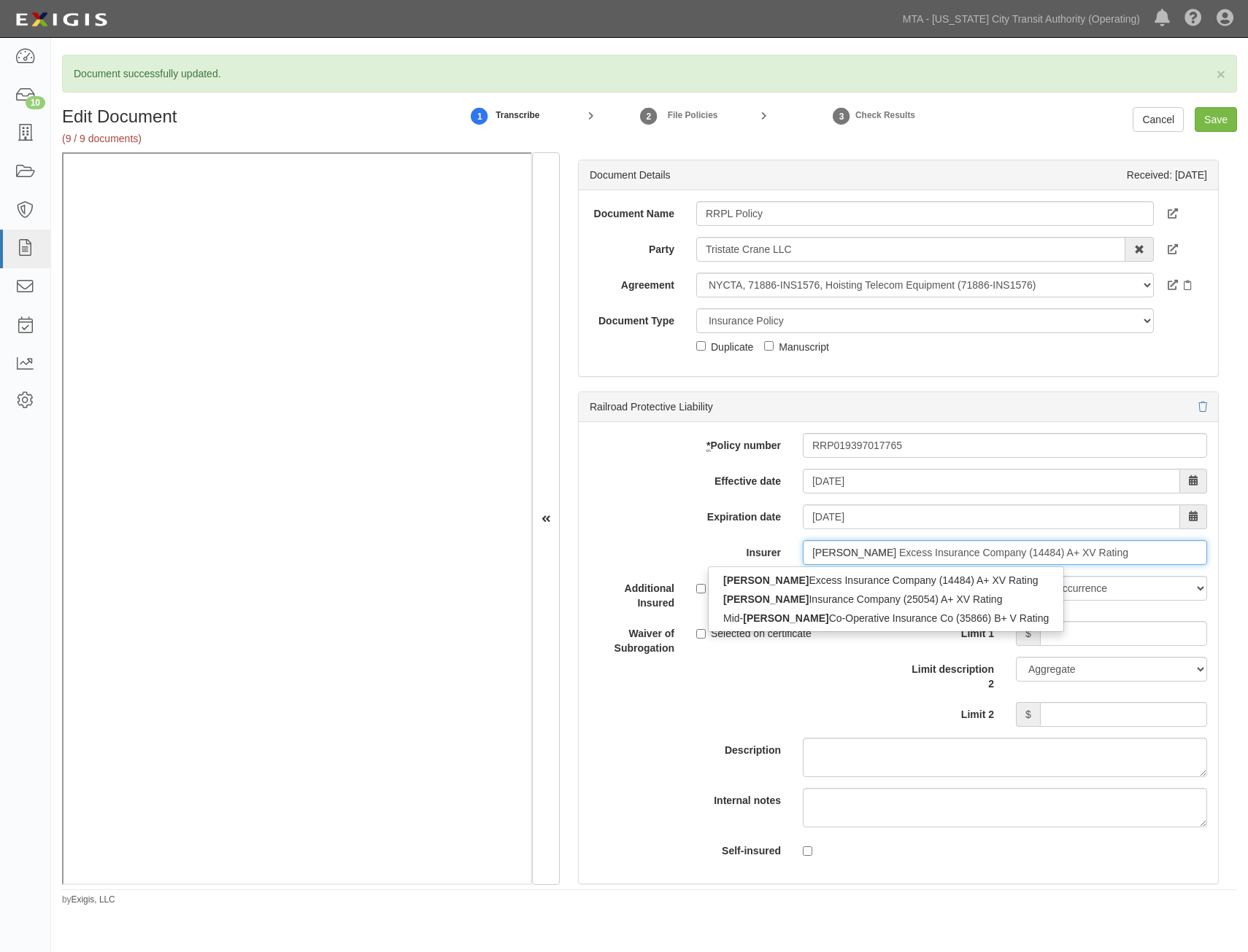
type input "hudson"
type input "hudson insurance Company (25054) A+ XV Rating"
type input "hudson insu"
click at [873, 574] on div "Hudson Insu rance Company (25054) A+ XV Rating" at bounding box center [887, 580] width 356 height 19
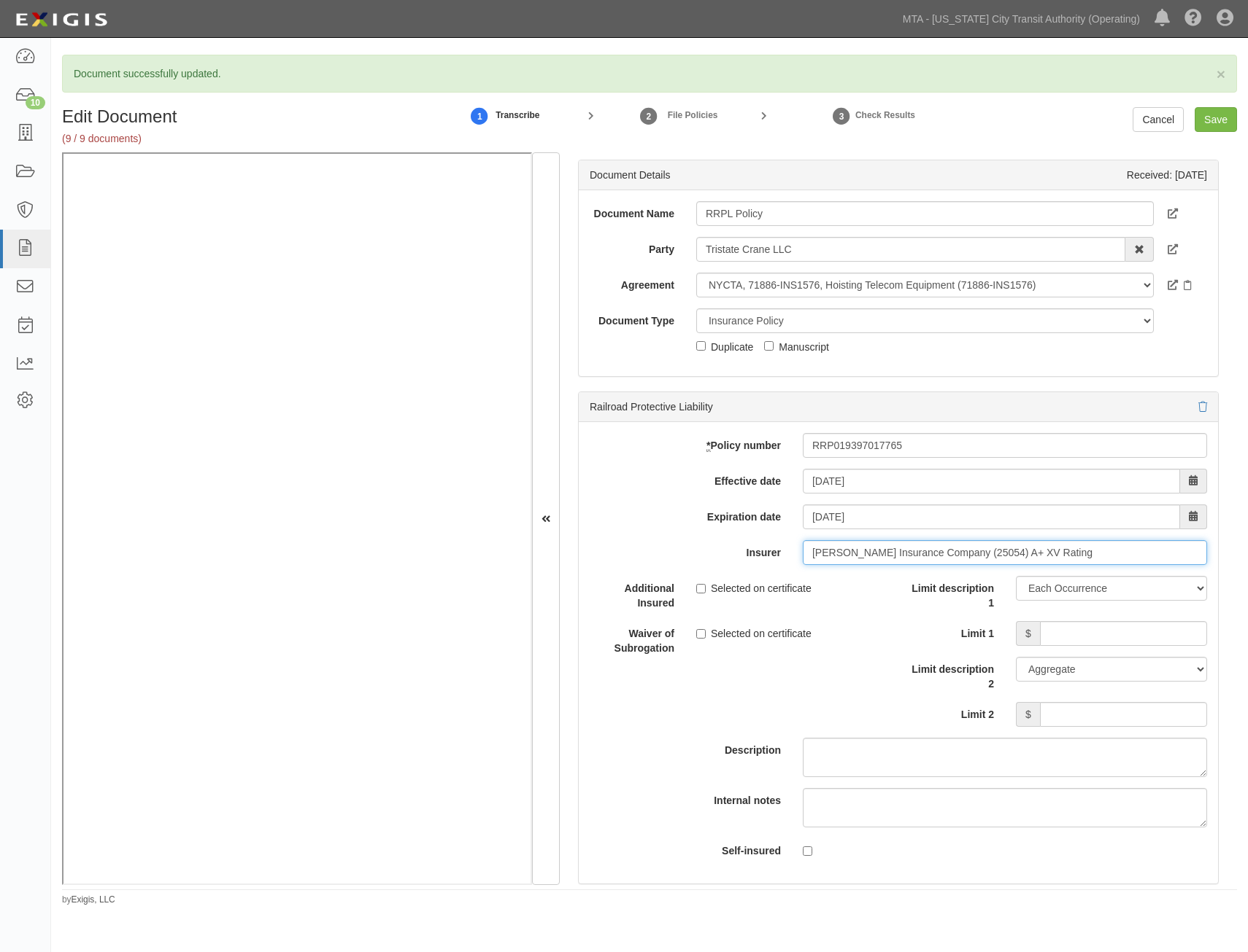
type input "Hudson Insurance Company (25054) A+ XV Rating"
click at [1153, 639] on input "Limit 1" at bounding box center [1122, 633] width 167 height 24
type input "2,000,000"
click at [1123, 704] on input "Limit 2" at bounding box center [1122, 714] width 167 height 24
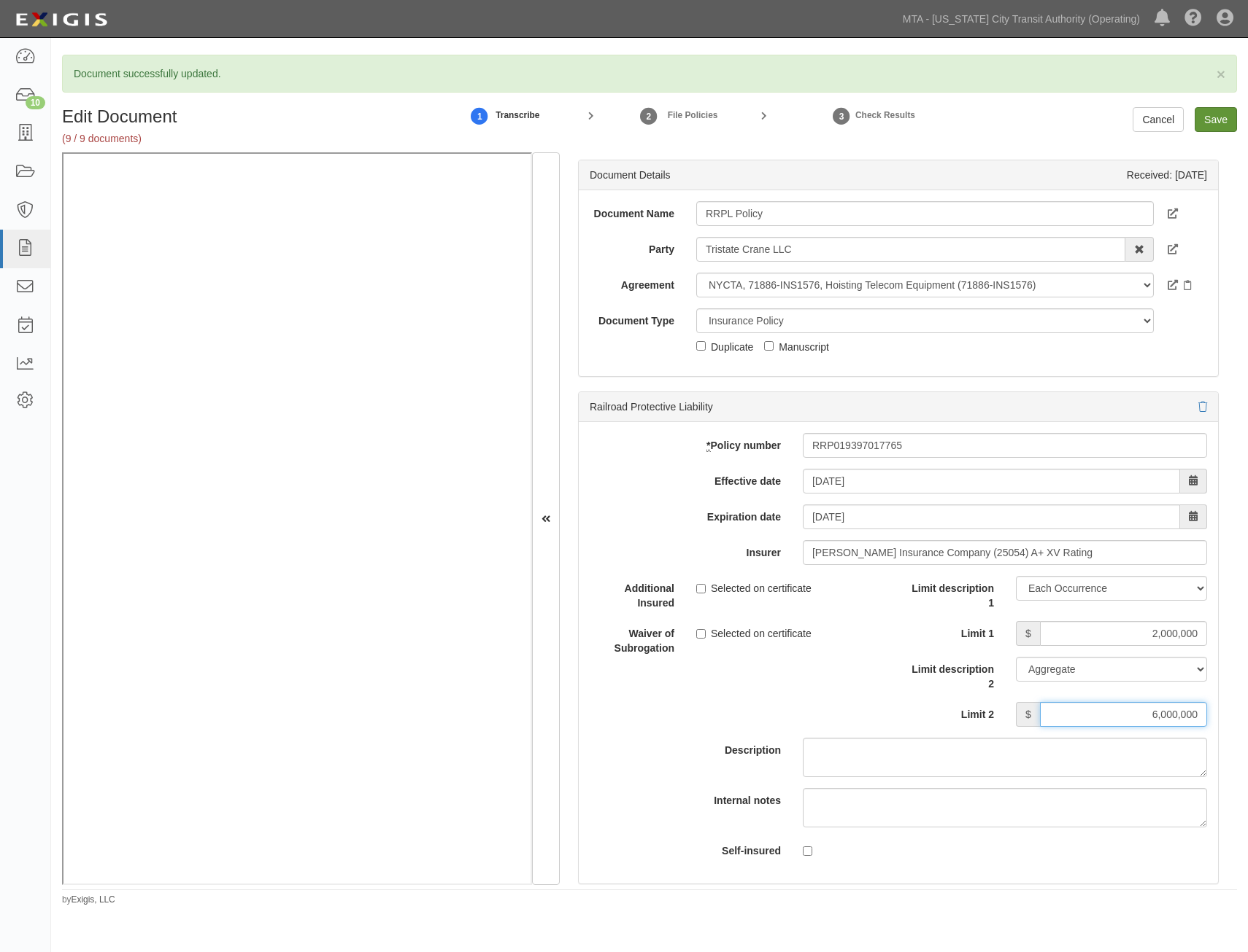
type input "6,000,000"
click at [1201, 116] on input "Save" at bounding box center [1215, 119] width 42 height 24
type input "2000000"
type input "6000000"
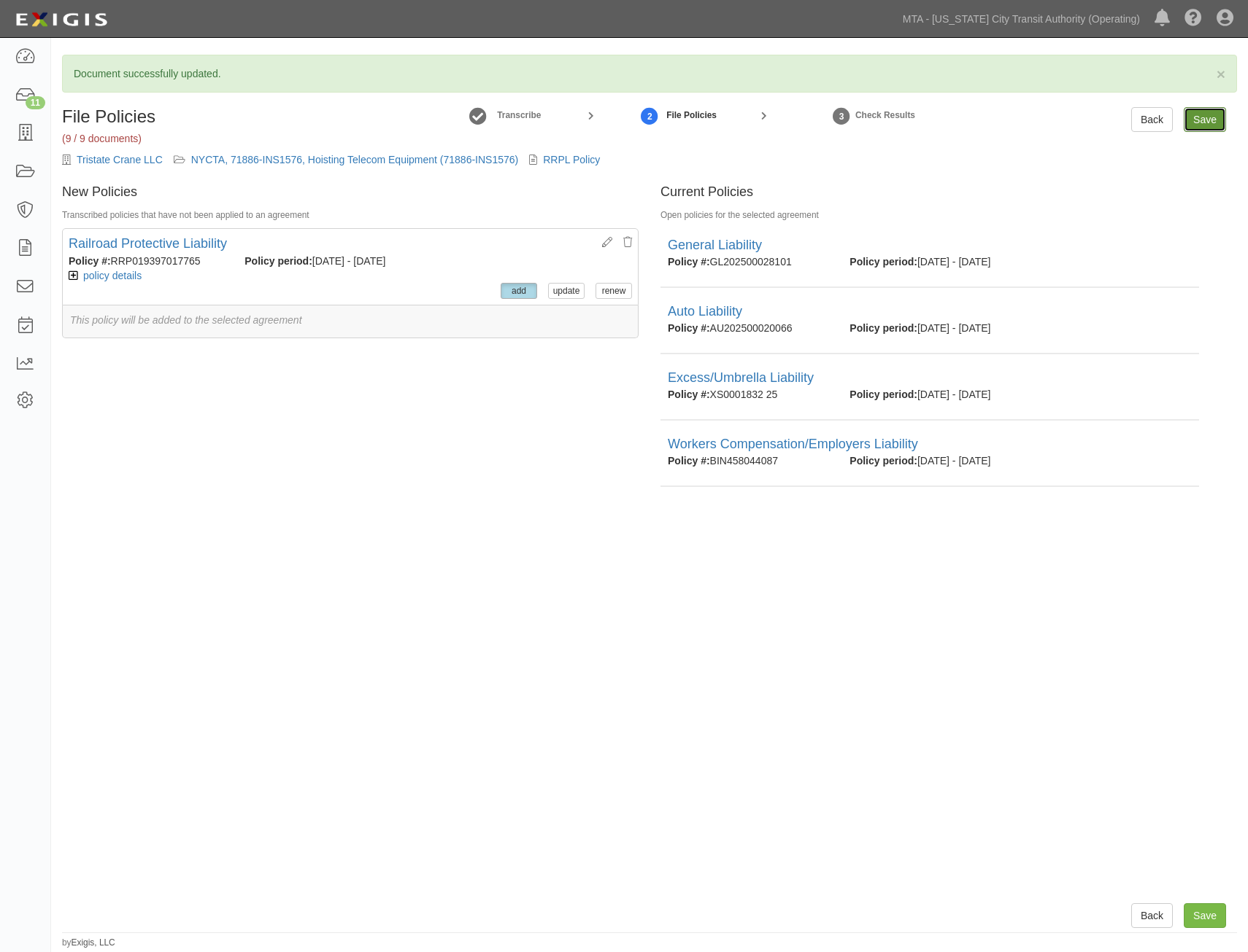
click at [1197, 117] on input "Save" at bounding box center [1205, 119] width 42 height 24
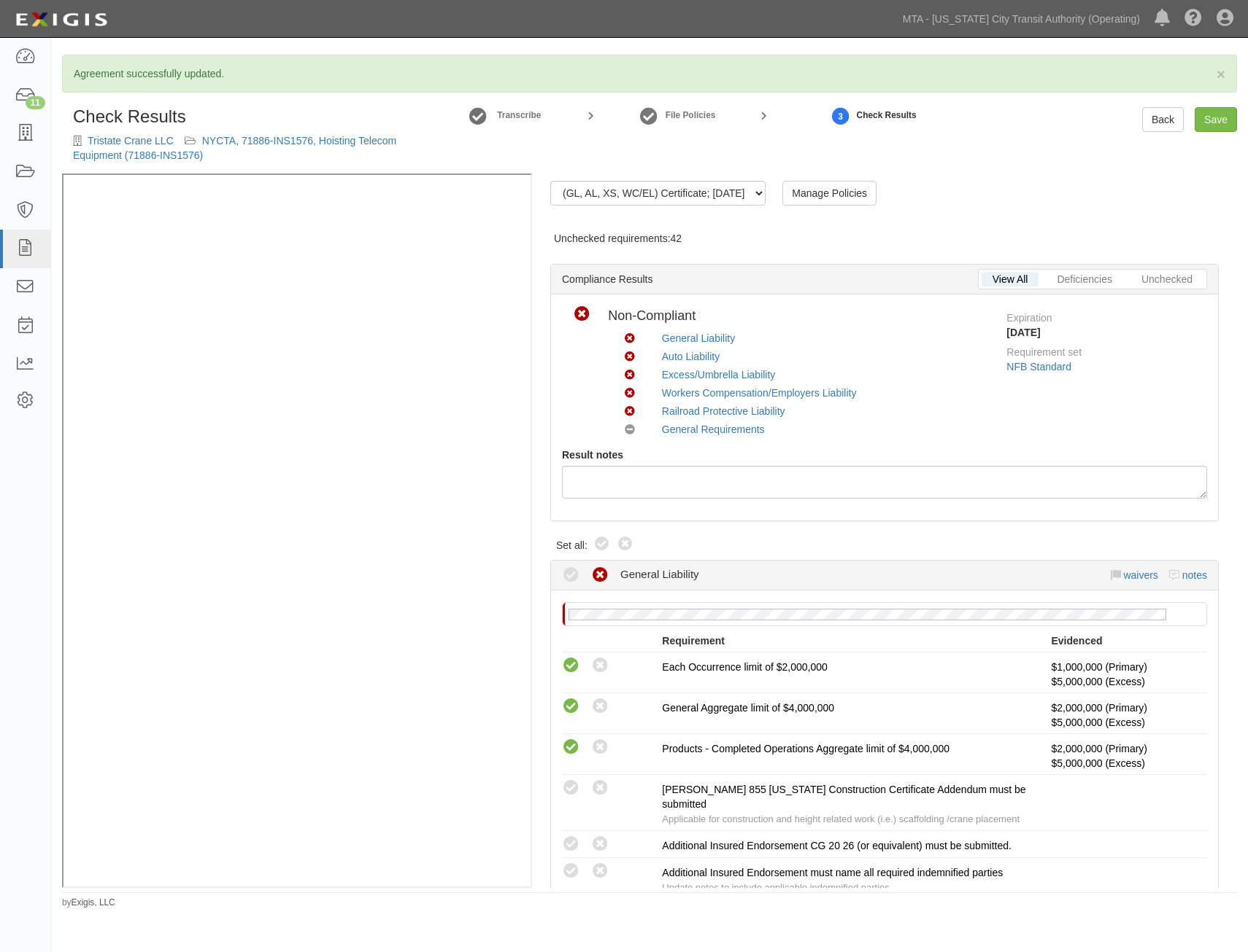
drag, startPoint x: 605, startPoint y: 543, endPoint x: 624, endPoint y: 536, distance: 20.2
click at [605, 543] on icon at bounding box center [601, 544] width 17 height 17
radio input "true"
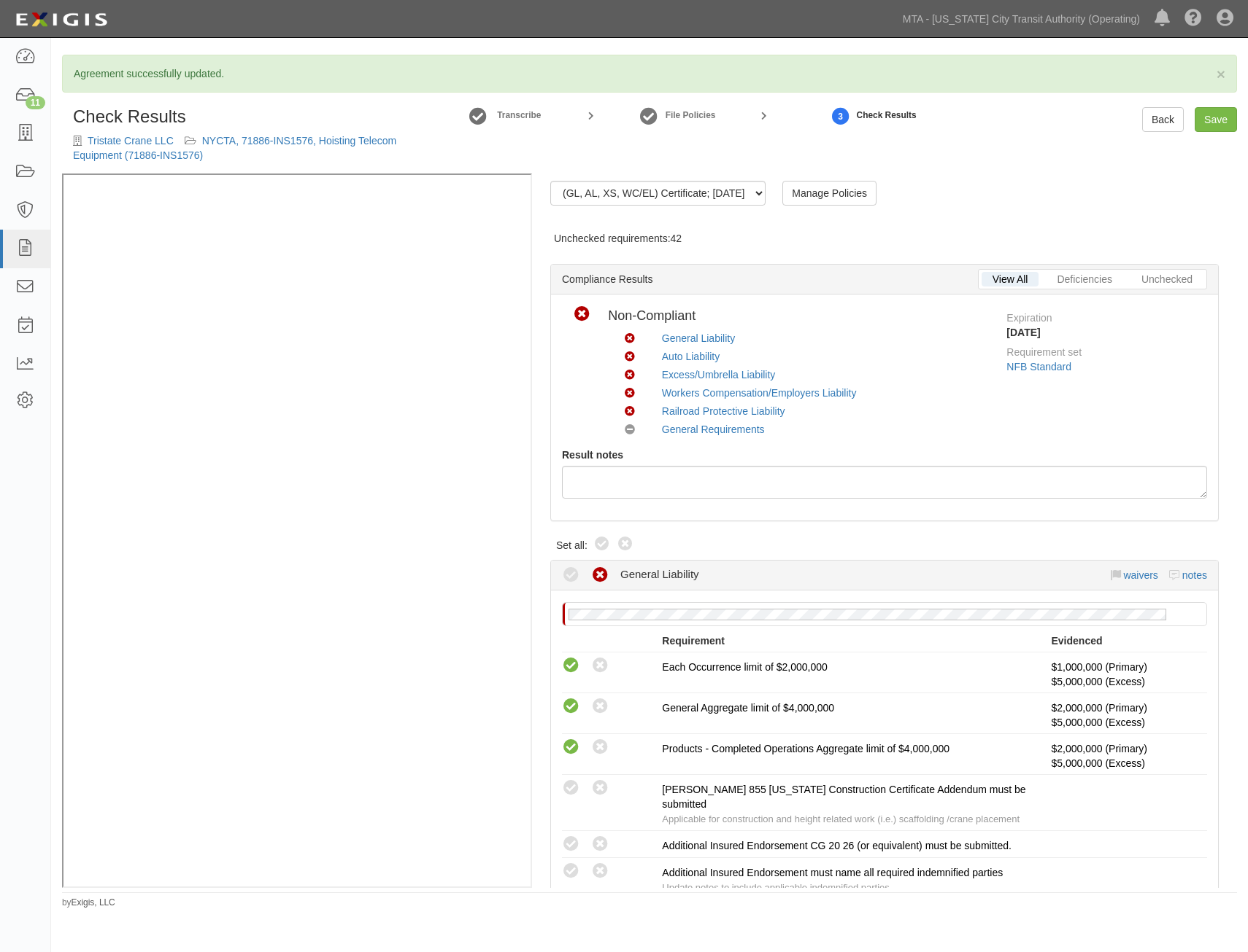
radio input "true"
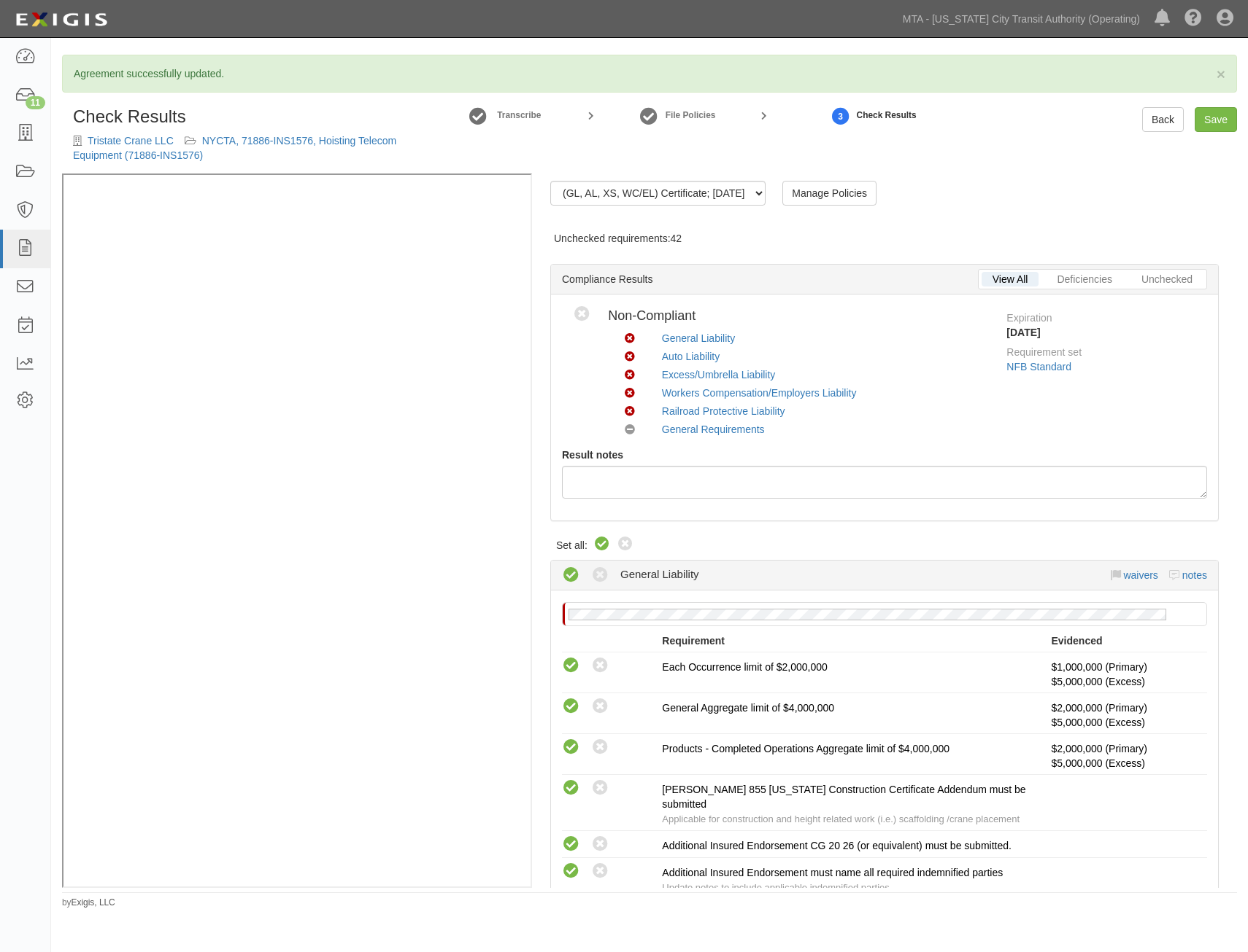
radio input "true"
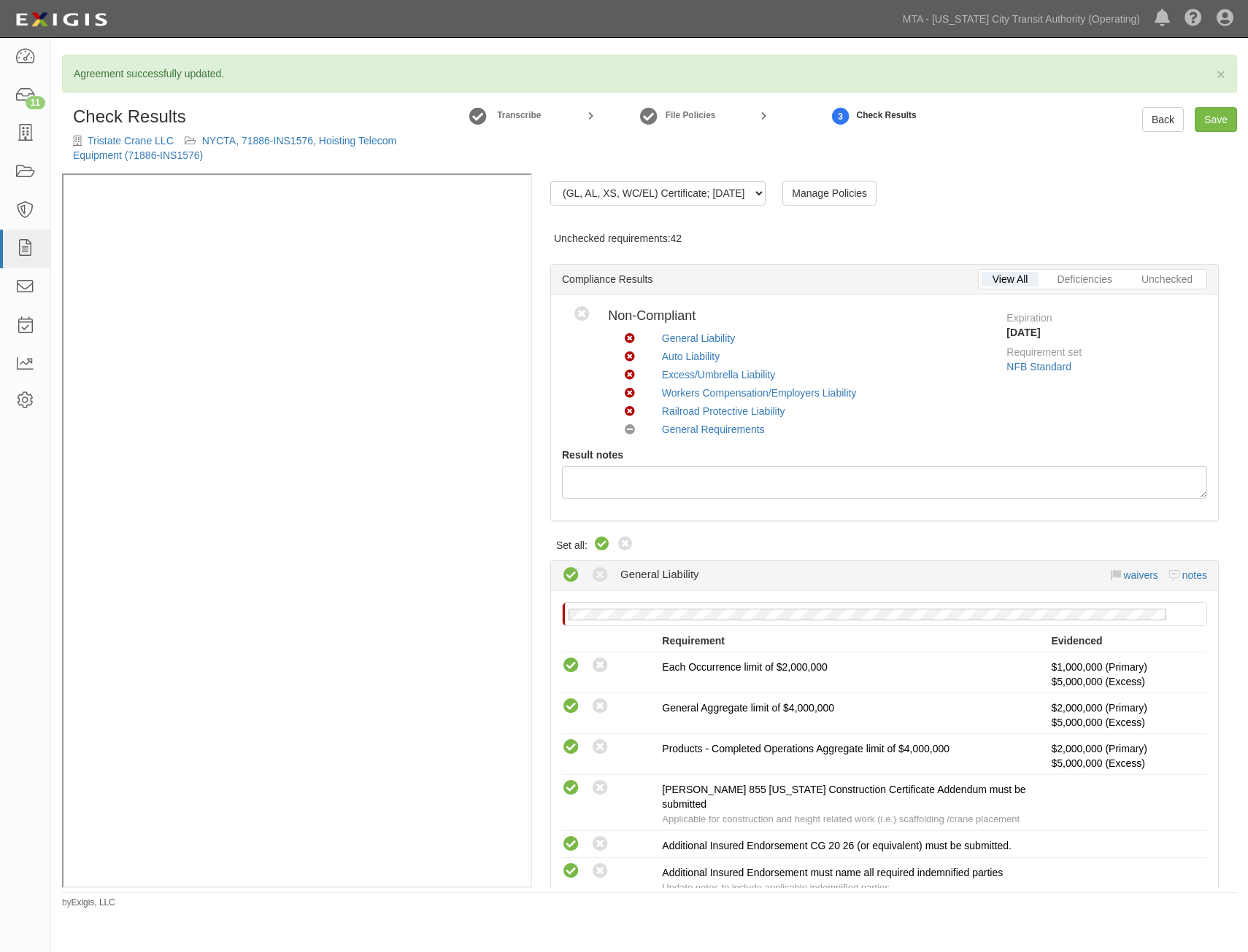
radio input "true"
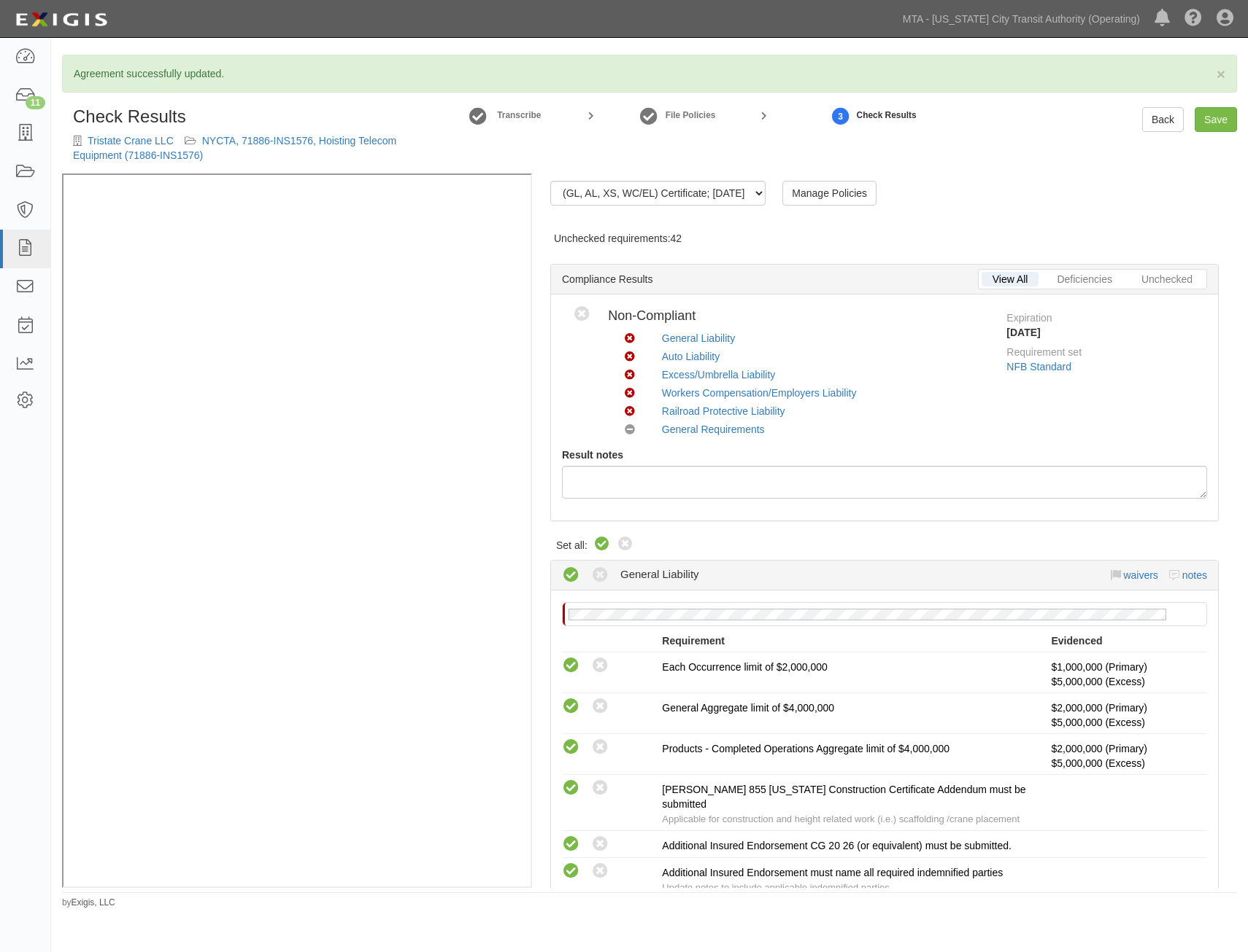
radio input "true"
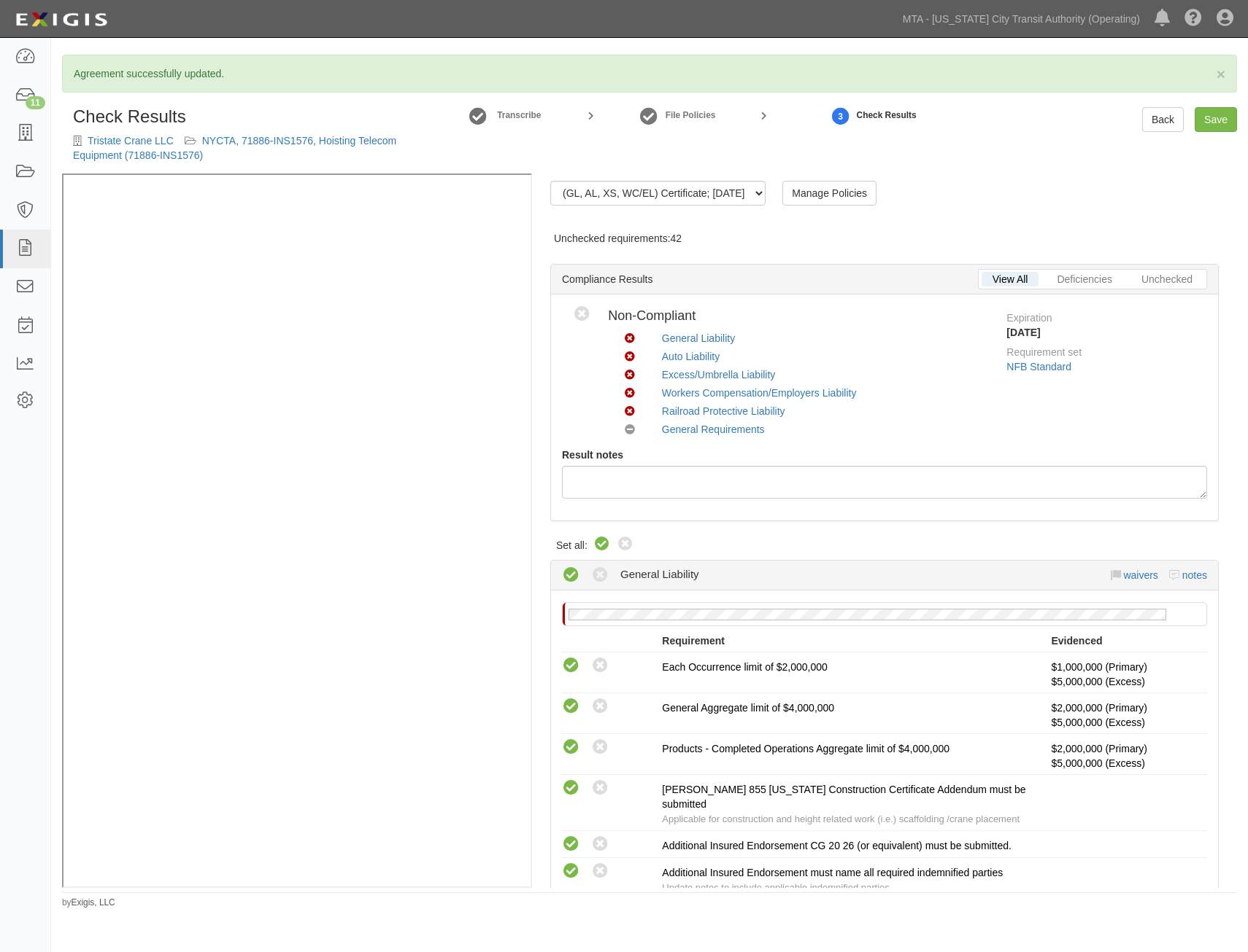
radio input "true"
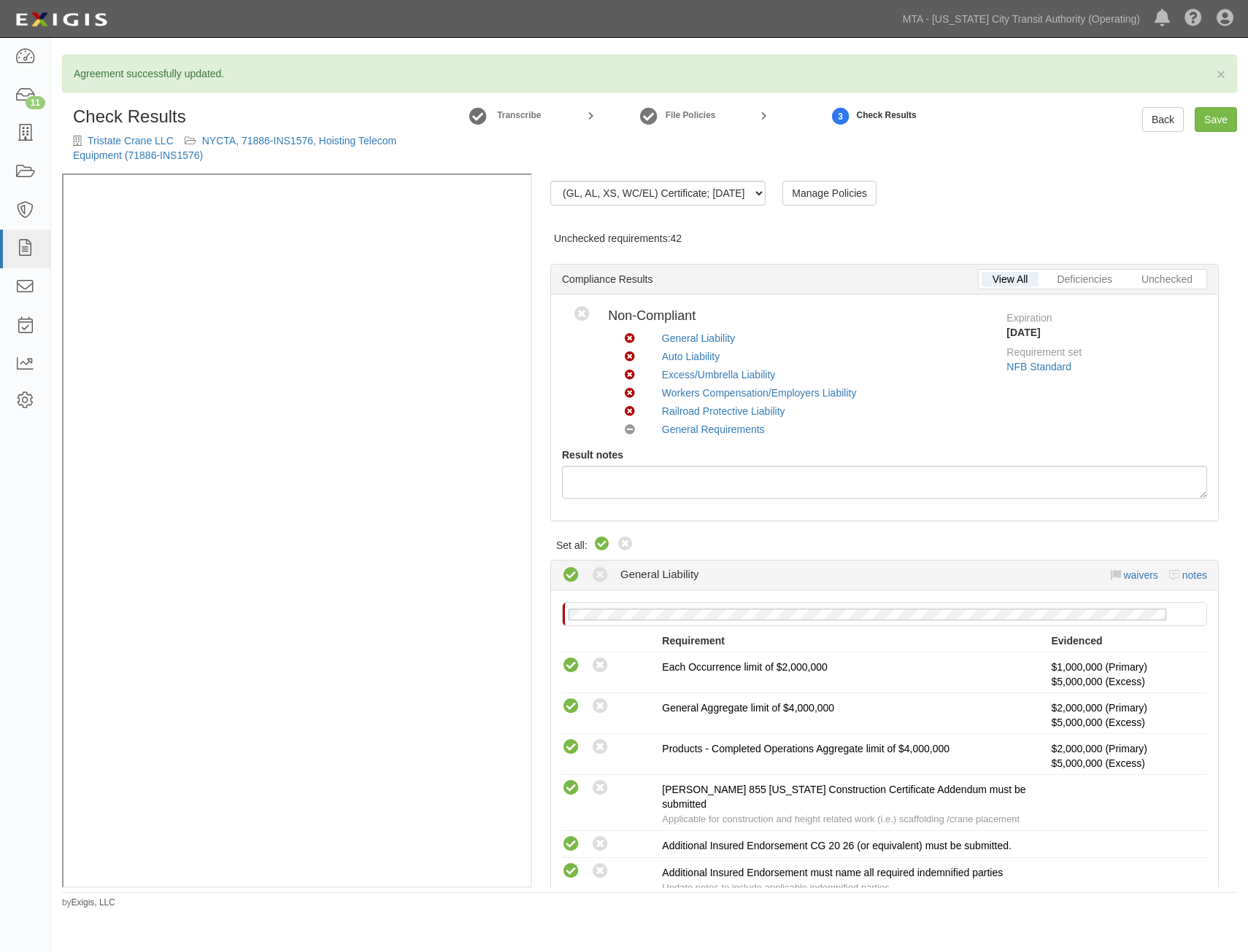
radio input "true"
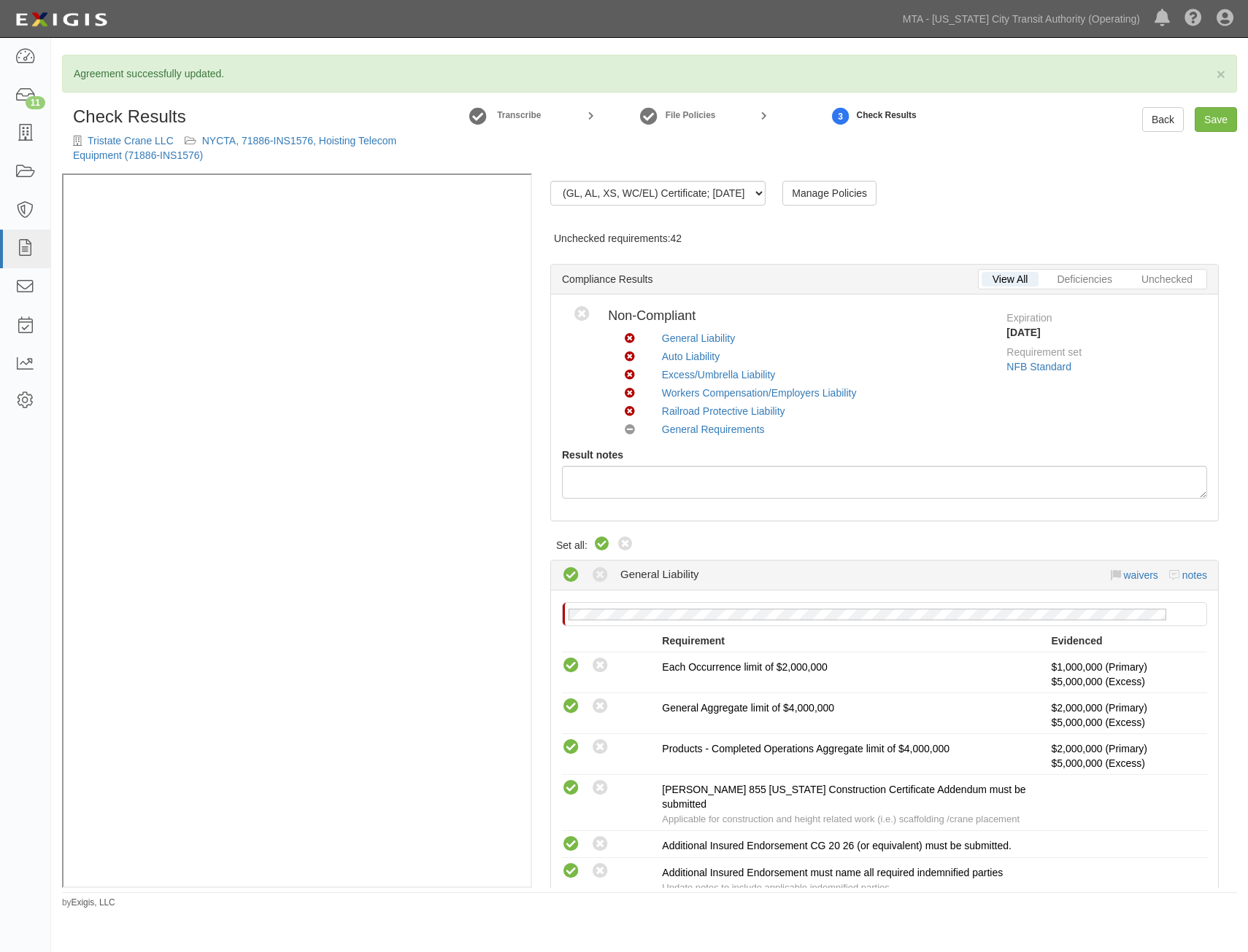
radio input "true"
radio input "false"
radio input "true"
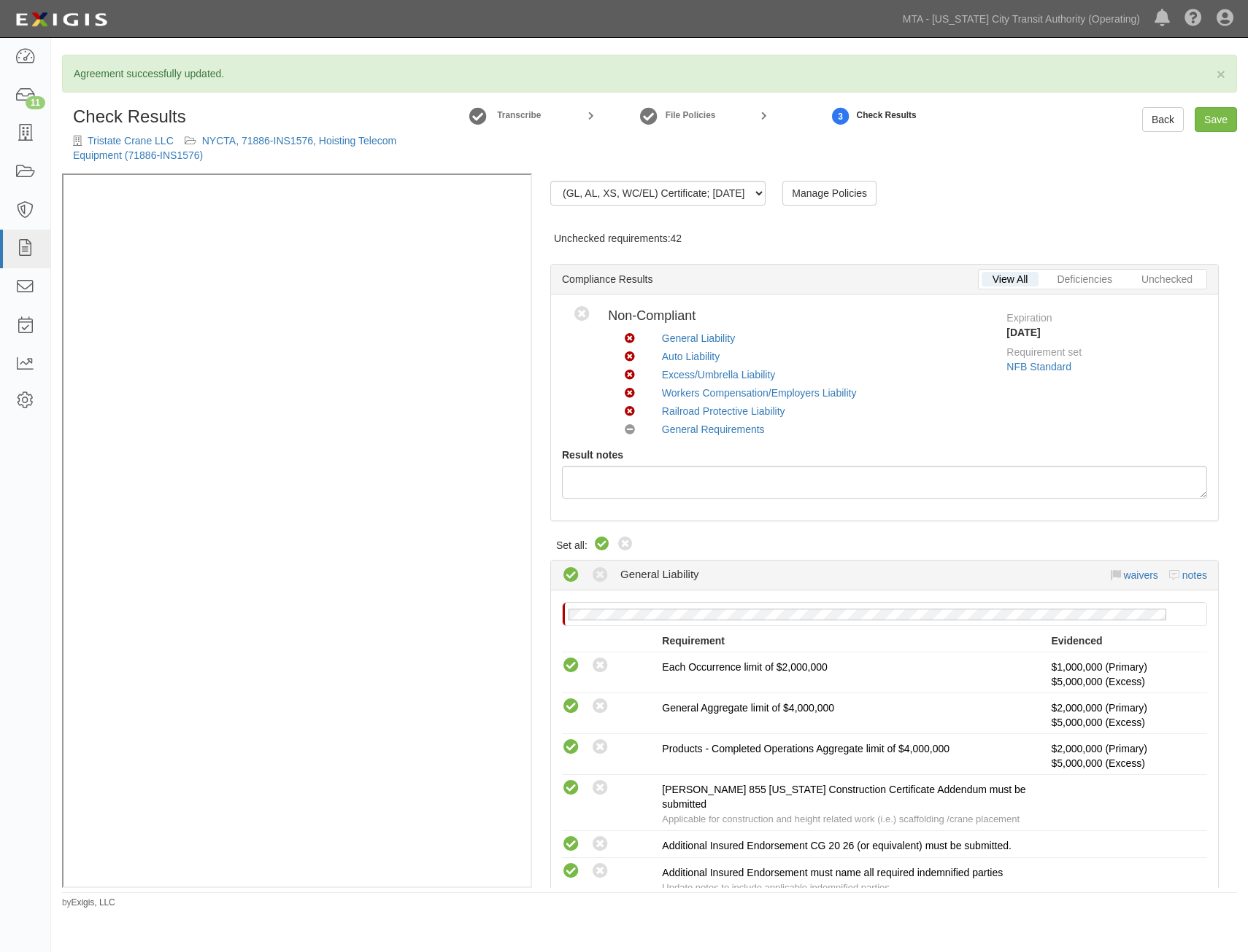
radio input "true"
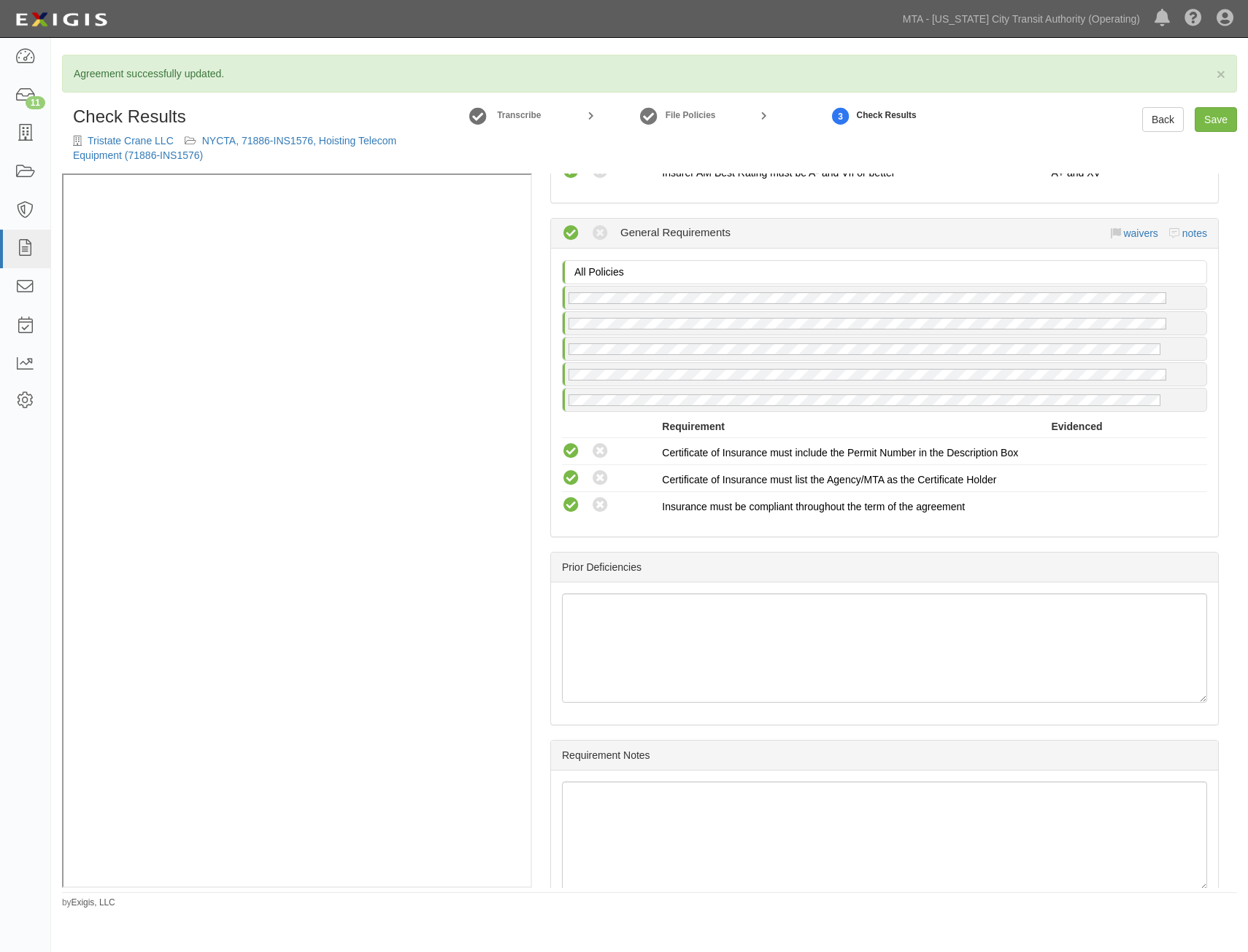
drag, startPoint x: 916, startPoint y: 416, endPoint x: 876, endPoint y: 593, distance: 181.5
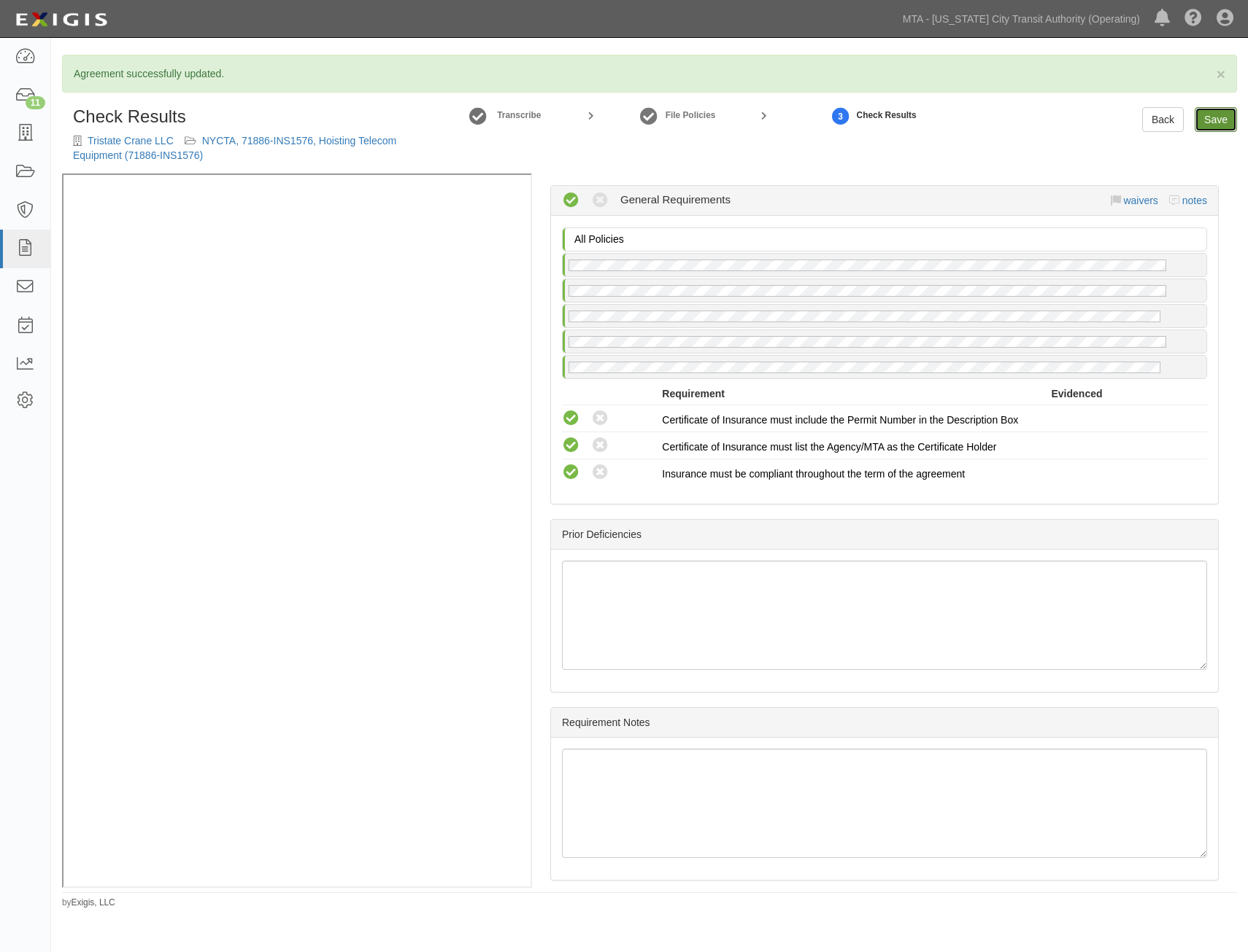
click at [1213, 123] on link "Save" at bounding box center [1215, 119] width 42 height 24
radio input "true"
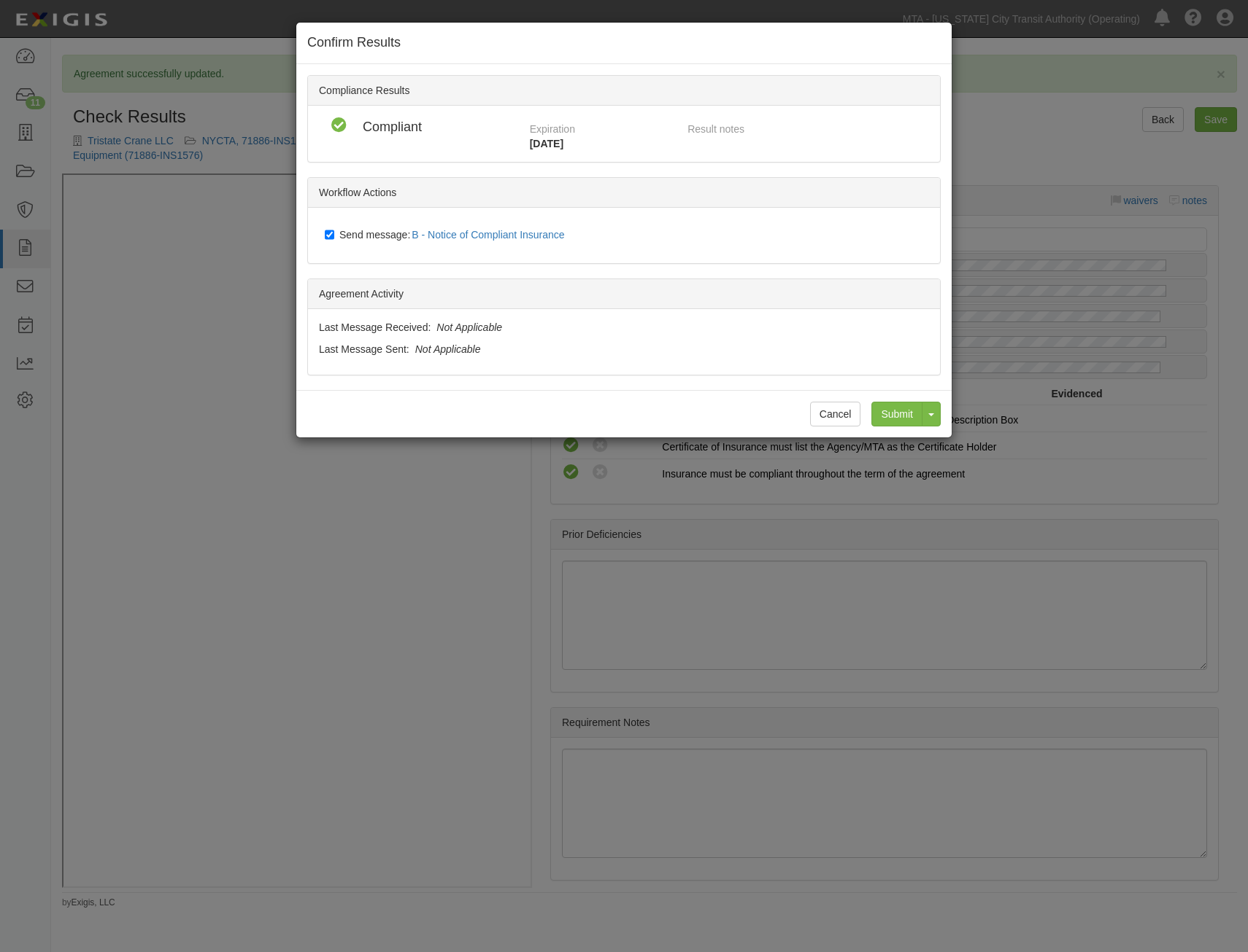
click at [891, 426] on div "Cancel Submit Toggle Dropdown Submit and Continue to Agreement" at bounding box center [624, 414] width 655 height 47
click at [891, 409] on input "Submit" at bounding box center [896, 414] width 52 height 24
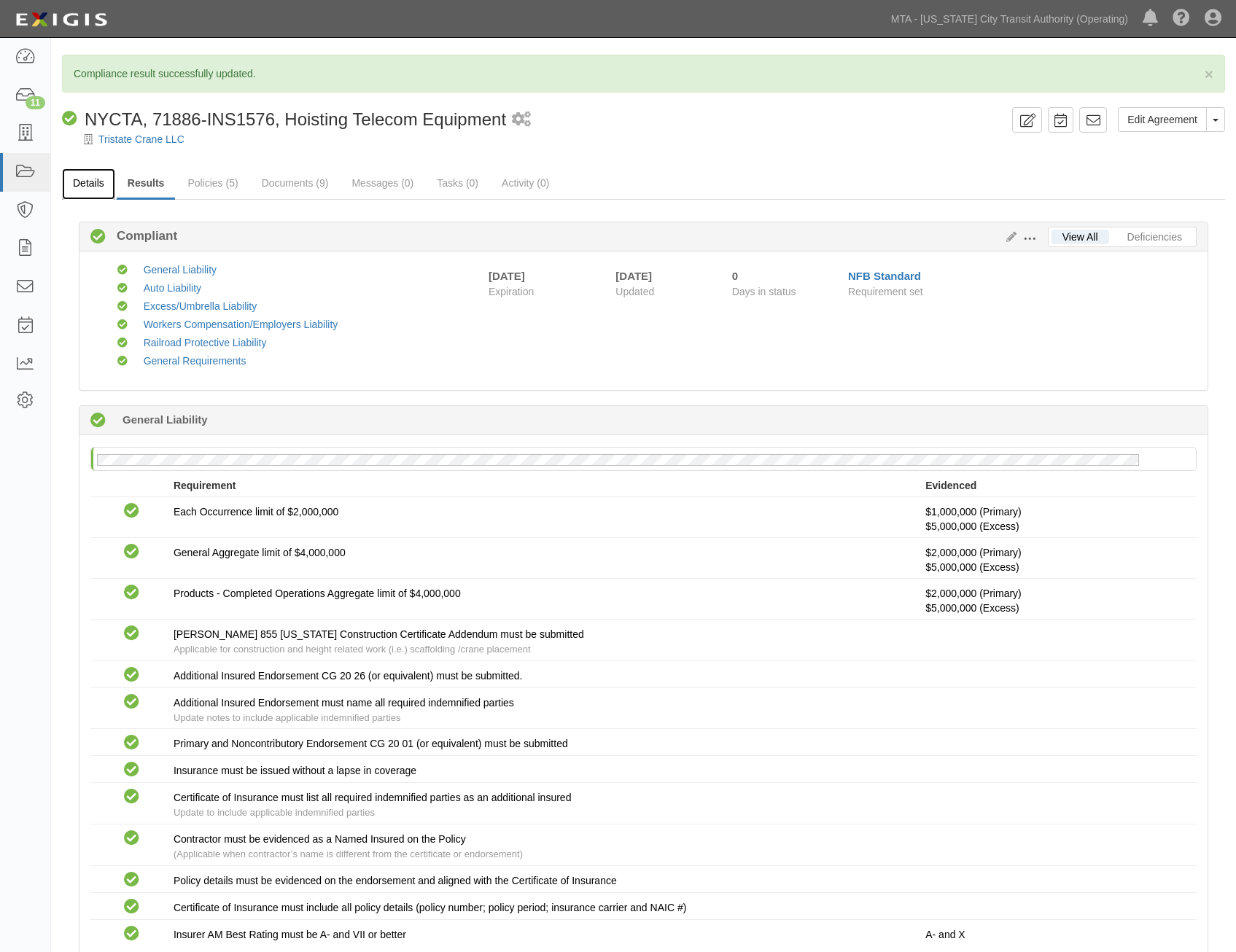
click at [101, 184] on link "Details" at bounding box center [89, 183] width 53 height 32
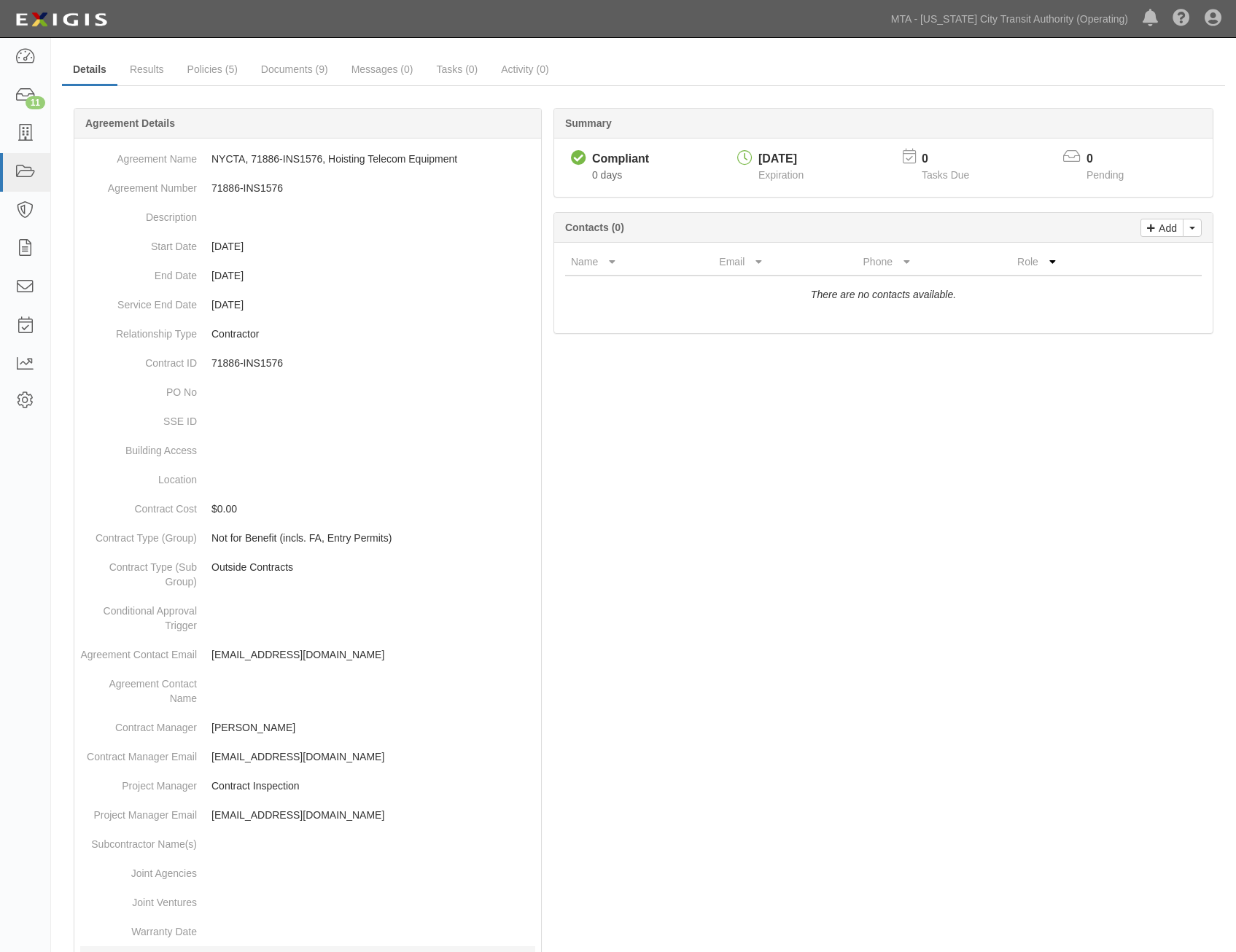
scroll to position [460, 0]
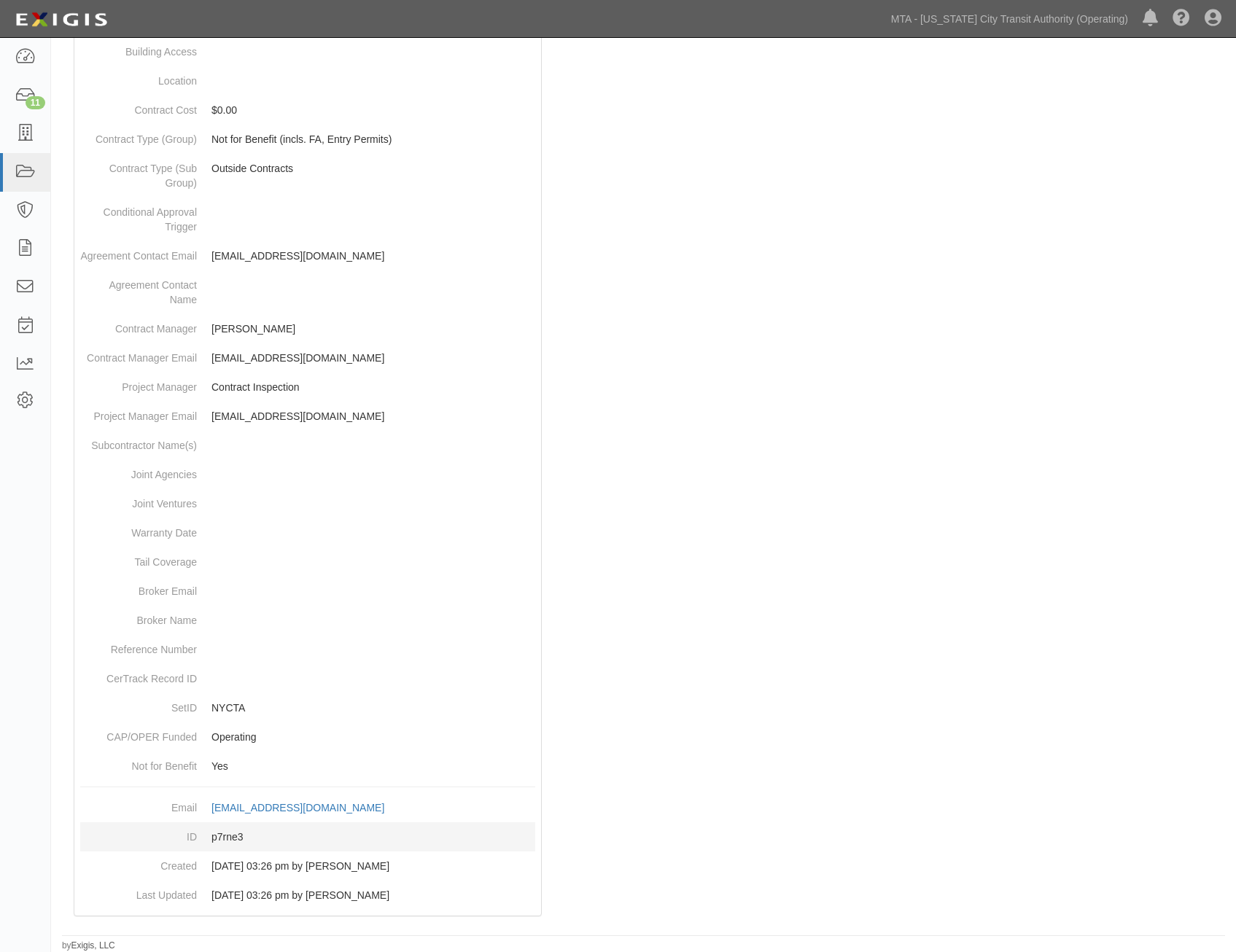
click at [232, 835] on dd "p7rne3" at bounding box center [308, 837] width 455 height 29
copy dd "p7rne3"
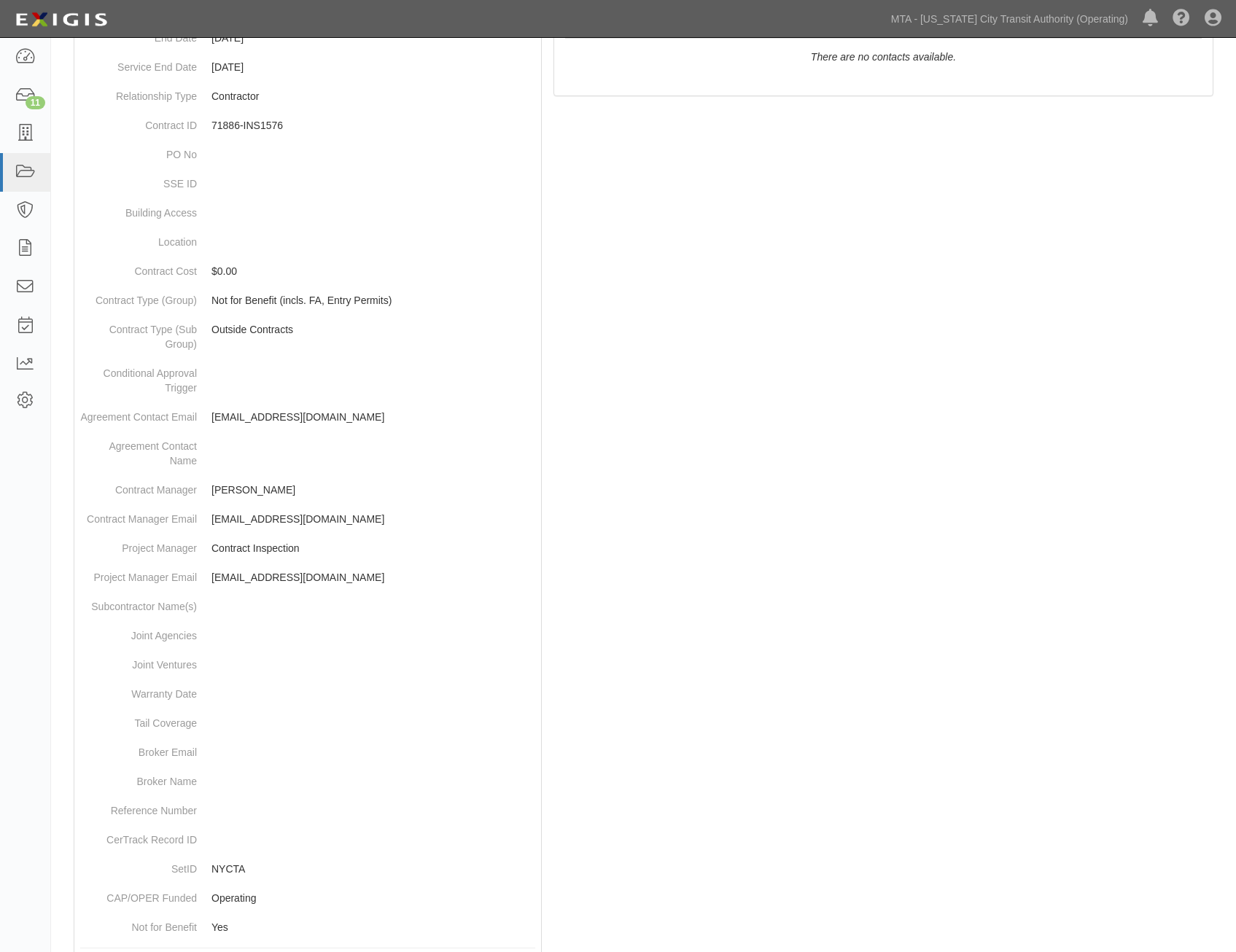
scroll to position [0, 0]
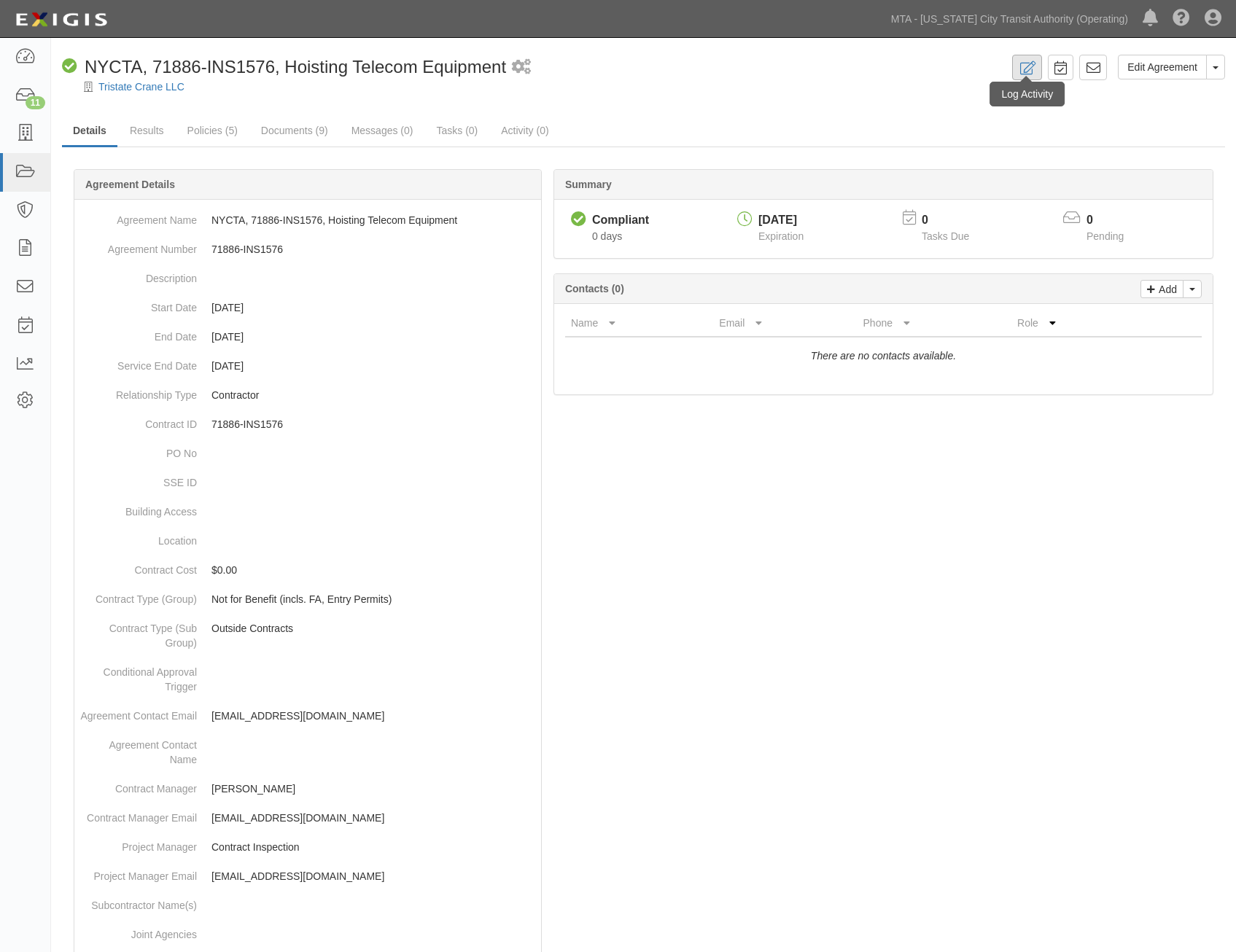
drag, startPoint x: 813, startPoint y: 652, endPoint x: 1023, endPoint y: 71, distance: 617.8
click at [1096, 64] on icon at bounding box center [1093, 68] width 14 height 14
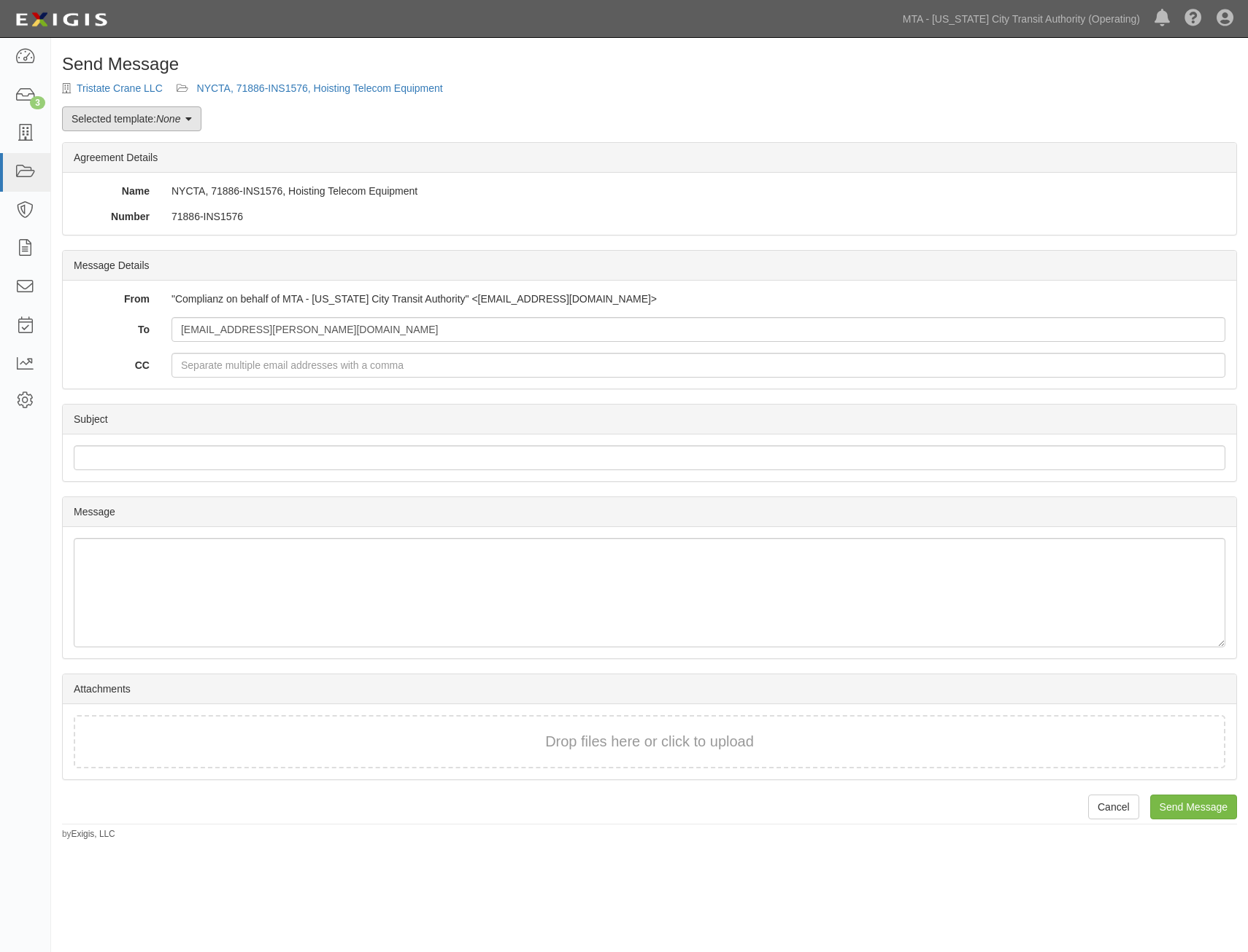
click at [146, 115] on link "Selected template: None" at bounding box center [132, 118] width 139 height 24
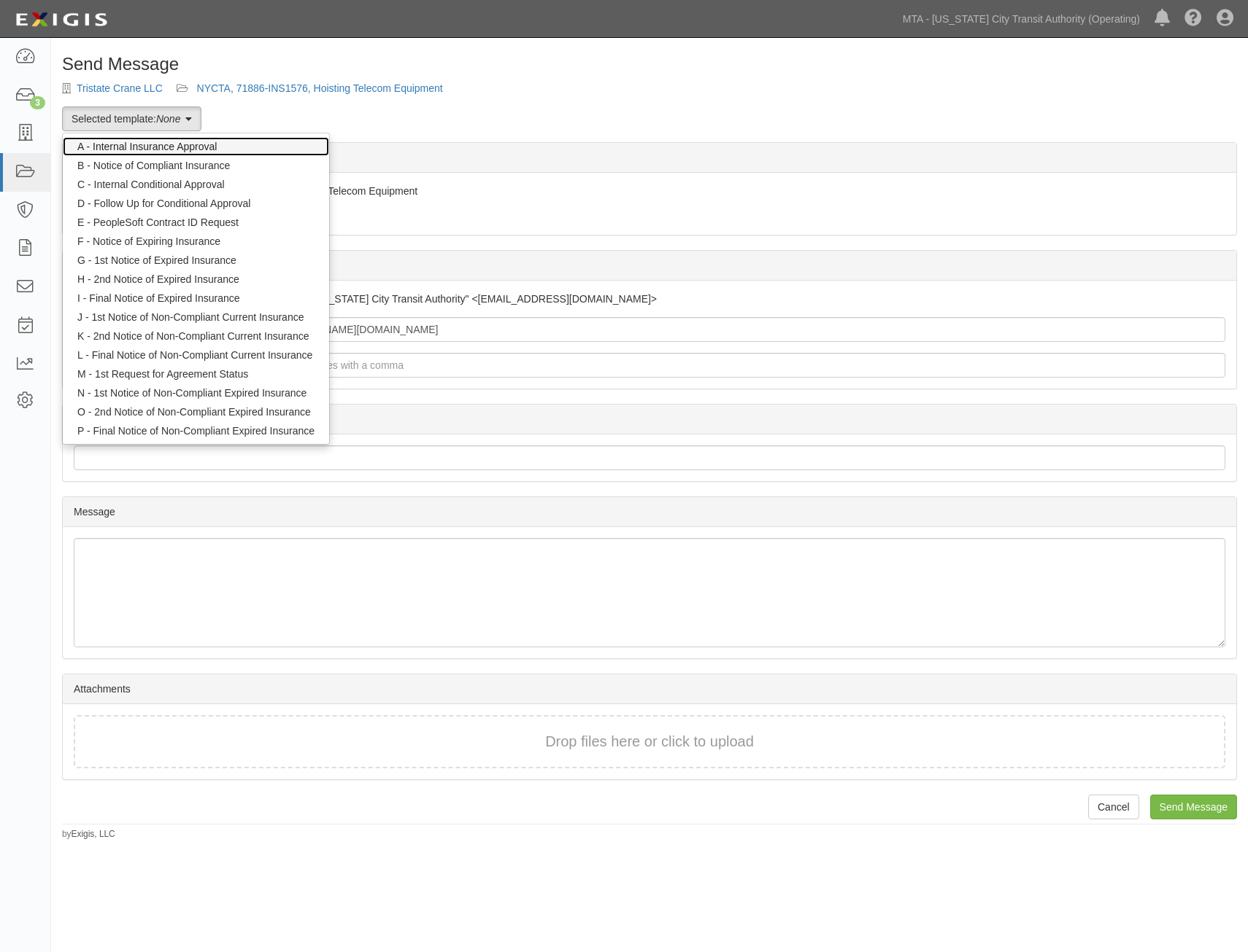
click at [190, 145] on link "A - Internal Insurance Approval" at bounding box center [195, 146] width 267 height 19
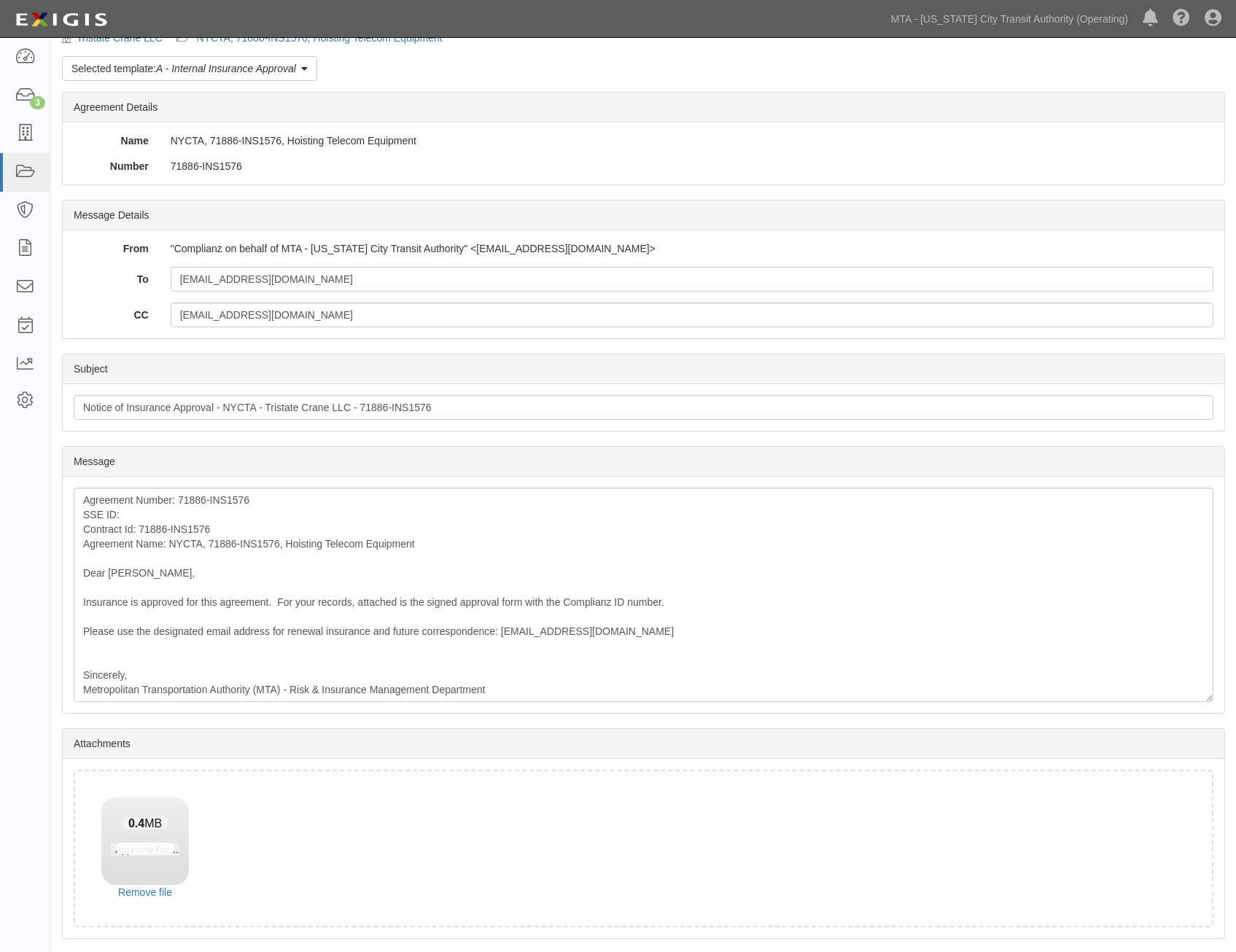
scroll to position [98, 0]
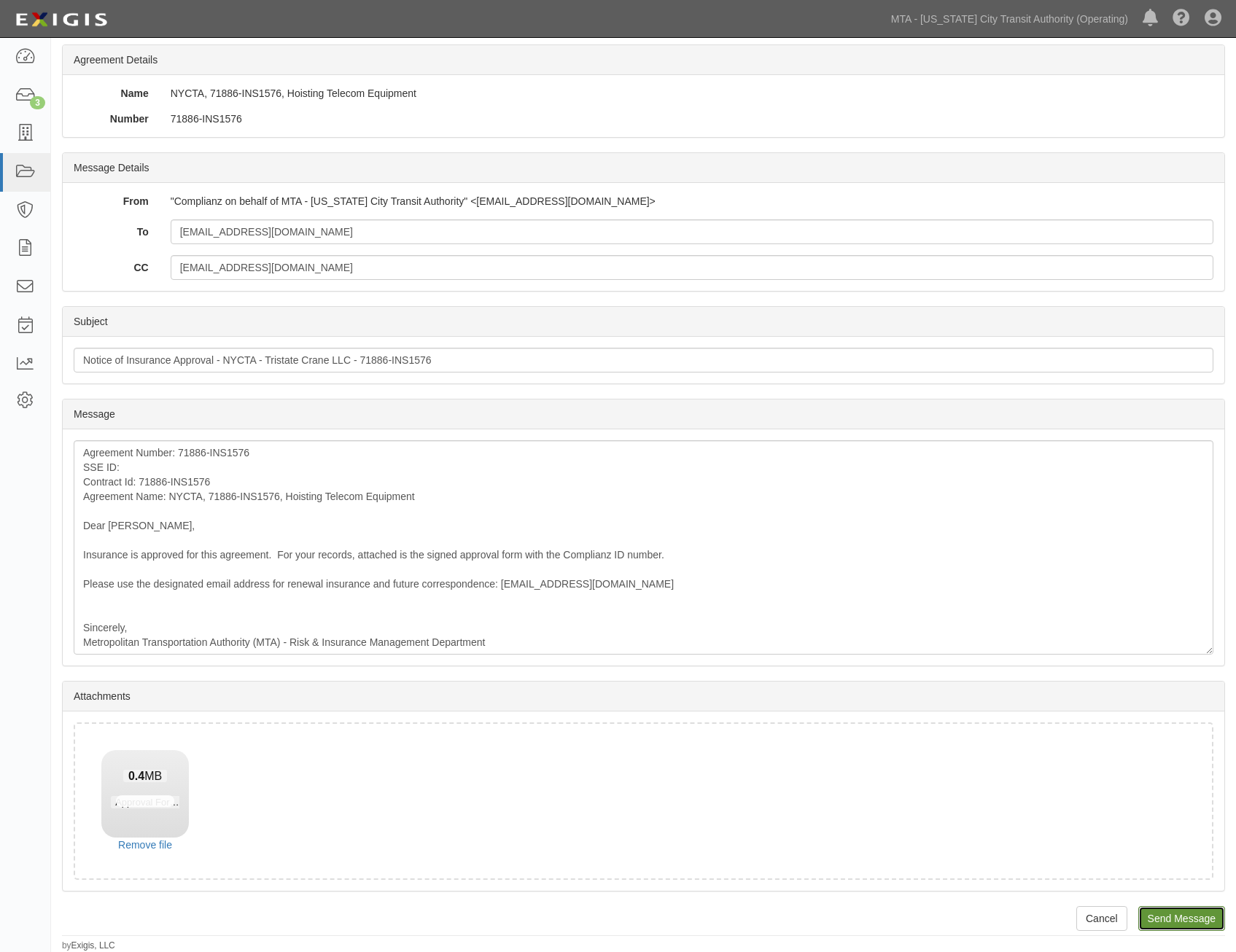
click at [1179, 915] on input "Send Message" at bounding box center [1182, 919] width 87 height 24
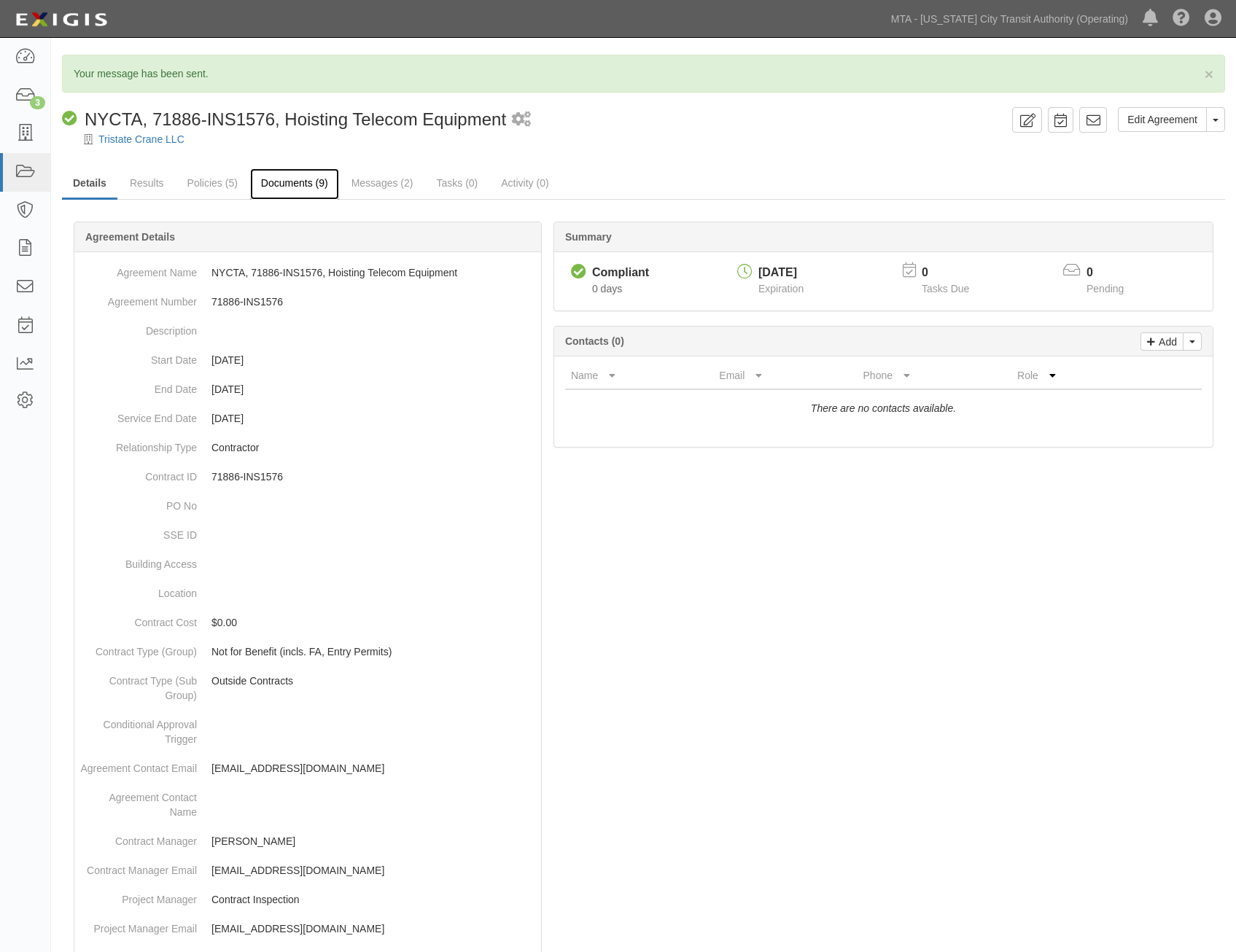
click at [306, 185] on link "Documents (9)" at bounding box center [295, 183] width 89 height 32
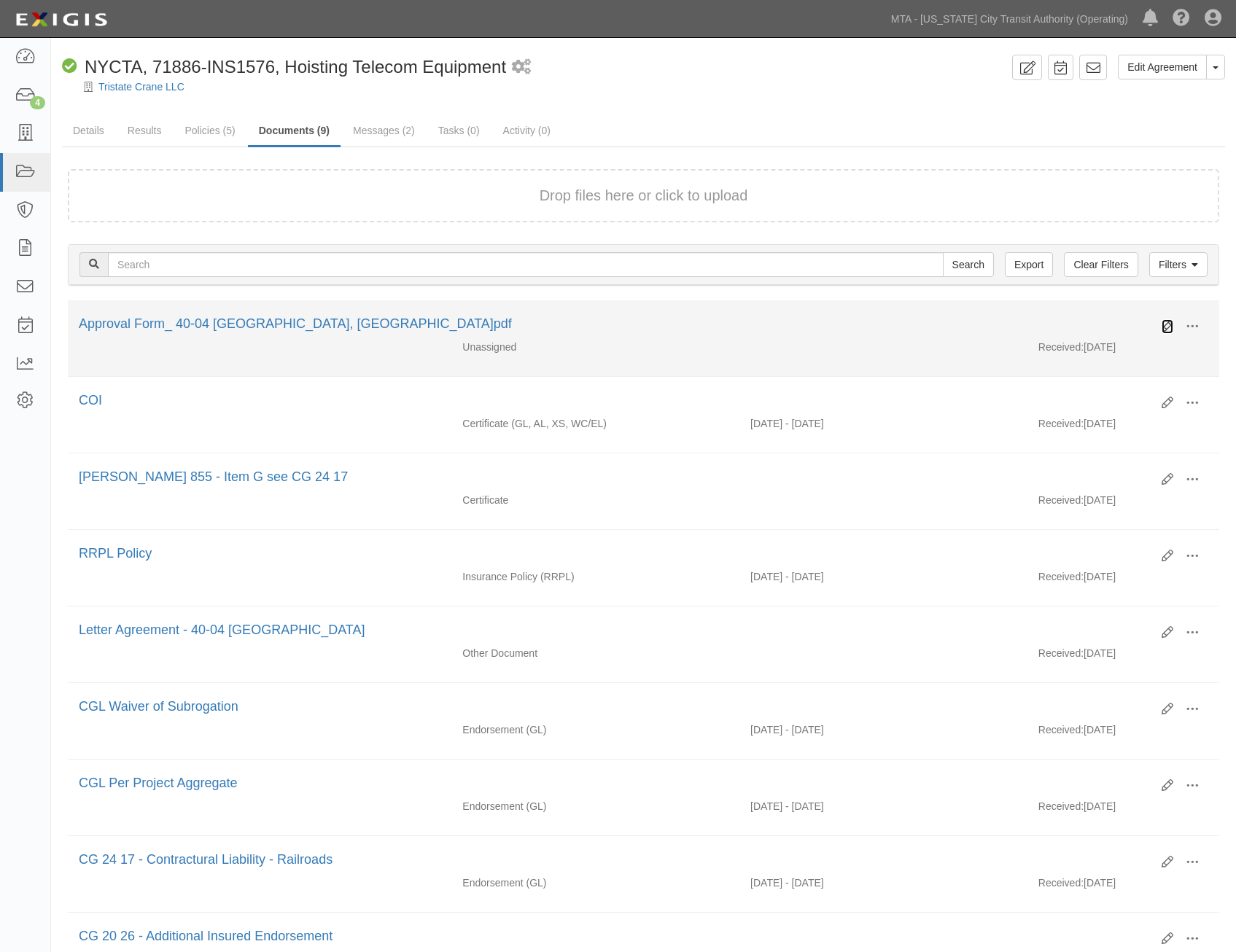
click at [1166, 329] on icon at bounding box center [1167, 326] width 12 height 12
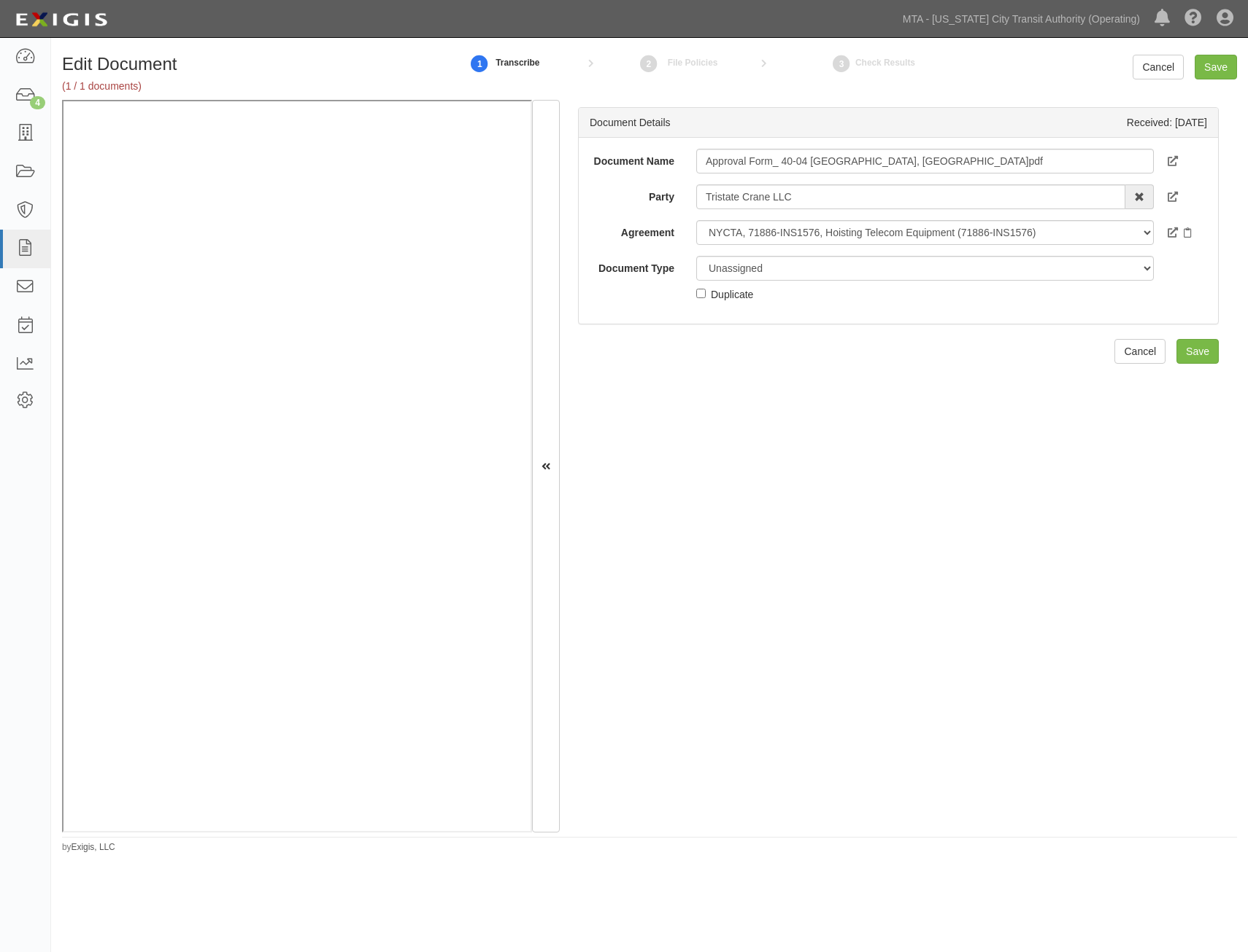
click at [954, 164] on input "Approval Form_ 40-04 Forley Street, Queens.pdf" at bounding box center [924, 161] width 457 height 24
type input "Approval Form"
click at [921, 272] on select "Unassigned Binder Cancellation Notice Certificate Contract Endorsement Insuranc…" at bounding box center [924, 267] width 457 height 24
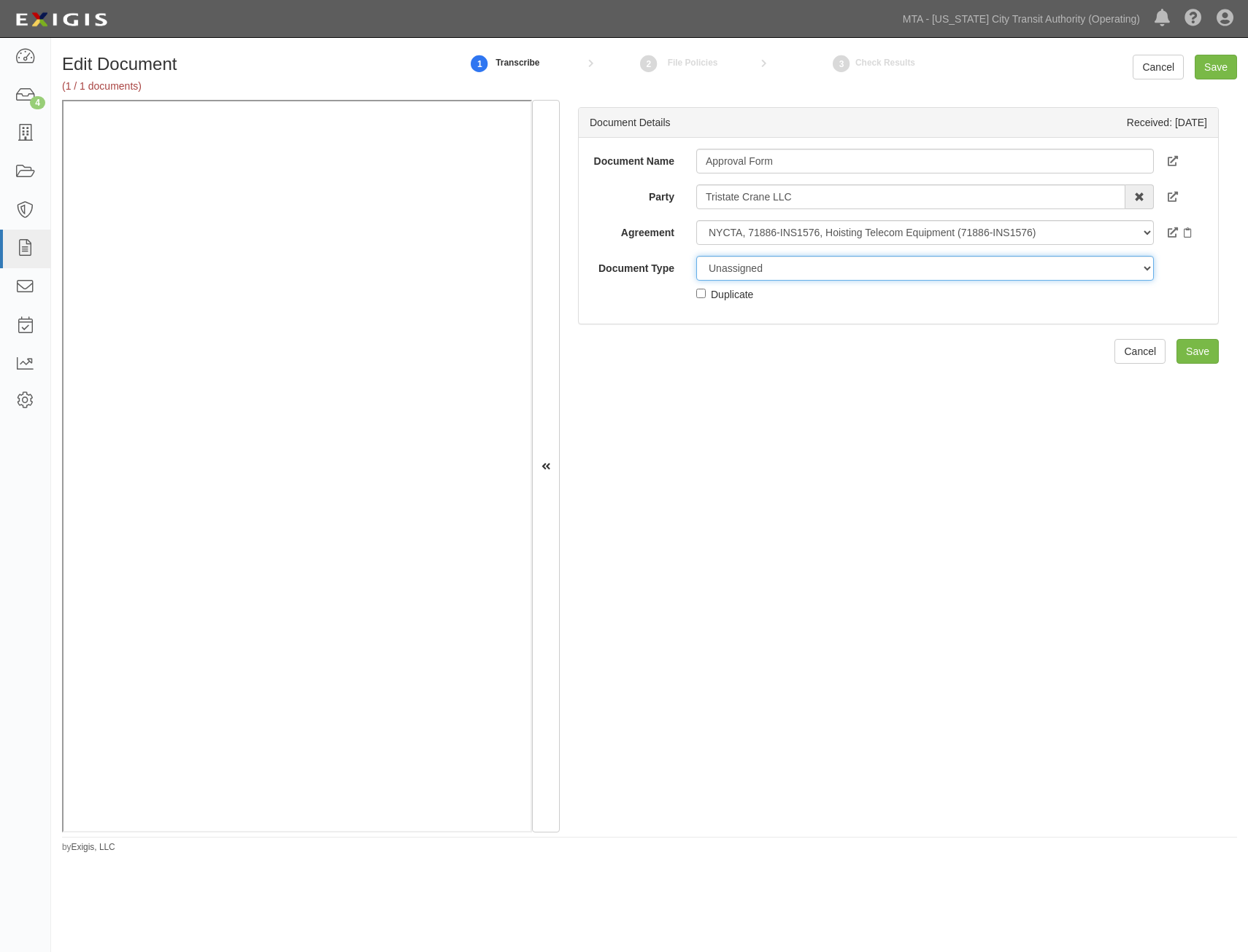
select select "OtherDetail"
click at [696, 256] on select "Unassigned Binder Cancellation Notice Certificate Contract Endorsement Insuranc…" at bounding box center [924, 267] width 457 height 24
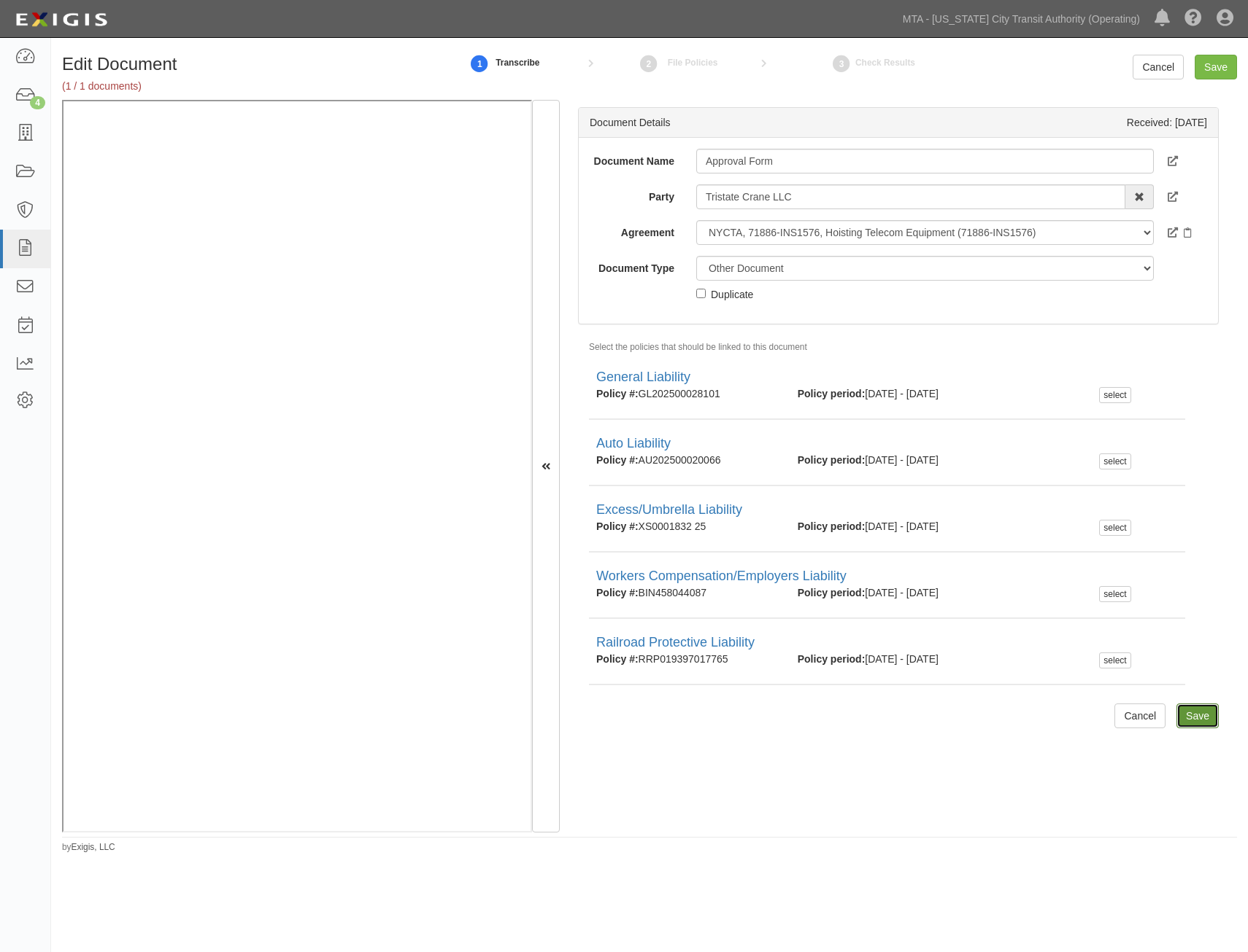
click at [1195, 710] on input "Save" at bounding box center [1196, 715] width 42 height 24
